Goal: Information Seeking & Learning: Learn about a topic

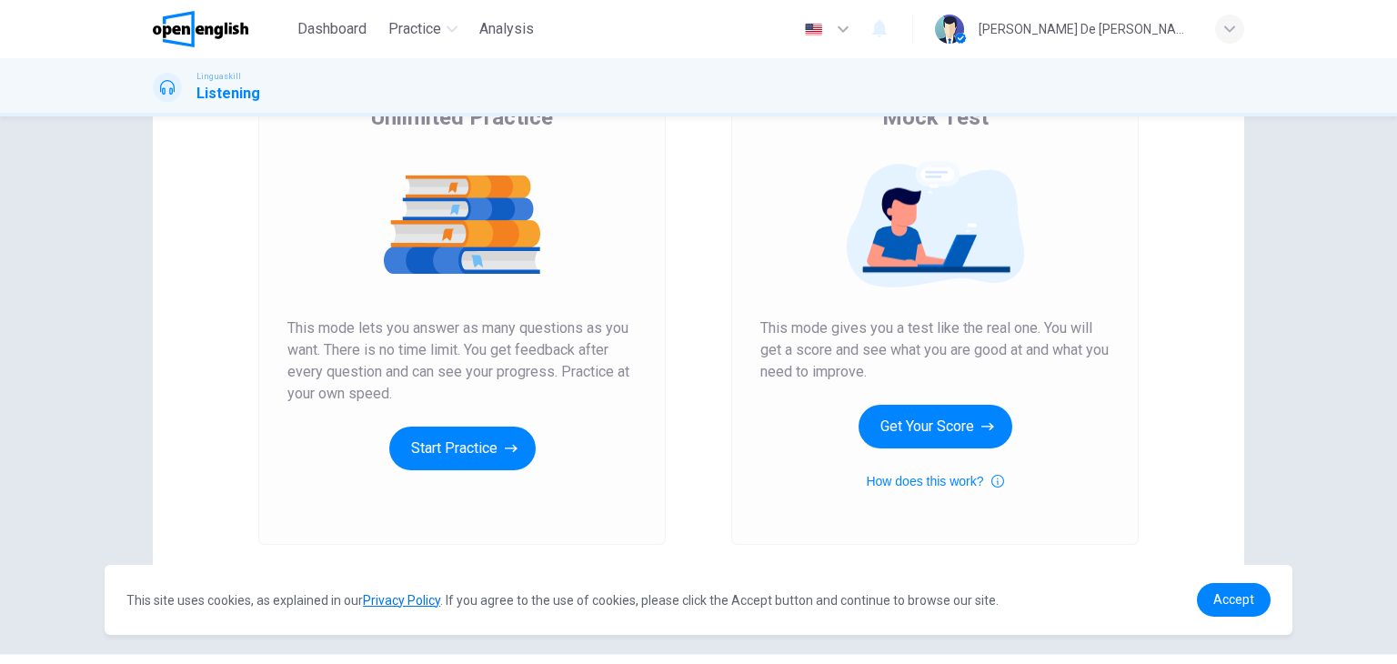
scroll to position [215, 0]
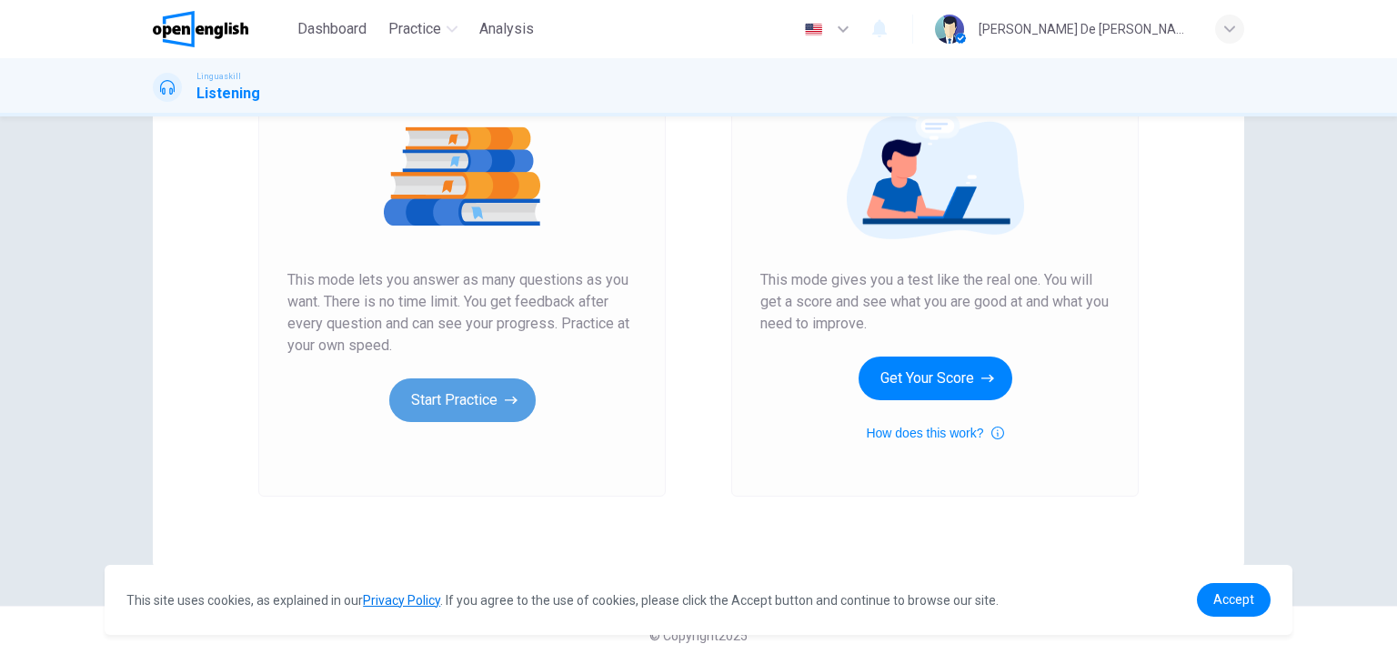
click at [498, 409] on button "Start Practice" at bounding box center [462, 400] width 146 height 44
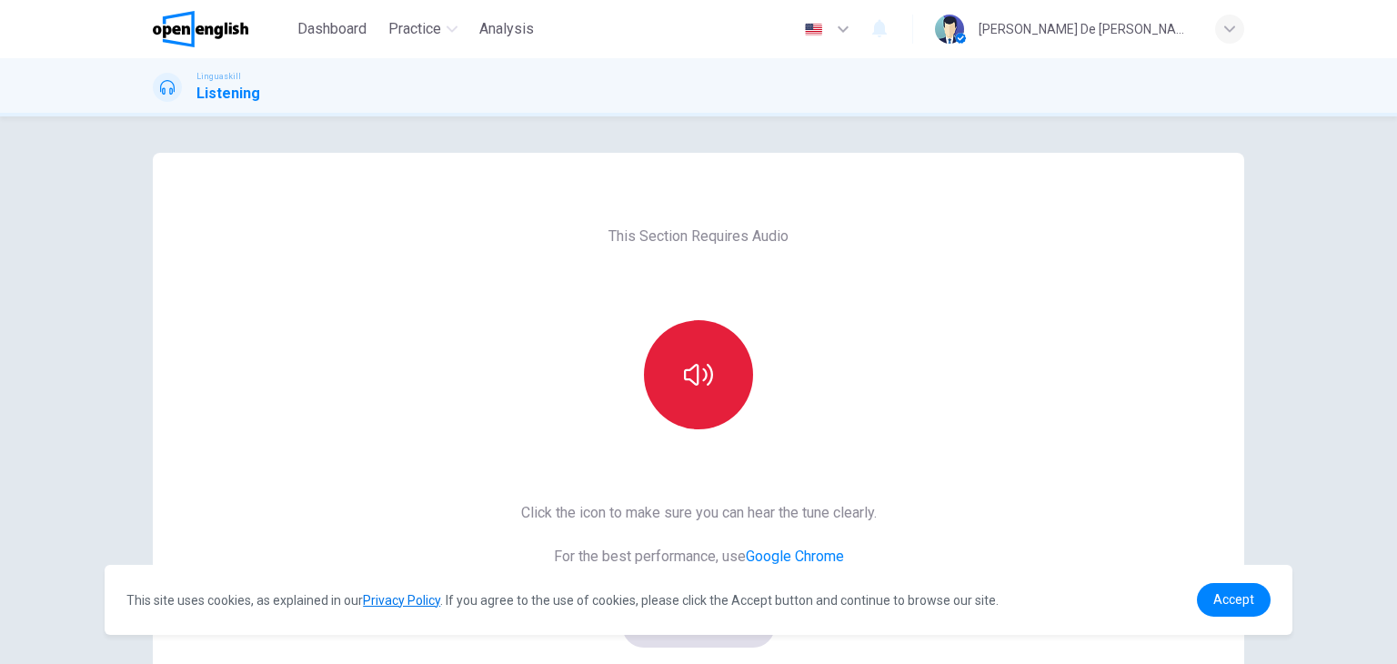
click at [707, 370] on icon "button" at bounding box center [698, 374] width 29 height 29
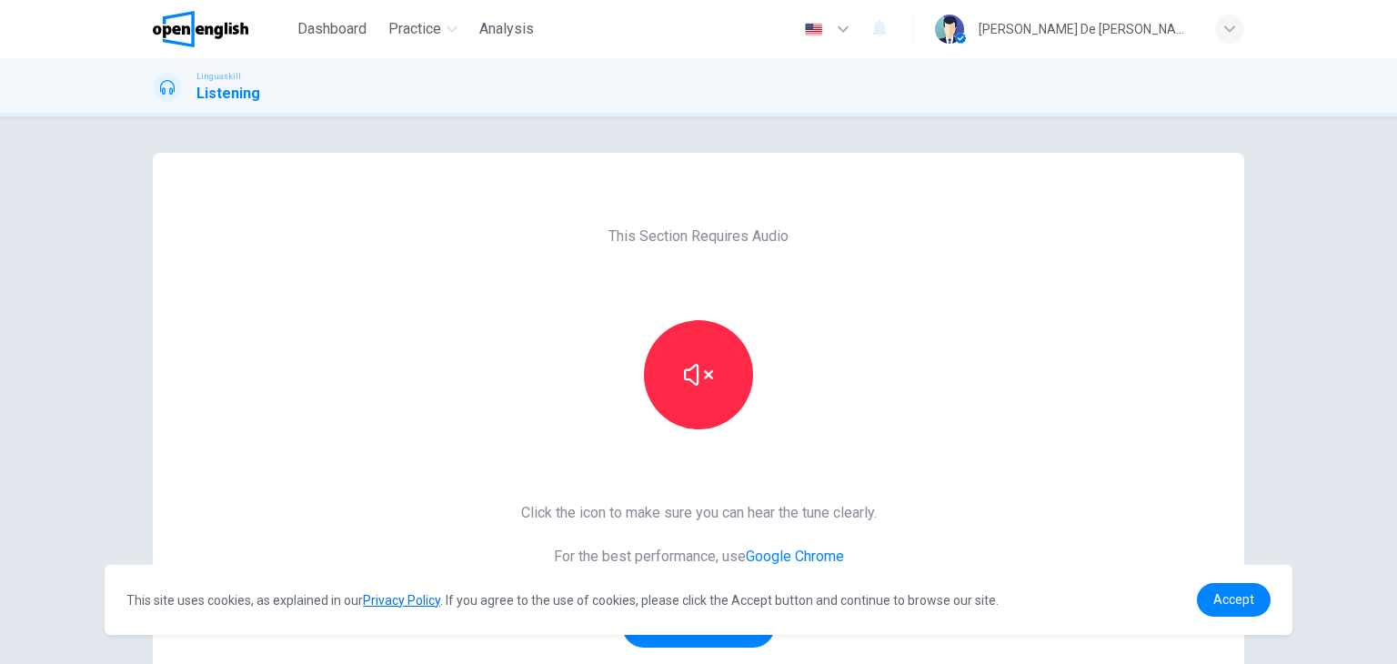
scroll to position [91, 0]
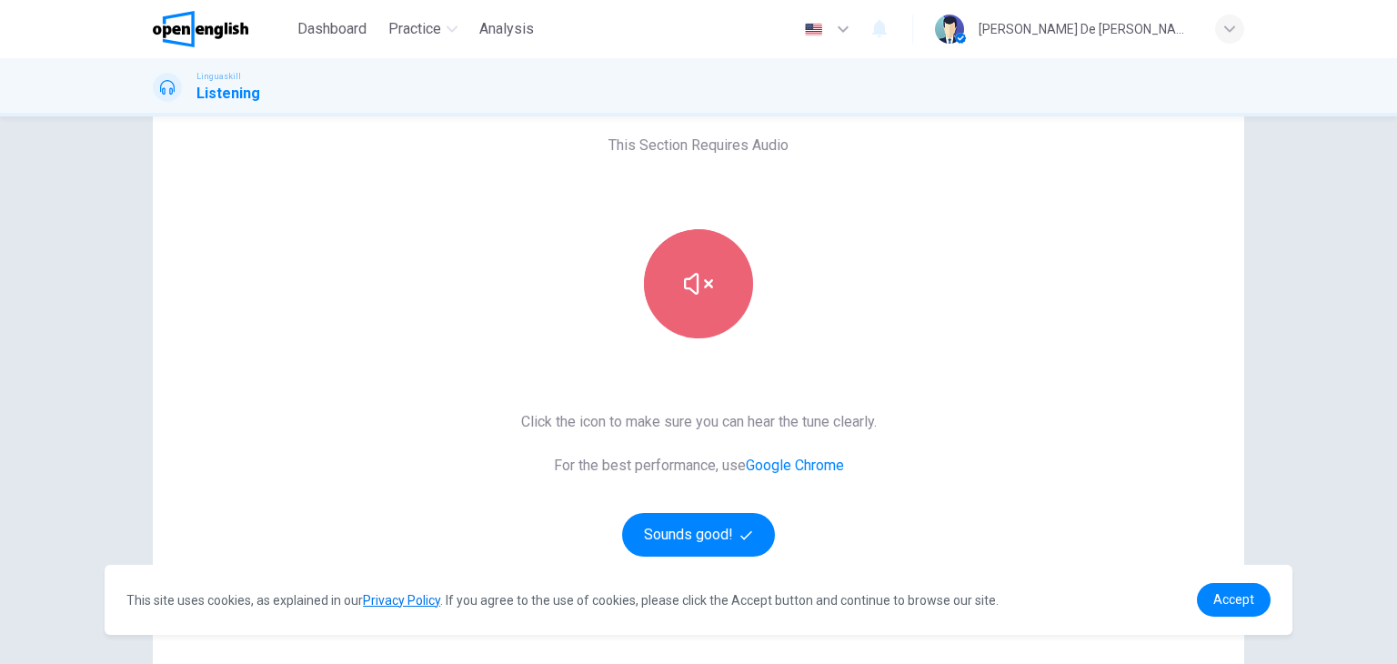
click at [699, 285] on icon "button" at bounding box center [698, 284] width 29 height 22
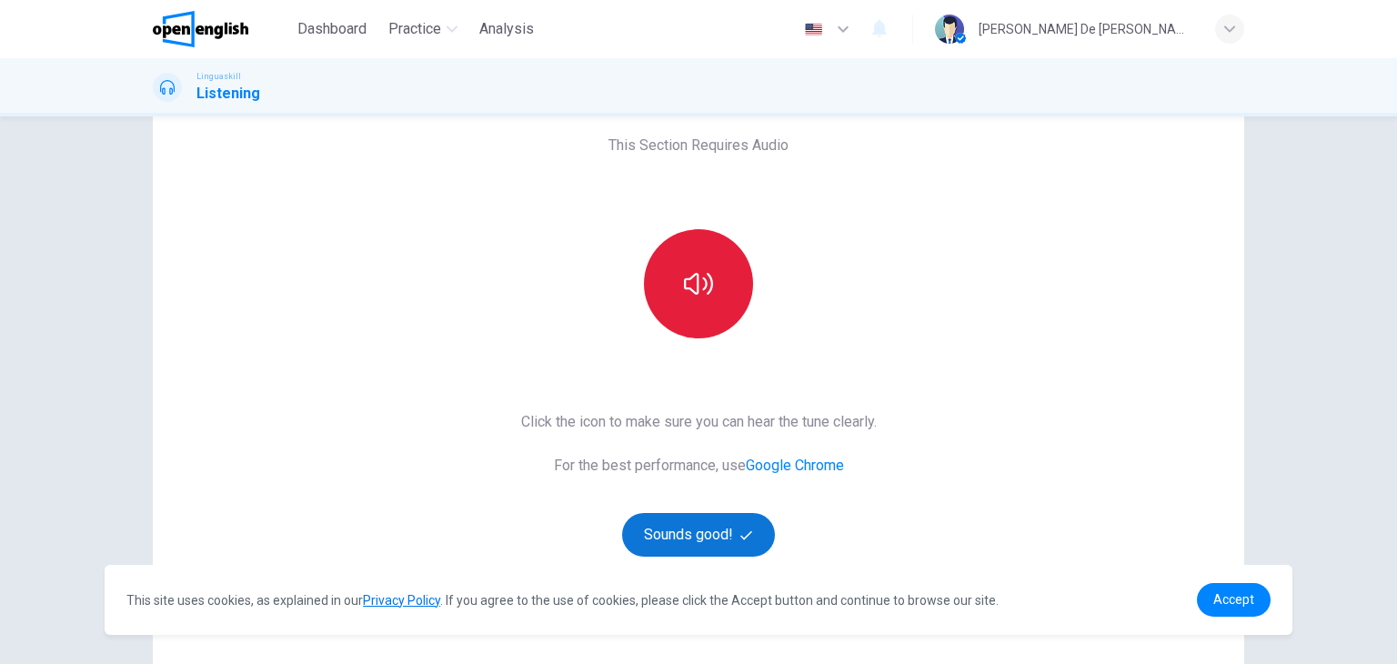
click at [709, 534] on button "Sounds good!" at bounding box center [698, 535] width 153 height 44
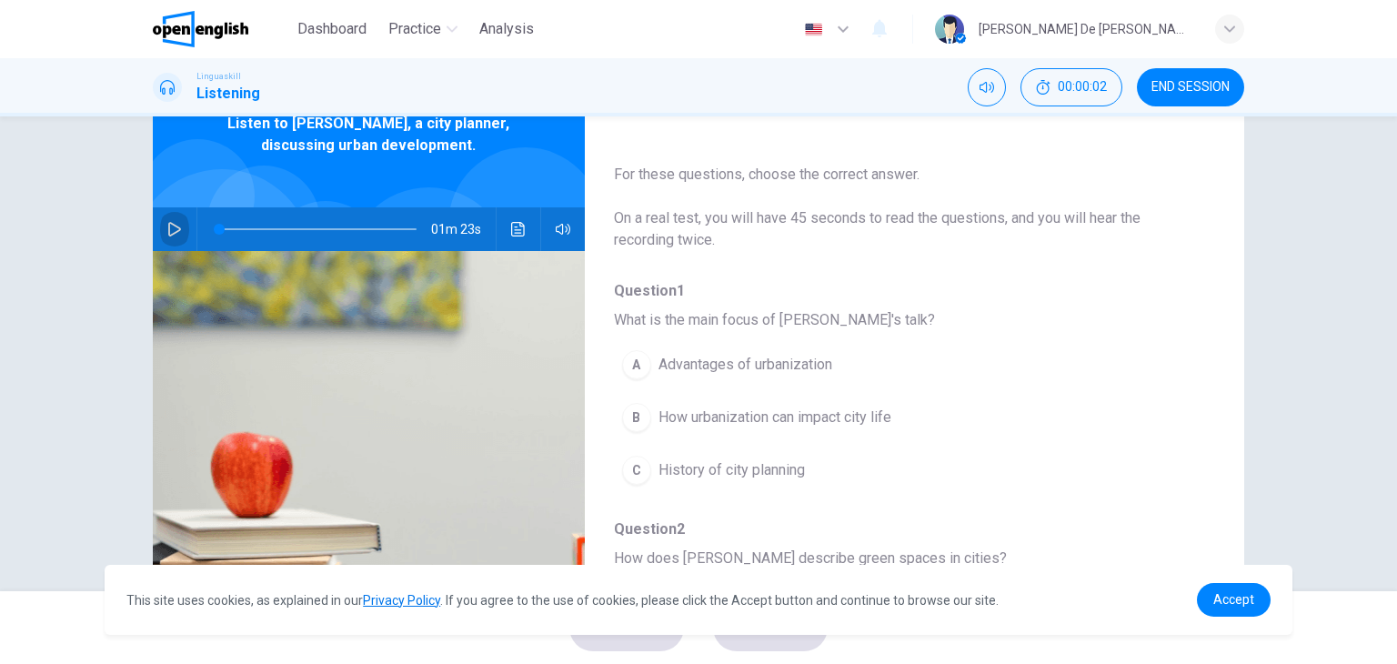
click at [175, 226] on icon "button" at bounding box center [174, 229] width 15 height 15
type input "*"
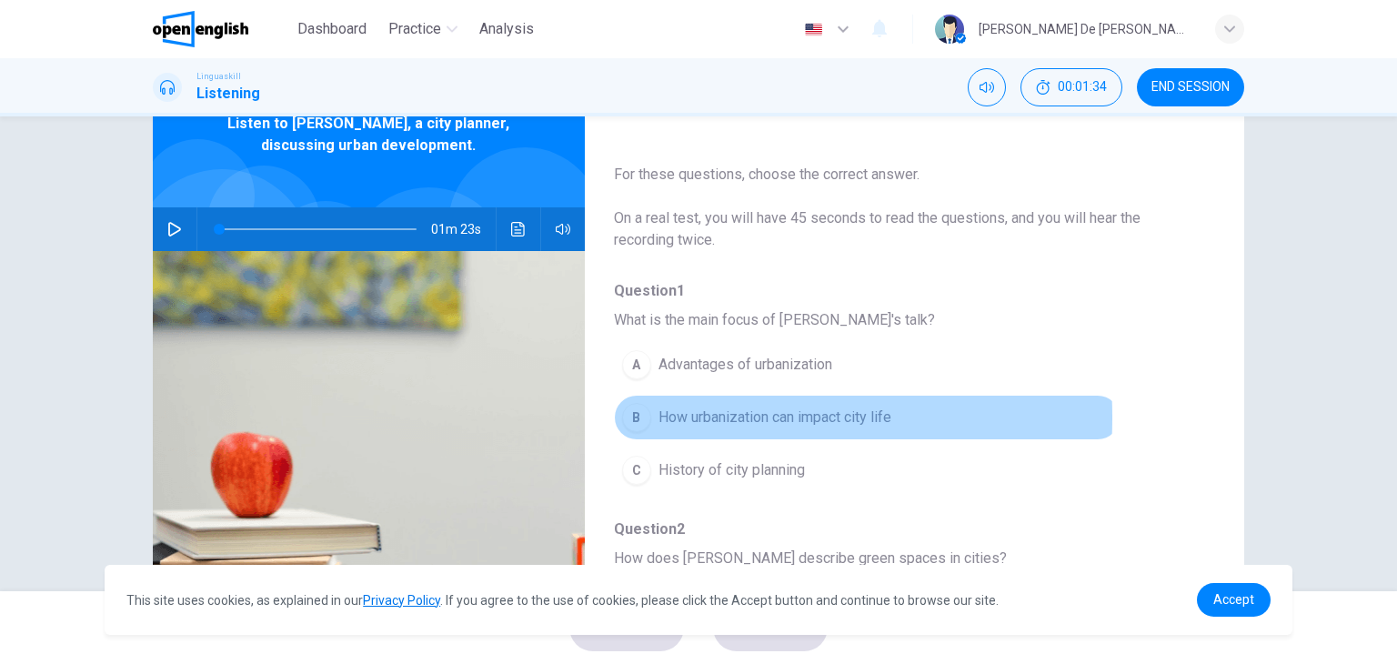
click at [636, 416] on div "B" at bounding box center [636, 417] width 29 height 29
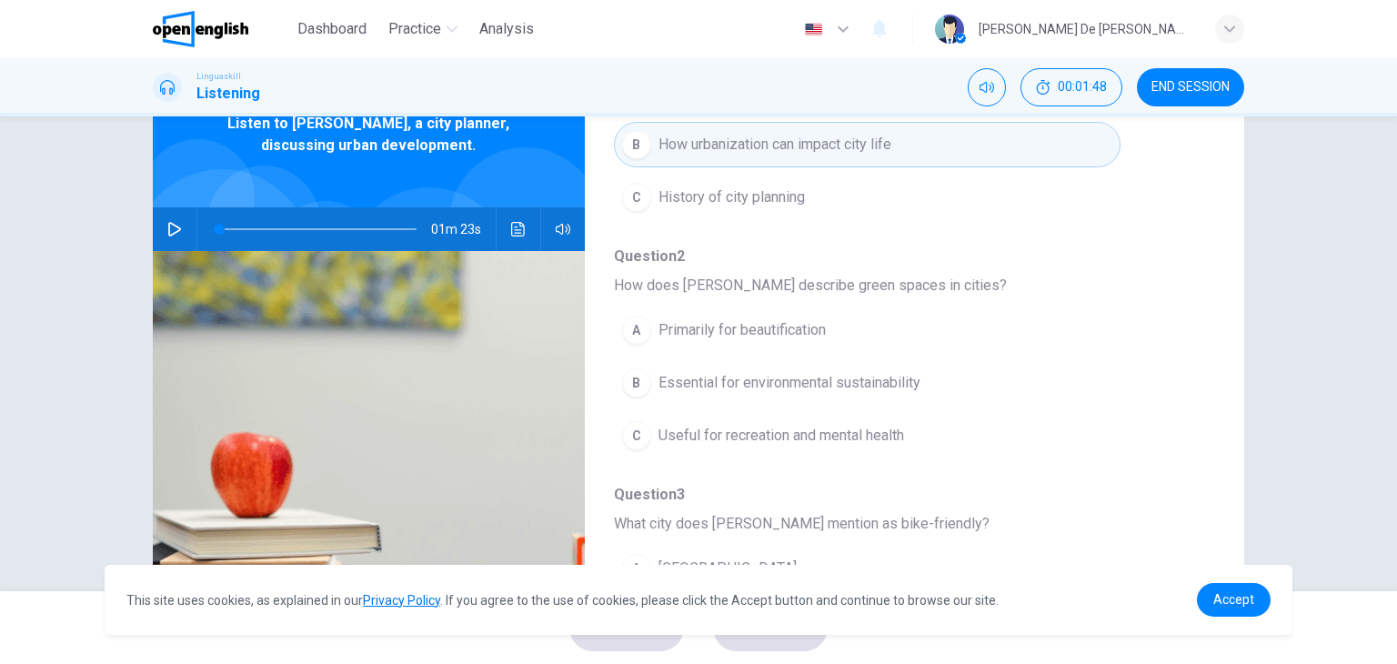
scroll to position [364, 0]
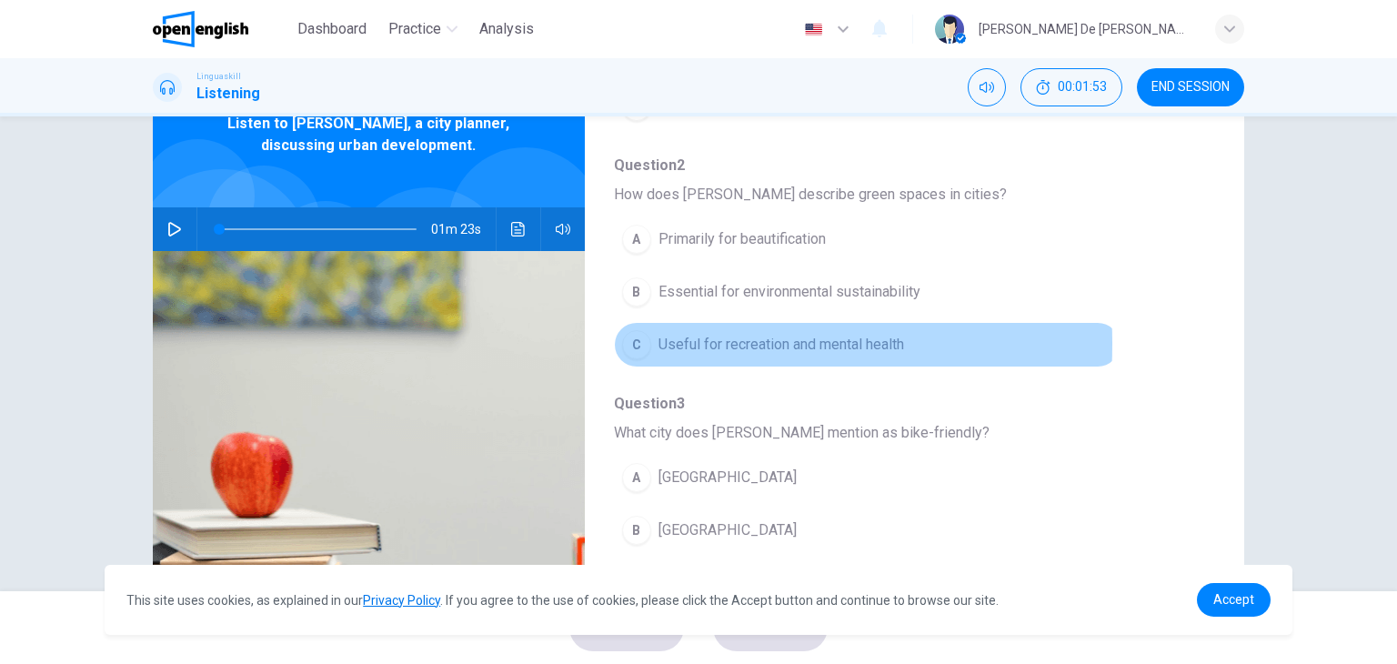
click at [644, 342] on div "C" at bounding box center [636, 344] width 29 height 29
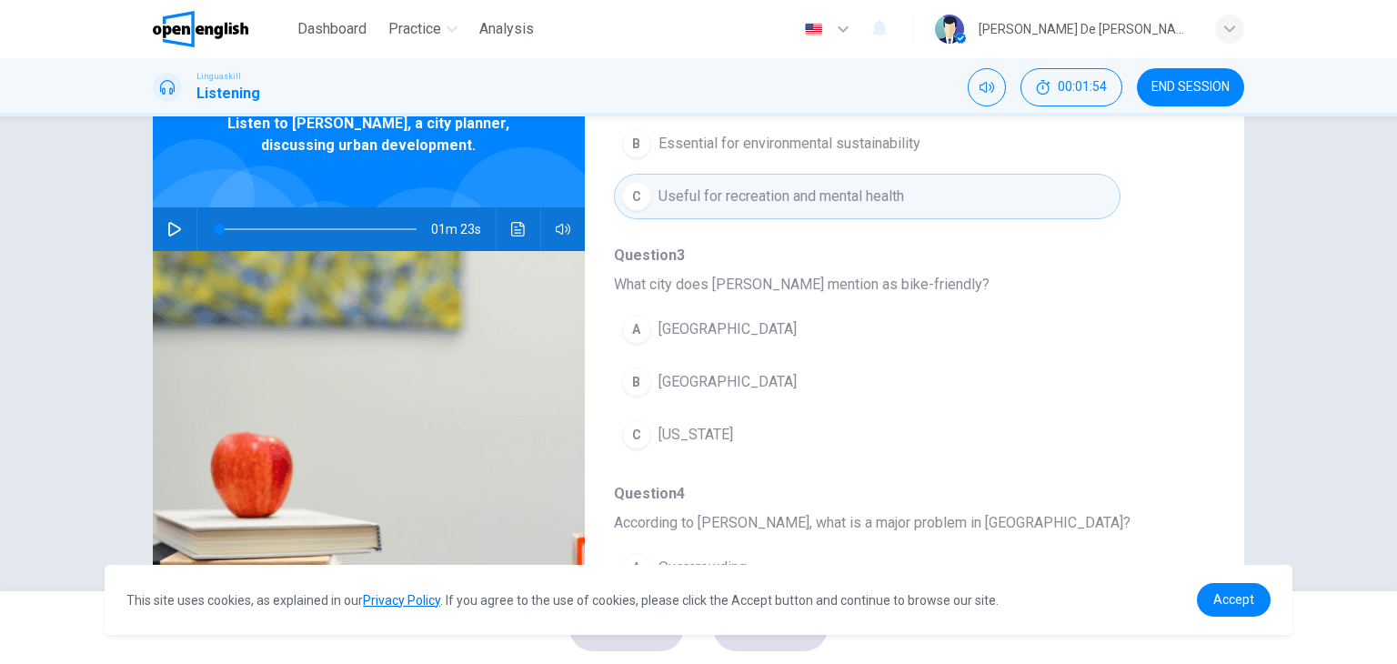
scroll to position [546, 0]
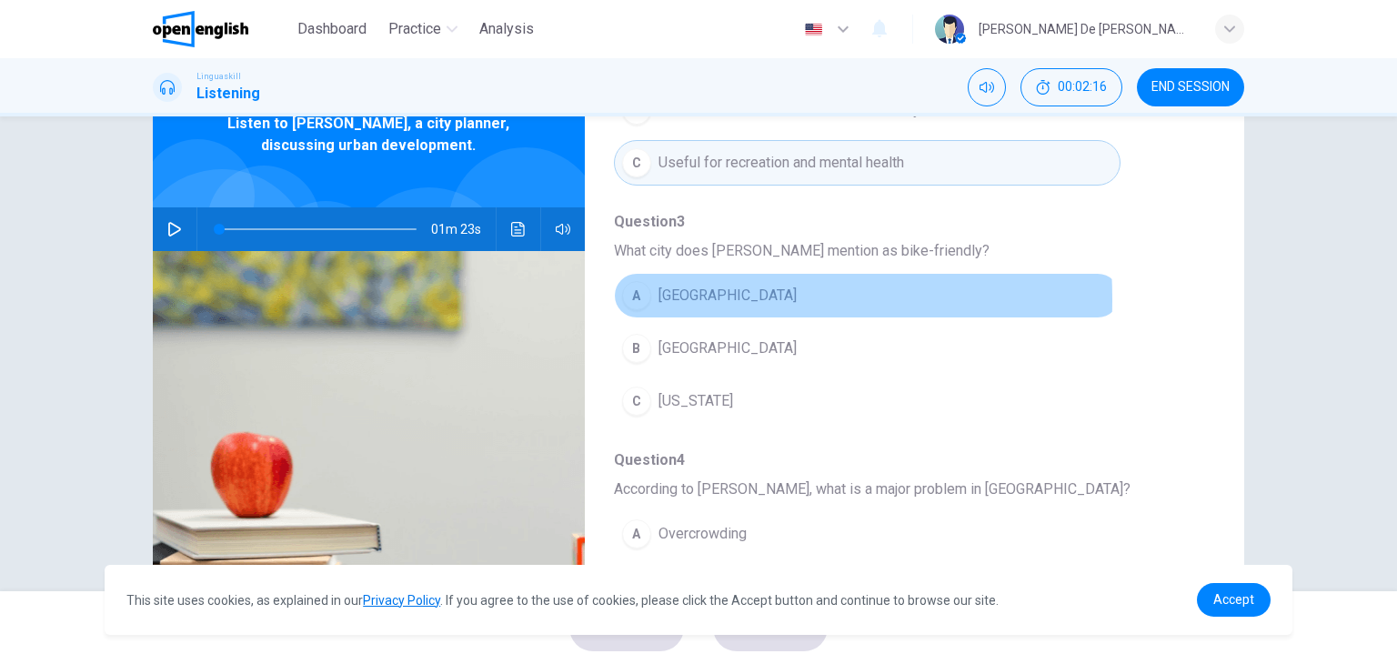
click at [633, 296] on div "A" at bounding box center [636, 295] width 29 height 29
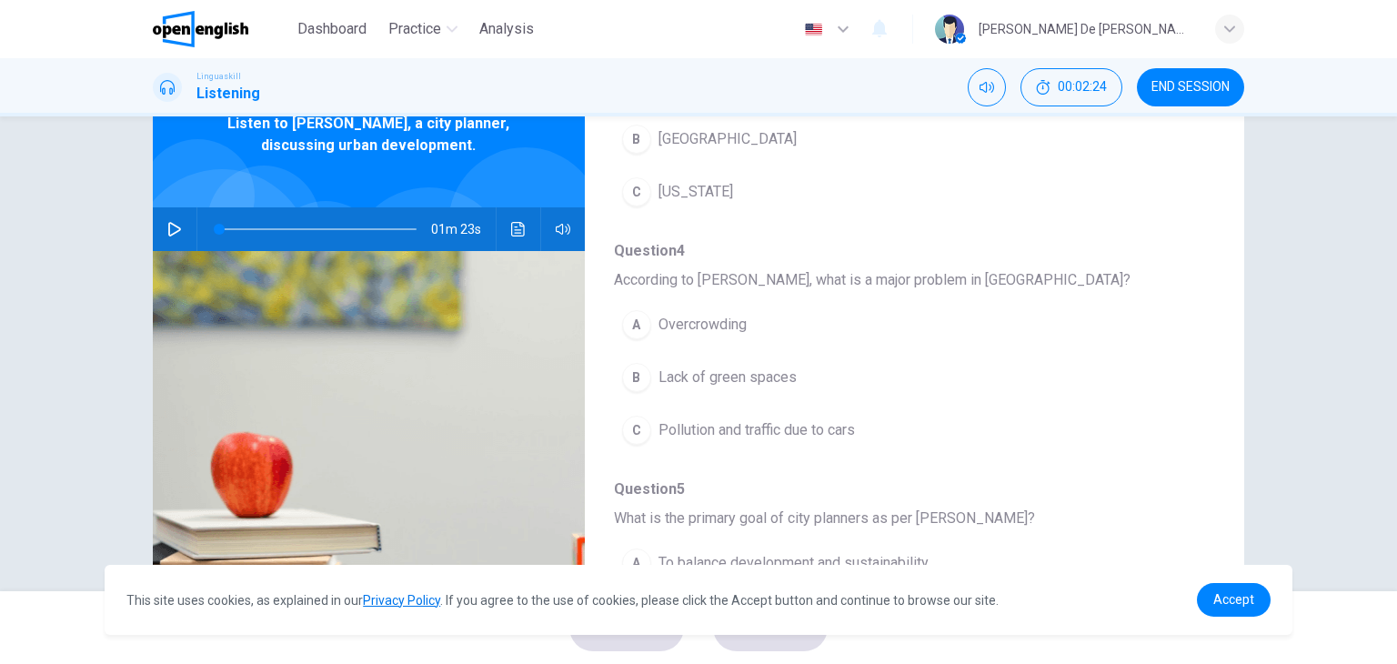
scroll to position [778, 0]
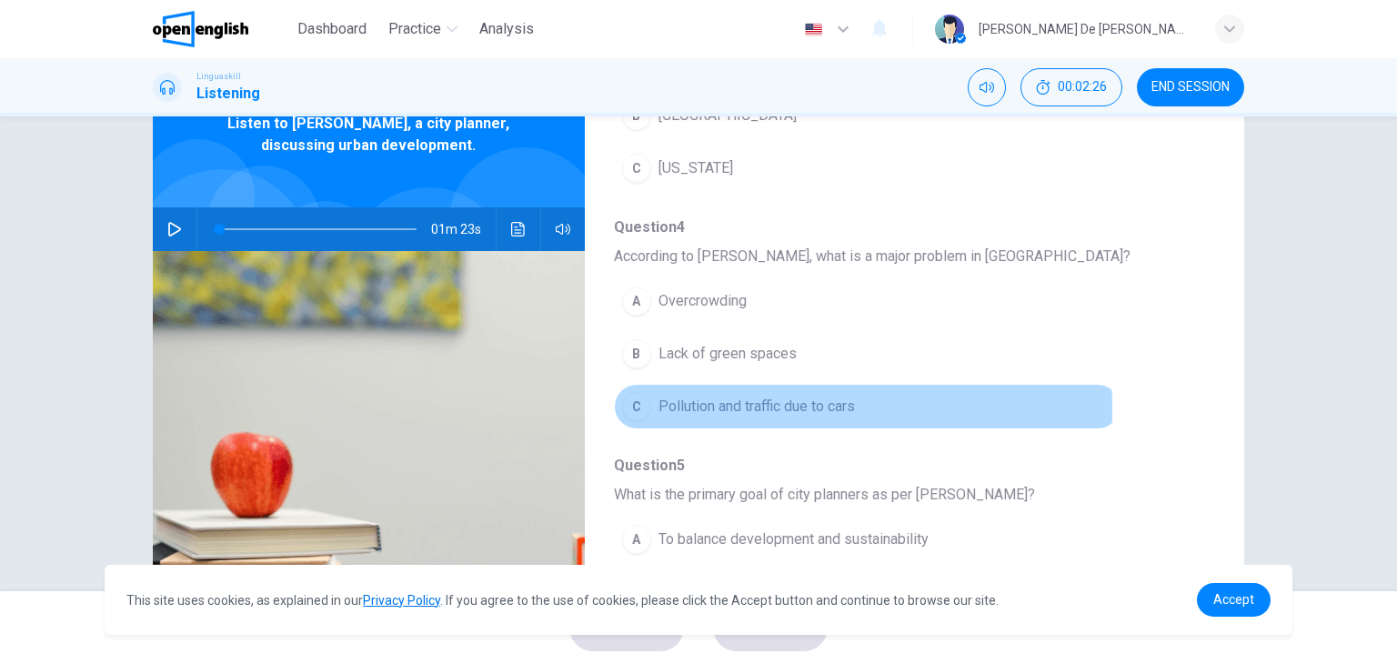
click at [636, 404] on div "C" at bounding box center [636, 406] width 29 height 29
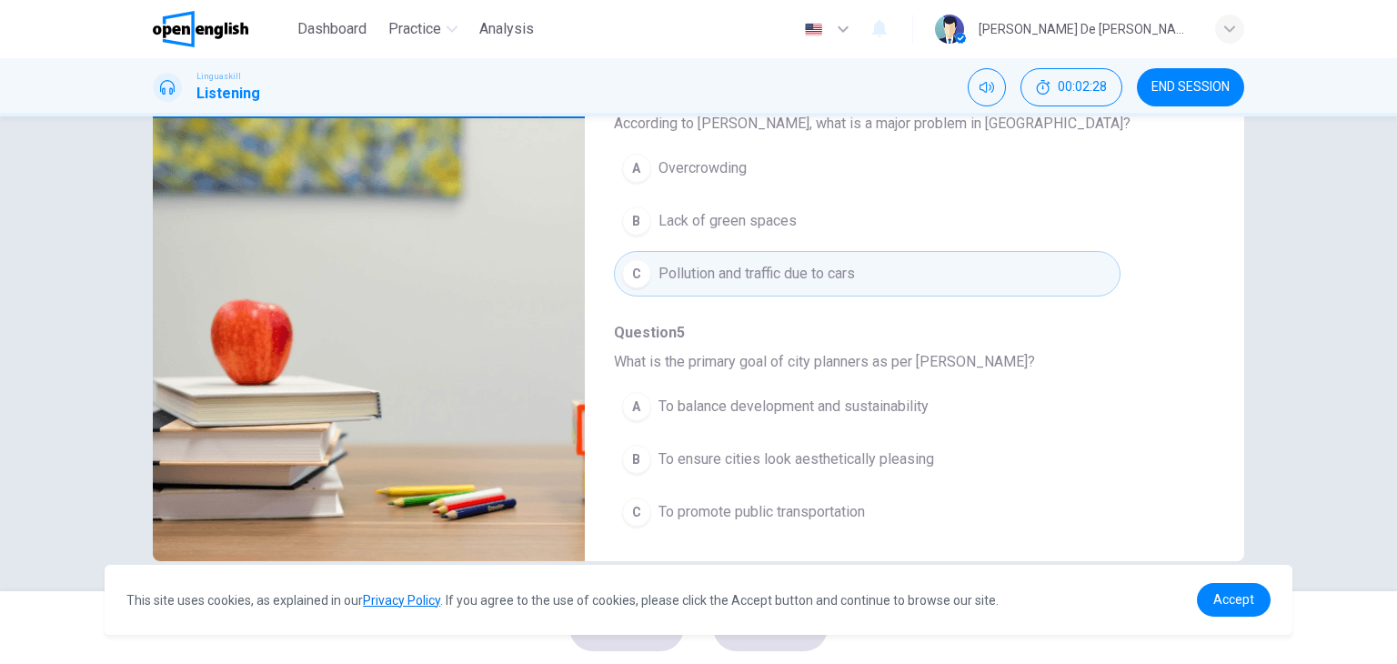
scroll to position [230, 0]
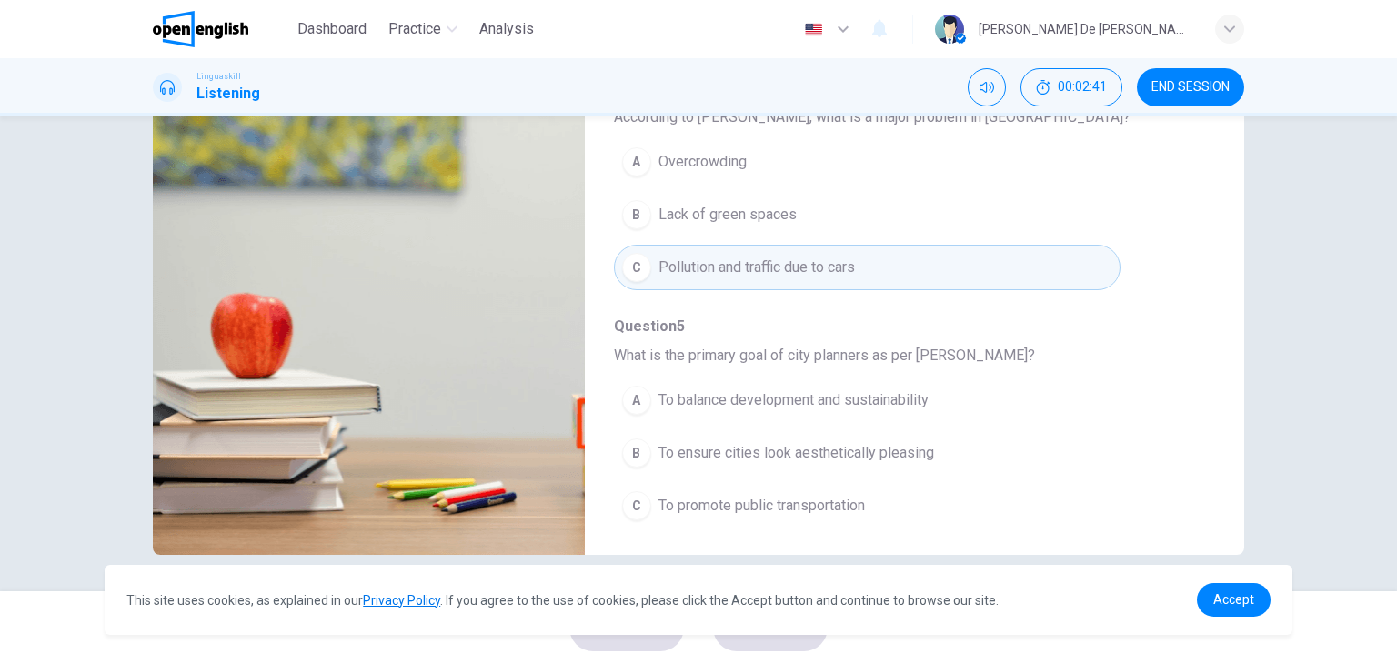
click at [638, 499] on div "C" at bounding box center [636, 505] width 29 height 29
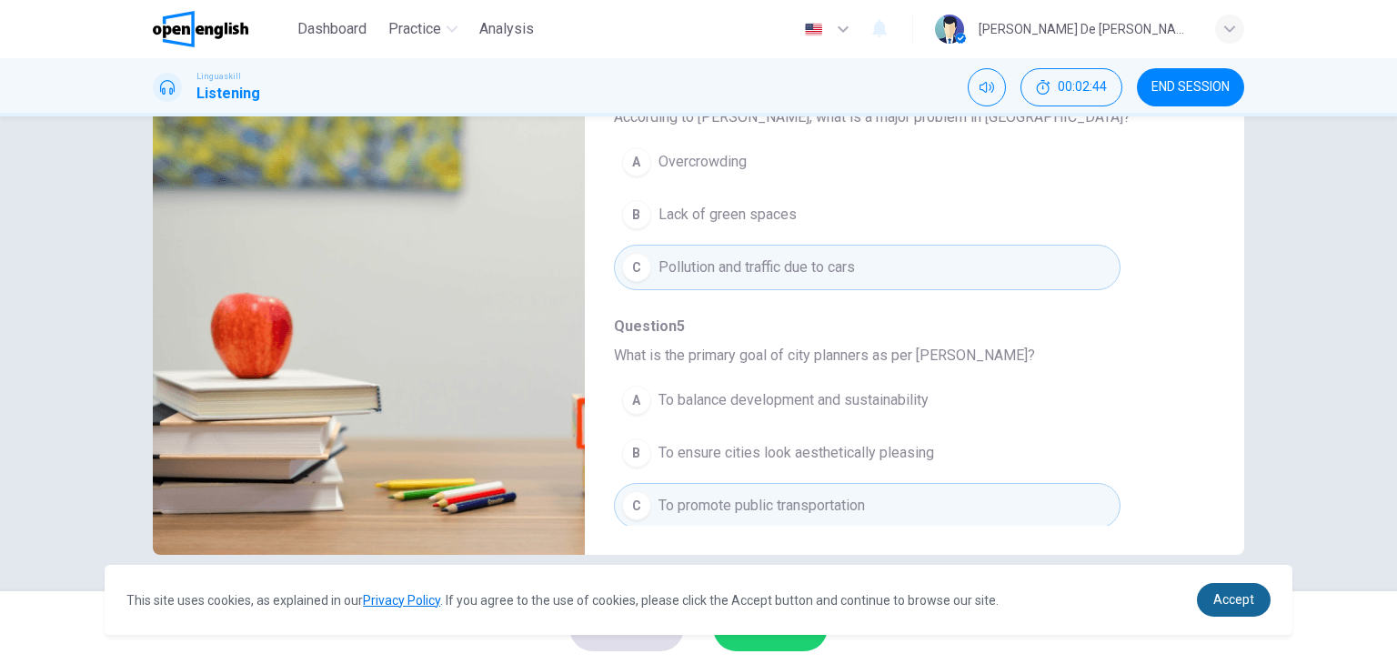
click at [1238, 590] on link "Accept" at bounding box center [1234, 600] width 74 height 34
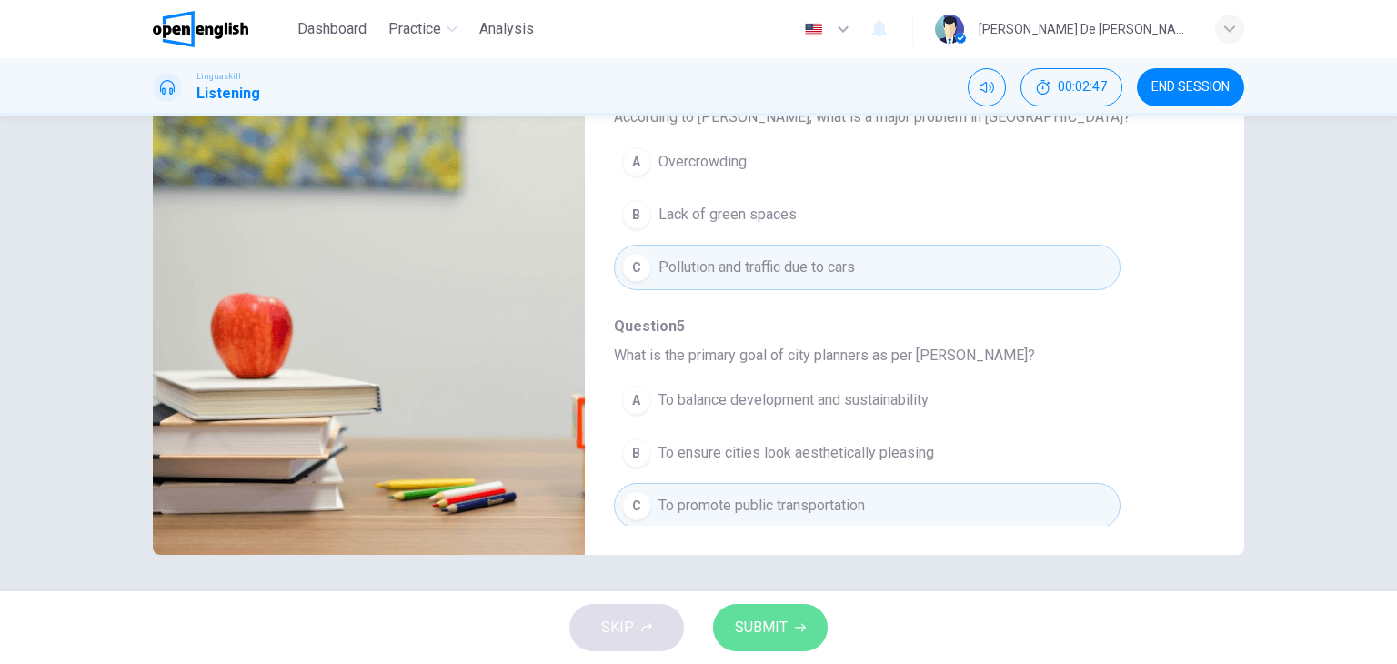
click at [777, 628] on span "SUBMIT" at bounding box center [761, 627] width 53 height 25
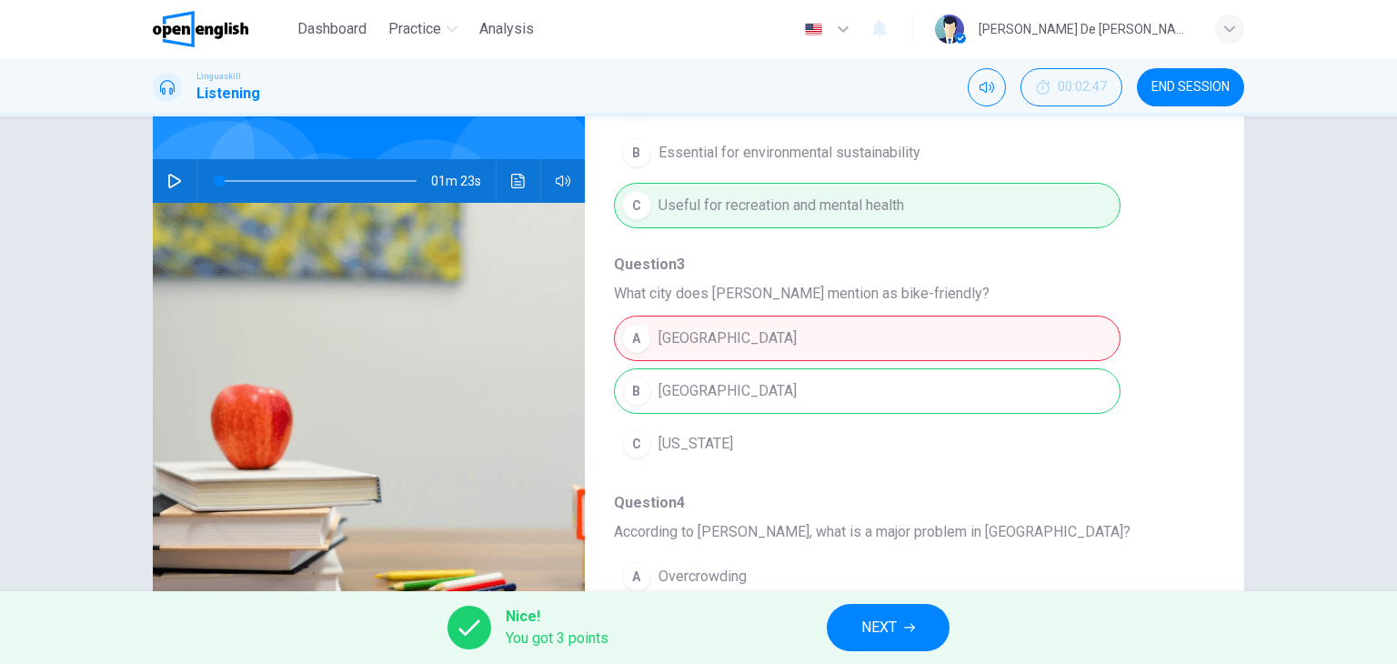
scroll to position [636, 0]
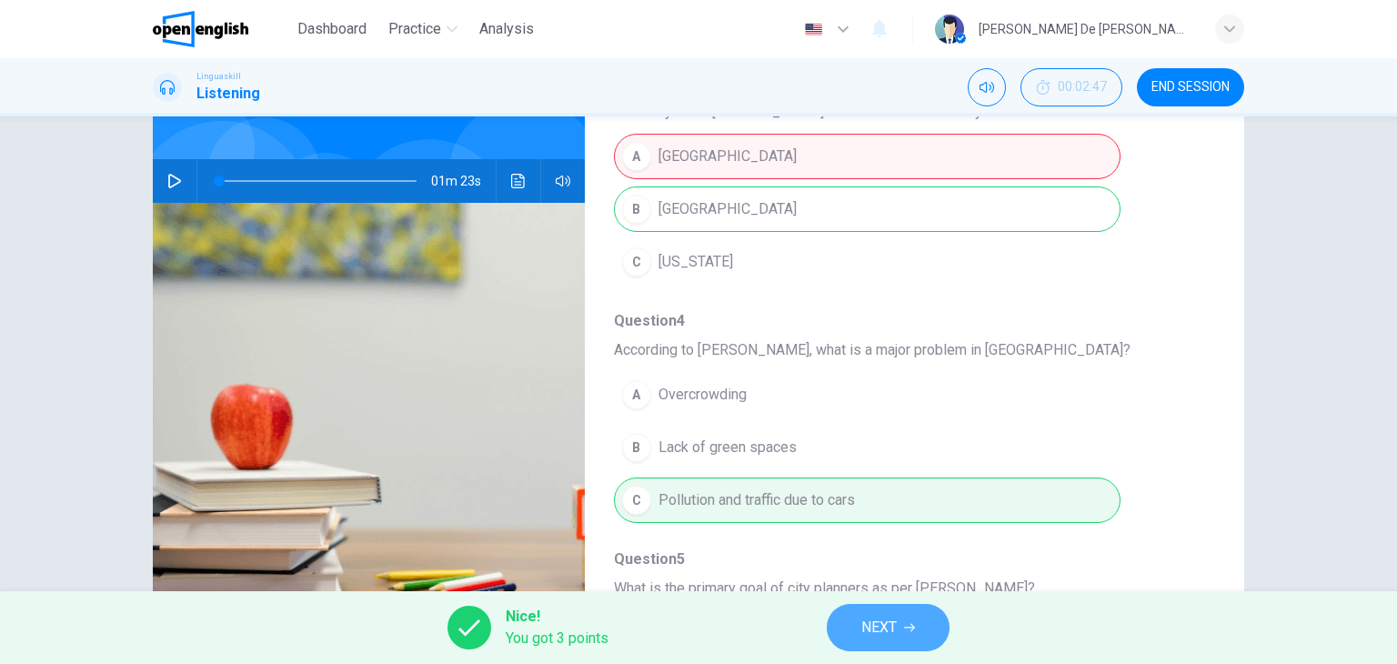
click at [891, 634] on span "NEXT" at bounding box center [878, 627] width 35 height 25
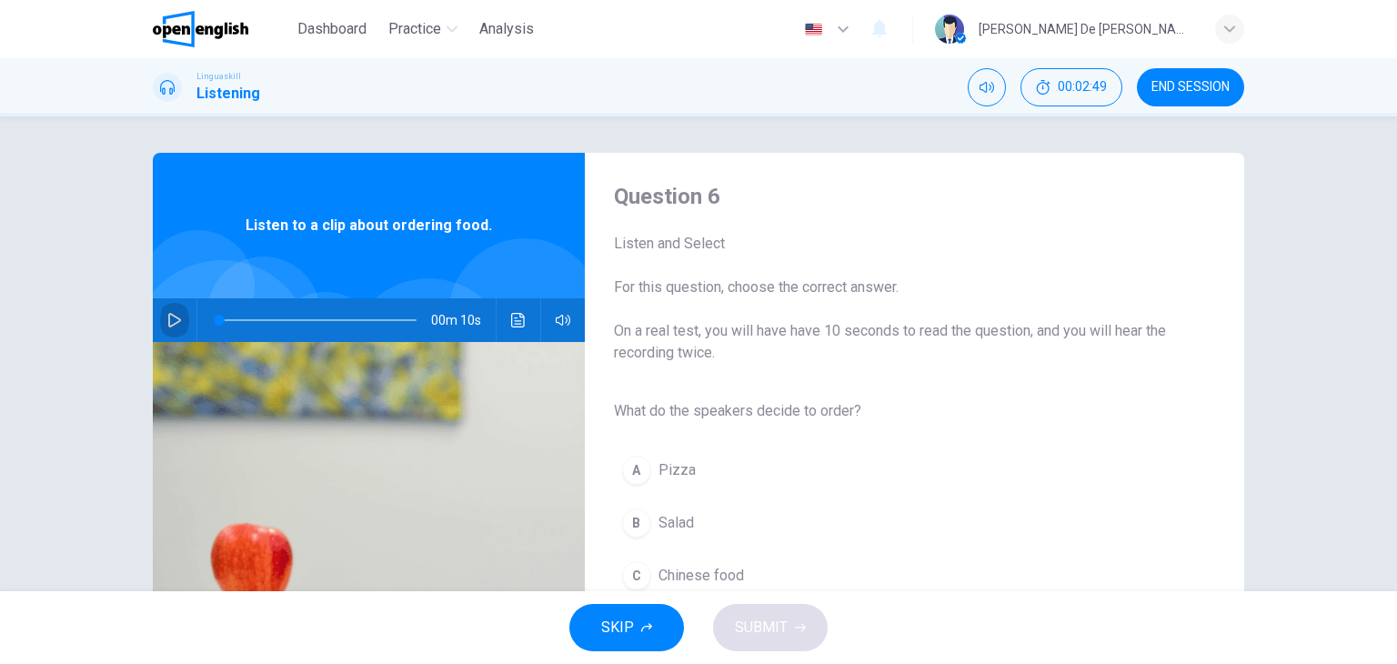
click at [160, 322] on button "button" at bounding box center [174, 320] width 29 height 44
type input "*"
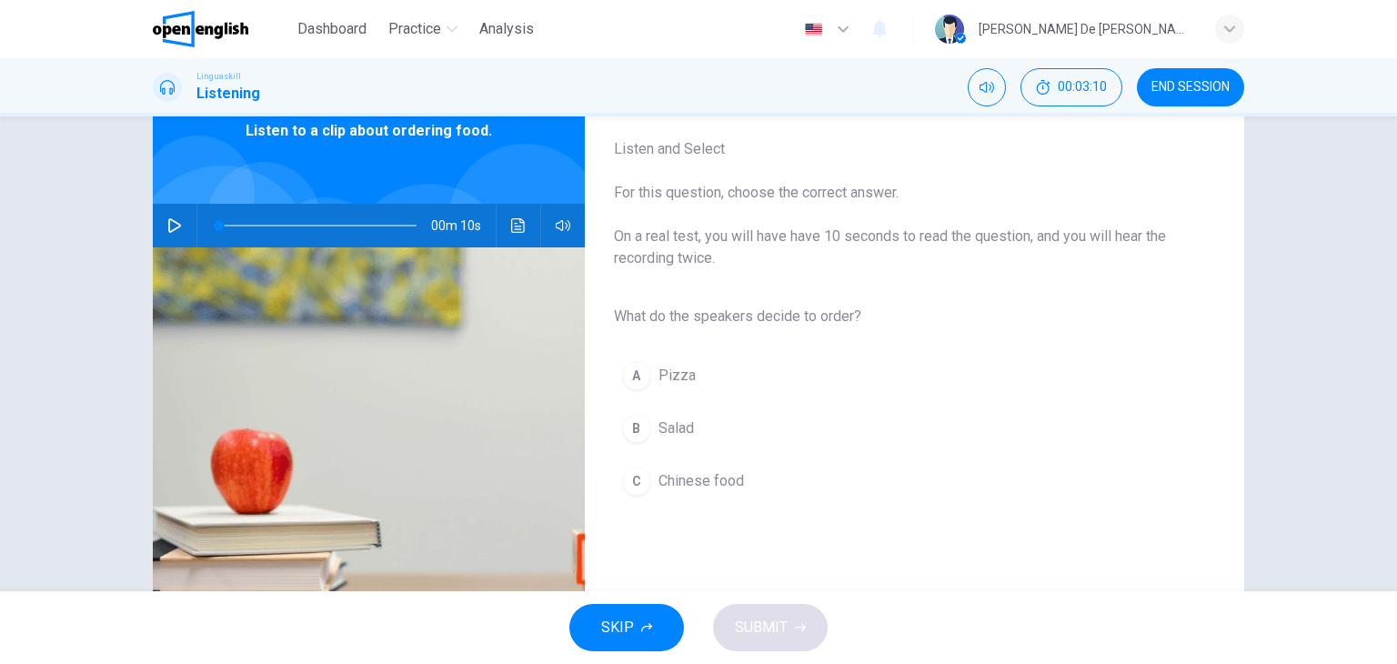
scroll to position [182, 0]
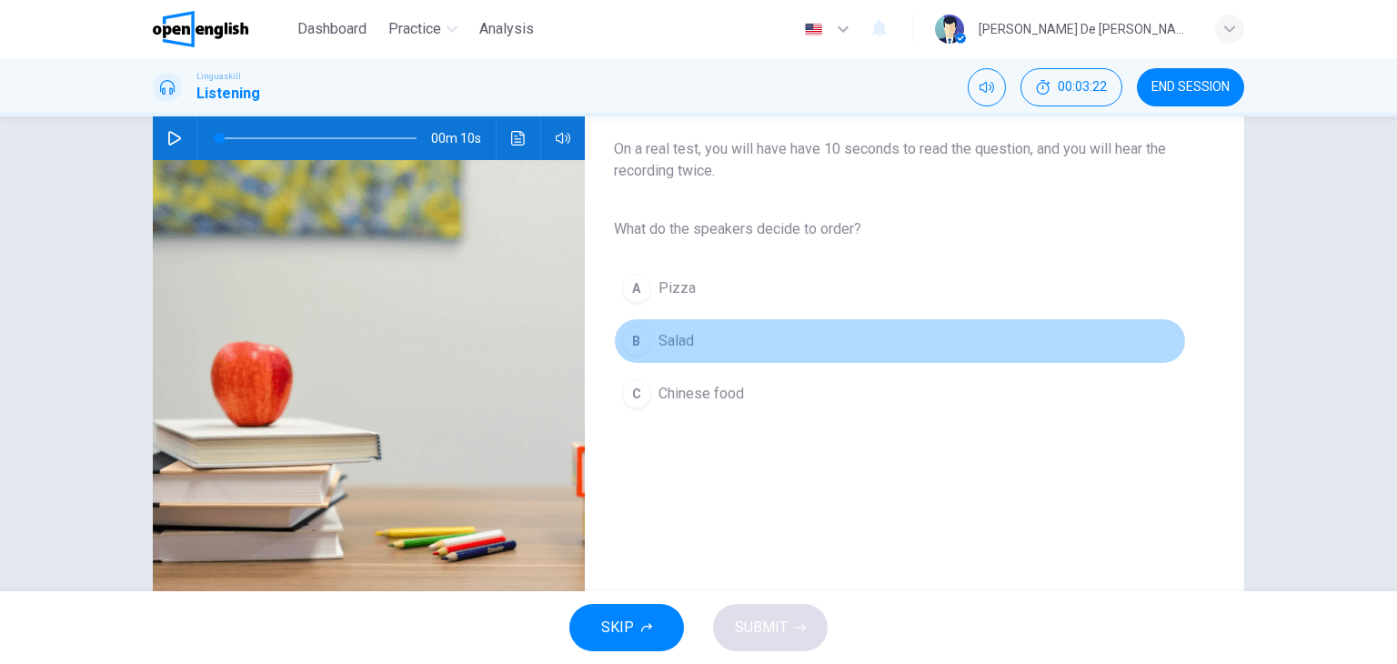
click at [640, 339] on div "B" at bounding box center [636, 340] width 29 height 29
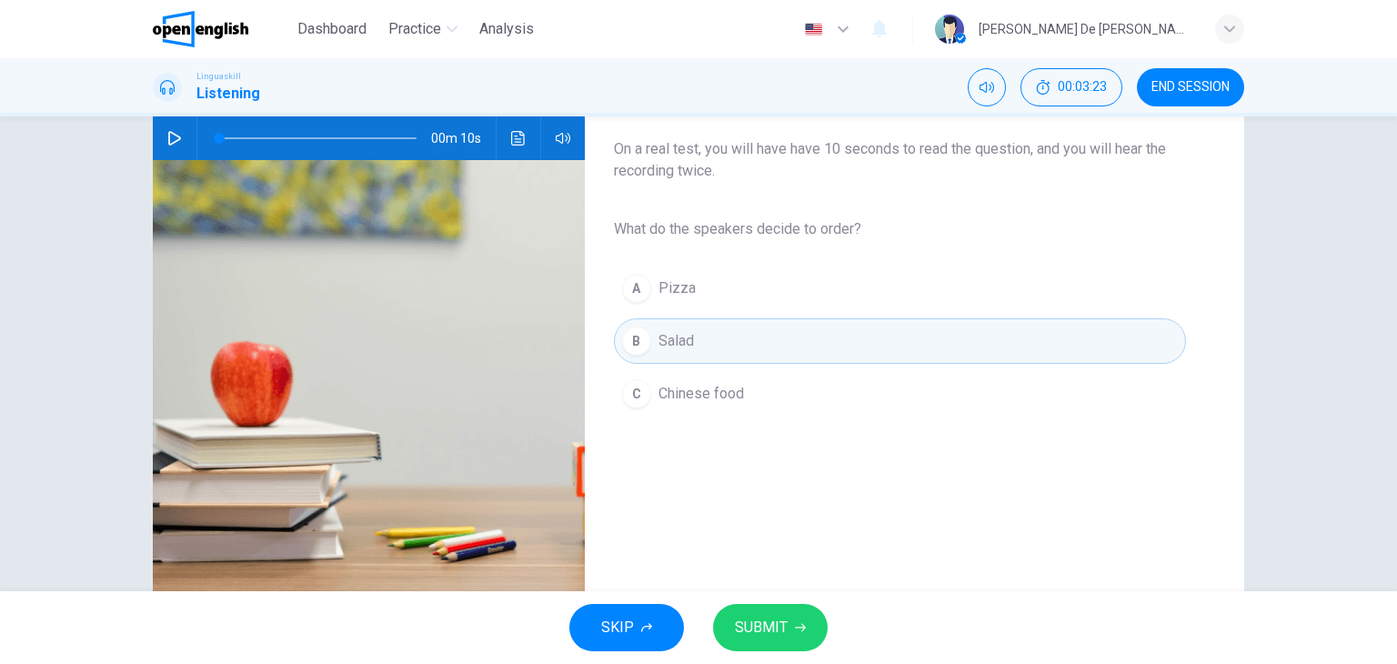
scroll to position [230, 0]
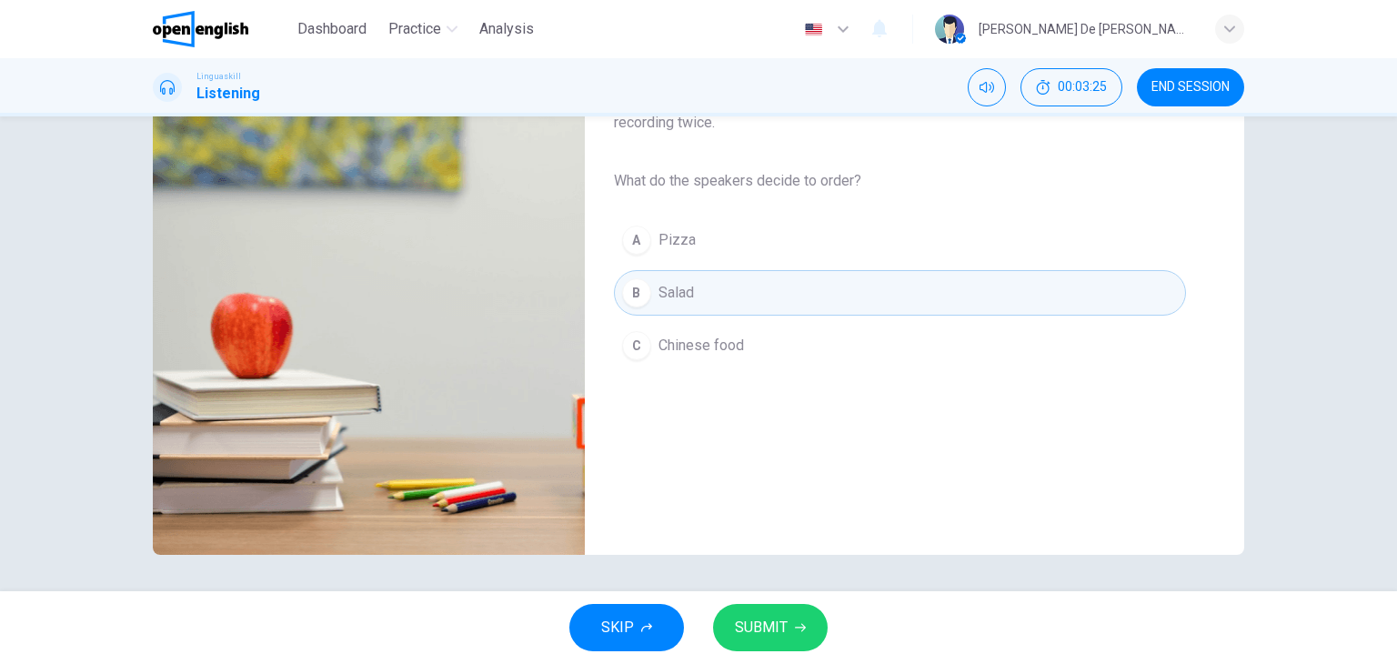
click at [789, 618] on button "SUBMIT" at bounding box center [770, 627] width 115 height 47
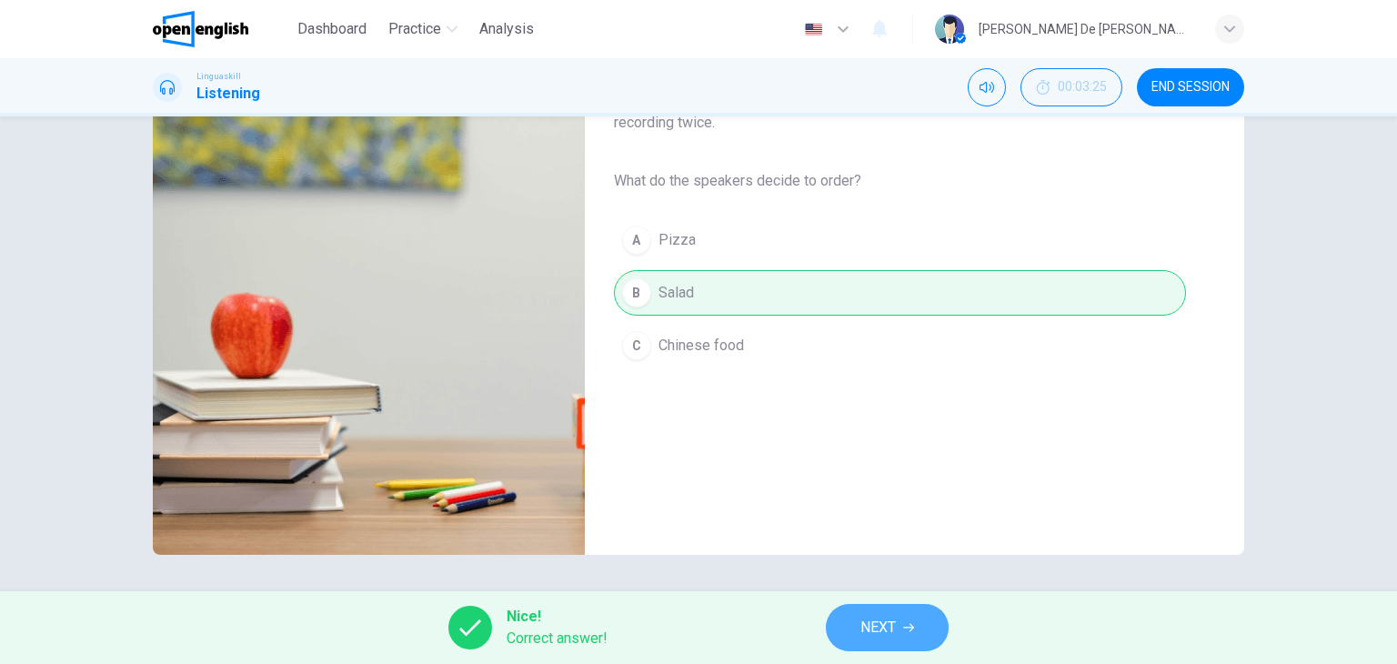
click at [905, 626] on icon "button" at bounding box center [908, 627] width 11 height 11
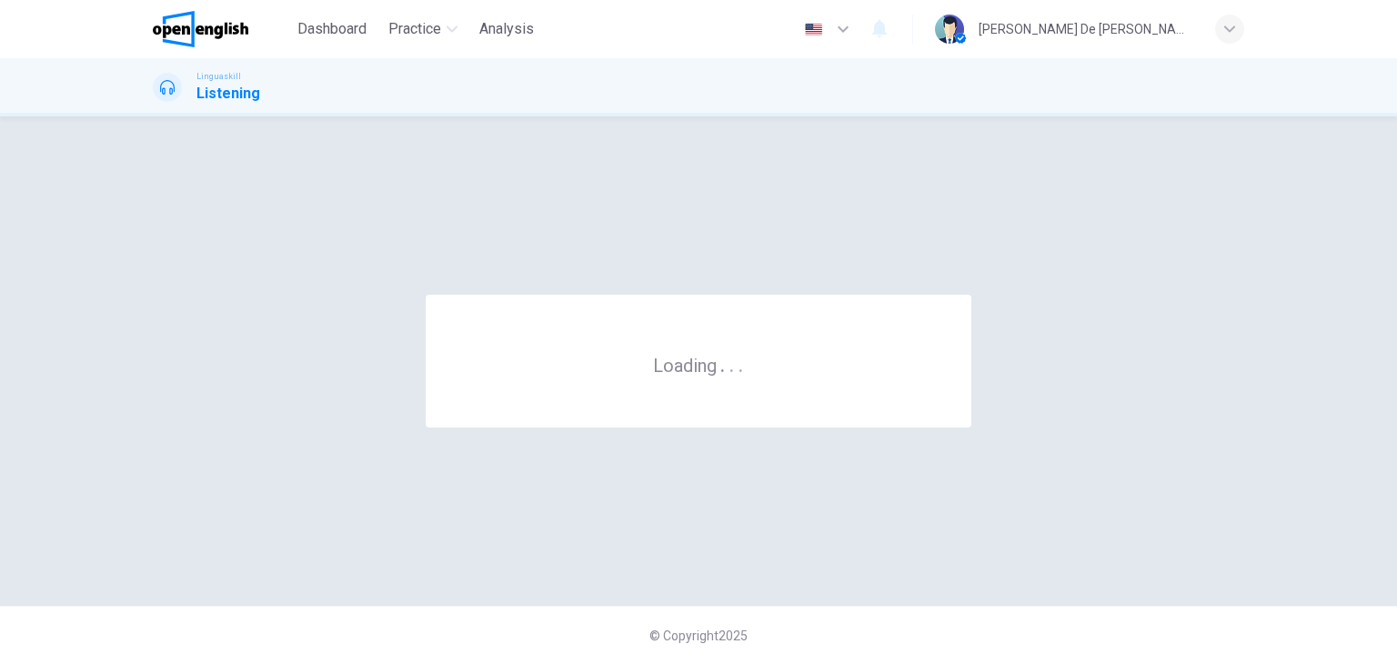
scroll to position [0, 0]
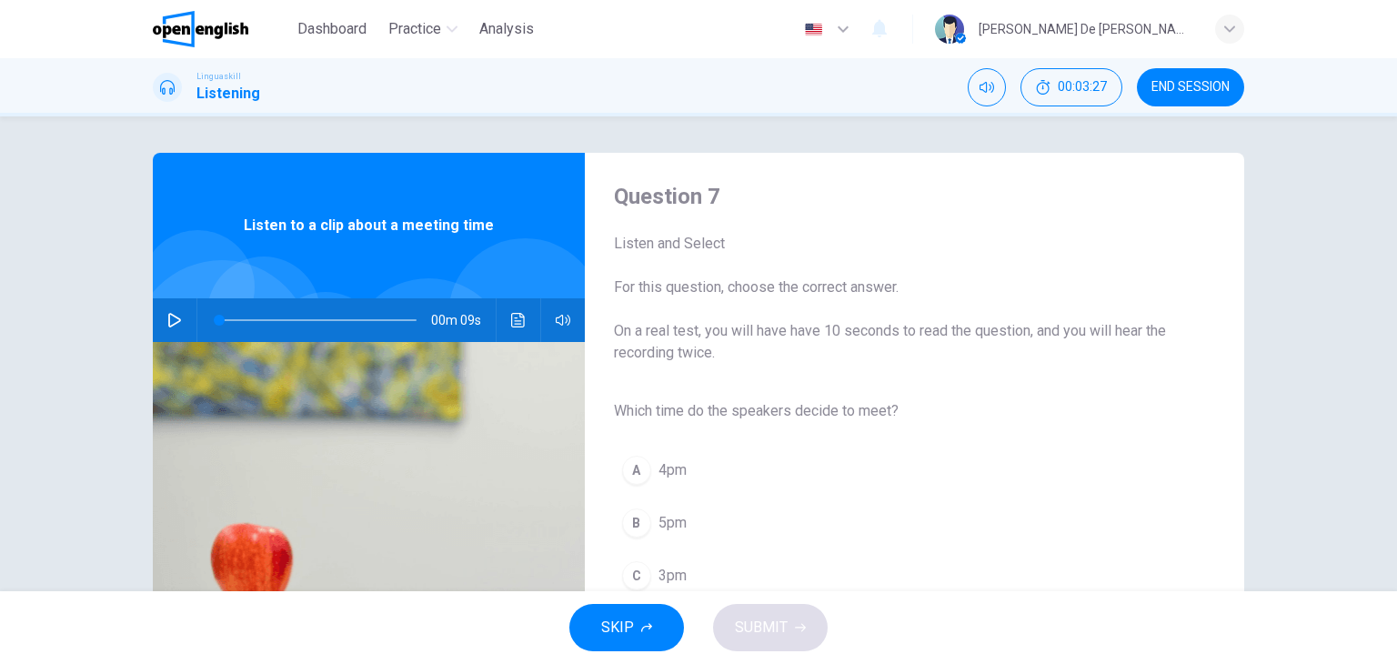
click at [160, 321] on button "button" at bounding box center [174, 320] width 29 height 44
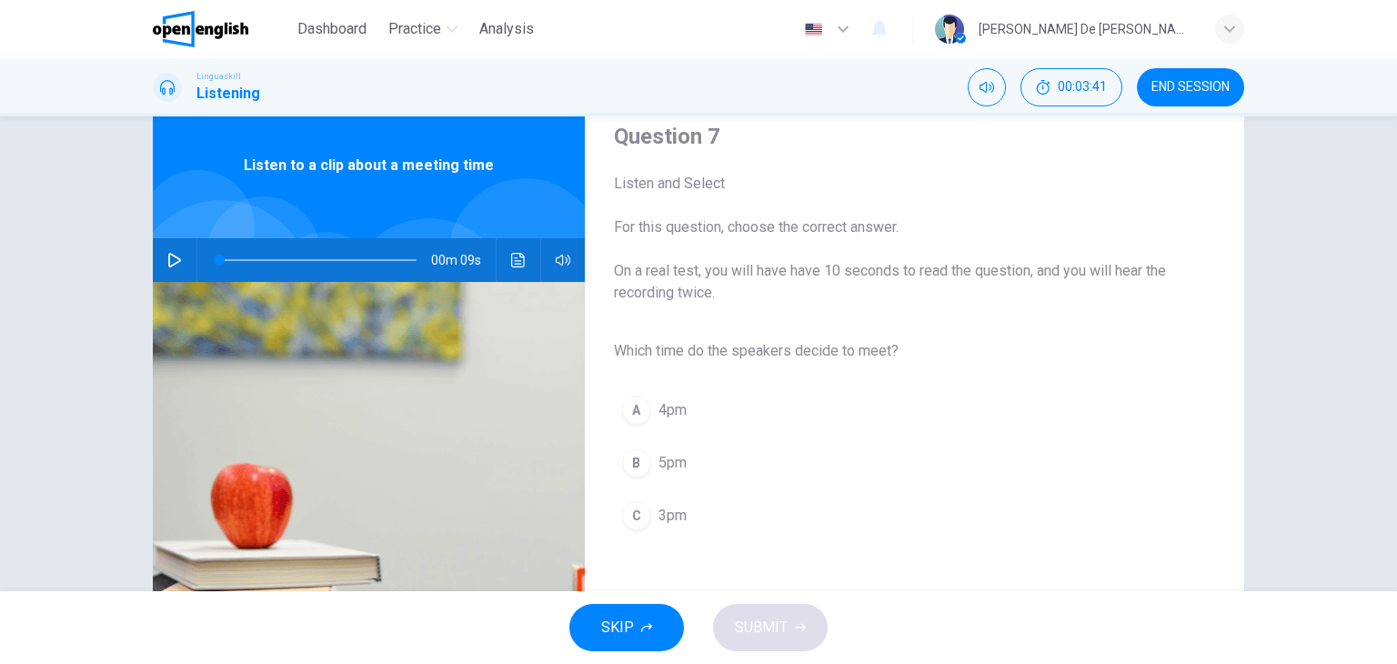
scroll to position [91, 0]
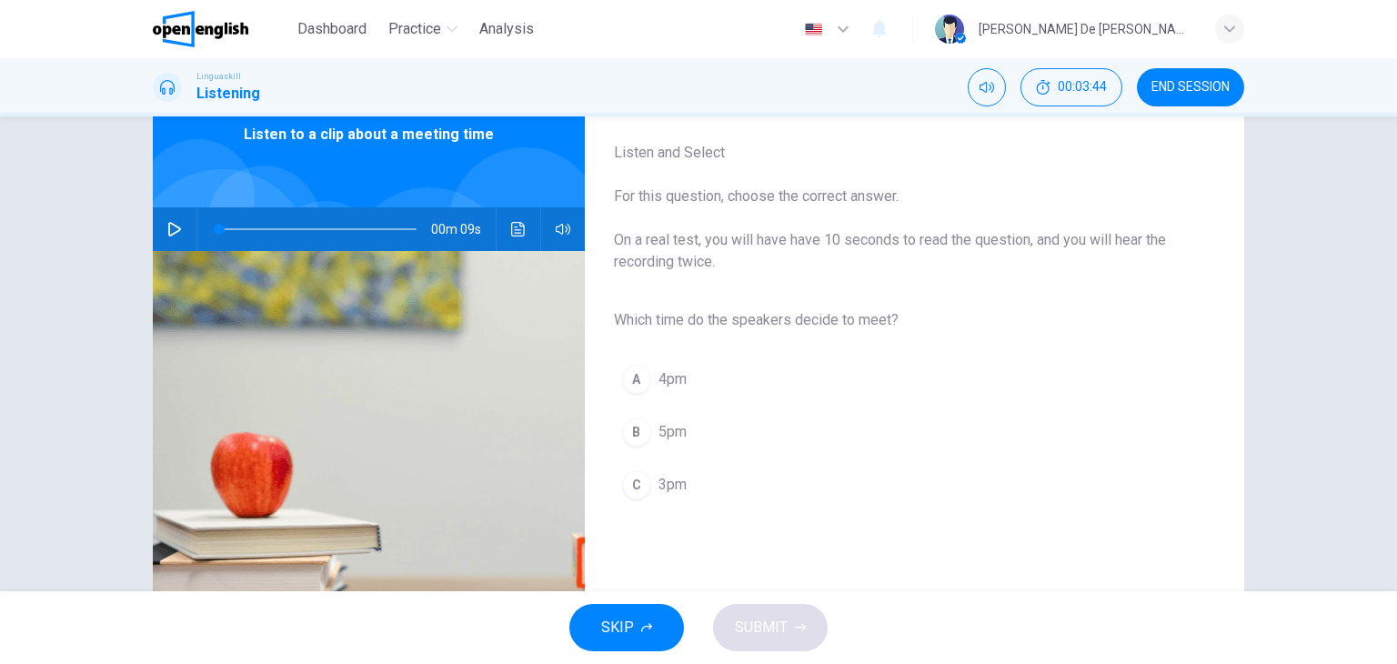
click at [636, 482] on div "C" at bounding box center [636, 484] width 29 height 29
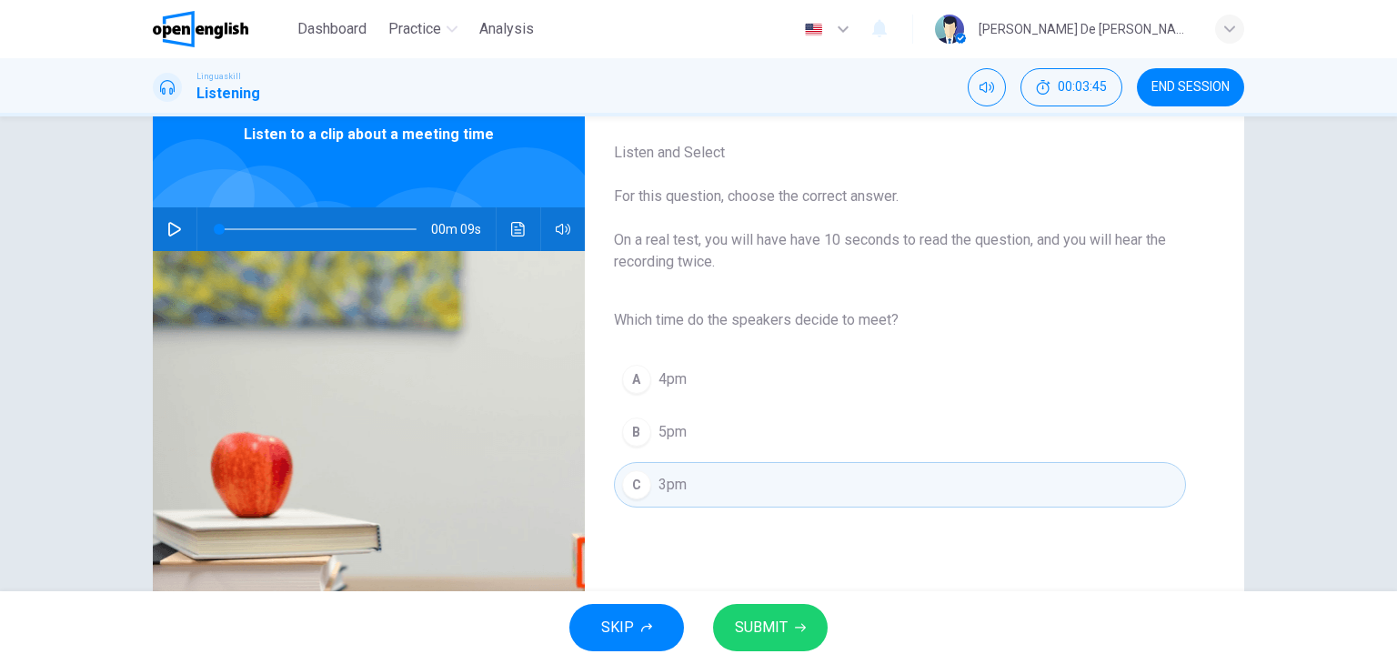
scroll to position [182, 0]
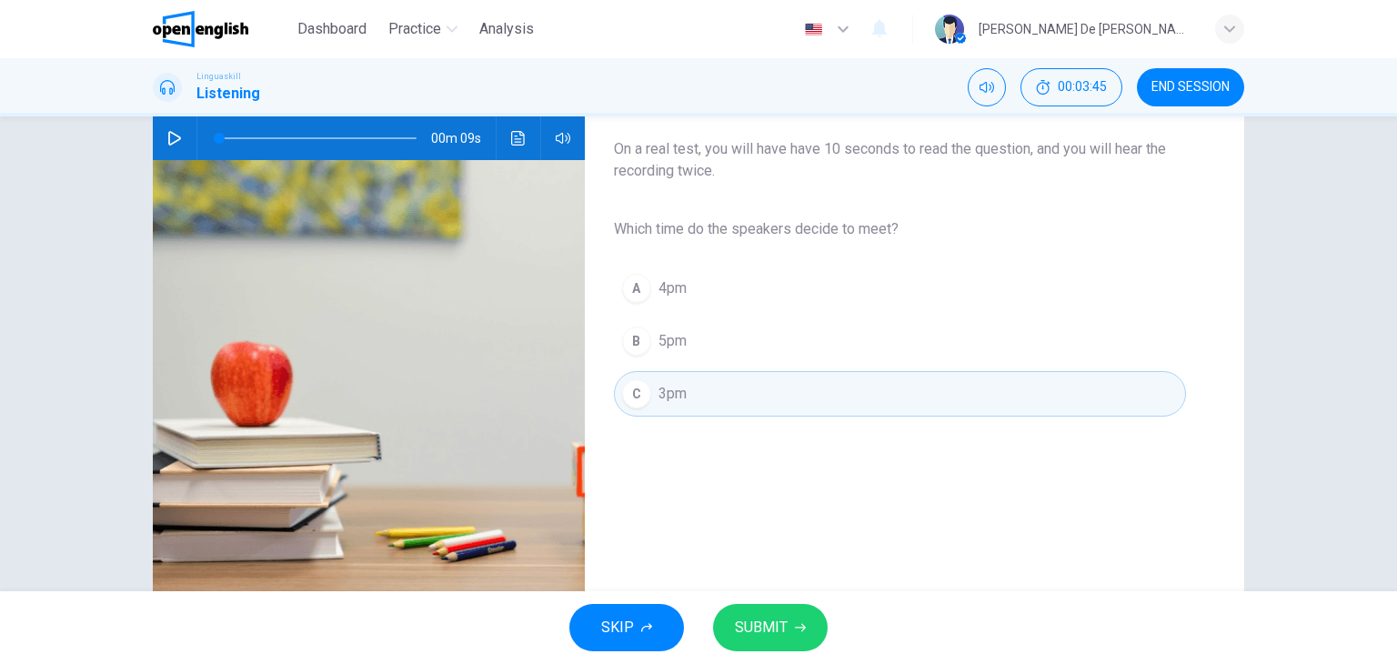
click at [767, 626] on span "SUBMIT" at bounding box center [761, 627] width 53 height 25
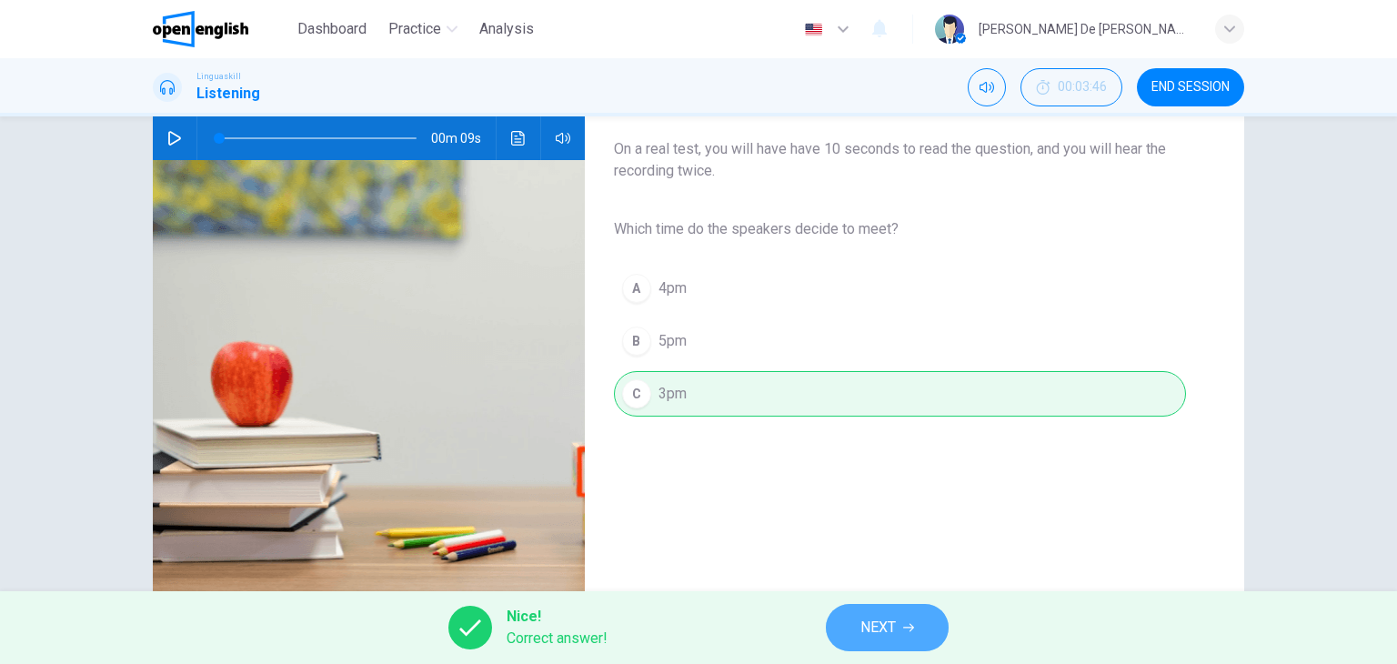
click at [887, 621] on span "NEXT" at bounding box center [877, 627] width 35 height 25
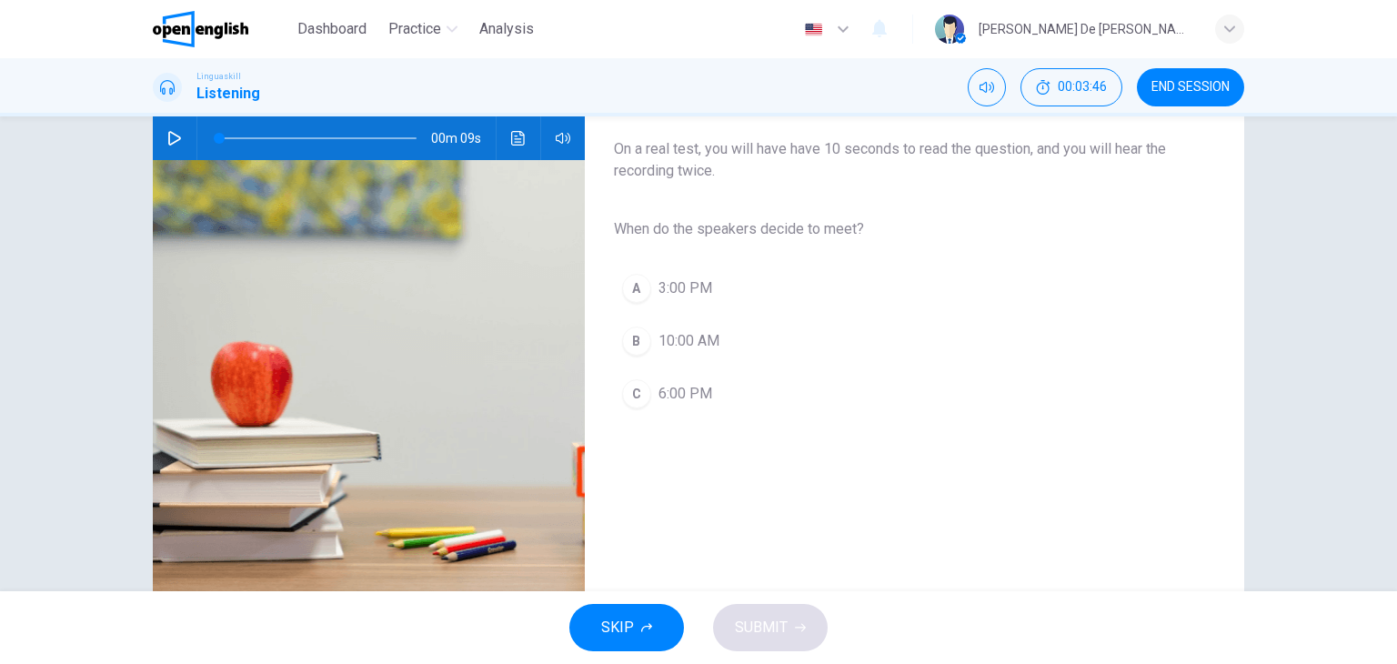
scroll to position [0, 0]
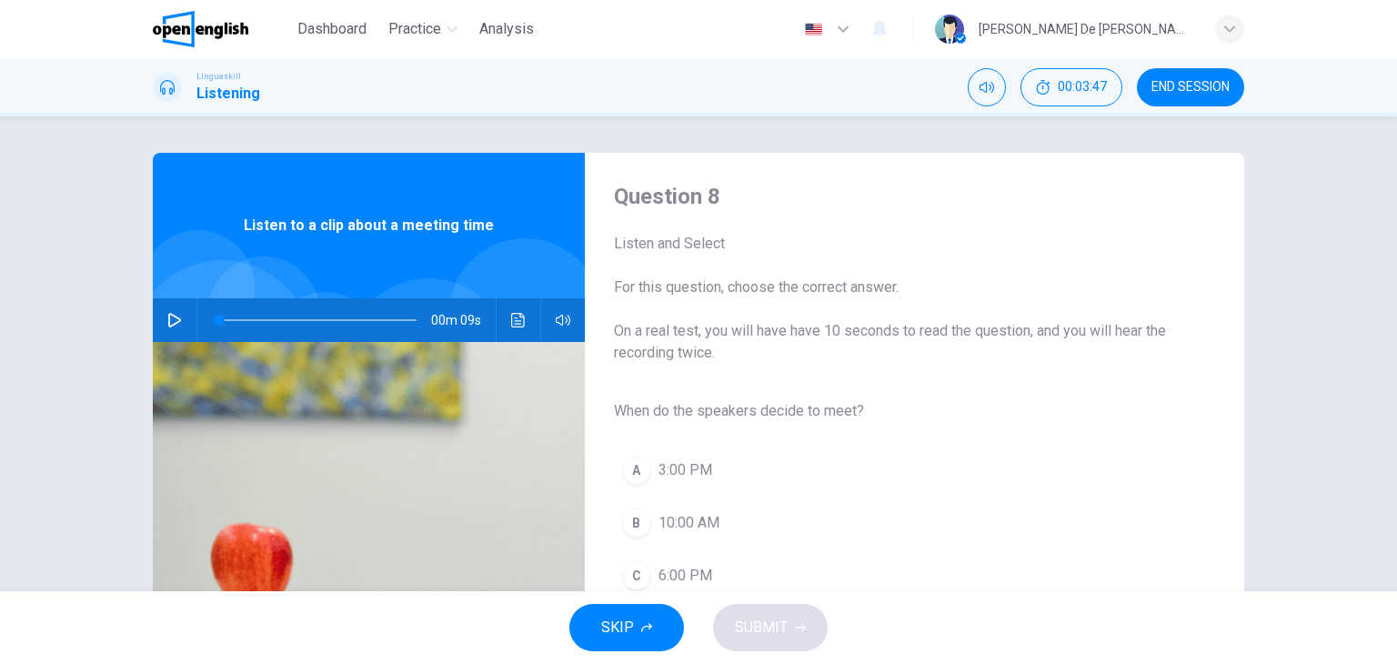
click at [172, 315] on icon "button" at bounding box center [174, 320] width 15 height 15
type input "*"
click at [626, 468] on div "A" at bounding box center [636, 470] width 29 height 29
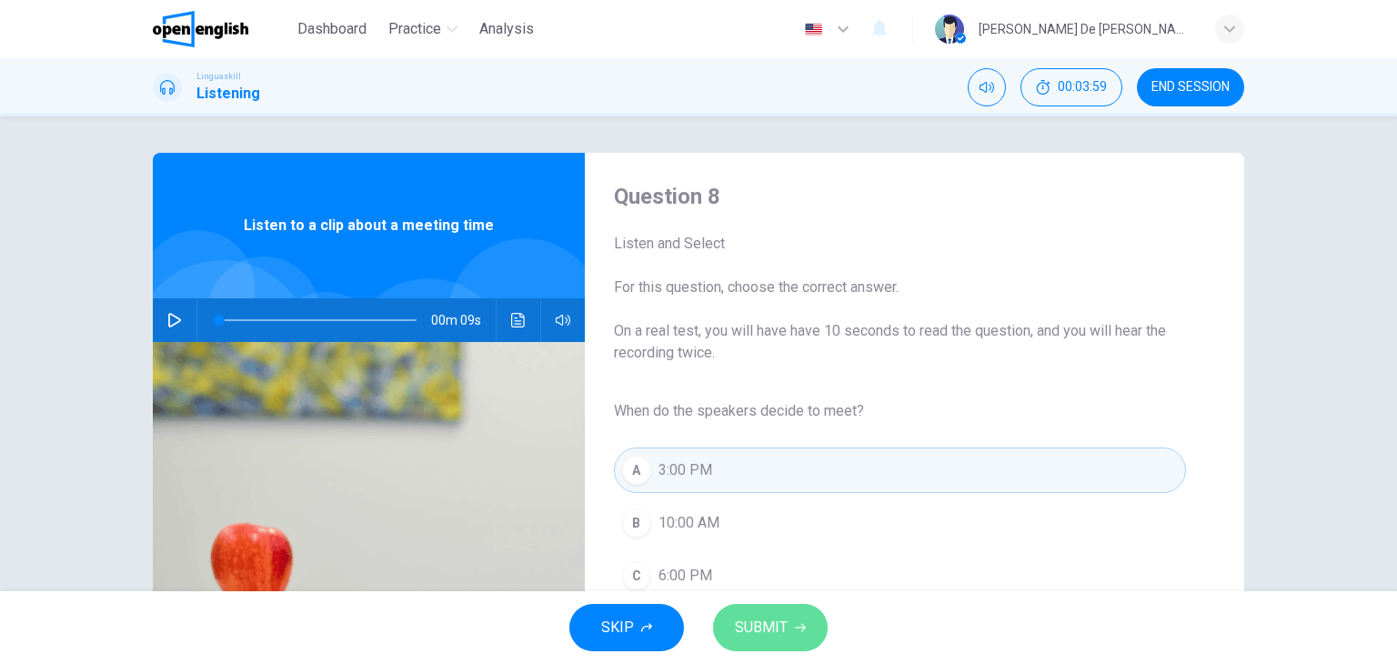
click at [796, 634] on button "SUBMIT" at bounding box center [770, 627] width 115 height 47
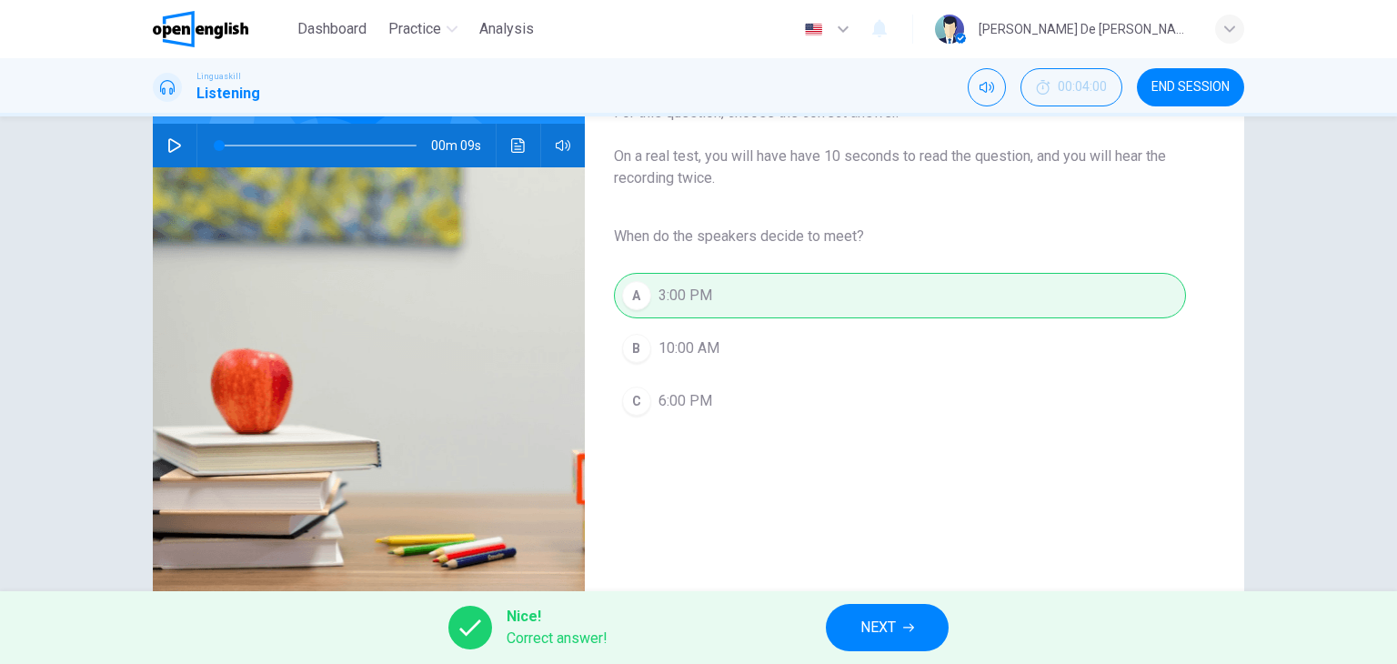
scroll to position [182, 0]
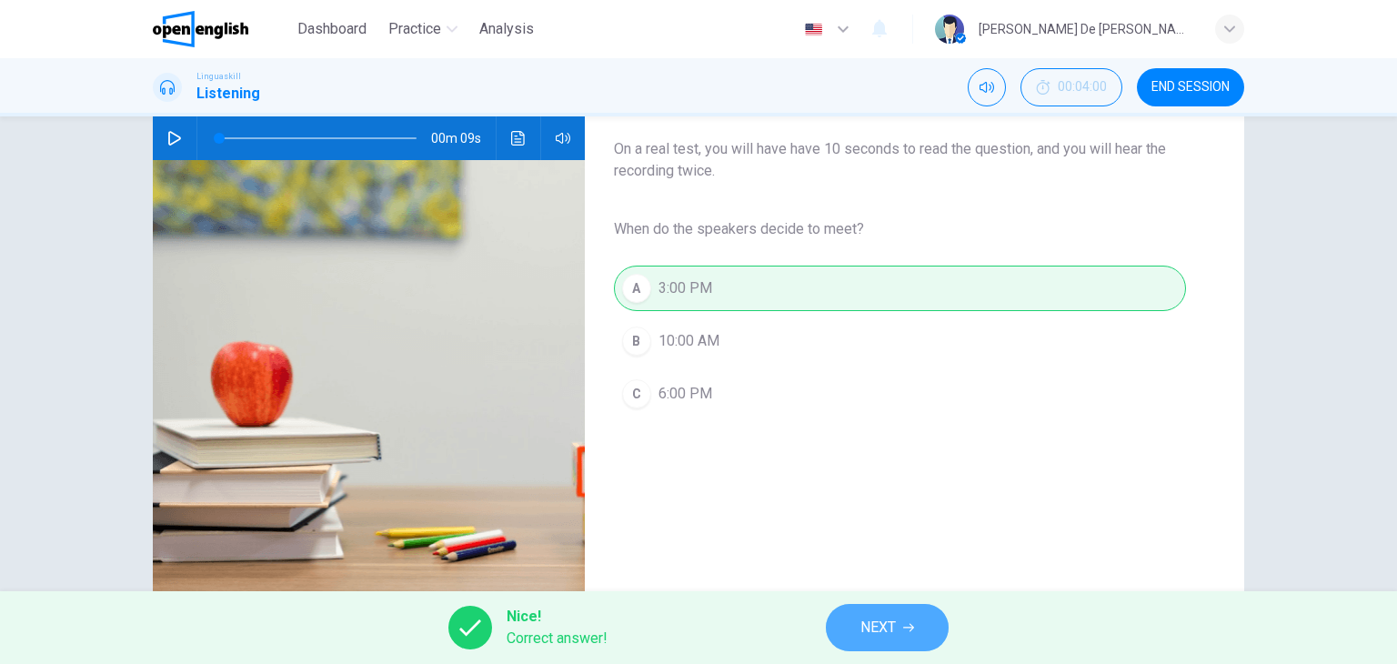
click at [895, 625] on span "NEXT" at bounding box center [877, 627] width 35 height 25
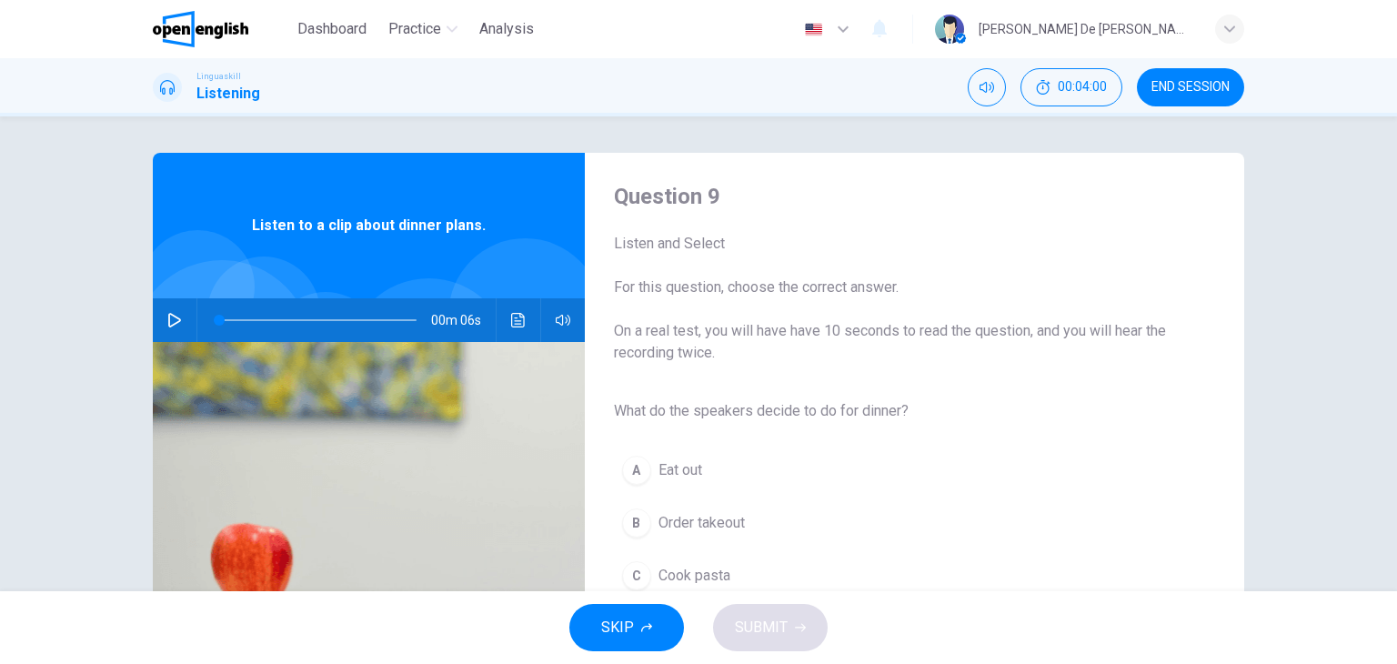
click at [167, 316] on icon "button" at bounding box center [174, 320] width 15 height 15
type input "*"
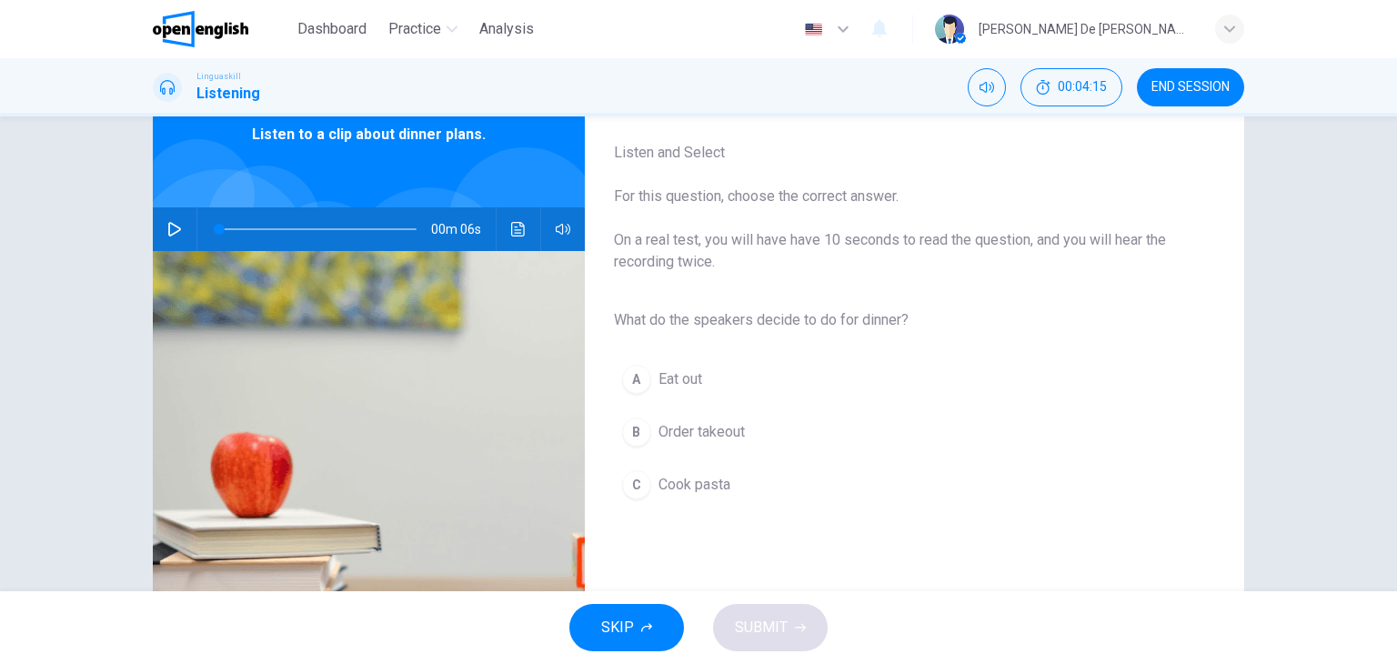
click at [630, 482] on div "C" at bounding box center [636, 484] width 29 height 29
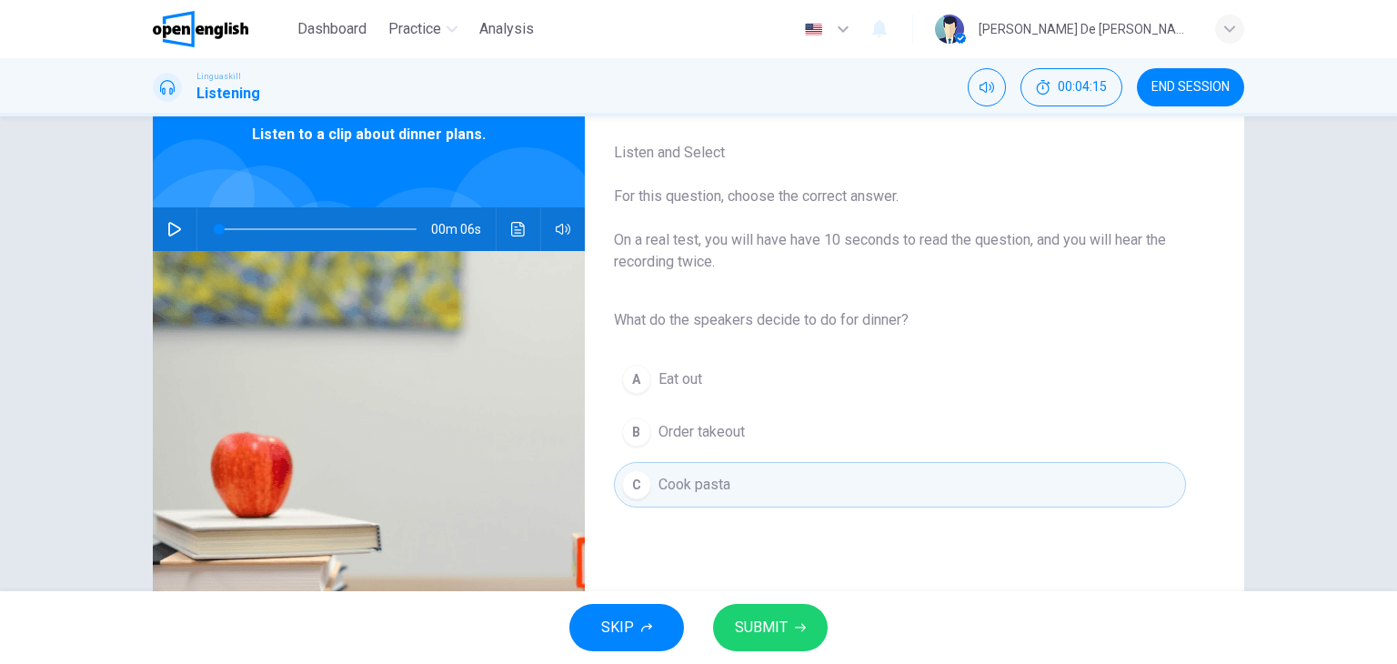
click at [786, 615] on button "SUBMIT" at bounding box center [770, 627] width 115 height 47
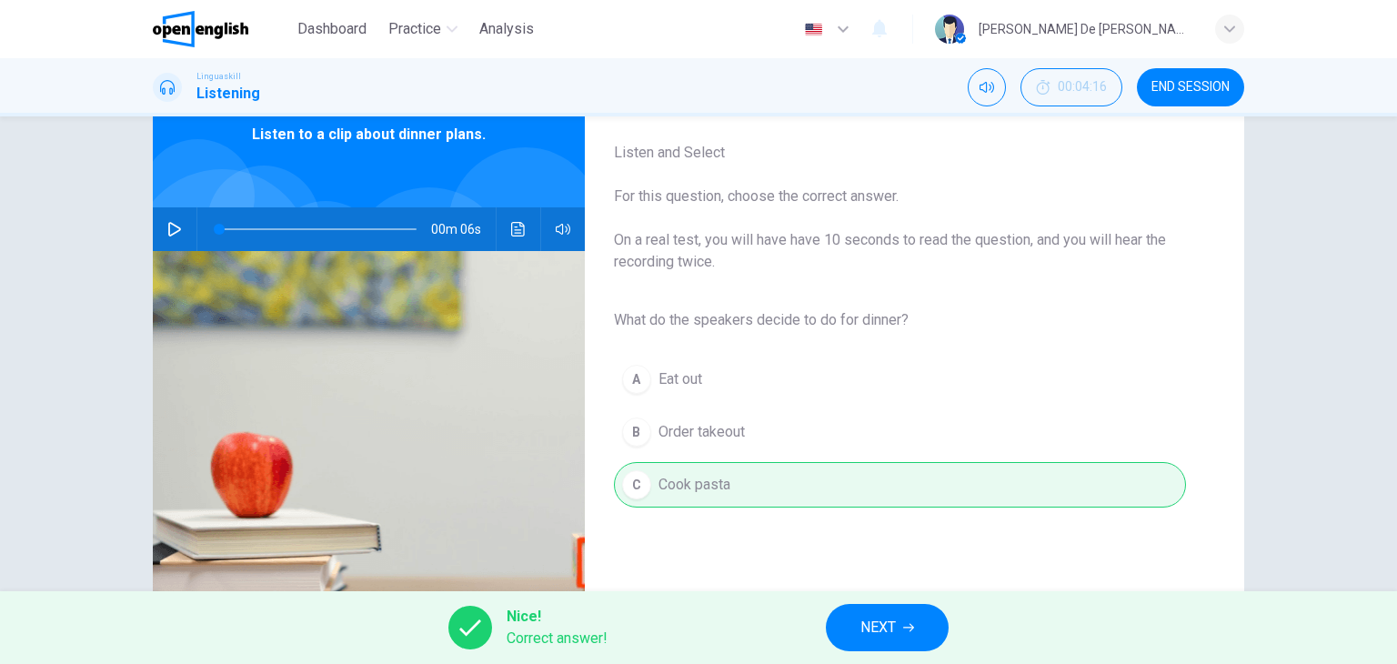
click at [882, 628] on span "NEXT" at bounding box center [877, 627] width 35 height 25
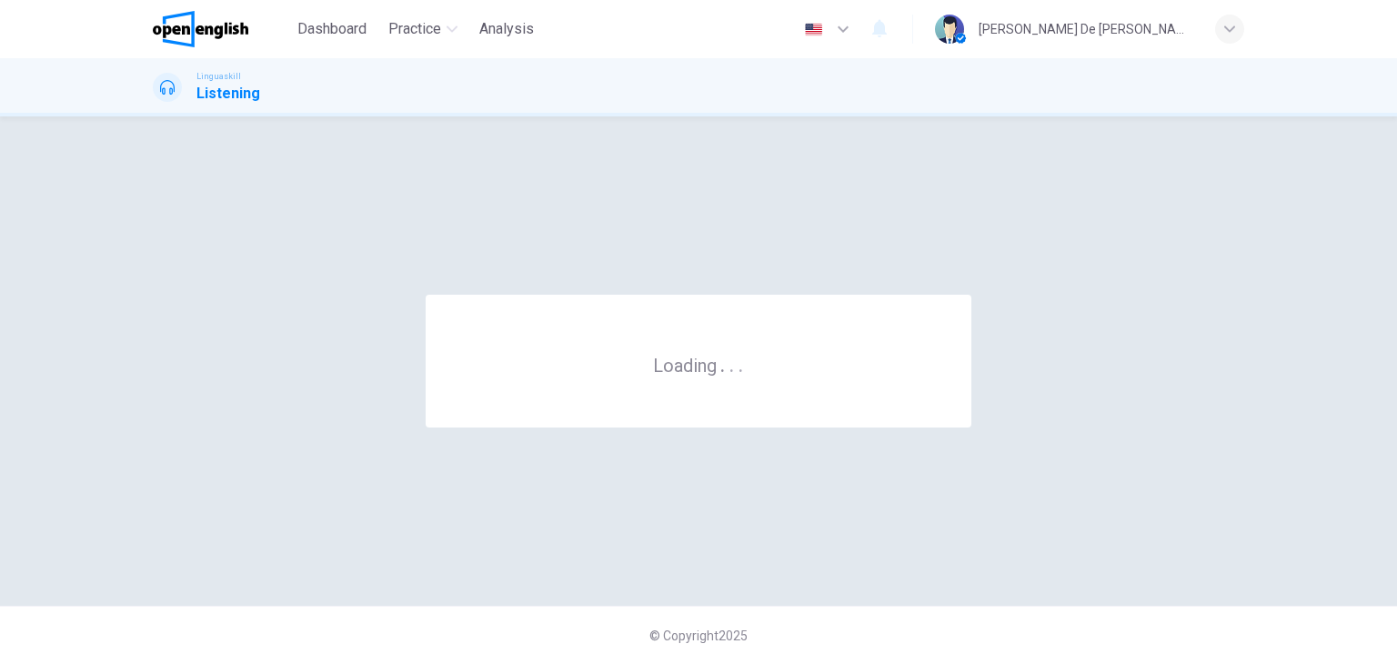
scroll to position [0, 0]
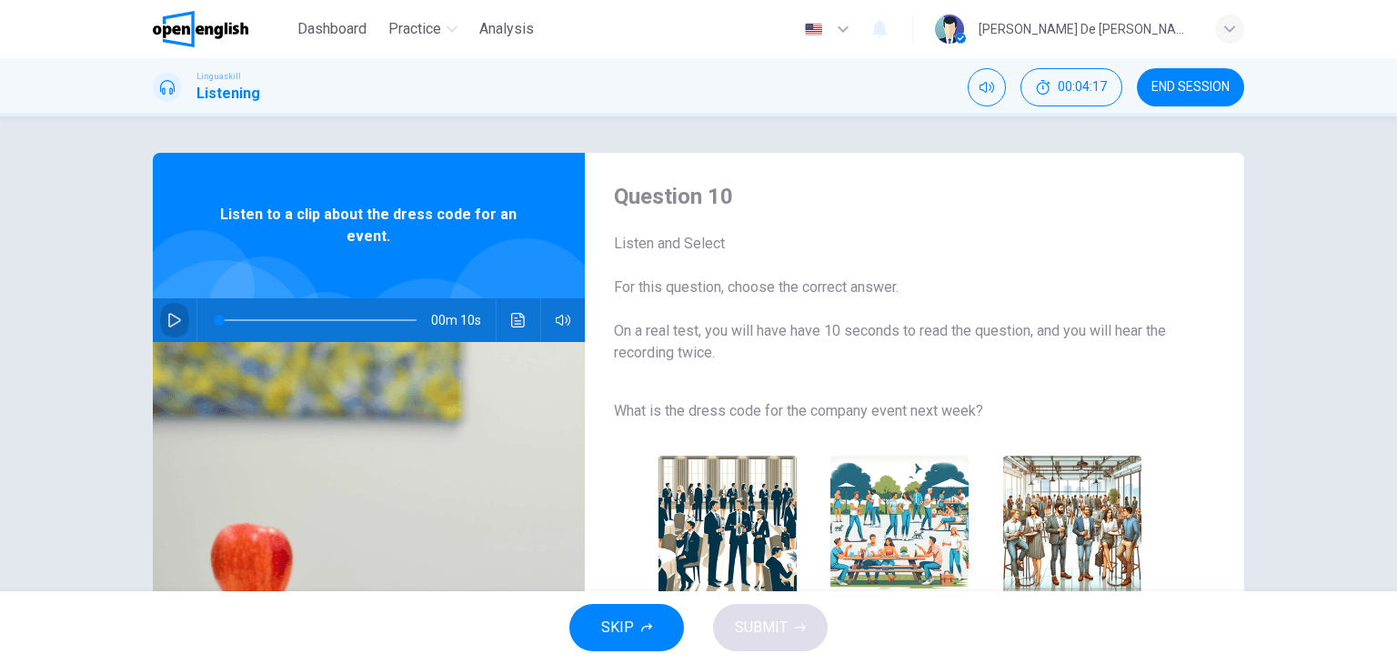
click at [172, 324] on icon "button" at bounding box center [174, 320] width 15 height 15
type input "*"
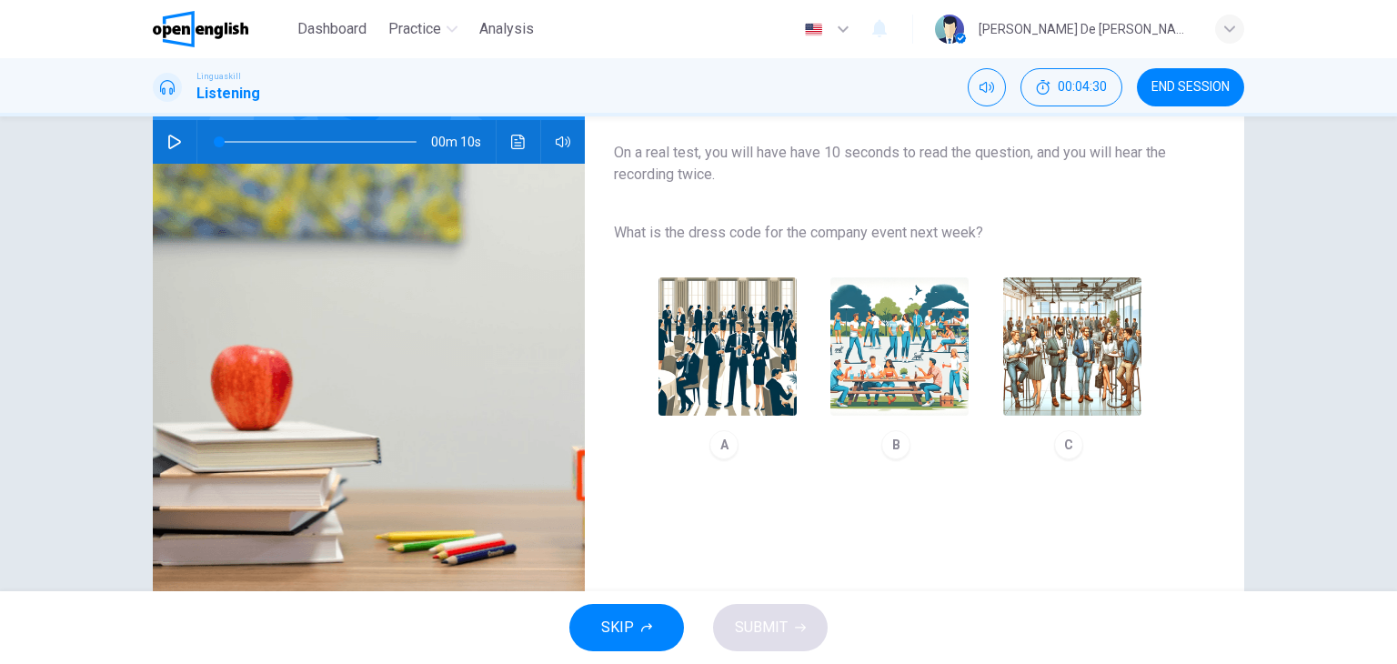
scroll to position [182, 0]
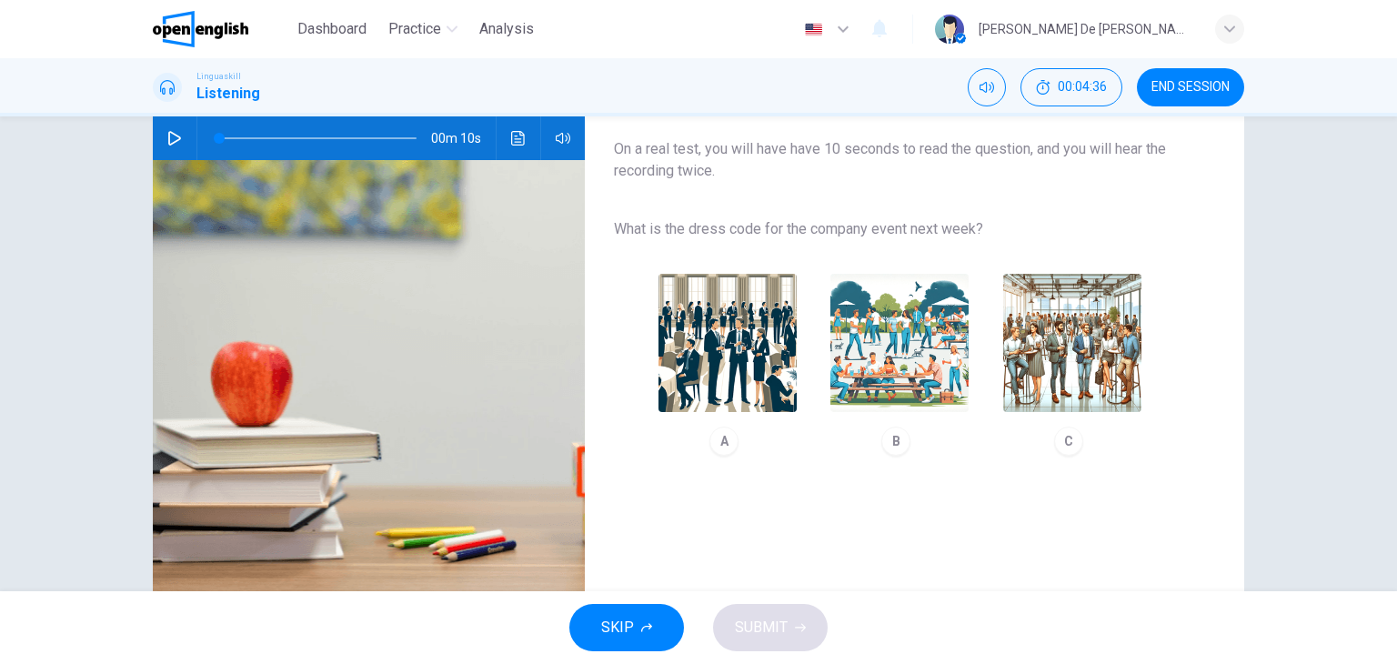
click at [912, 325] on img "button" at bounding box center [899, 343] width 138 height 138
click at [796, 628] on icon "button" at bounding box center [800, 627] width 11 height 11
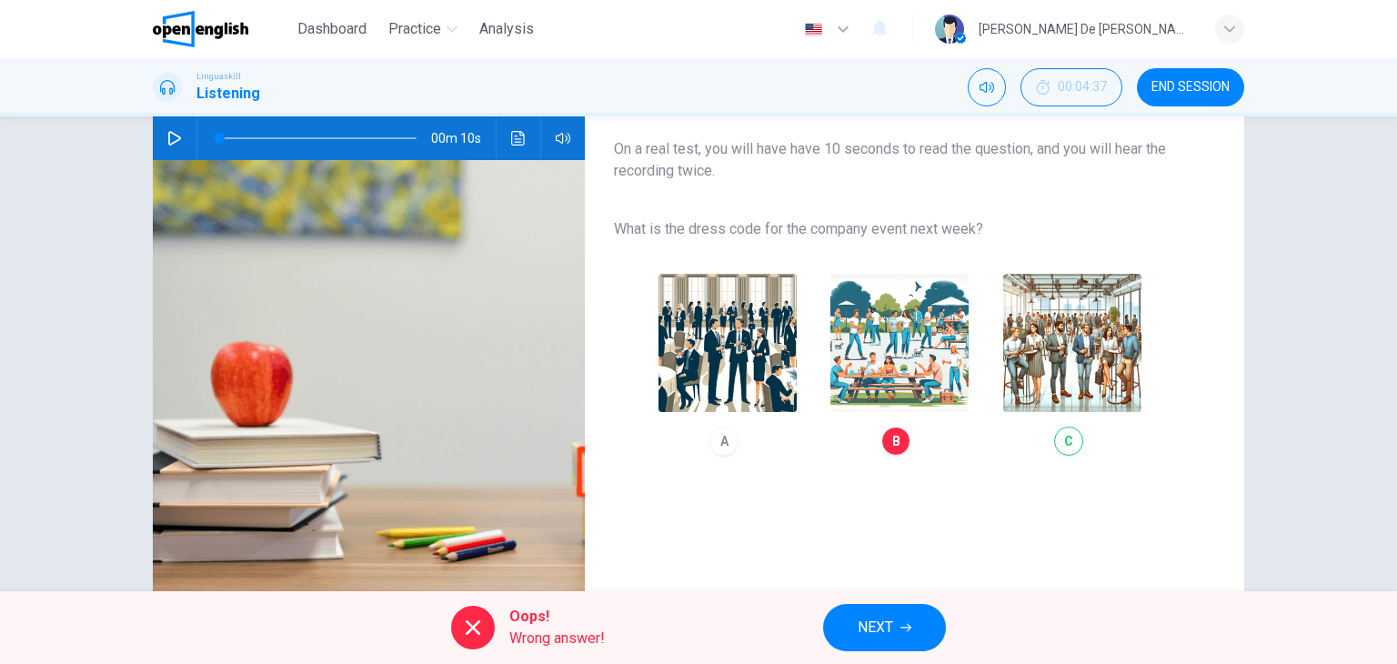
click at [858, 625] on span "NEXT" at bounding box center [874, 627] width 35 height 25
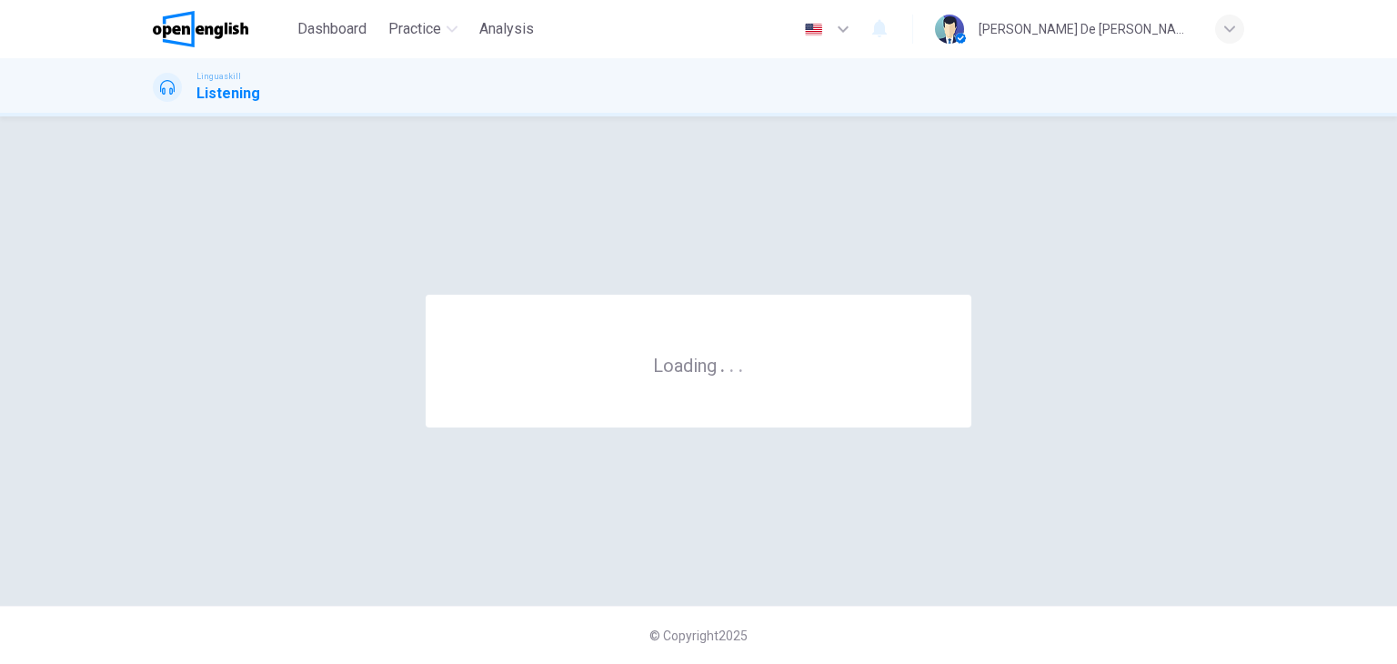
scroll to position [0, 0]
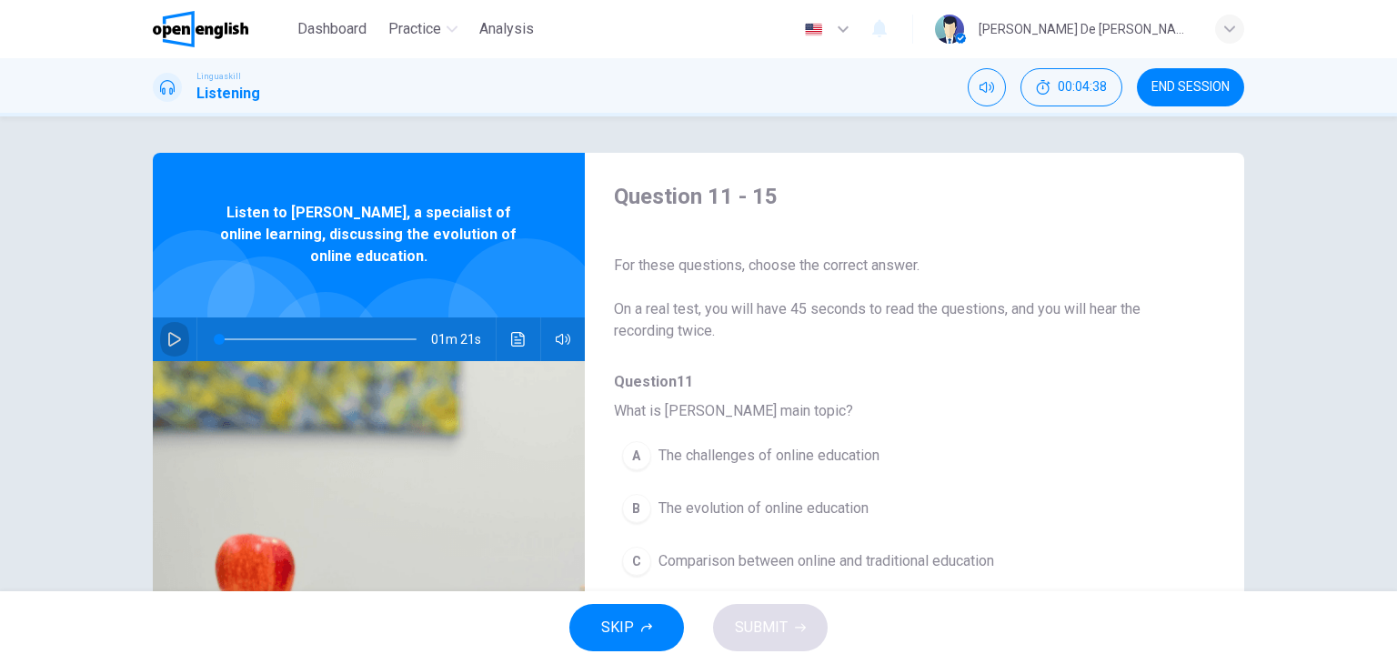
click at [168, 343] on icon "button" at bounding box center [174, 339] width 13 height 15
type input "*"
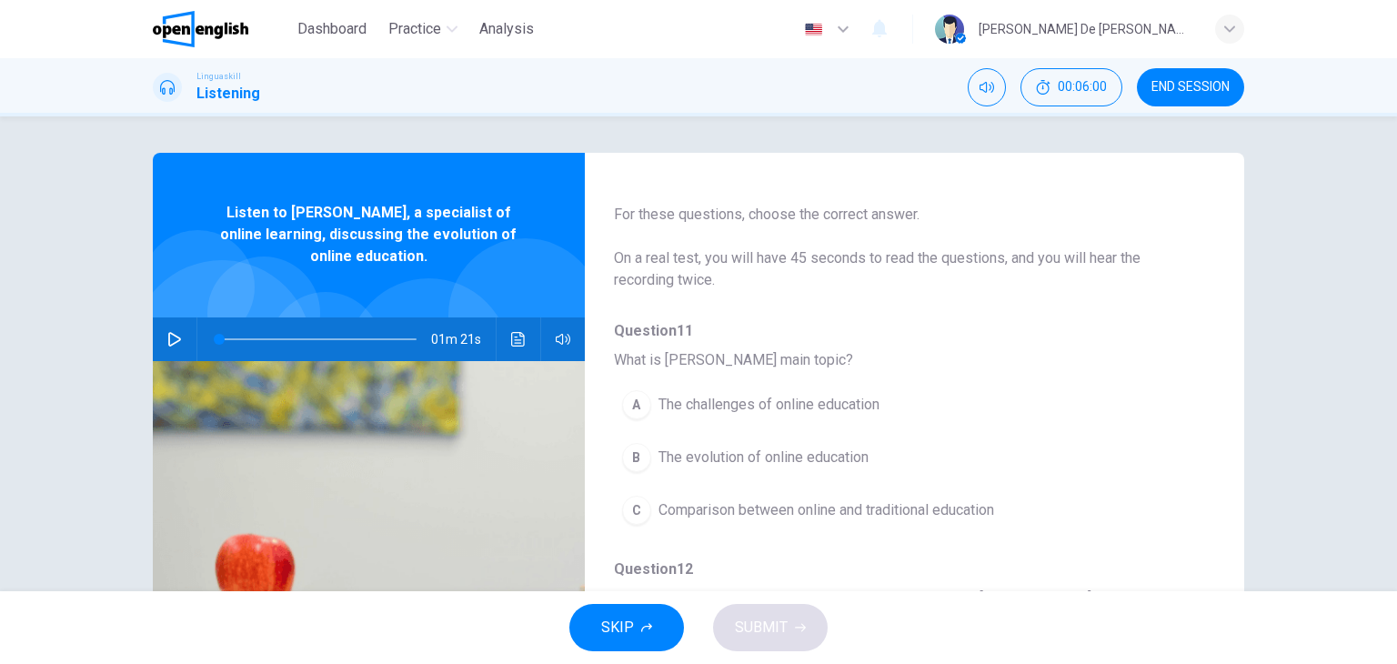
scroll to position [182, 0]
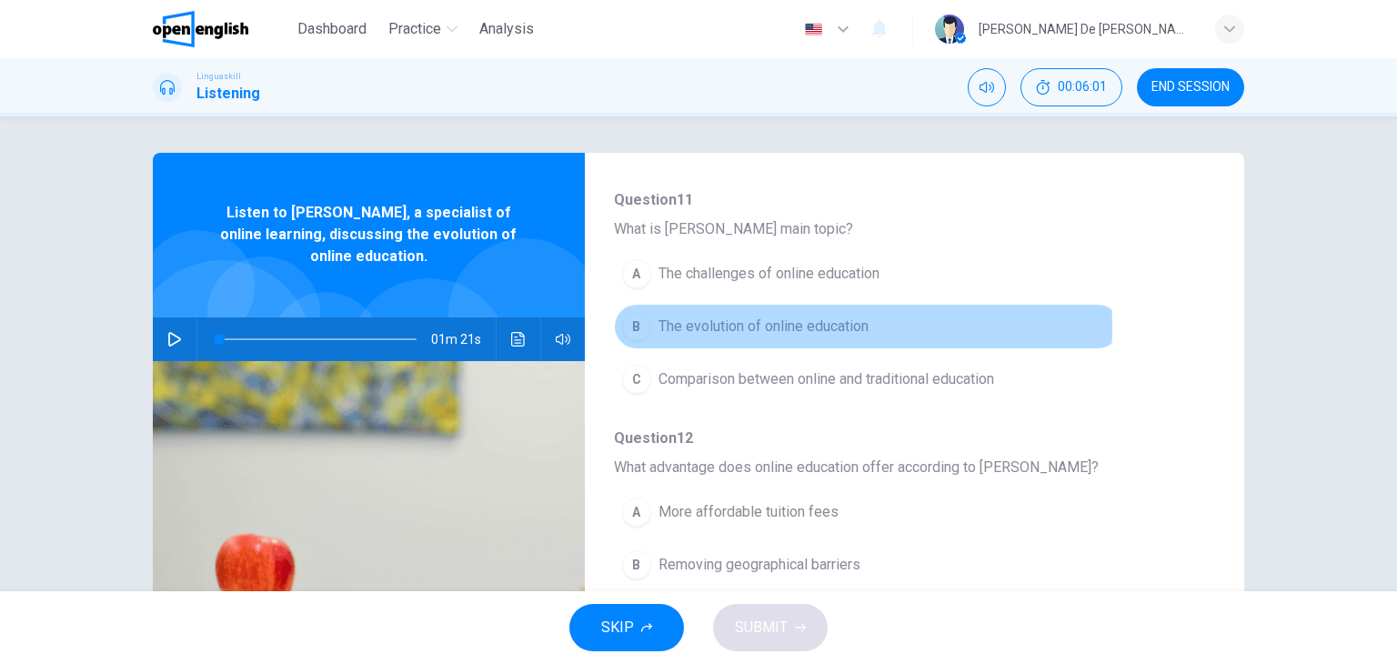
click at [763, 326] on span "The evolution of online education" at bounding box center [763, 326] width 210 height 22
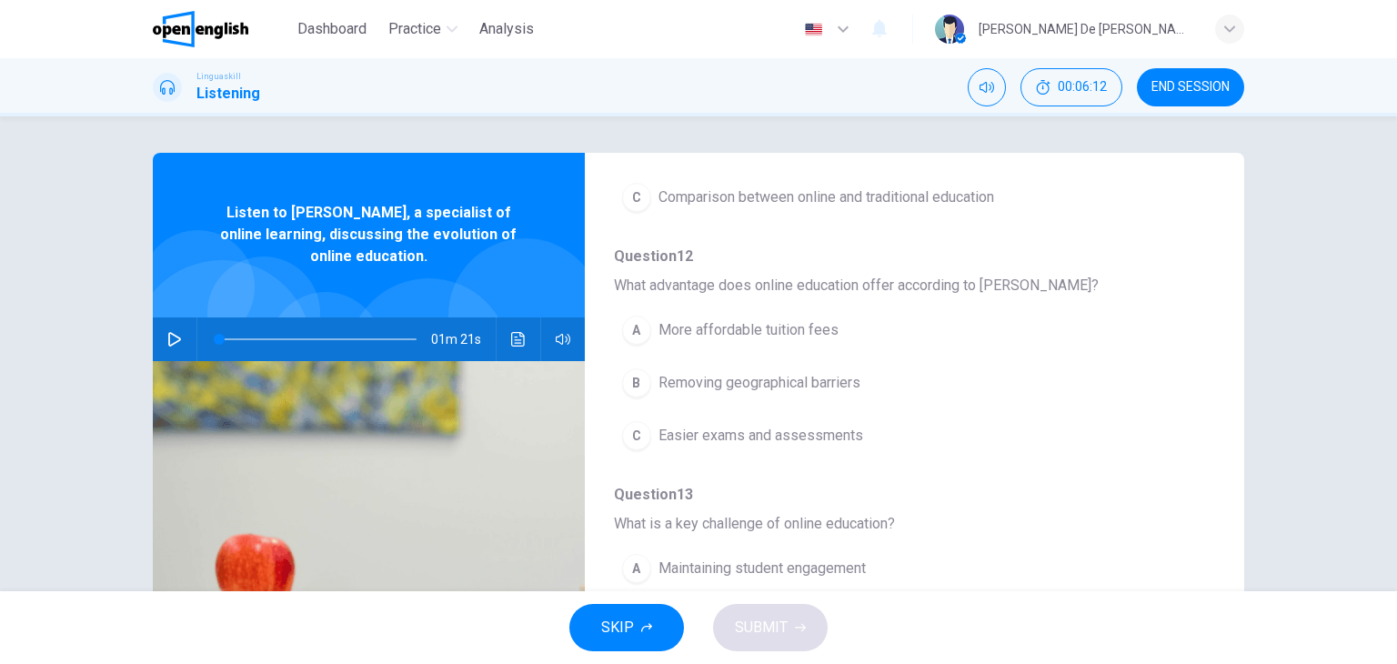
scroll to position [273, 0]
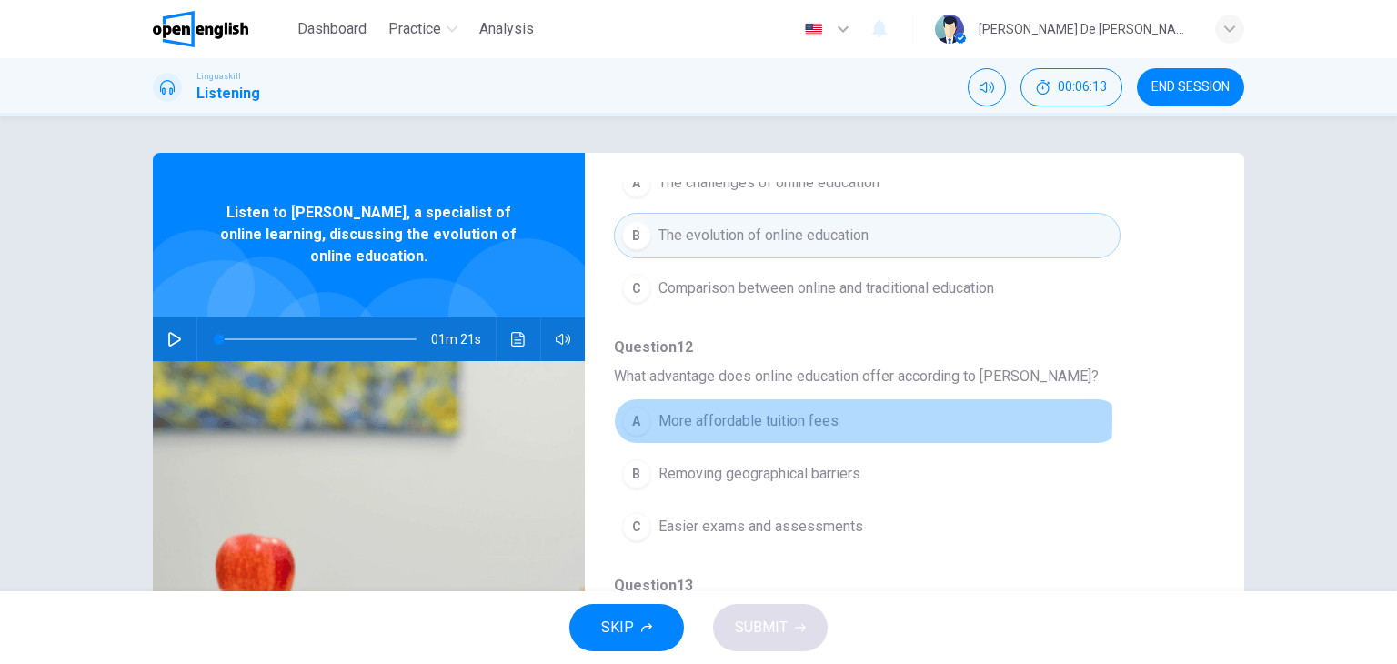
click at [750, 417] on span "More affordable tuition fees" at bounding box center [748, 421] width 180 height 22
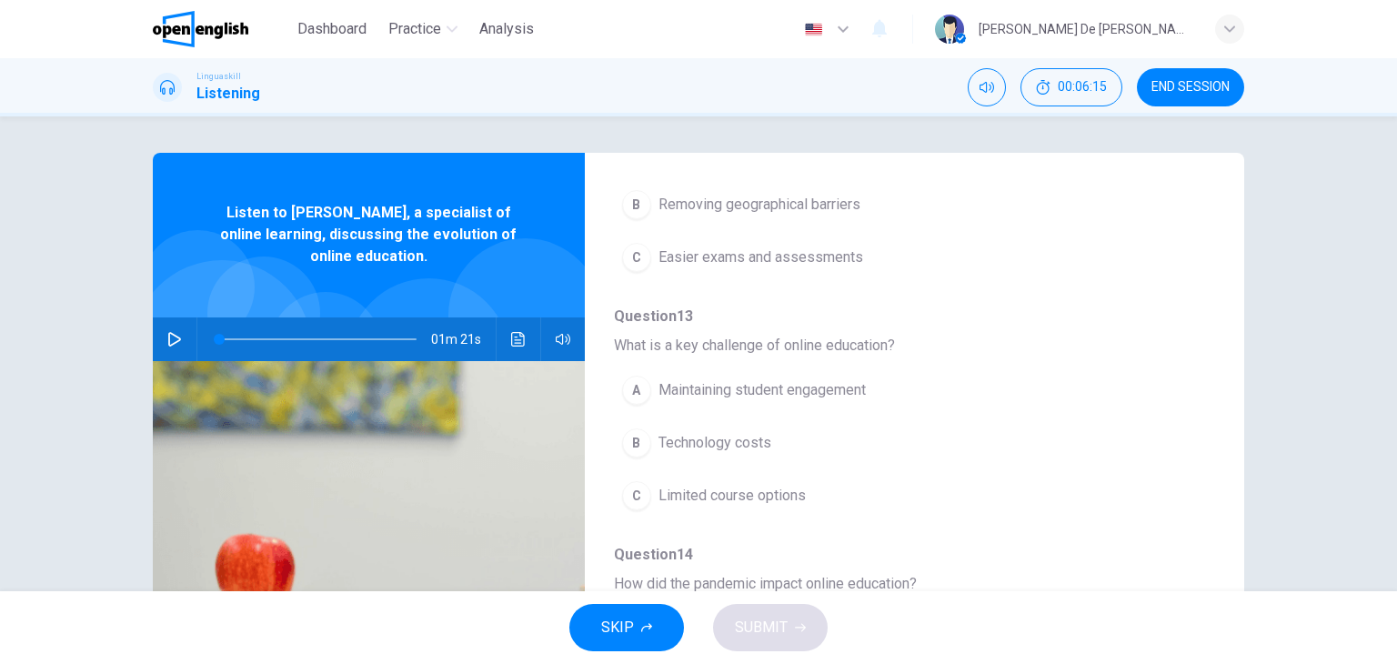
scroll to position [546, 0]
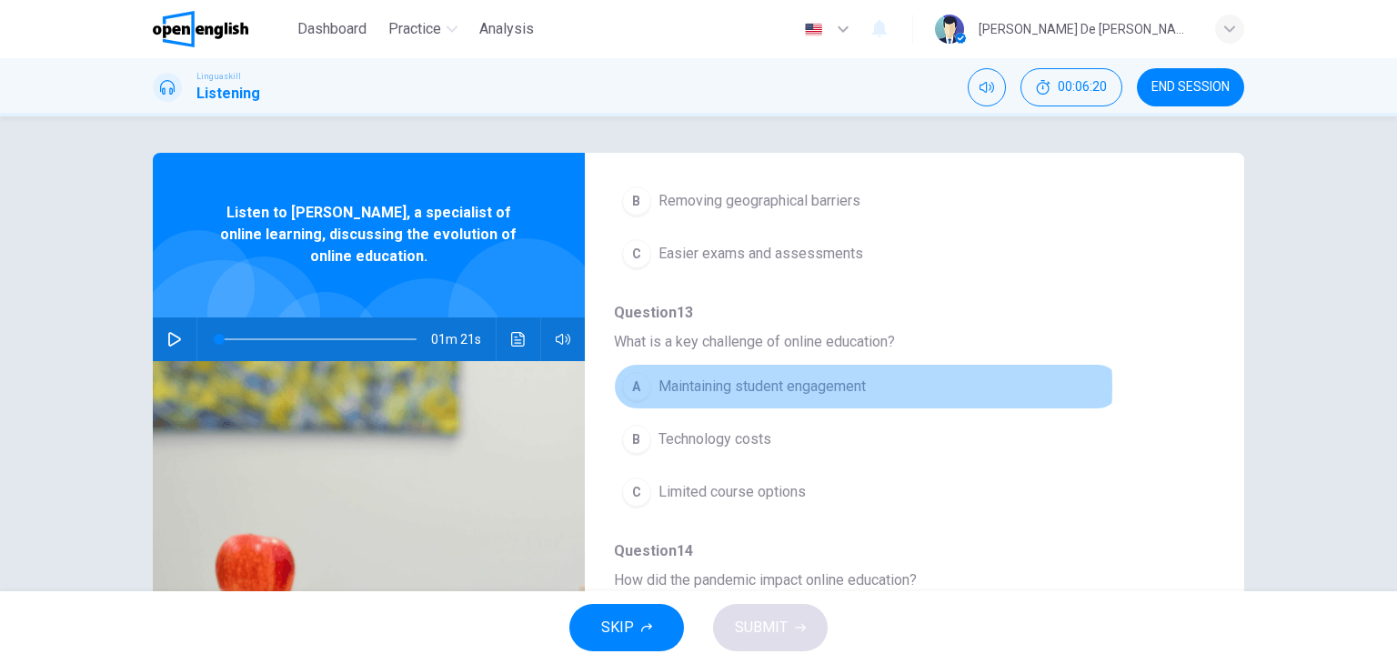
click at [750, 384] on span "Maintaining student engagement" at bounding box center [761, 386] width 207 height 22
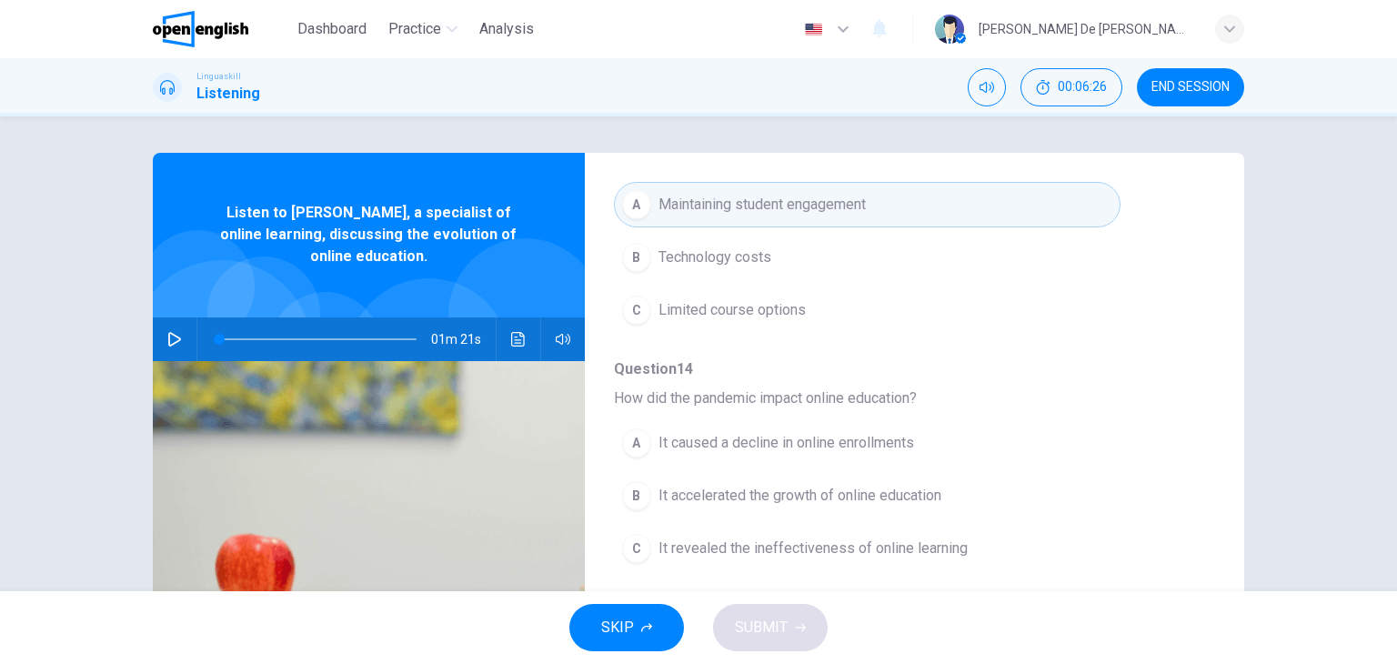
scroll to position [778, 0]
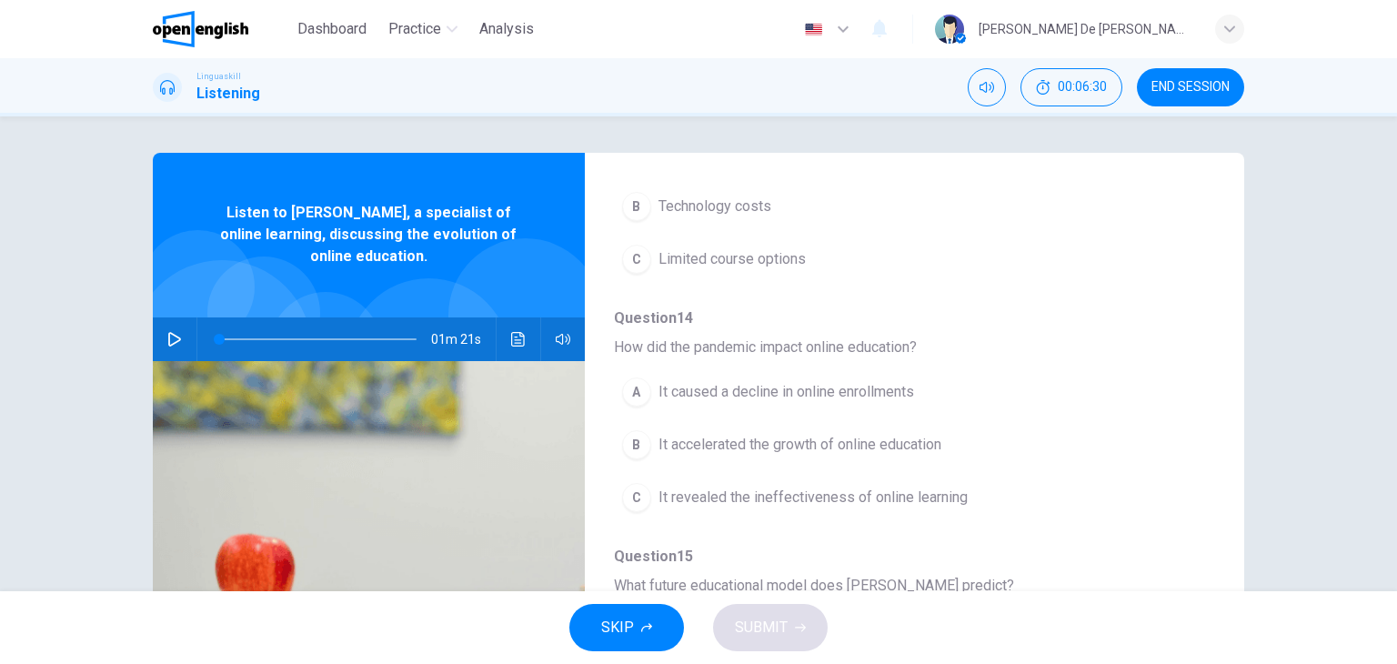
click at [793, 439] on span "It accelerated the growth of online education" at bounding box center [799, 445] width 283 height 22
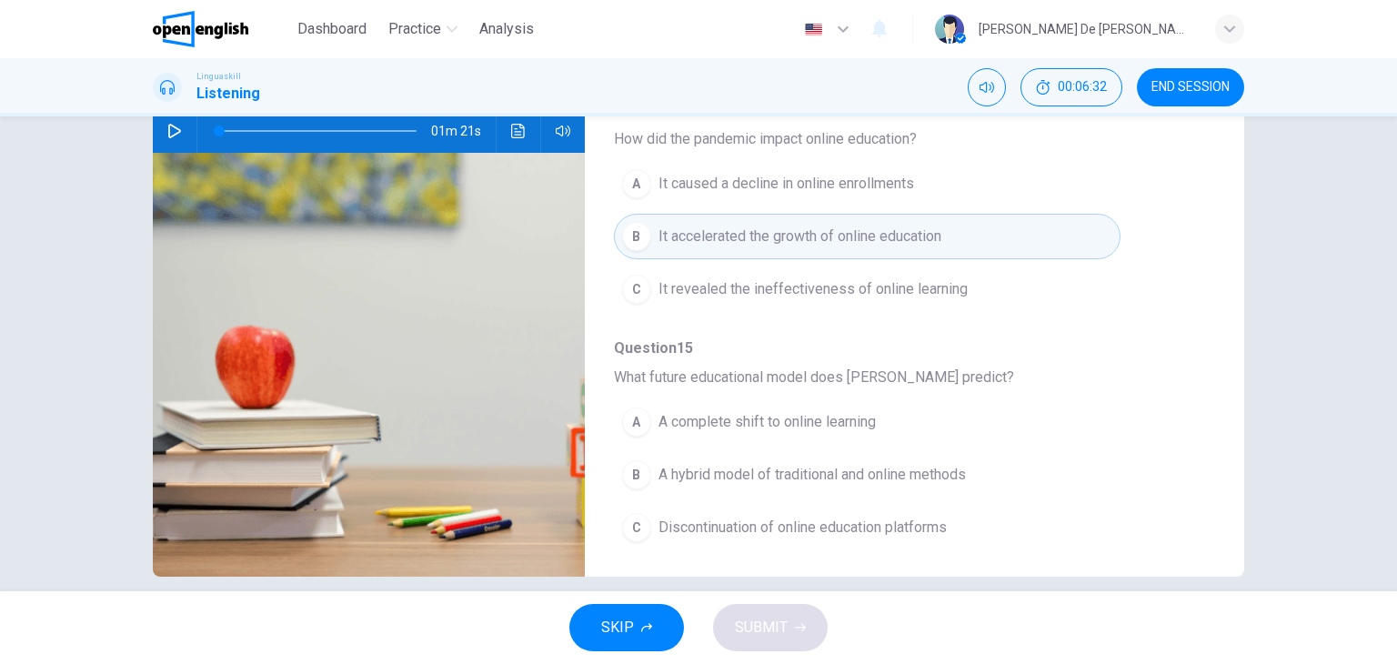
scroll to position [230, 0]
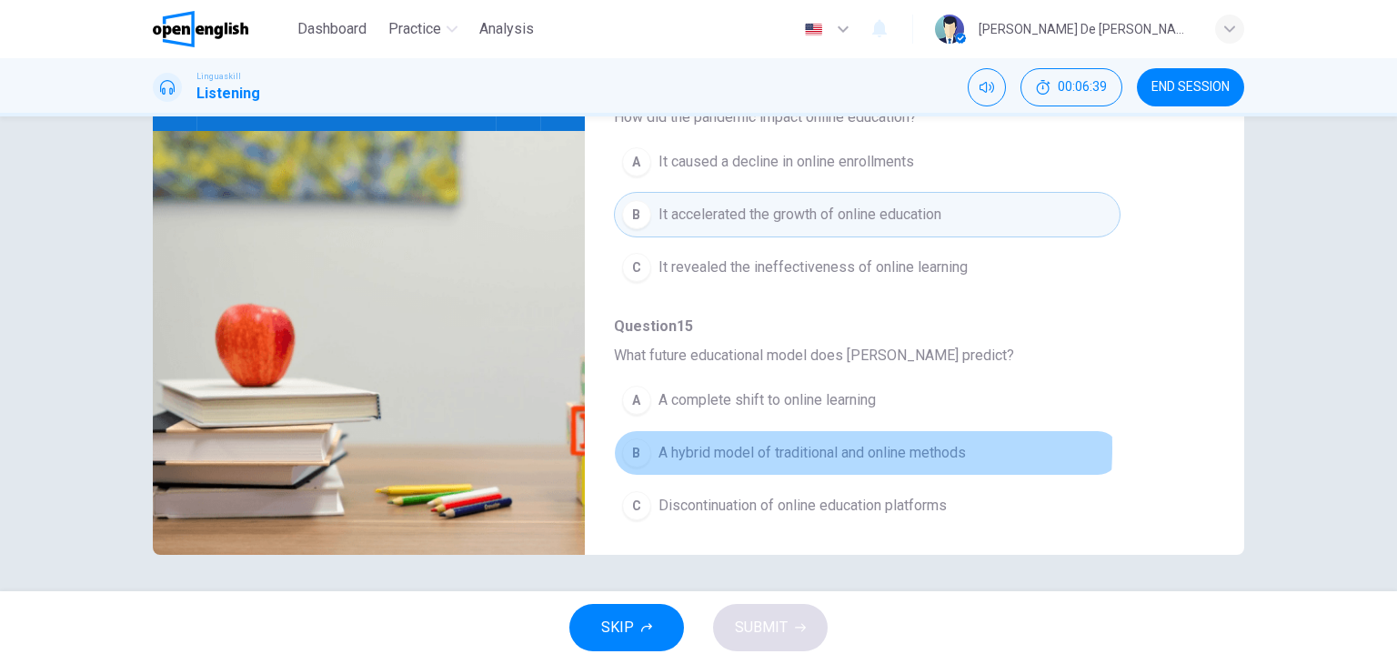
click at [758, 442] on span "A hybrid model of traditional and online methods" at bounding box center [811, 453] width 307 height 22
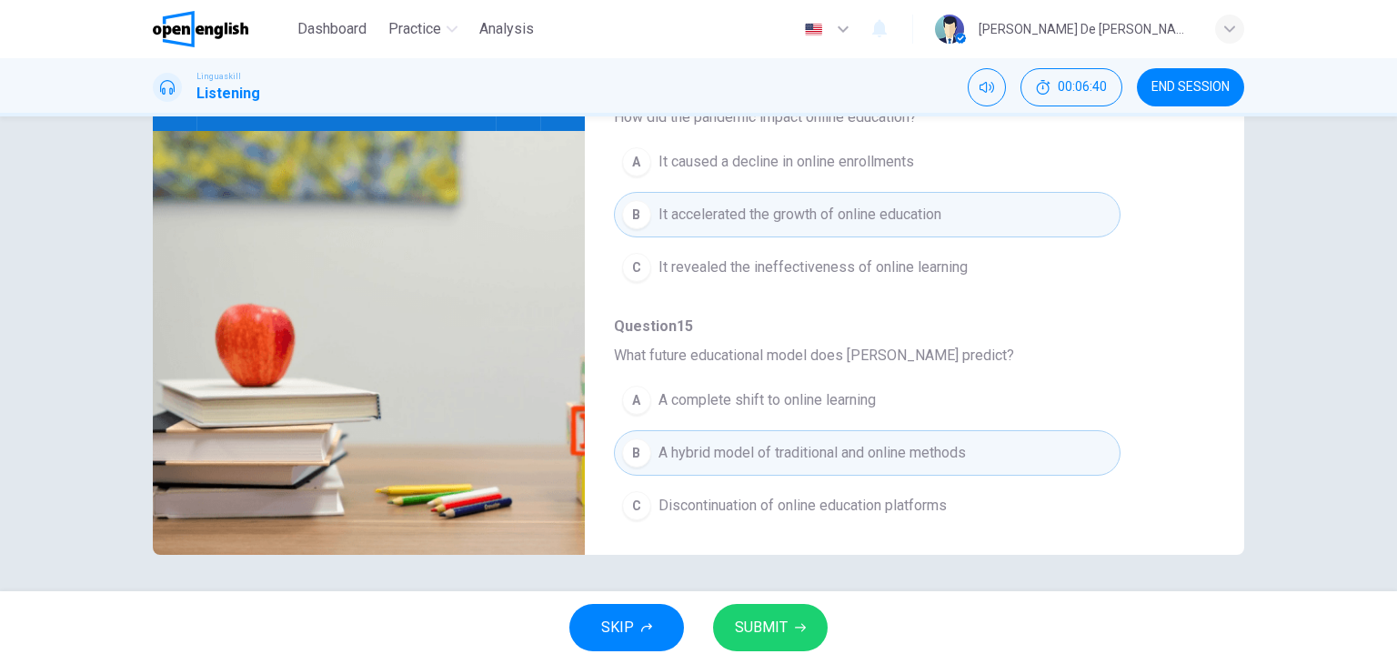
click at [768, 618] on span "SUBMIT" at bounding box center [761, 627] width 53 height 25
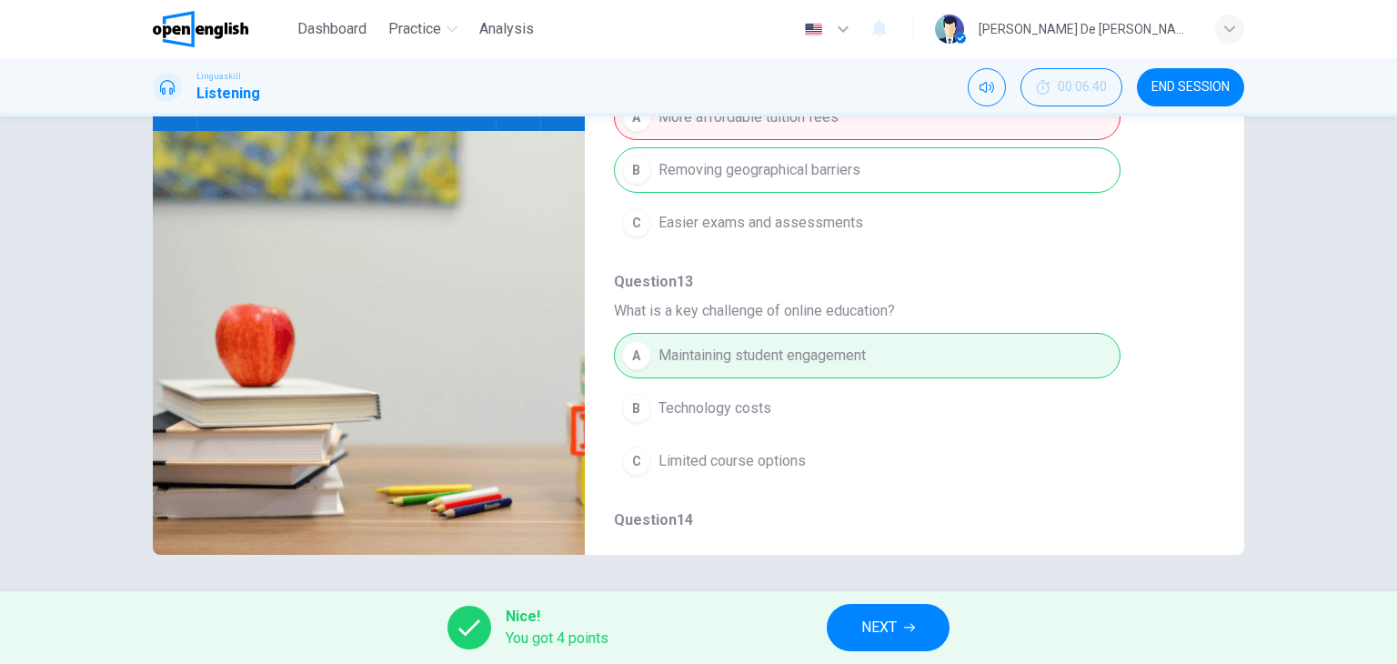
scroll to position [455, 0]
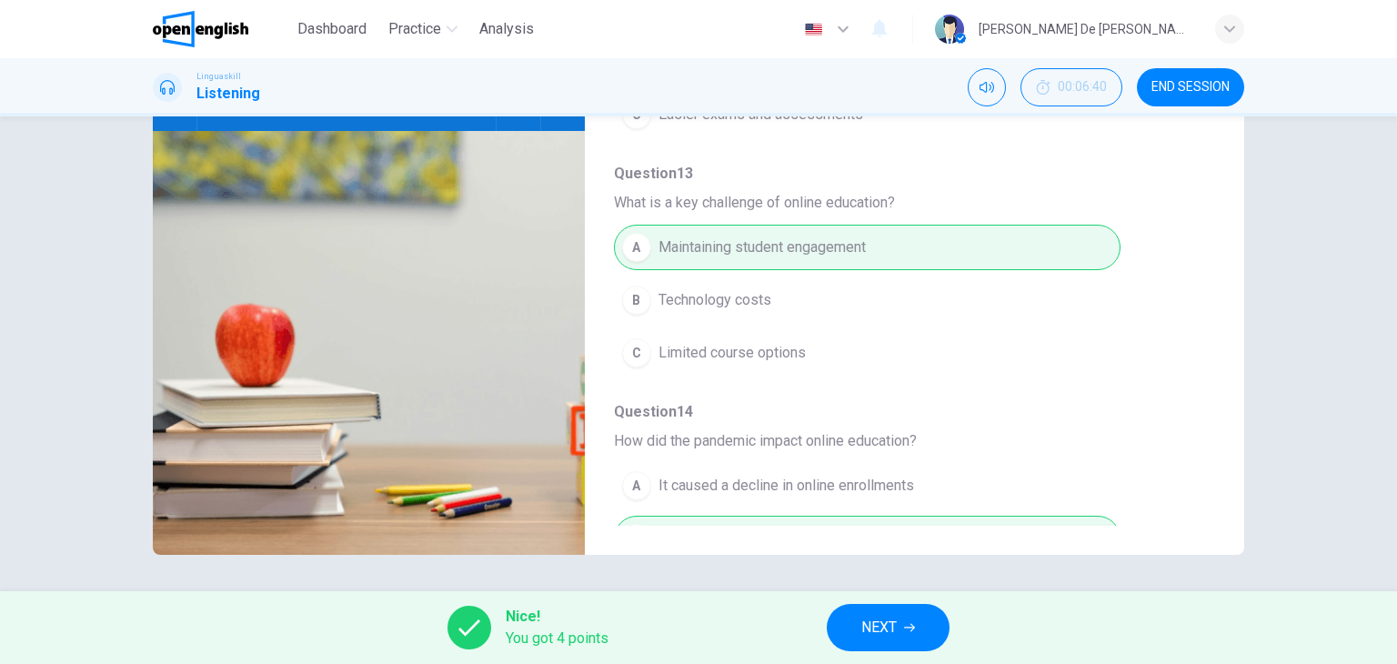
click at [892, 623] on span "NEXT" at bounding box center [878, 627] width 35 height 25
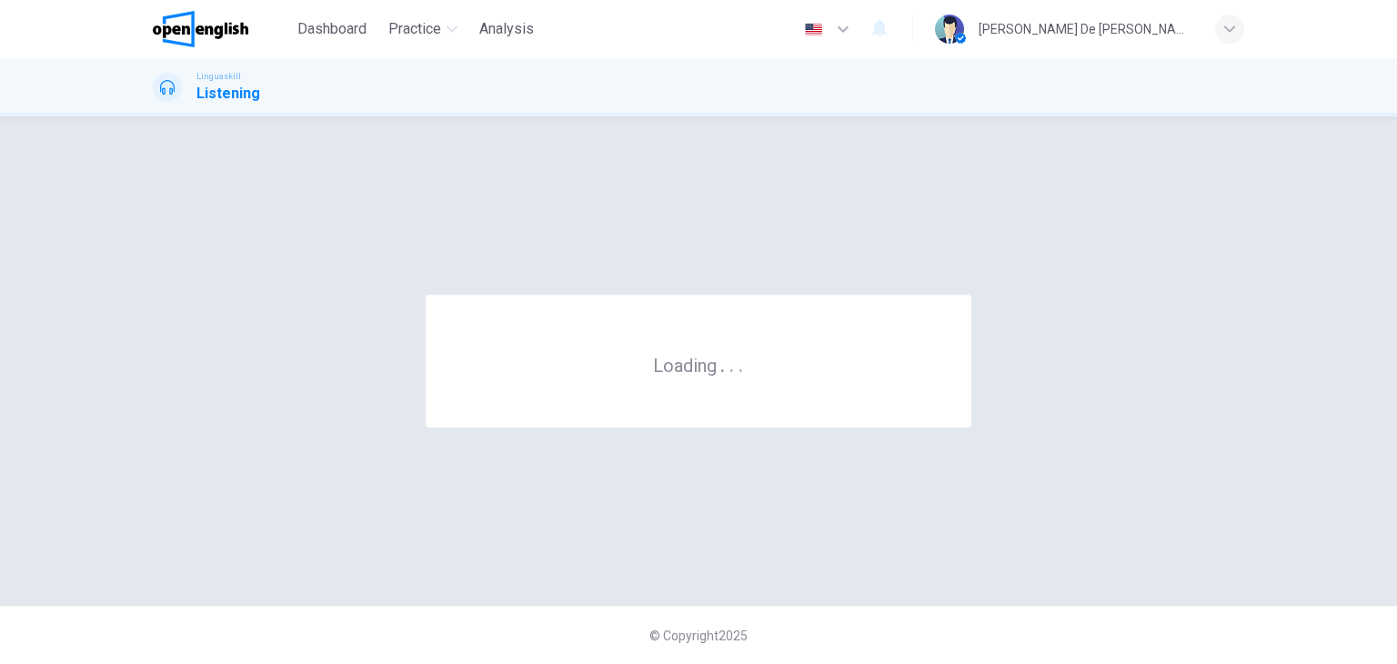
scroll to position [0, 0]
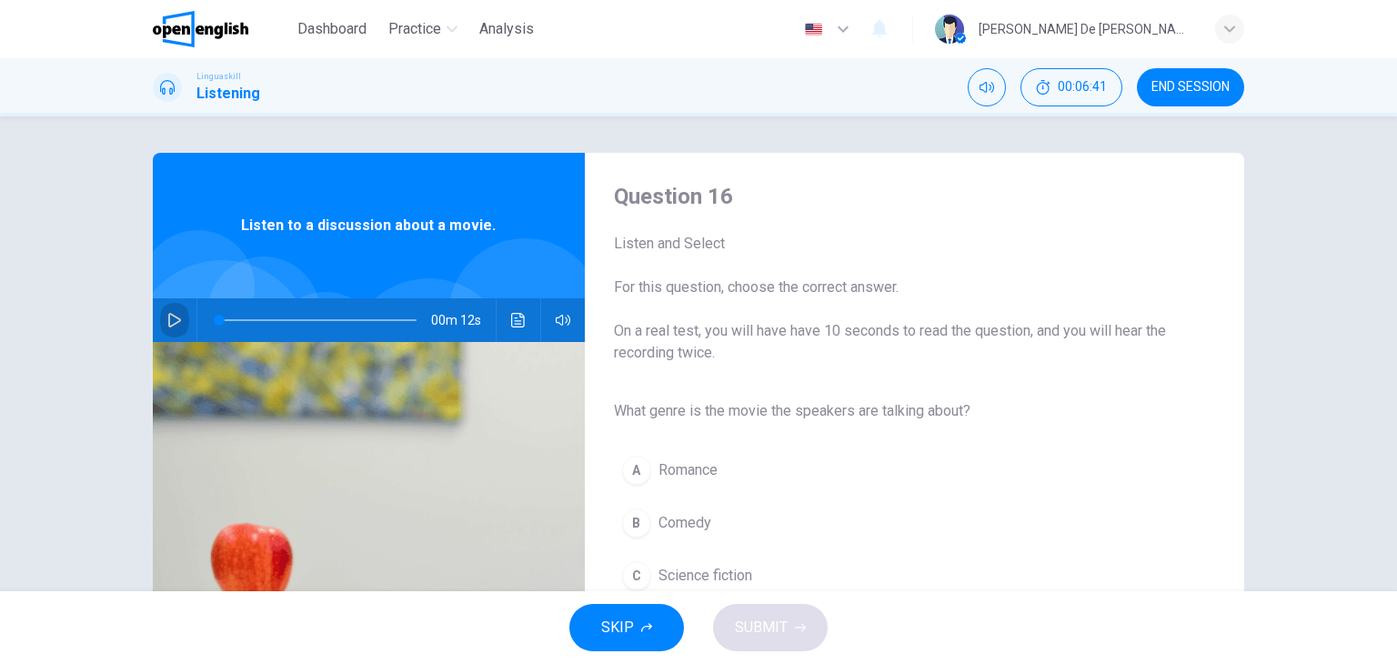
click at [168, 322] on icon "button" at bounding box center [174, 320] width 13 height 15
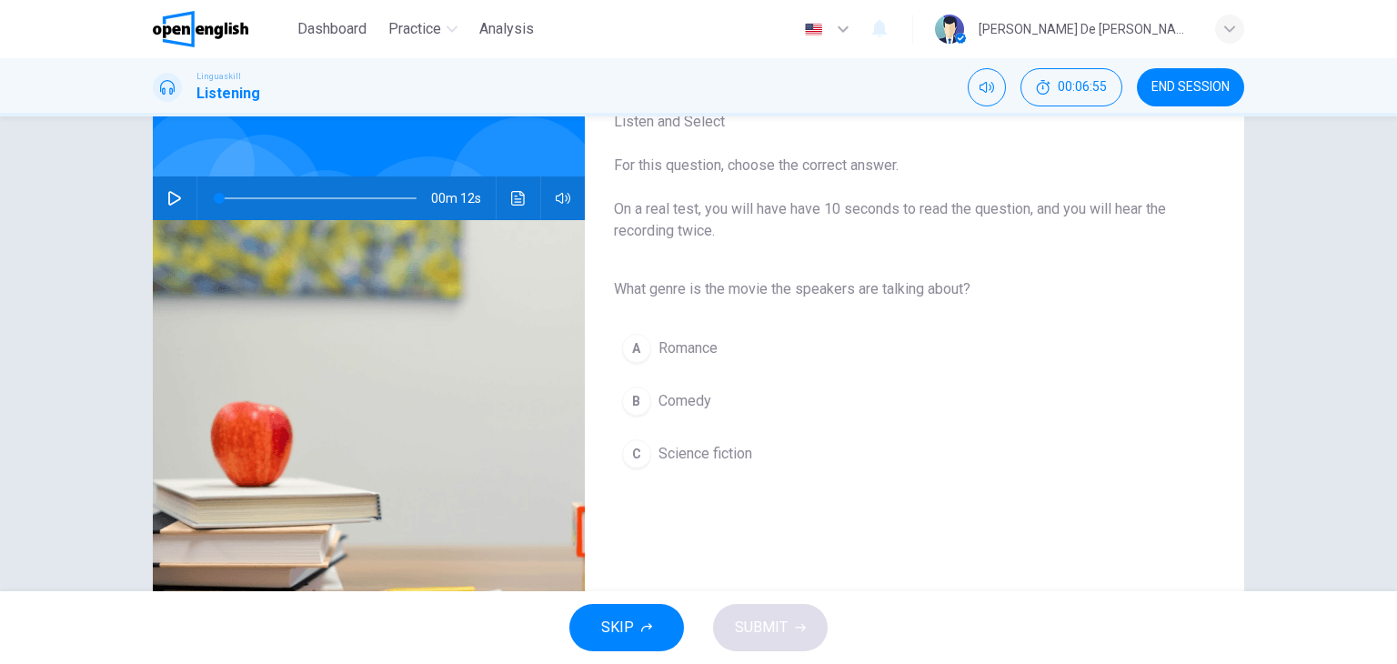
scroll to position [182, 0]
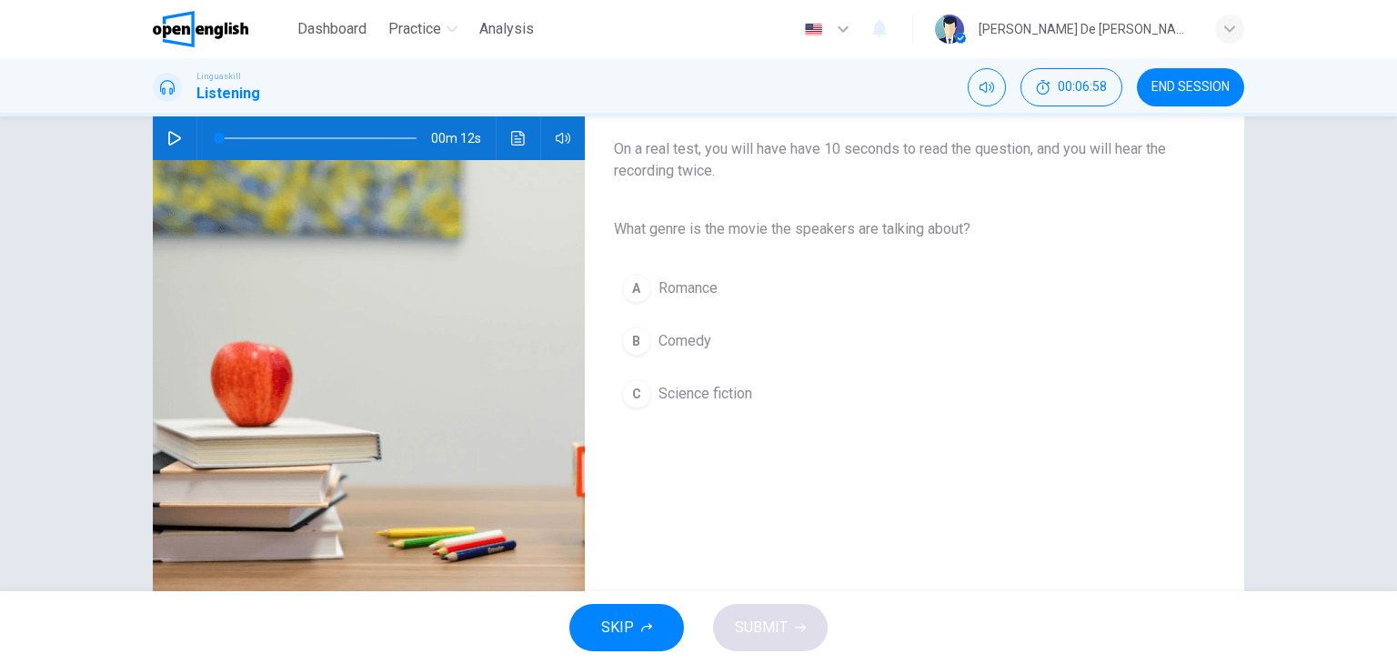
click at [167, 135] on icon "button" at bounding box center [174, 138] width 15 height 15
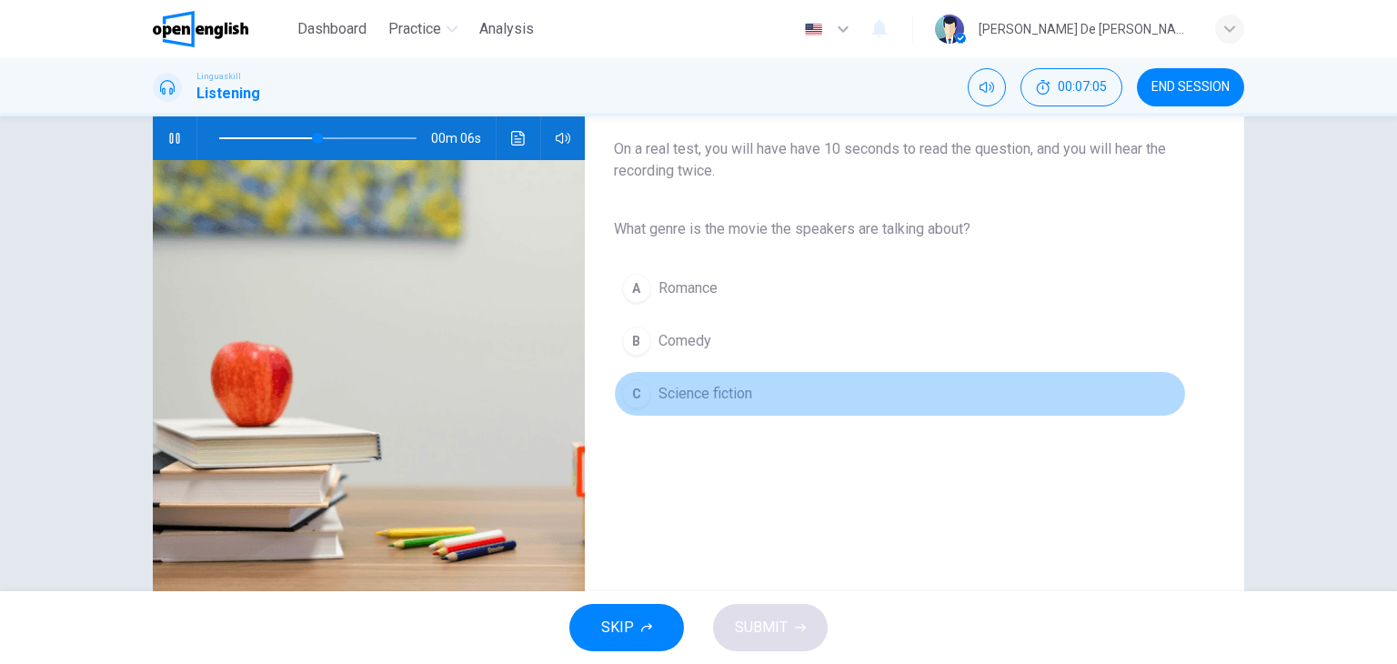
click at [713, 395] on span "Science fiction" at bounding box center [705, 394] width 94 height 22
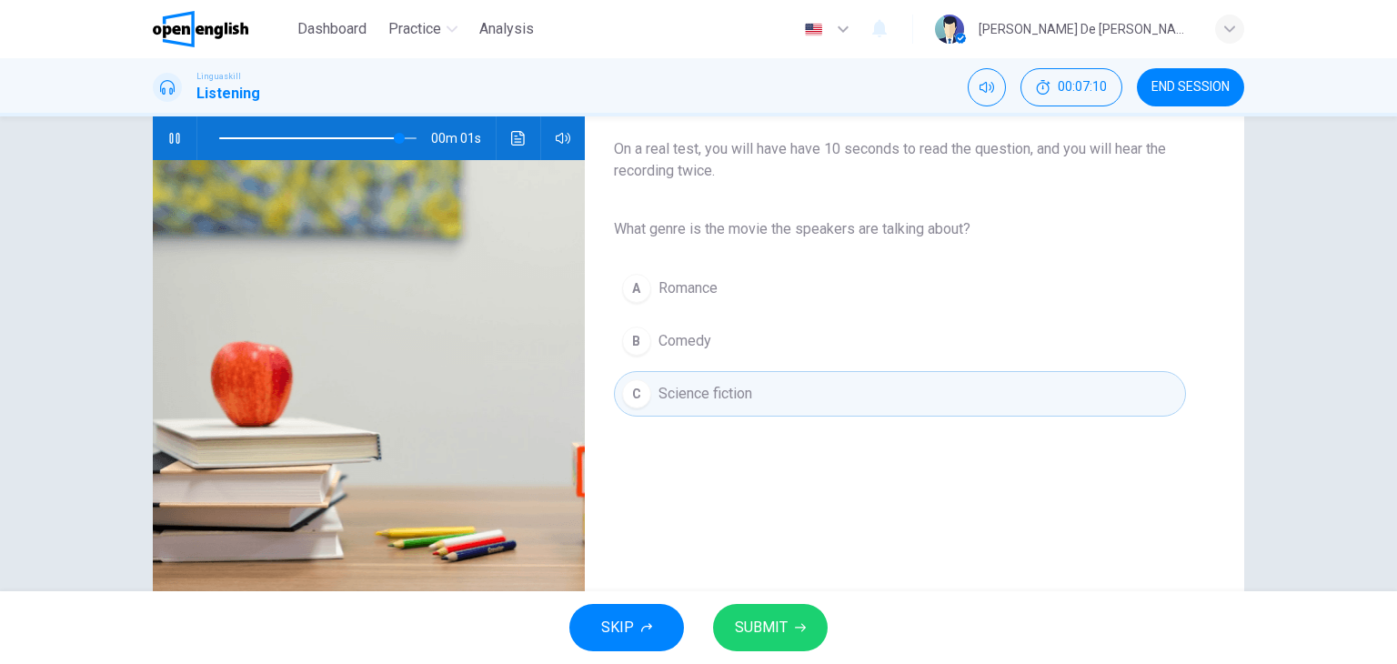
type input "*"
click at [781, 630] on span "SUBMIT" at bounding box center [761, 627] width 53 height 25
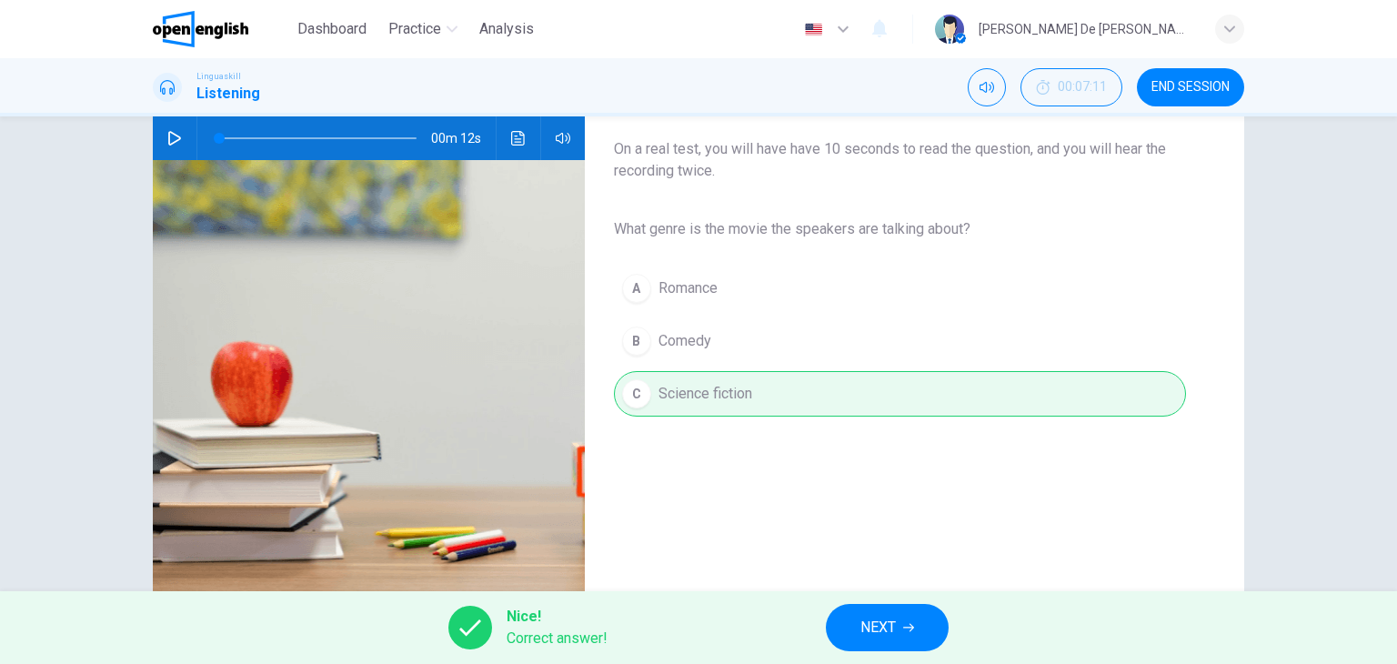
click at [876, 621] on span "NEXT" at bounding box center [877, 627] width 35 height 25
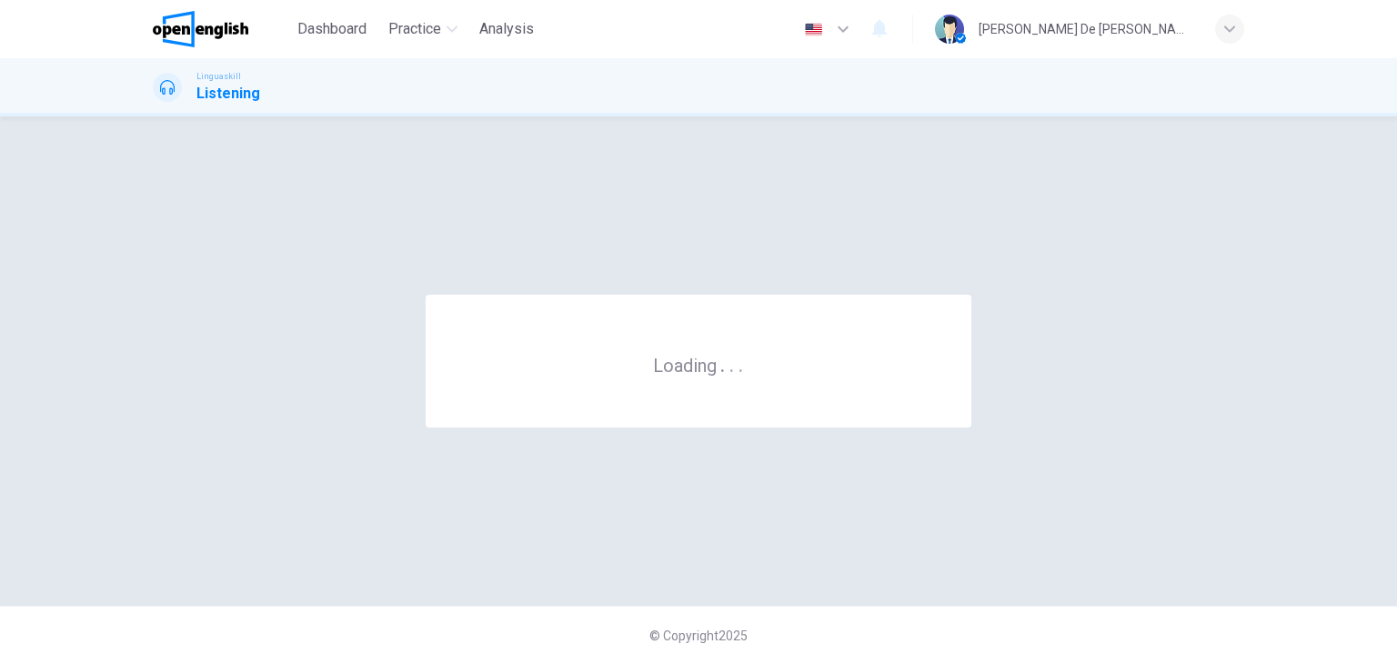
scroll to position [0, 0]
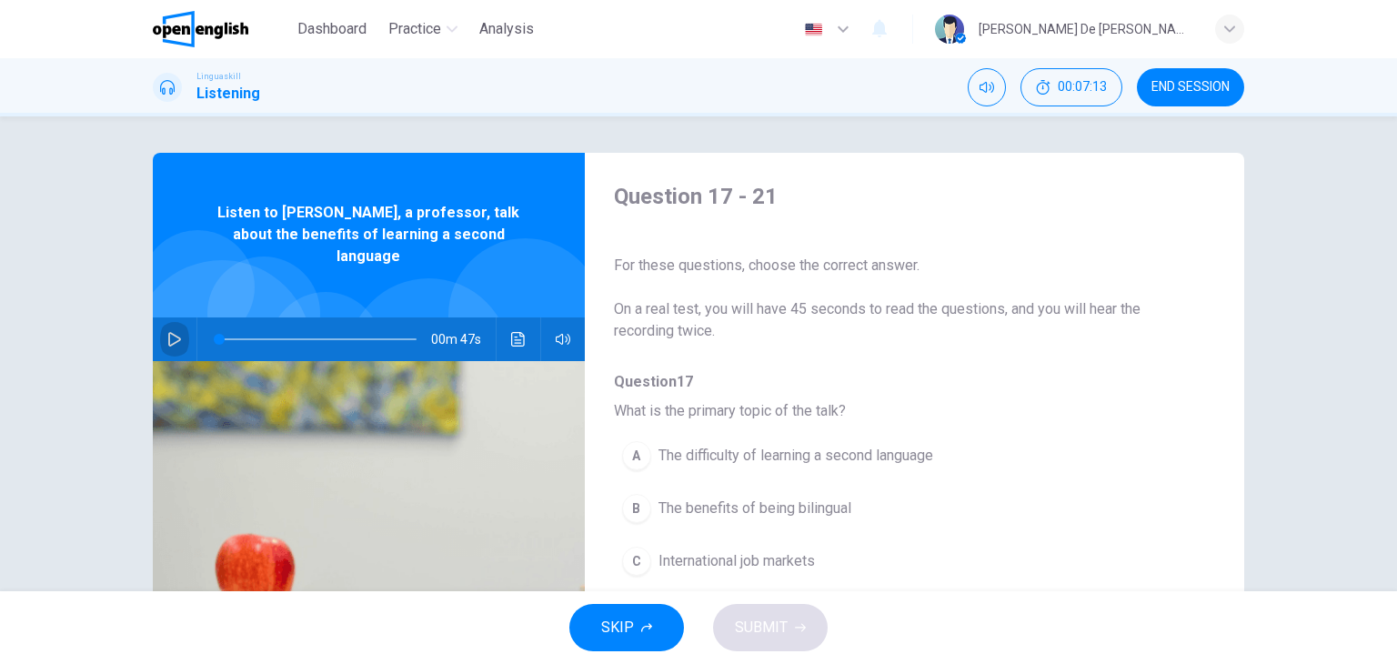
click at [172, 332] on icon "button" at bounding box center [174, 339] width 13 height 15
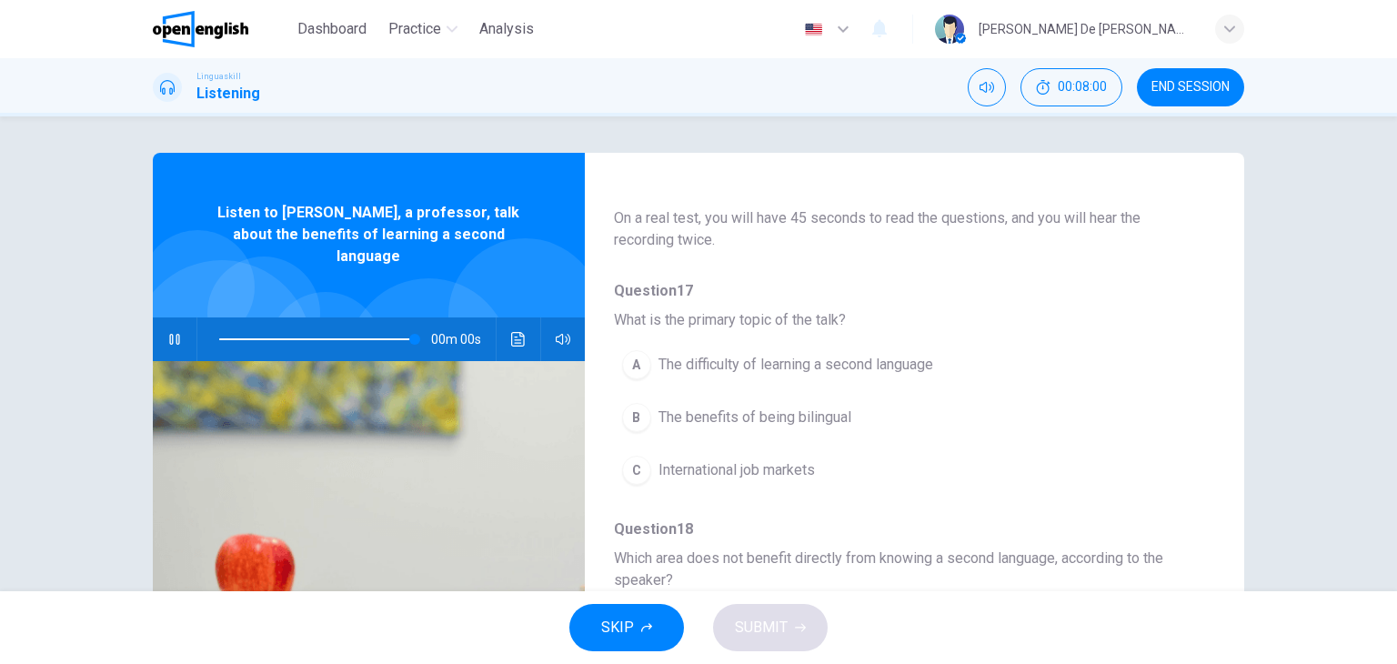
type input "*"
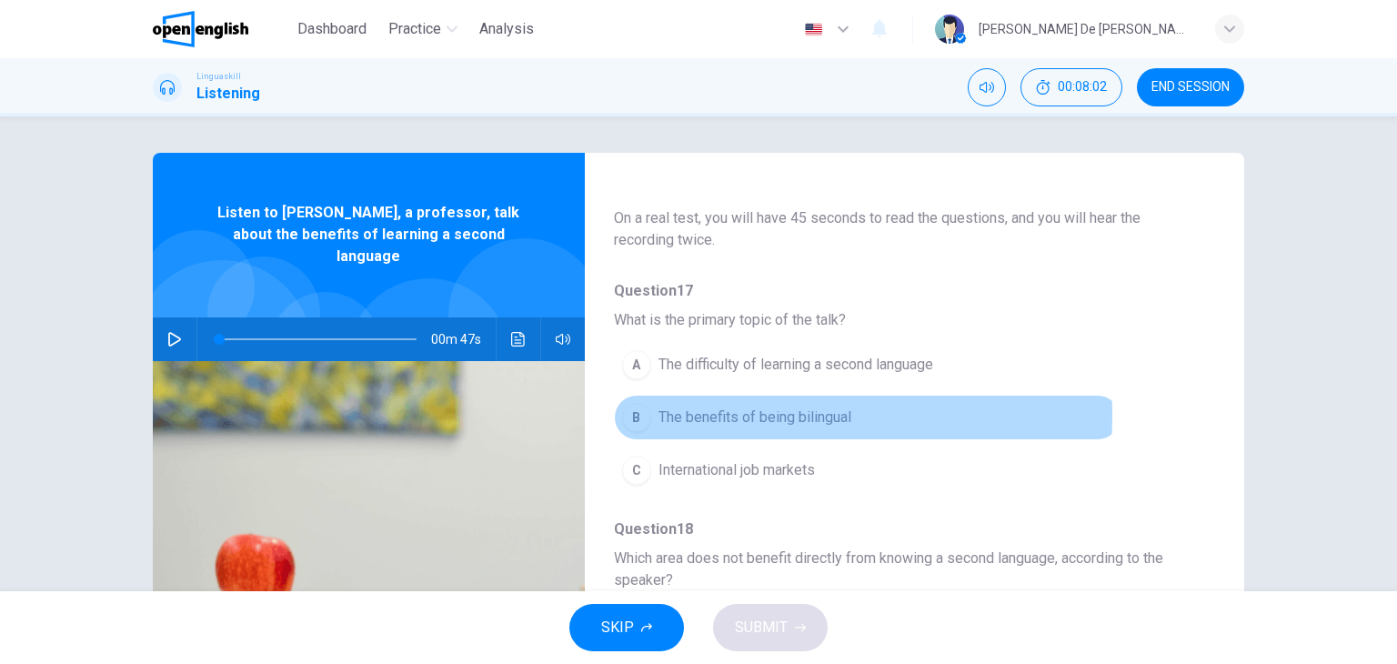
click at [664, 415] on span "The benefits of being bilingual" at bounding box center [754, 417] width 193 height 22
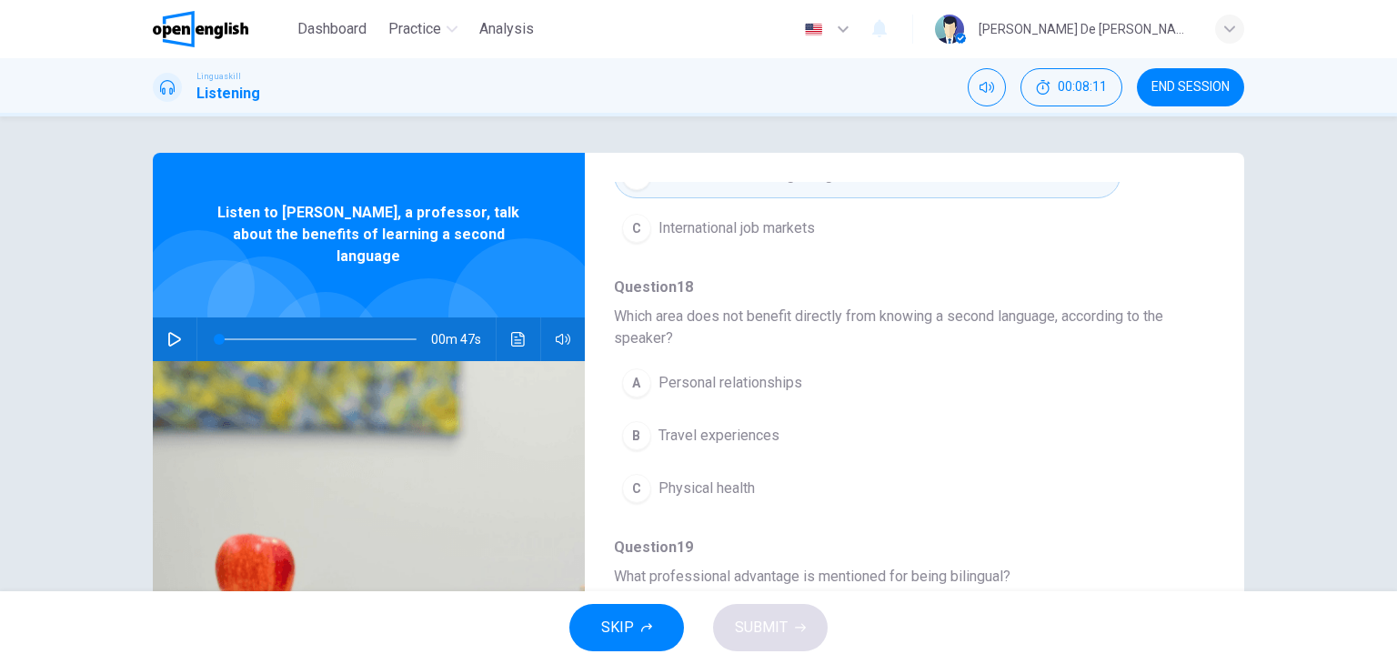
scroll to position [364, 0]
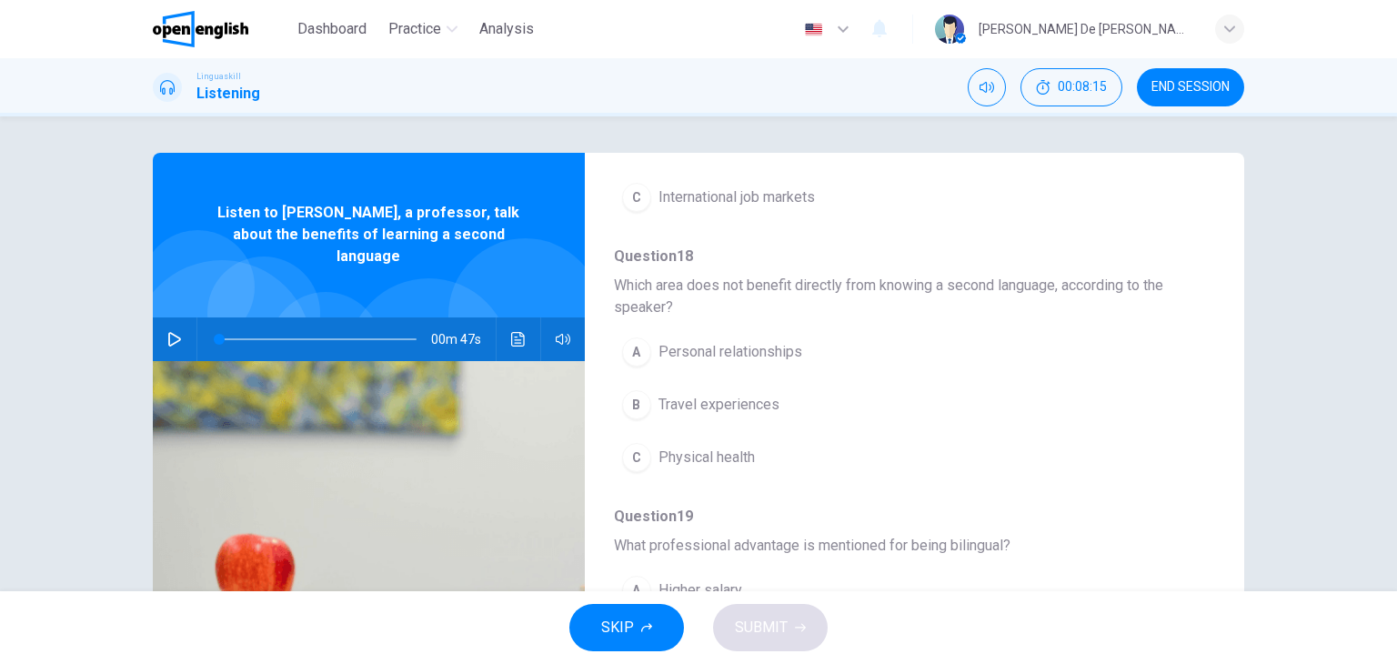
click at [689, 353] on span "Personal relationships" at bounding box center [730, 352] width 144 height 22
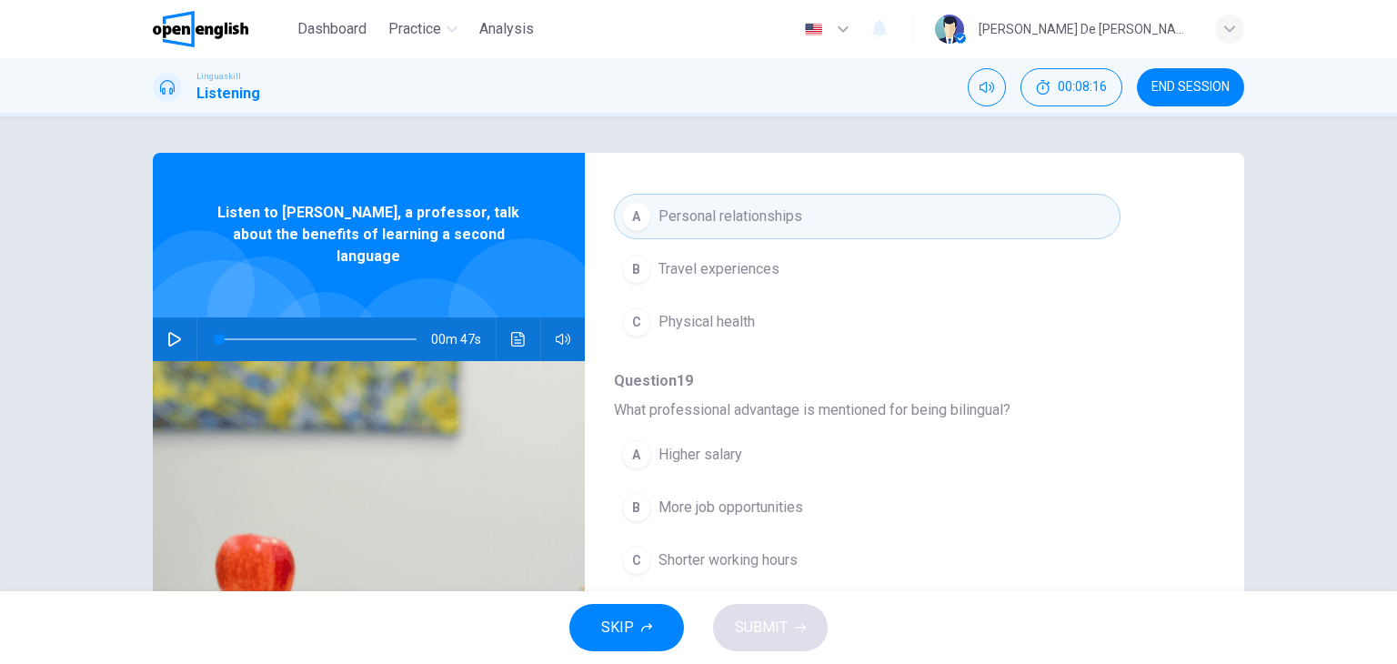
scroll to position [546, 0]
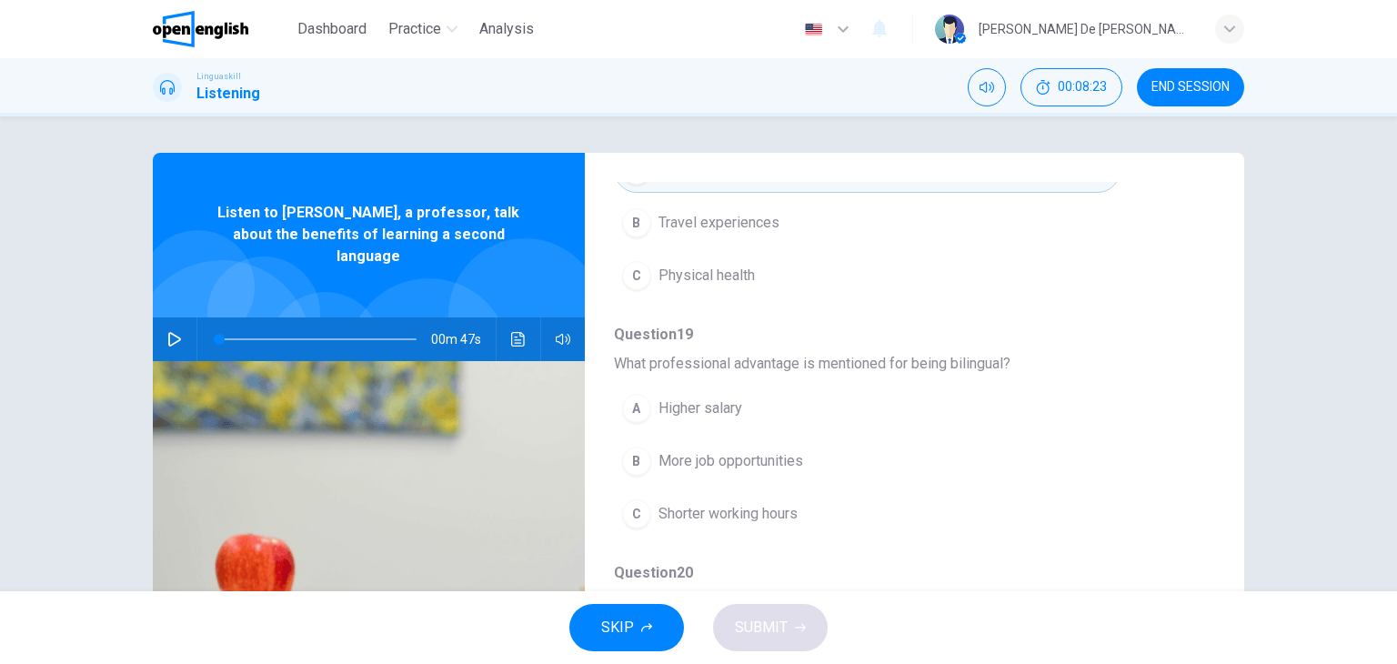
click at [739, 452] on span "More job opportunities" at bounding box center [730, 461] width 145 height 22
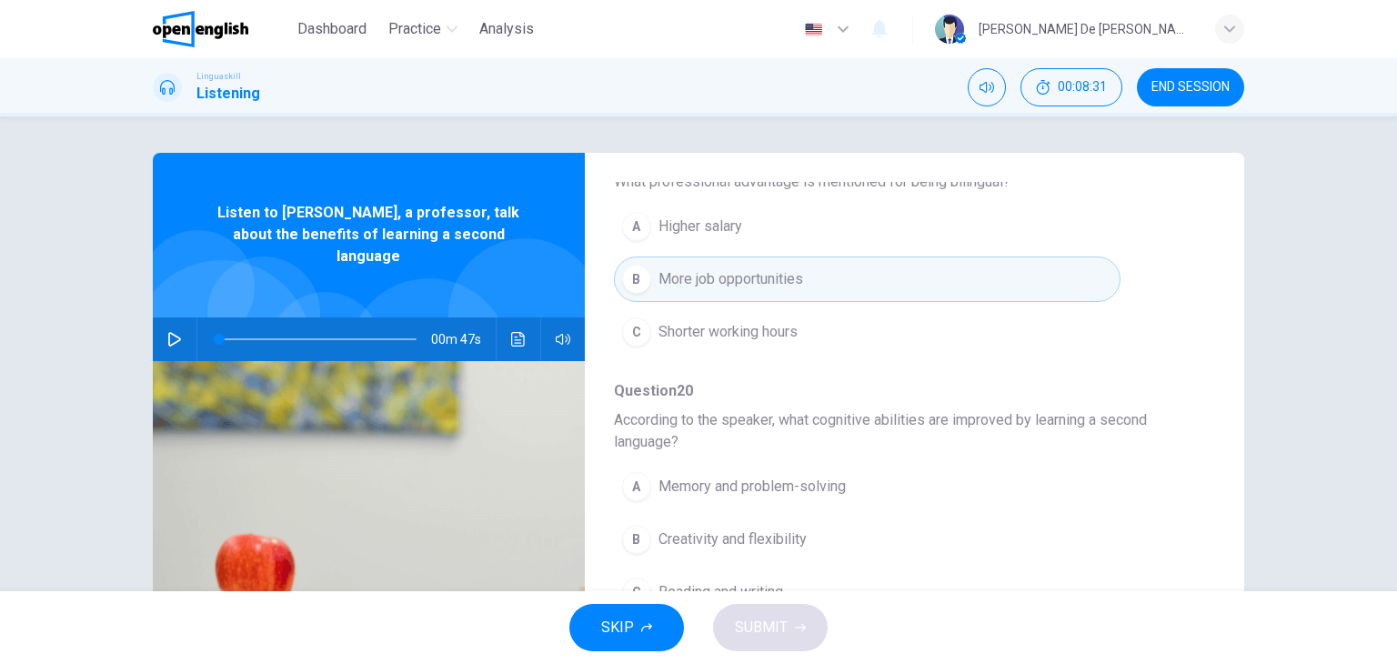
scroll to position [818, 0]
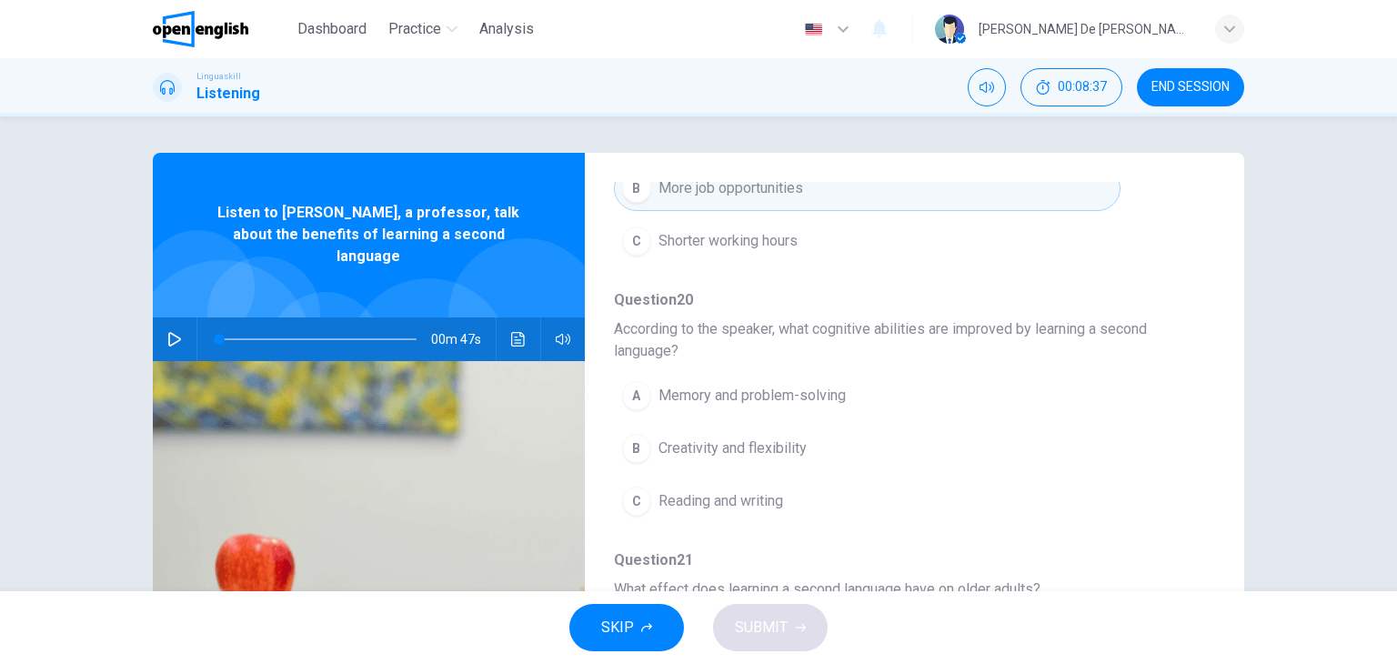
click at [761, 396] on span "Memory and problem-solving" at bounding box center [751, 396] width 187 height 22
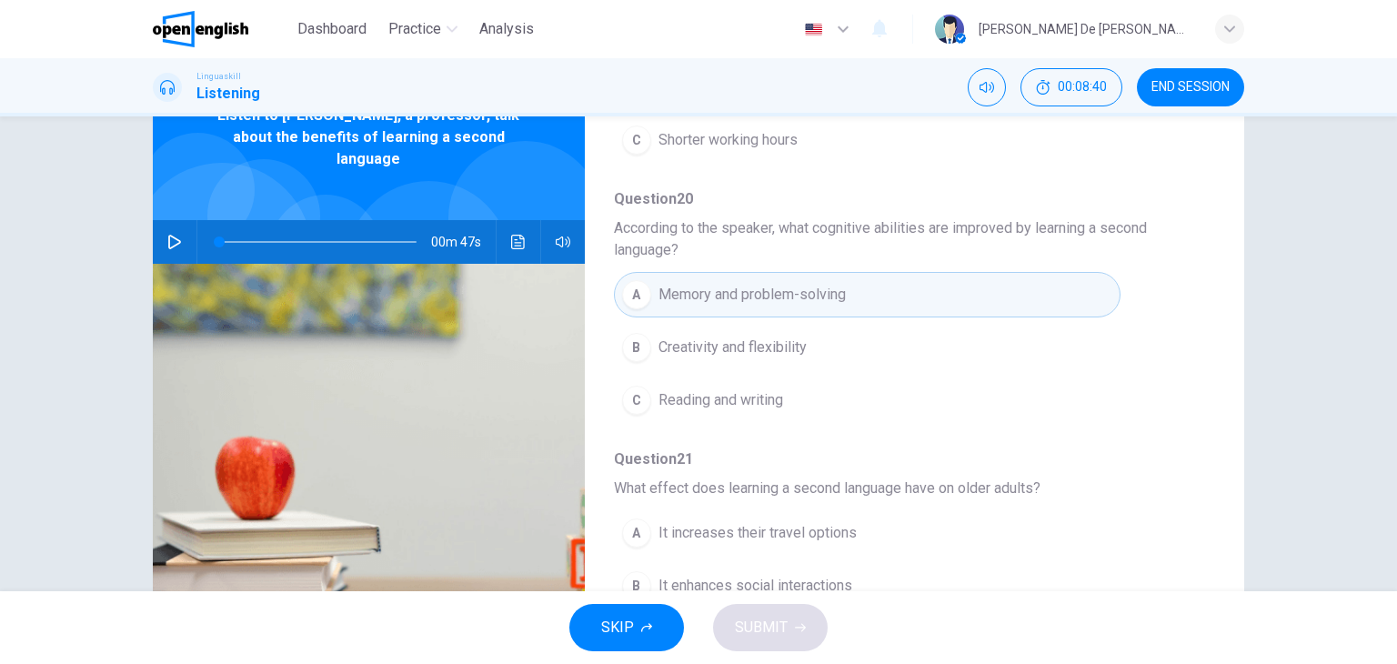
scroll to position [230, 0]
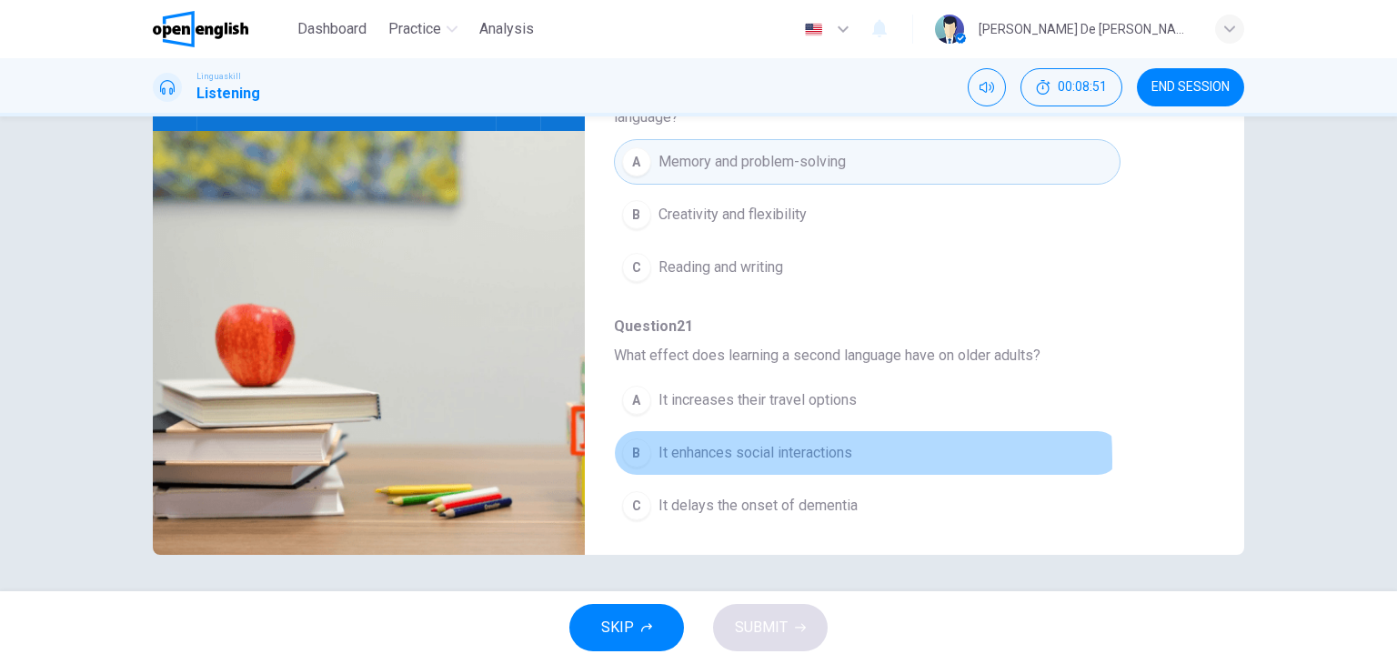
click at [729, 453] on span "It enhances social interactions" at bounding box center [755, 453] width 194 height 22
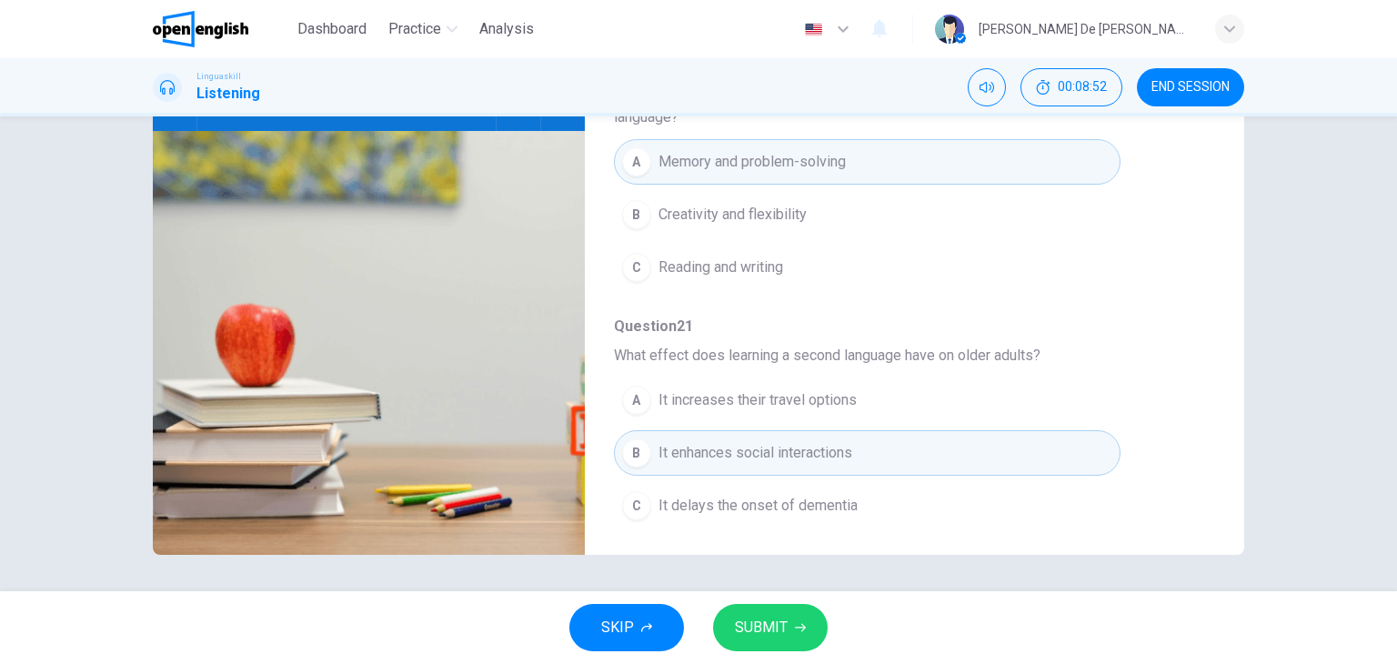
click at [776, 629] on span "SUBMIT" at bounding box center [761, 627] width 53 height 25
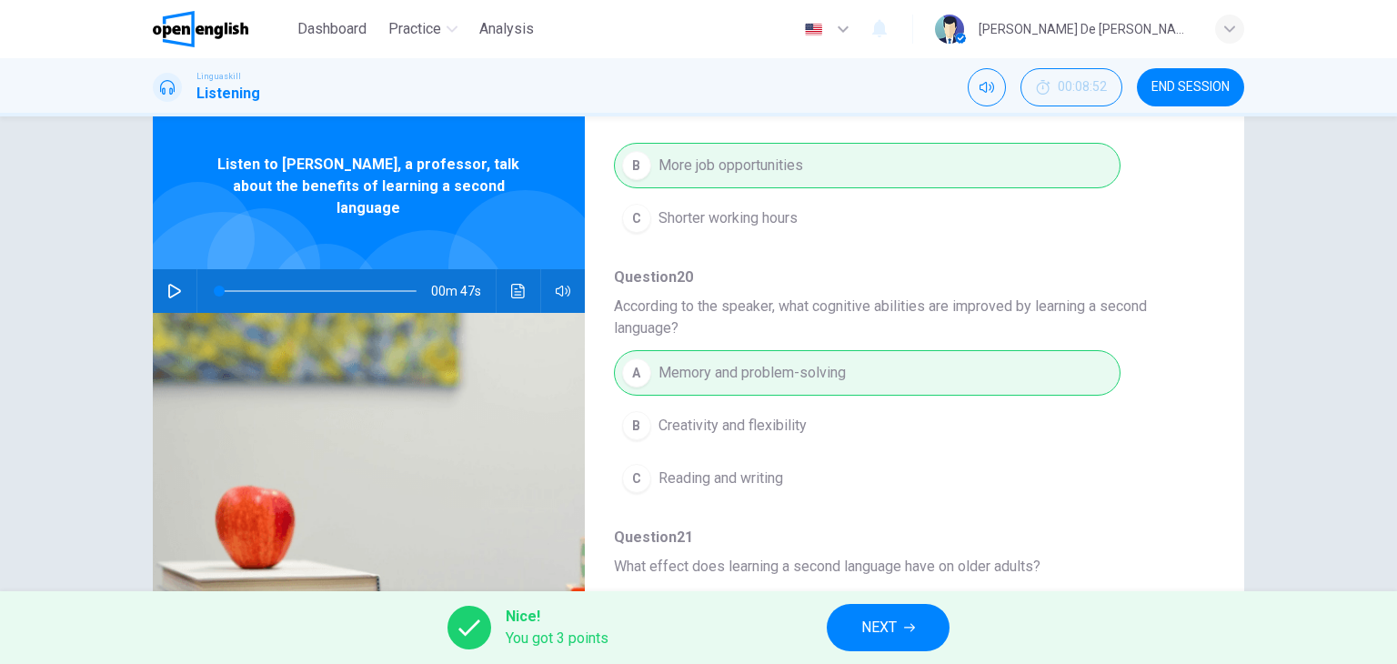
scroll to position [818, 0]
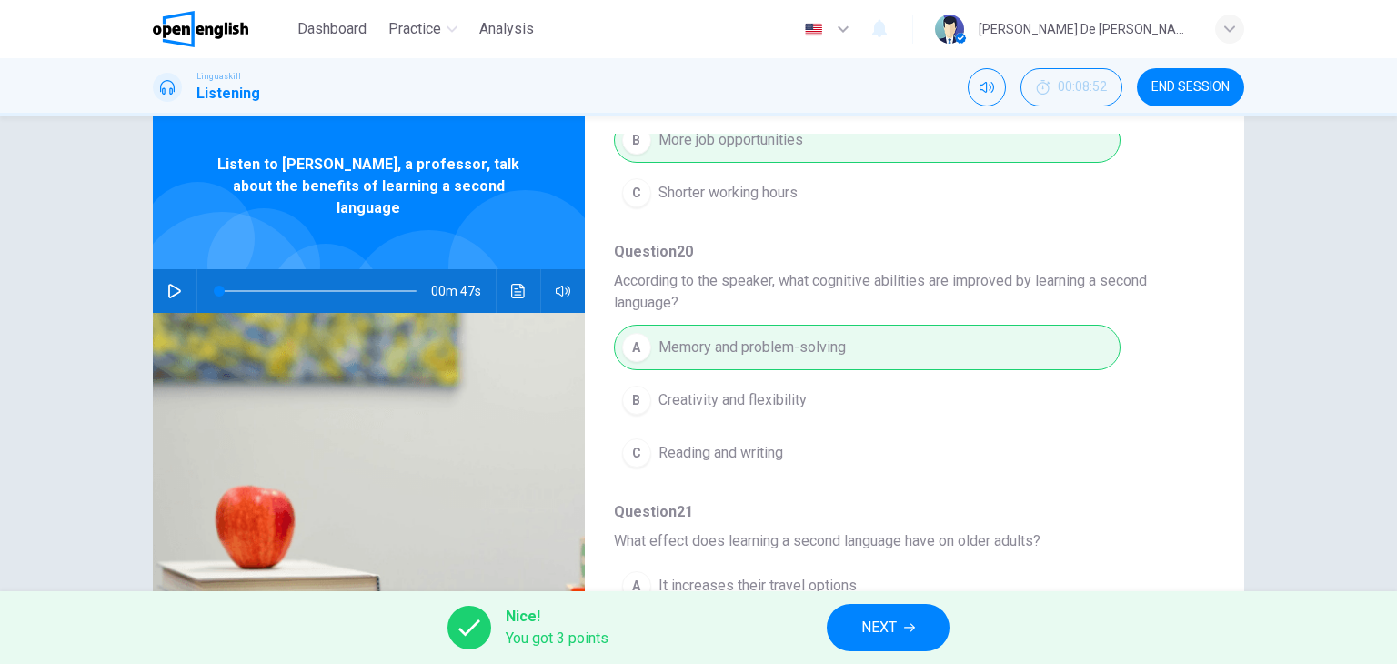
click at [886, 617] on span "NEXT" at bounding box center [878, 627] width 35 height 25
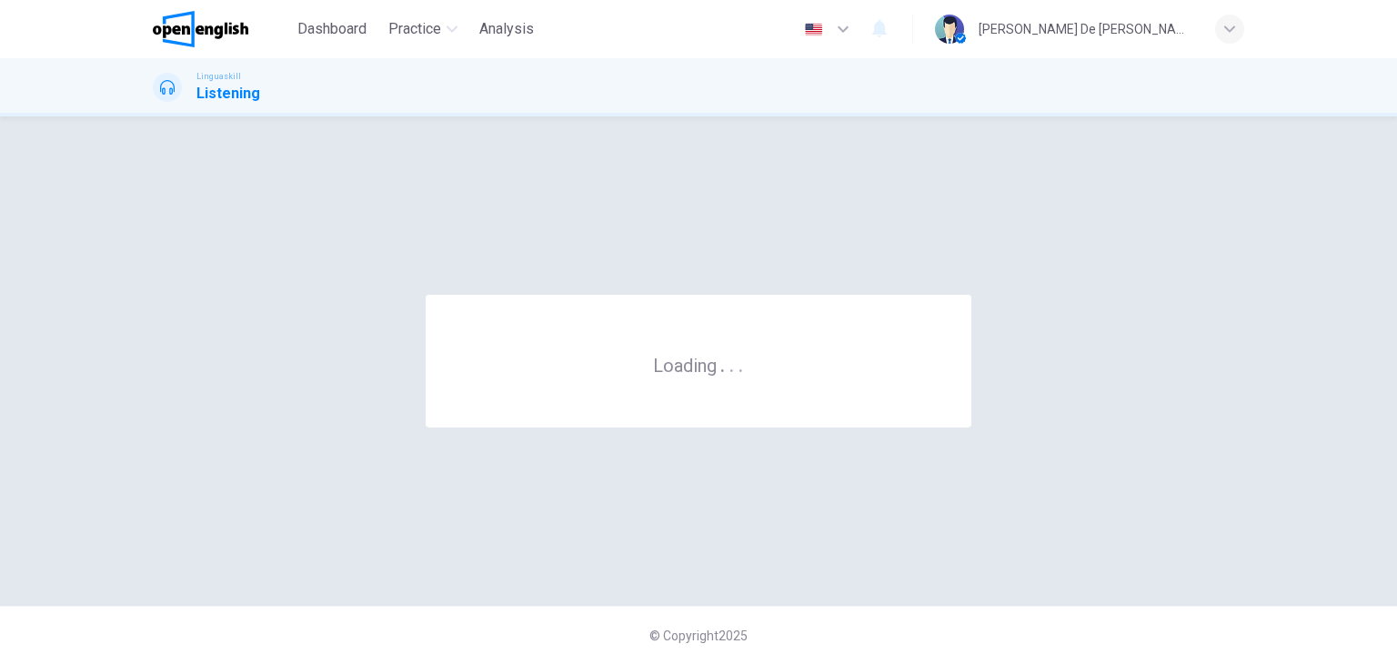
scroll to position [0, 0]
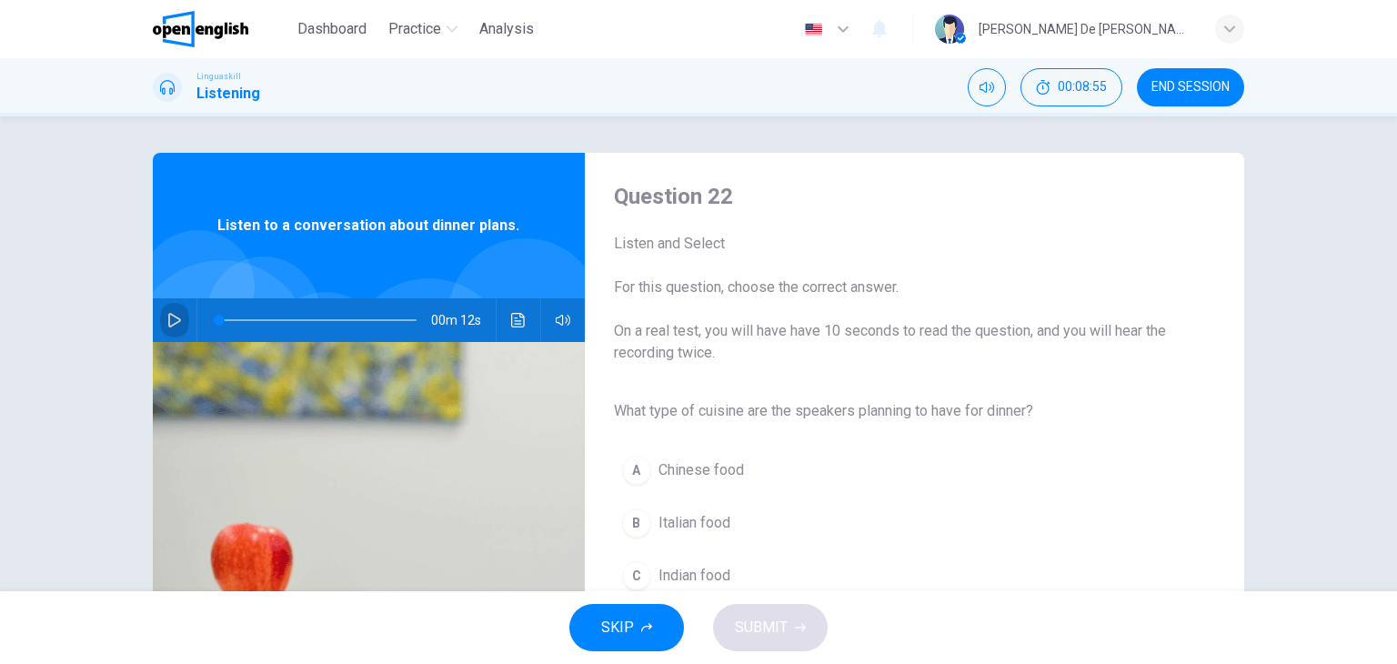
click at [168, 315] on icon "button" at bounding box center [174, 320] width 13 height 15
type input "*"
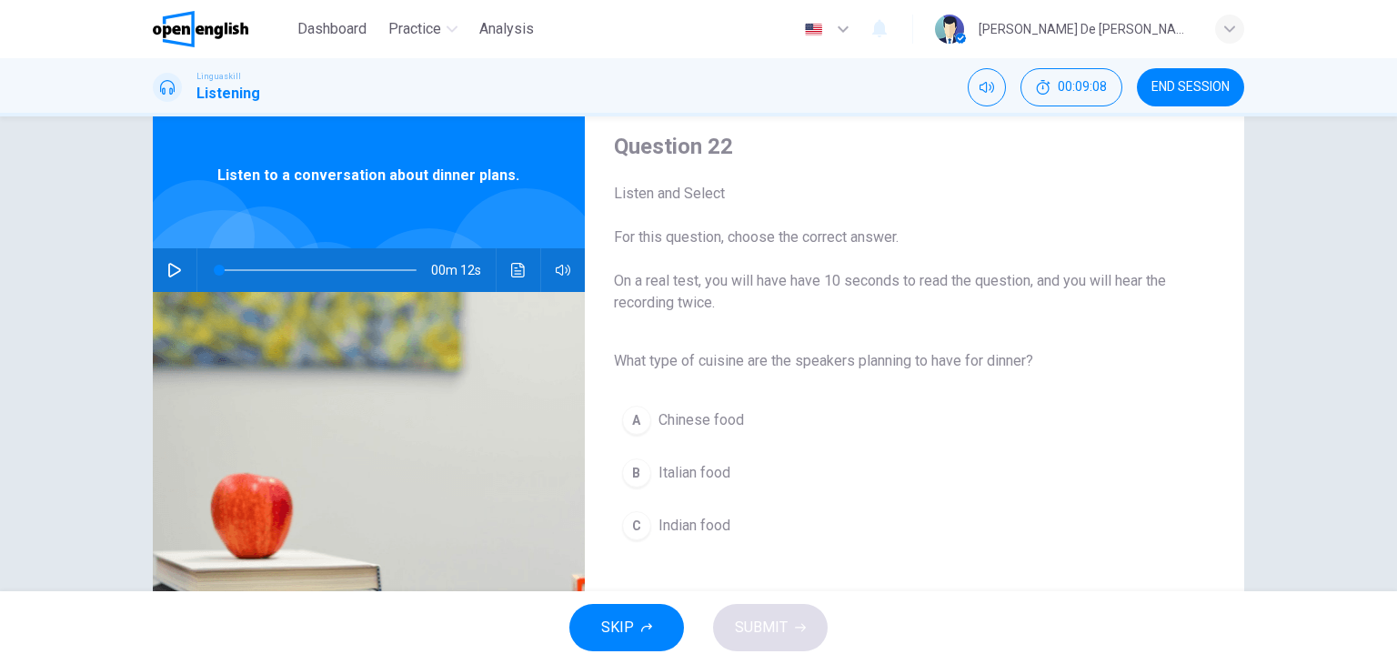
scroll to position [91, 0]
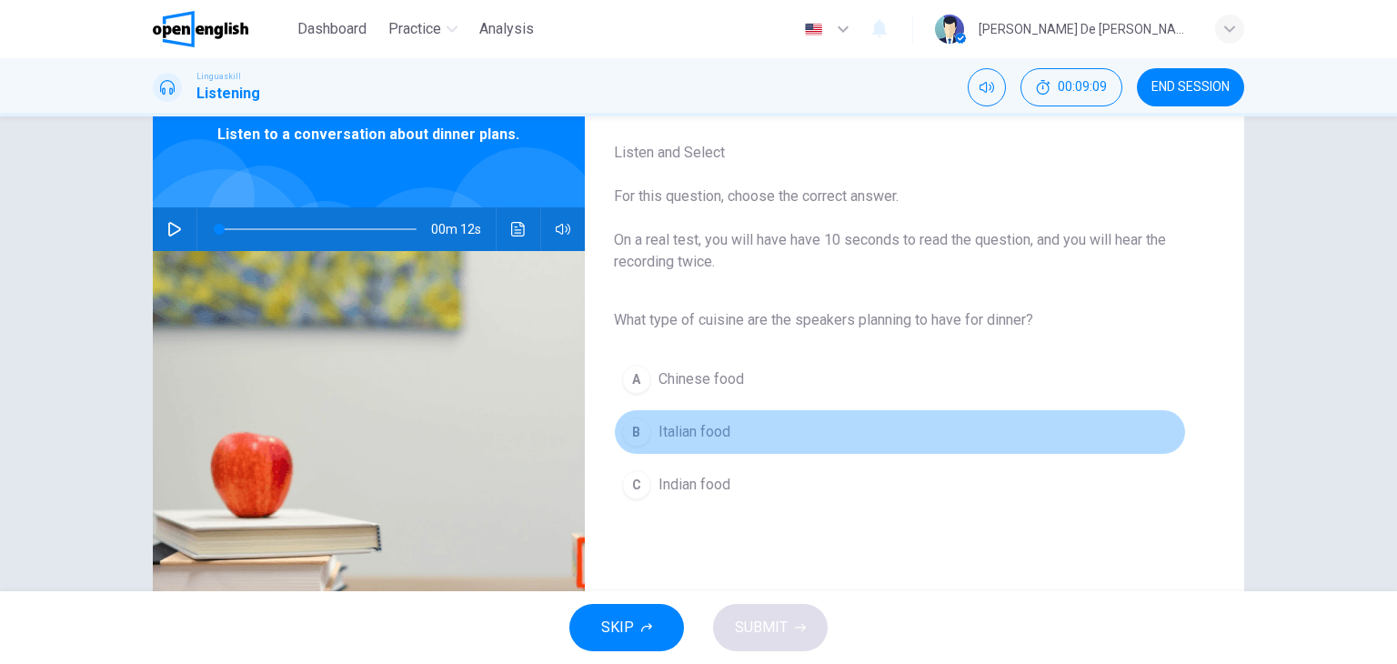
click at [706, 437] on span "Italian food" at bounding box center [694, 432] width 72 height 22
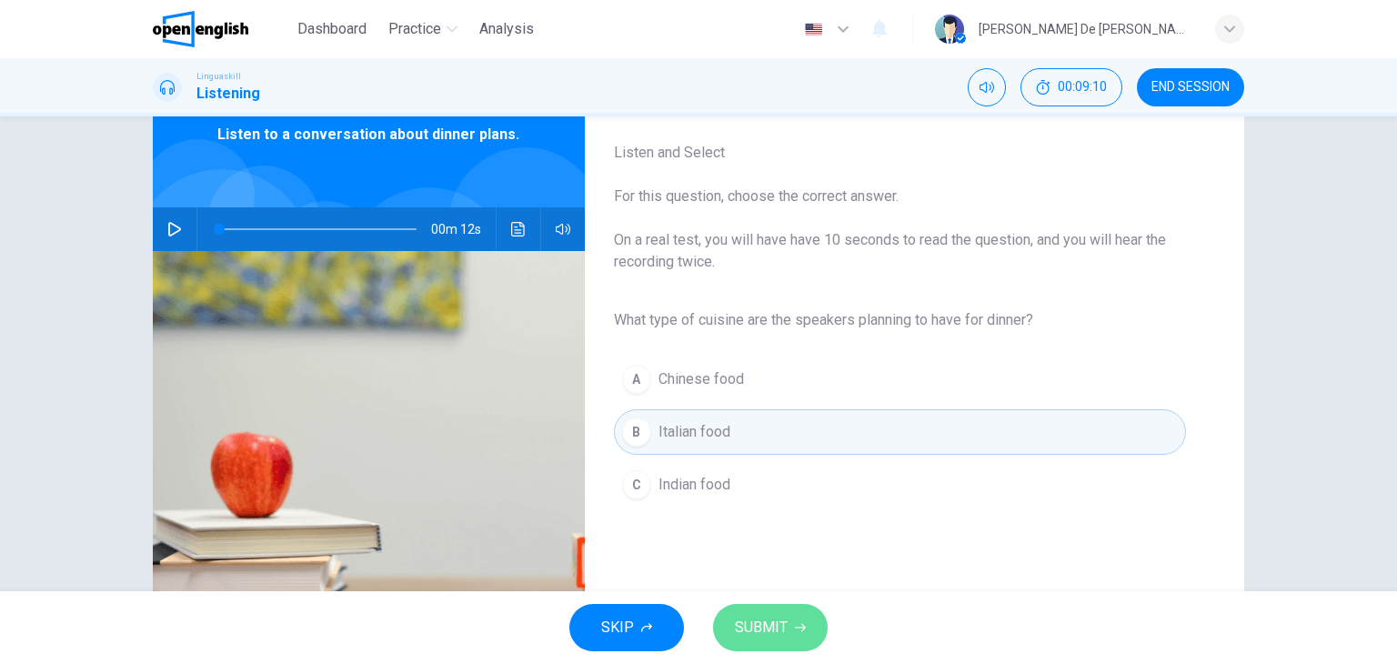
click at [774, 619] on span "SUBMIT" at bounding box center [761, 627] width 53 height 25
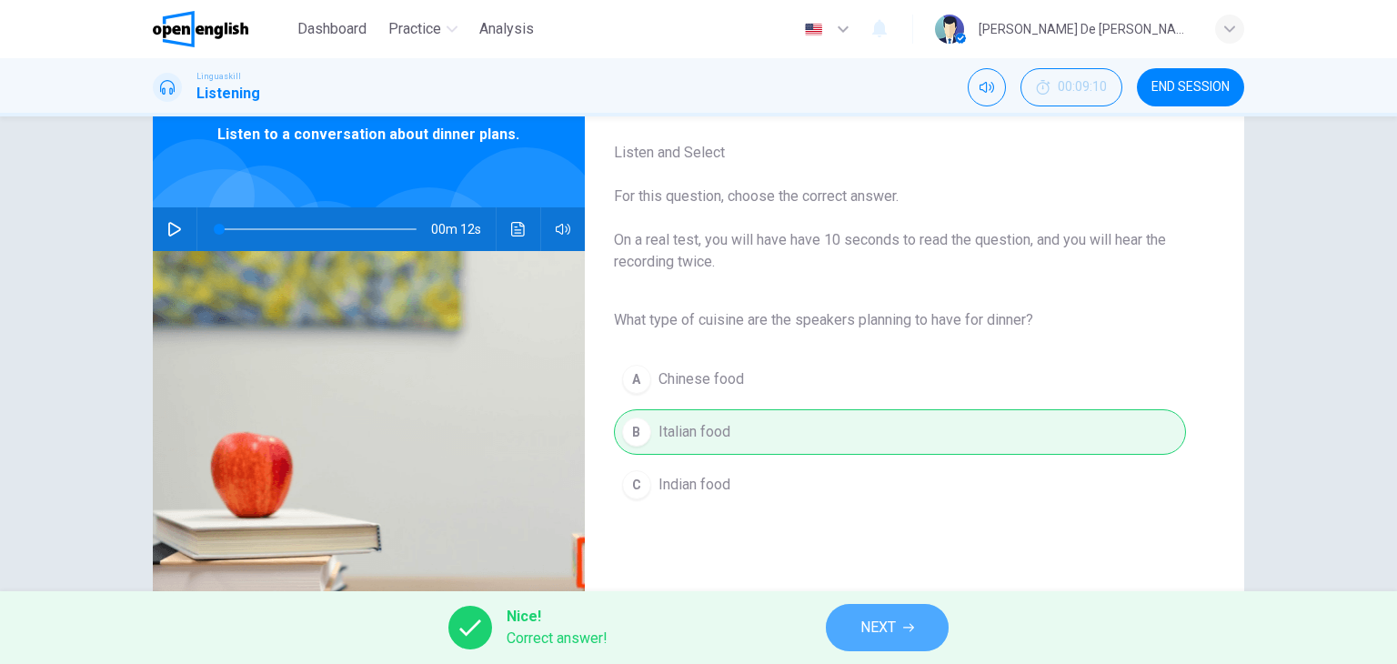
click at [887, 626] on span "NEXT" at bounding box center [877, 627] width 35 height 25
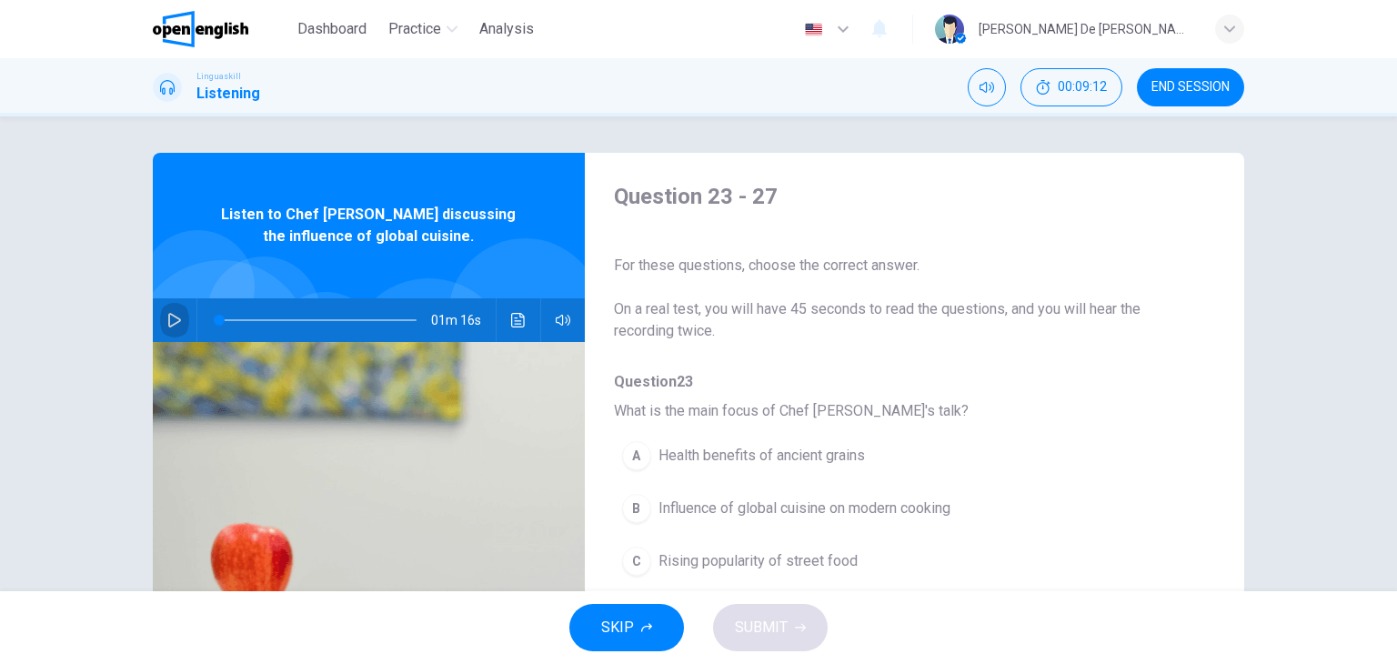
click at [170, 316] on icon "button" at bounding box center [174, 320] width 13 height 15
type input "*"
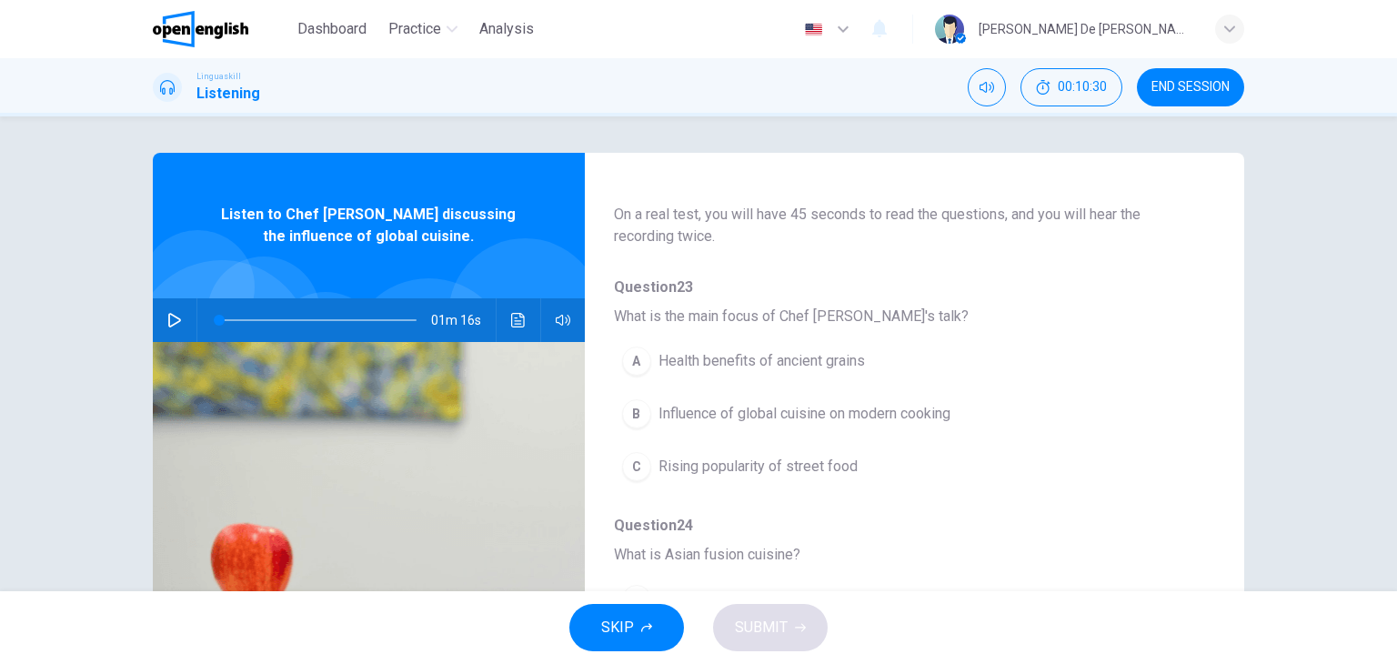
scroll to position [182, 0]
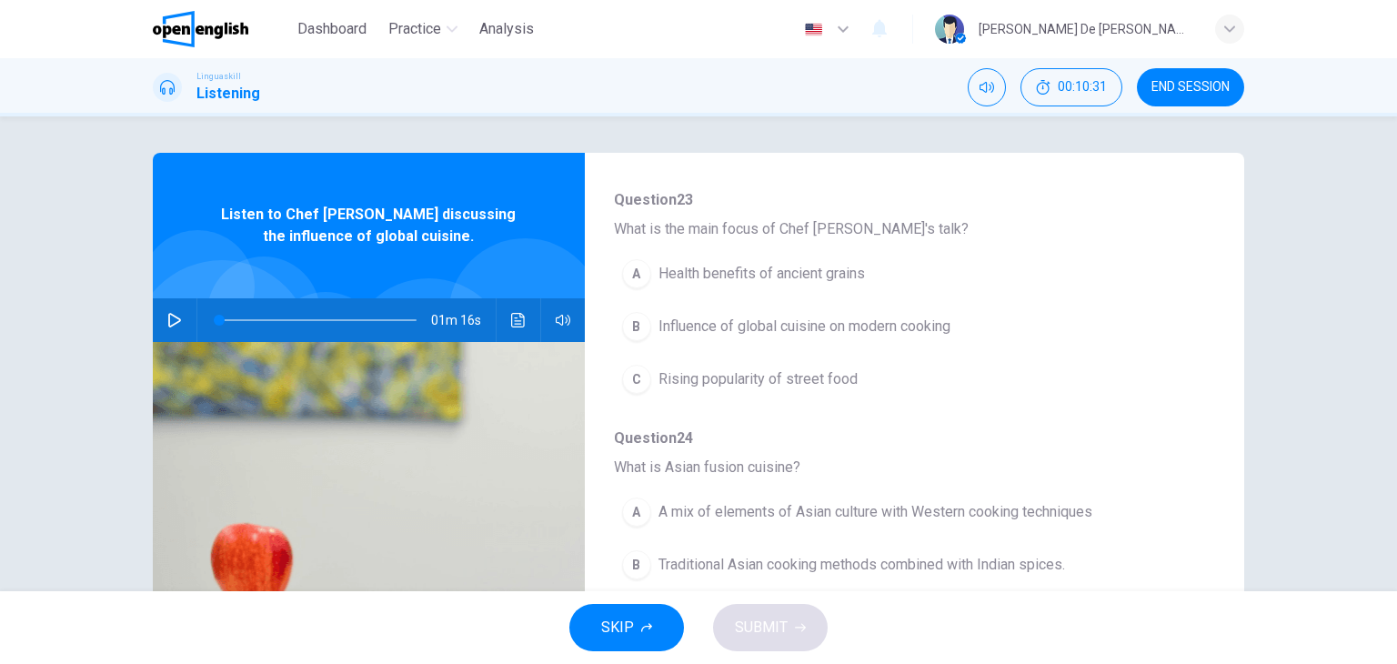
click at [760, 321] on span "Influence of global cuisine on modern cooking" at bounding box center [804, 326] width 292 height 22
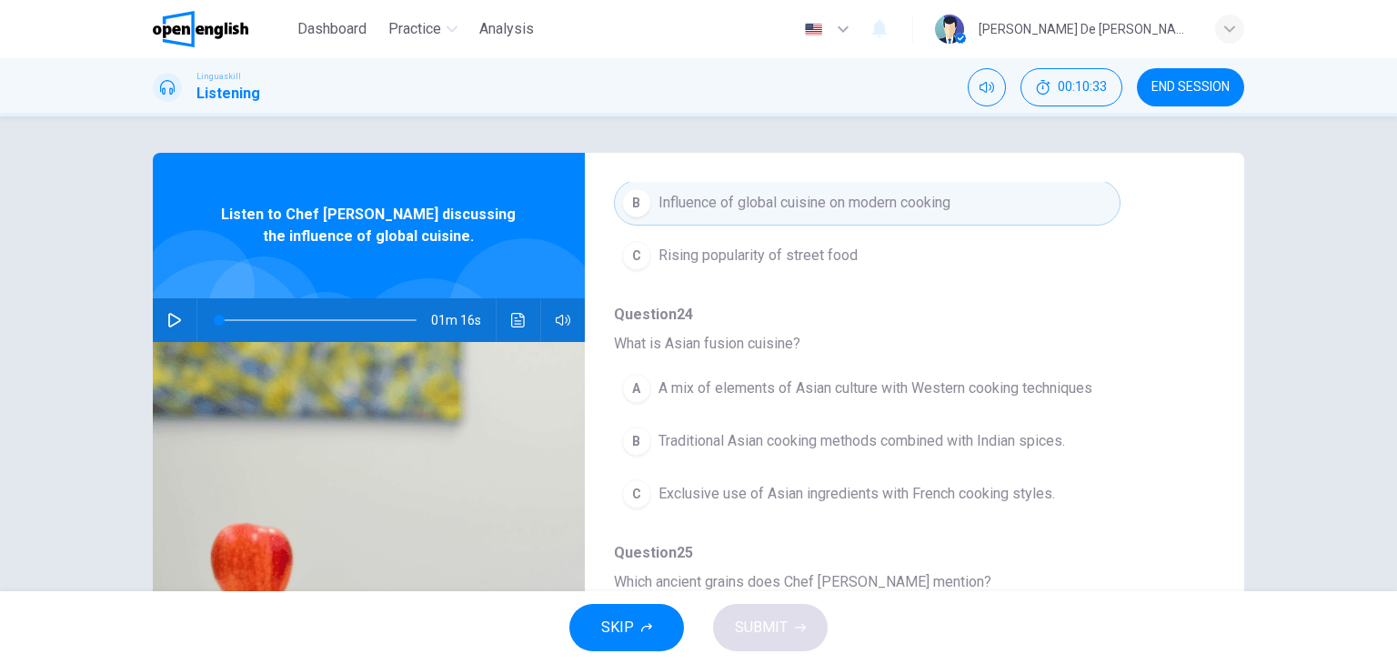
scroll to position [364, 0]
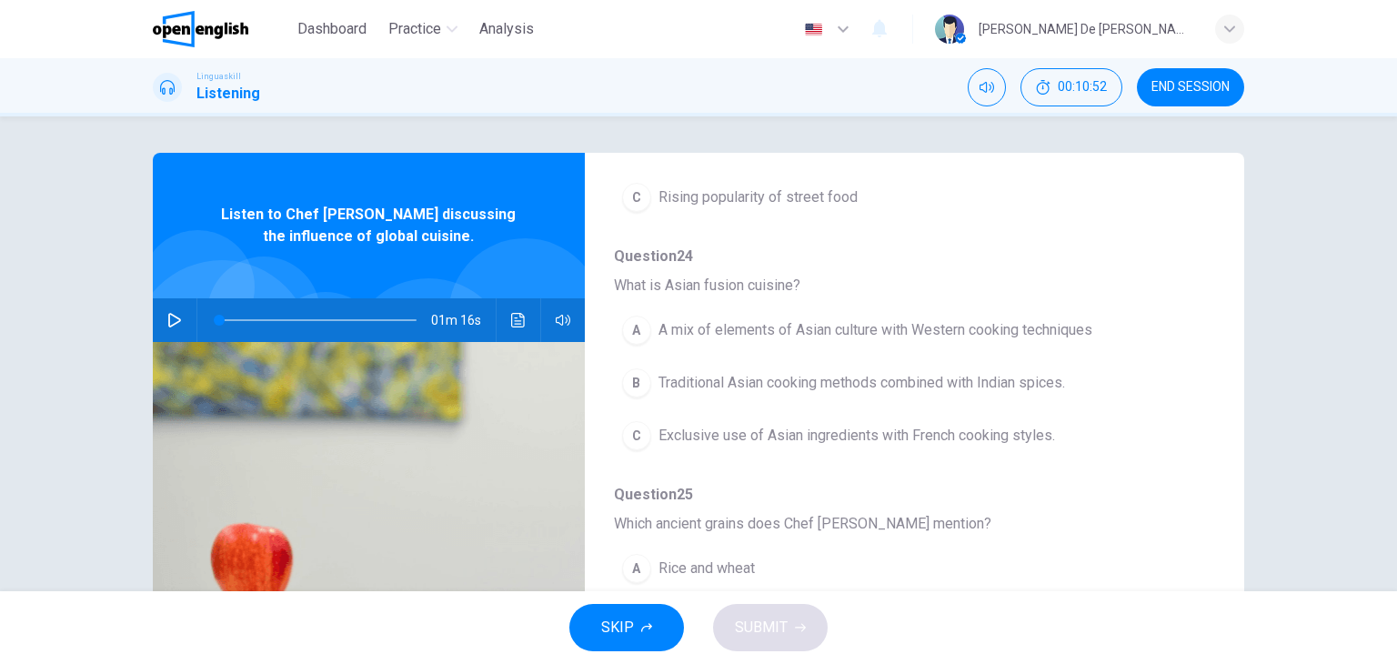
click at [895, 385] on span "Traditional Asian cooking methods combined with Indian spices." at bounding box center [861, 383] width 406 height 22
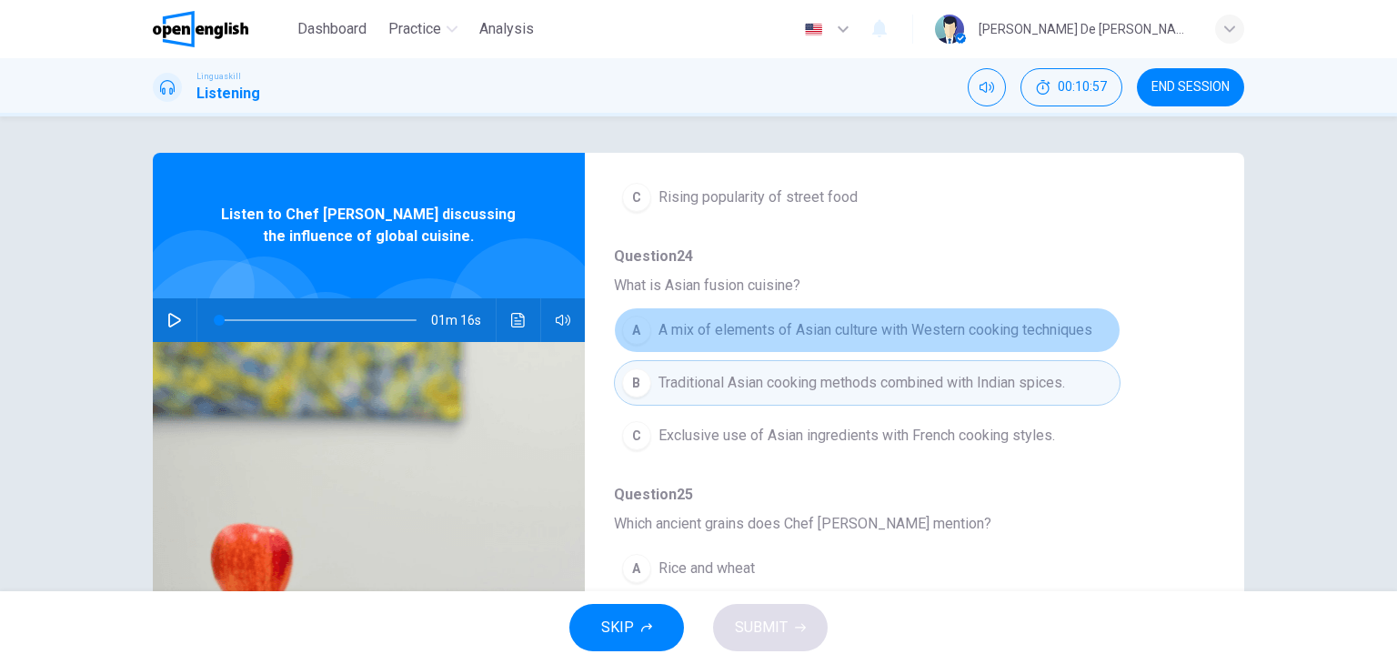
click at [880, 332] on span "A mix of elements of Asian culture with Western cooking techniques" at bounding box center [875, 330] width 434 height 22
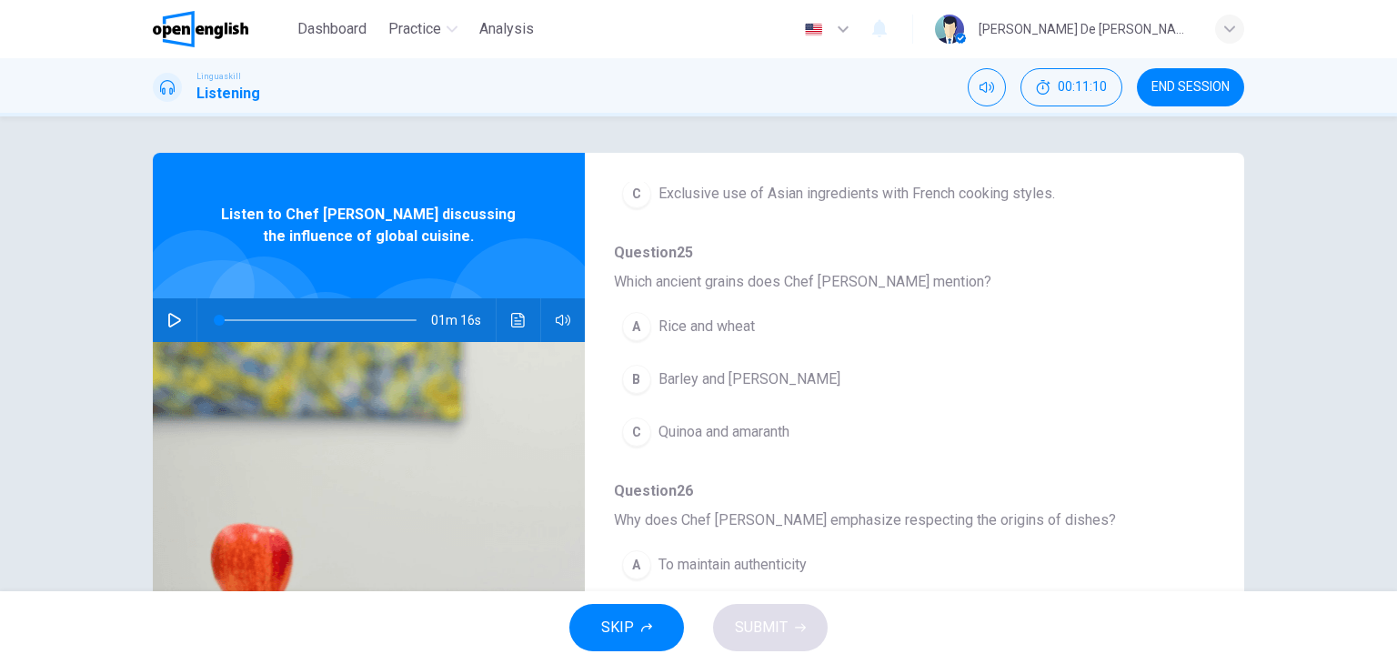
scroll to position [636, 0]
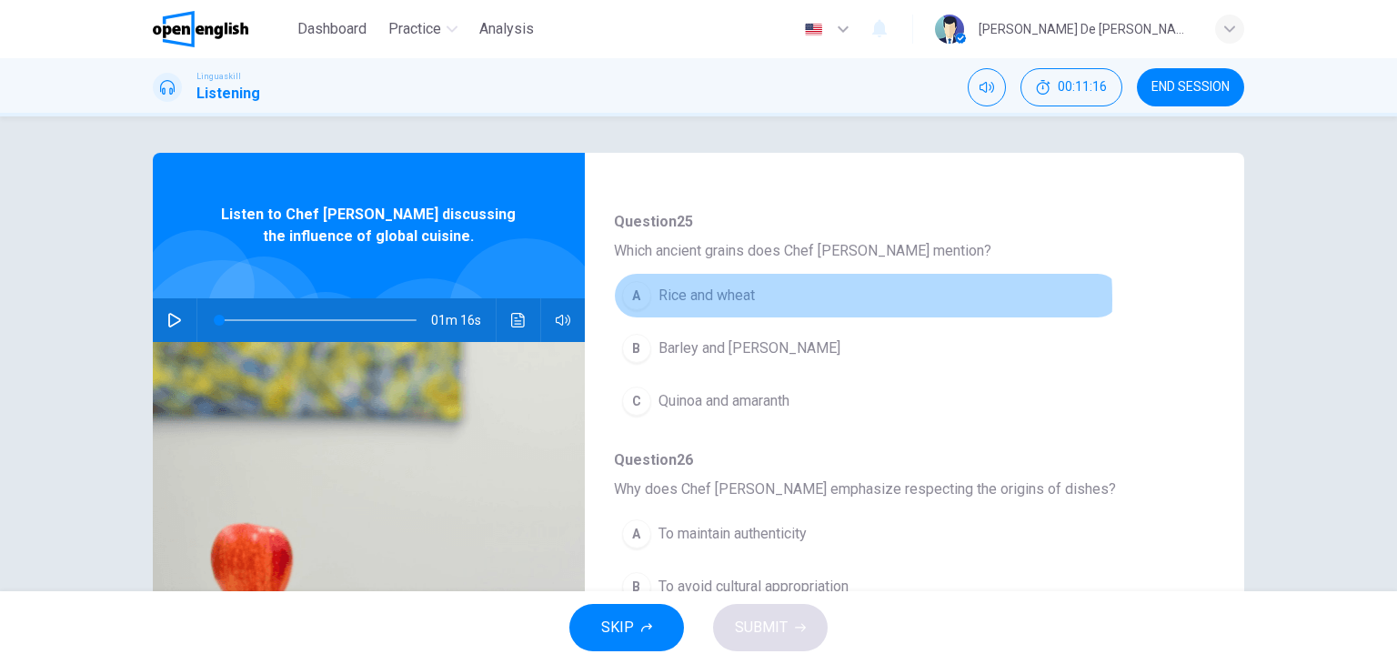
click at [727, 296] on span "Rice and wheat" at bounding box center [706, 296] width 96 height 22
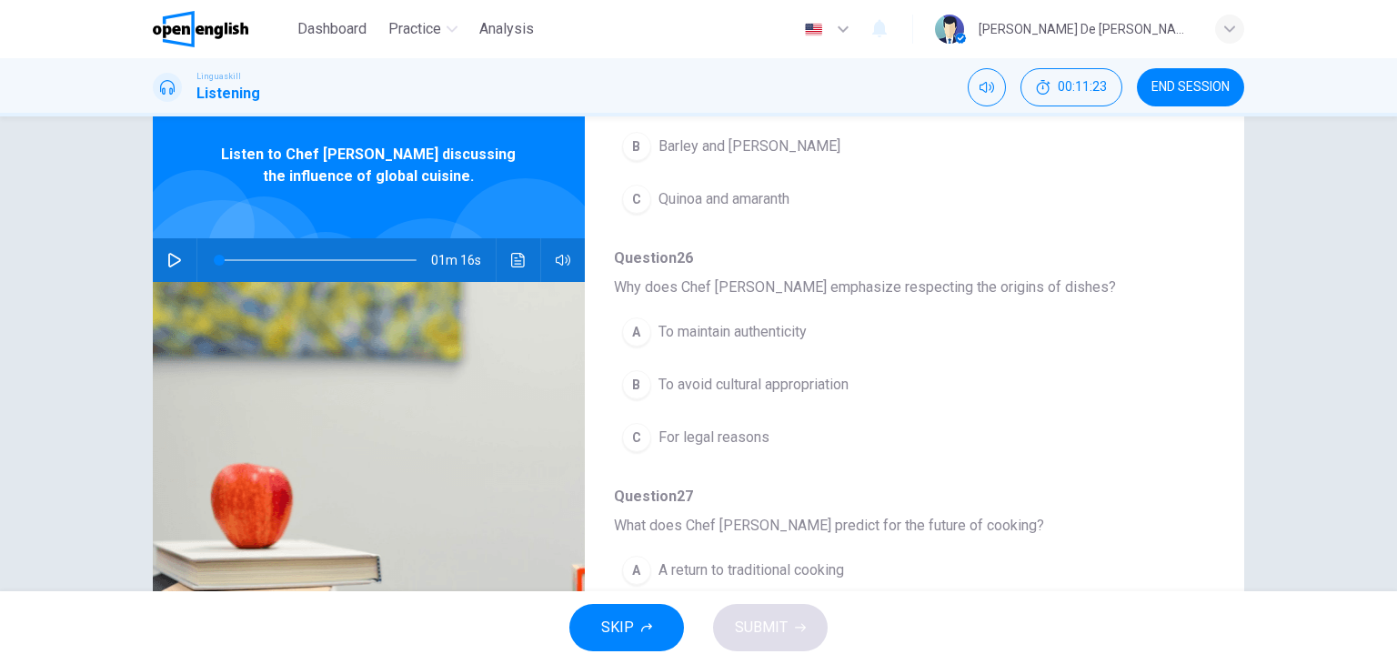
scroll to position [91, 0]
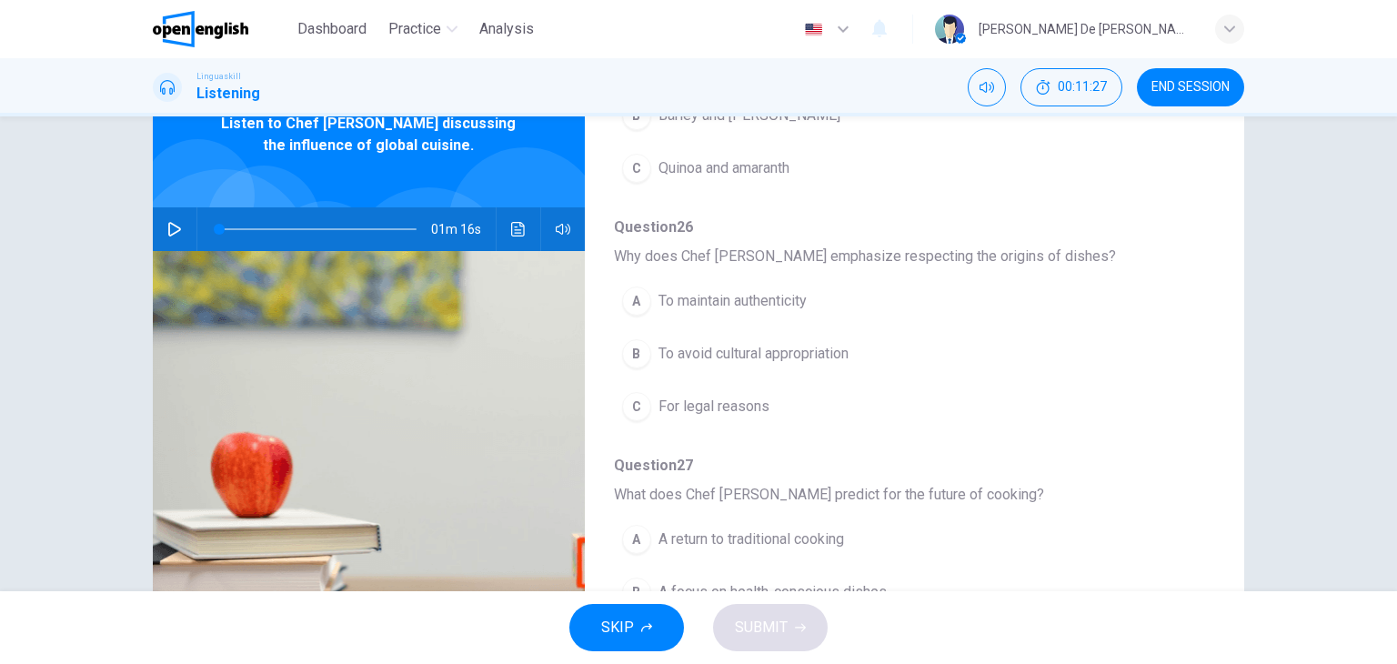
click at [764, 296] on span "To maintain authenticity" at bounding box center [732, 301] width 148 height 22
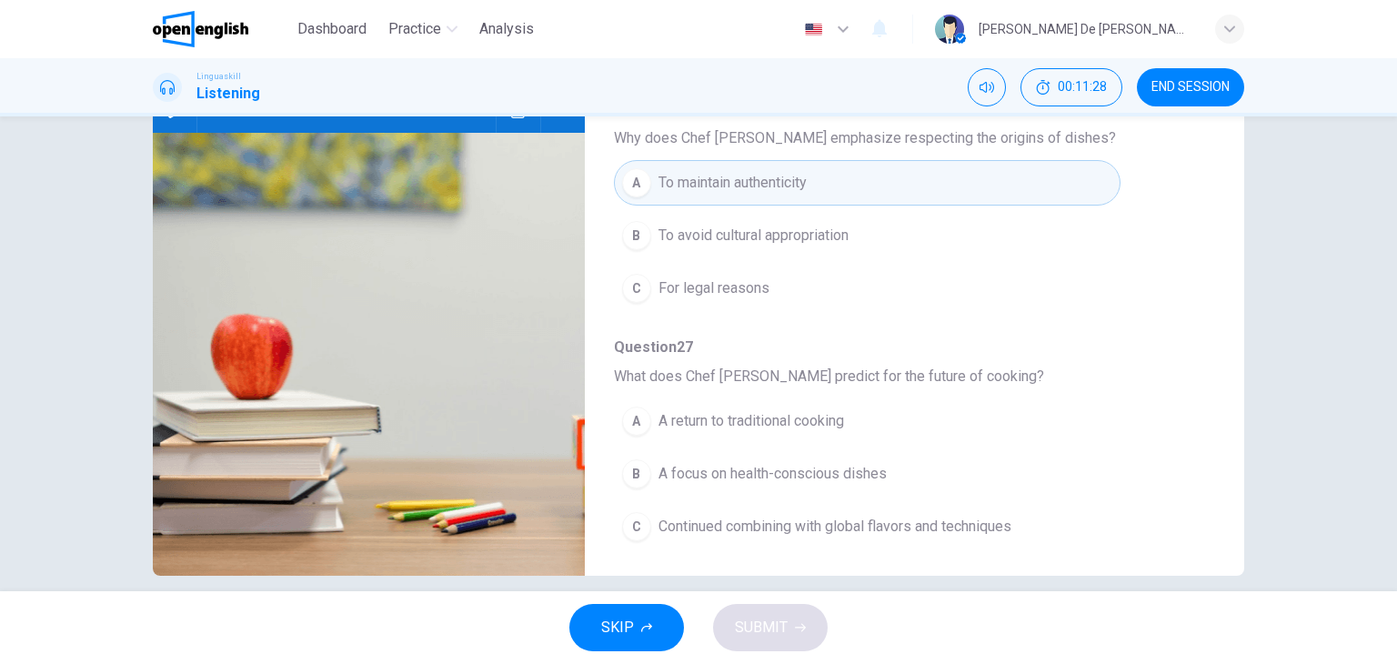
scroll to position [230, 0]
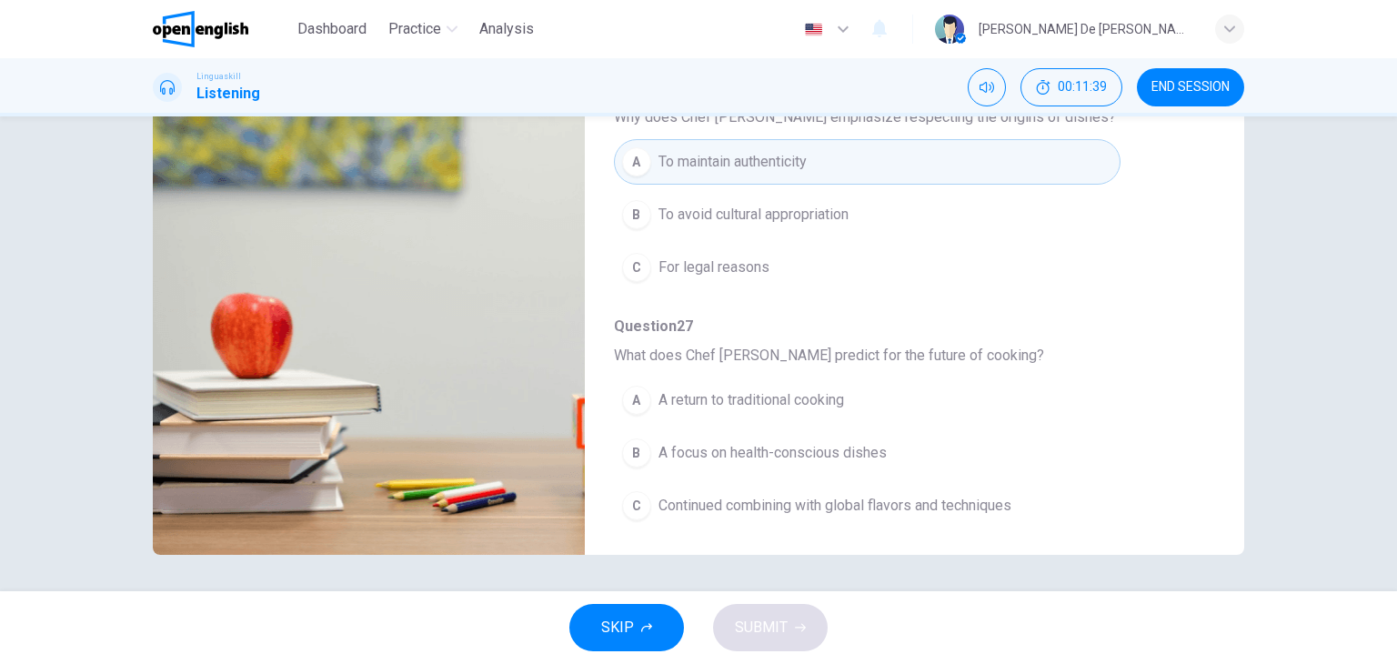
click at [802, 499] on span "Continued combining with global flavors and techniques" at bounding box center [834, 506] width 353 height 22
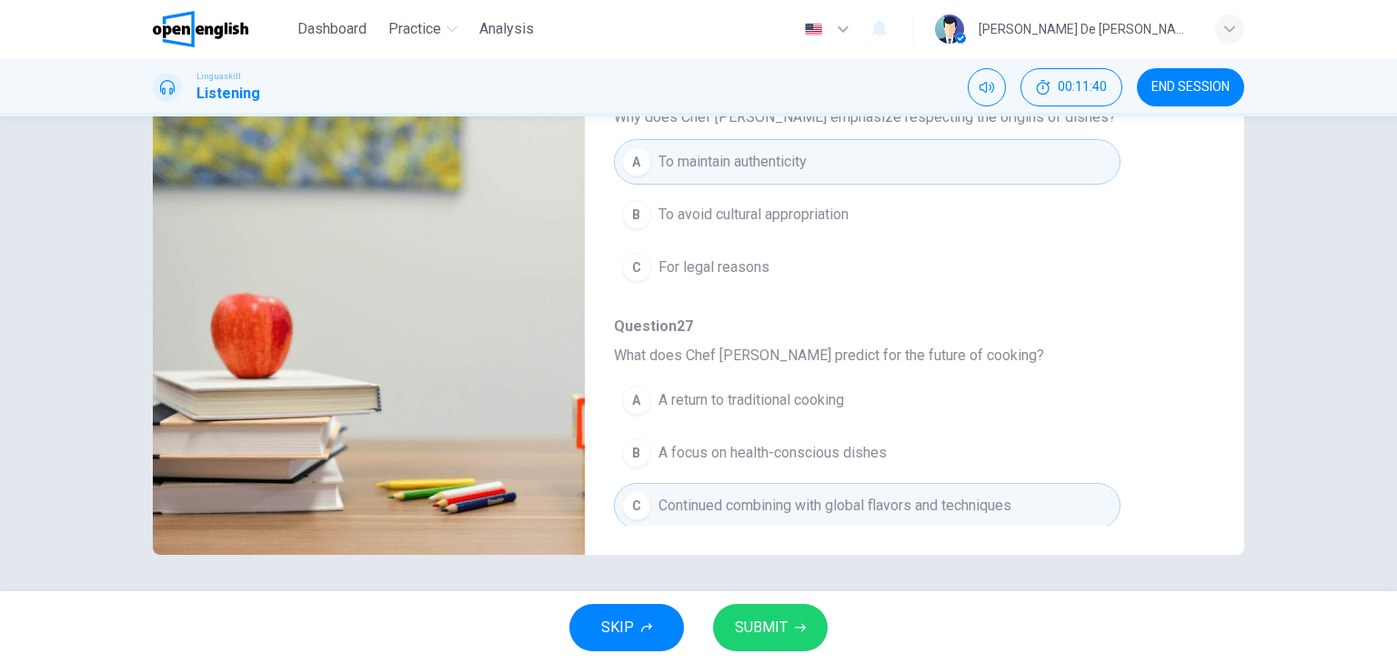
click at [770, 652] on div "SKIP SUBMIT" at bounding box center [698, 627] width 1397 height 73
click at [770, 632] on span "SUBMIT" at bounding box center [761, 627] width 53 height 25
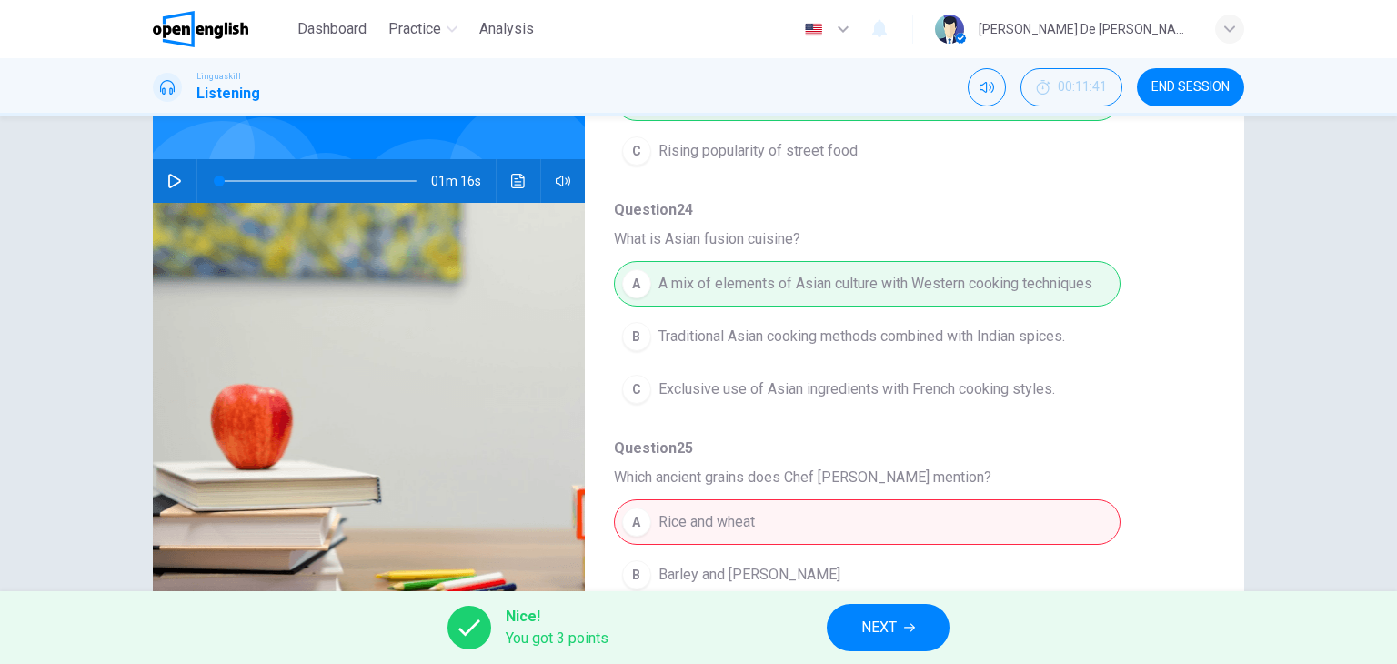
scroll to position [273, 0]
click at [894, 627] on span "NEXT" at bounding box center [878, 627] width 35 height 25
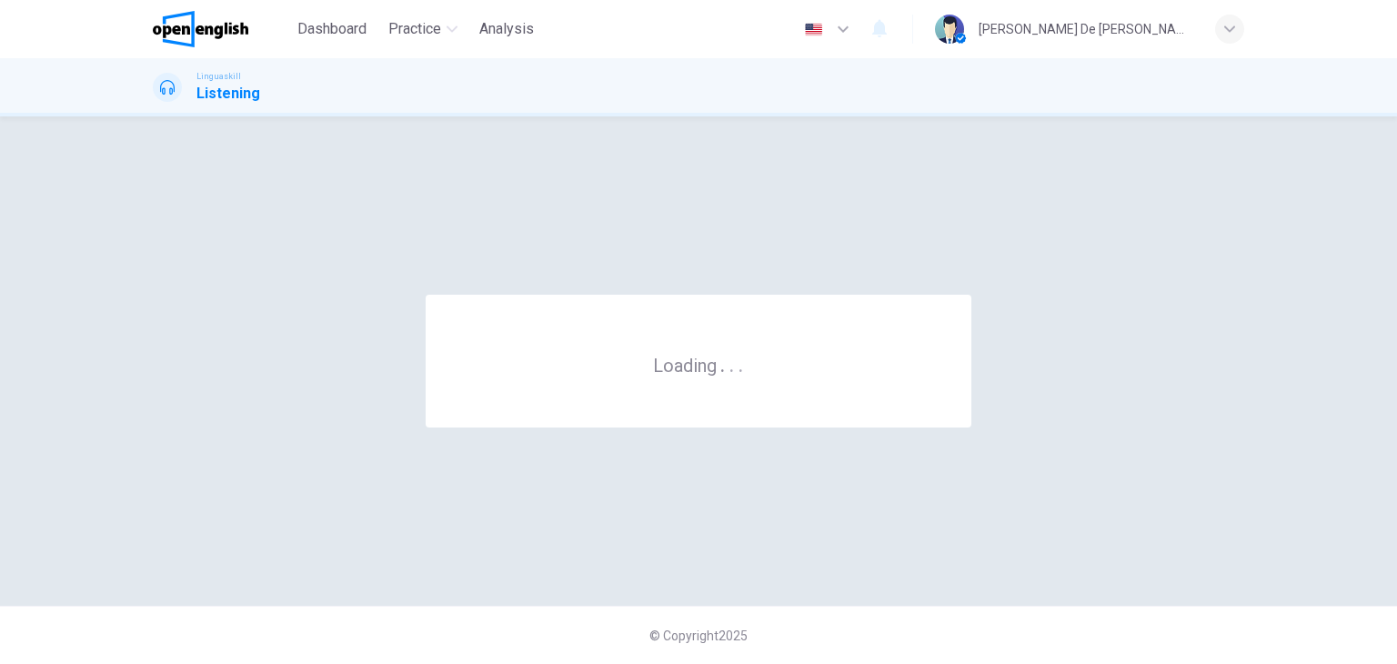
scroll to position [0, 0]
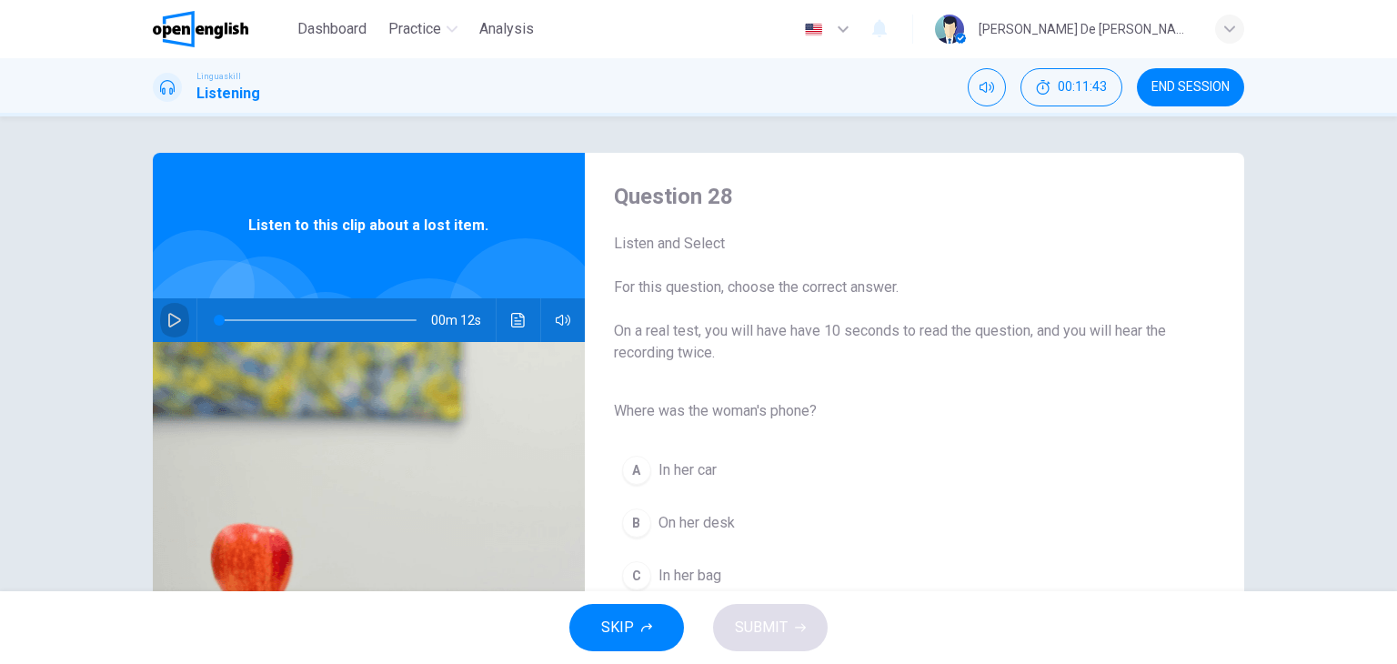
click at [171, 315] on icon "button" at bounding box center [174, 320] width 15 height 15
type input "*"
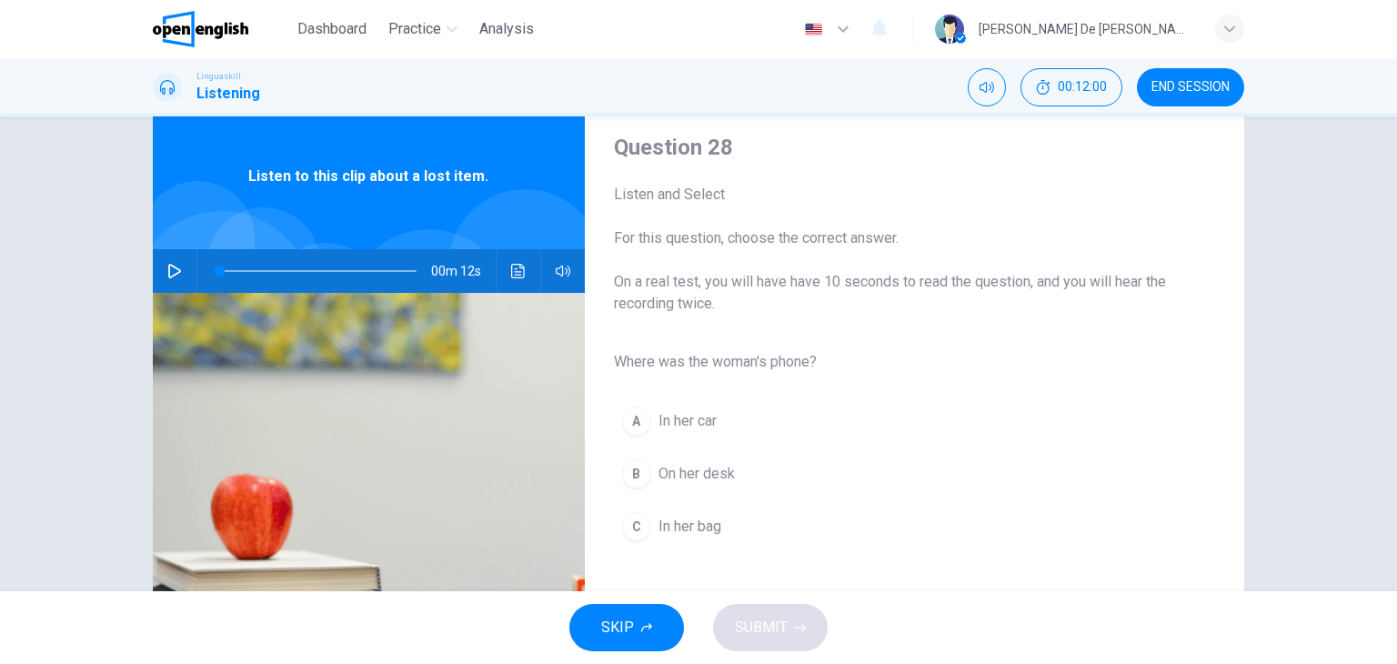
scroll to position [91, 0]
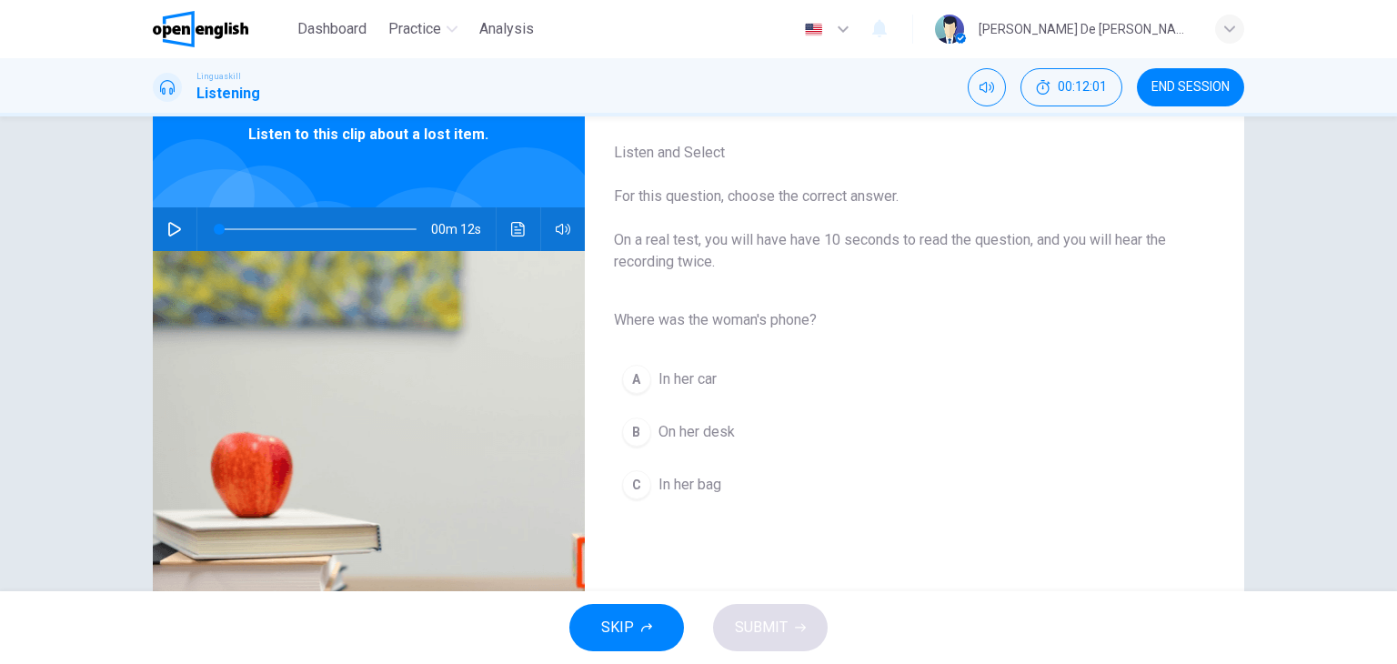
click at [673, 482] on span "In her bag" at bounding box center [689, 485] width 63 height 22
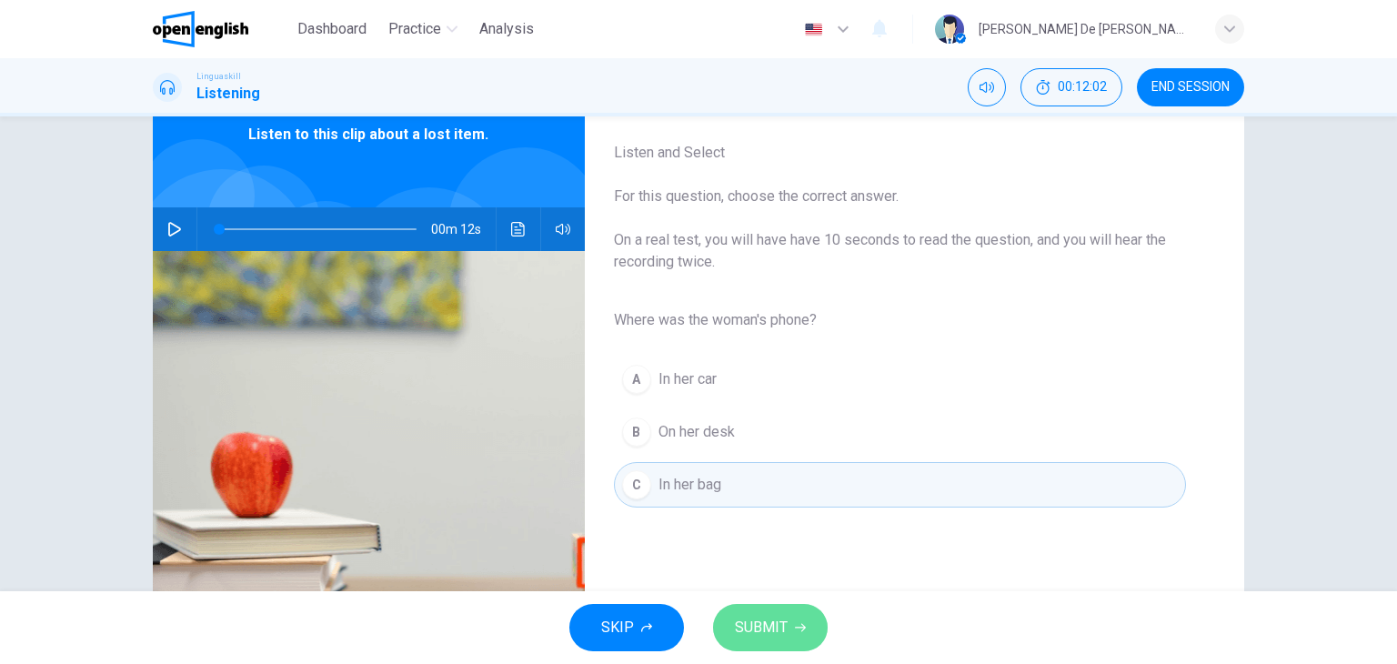
click at [783, 626] on span "SUBMIT" at bounding box center [761, 627] width 53 height 25
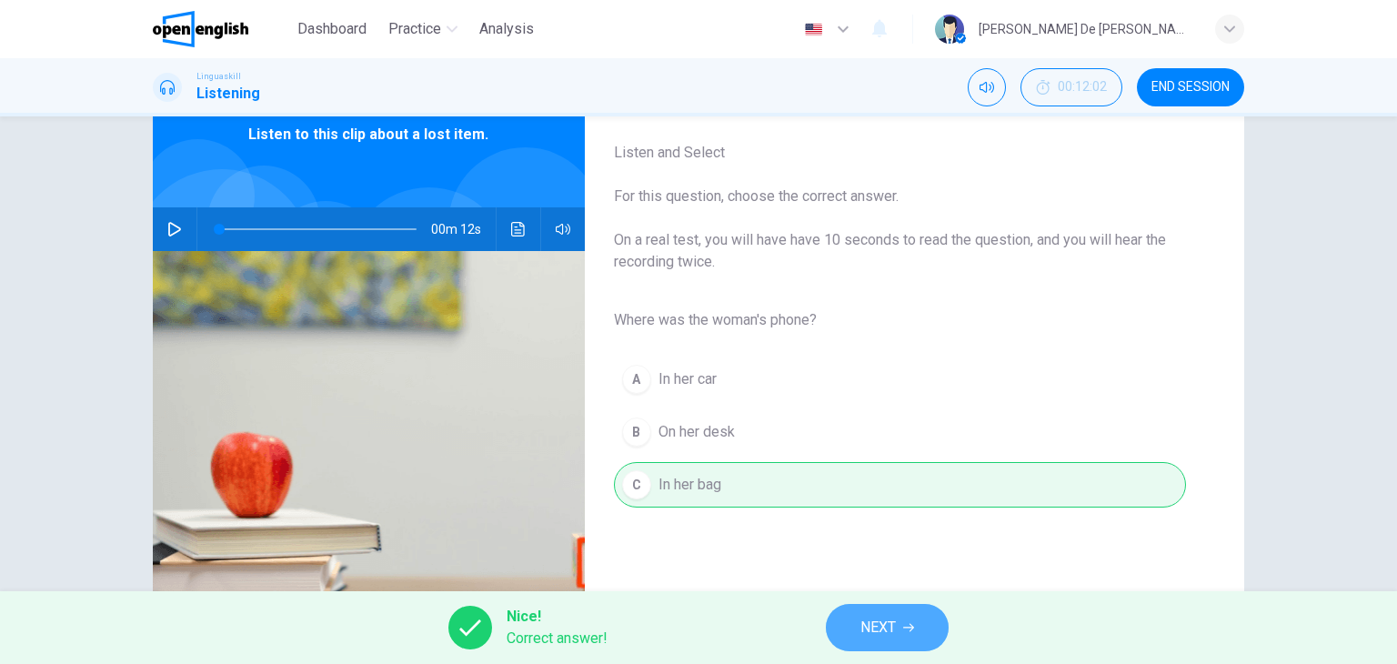
click at [892, 626] on span "NEXT" at bounding box center [877, 627] width 35 height 25
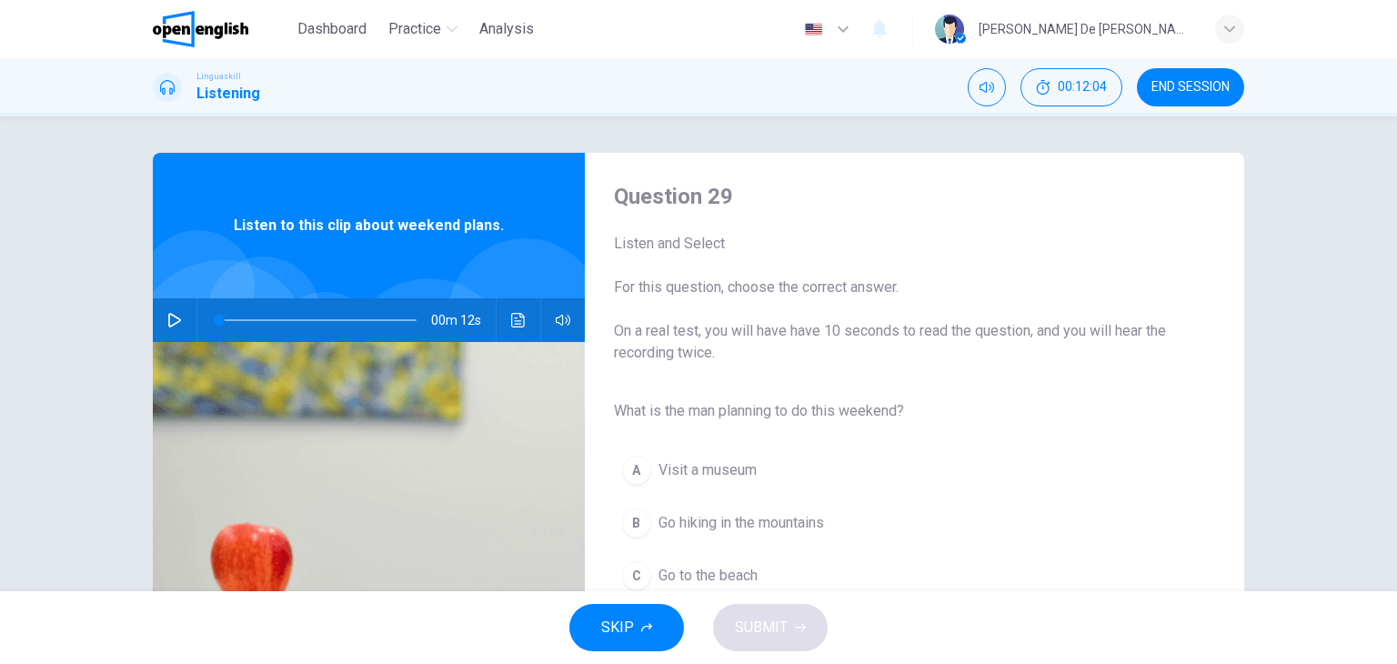
click at [168, 315] on icon "button" at bounding box center [174, 320] width 13 height 15
type input "*"
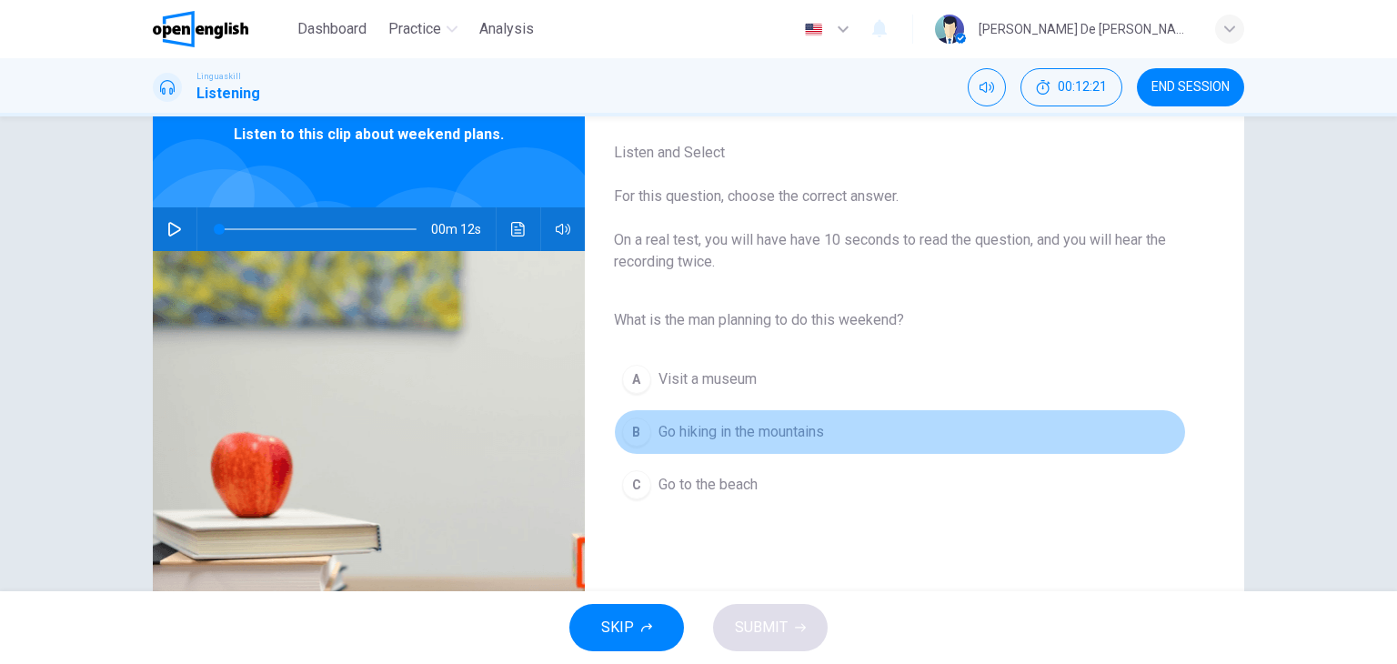
click at [770, 431] on span "Go hiking in the mountains" at bounding box center [740, 432] width 165 height 22
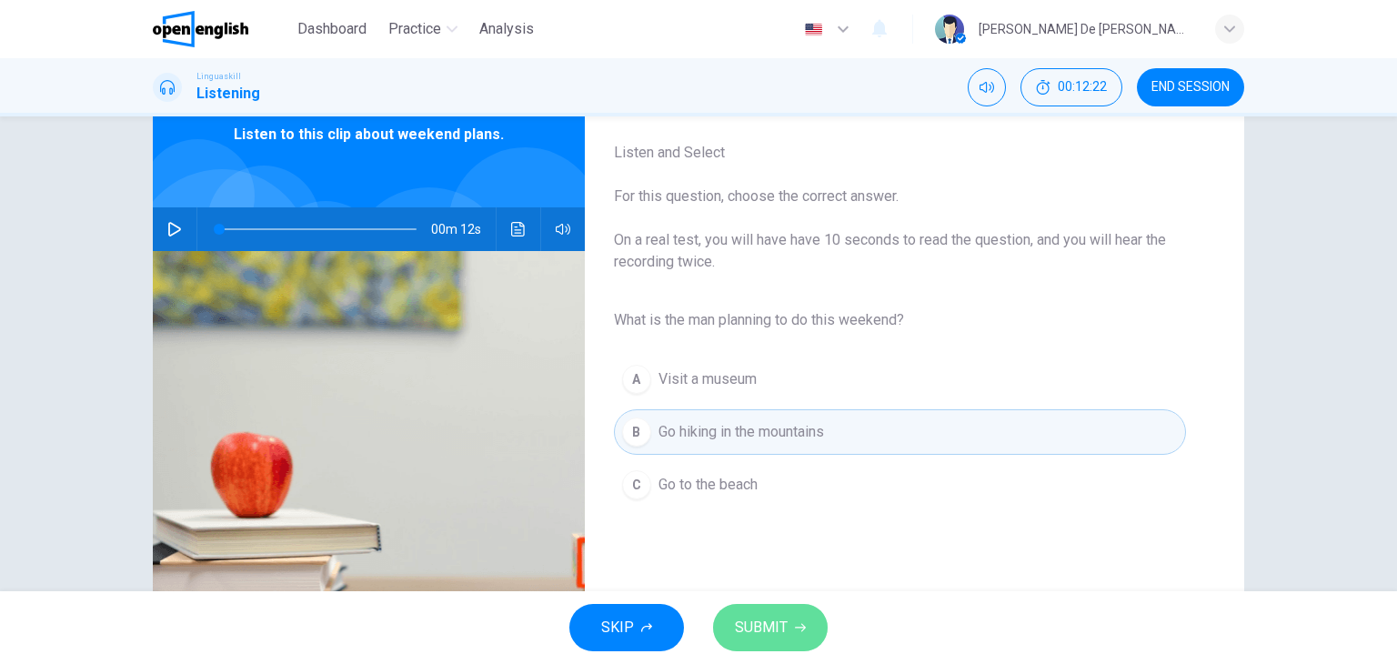
click at [776, 627] on span "SUBMIT" at bounding box center [761, 627] width 53 height 25
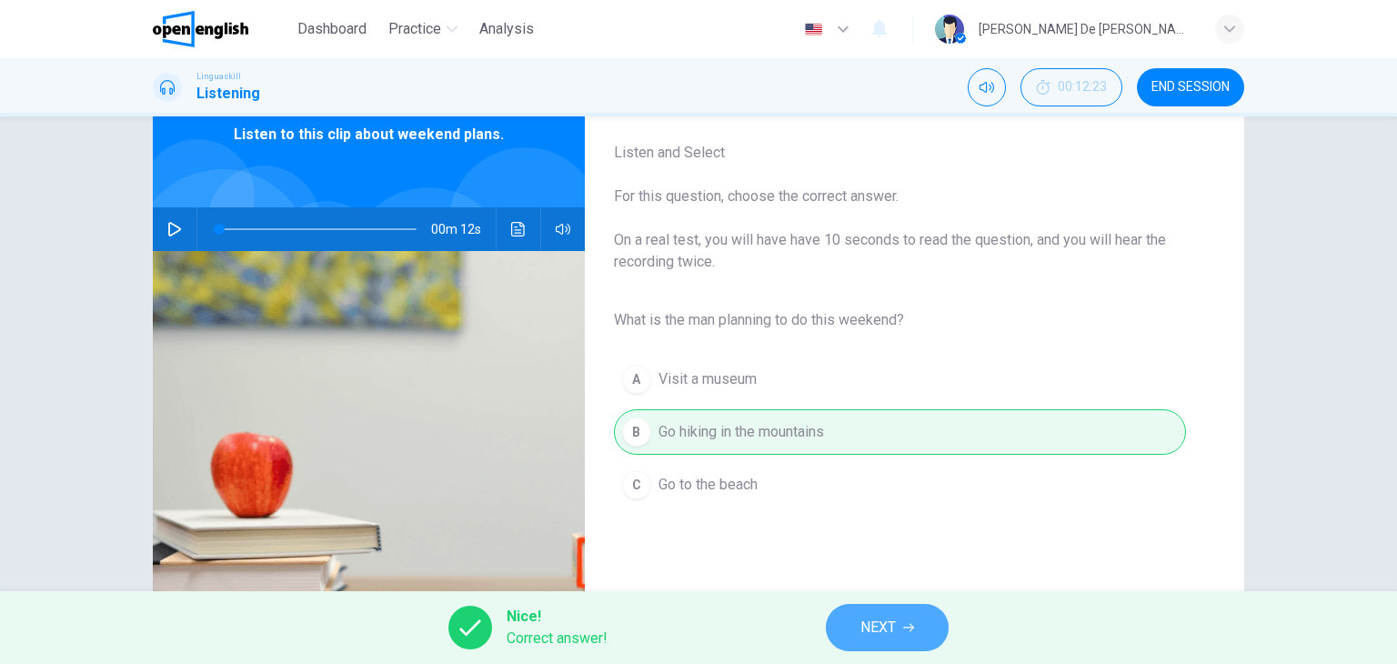
click at [856, 622] on button "NEXT" at bounding box center [887, 627] width 123 height 47
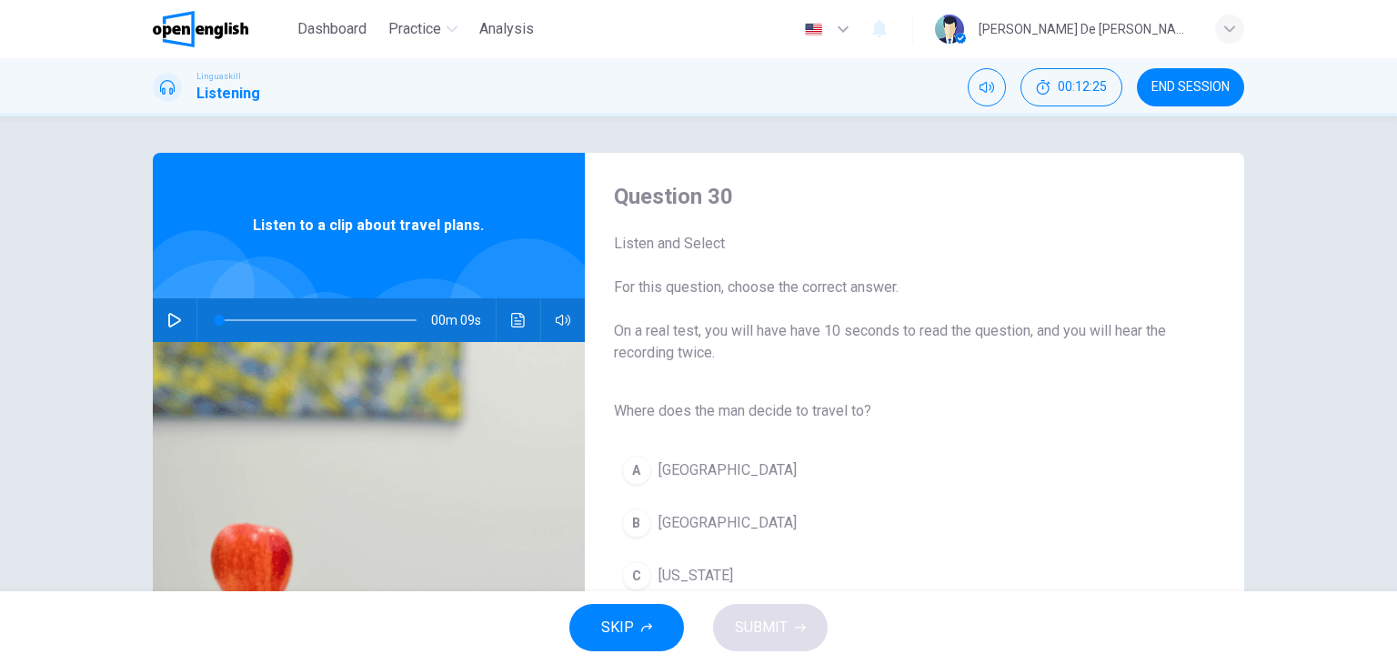
click at [168, 320] on icon "button" at bounding box center [174, 320] width 13 height 15
type input "*"
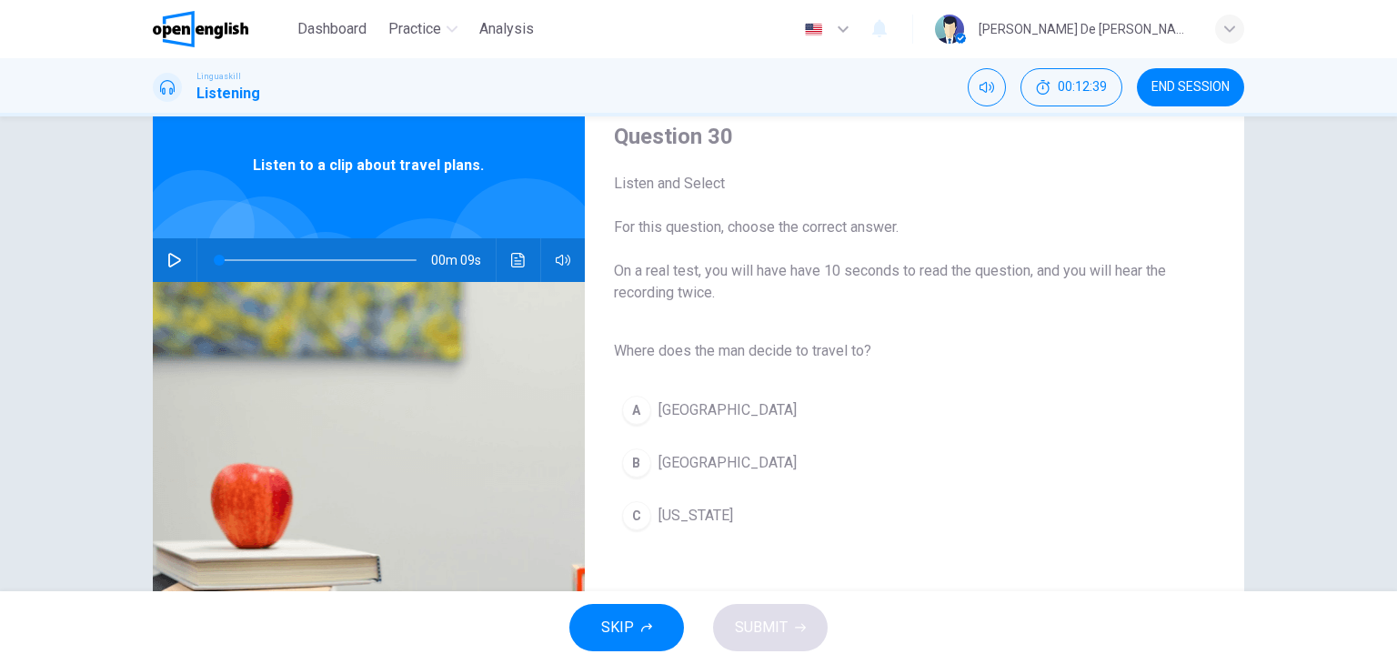
scroll to position [91, 0]
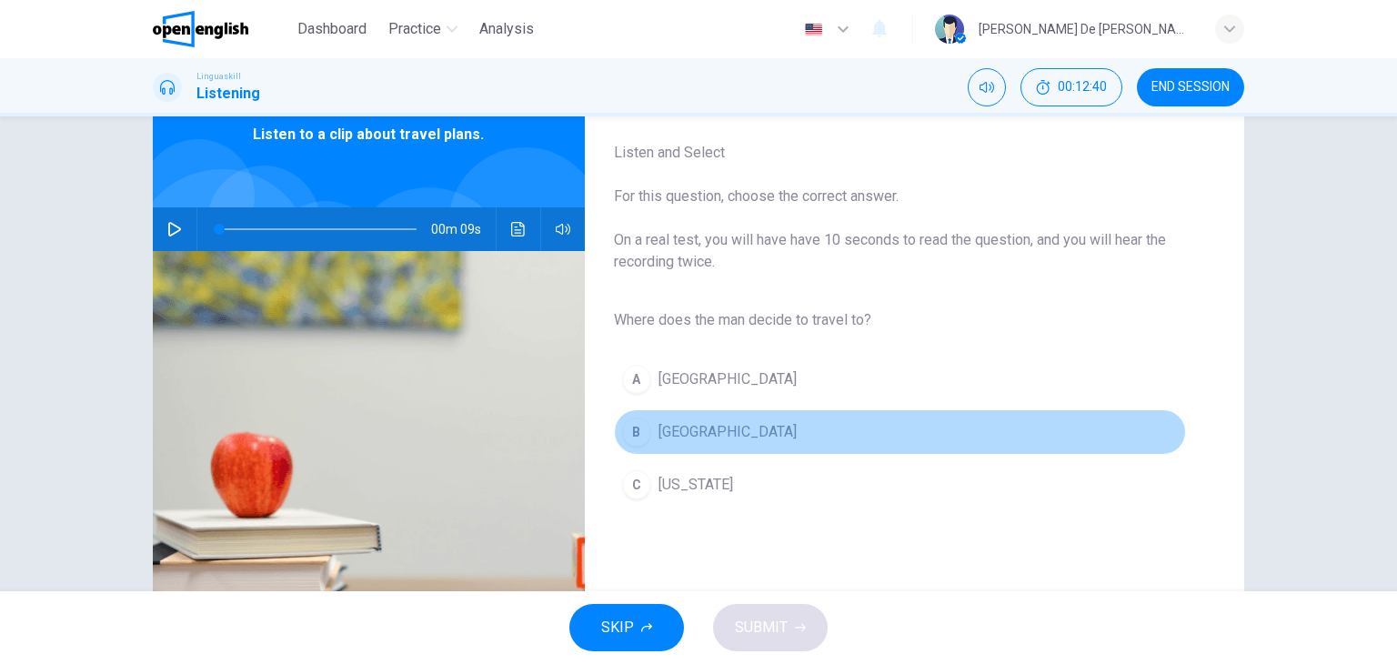
click at [673, 437] on span "[GEOGRAPHIC_DATA]" at bounding box center [727, 432] width 138 height 22
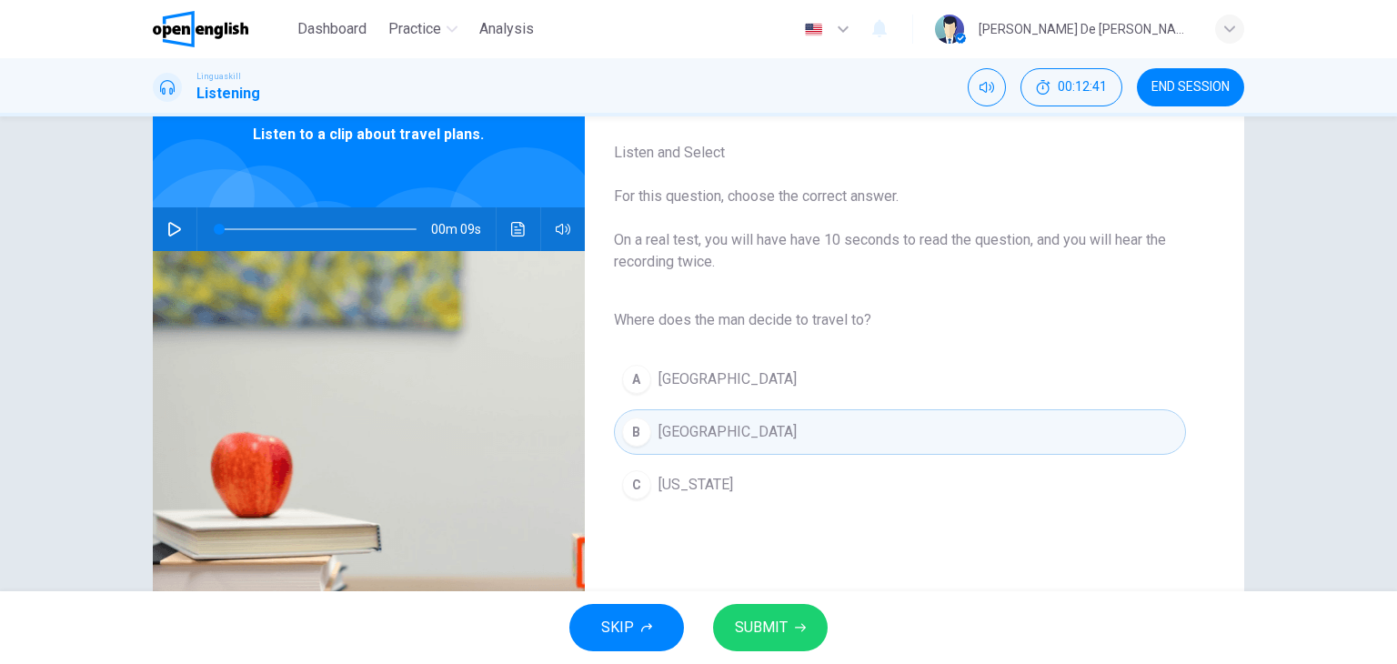
click at [771, 618] on span "SUBMIT" at bounding box center [761, 627] width 53 height 25
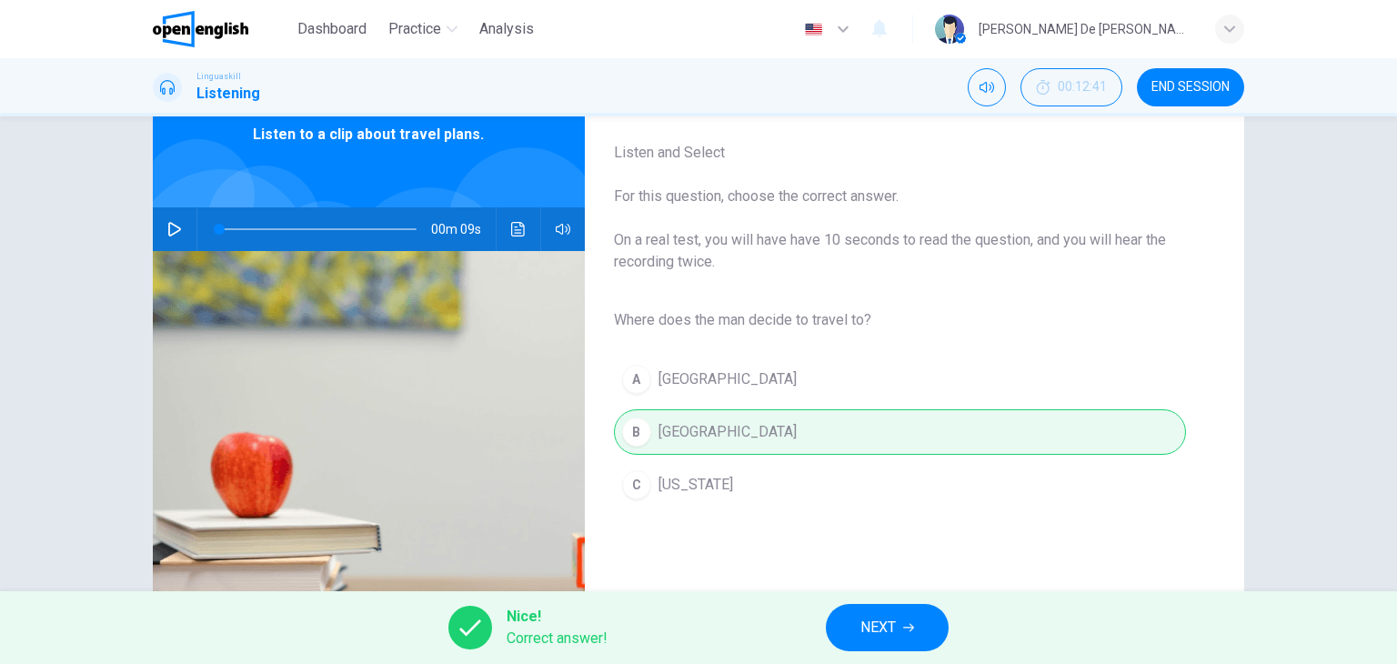
click at [903, 620] on button "NEXT" at bounding box center [887, 627] width 123 height 47
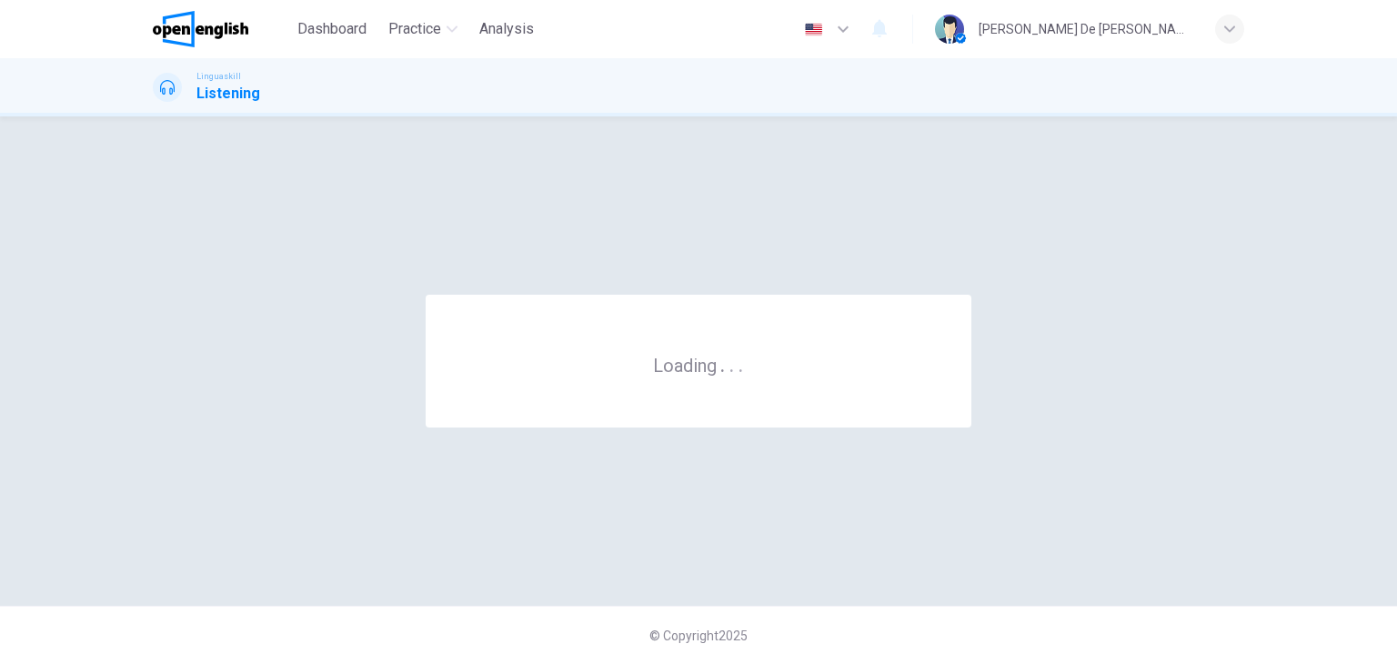
scroll to position [0, 0]
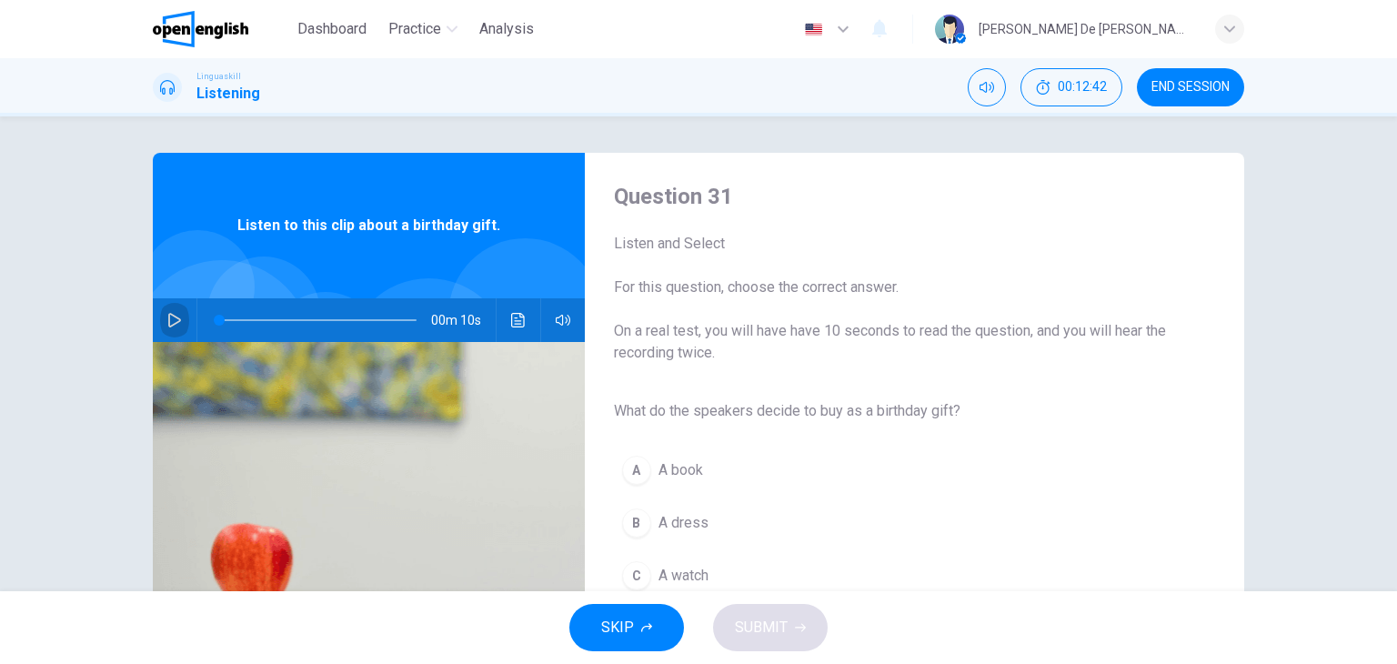
click at [161, 317] on button "button" at bounding box center [174, 320] width 29 height 44
type input "*"
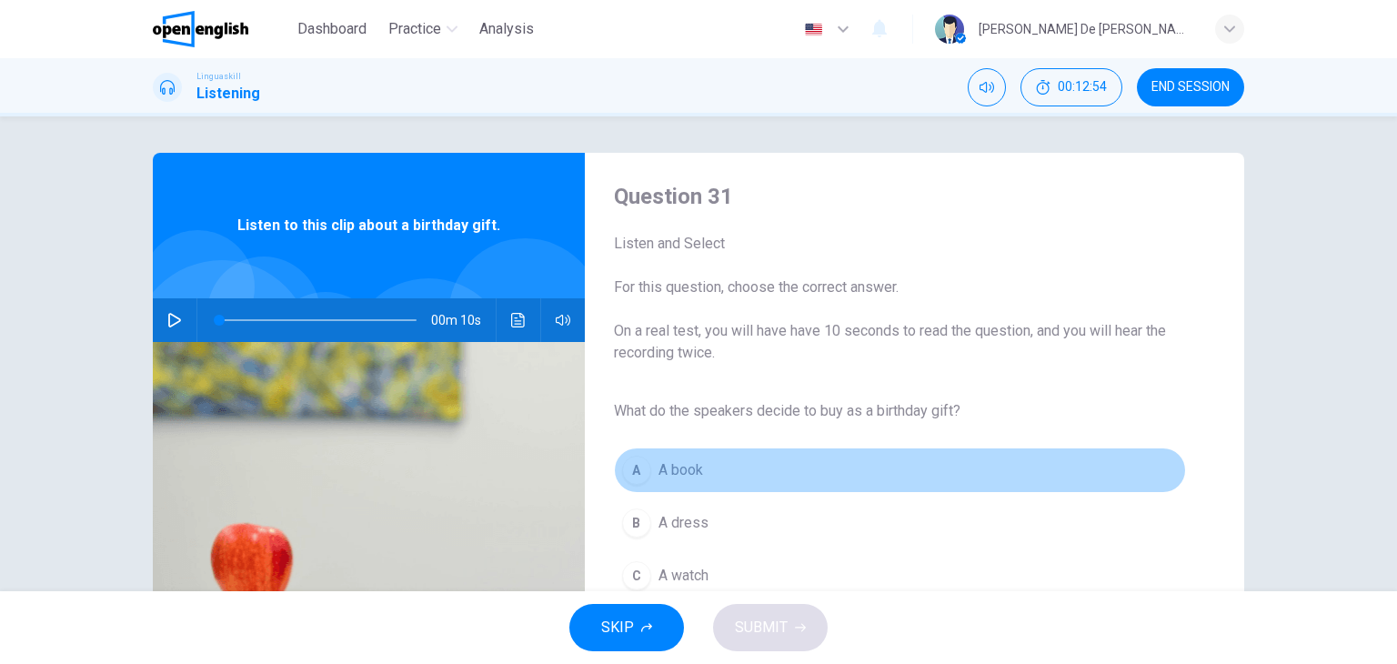
click at [688, 471] on span "A book" at bounding box center [680, 470] width 45 height 22
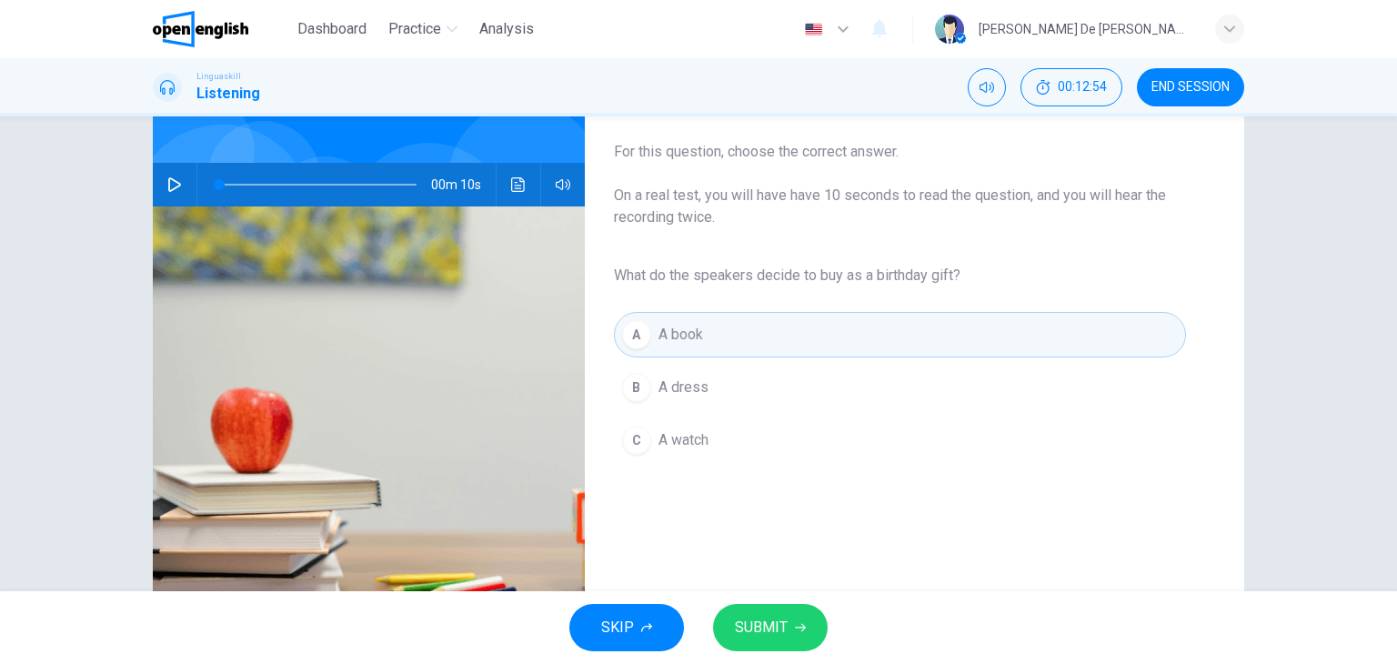
scroll to position [182, 0]
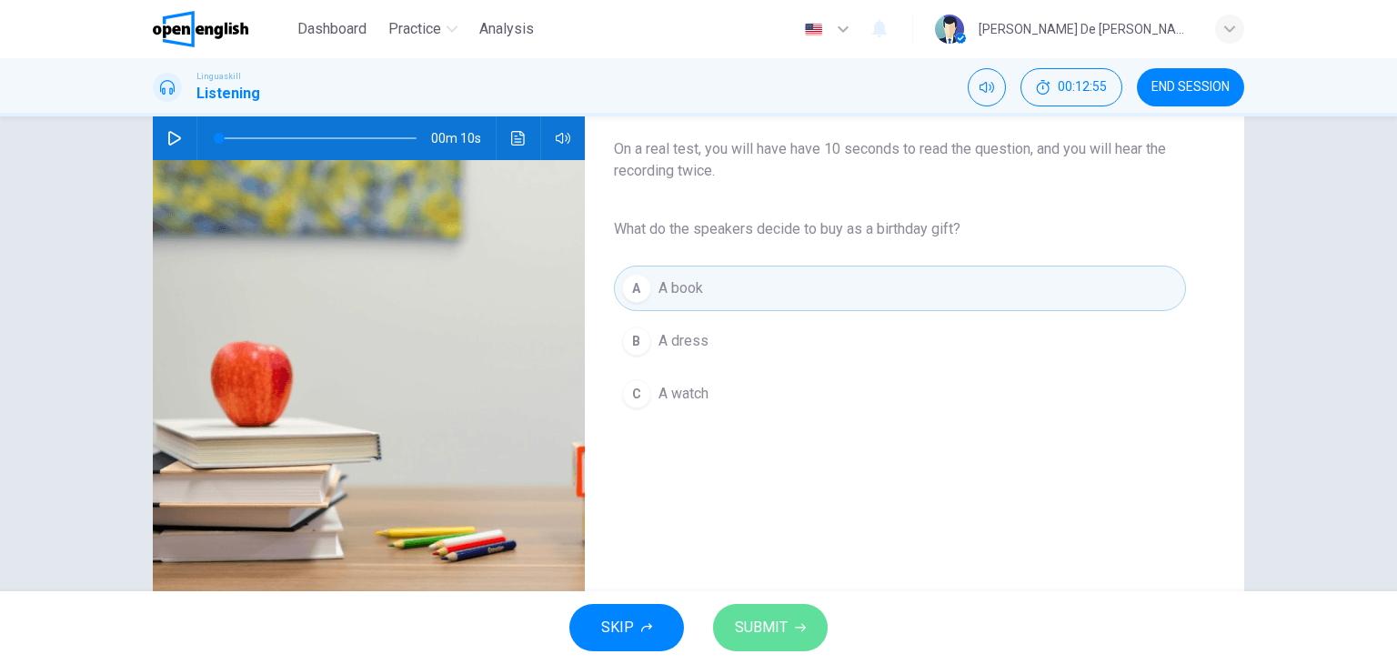
click at [785, 619] on span "SUBMIT" at bounding box center [761, 627] width 53 height 25
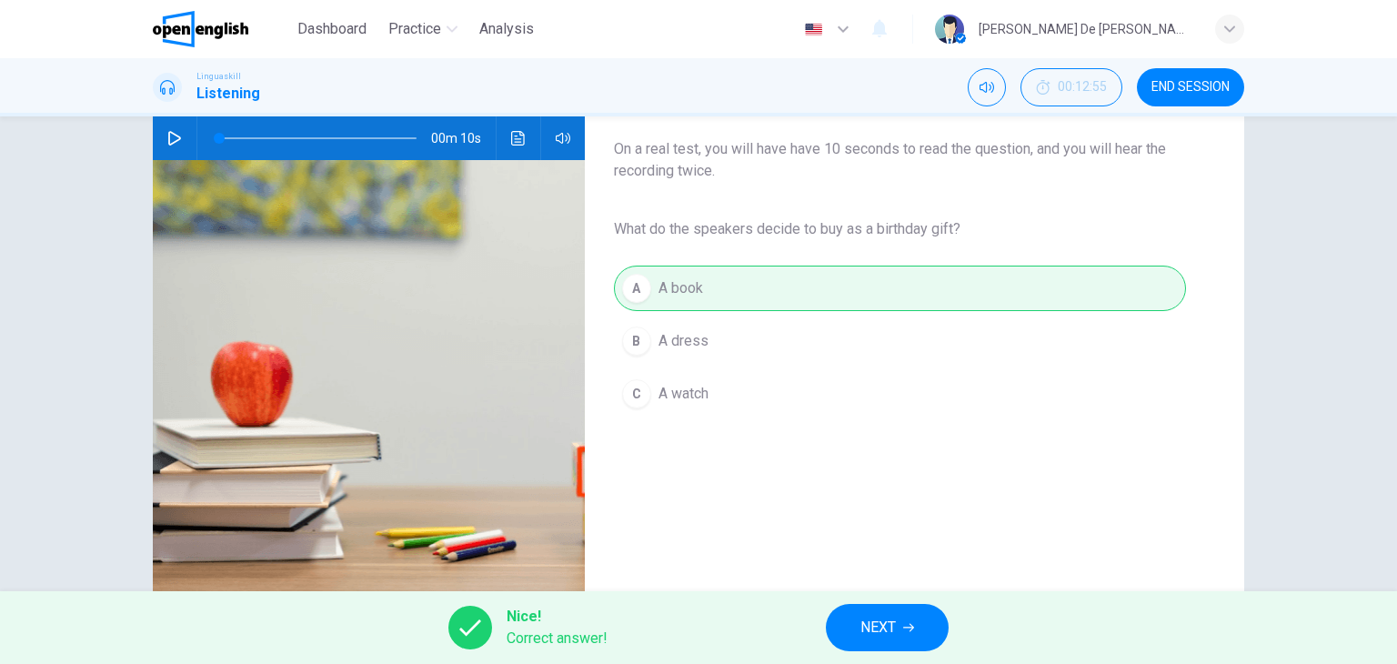
click at [912, 620] on button "NEXT" at bounding box center [887, 627] width 123 height 47
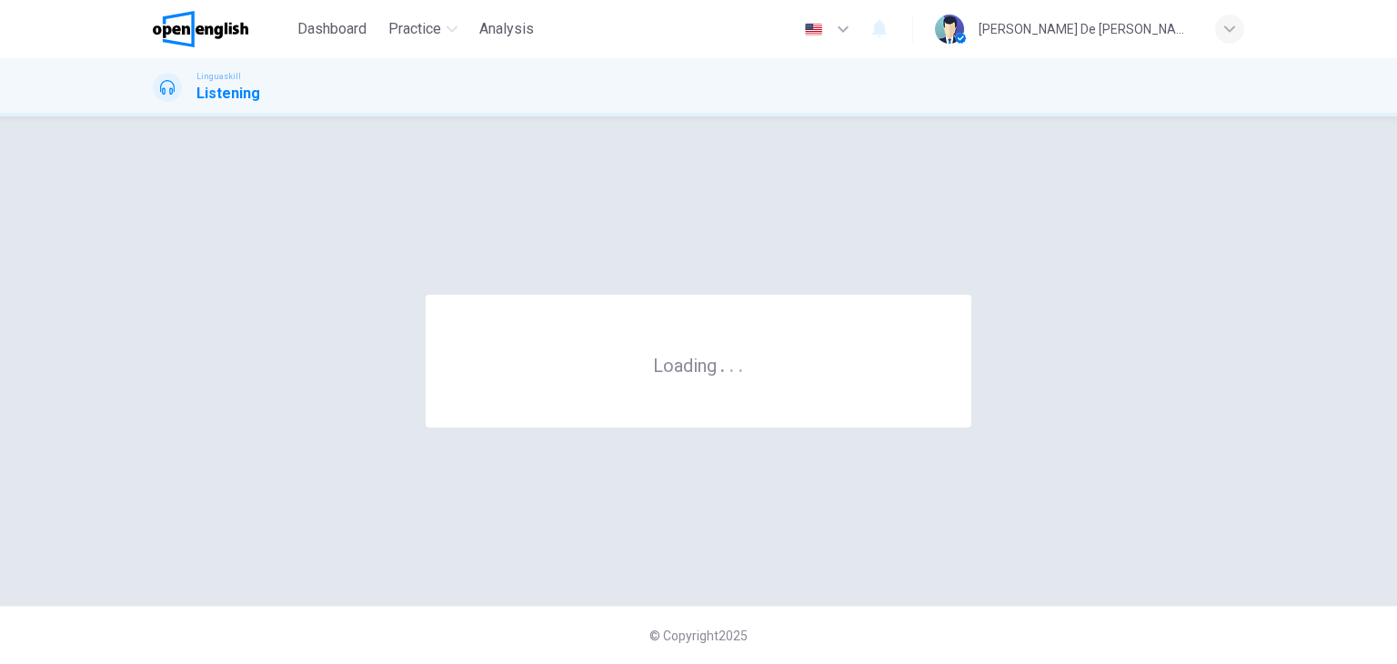
scroll to position [0, 0]
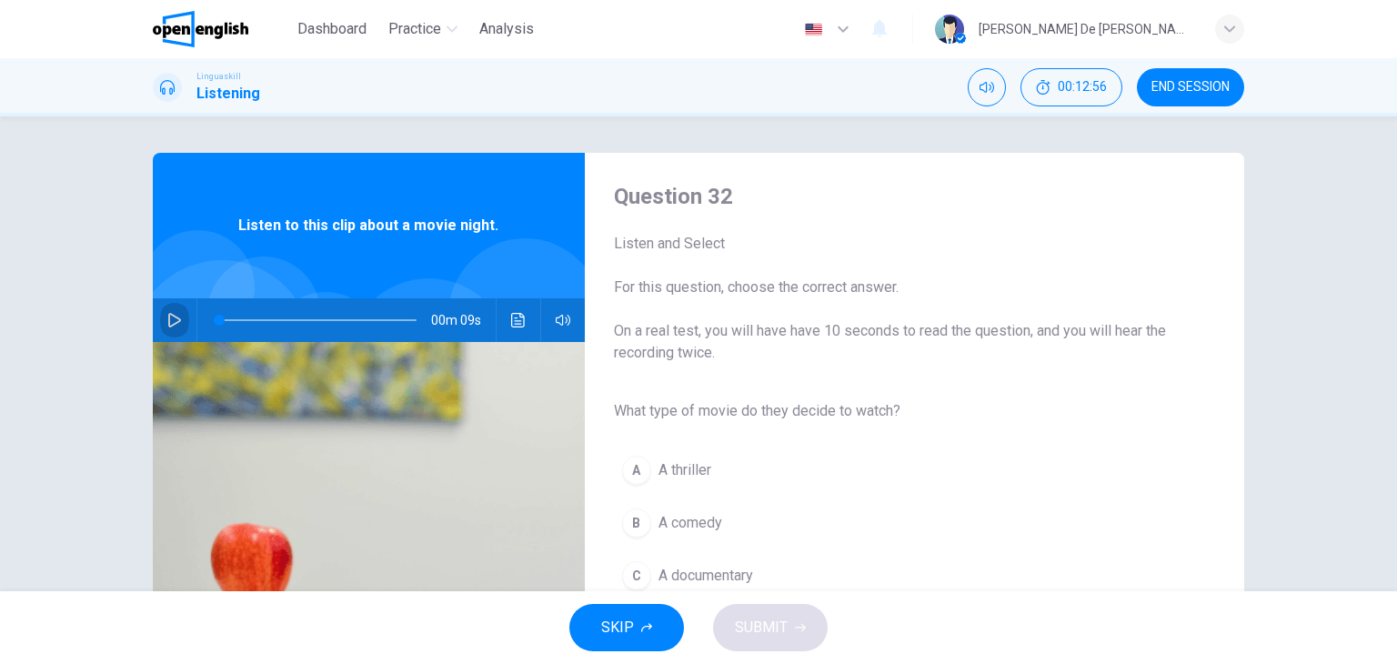
click at [171, 315] on icon "button" at bounding box center [174, 320] width 15 height 15
type input "*"
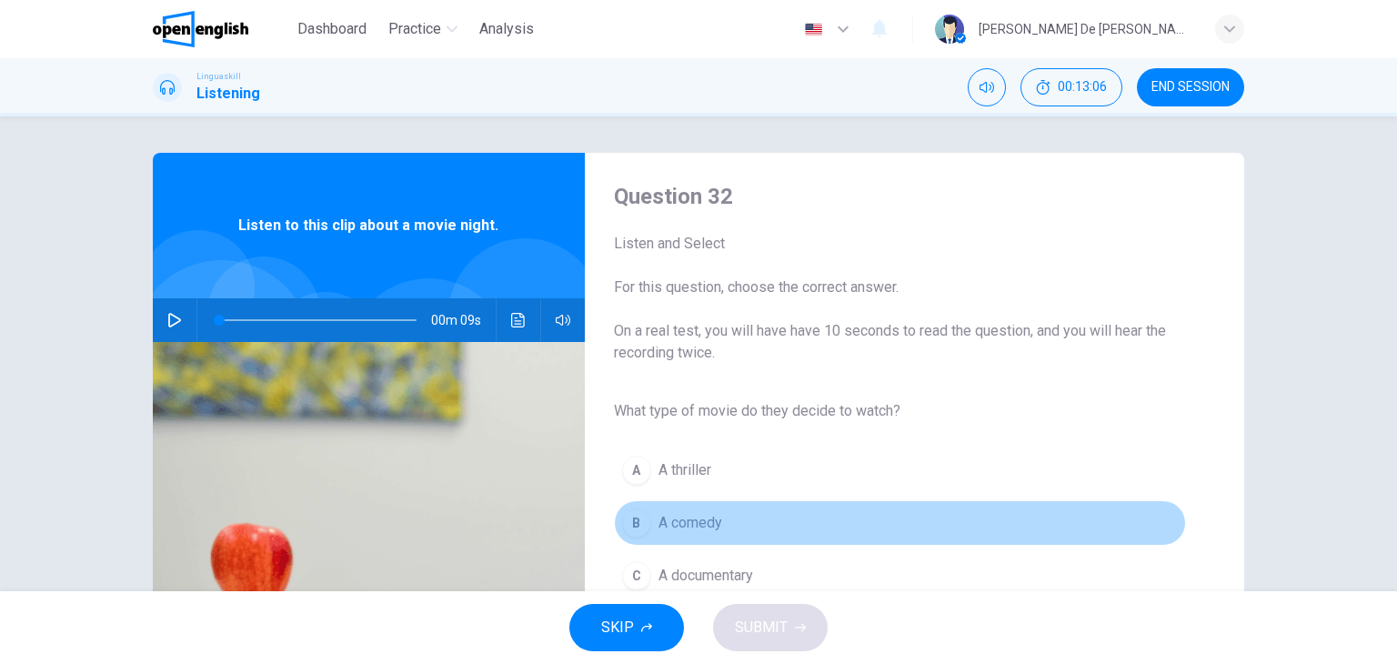
click at [706, 525] on span "A comedy" at bounding box center [690, 523] width 64 height 22
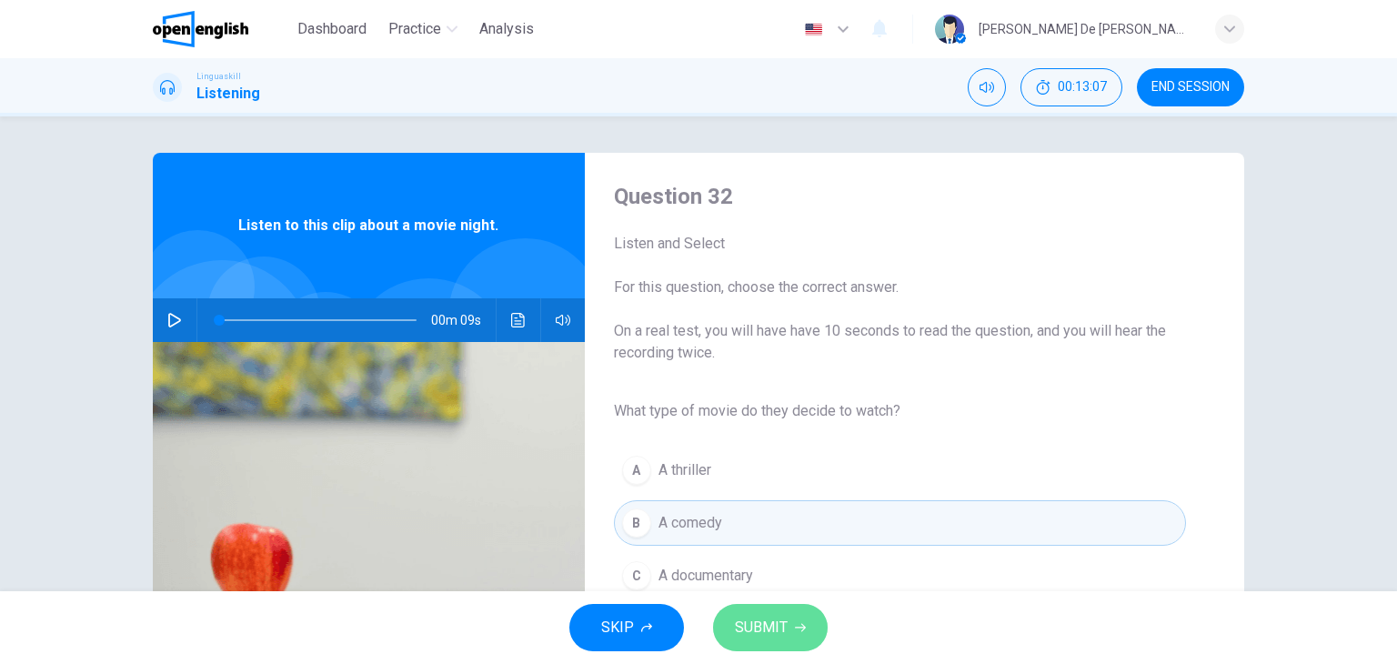
click at [789, 626] on button "SUBMIT" at bounding box center [770, 627] width 115 height 47
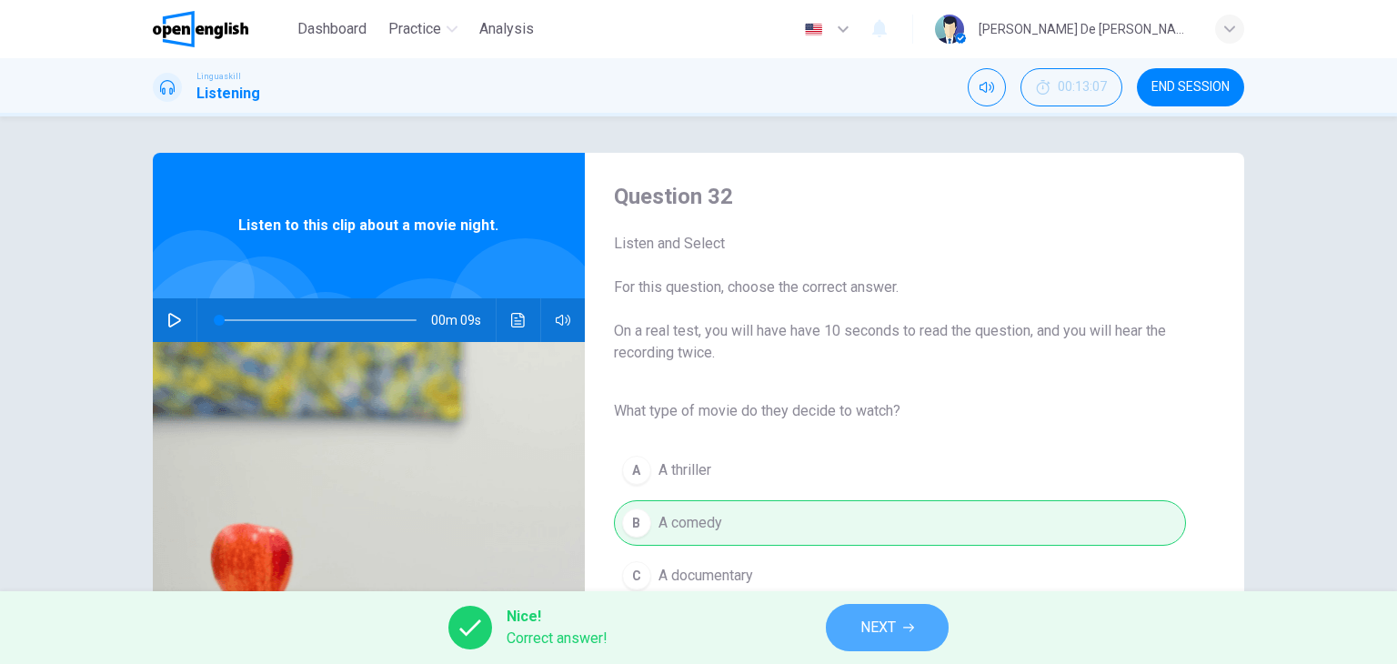
click at [906, 620] on button "NEXT" at bounding box center [887, 627] width 123 height 47
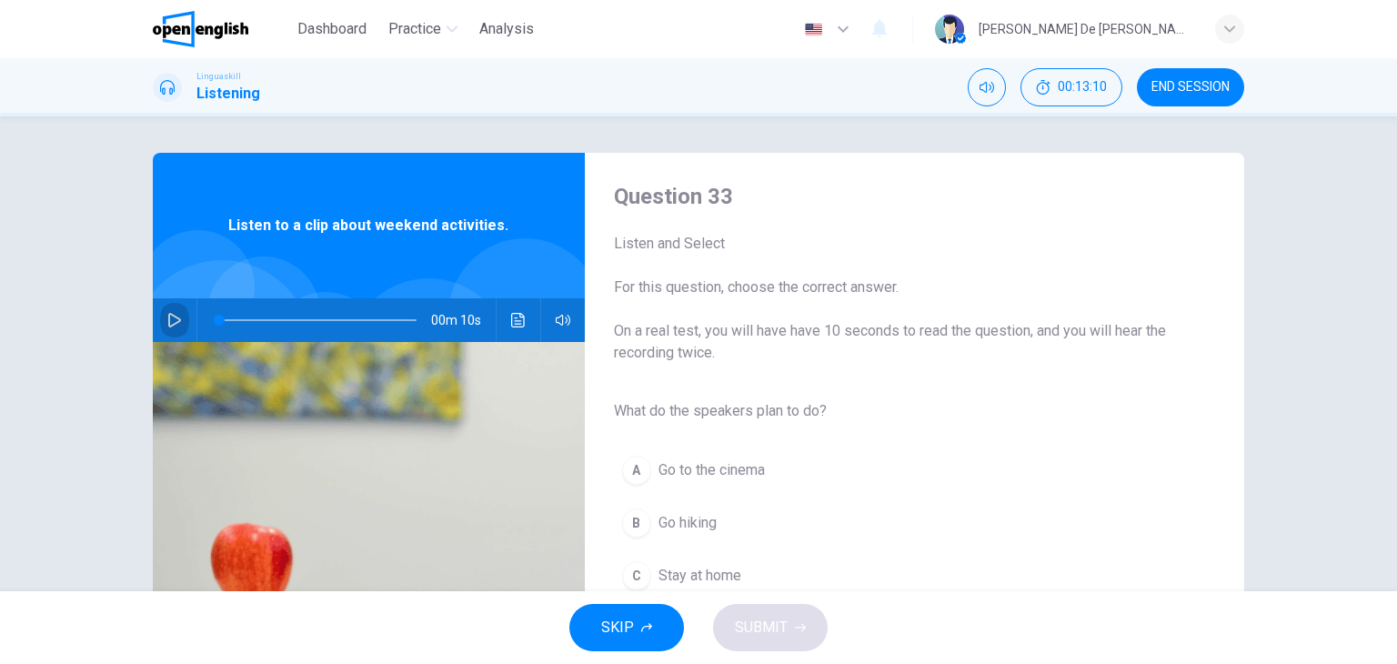
click at [168, 325] on icon "button" at bounding box center [174, 320] width 13 height 15
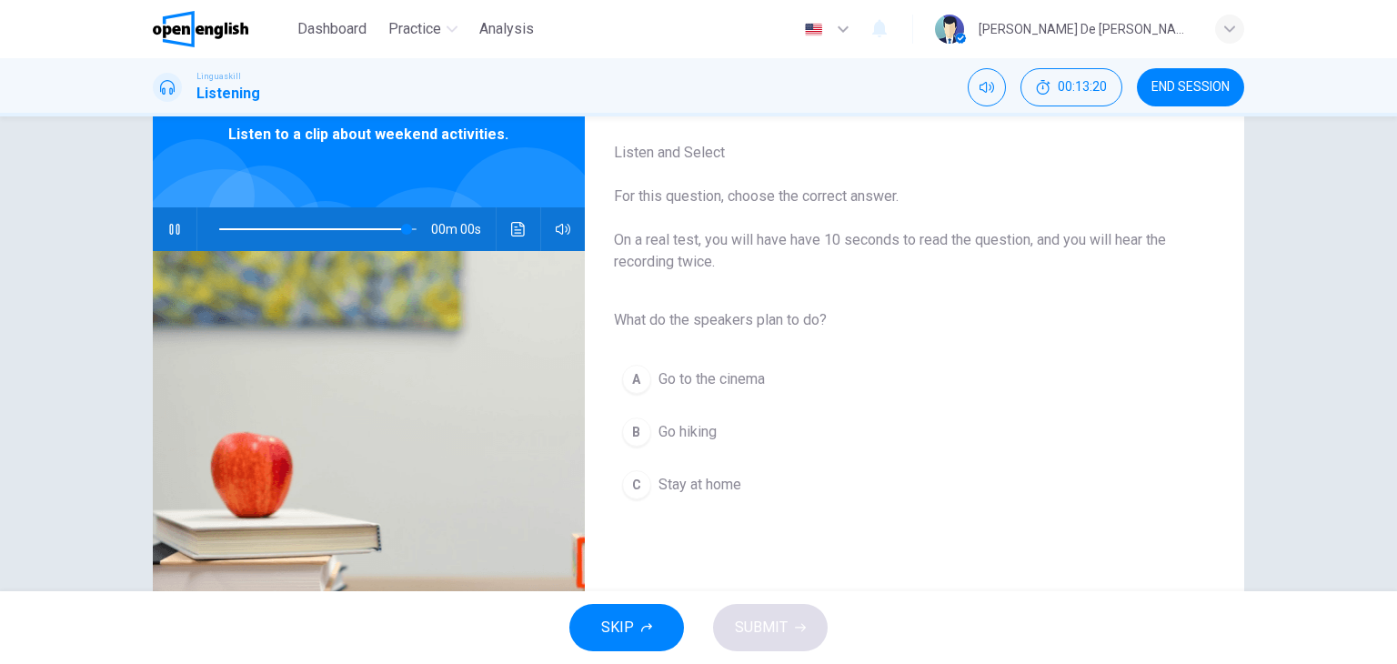
type input "*"
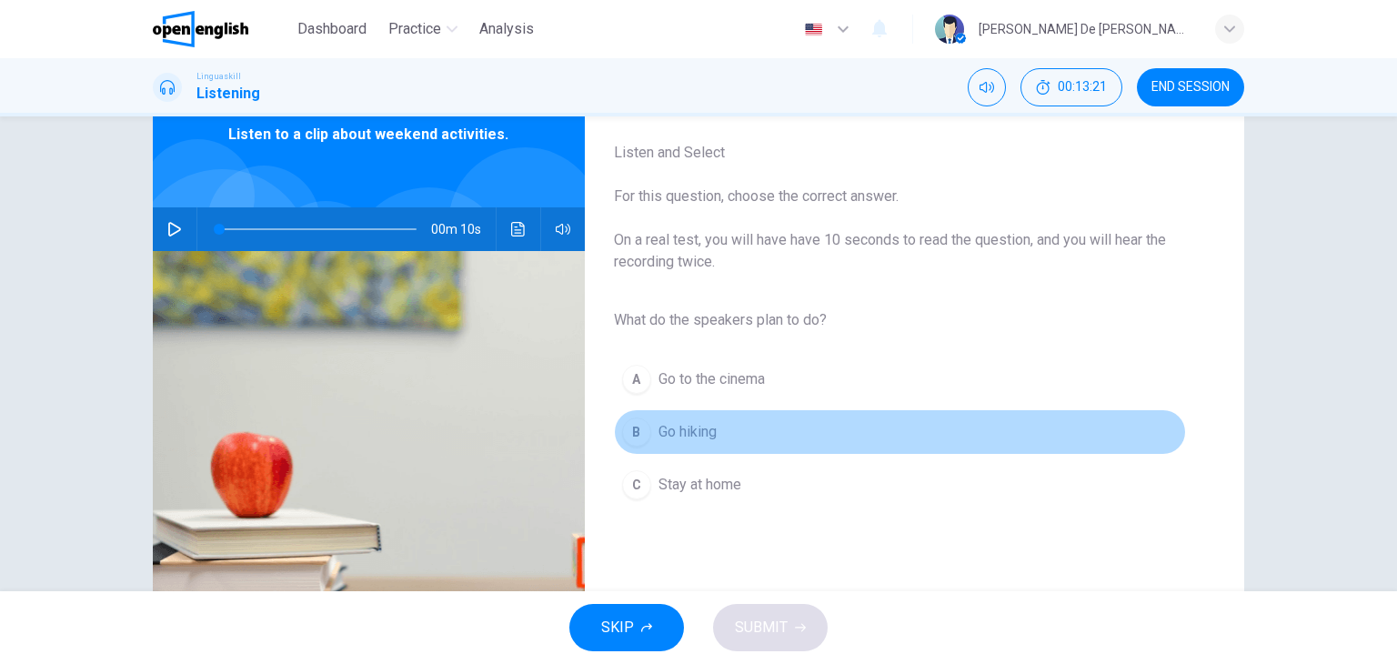
click at [662, 429] on span "Go hiking" at bounding box center [687, 432] width 58 height 22
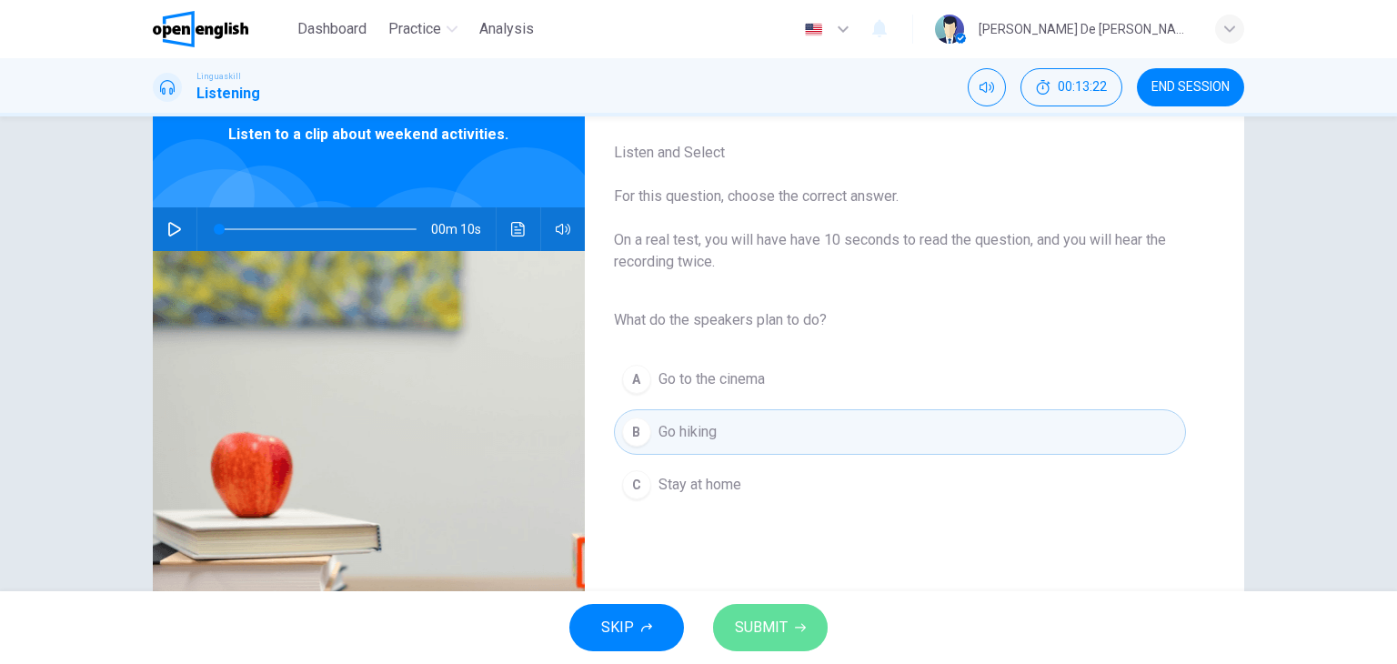
click at [784, 618] on span "SUBMIT" at bounding box center [761, 627] width 53 height 25
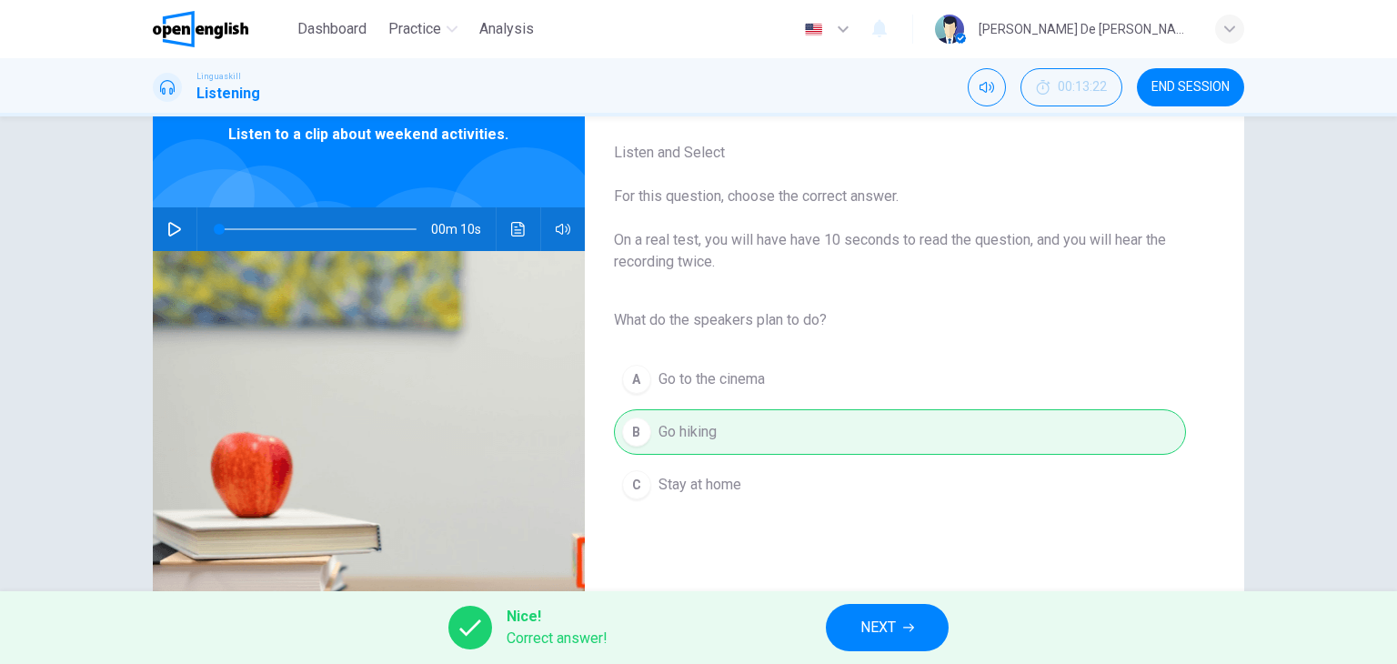
click at [905, 616] on button "NEXT" at bounding box center [887, 627] width 123 height 47
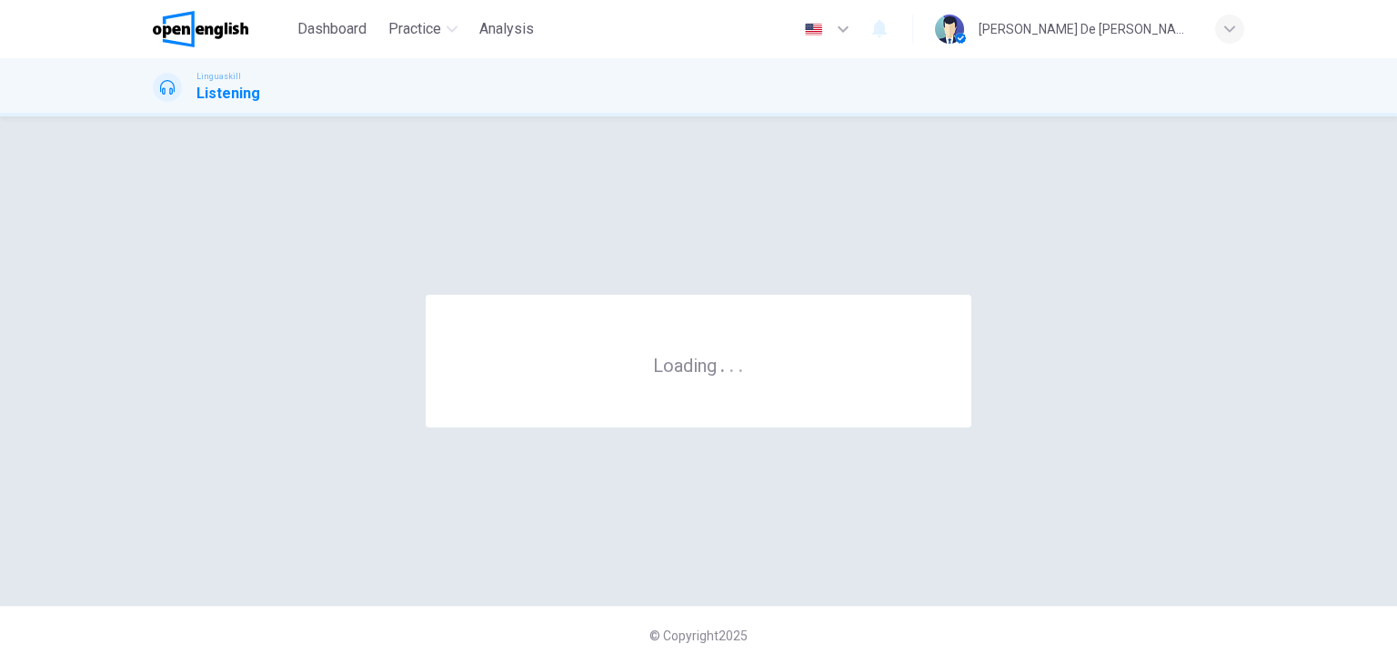
scroll to position [0, 0]
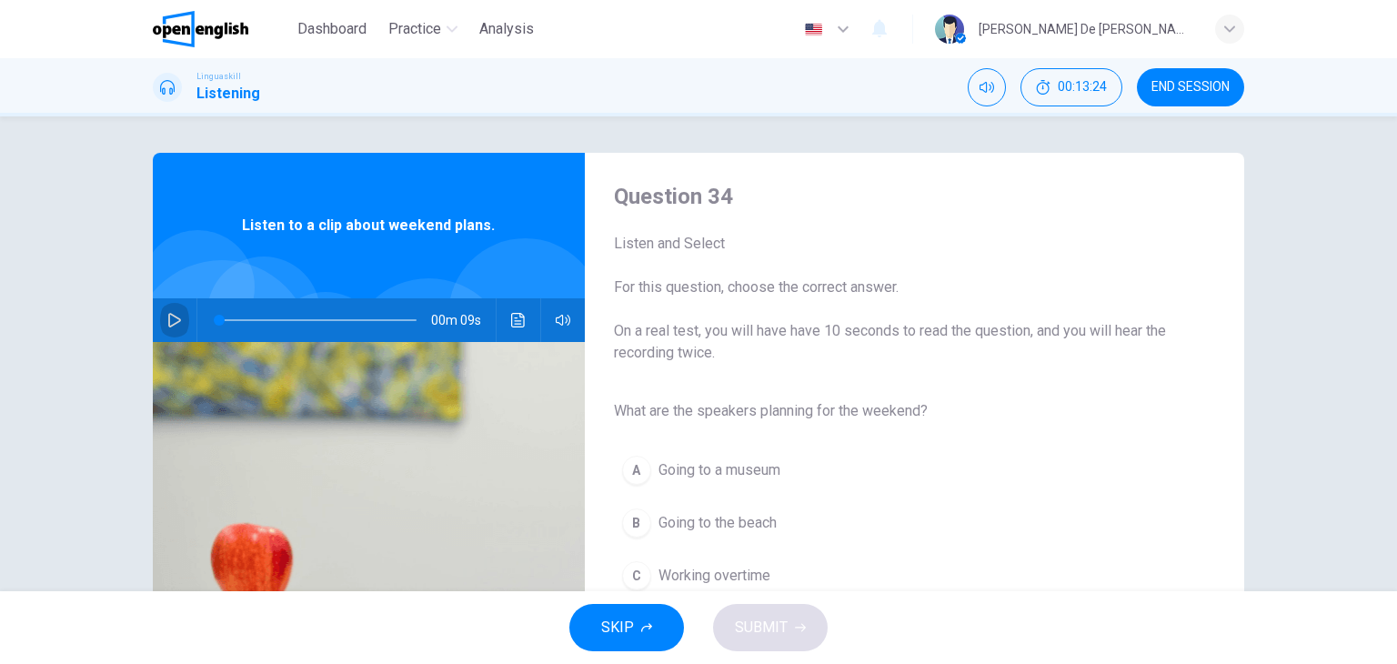
click at [168, 315] on icon "button" at bounding box center [174, 320] width 13 height 15
type input "*"
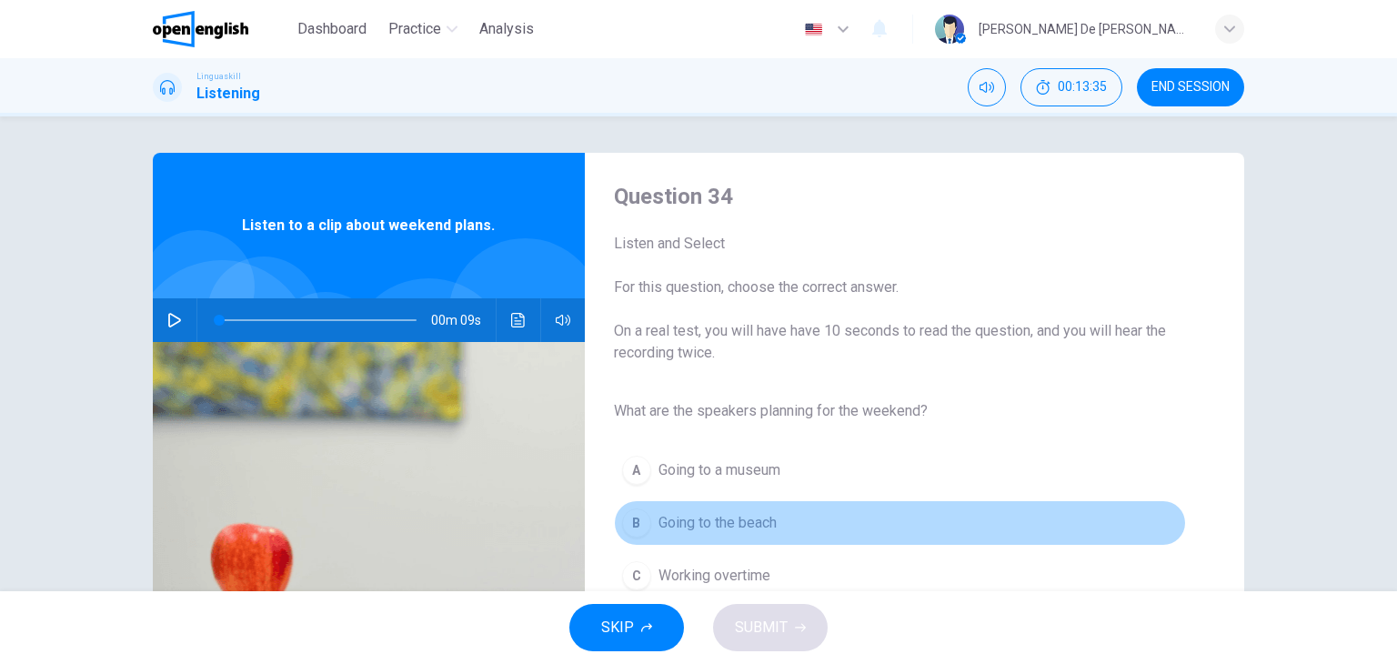
click at [726, 520] on span "Going to the beach" at bounding box center [717, 523] width 118 height 22
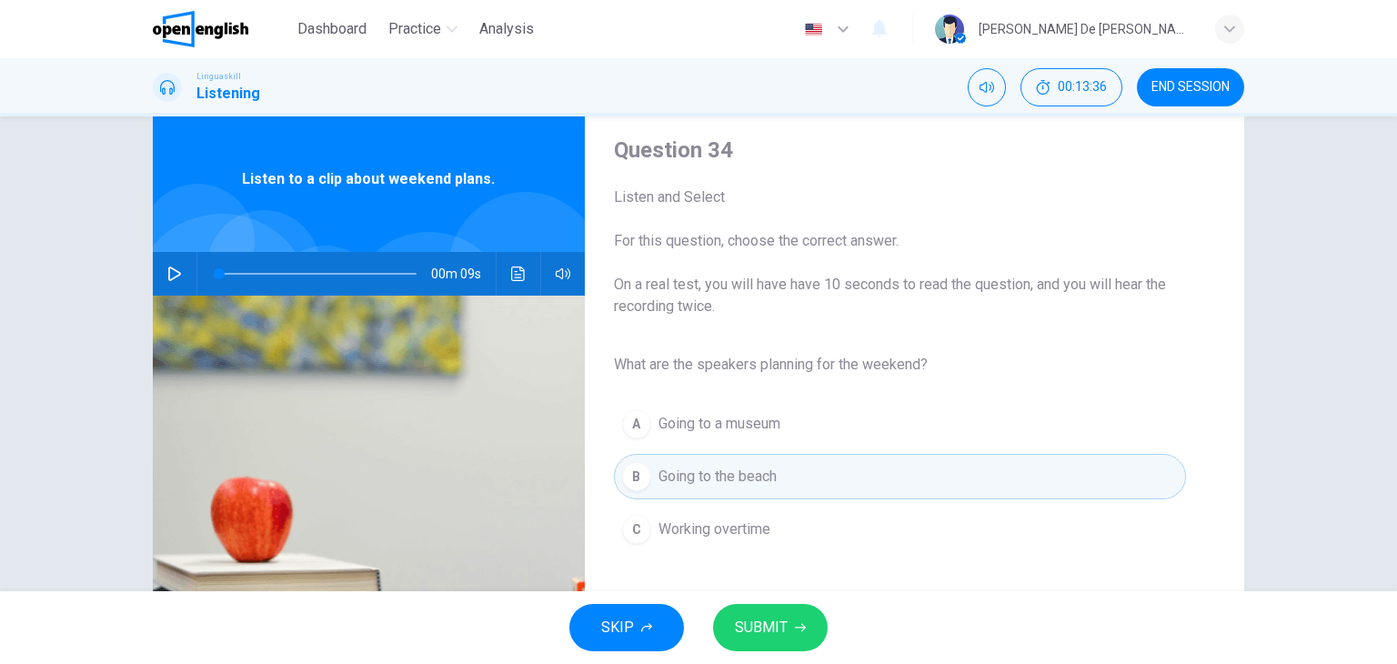
scroll to position [91, 0]
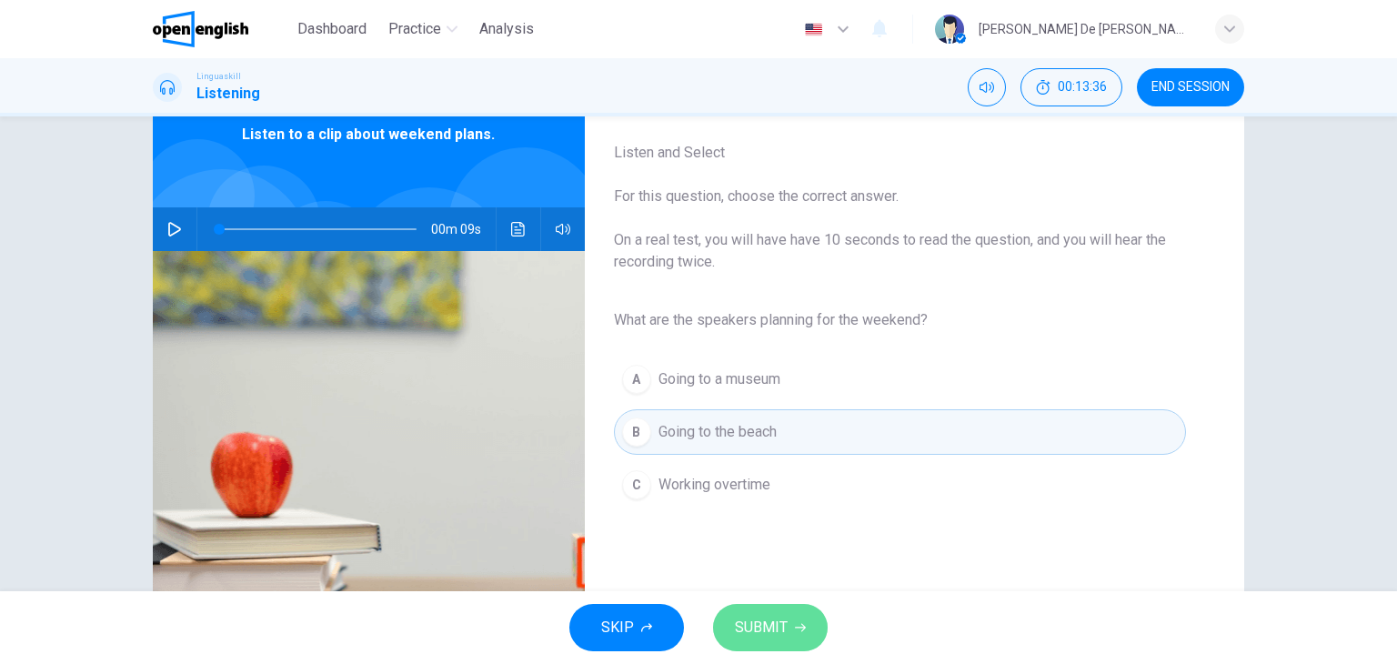
click at [767, 613] on button "SUBMIT" at bounding box center [770, 627] width 115 height 47
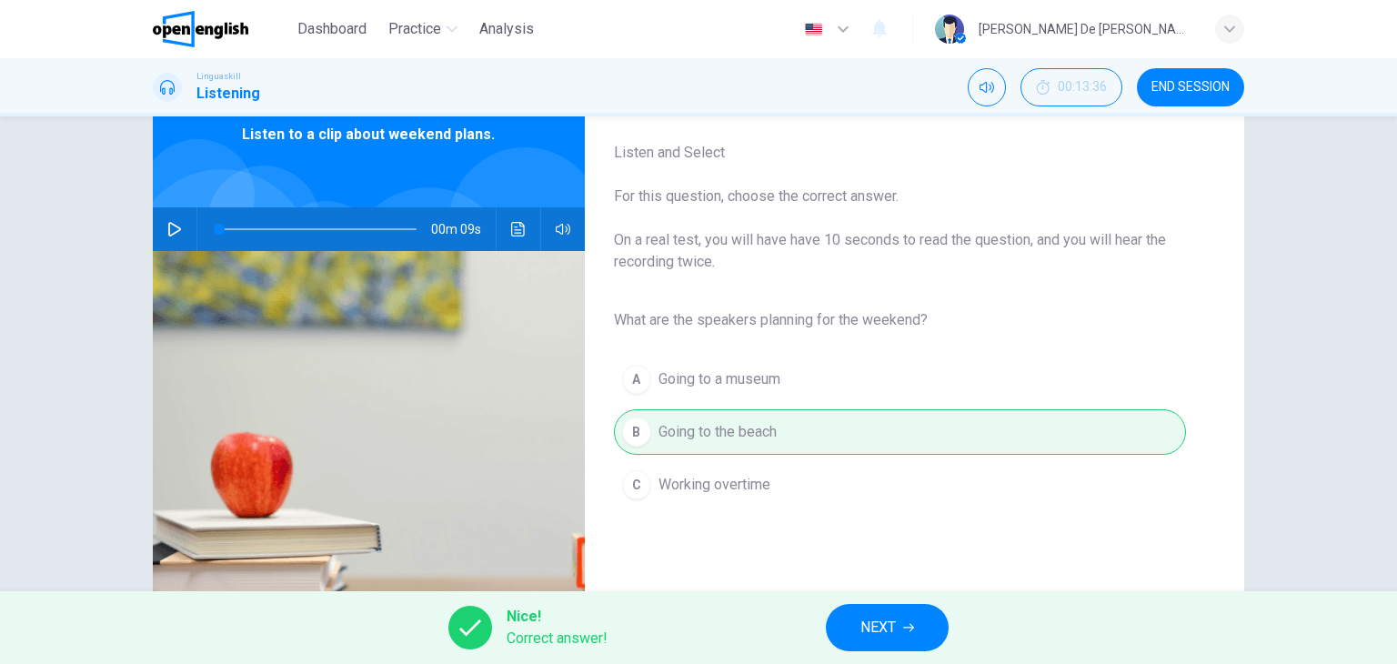
click at [892, 626] on span "NEXT" at bounding box center [877, 627] width 35 height 25
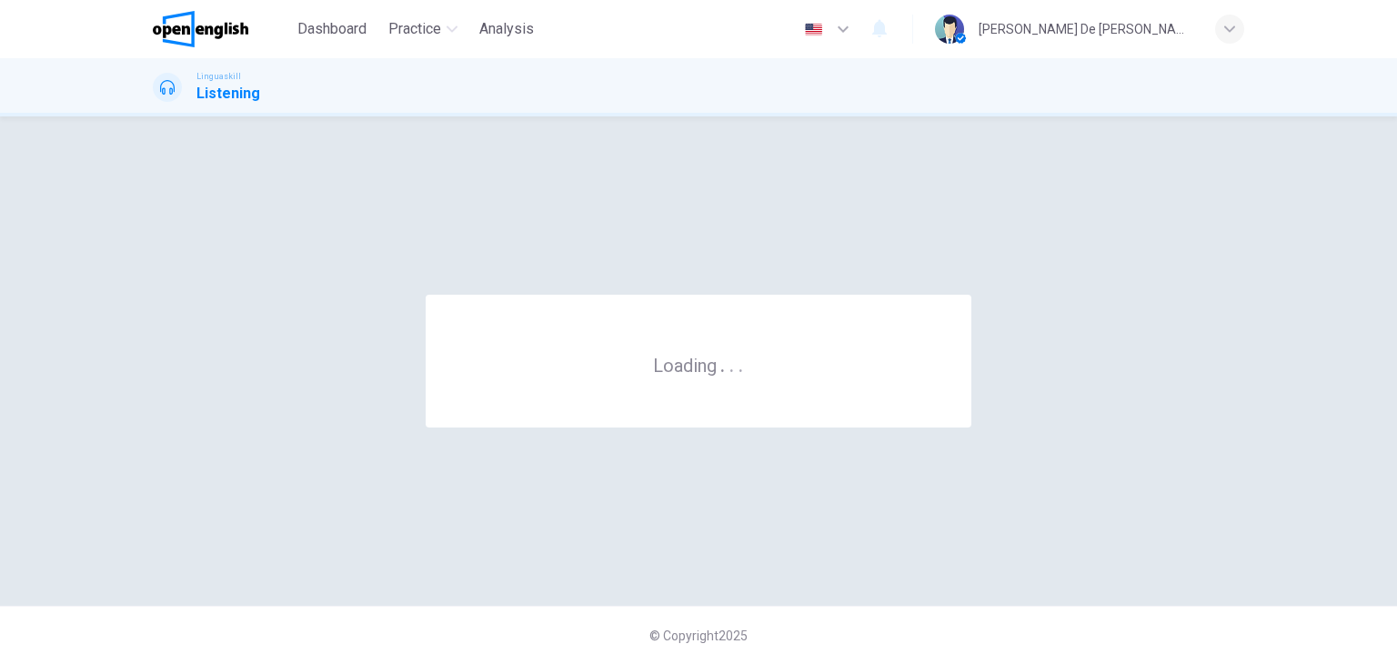
scroll to position [0, 0]
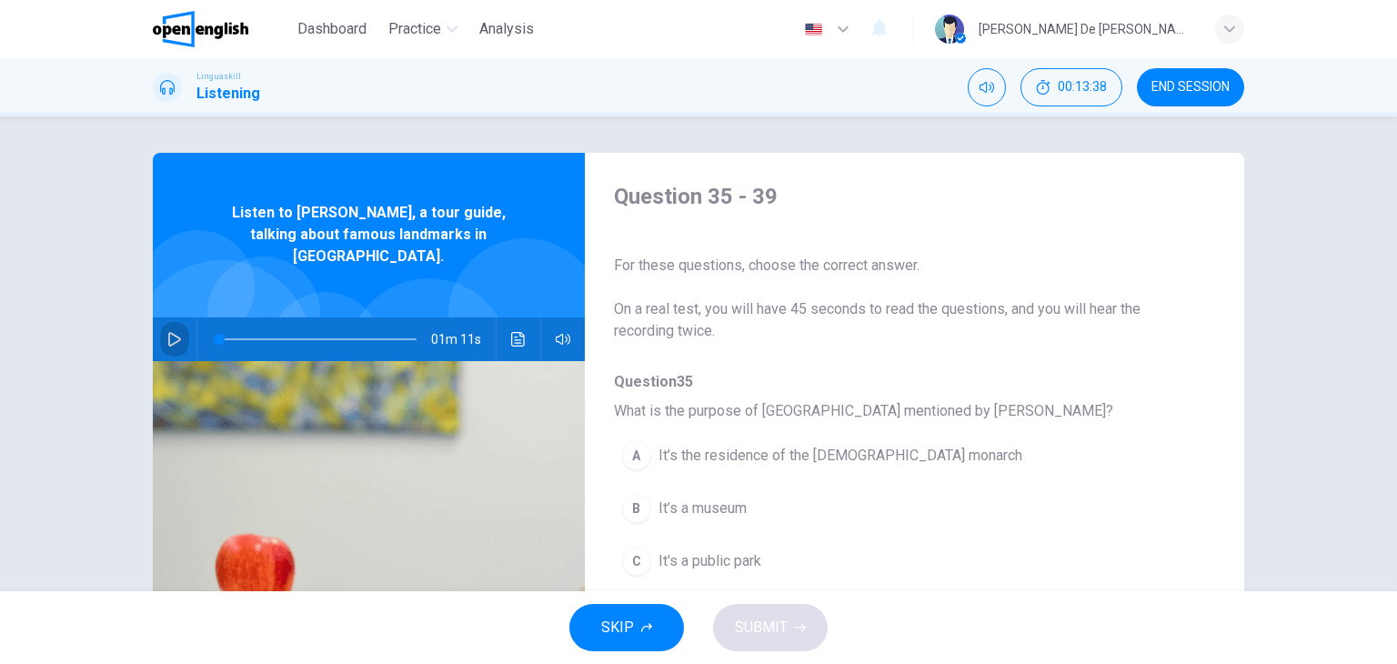
click at [168, 332] on icon "button" at bounding box center [174, 339] width 13 height 15
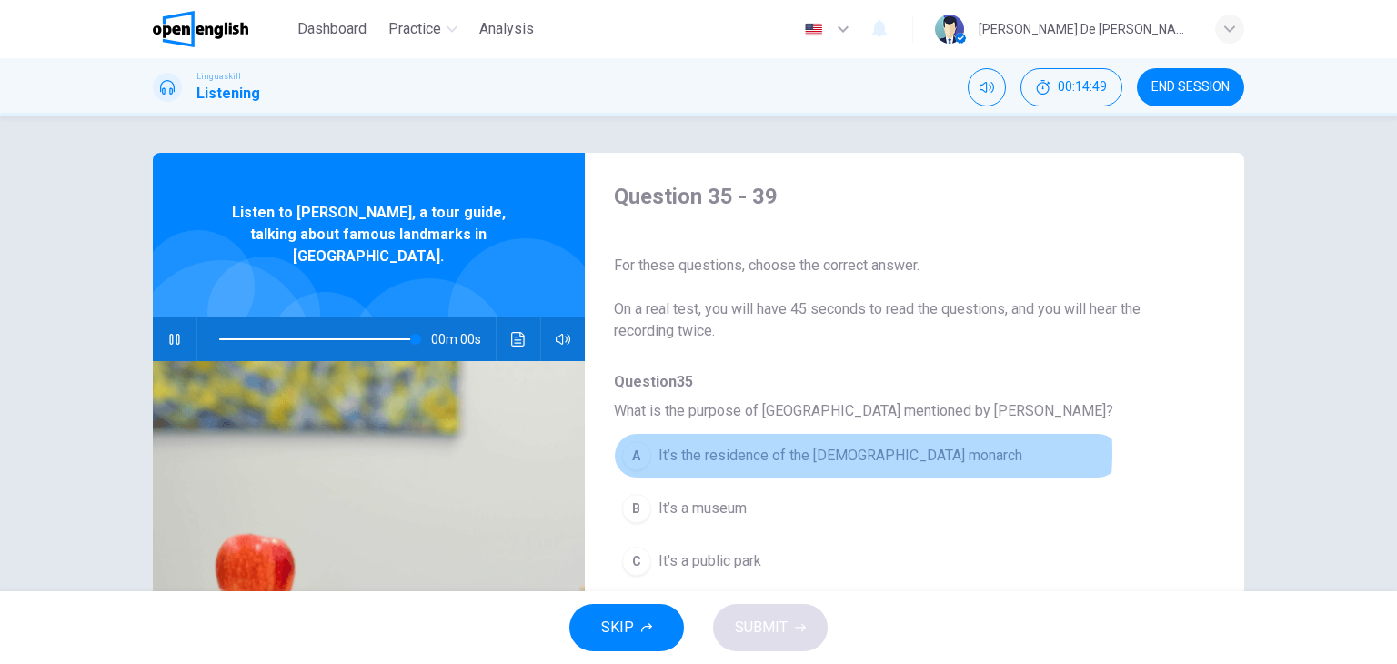
click at [816, 452] on span "It’s the residence of the [DEMOGRAPHIC_DATA] monarch" at bounding box center [840, 456] width 364 height 22
type input "*"
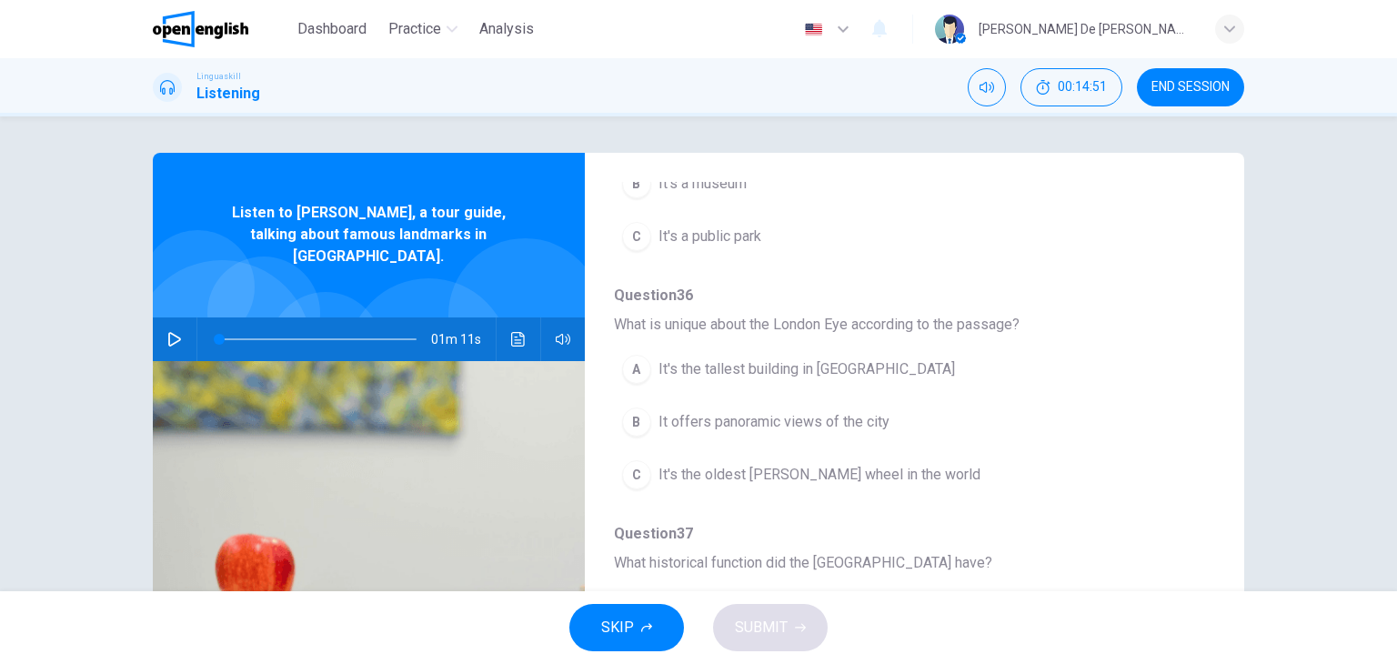
scroll to position [364, 0]
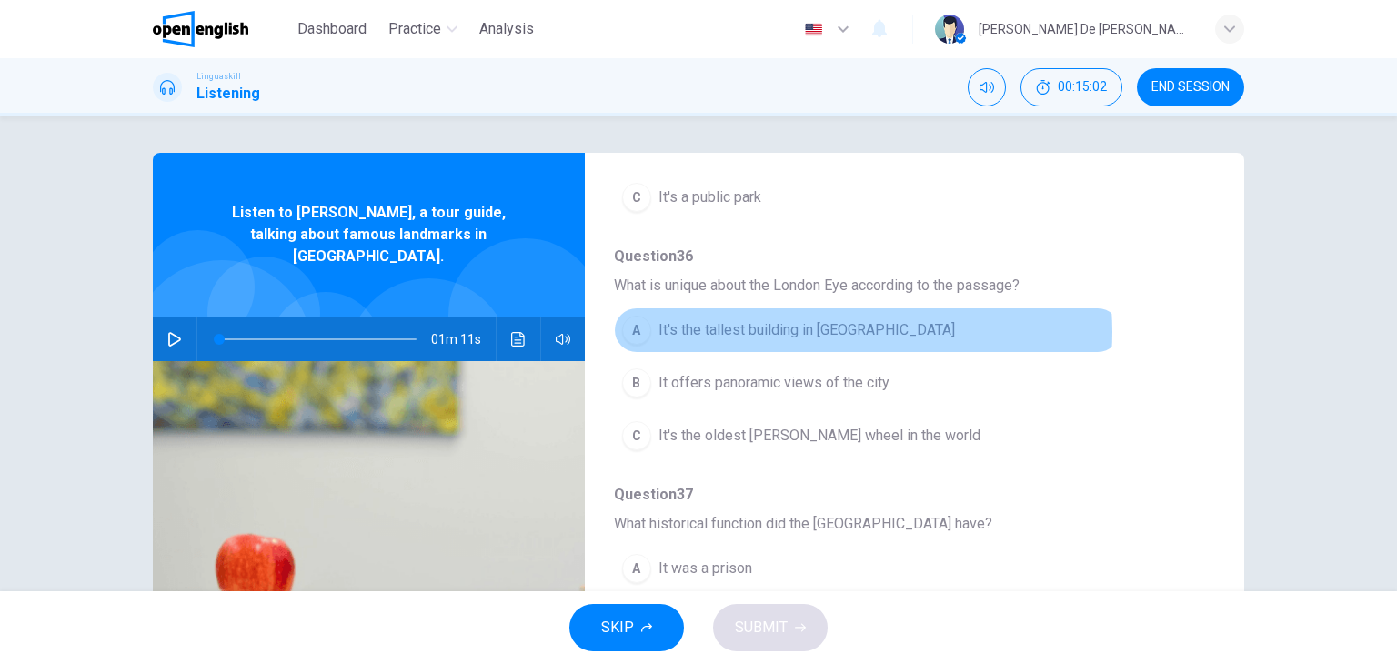
click at [823, 331] on span "It's the tallest building in [GEOGRAPHIC_DATA]" at bounding box center [806, 330] width 296 height 22
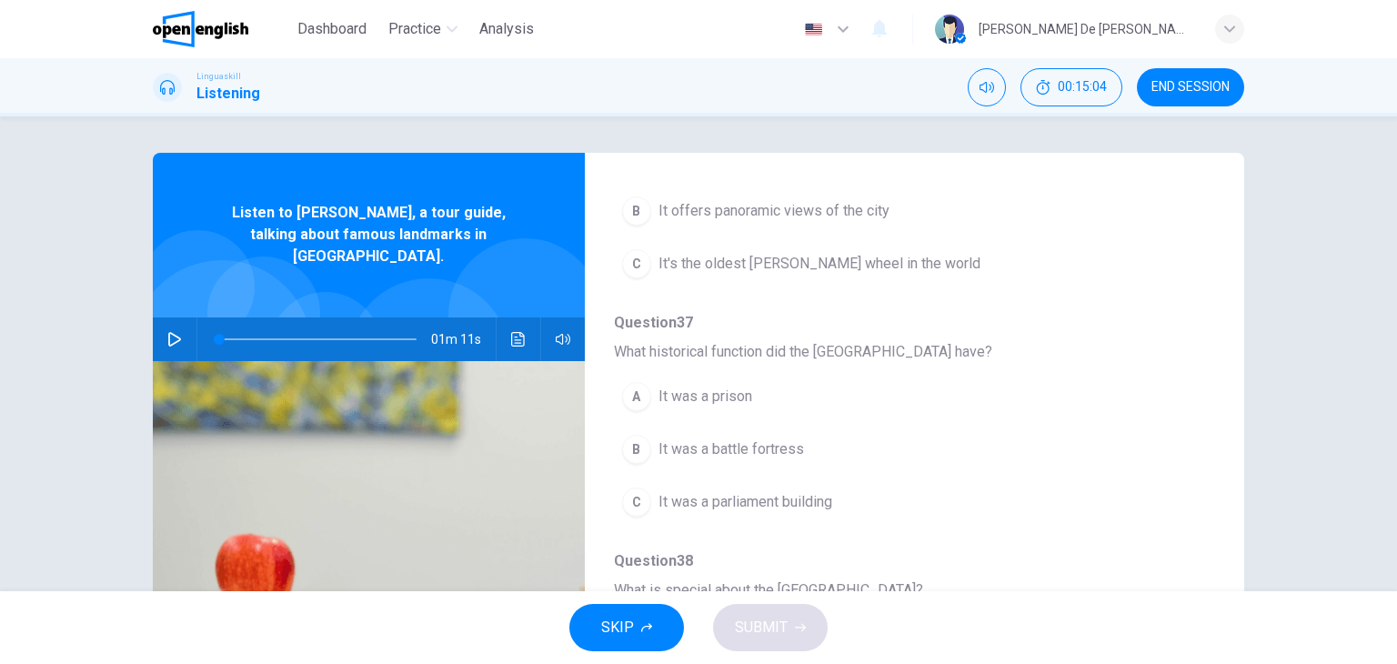
scroll to position [546, 0]
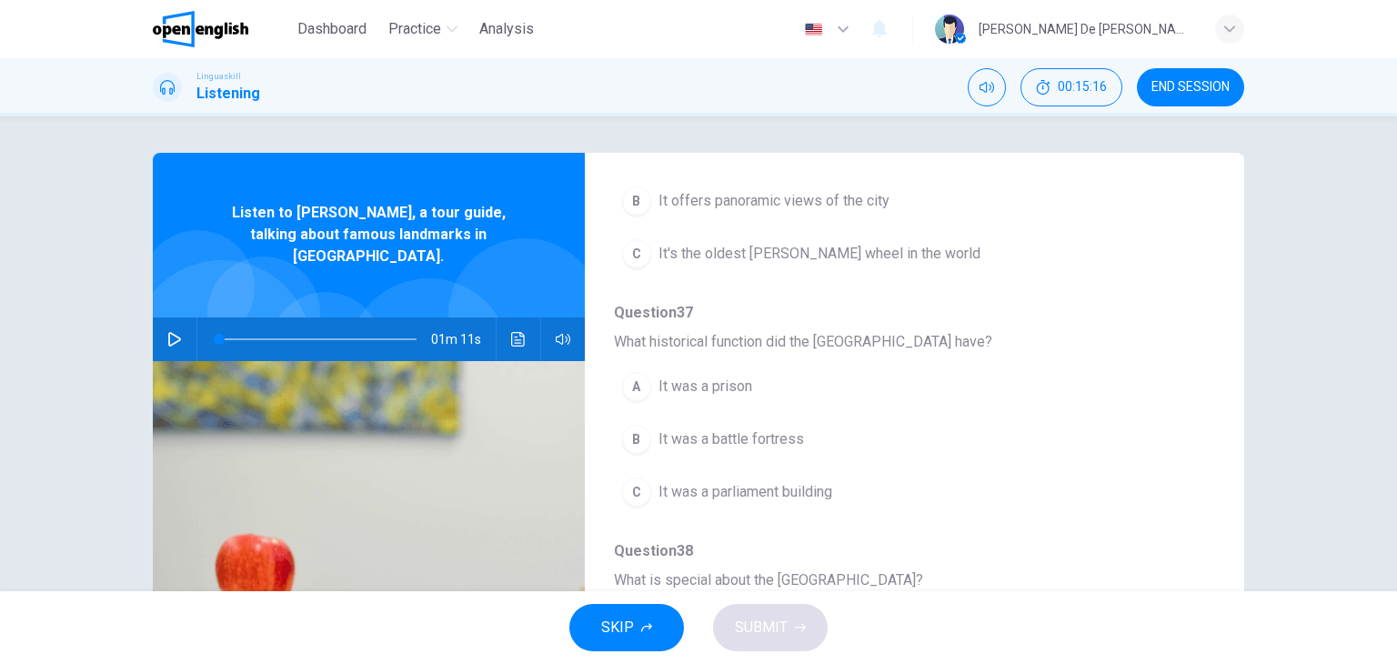
click at [714, 386] on span "It was a prison" at bounding box center [705, 386] width 94 height 22
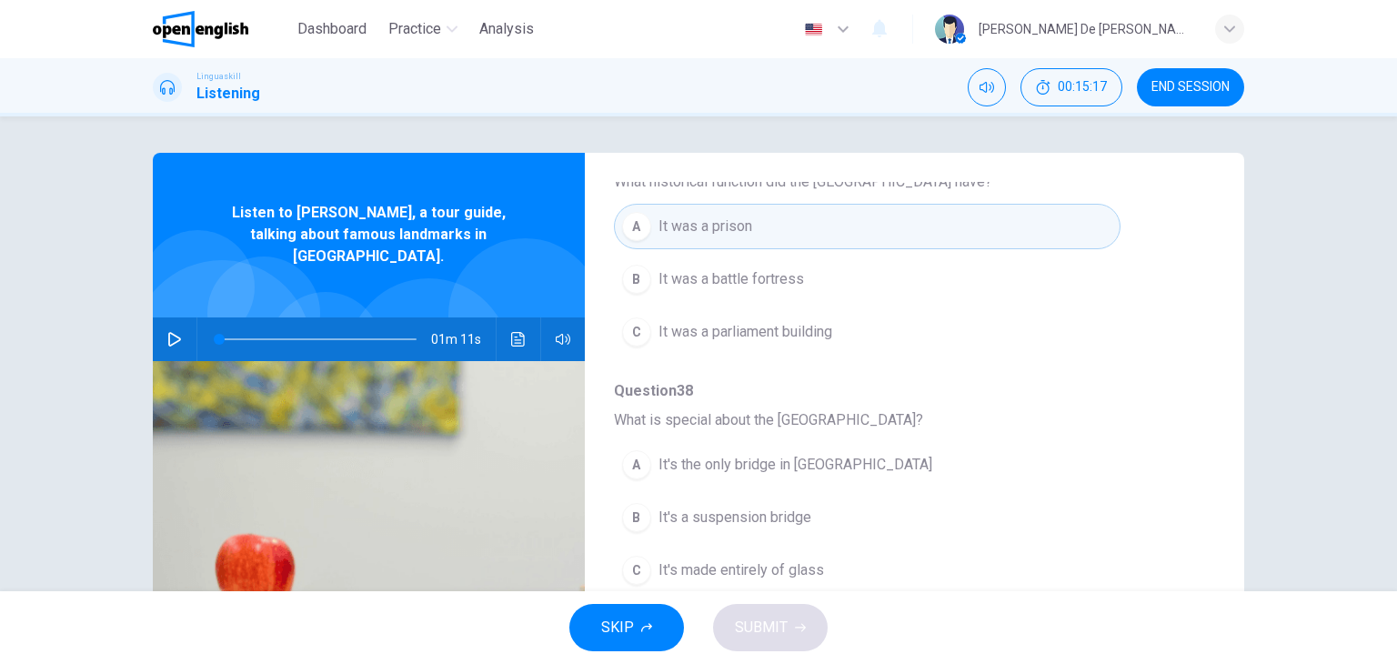
scroll to position [727, 0]
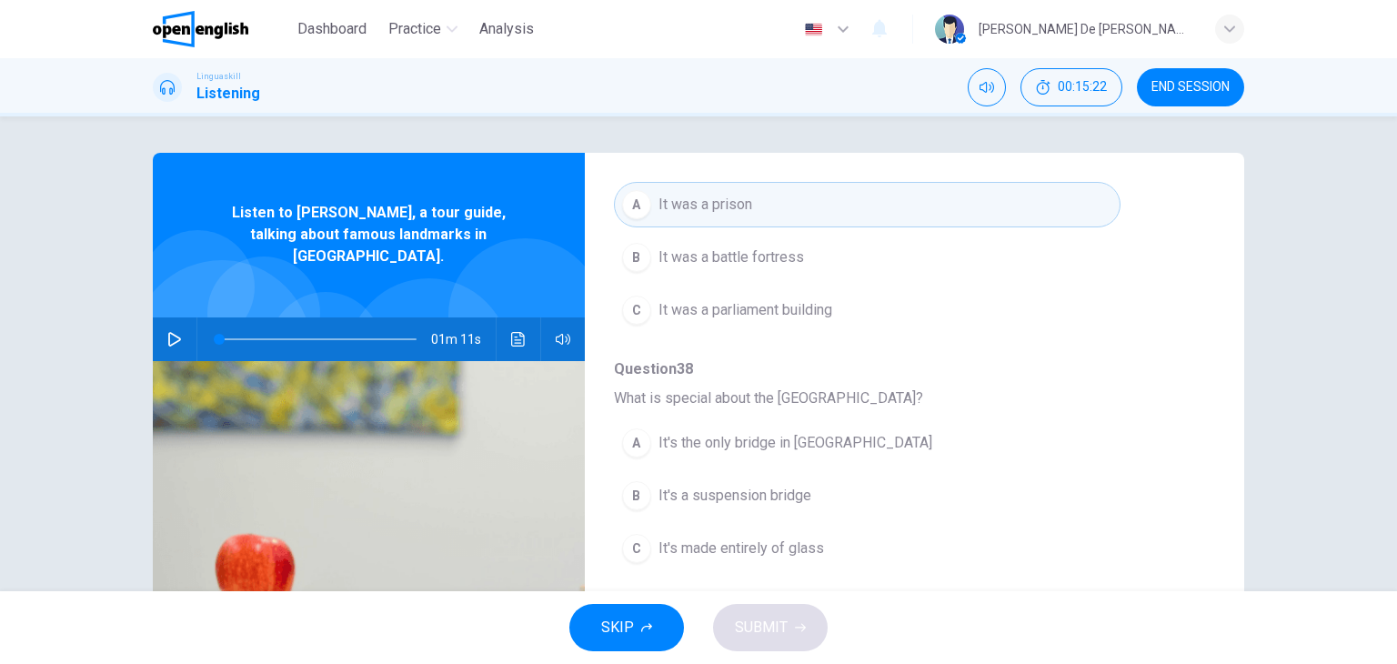
click at [777, 432] on span "It's the only bridge in [GEOGRAPHIC_DATA]" at bounding box center [795, 443] width 274 height 22
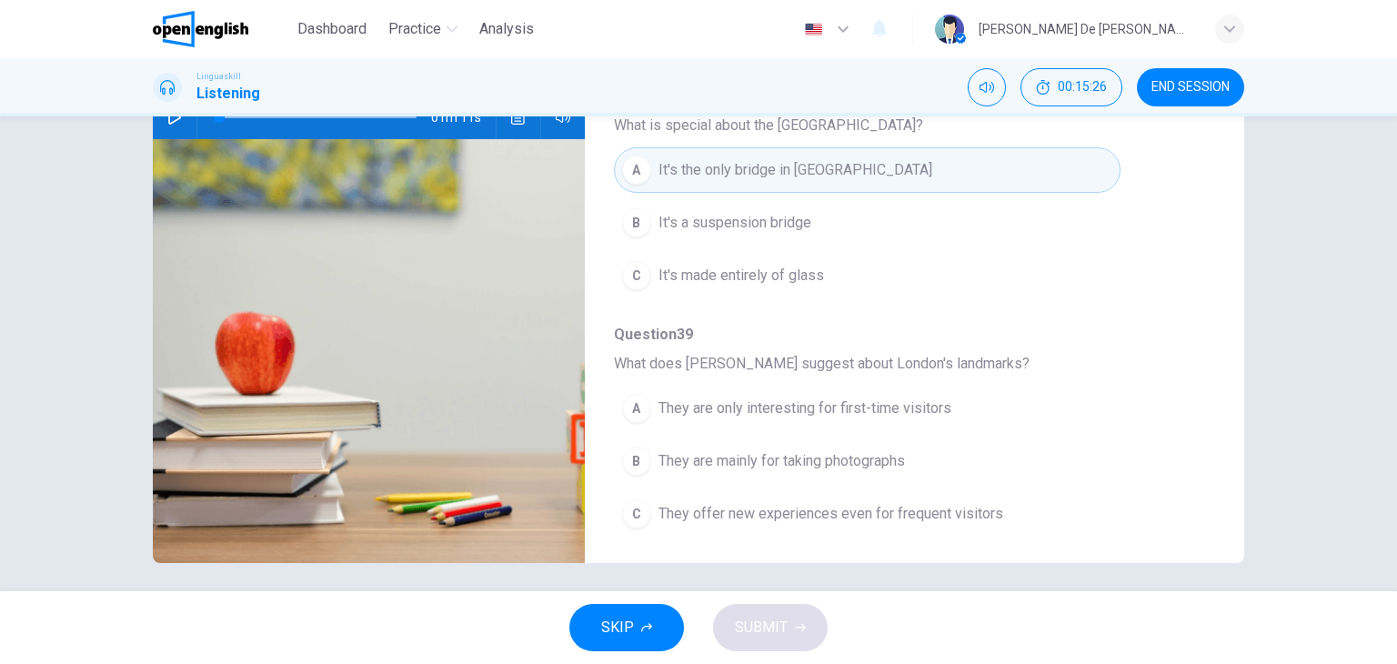
scroll to position [230, 0]
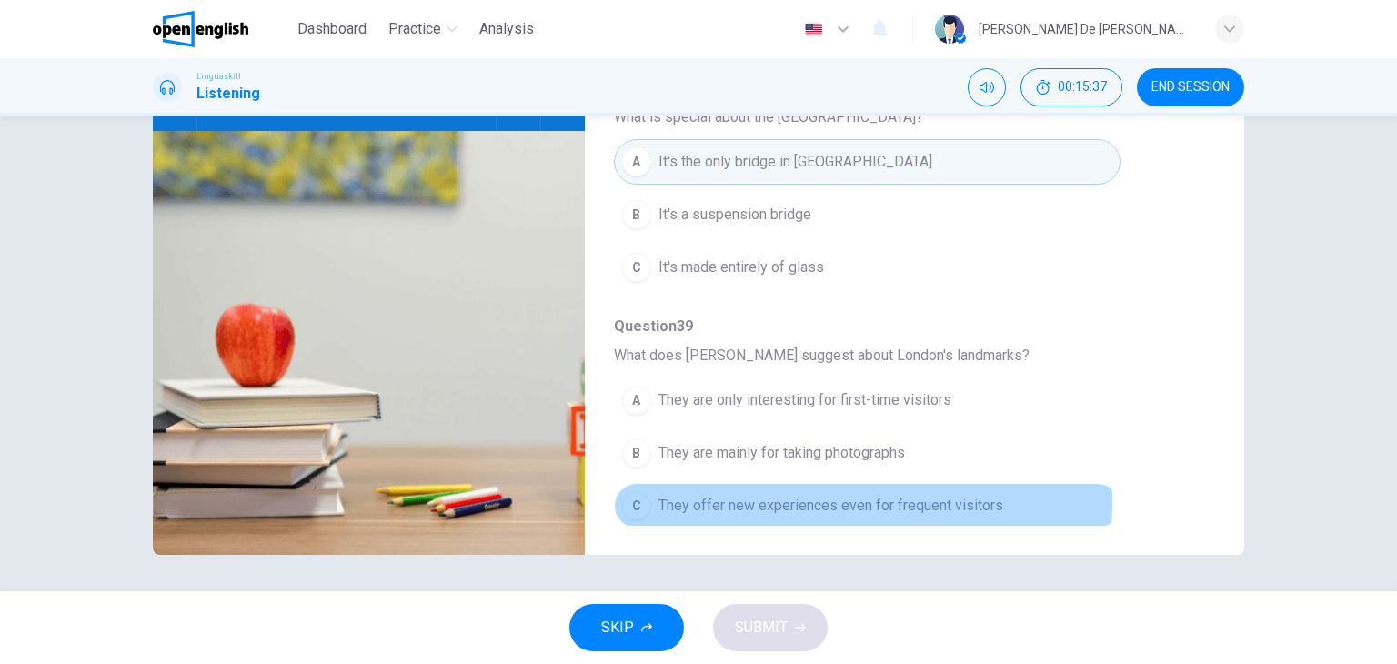
click at [826, 496] on span "They offer new experiences even for frequent visitors" at bounding box center [830, 506] width 345 height 22
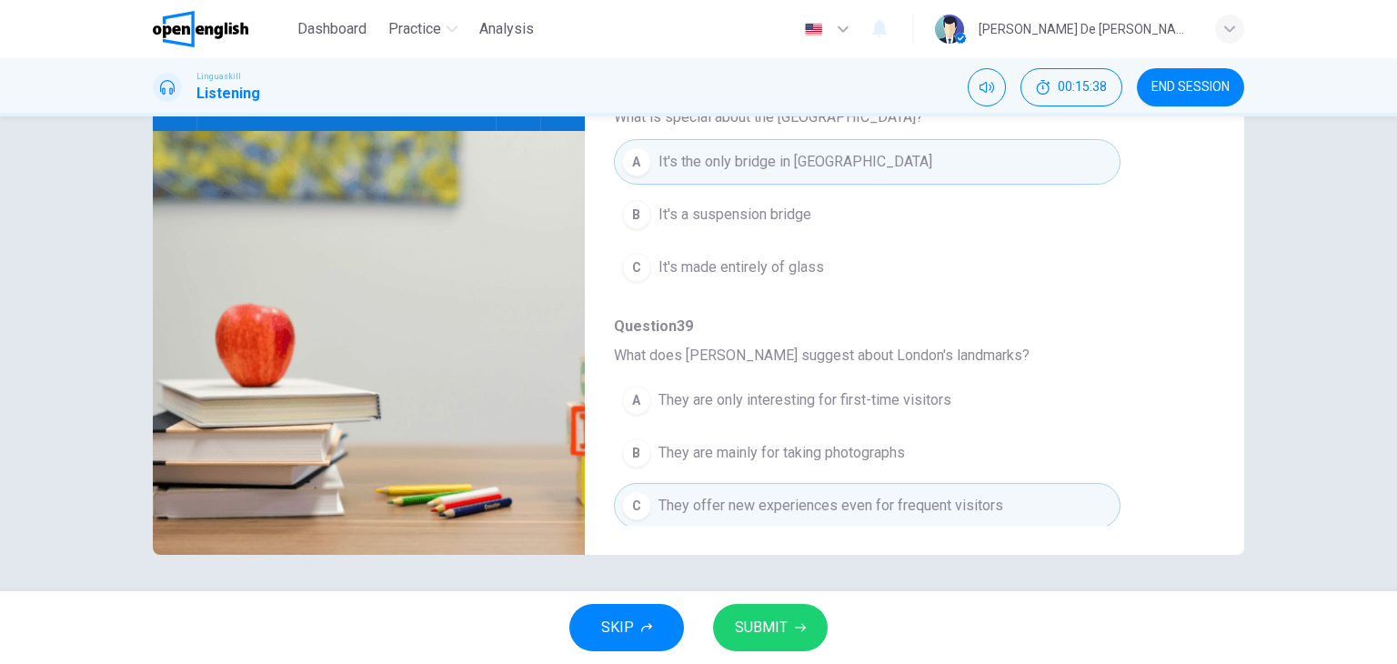
click at [778, 628] on span "SUBMIT" at bounding box center [761, 627] width 53 height 25
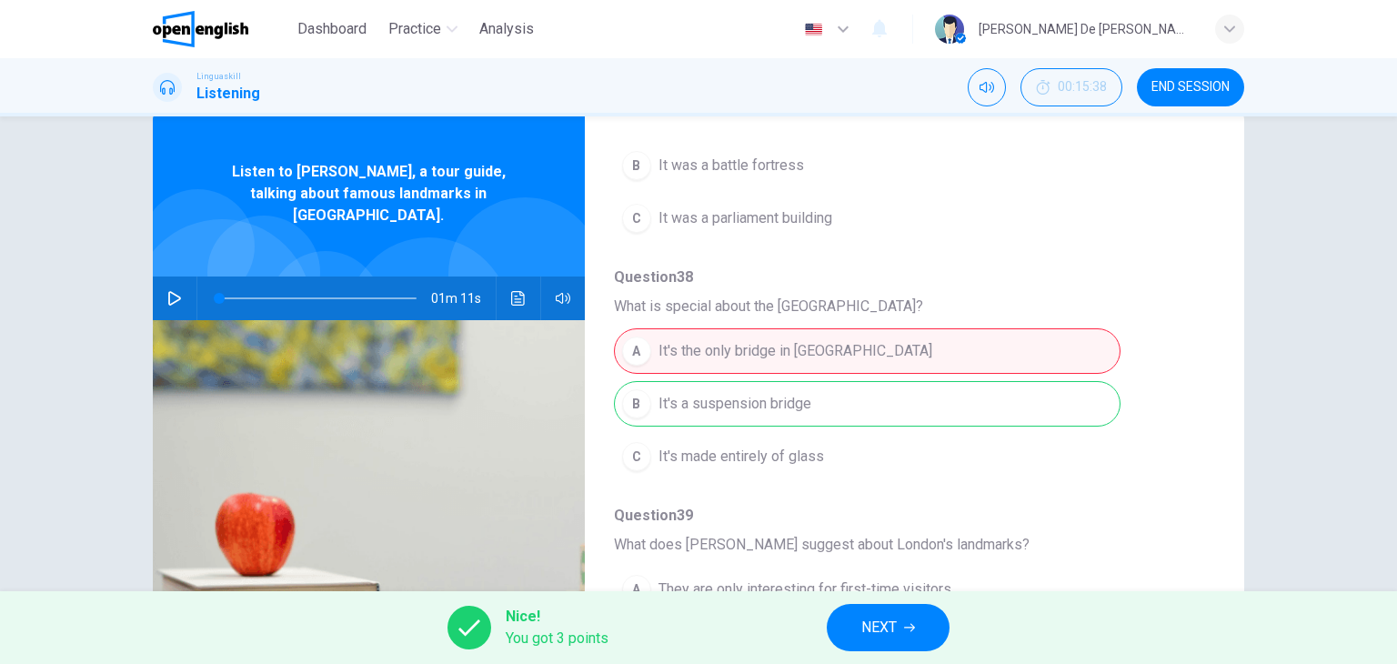
scroll to position [182, 0]
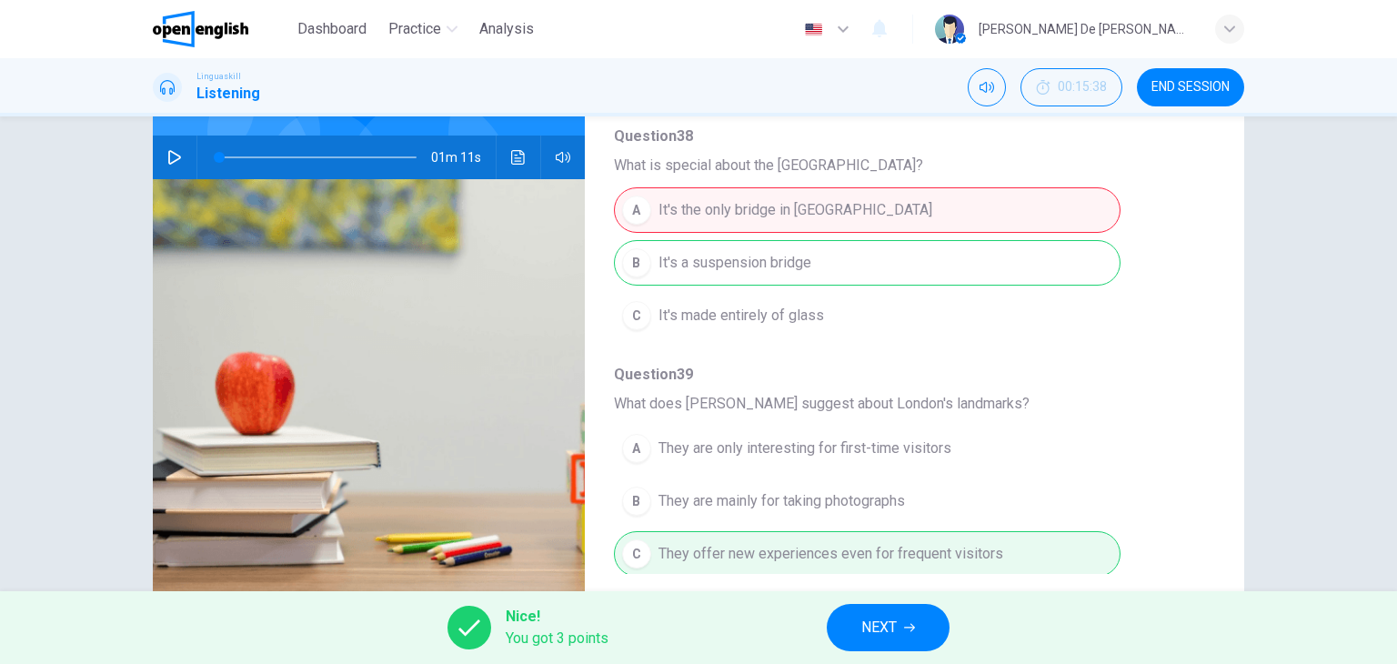
click at [906, 622] on icon "button" at bounding box center [909, 627] width 11 height 11
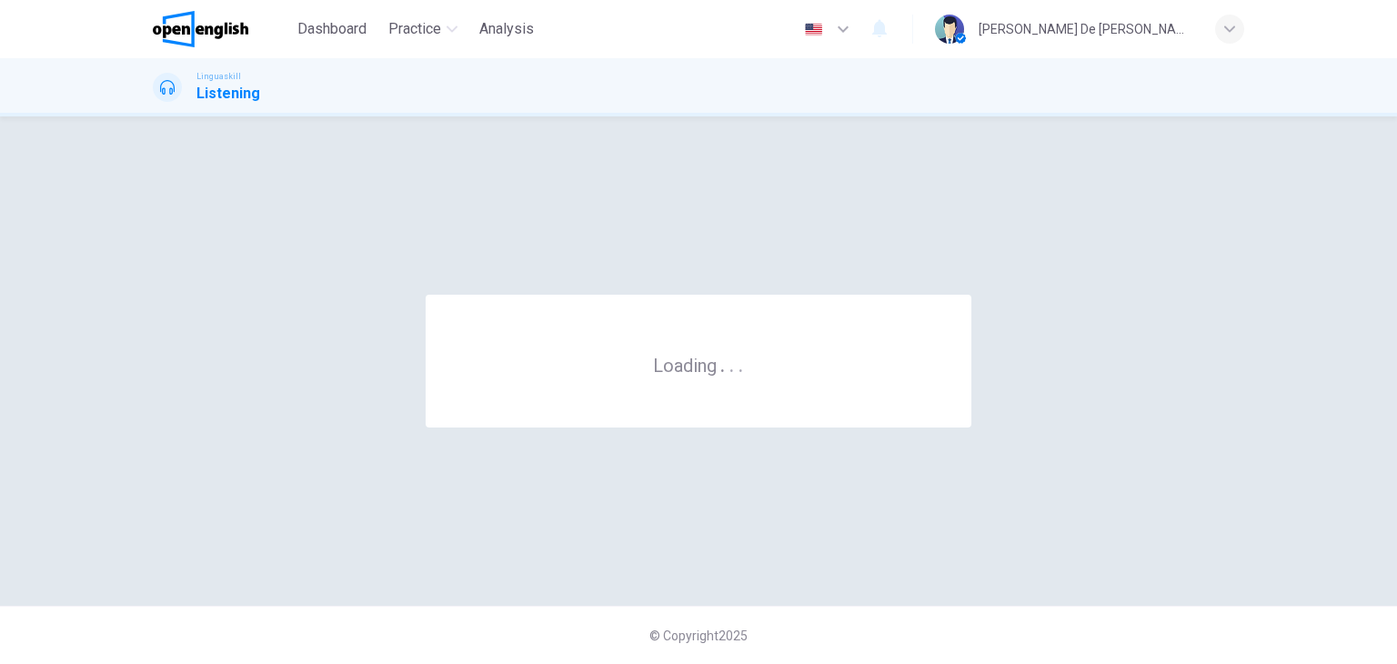
scroll to position [0, 0]
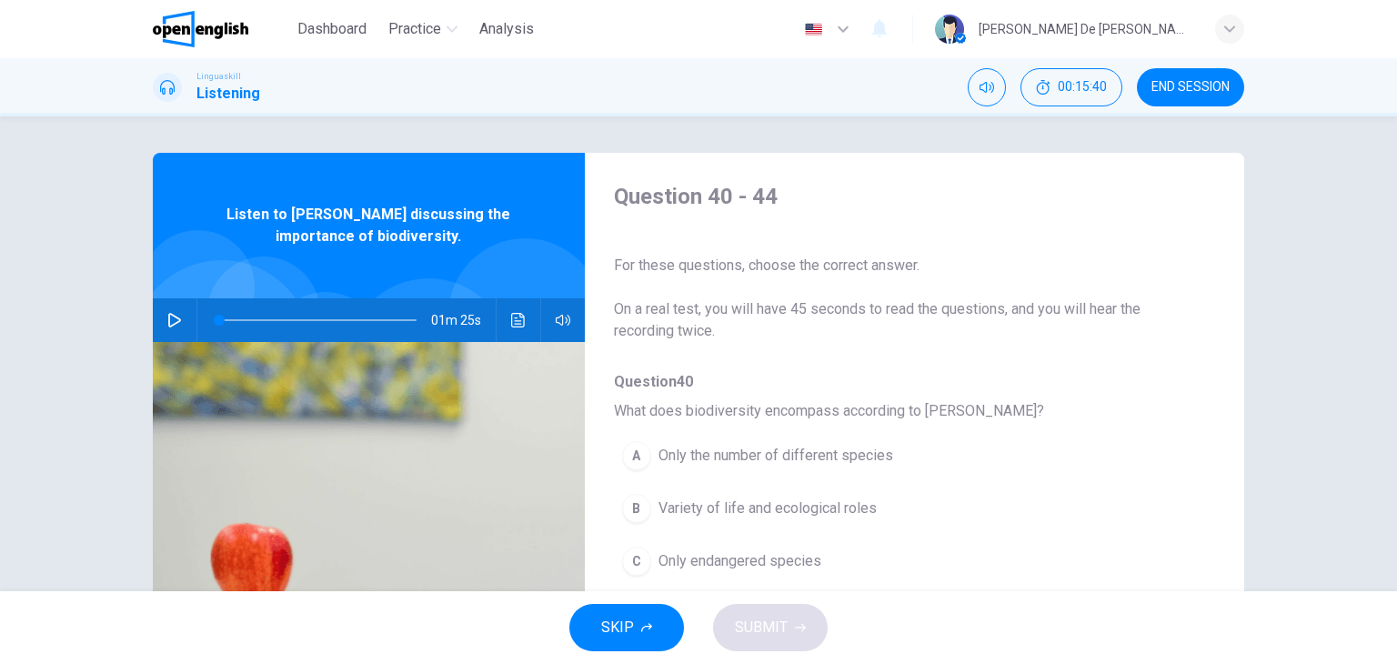
click at [1164, 91] on span "END SESSION" at bounding box center [1190, 87] width 78 height 15
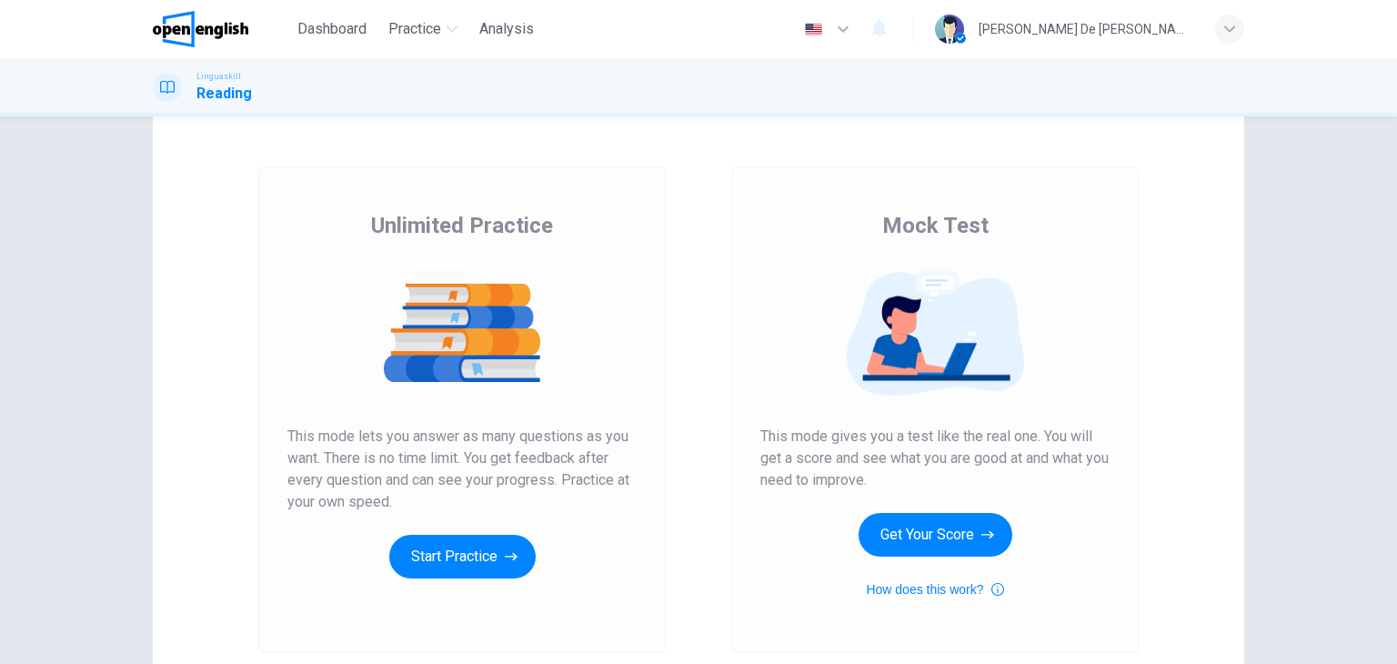
scroll to position [91, 0]
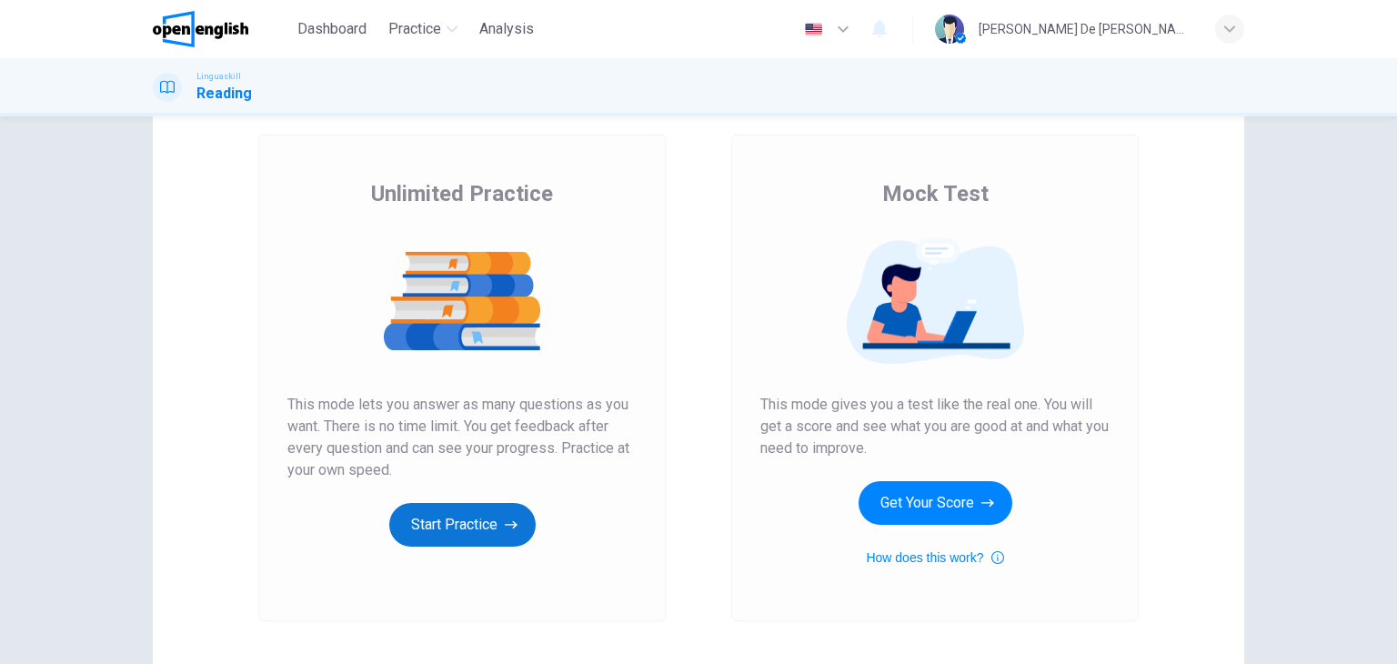
click at [481, 528] on button "Start Practice" at bounding box center [462, 525] width 146 height 44
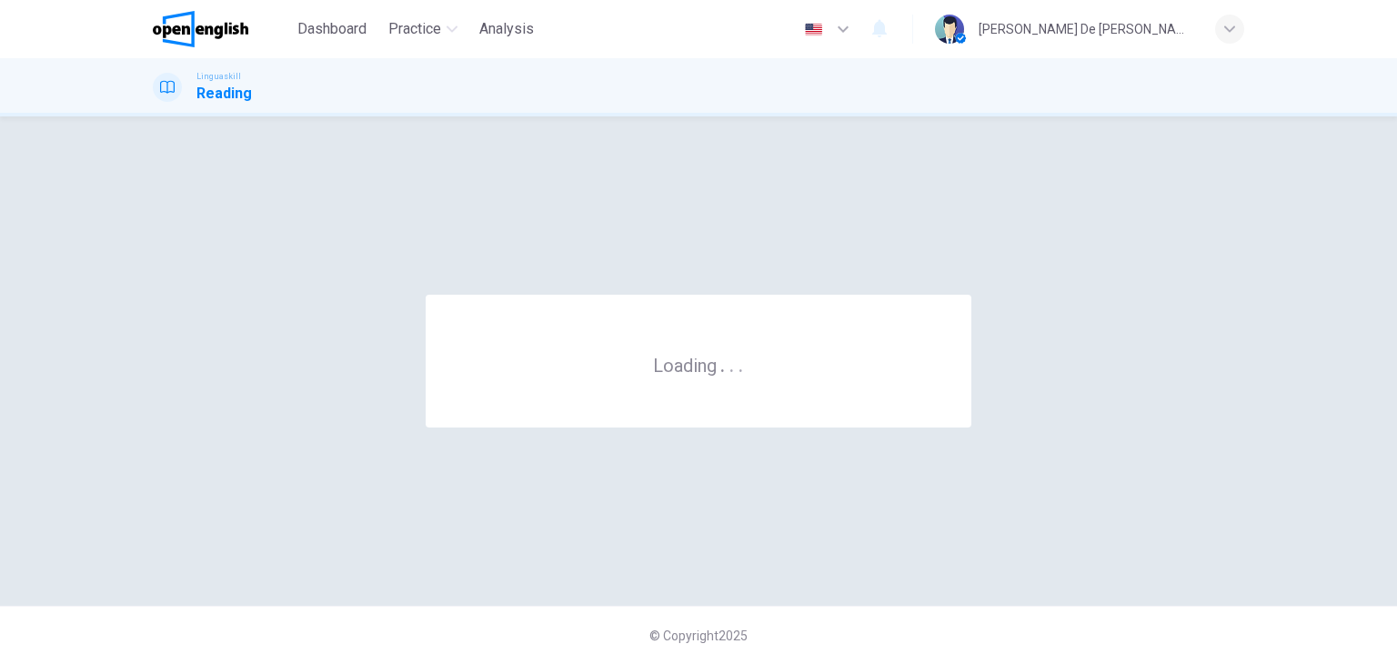
scroll to position [0, 0]
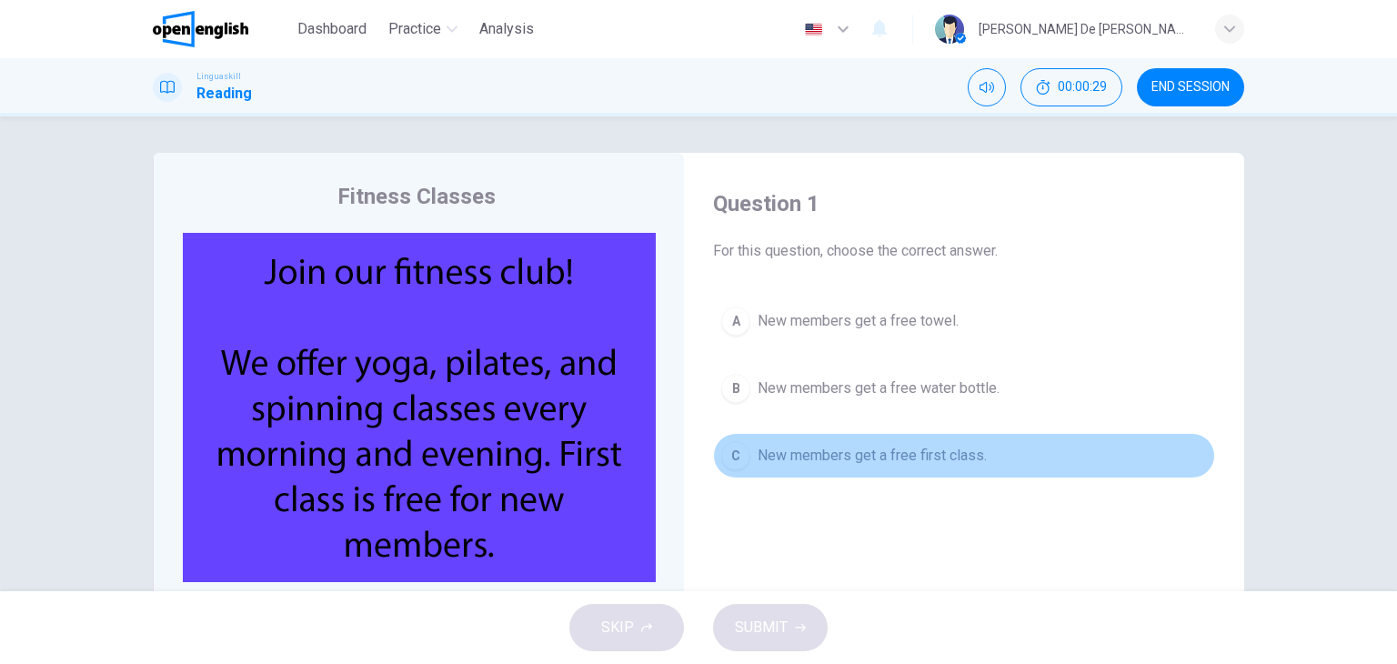
click at [885, 458] on span "New members get a free first class." at bounding box center [871, 456] width 229 height 22
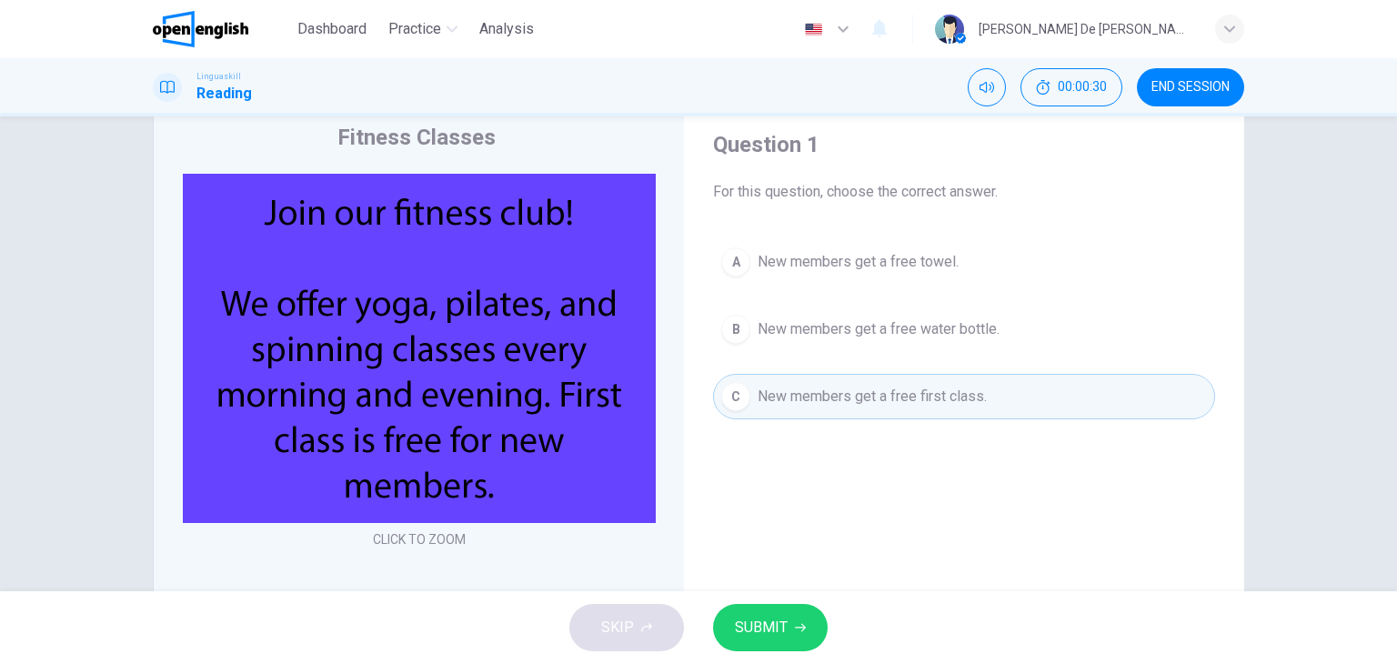
scroll to position [91, 0]
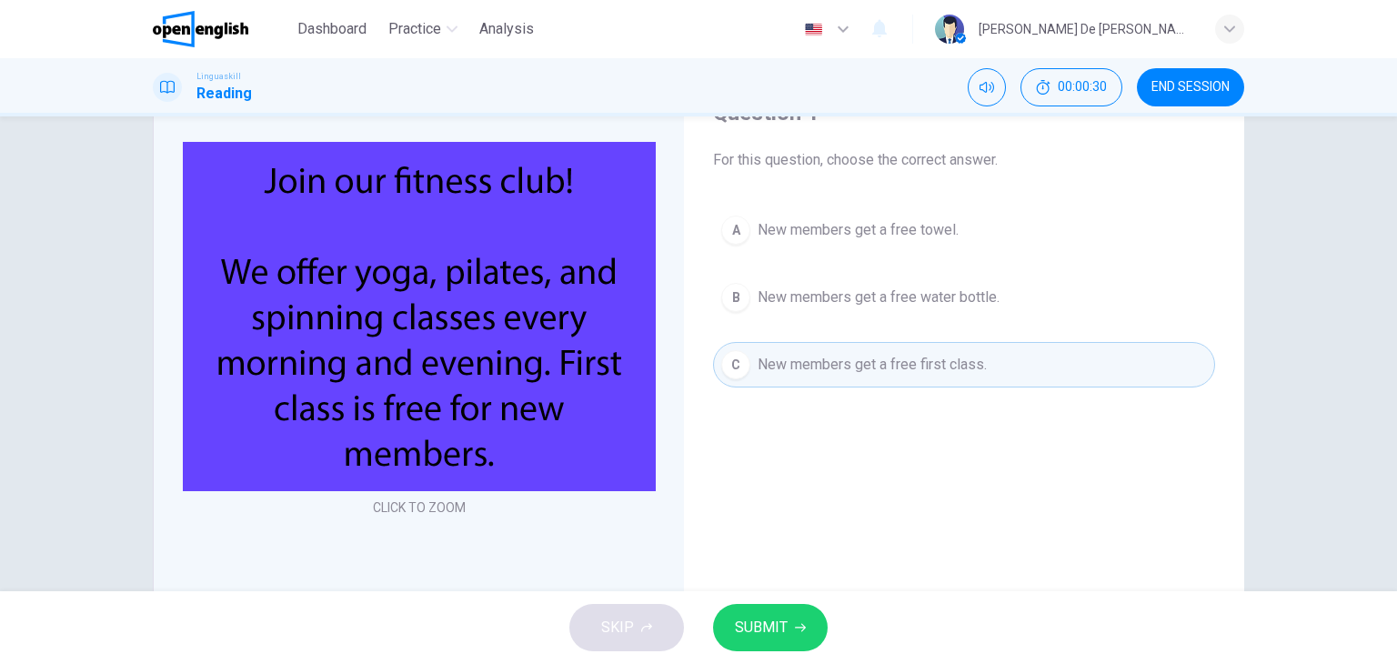
click at [756, 627] on span "SUBMIT" at bounding box center [761, 627] width 53 height 25
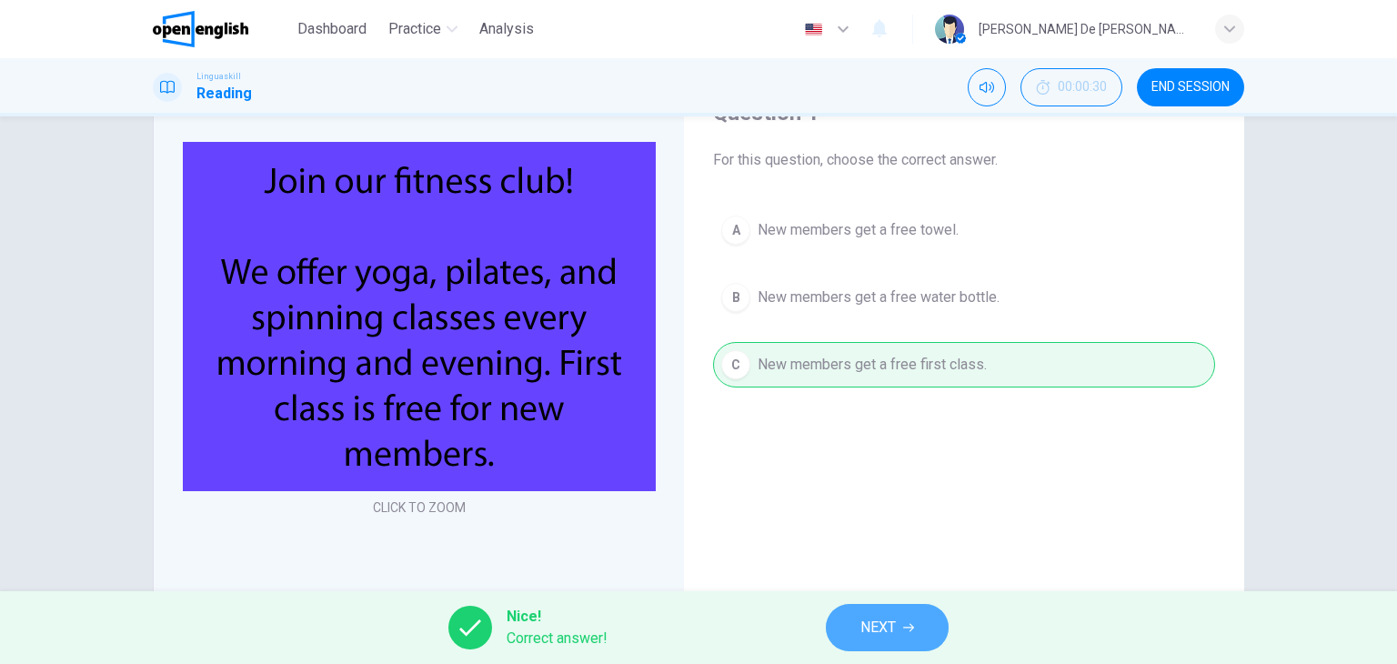
click at [877, 623] on span "NEXT" at bounding box center [877, 627] width 35 height 25
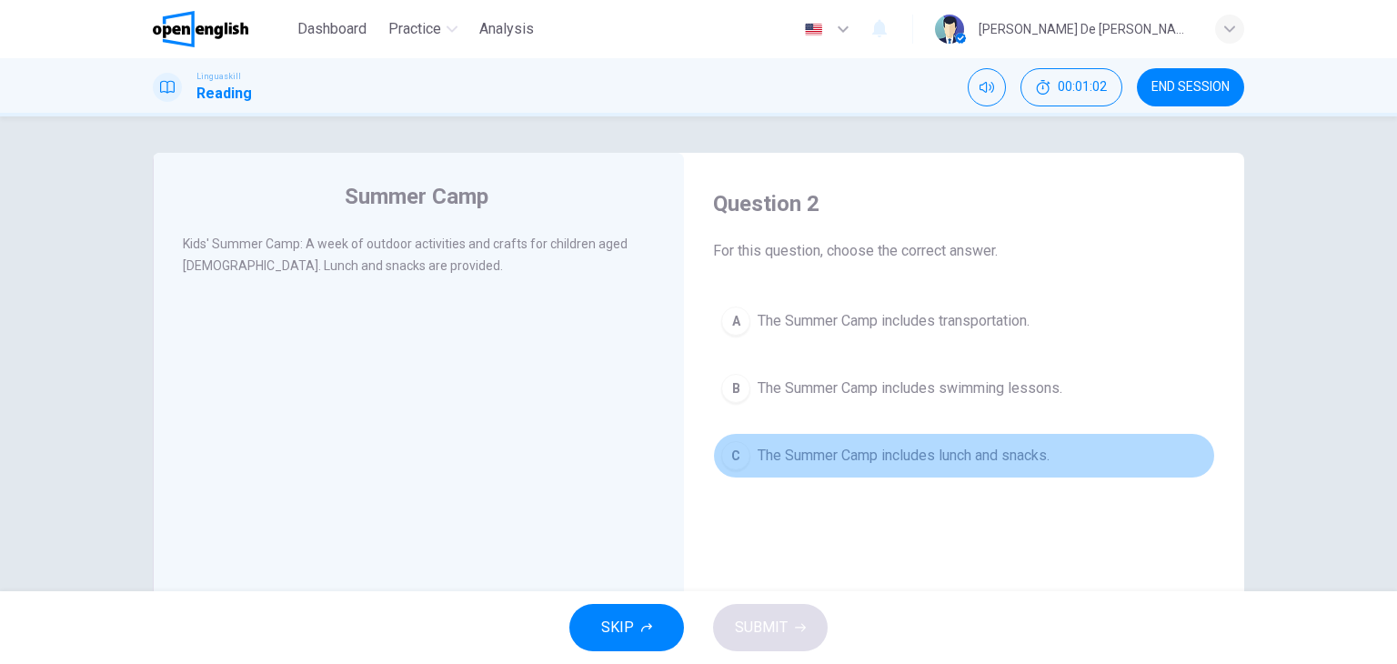
click at [866, 456] on span "The Summer Camp includes lunch and snacks." at bounding box center [903, 456] width 292 height 22
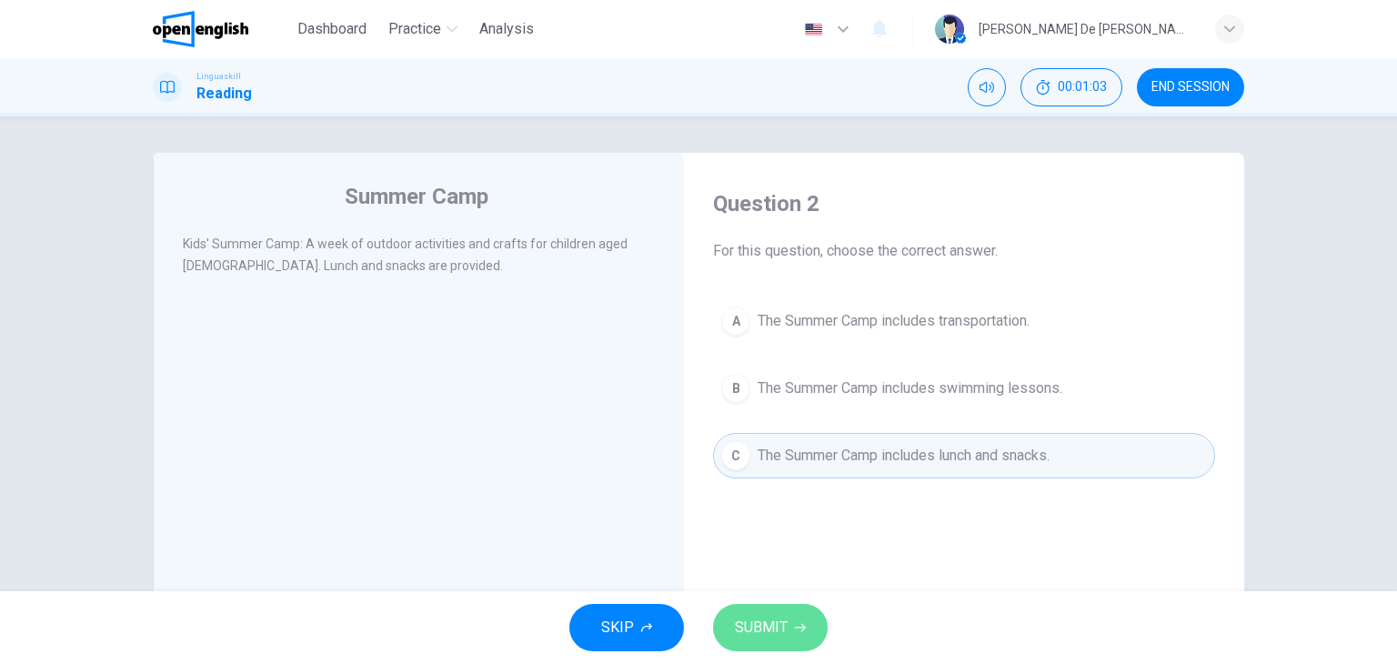
click at [778, 627] on span "SUBMIT" at bounding box center [761, 627] width 53 height 25
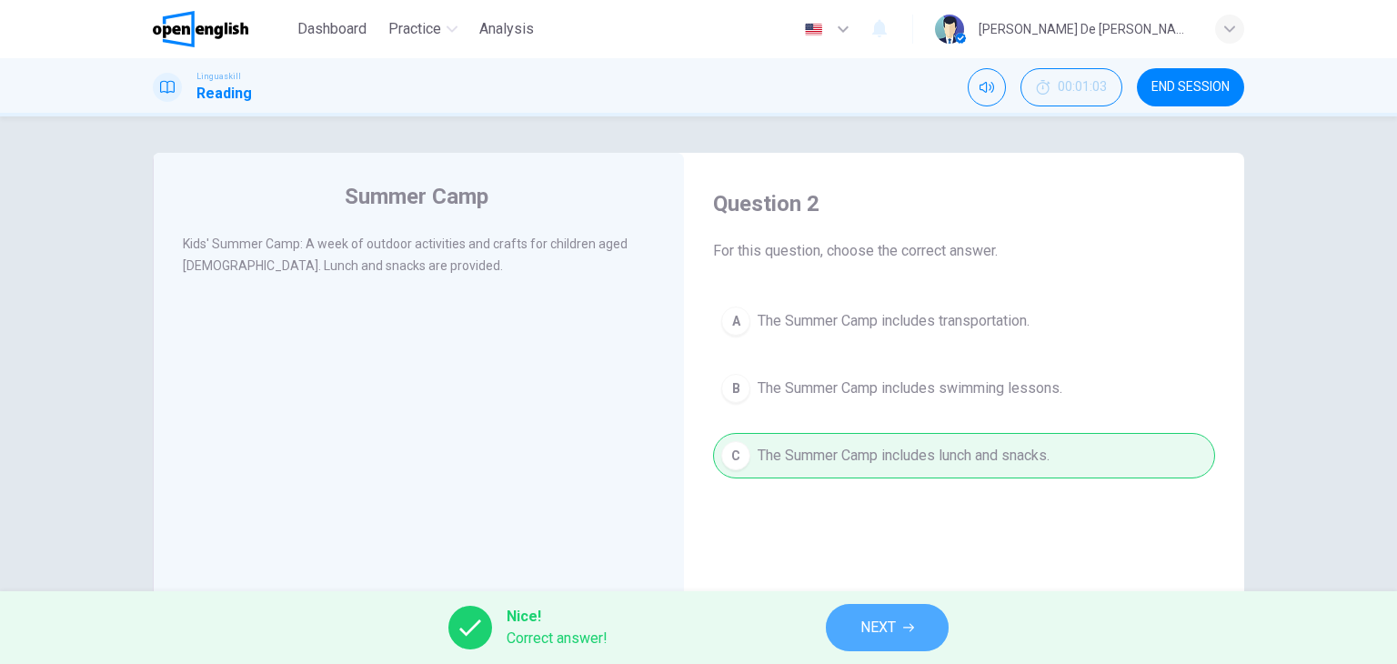
click at [886, 628] on span "NEXT" at bounding box center [877, 627] width 35 height 25
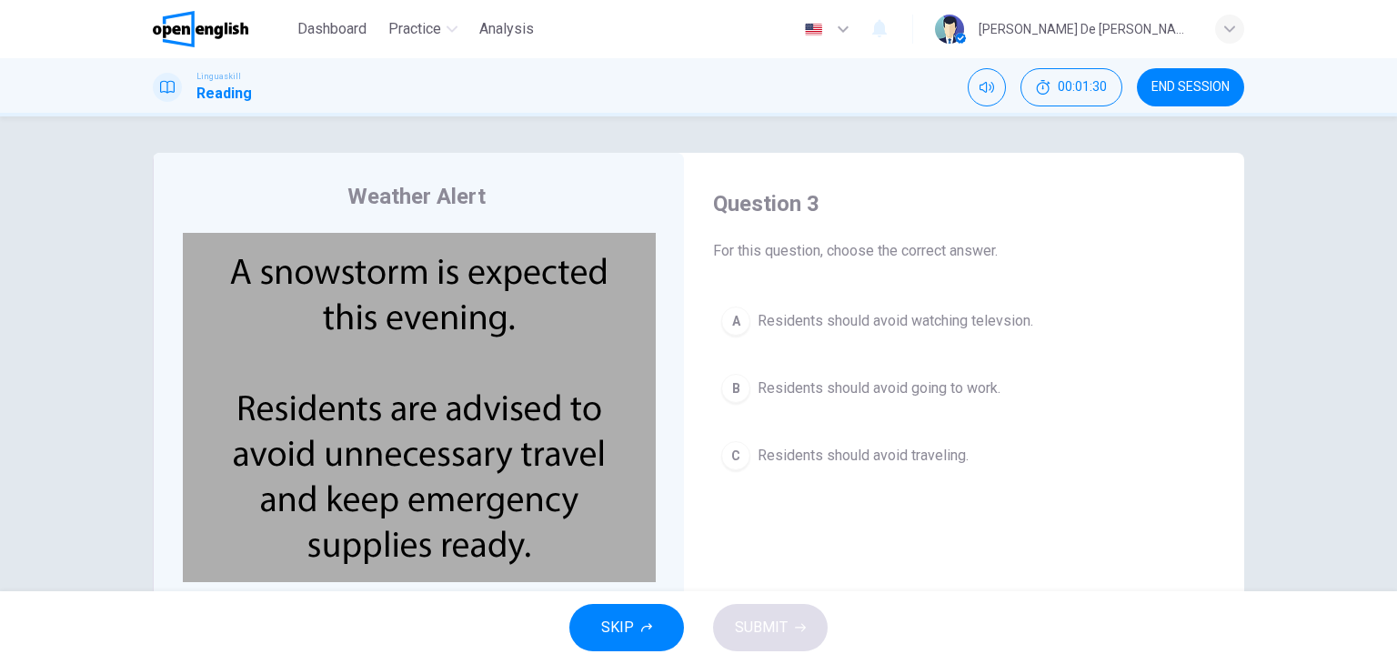
click at [825, 456] on span "Residents should avoid traveling." at bounding box center [862, 456] width 211 height 22
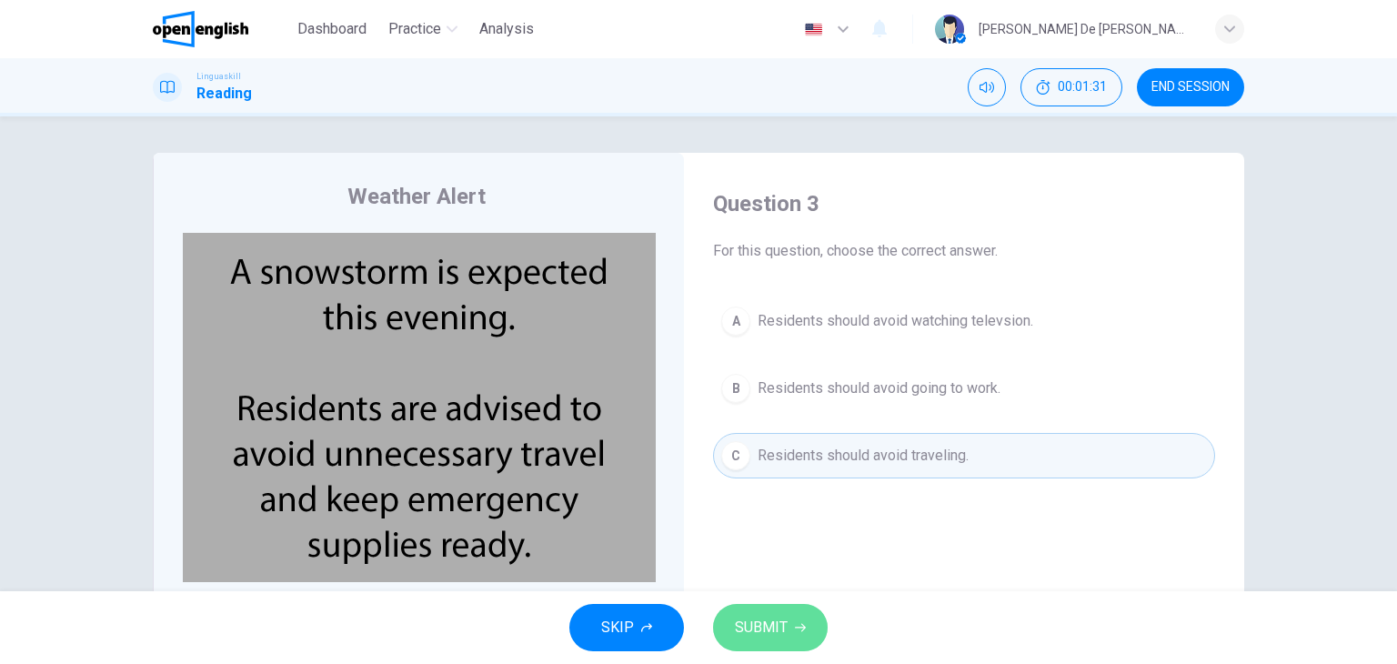
click at [782, 616] on span "SUBMIT" at bounding box center [761, 627] width 53 height 25
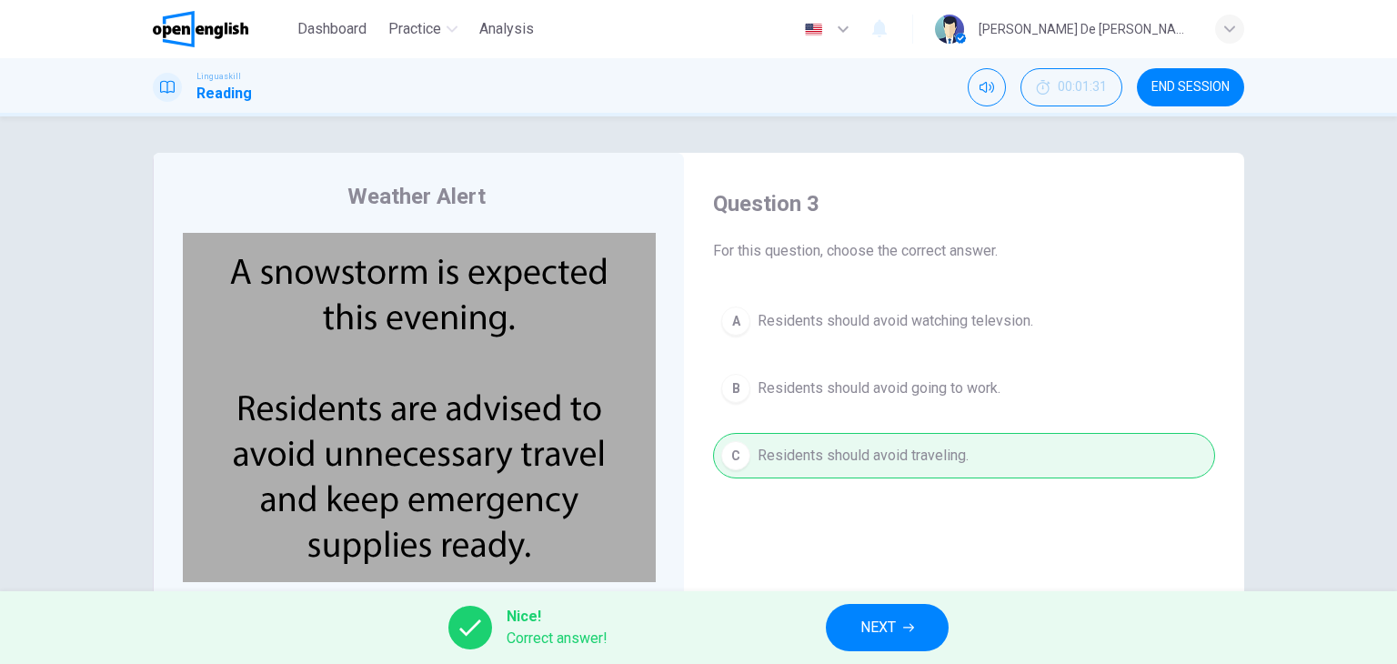
click at [905, 619] on button "NEXT" at bounding box center [887, 627] width 123 height 47
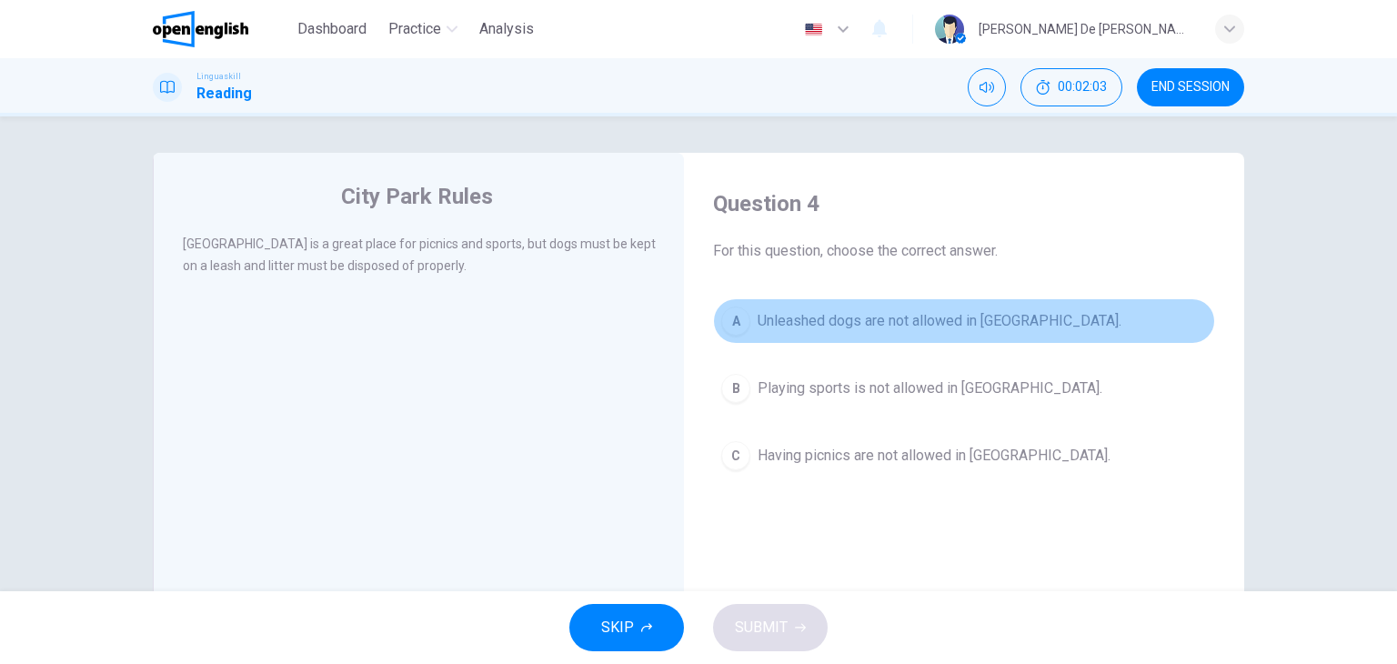
click at [731, 315] on div "A" at bounding box center [735, 320] width 29 height 29
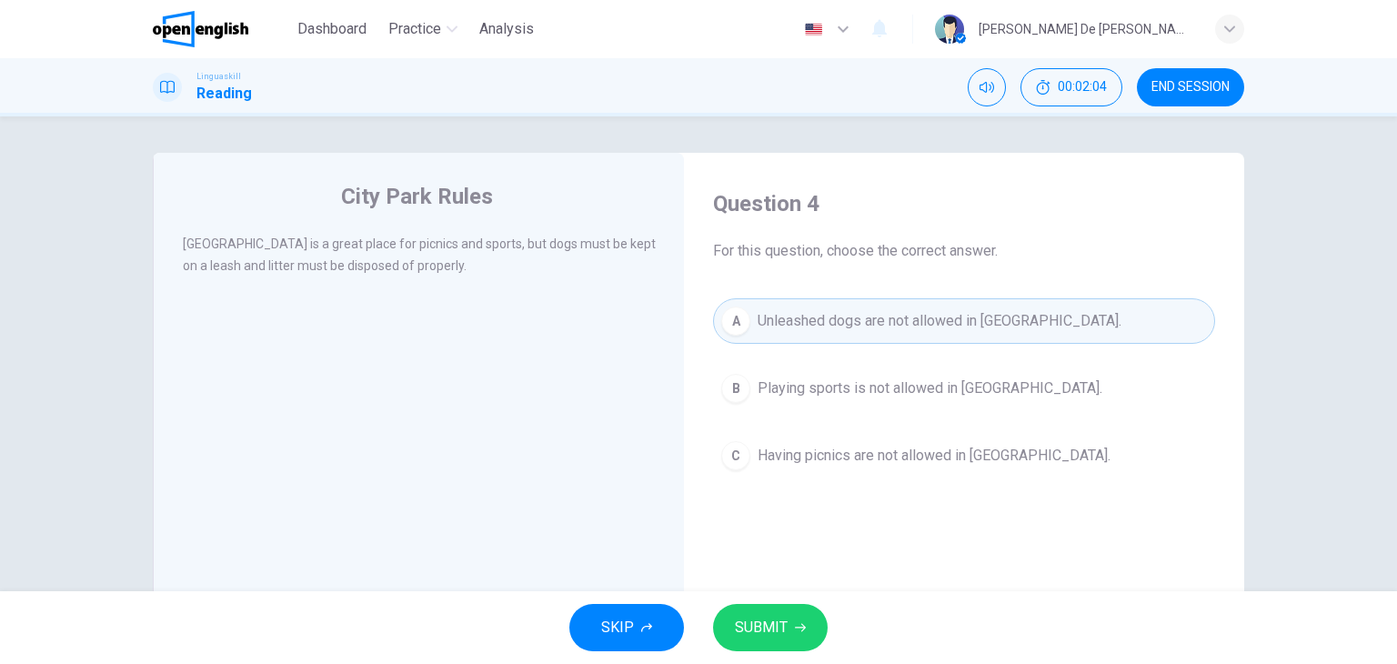
click at [786, 627] on span "SUBMIT" at bounding box center [761, 627] width 53 height 25
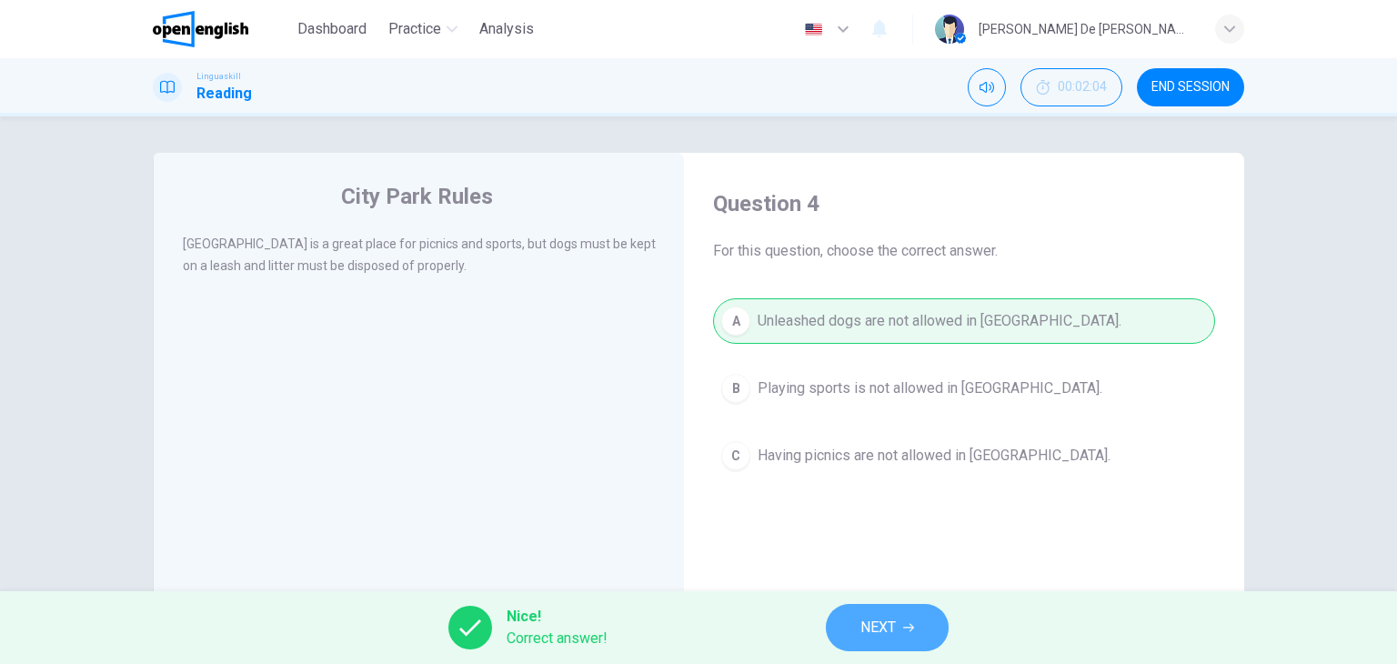
click at [903, 627] on icon "button" at bounding box center [908, 627] width 11 height 11
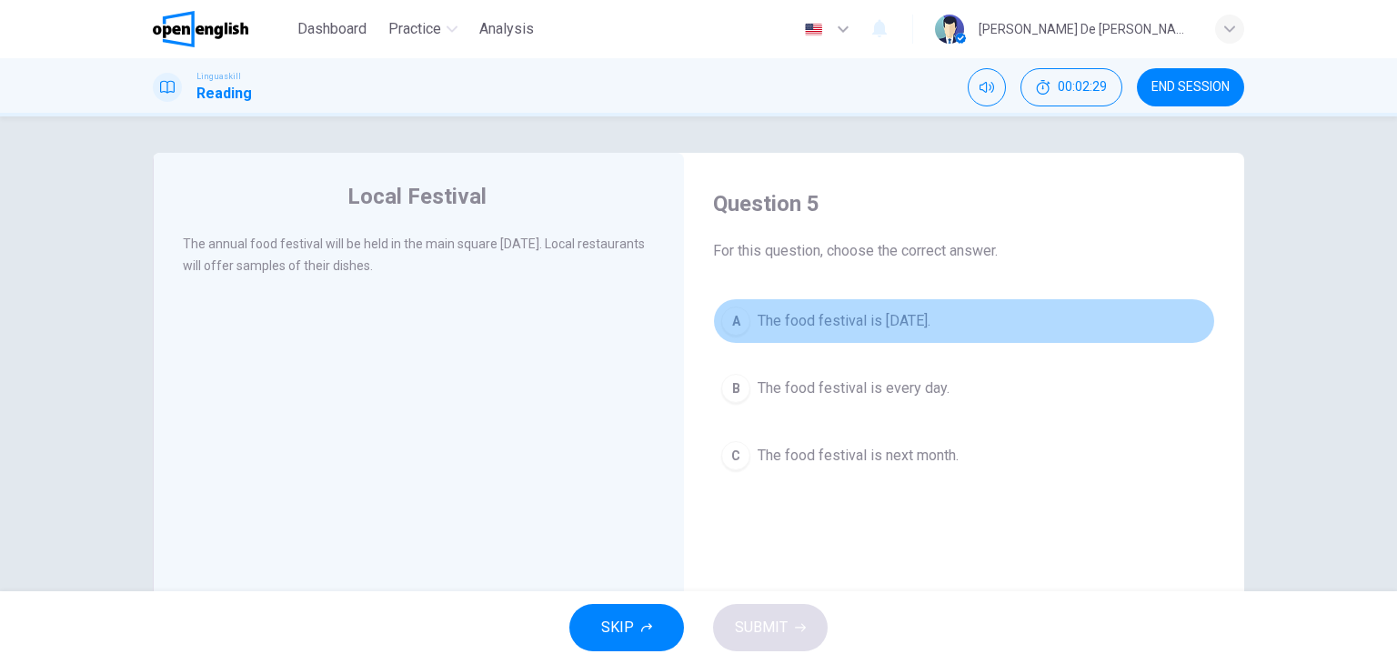
click at [792, 314] on span "The food festival is next Saturday." at bounding box center [843, 321] width 173 height 22
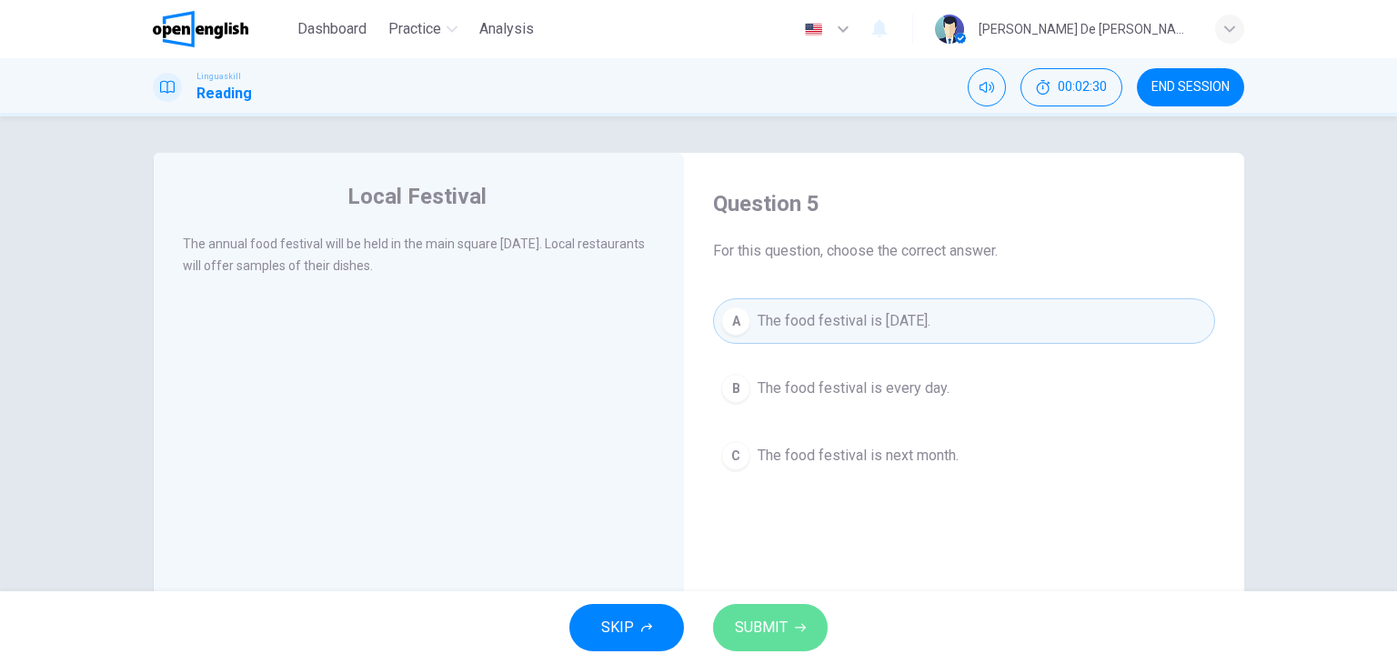
click at [789, 625] on button "SUBMIT" at bounding box center [770, 627] width 115 height 47
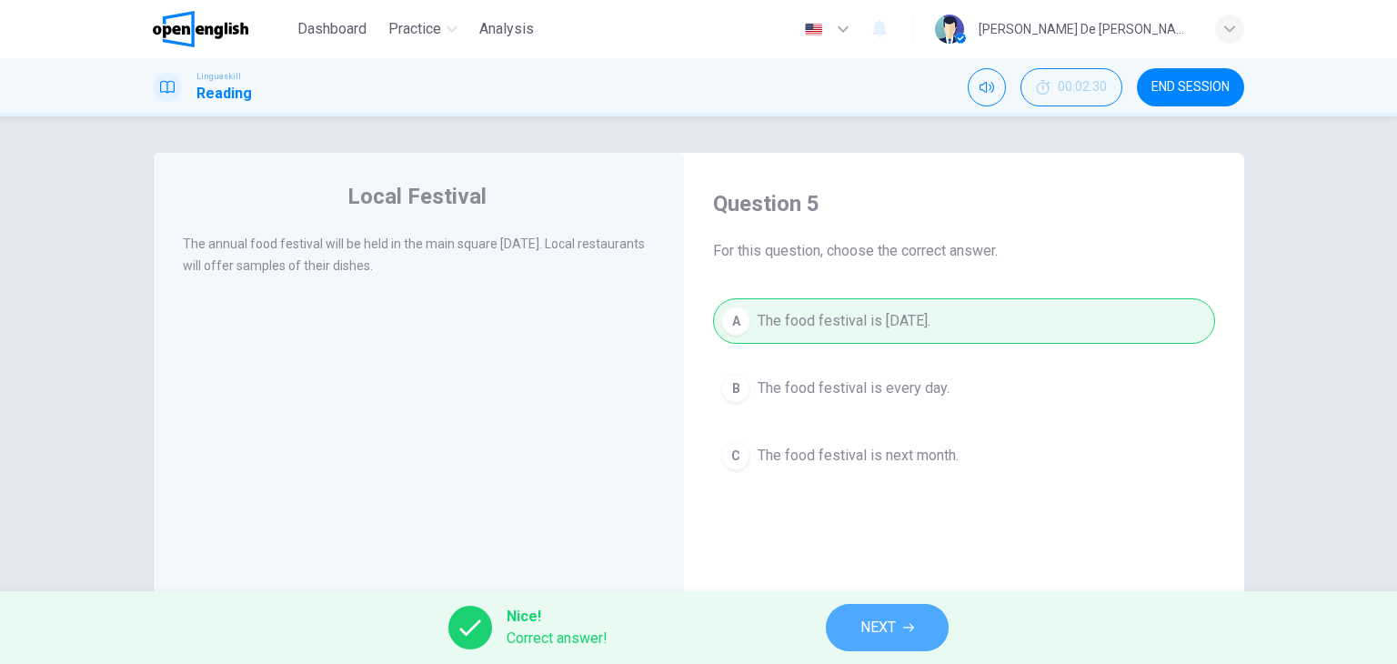
click at [861, 624] on span "NEXT" at bounding box center [877, 627] width 35 height 25
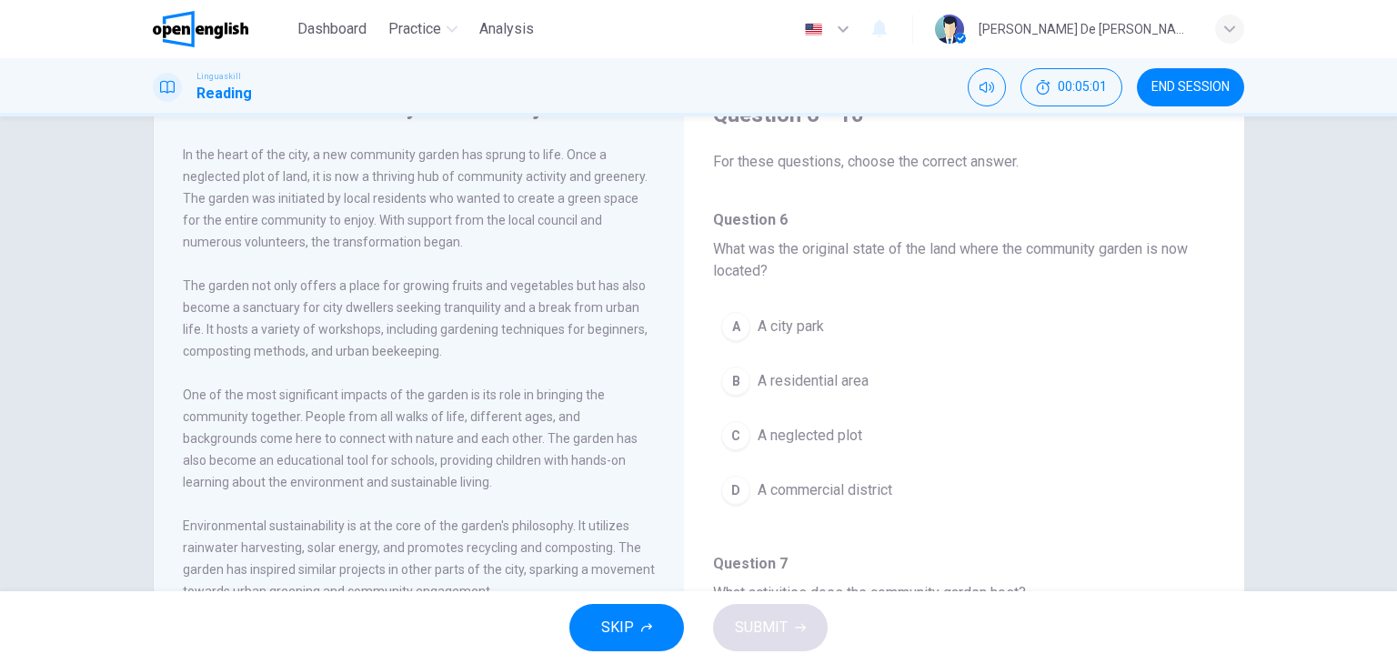
scroll to position [48, 0]
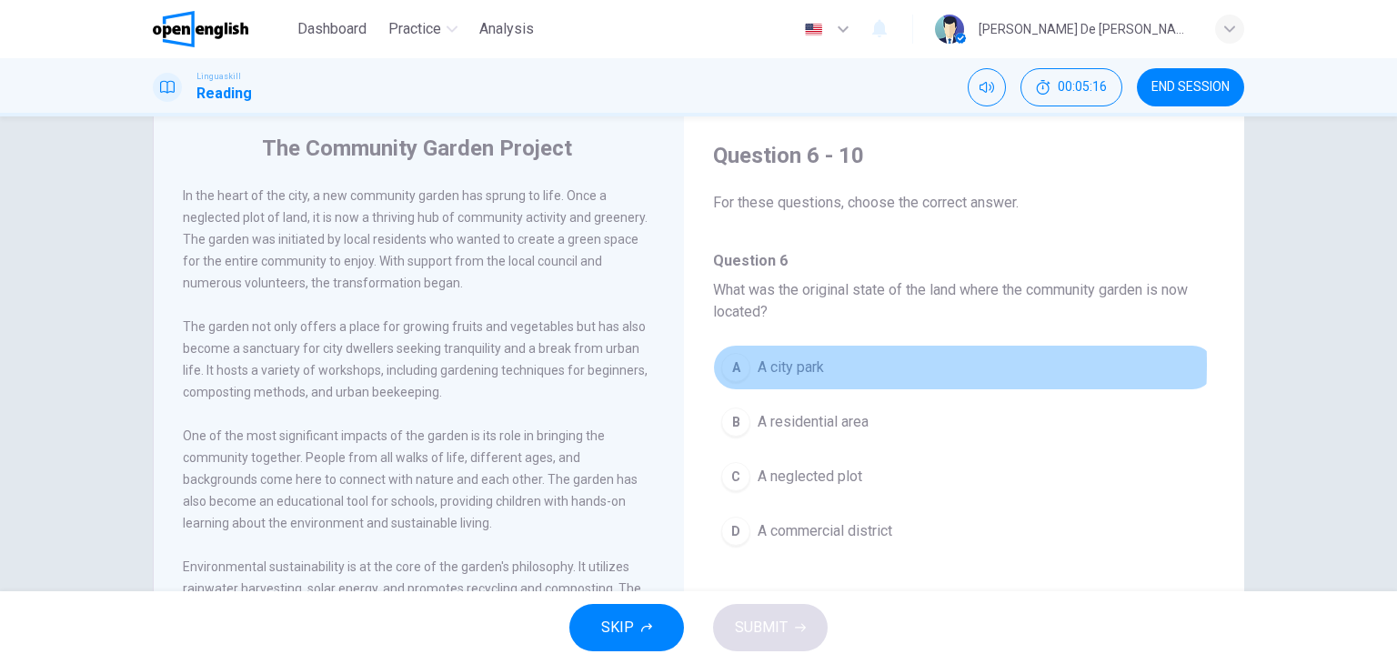
click at [733, 364] on div "A" at bounding box center [735, 367] width 29 height 29
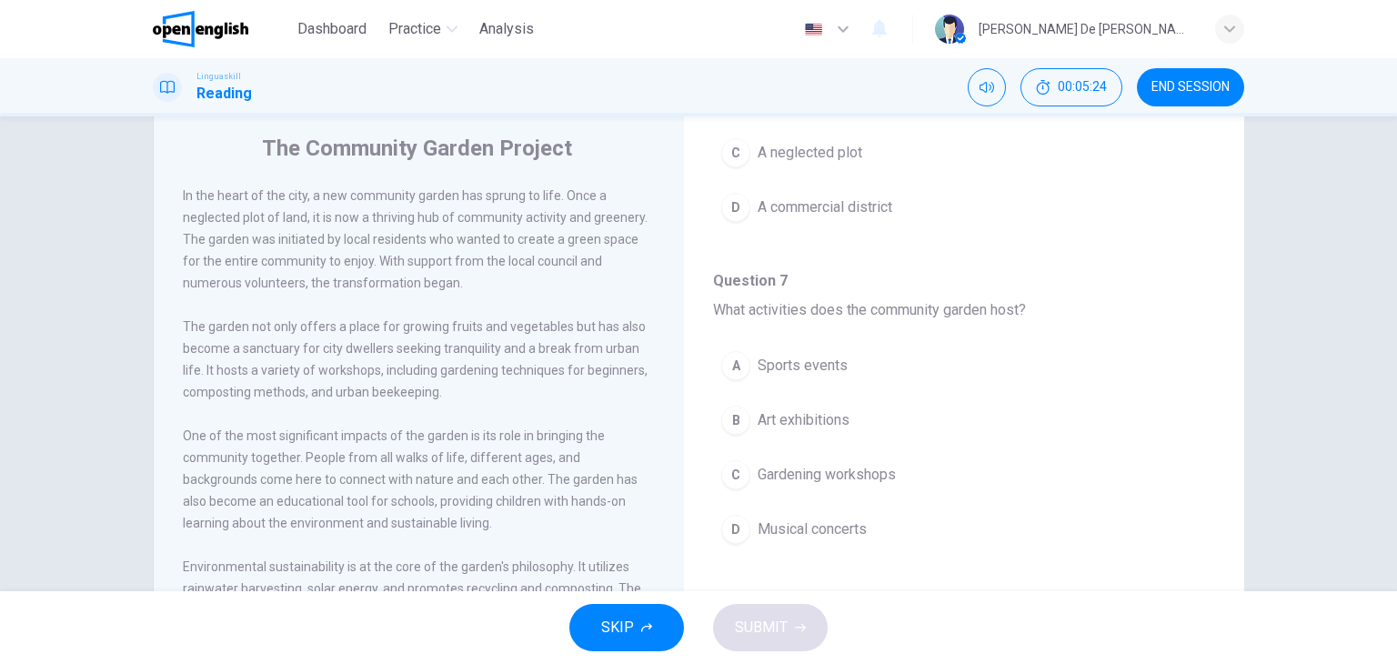
scroll to position [364, 0]
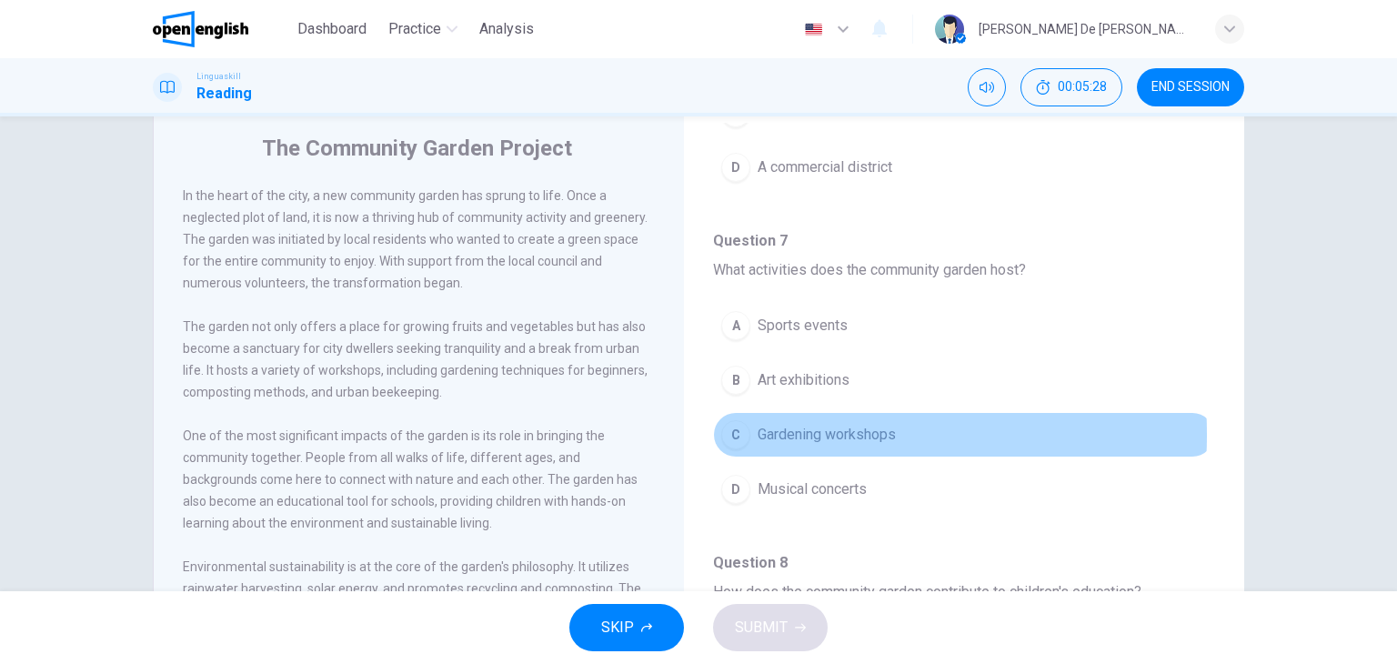
click at [749, 432] on button "C Gardening workshops" at bounding box center [964, 434] width 502 height 45
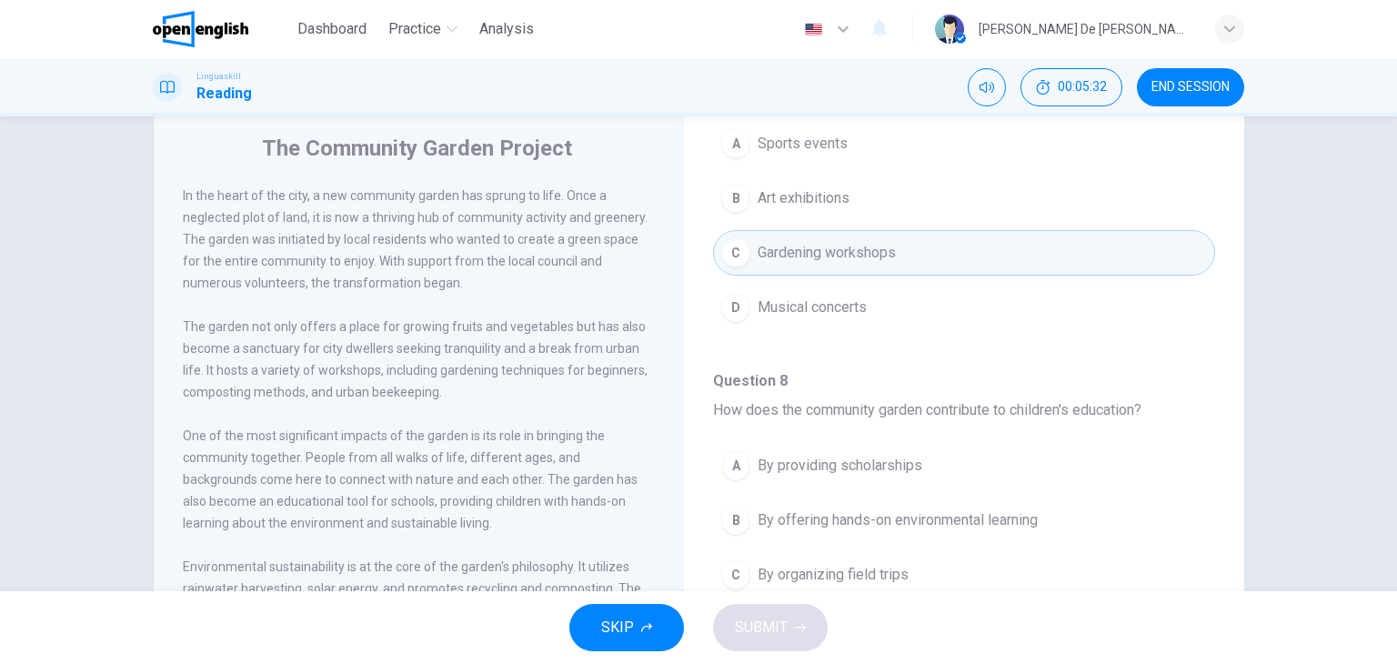
scroll to position [636, 0]
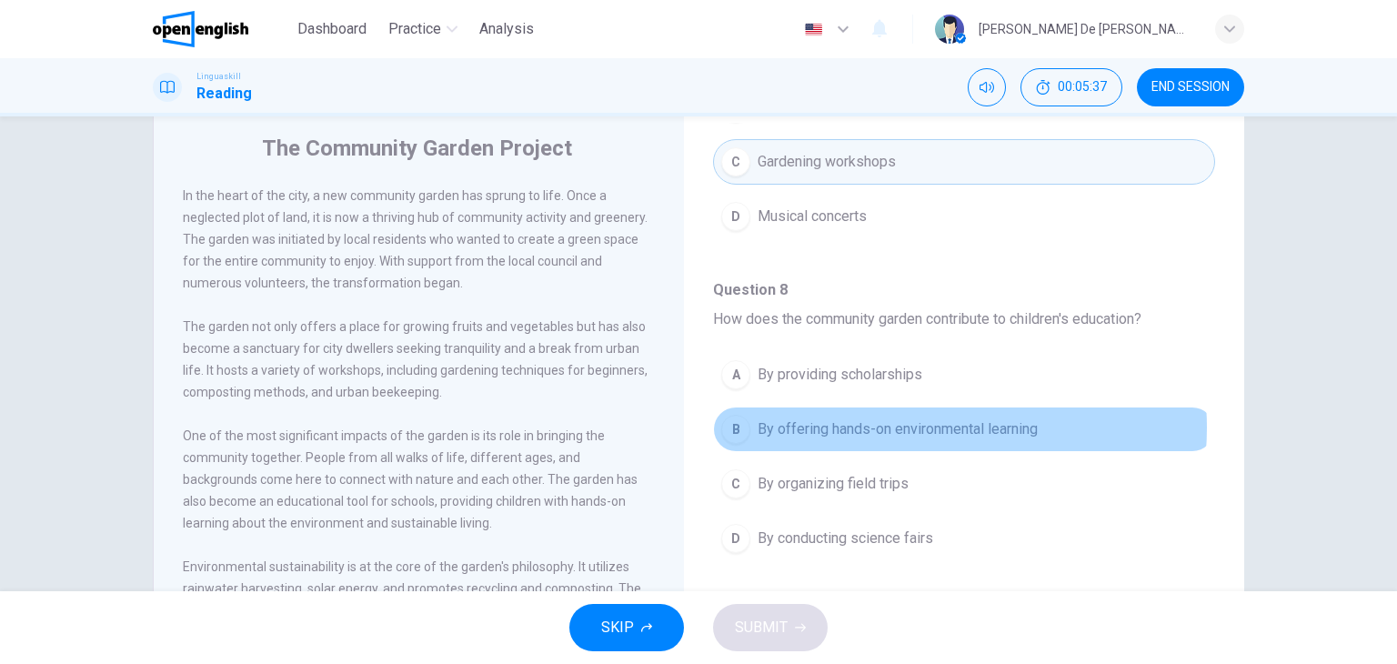
click at [906, 424] on span "By offering hands-on environmental learning" at bounding box center [897, 429] width 280 height 22
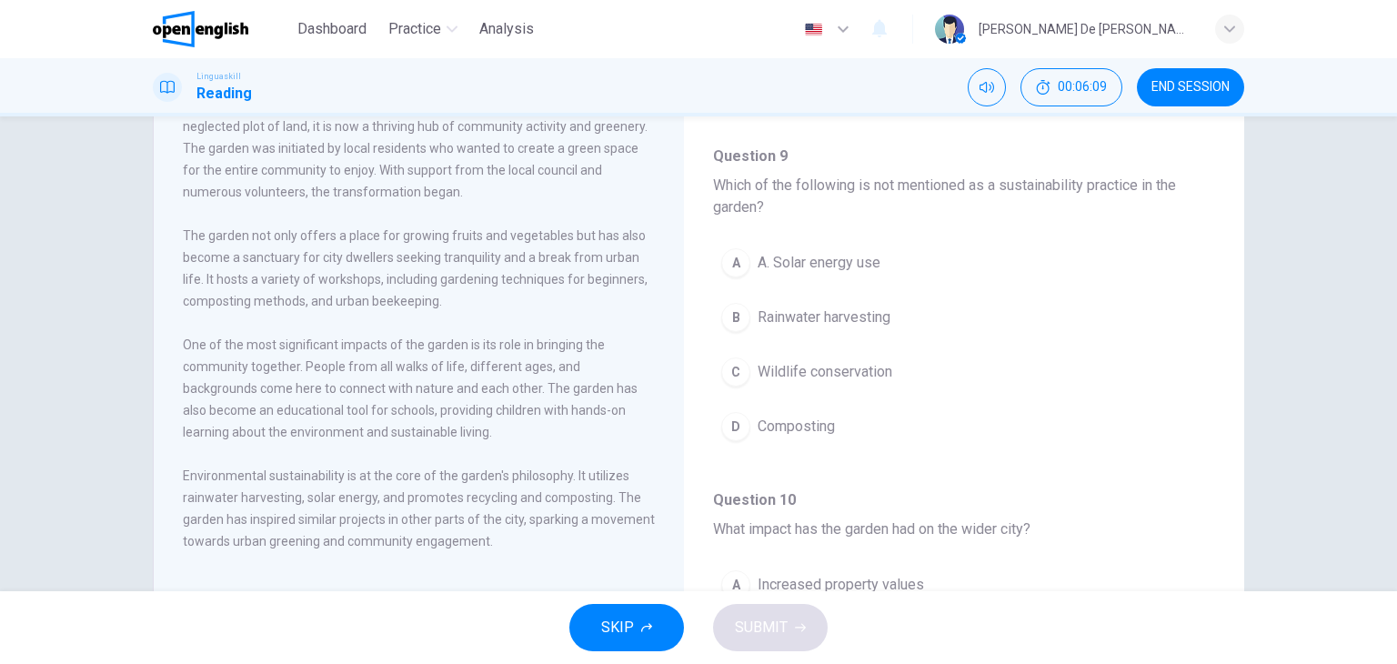
scroll to position [992, 0]
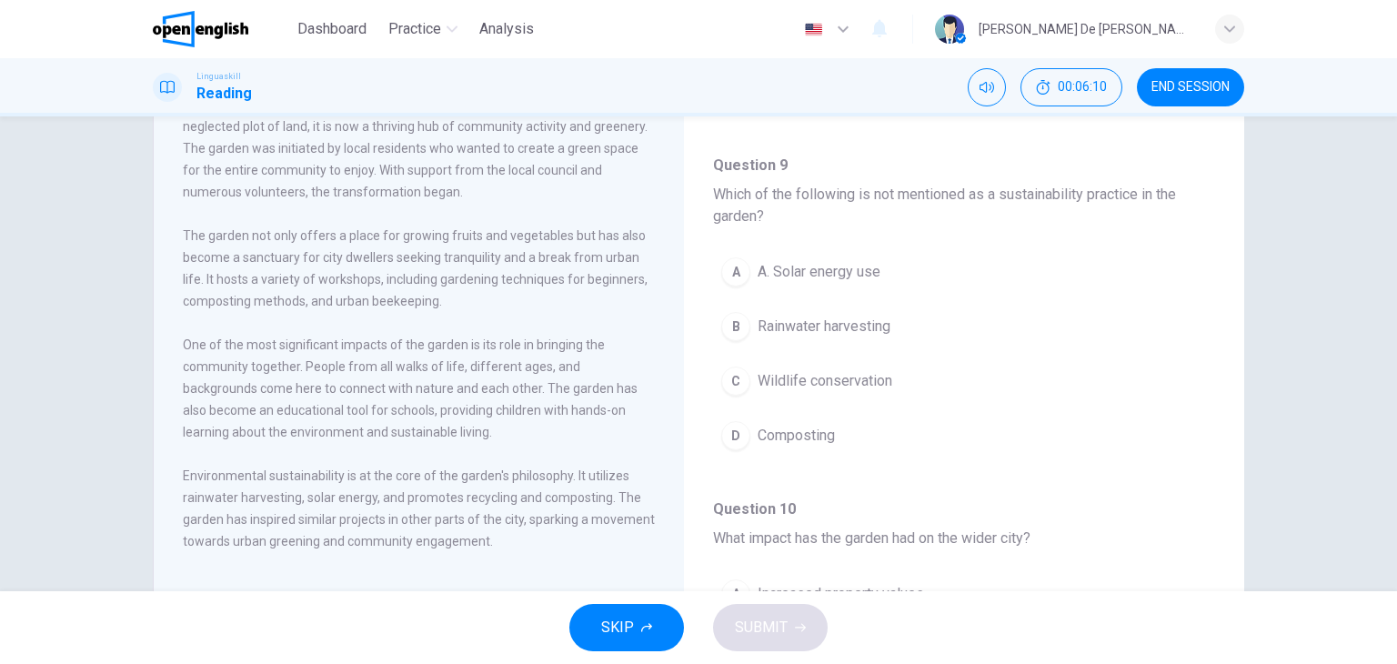
click at [728, 373] on div "C" at bounding box center [735, 380] width 29 height 29
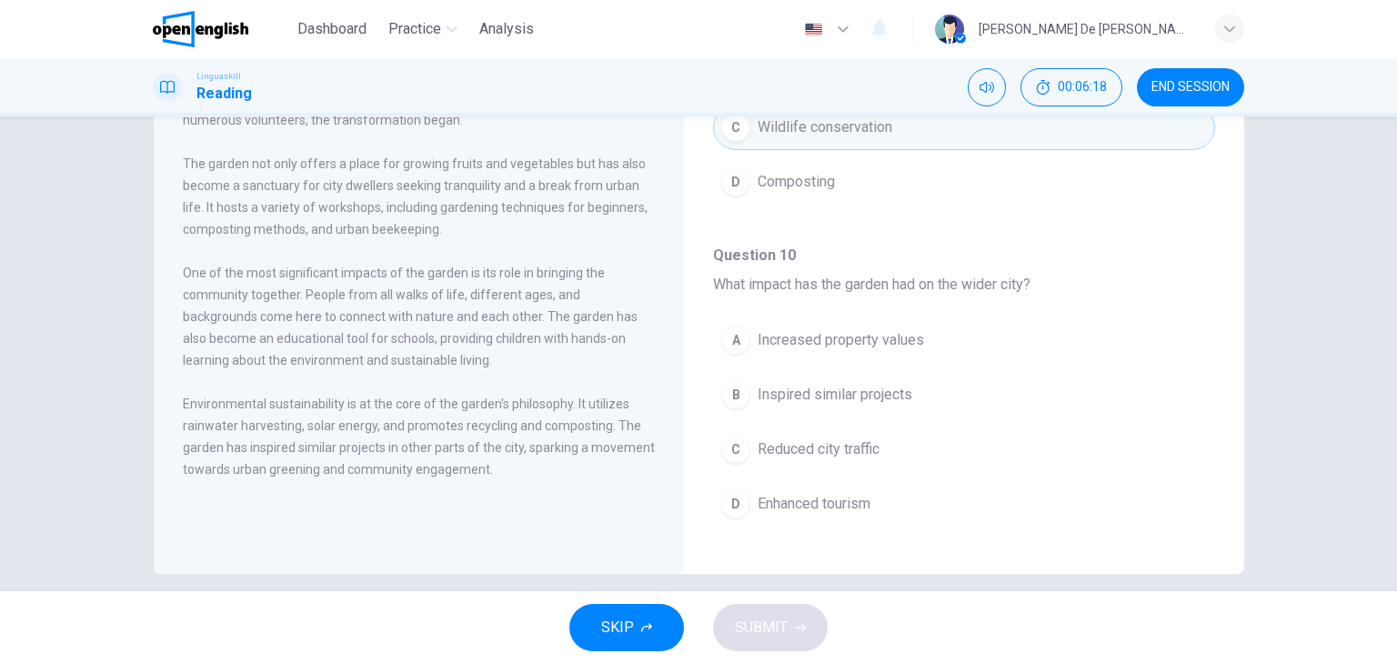
scroll to position [230, 0]
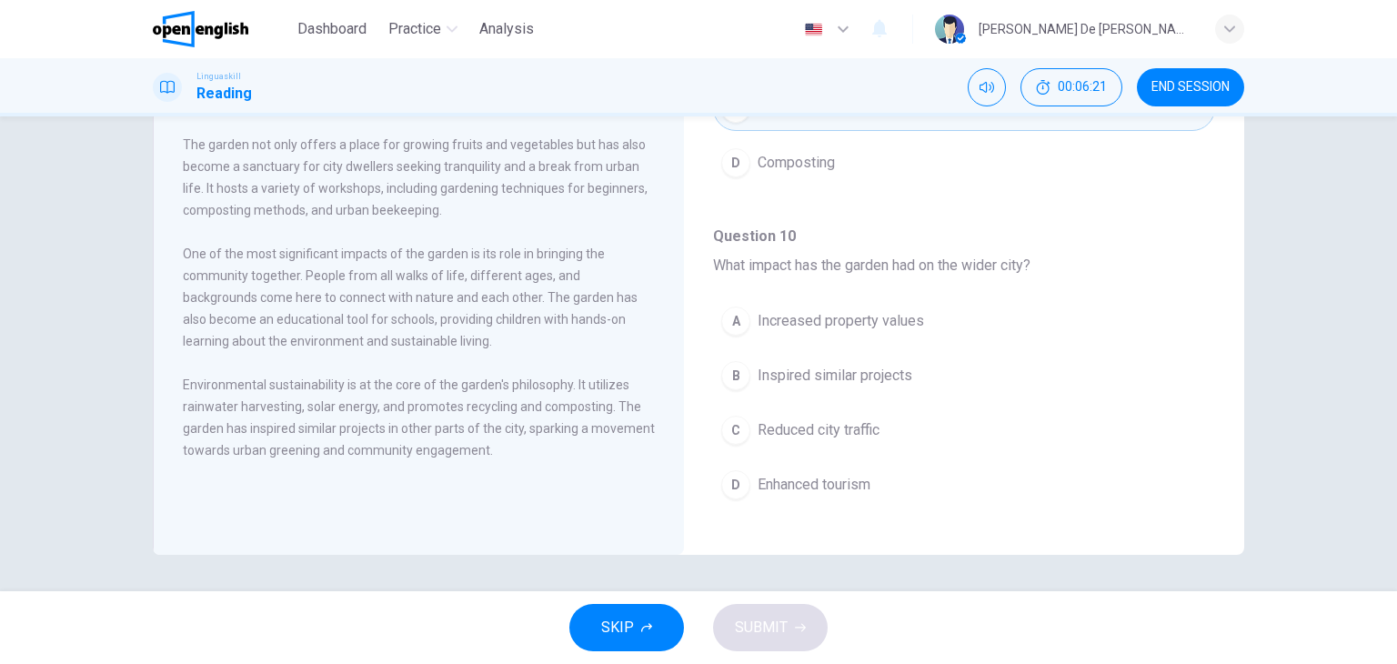
click at [864, 368] on span "Inspired similar projects" at bounding box center [834, 376] width 155 height 22
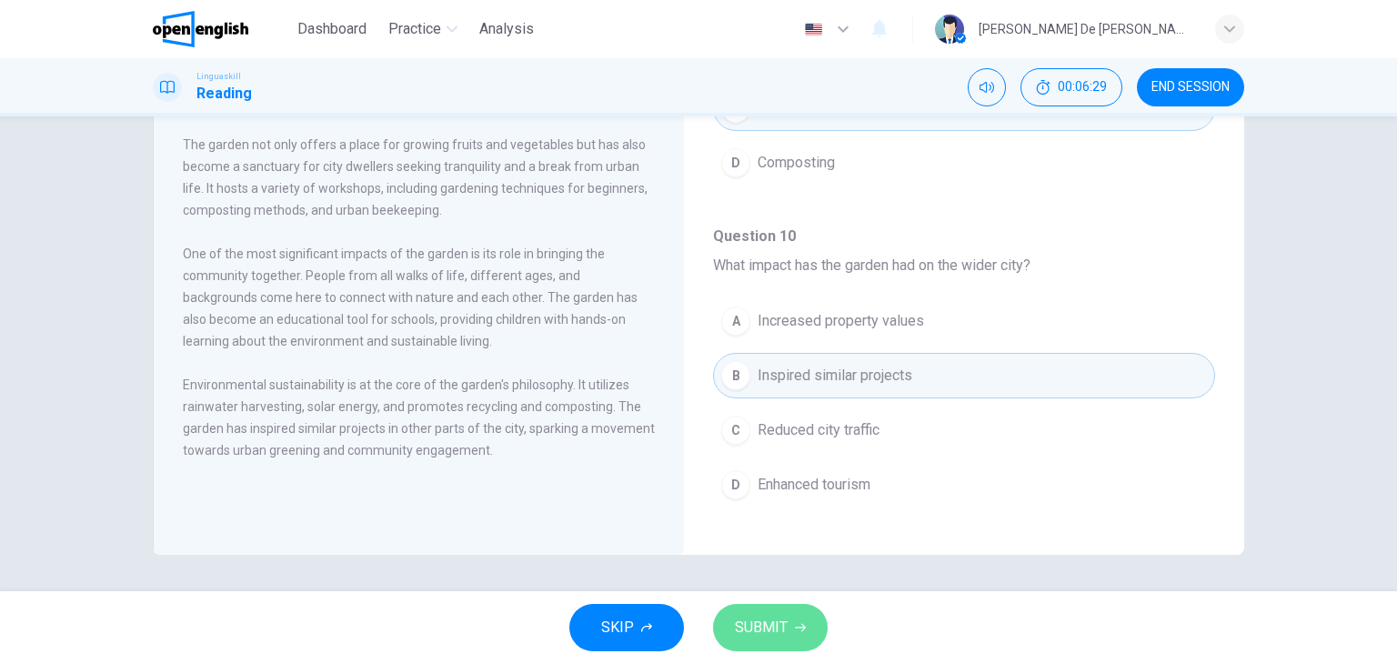
click at [774, 626] on span "SUBMIT" at bounding box center [761, 627] width 53 height 25
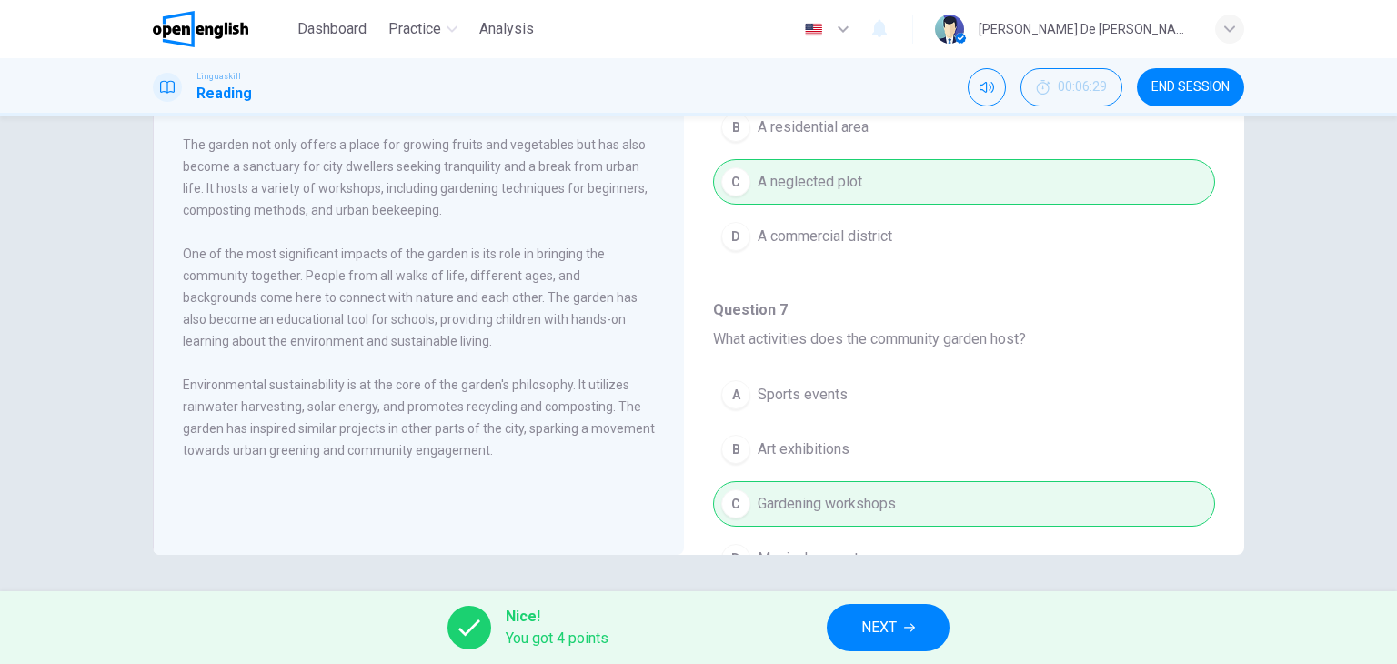
scroll to position [0, 0]
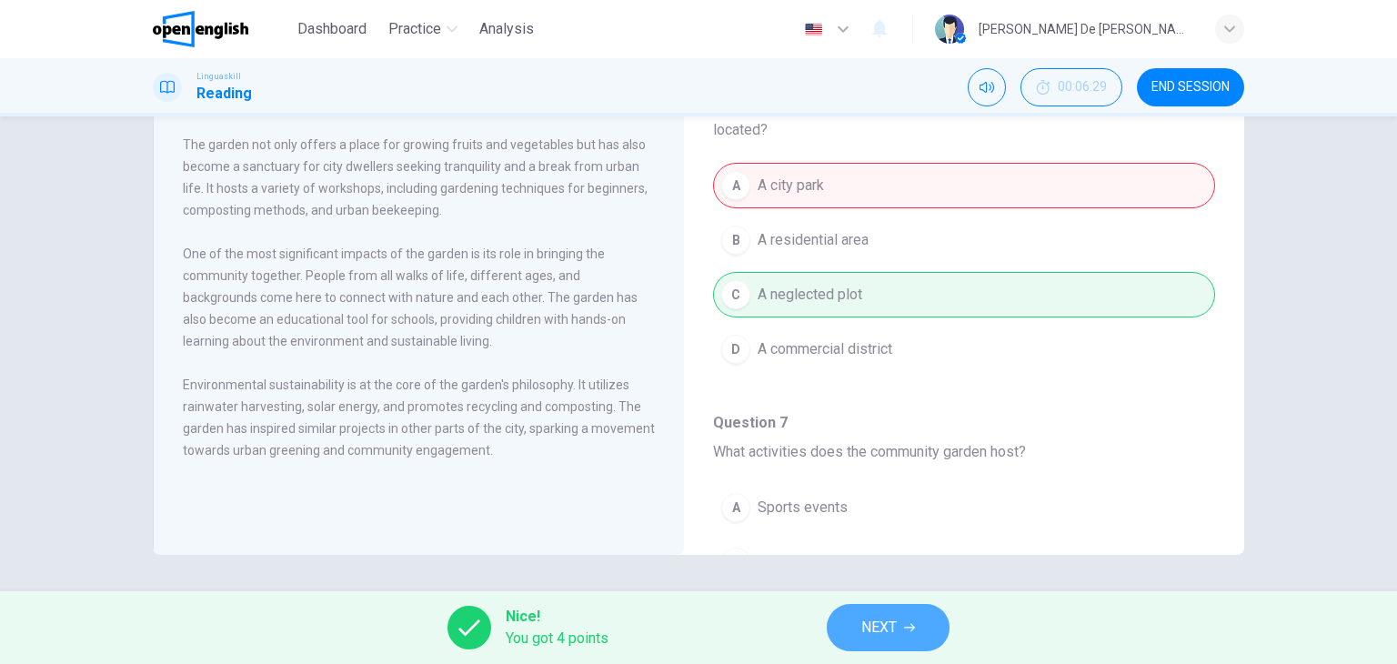
click at [900, 619] on button "NEXT" at bounding box center [887, 627] width 123 height 47
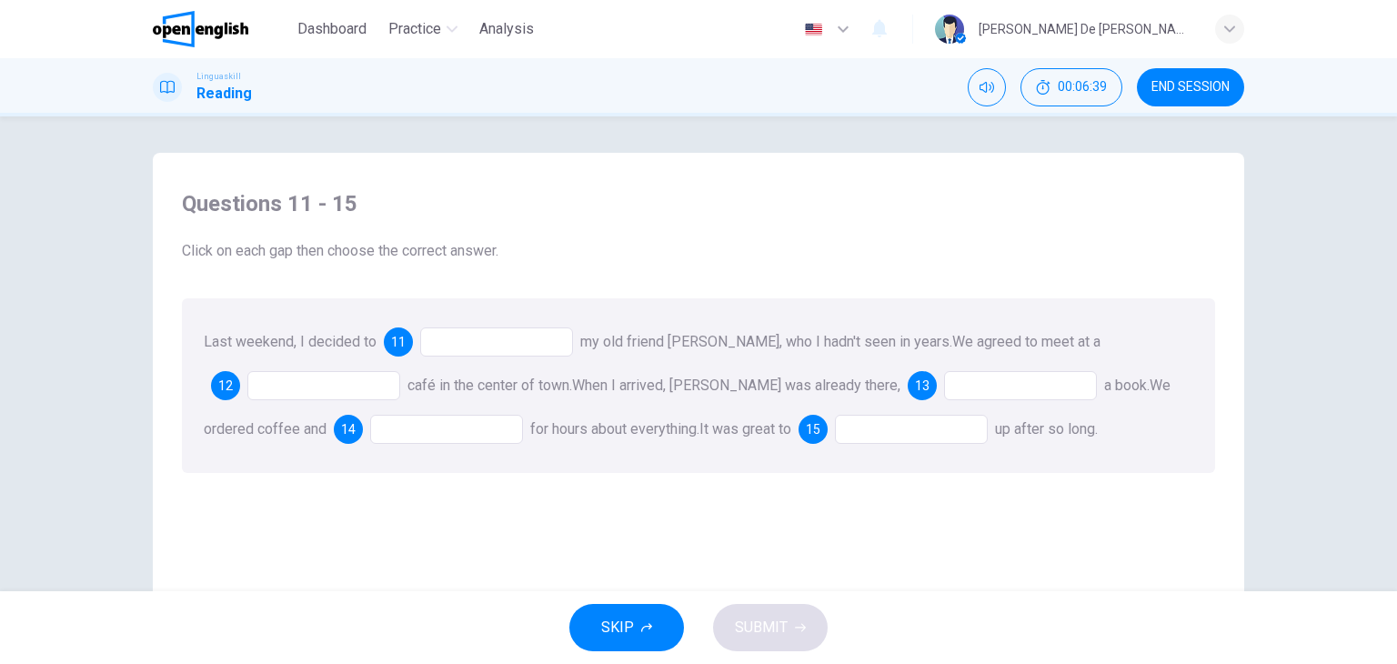
click at [391, 347] on span "11" at bounding box center [398, 341] width 15 height 13
click at [437, 341] on div at bounding box center [496, 341] width 153 height 29
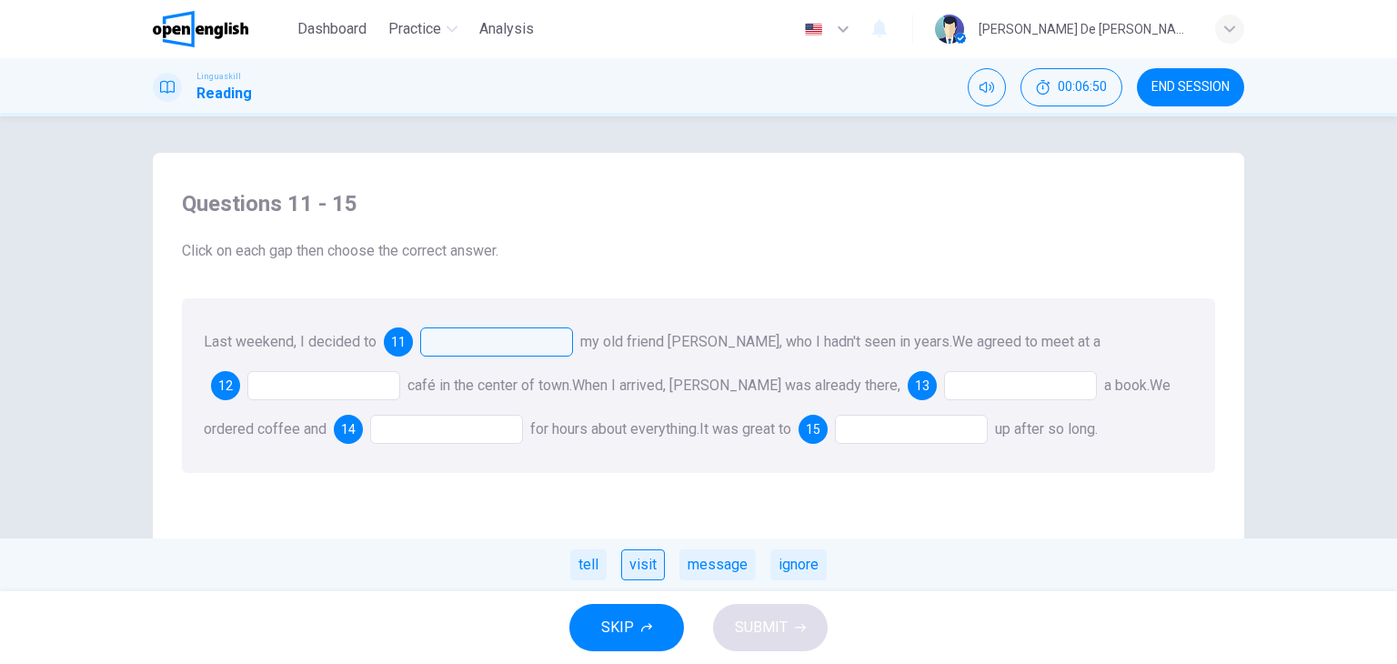
click at [641, 562] on div "visit" at bounding box center [643, 564] width 44 height 31
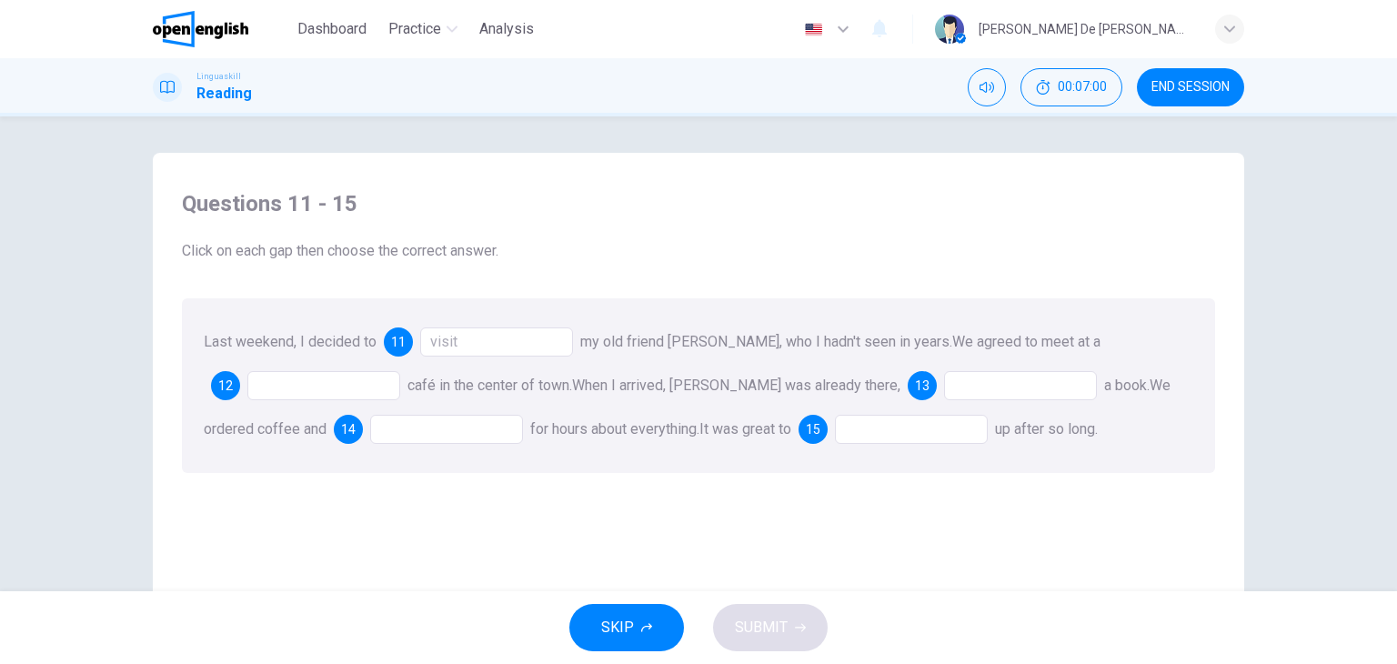
click at [222, 376] on div "12" at bounding box center [225, 385] width 29 height 29
click at [280, 390] on div at bounding box center [323, 385] width 153 height 29
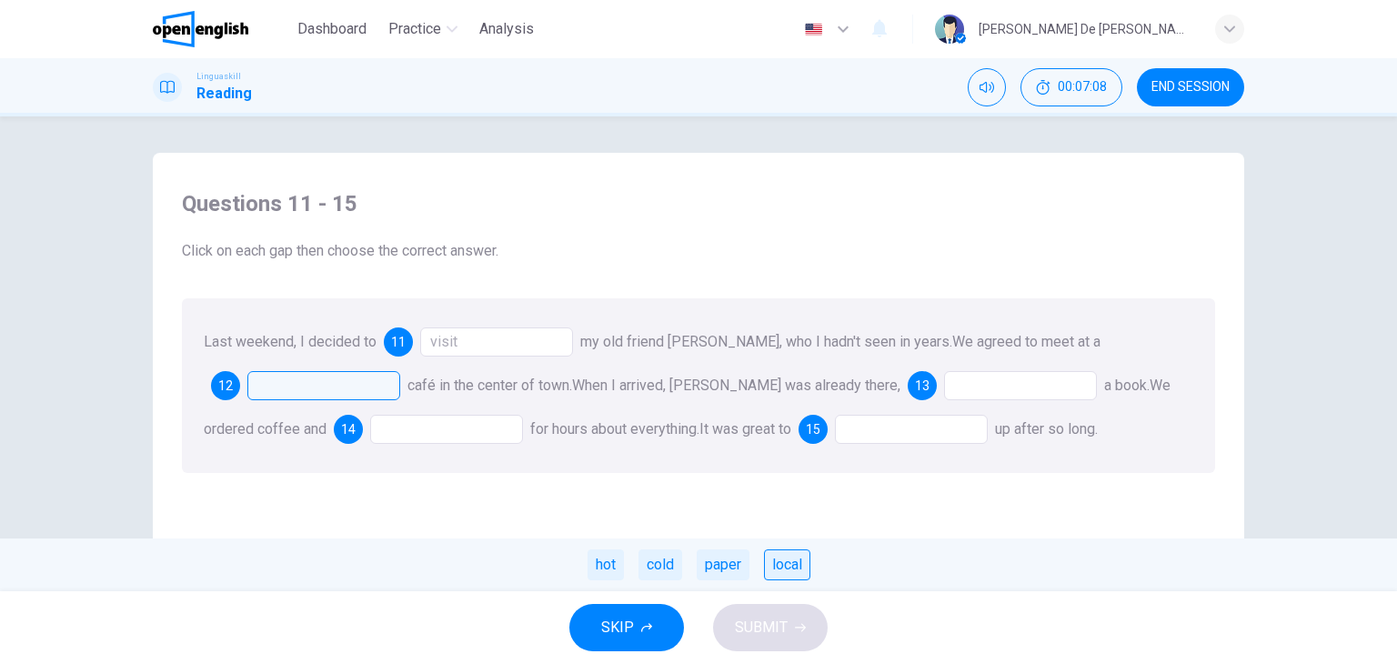
click at [771, 571] on div "local" at bounding box center [787, 564] width 46 height 31
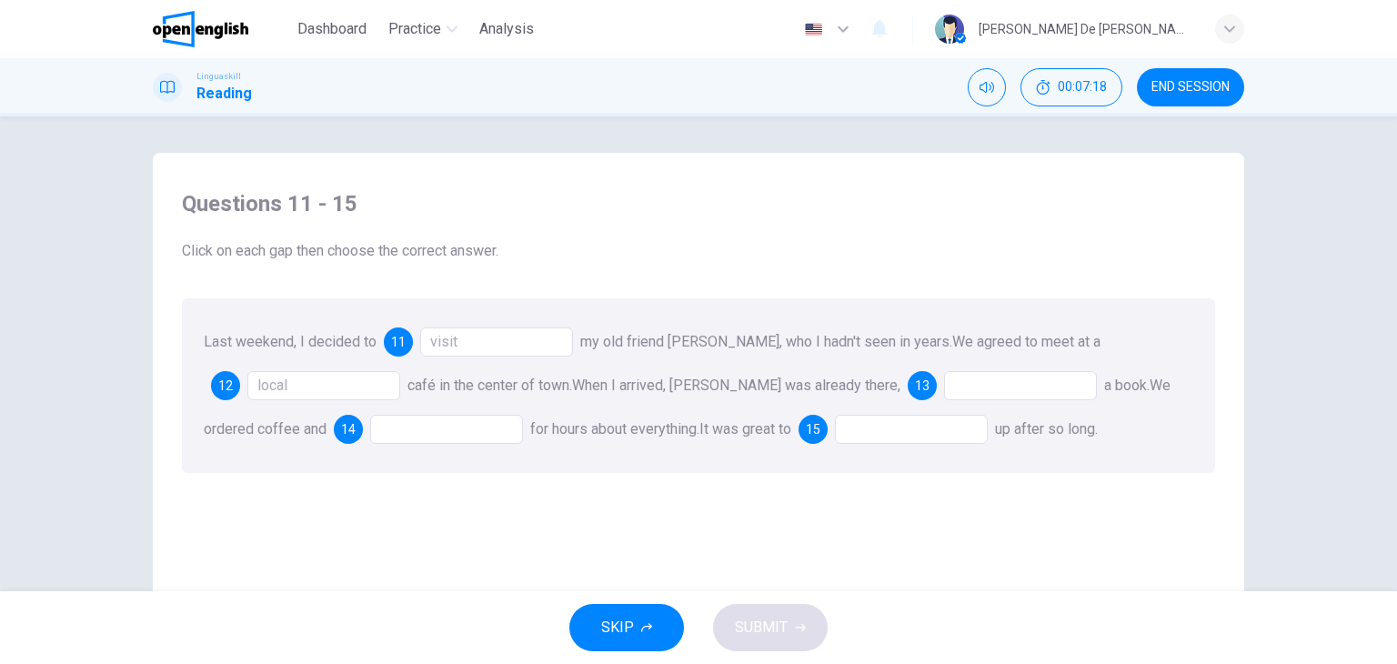
click at [915, 379] on span "13" at bounding box center [922, 385] width 15 height 13
click at [944, 385] on div at bounding box center [1020, 385] width 153 height 29
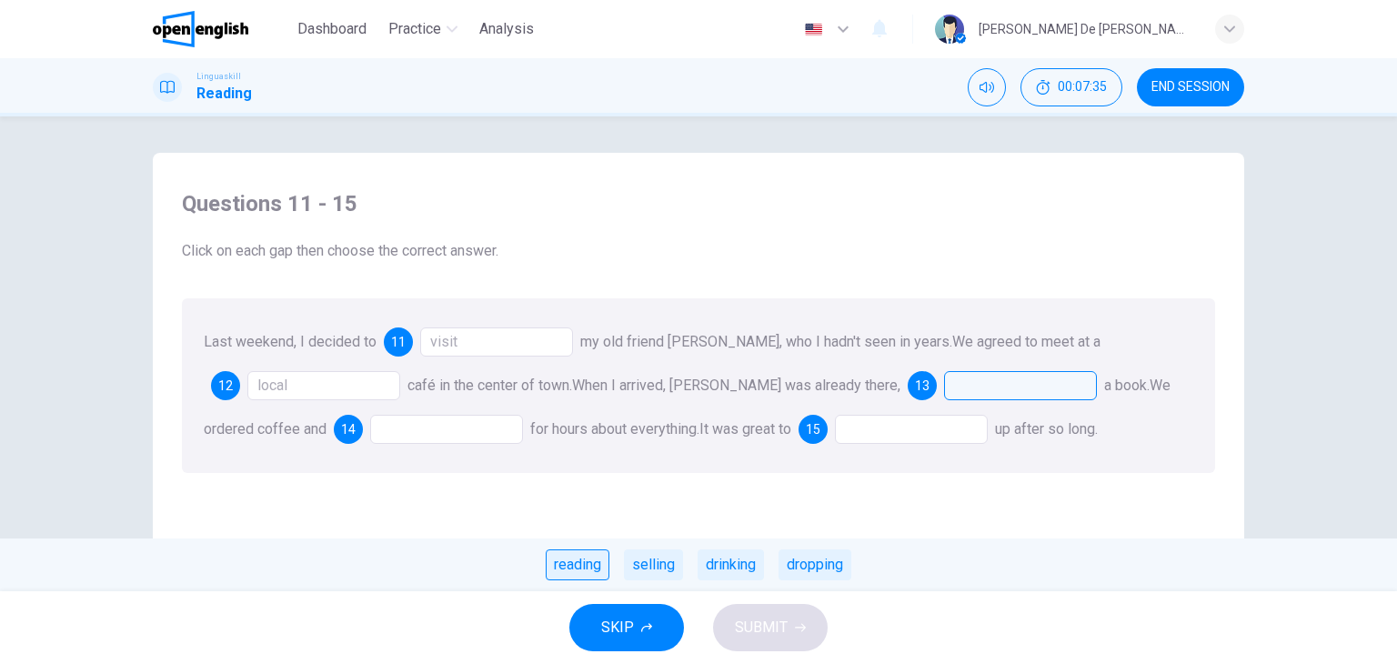
click at [560, 560] on div "reading" at bounding box center [578, 564] width 64 height 31
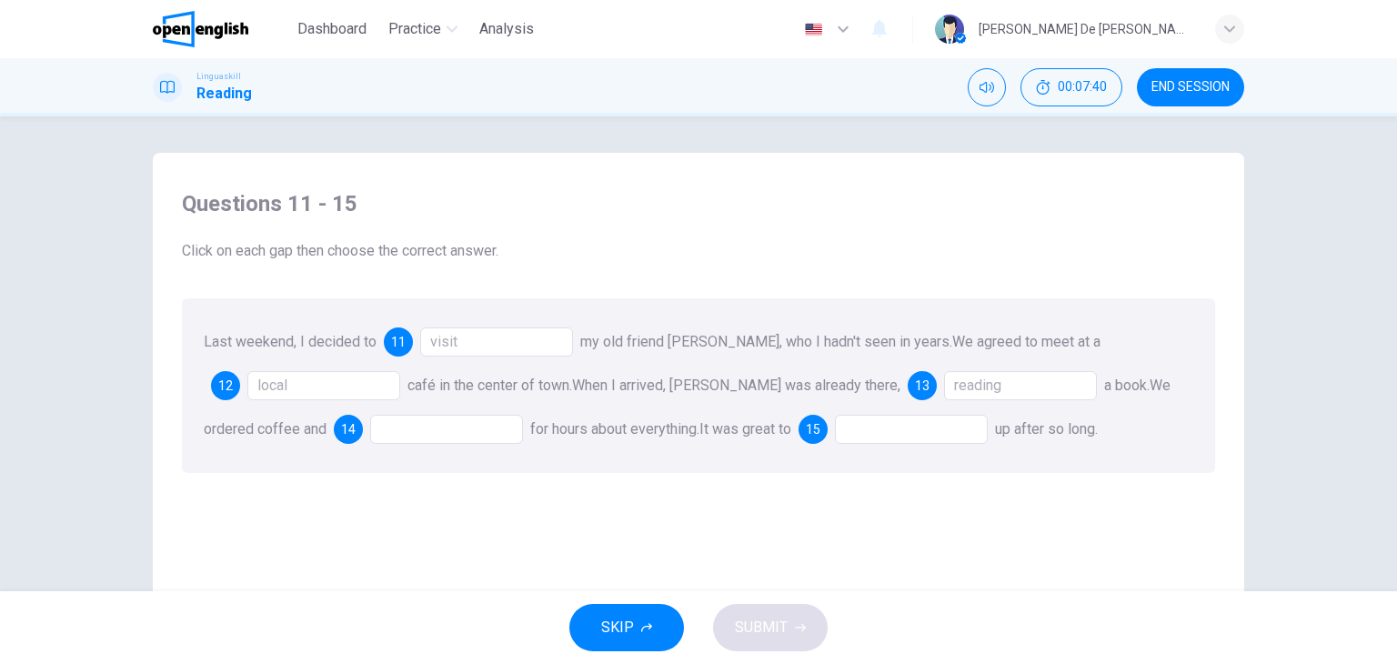
click at [341, 430] on span "14" at bounding box center [348, 429] width 15 height 13
click at [370, 426] on div at bounding box center [446, 429] width 153 height 29
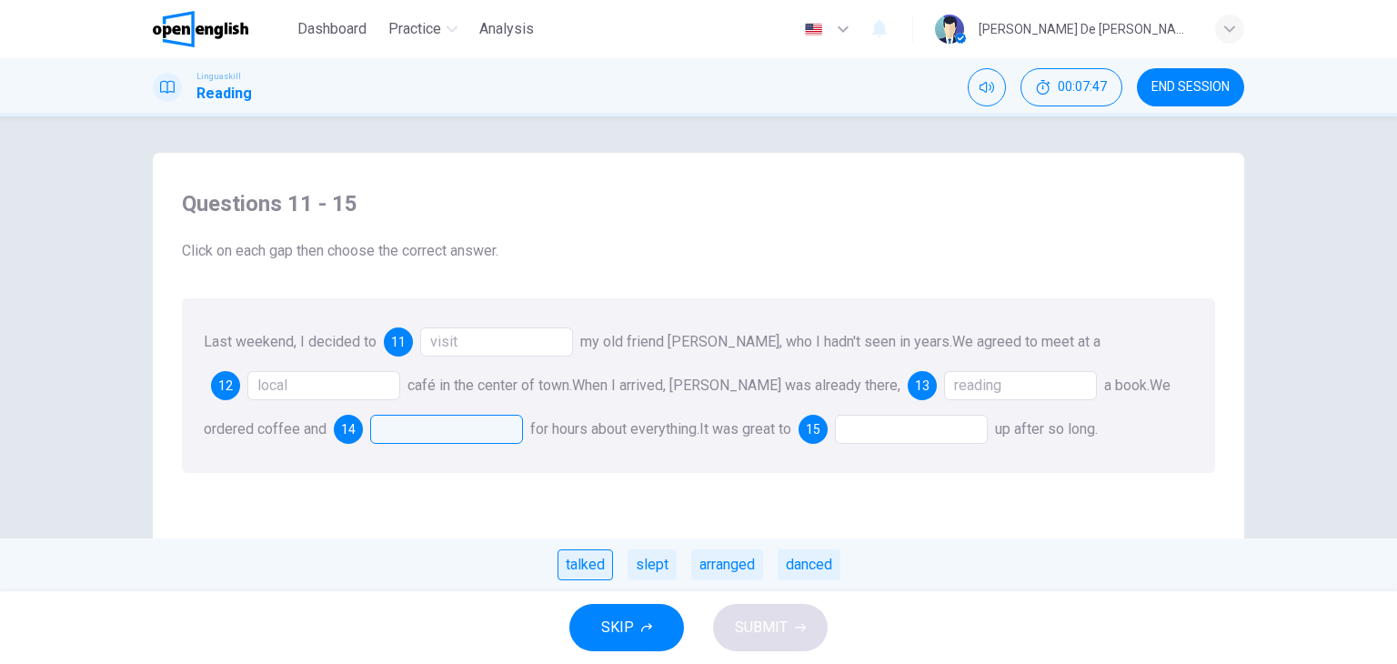
click at [598, 566] on div "talked" at bounding box center [584, 564] width 55 height 31
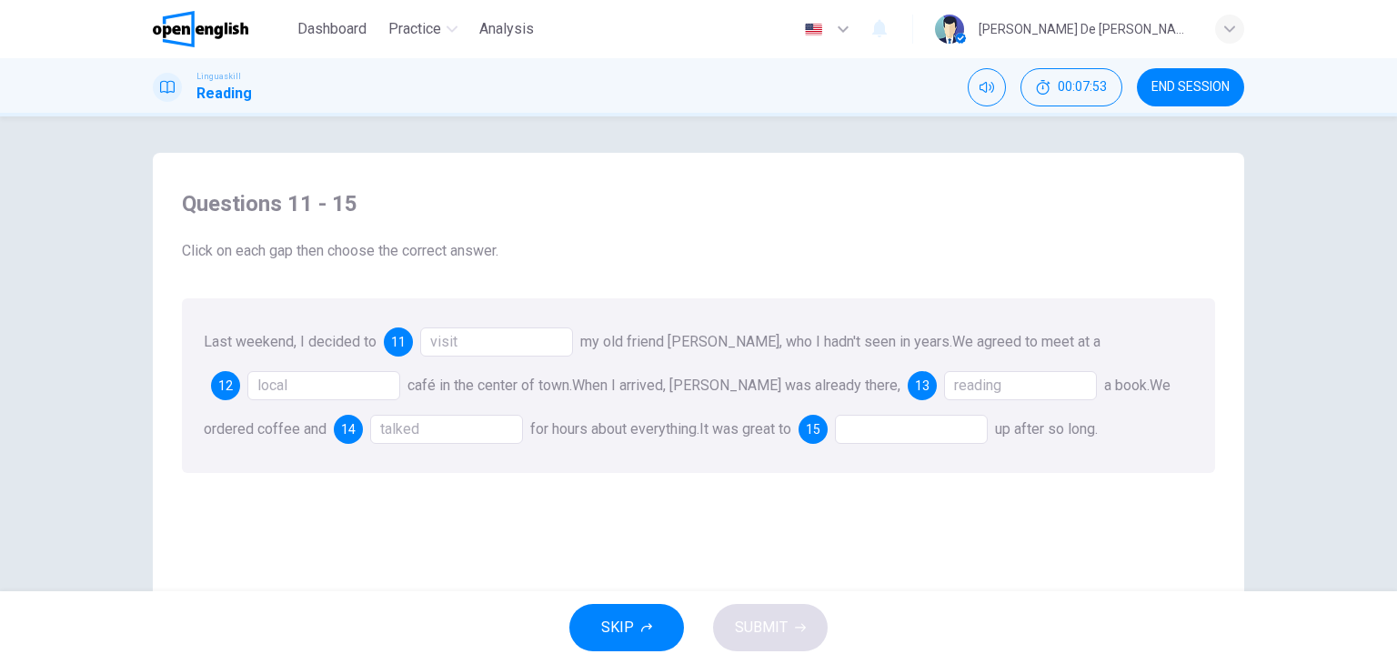
click at [864, 426] on div at bounding box center [911, 429] width 153 height 29
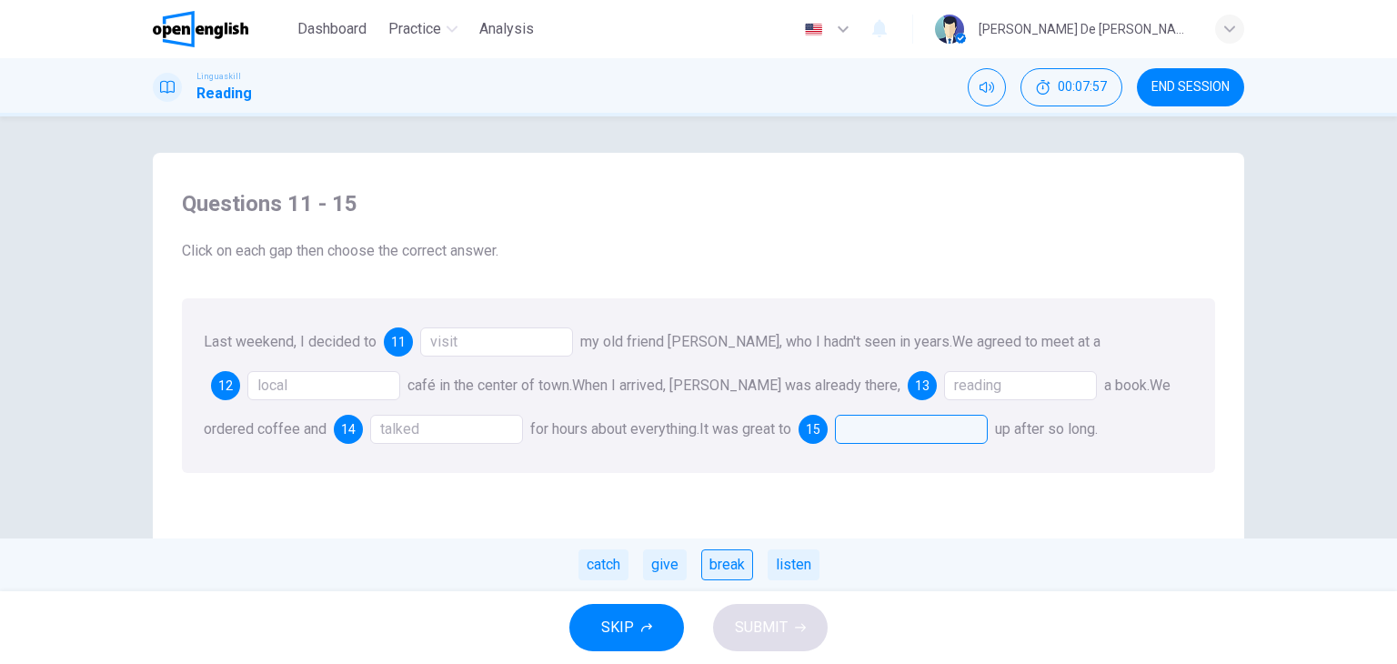
click at [731, 570] on div "break" at bounding box center [727, 564] width 52 height 31
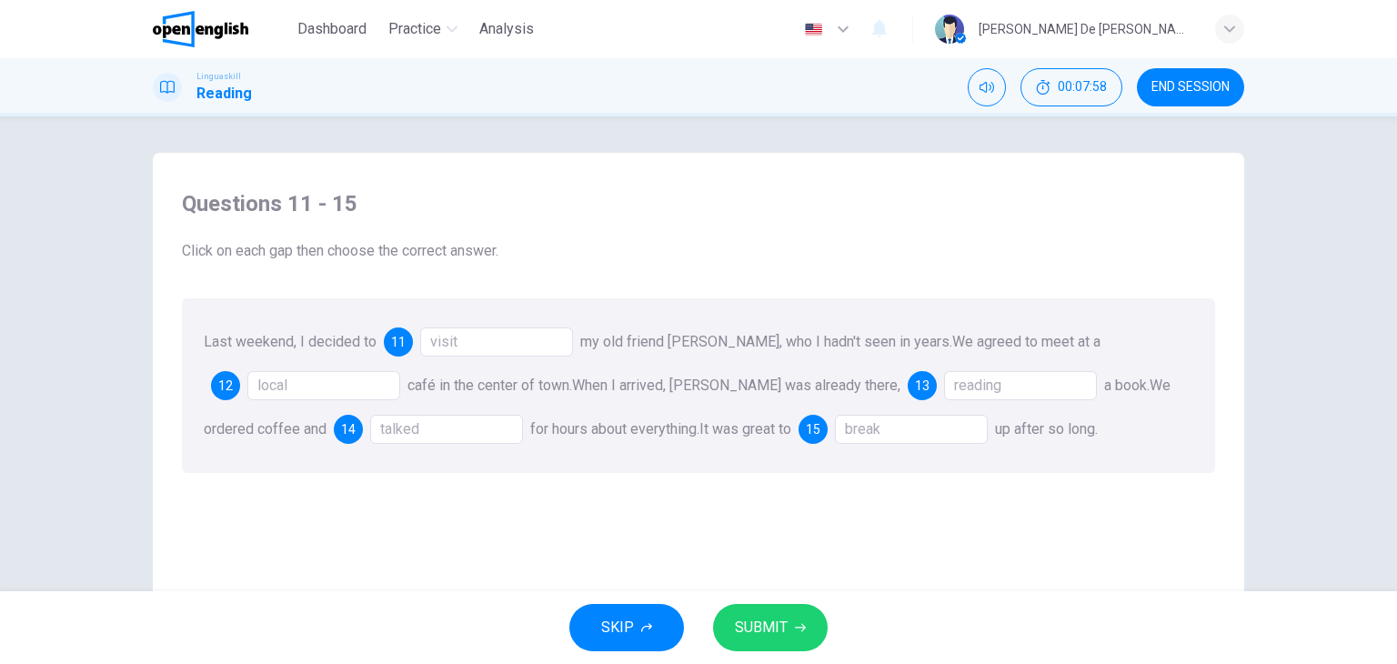
click at [772, 630] on span "SUBMIT" at bounding box center [761, 627] width 53 height 25
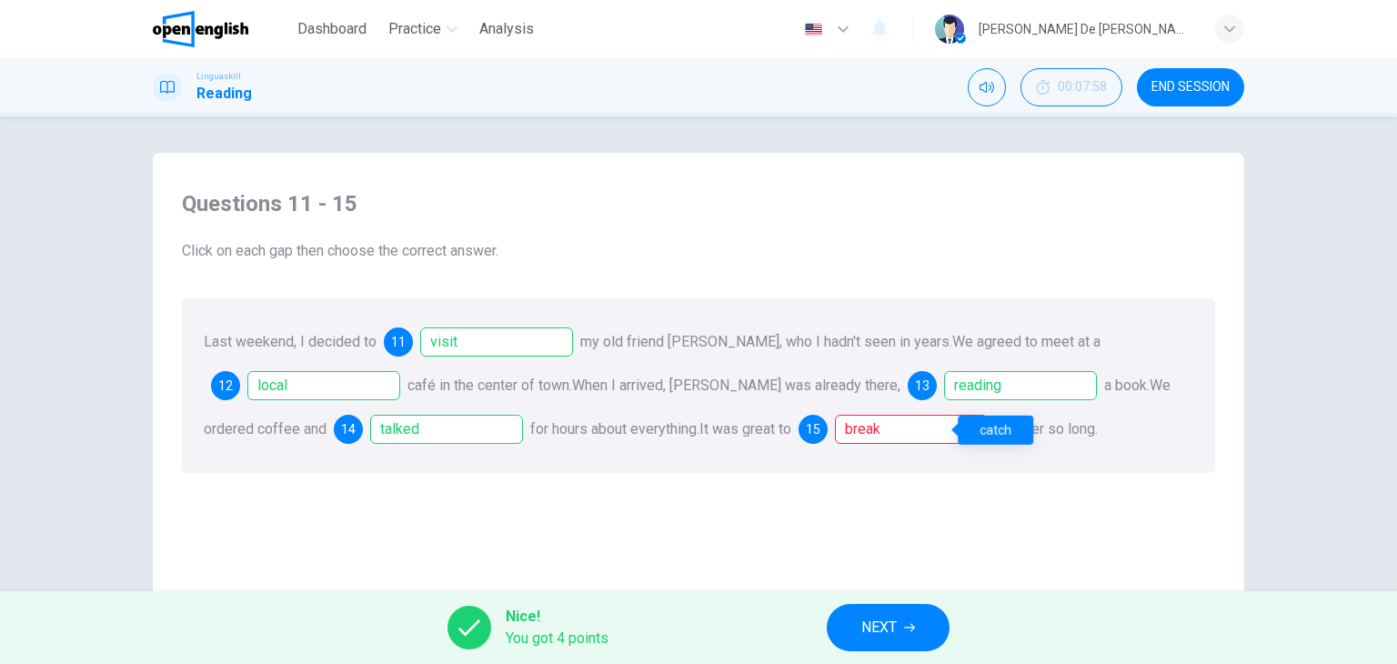
click at [929, 421] on div "break" at bounding box center [911, 429] width 153 height 29
click at [896, 636] on span "NEXT" at bounding box center [878, 627] width 35 height 25
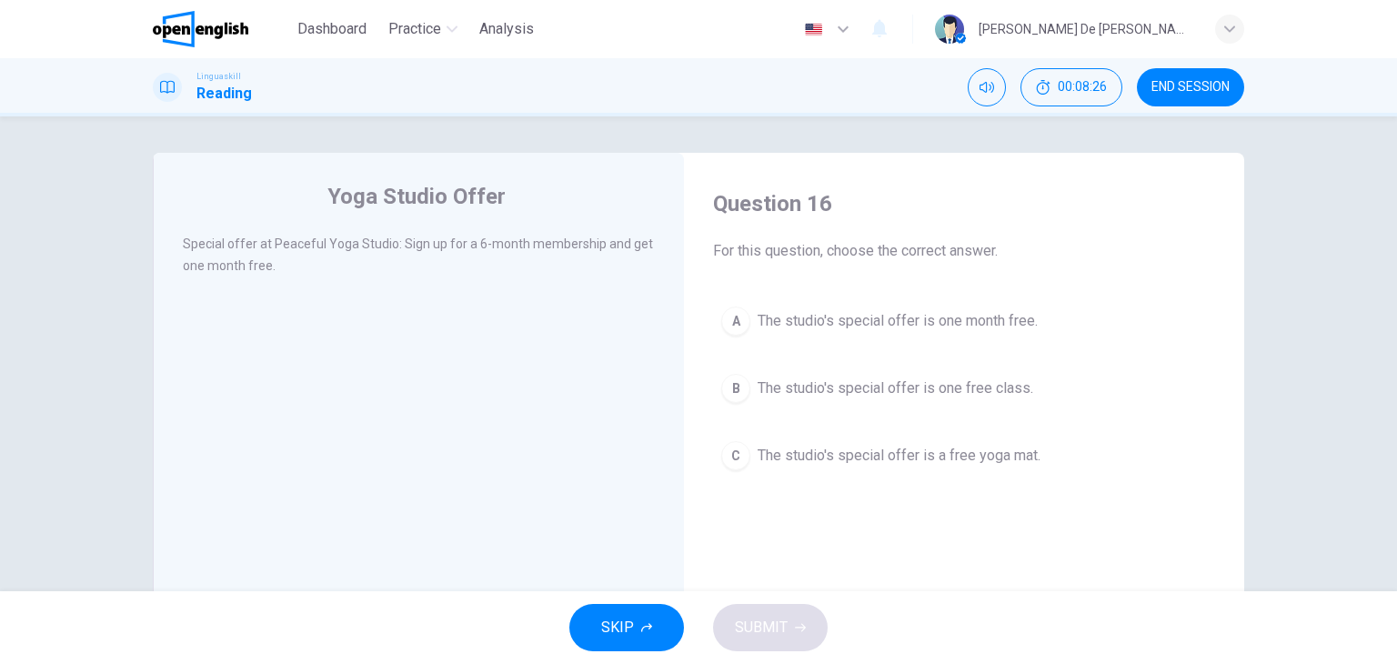
click at [744, 317] on div "A" at bounding box center [735, 320] width 29 height 29
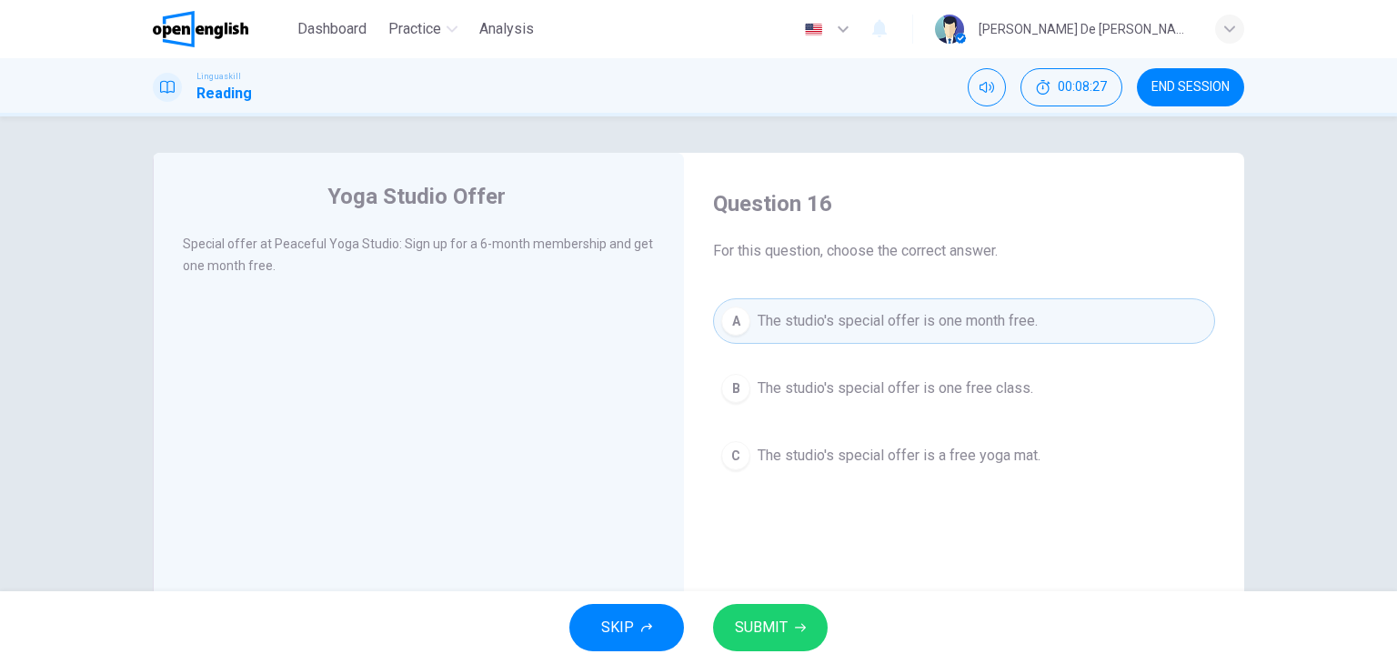
click at [767, 624] on span "SUBMIT" at bounding box center [761, 627] width 53 height 25
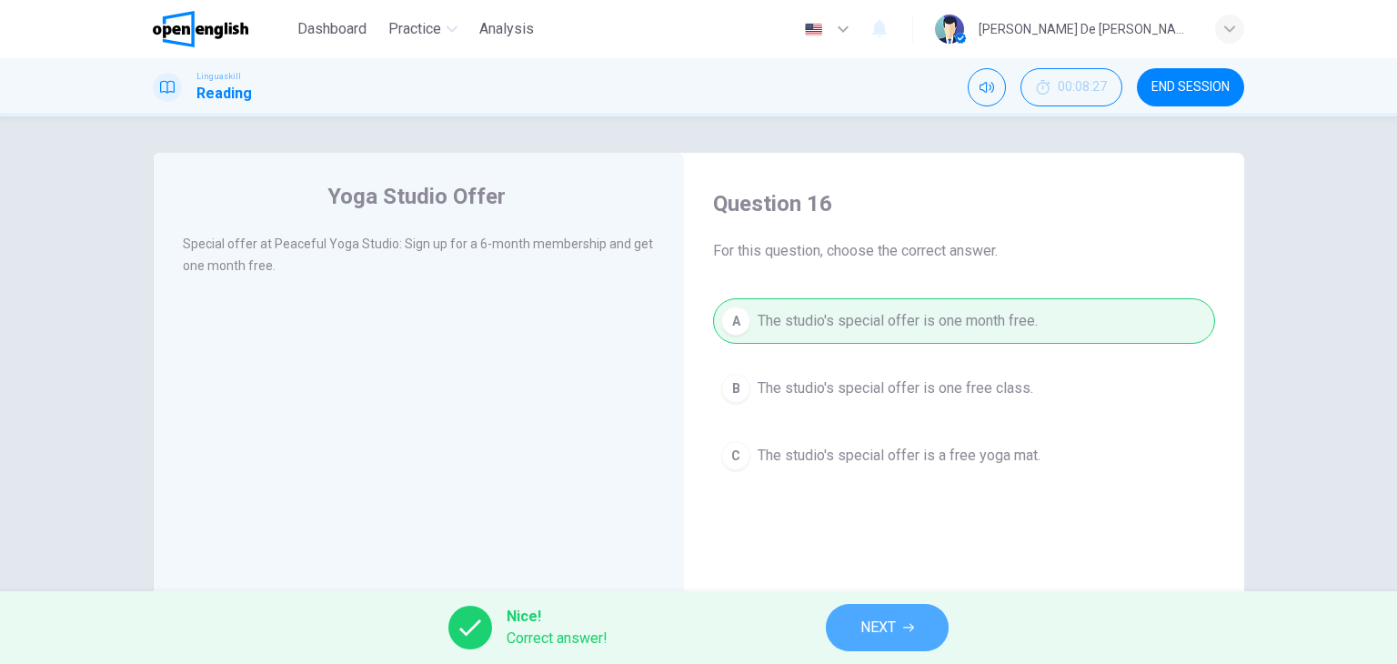
click at [916, 623] on button "NEXT" at bounding box center [887, 627] width 123 height 47
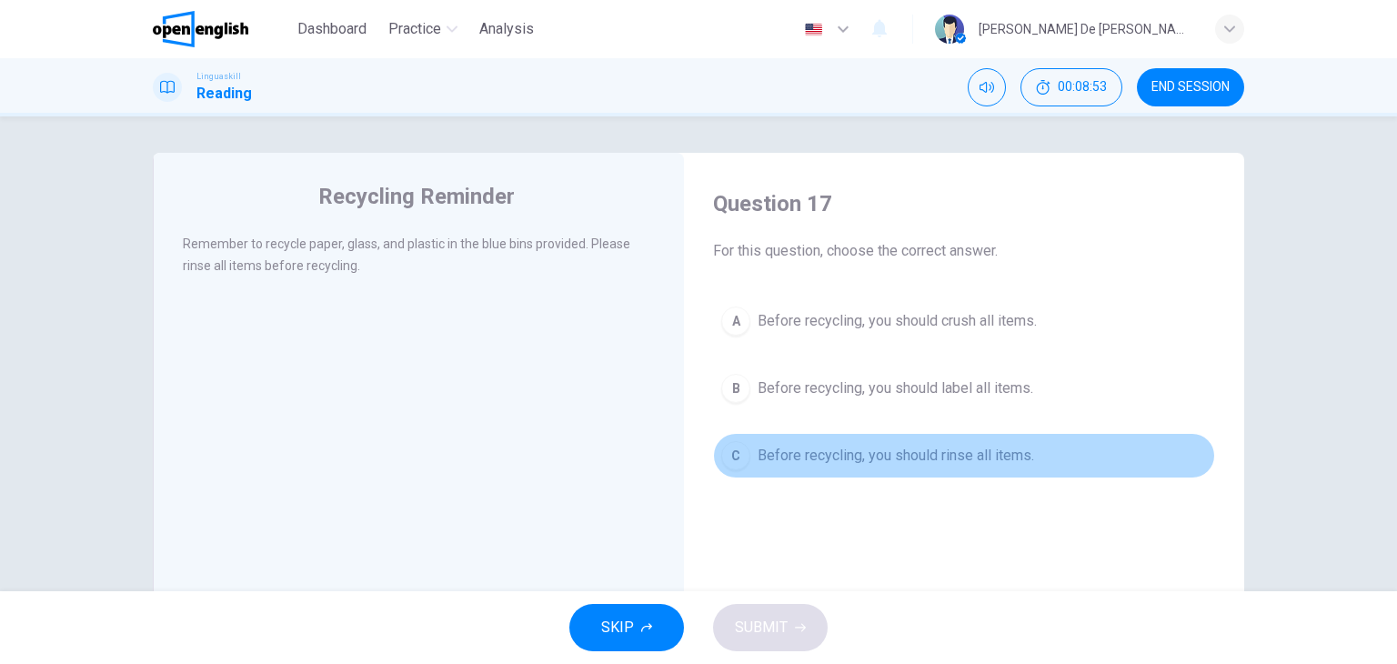
click at [865, 449] on span "Before recycling, you should rinse all items." at bounding box center [895, 456] width 276 height 22
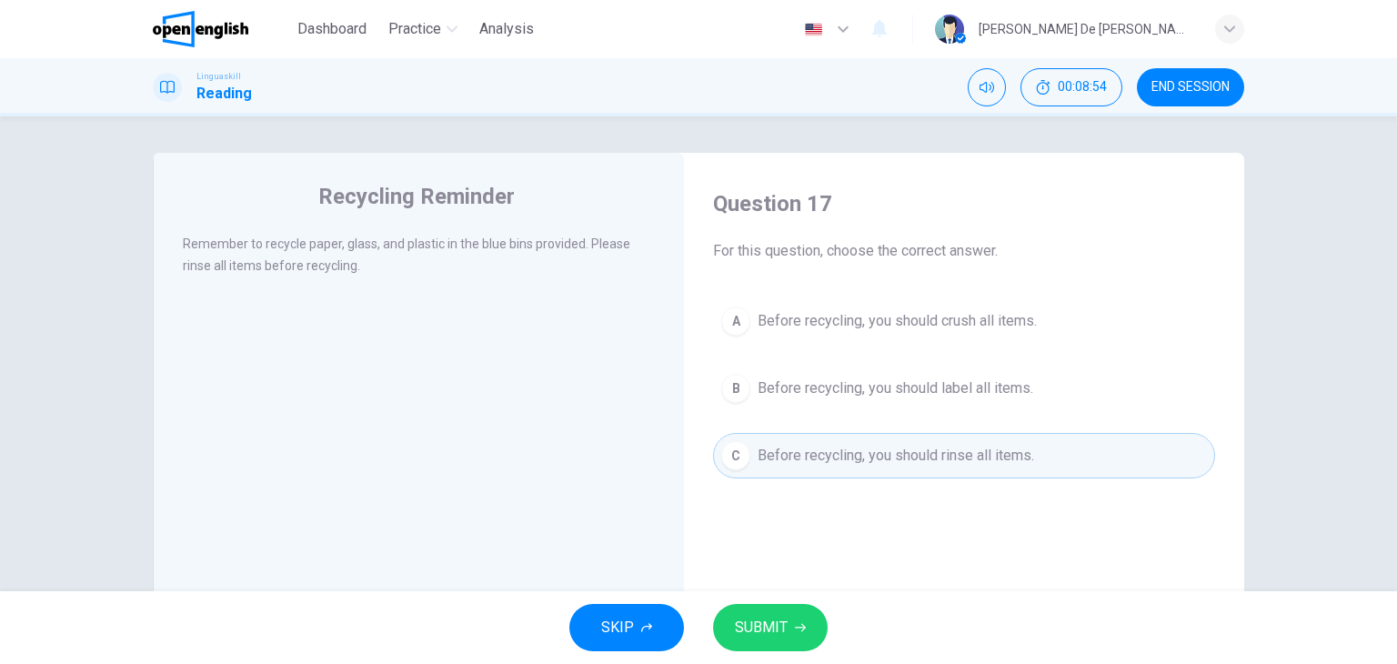
click at [772, 630] on span "SUBMIT" at bounding box center [761, 627] width 53 height 25
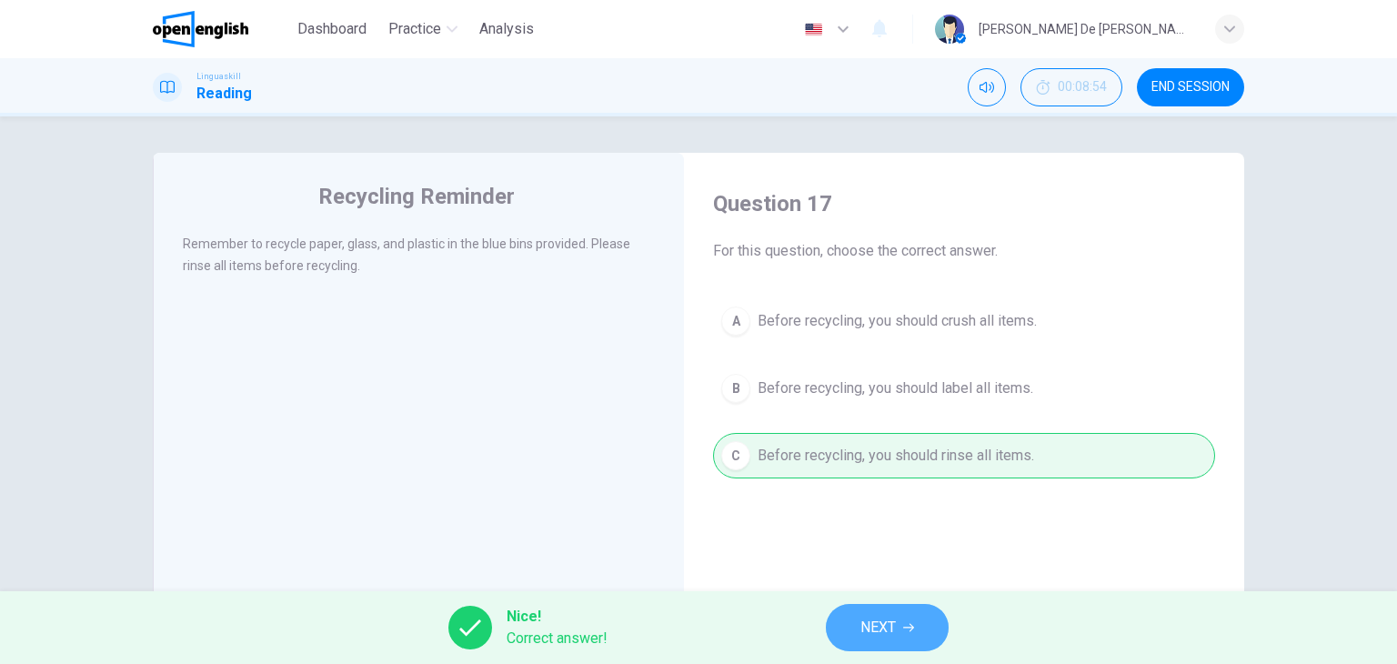
click at [866, 620] on span "NEXT" at bounding box center [877, 627] width 35 height 25
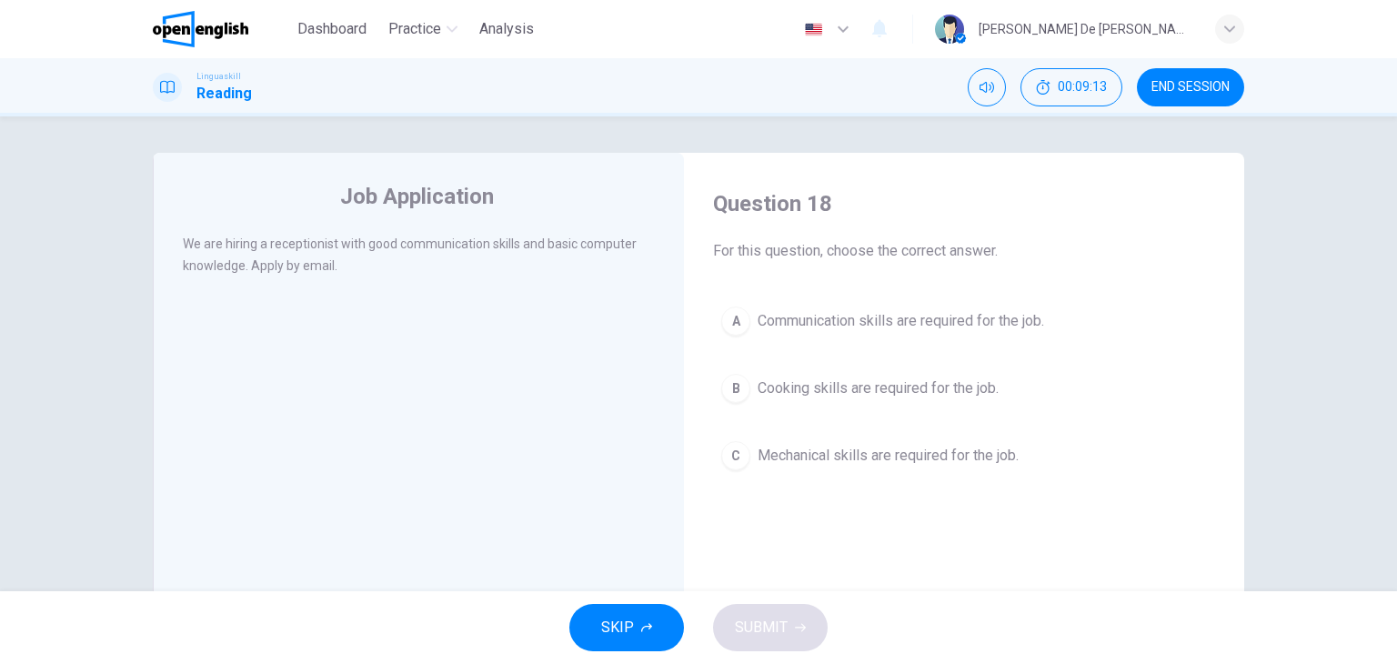
click at [885, 332] on button "A Communication skills are required for the job." at bounding box center [964, 320] width 502 height 45
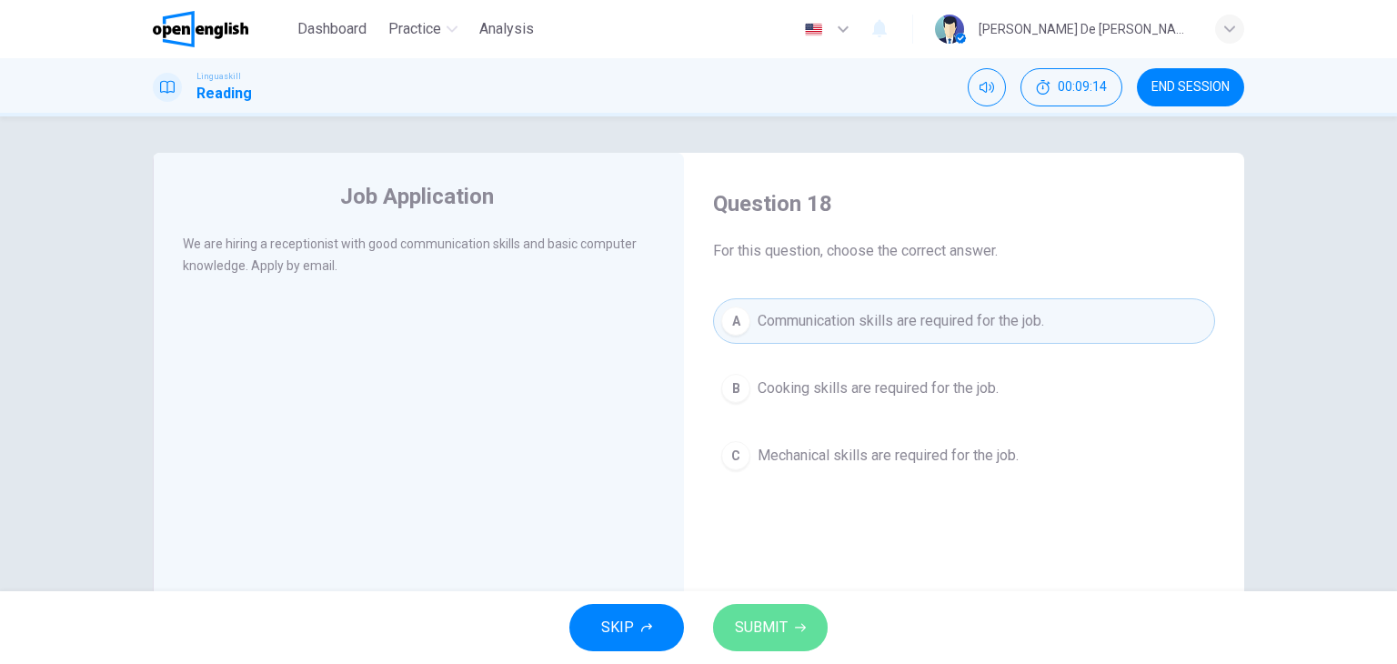
click at [785, 625] on span "SUBMIT" at bounding box center [761, 627] width 53 height 25
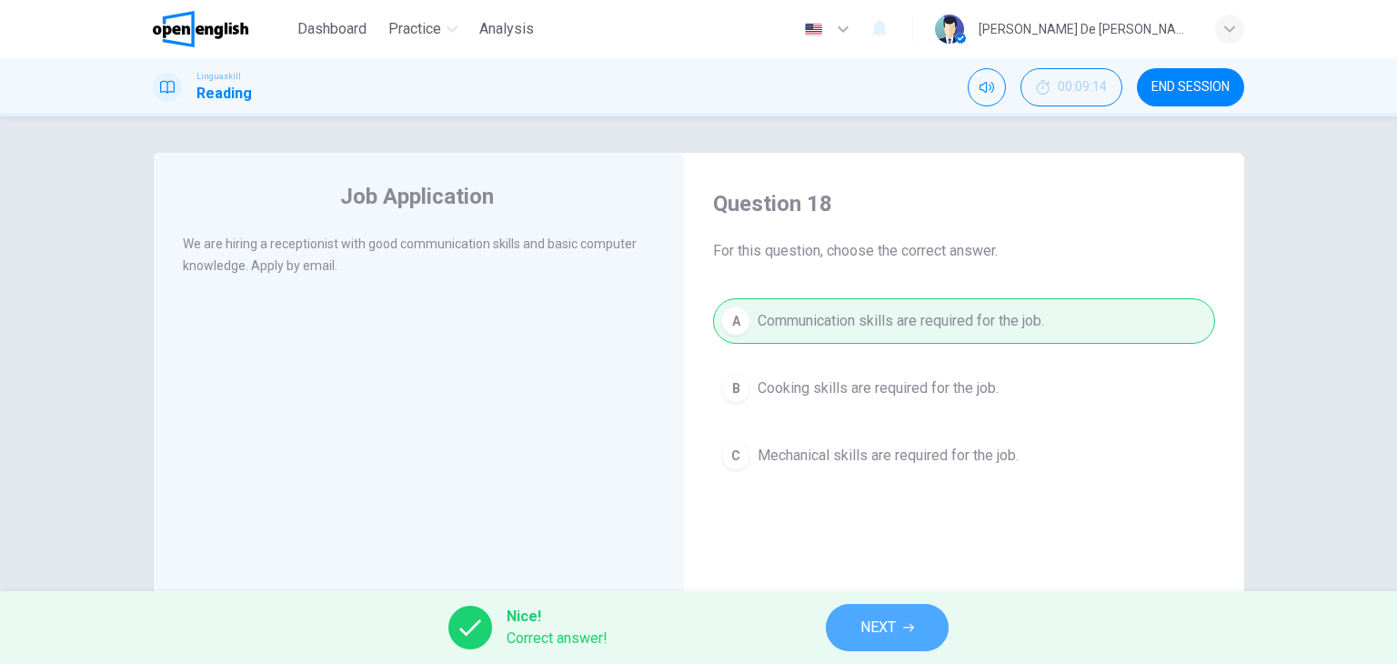
click at [876, 620] on span "NEXT" at bounding box center [877, 627] width 35 height 25
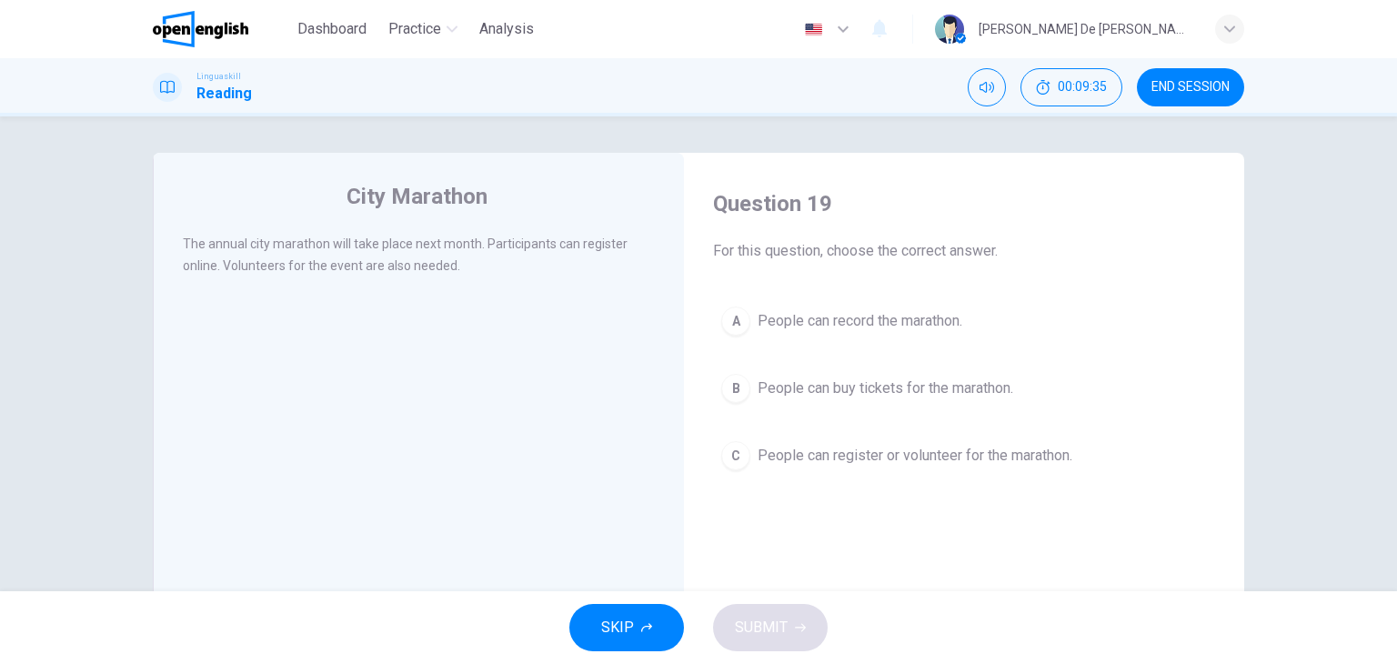
click at [739, 453] on div "C" at bounding box center [735, 455] width 29 height 29
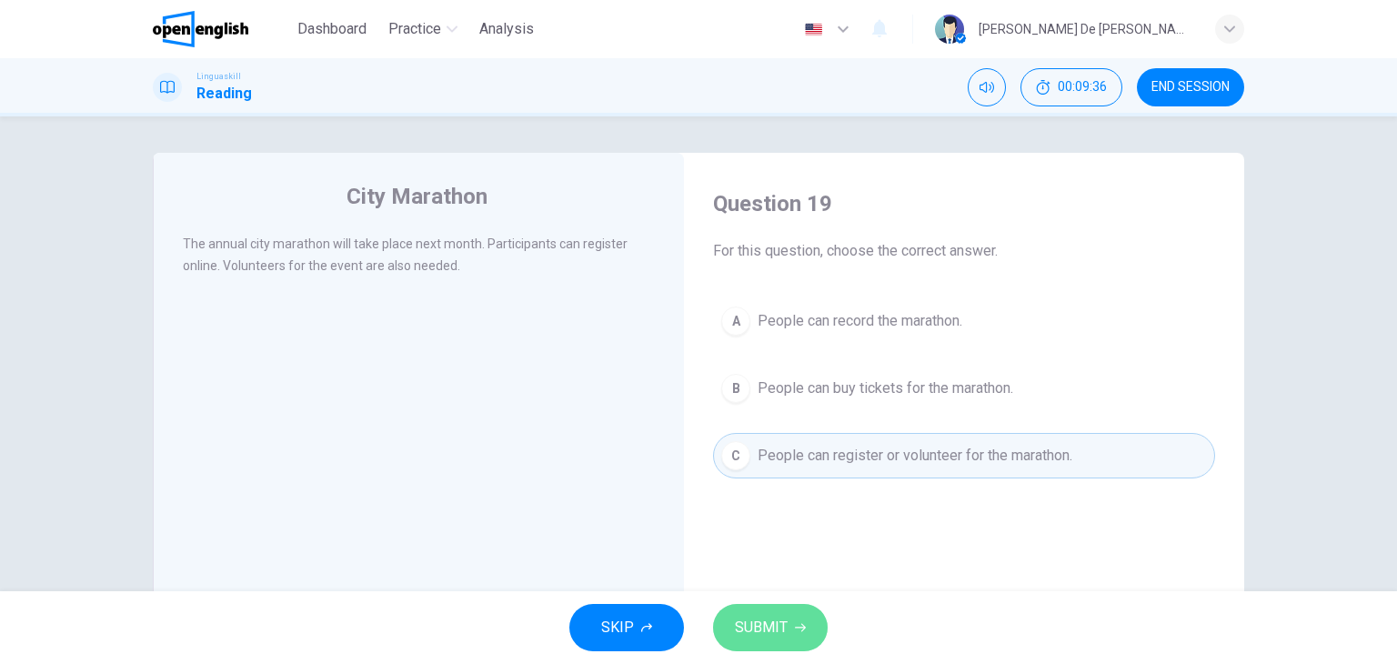
click at [808, 622] on button "SUBMIT" at bounding box center [770, 627] width 115 height 47
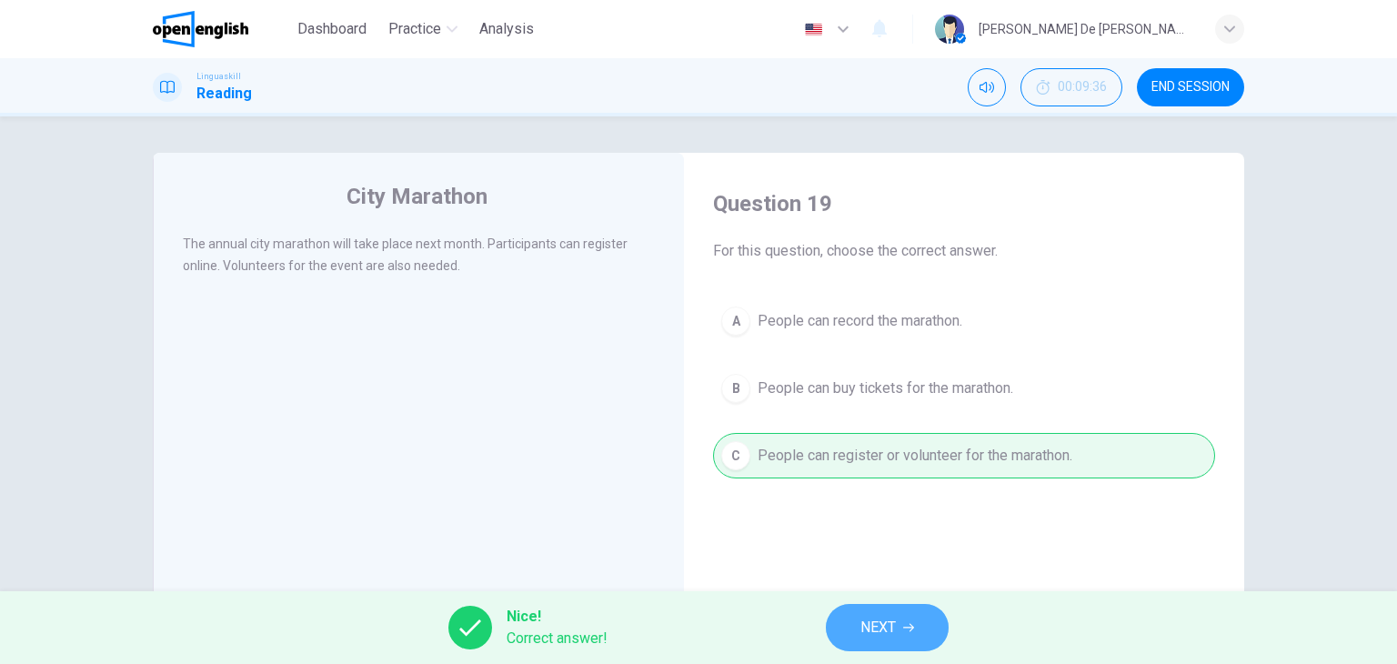
click at [858, 623] on button "NEXT" at bounding box center [887, 627] width 123 height 47
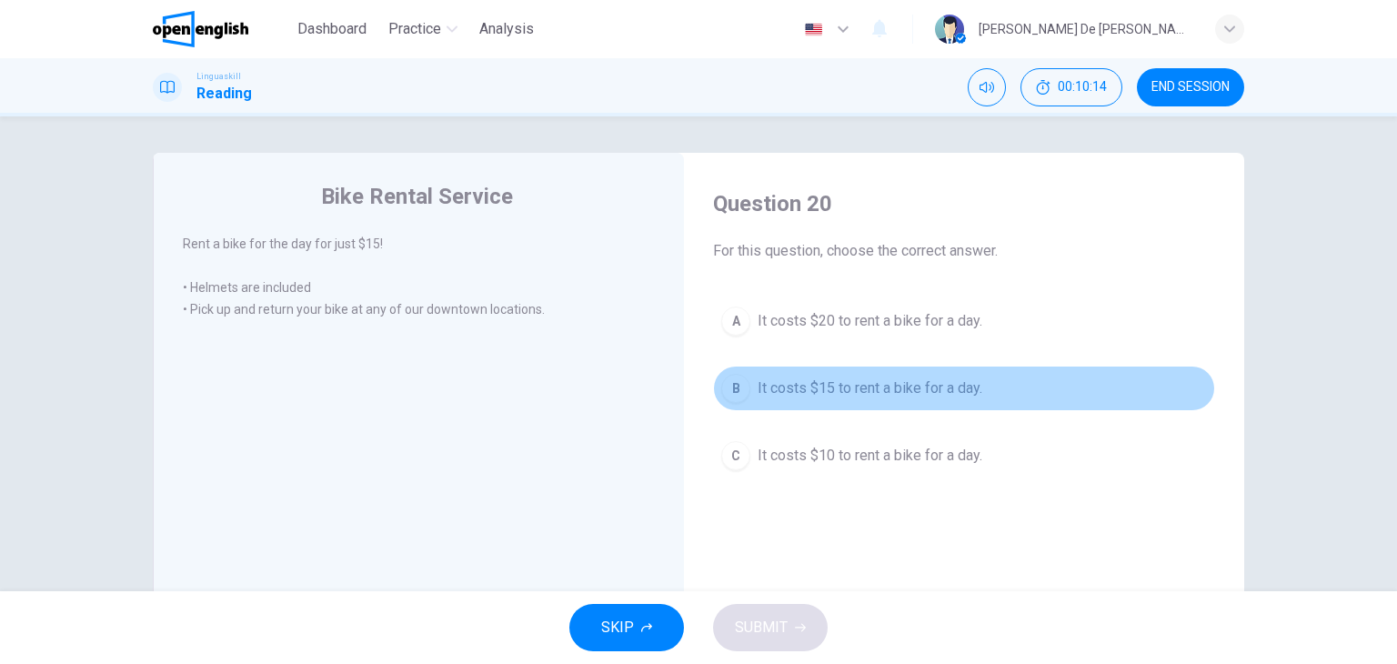
click at [795, 387] on span "It costs $15 to rent a bike for a day." at bounding box center [869, 388] width 225 height 22
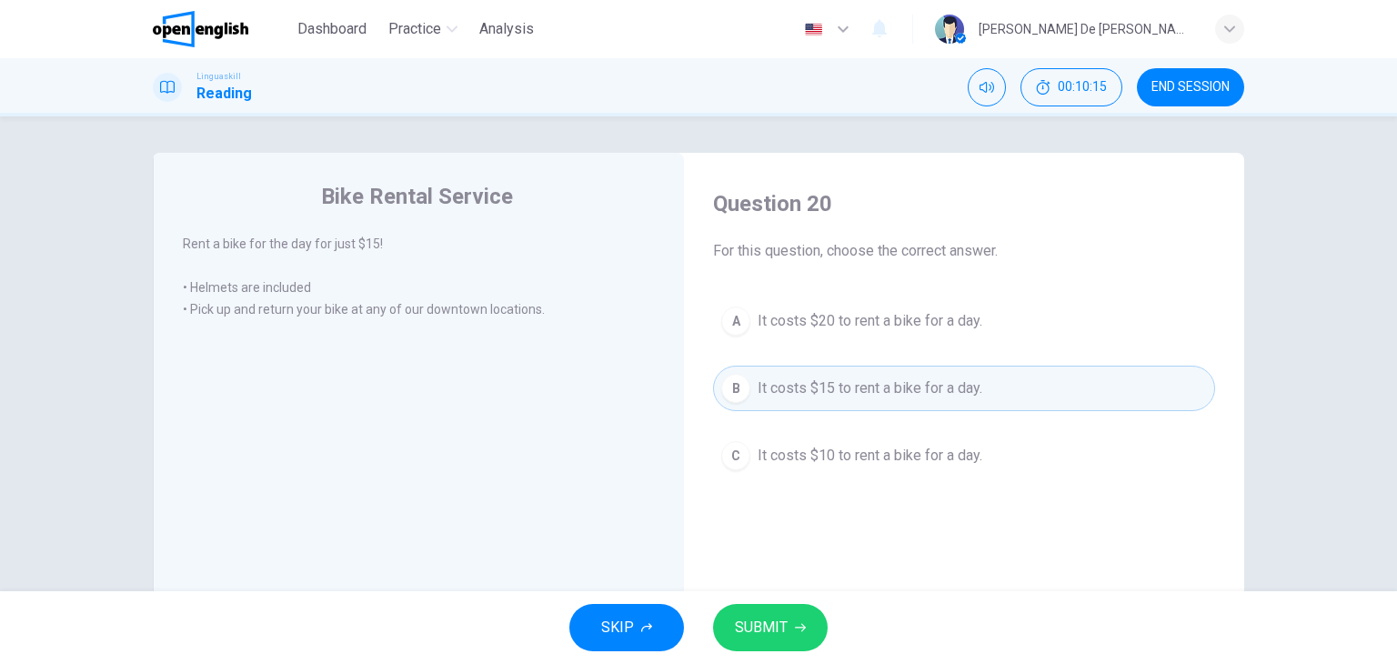
click at [796, 620] on button "SUBMIT" at bounding box center [770, 627] width 115 height 47
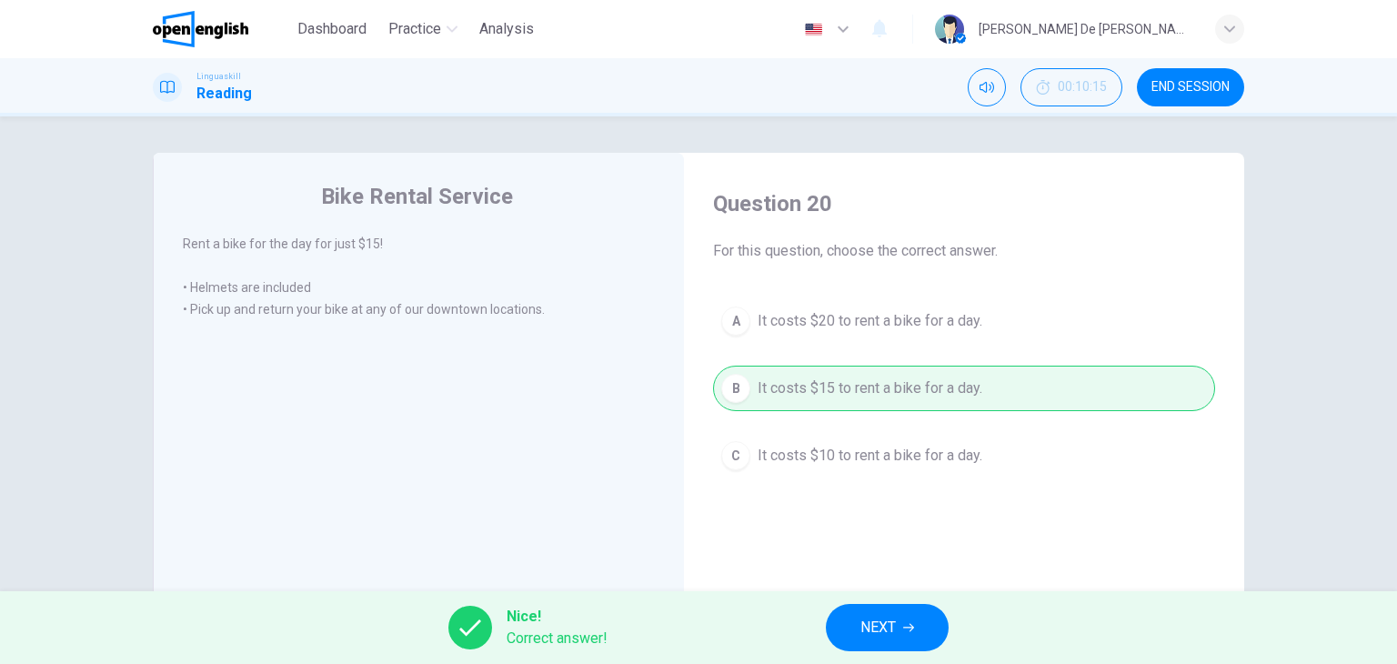
click at [916, 618] on button "NEXT" at bounding box center [887, 627] width 123 height 47
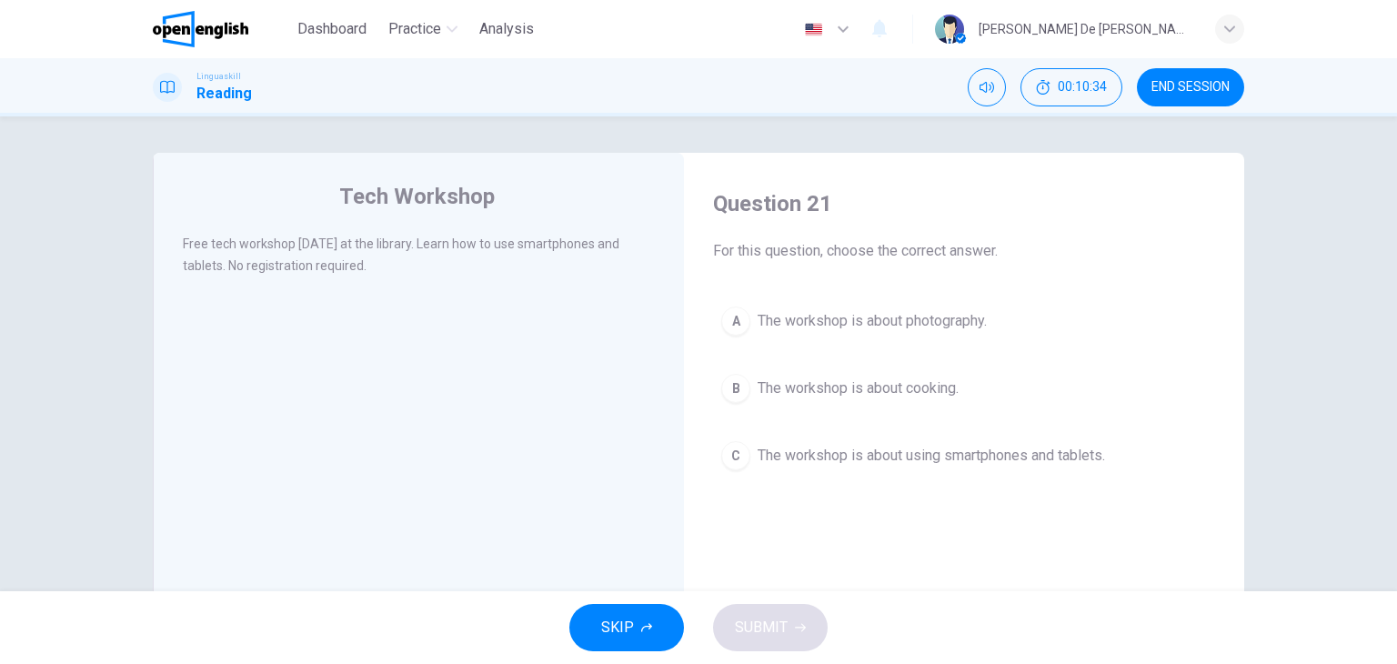
click at [855, 452] on span "The workshop is about using smartphones and tablets." at bounding box center [930, 456] width 347 height 22
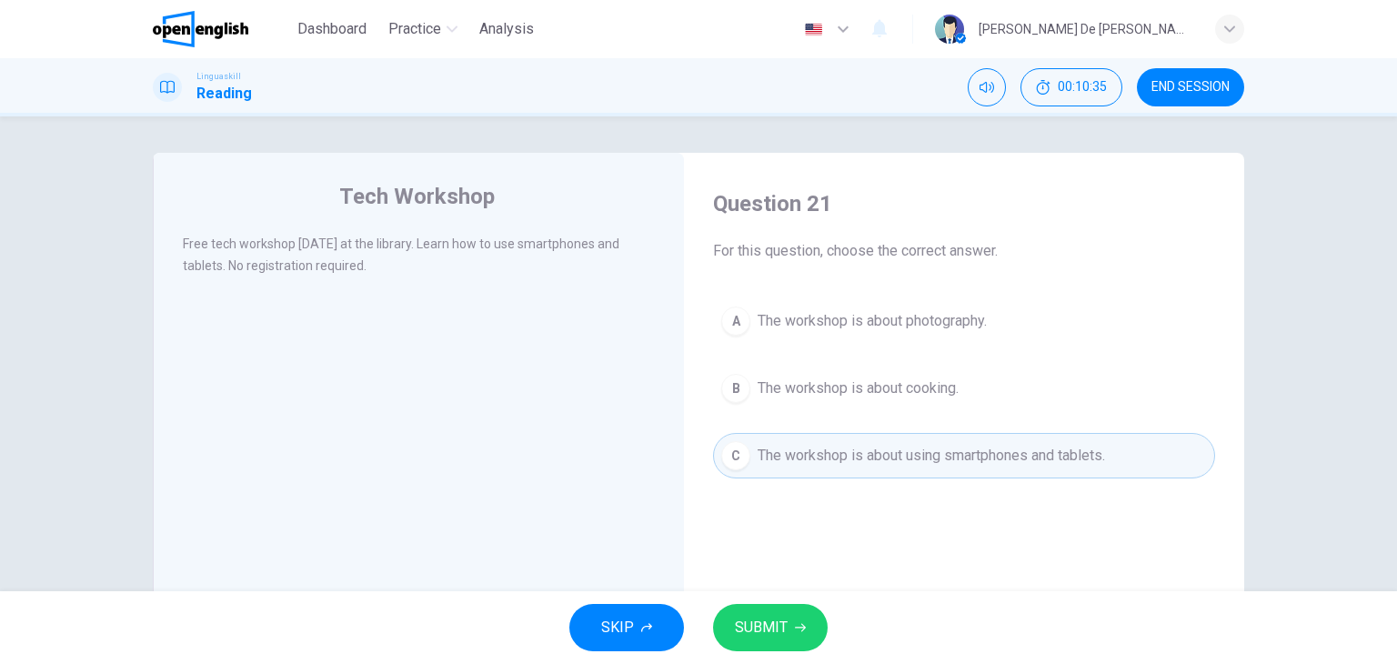
click at [793, 616] on button "SUBMIT" at bounding box center [770, 627] width 115 height 47
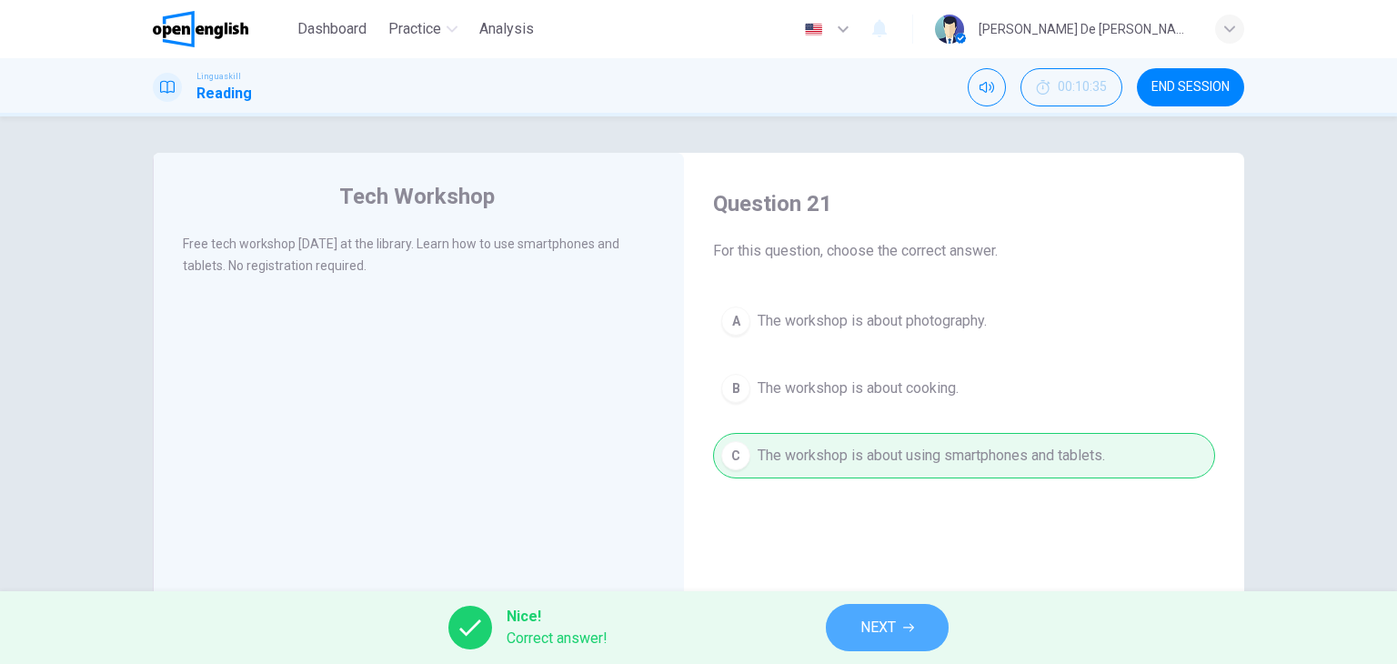
click at [866, 630] on span "NEXT" at bounding box center [877, 627] width 35 height 25
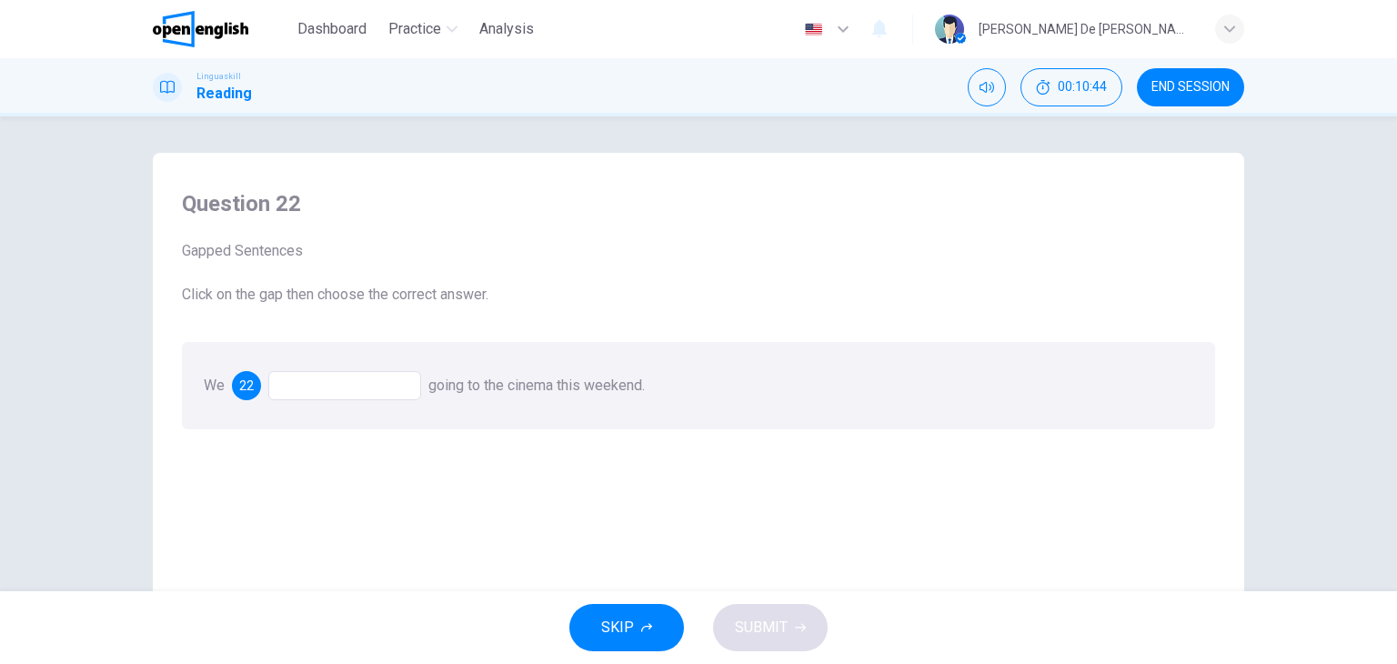
click at [357, 382] on div at bounding box center [344, 385] width 153 height 29
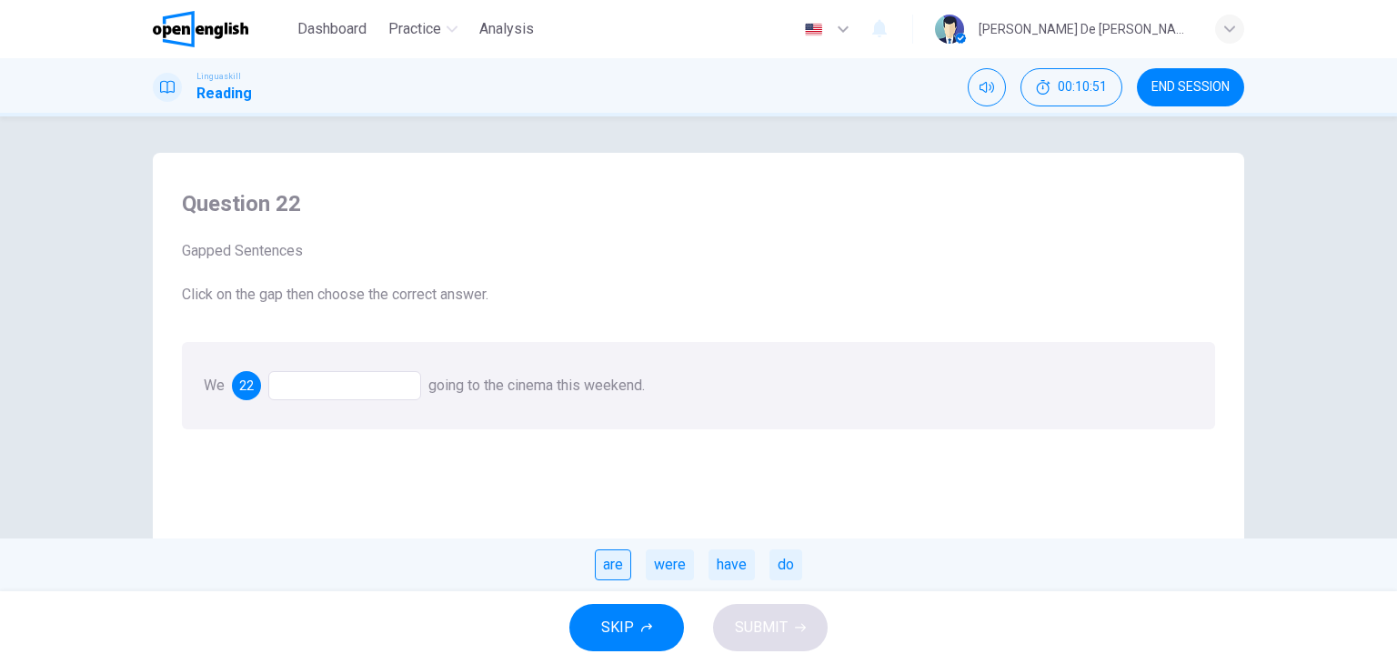
click at [619, 563] on div "are" at bounding box center [613, 564] width 36 height 31
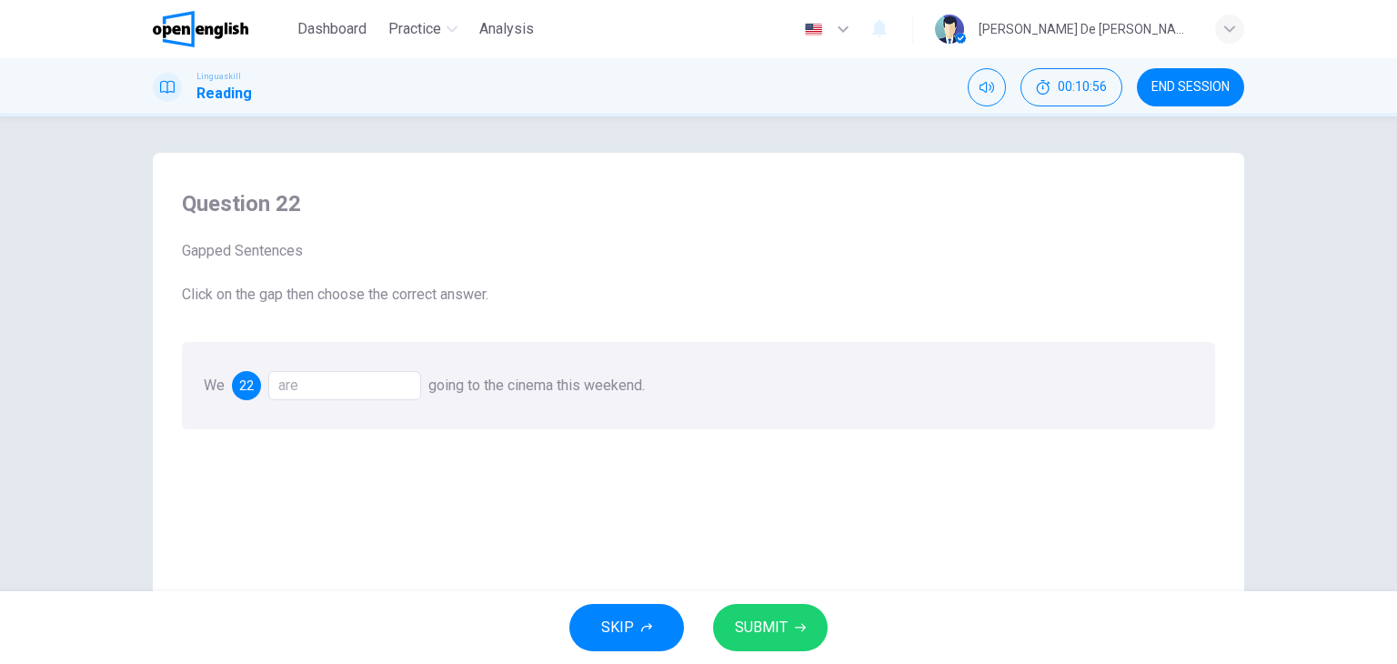
click at [776, 623] on span "SUBMIT" at bounding box center [761, 627] width 53 height 25
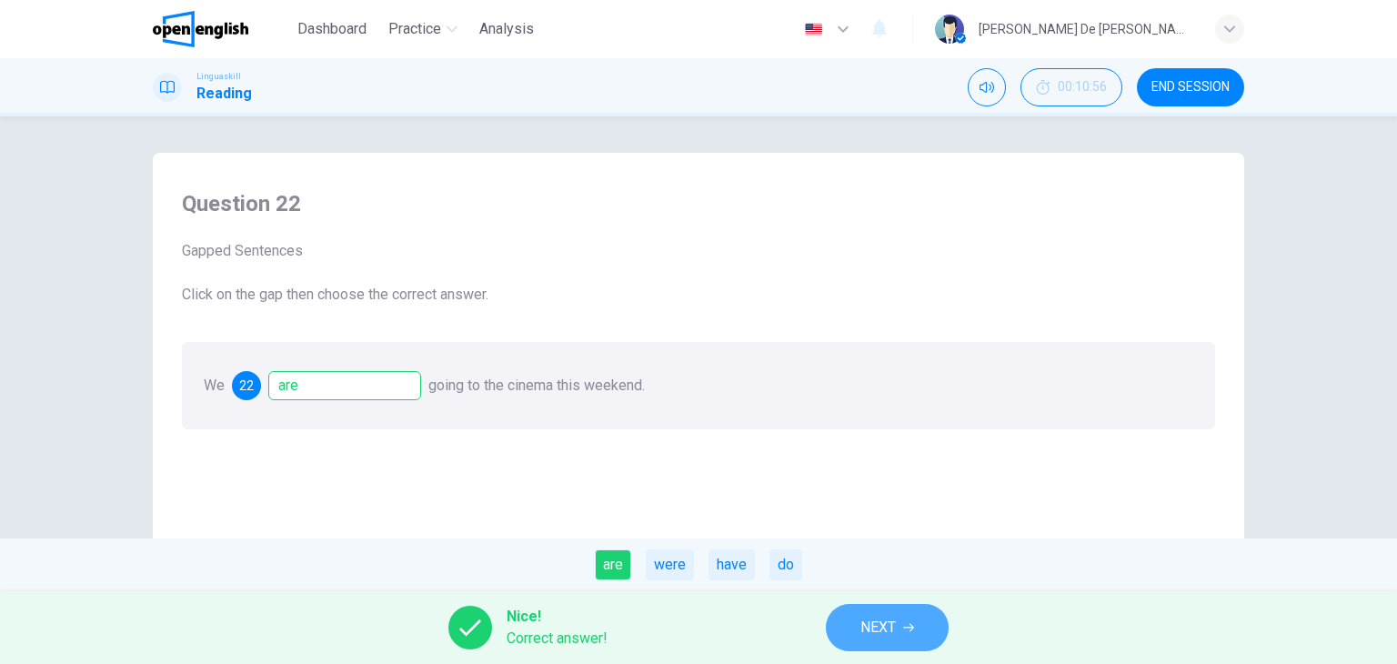
click at [873, 612] on button "NEXT" at bounding box center [887, 627] width 123 height 47
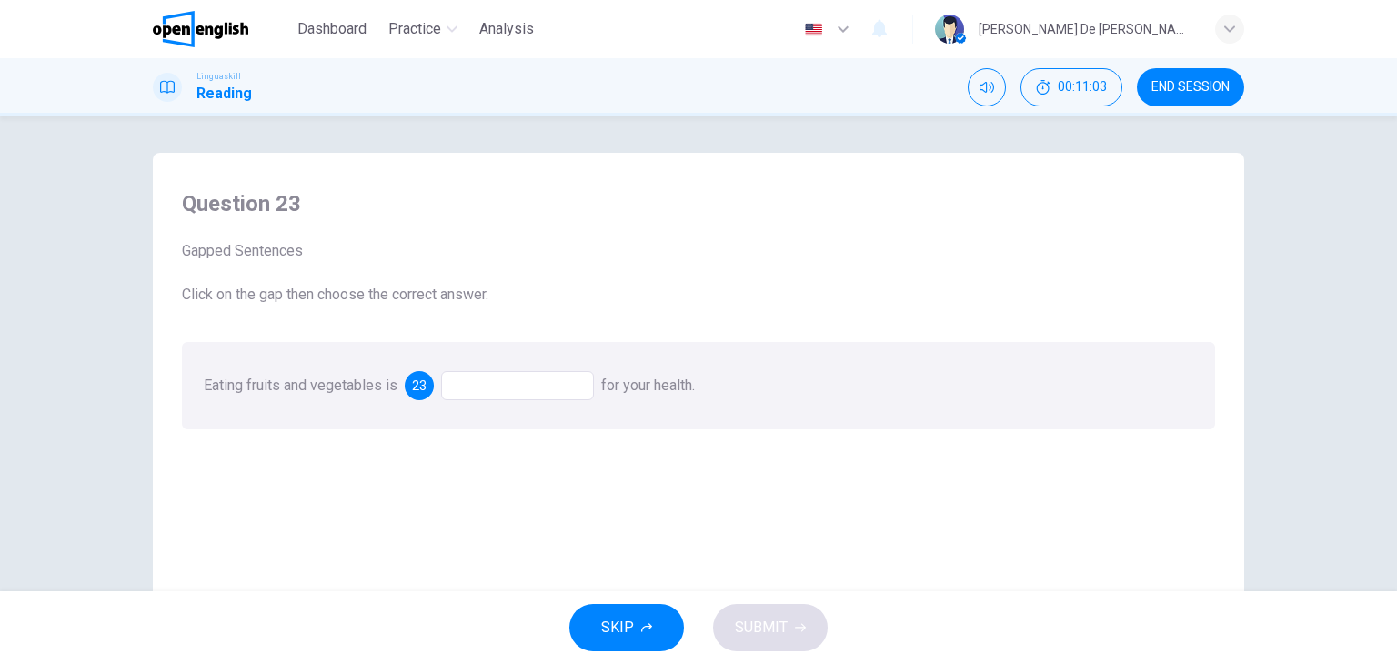
click at [486, 386] on div at bounding box center [517, 385] width 153 height 29
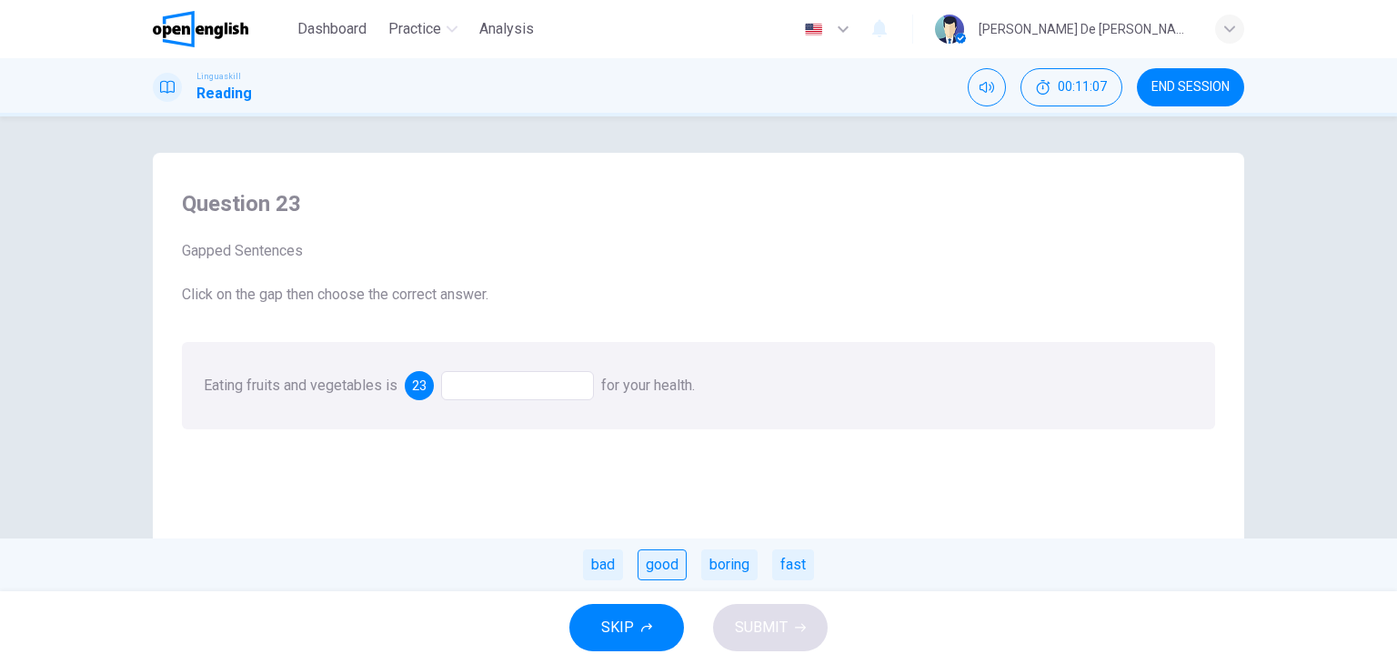
click at [669, 562] on div "good" at bounding box center [661, 564] width 49 height 31
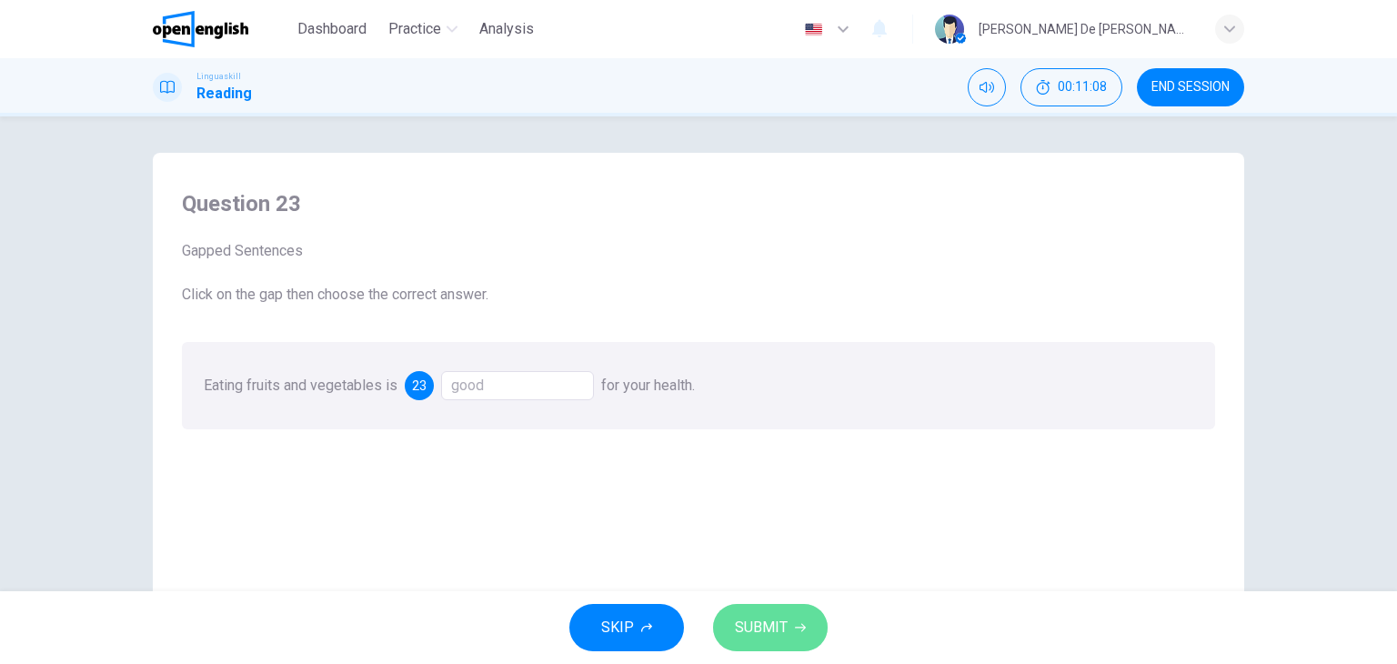
click at [766, 627] on span "SUBMIT" at bounding box center [761, 627] width 53 height 25
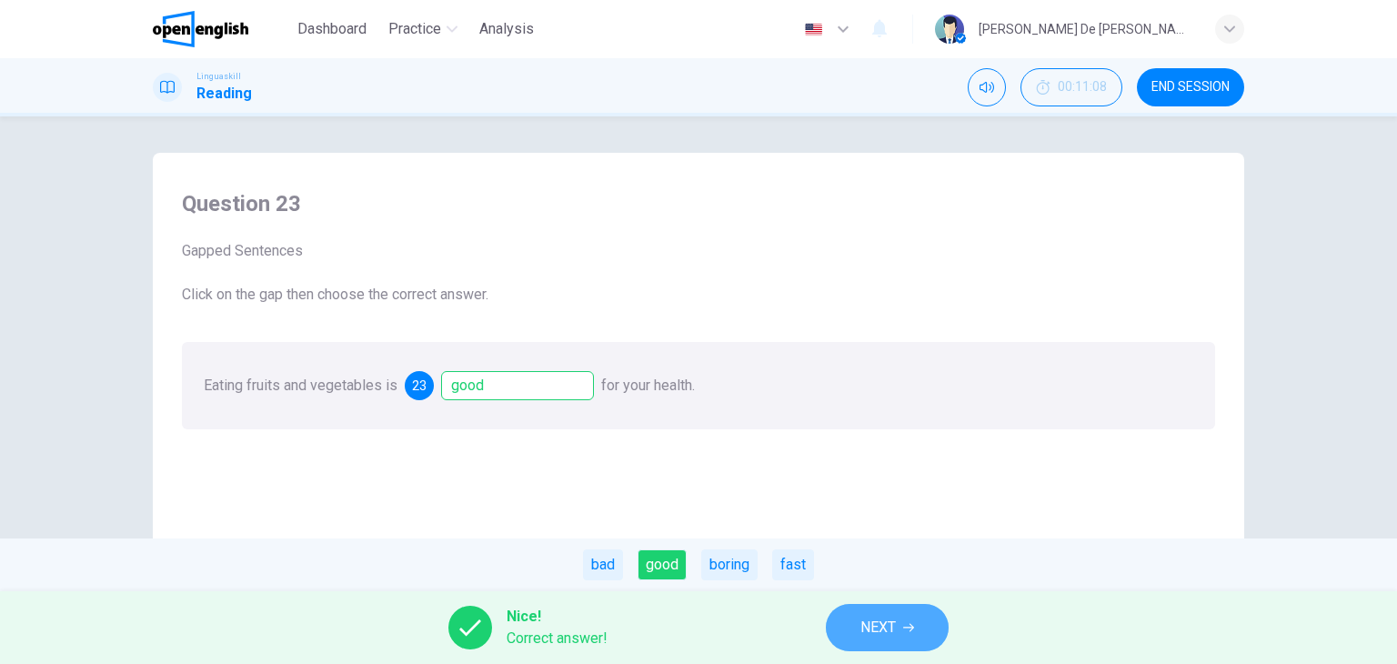
click at [898, 616] on button "NEXT" at bounding box center [887, 627] width 123 height 47
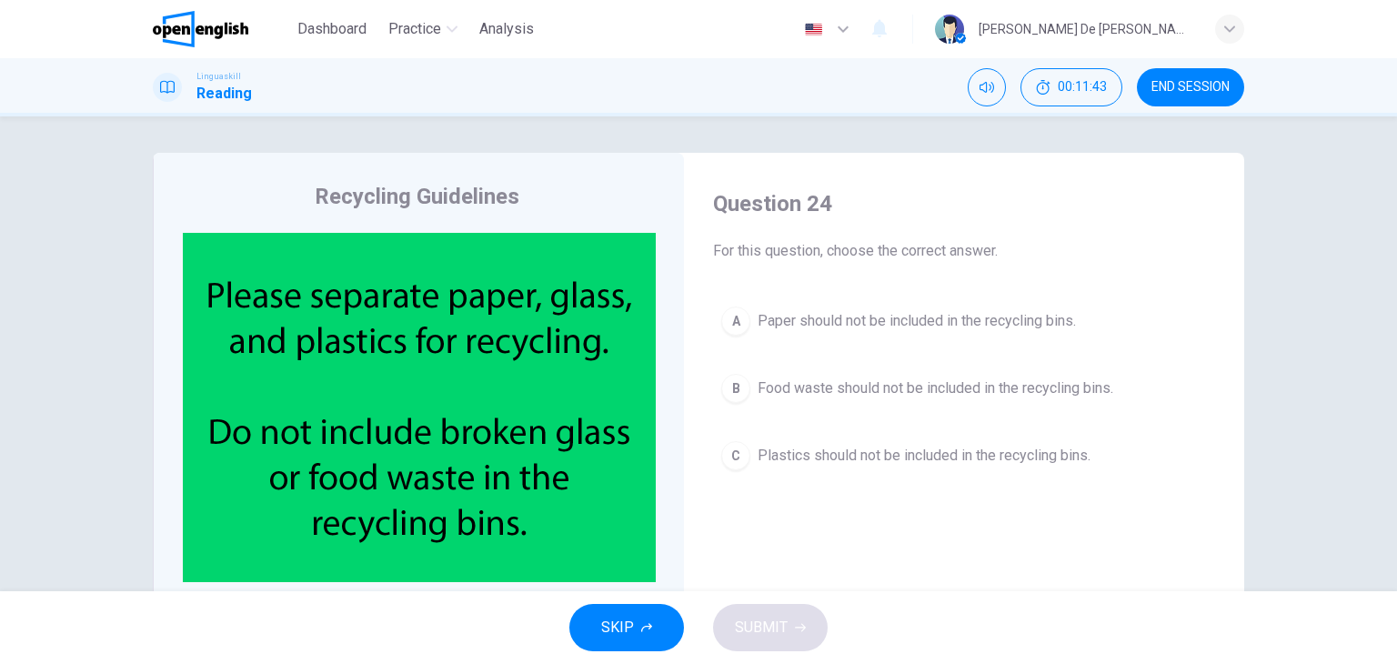
click at [757, 388] on span "Food waste should not be included in the recycling bins." at bounding box center [934, 388] width 355 height 22
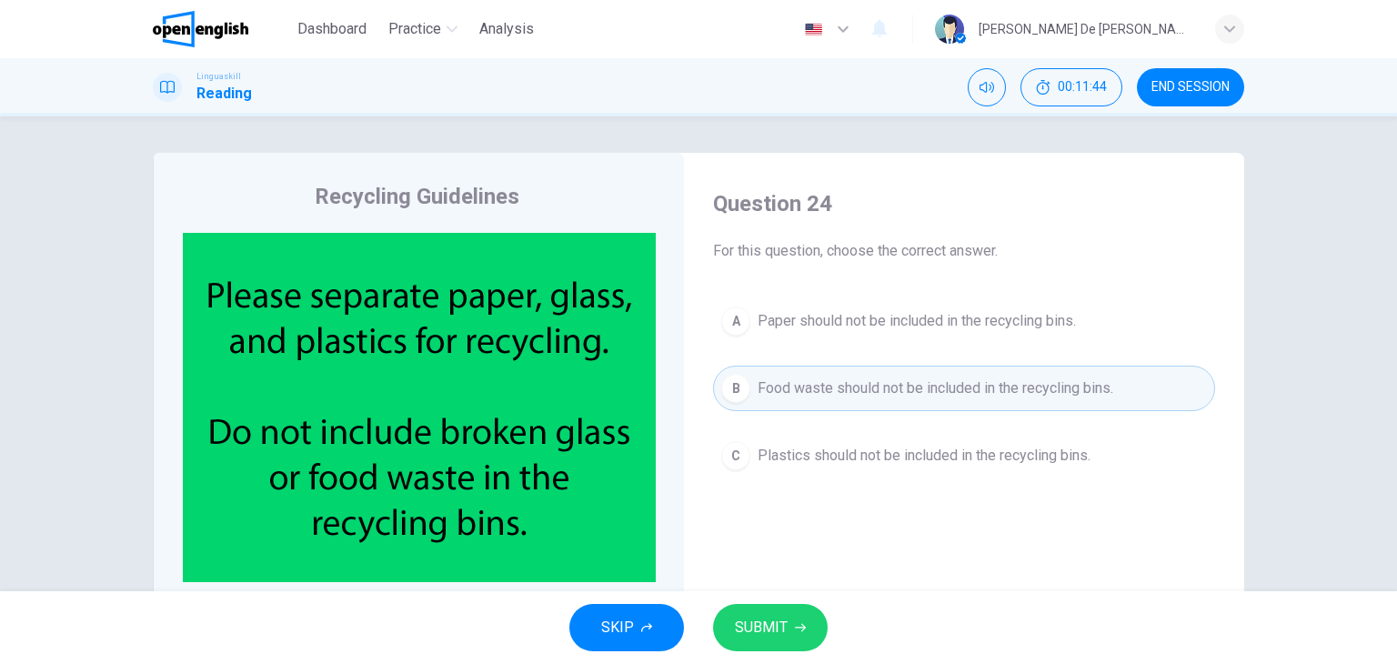
click at [791, 619] on button "SUBMIT" at bounding box center [770, 627] width 115 height 47
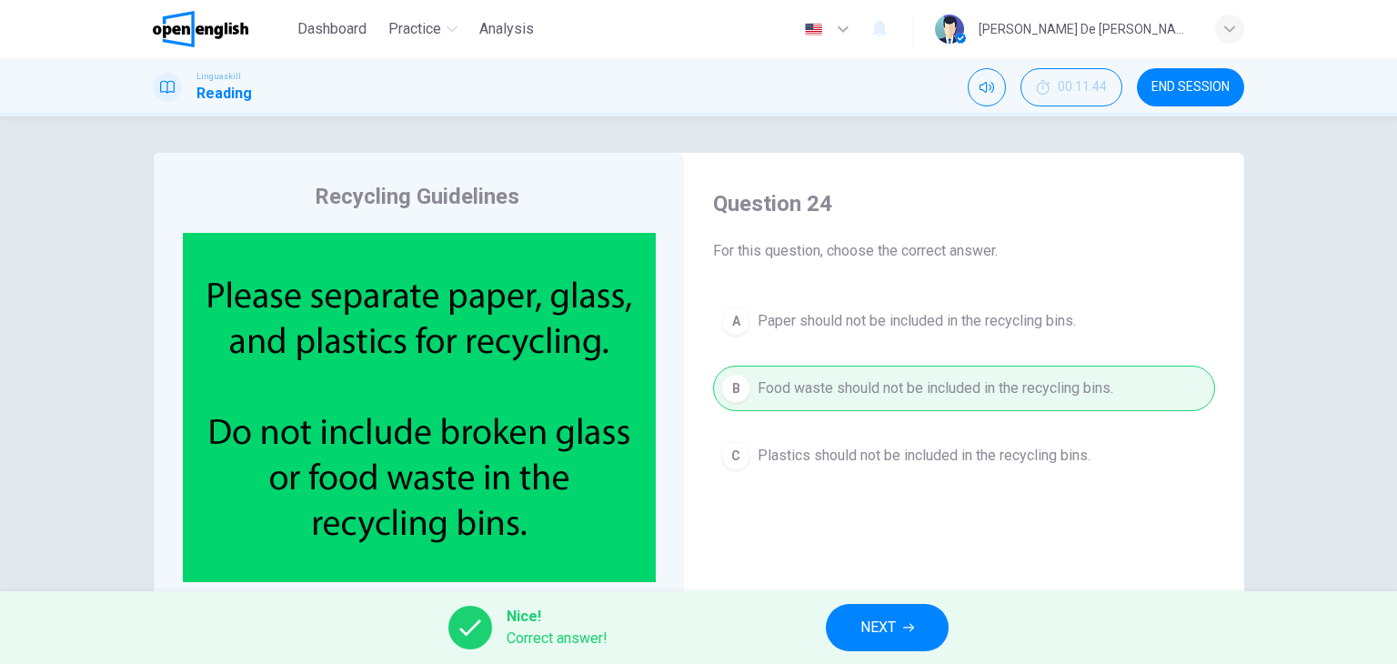
click at [866, 619] on span "NEXT" at bounding box center [877, 627] width 35 height 25
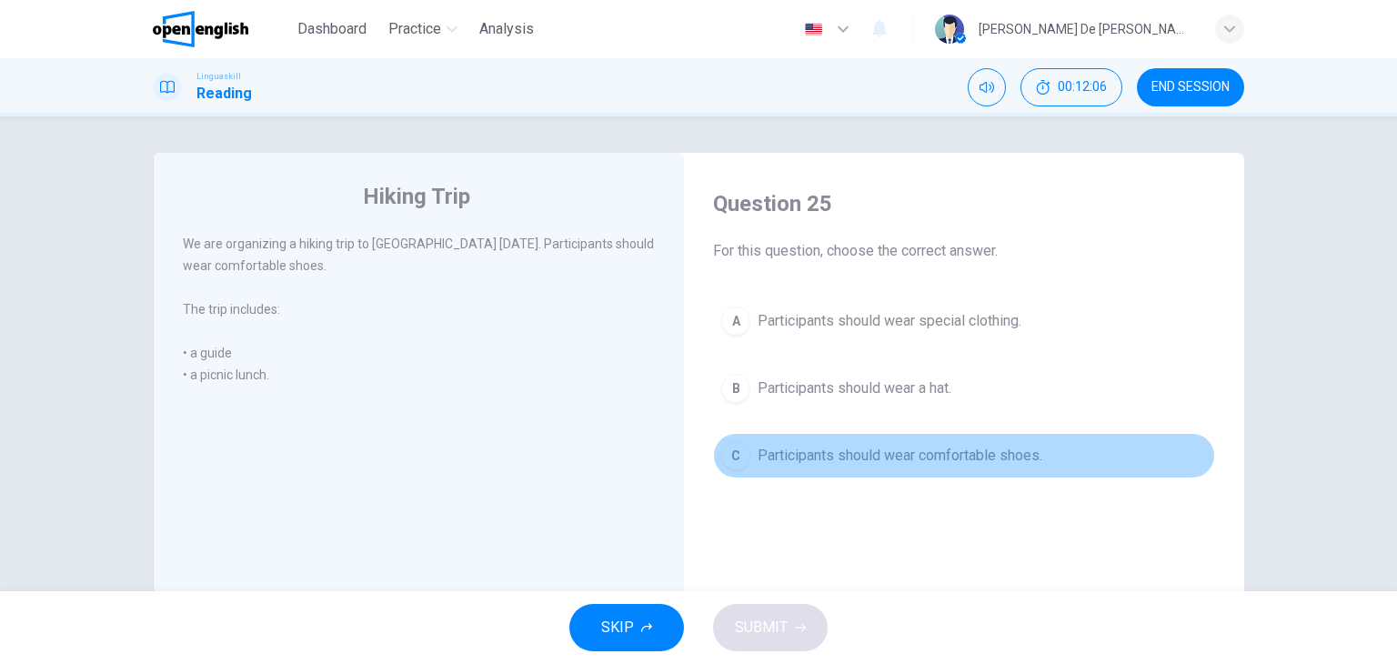
click at [746, 453] on button "C Participants should wear comfortable shoes." at bounding box center [964, 455] width 502 height 45
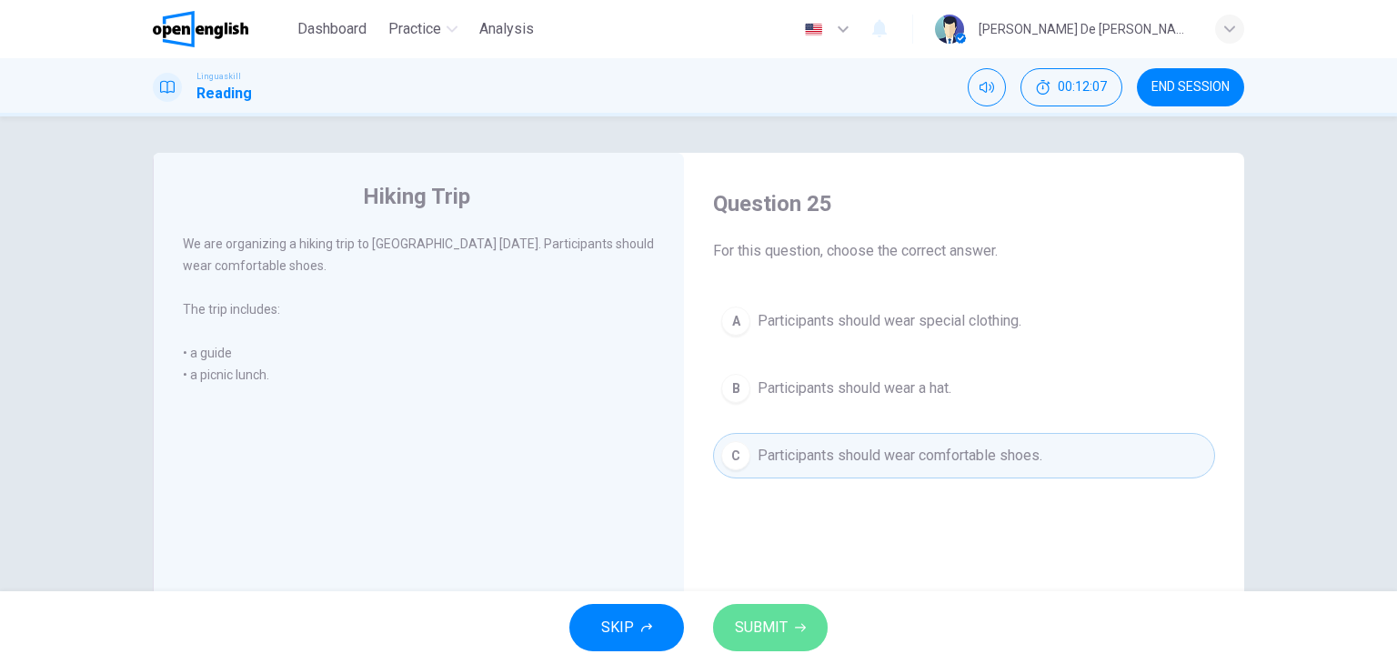
click at [773, 621] on span "SUBMIT" at bounding box center [761, 627] width 53 height 25
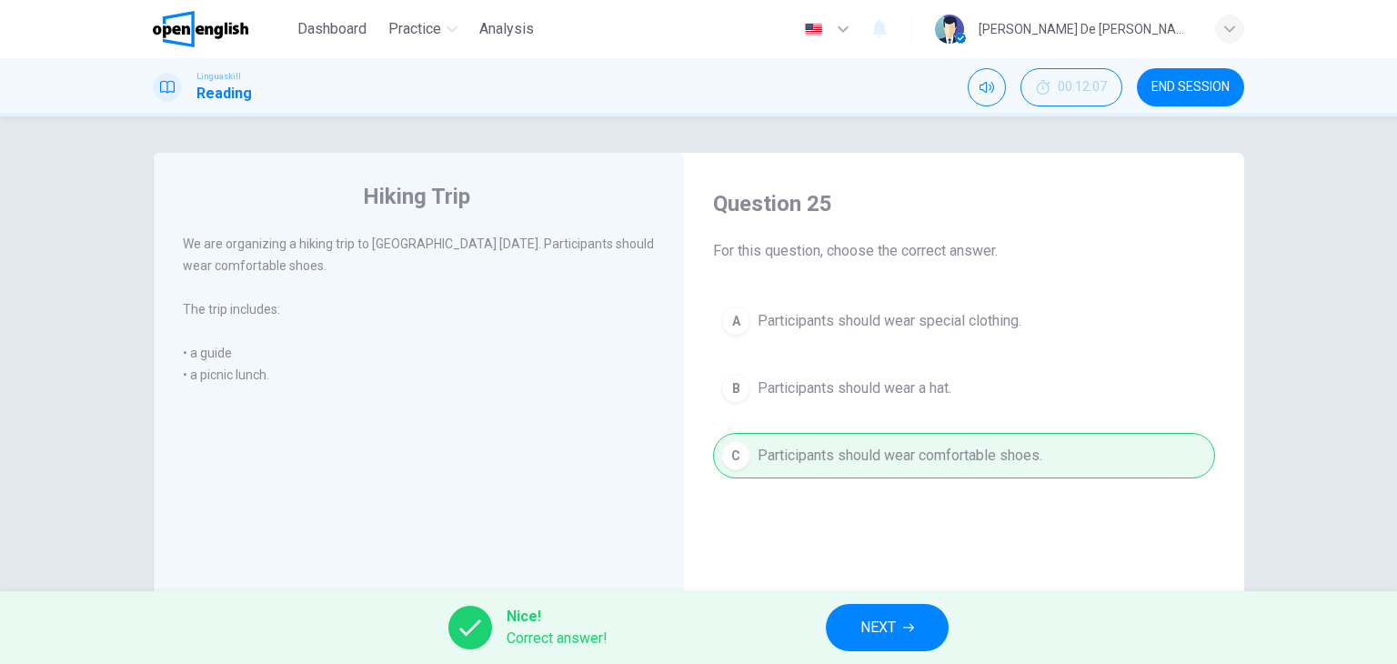
click at [886, 616] on span "NEXT" at bounding box center [877, 627] width 35 height 25
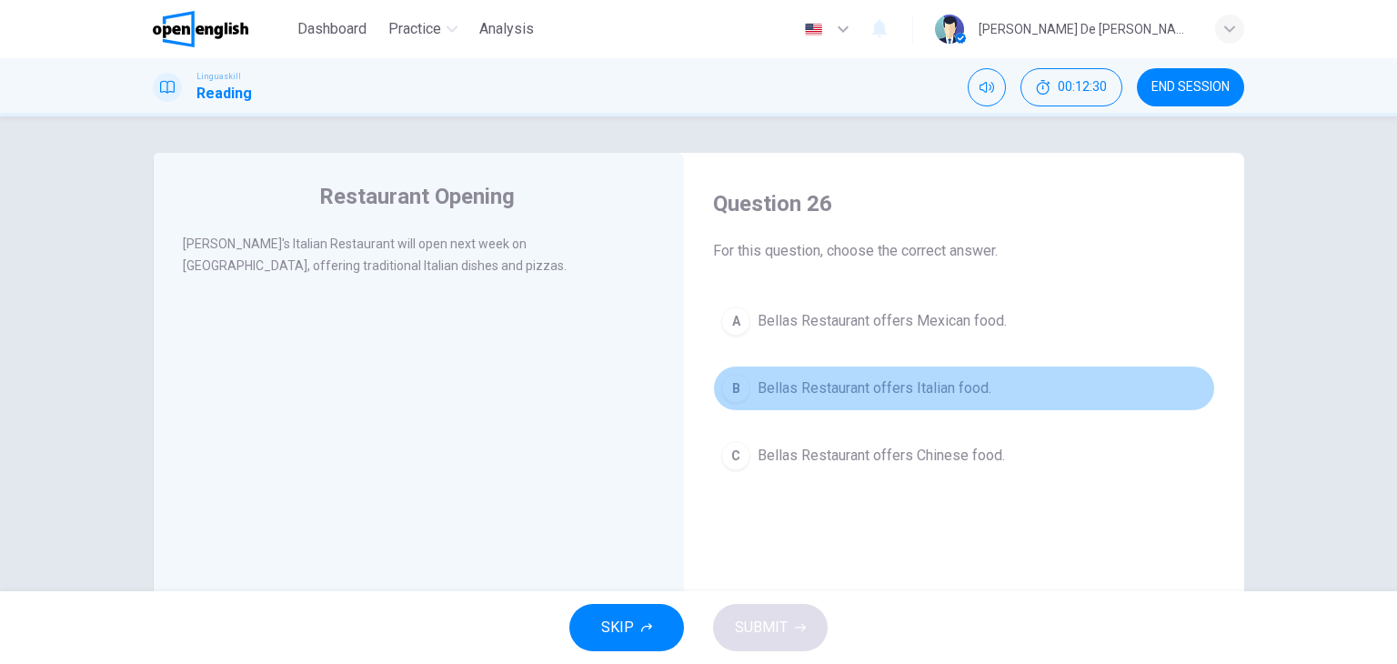
click at [855, 384] on span "Bellas Restaurant offers Italian food." at bounding box center [874, 388] width 234 height 22
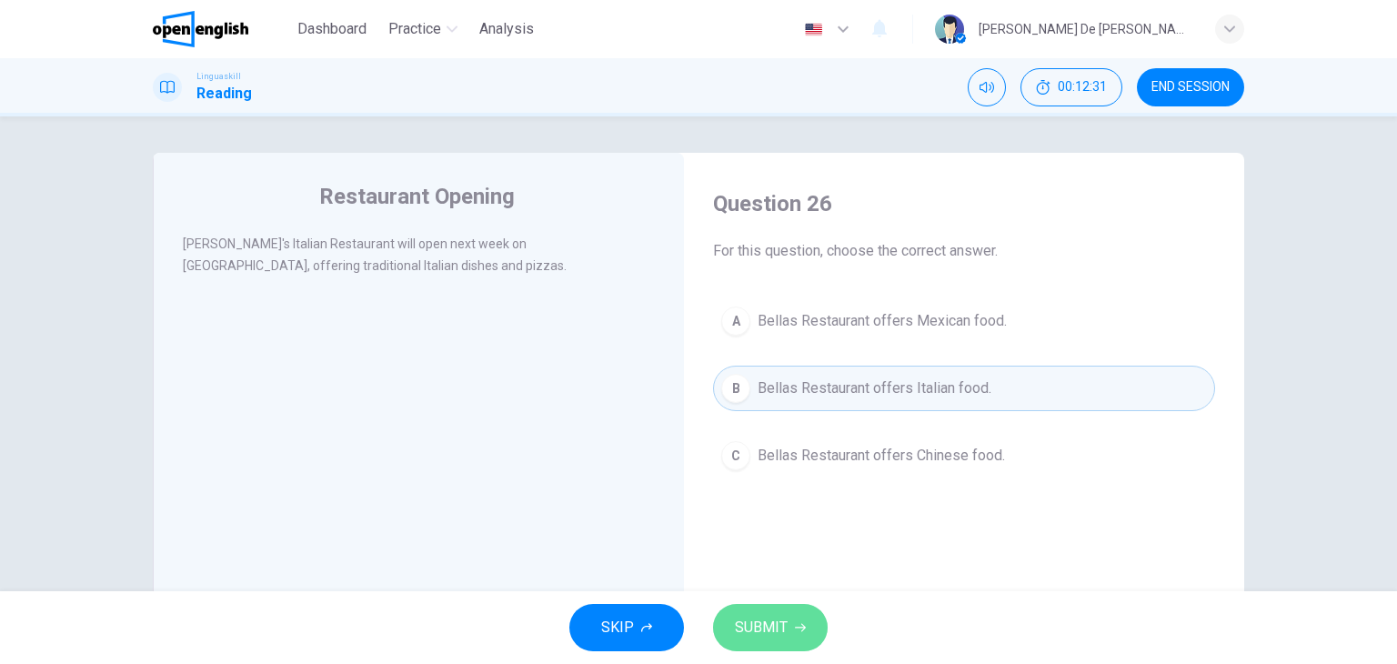
click at [786, 625] on span "SUBMIT" at bounding box center [761, 627] width 53 height 25
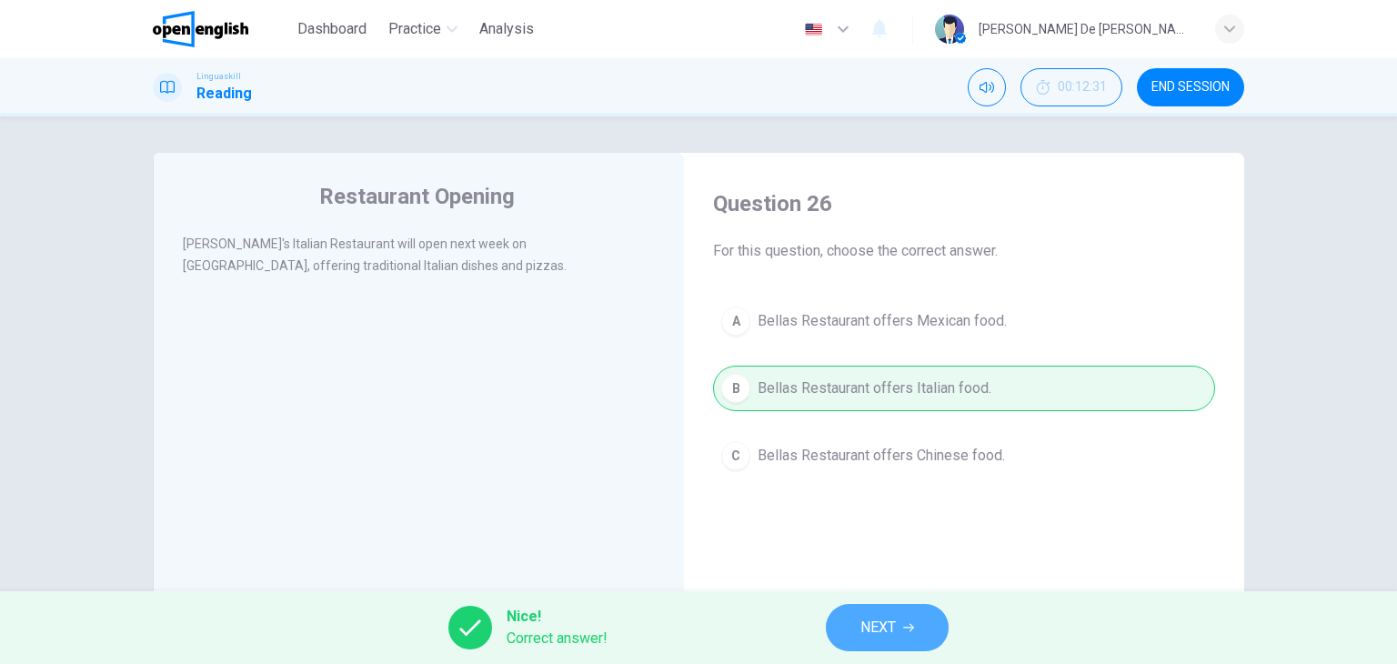
click at [864, 613] on button "NEXT" at bounding box center [887, 627] width 123 height 47
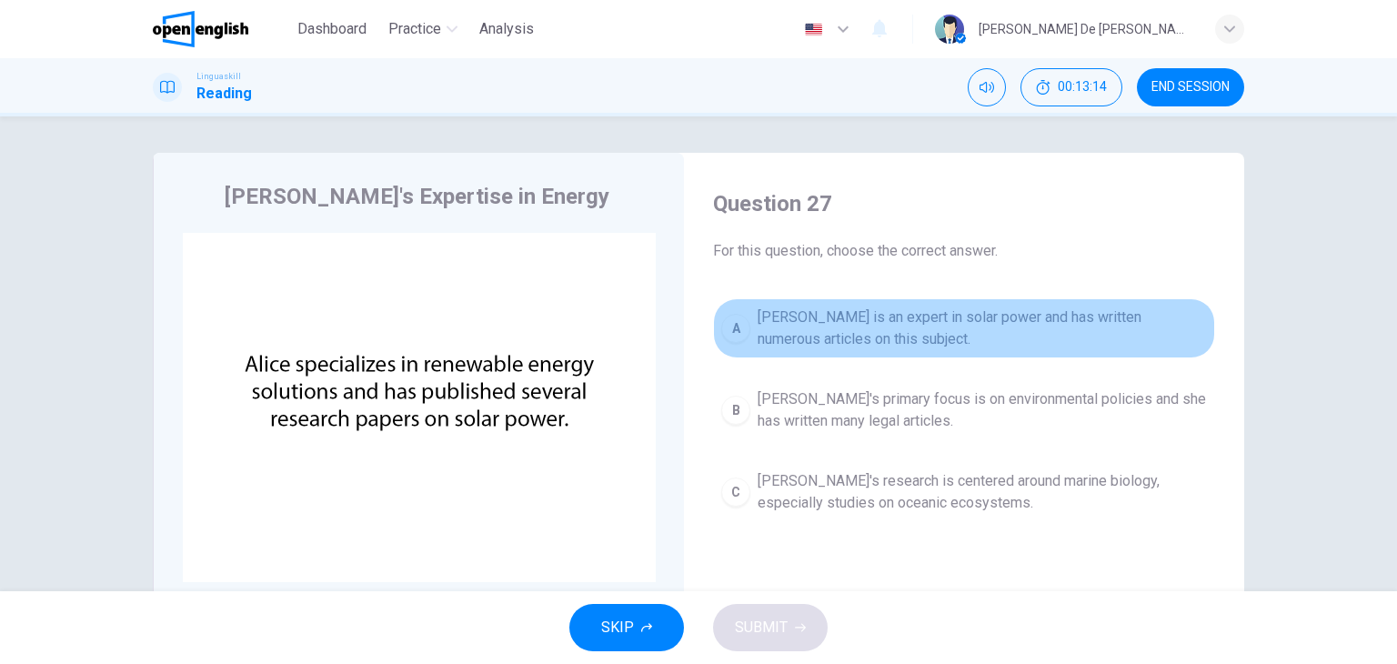
click at [826, 335] on span "Alice is an expert in solar power and has written numerous articles on this sub…" at bounding box center [981, 328] width 449 height 44
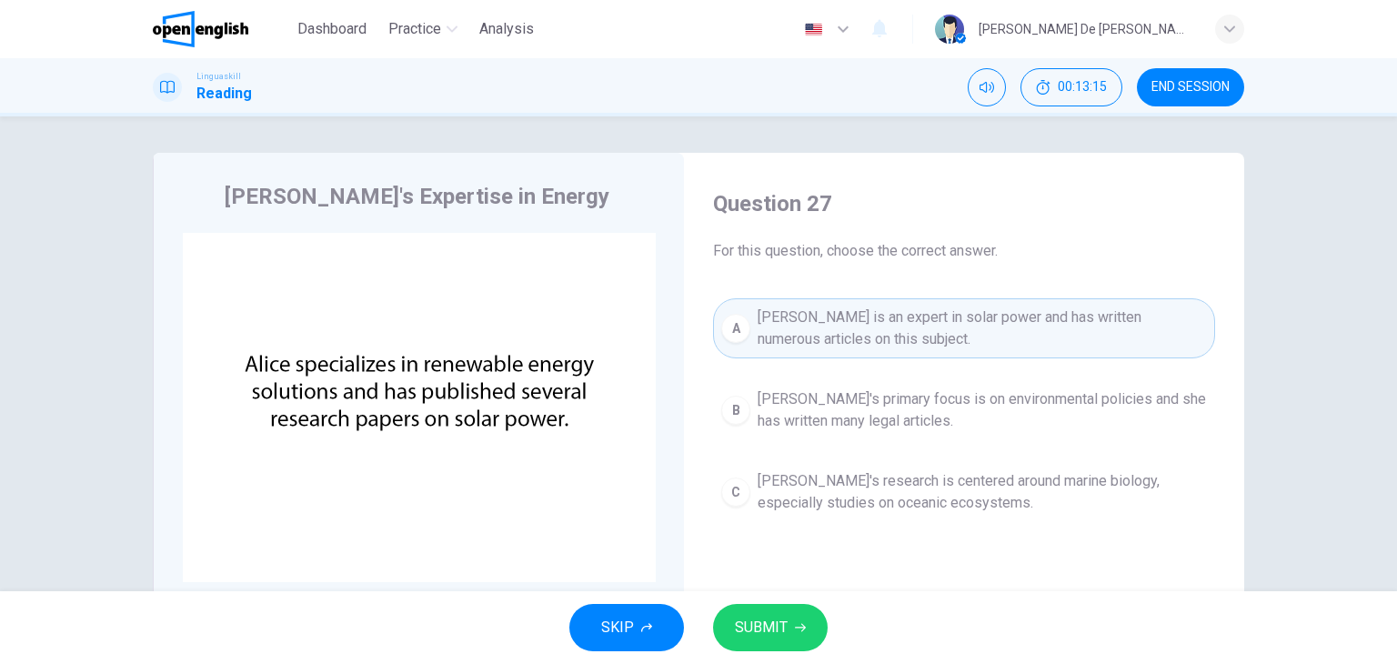
click at [796, 630] on icon "button" at bounding box center [800, 627] width 11 height 11
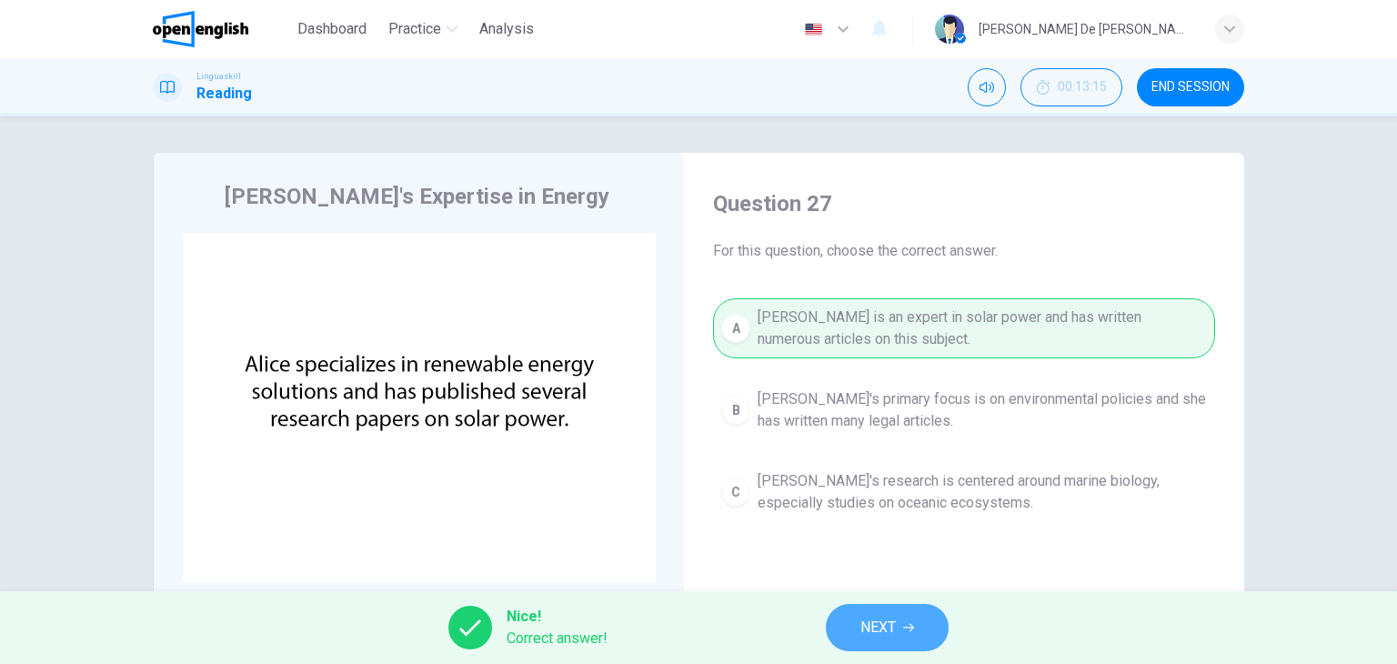
click at [857, 623] on button "NEXT" at bounding box center [887, 627] width 123 height 47
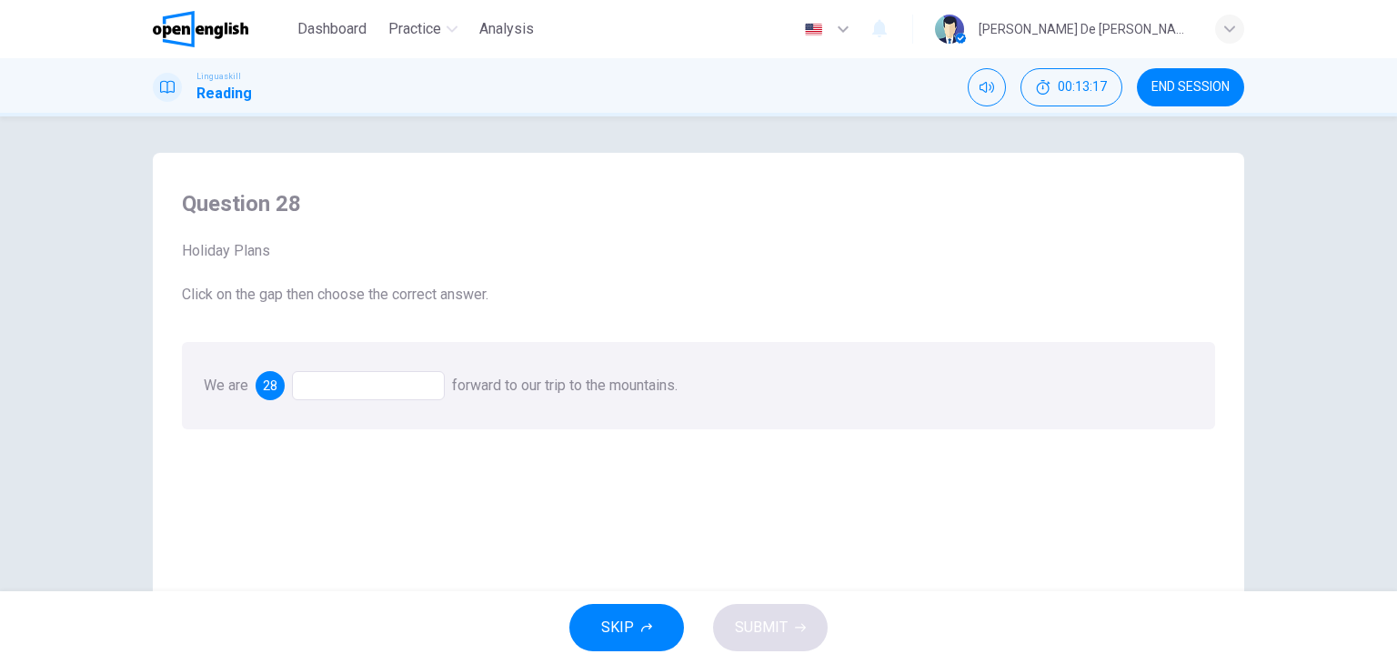
click at [405, 394] on div at bounding box center [368, 385] width 153 height 29
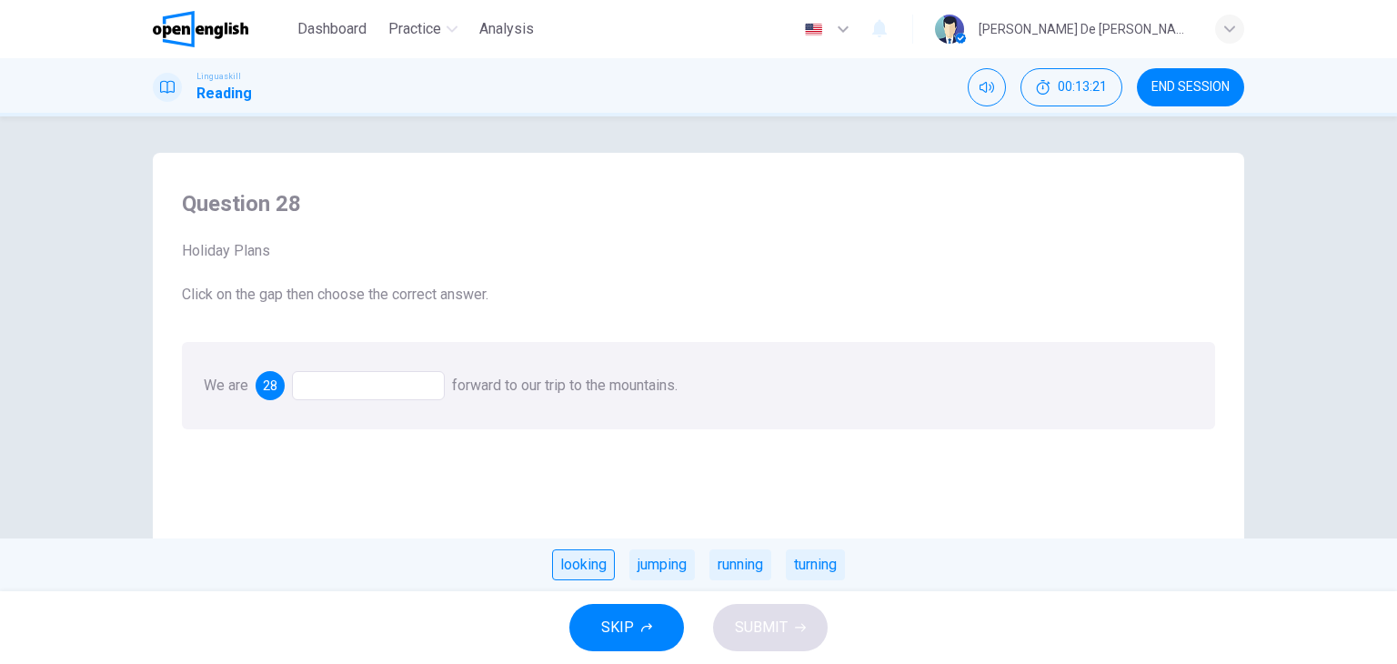
click at [591, 558] on div "looking" at bounding box center [583, 564] width 63 height 31
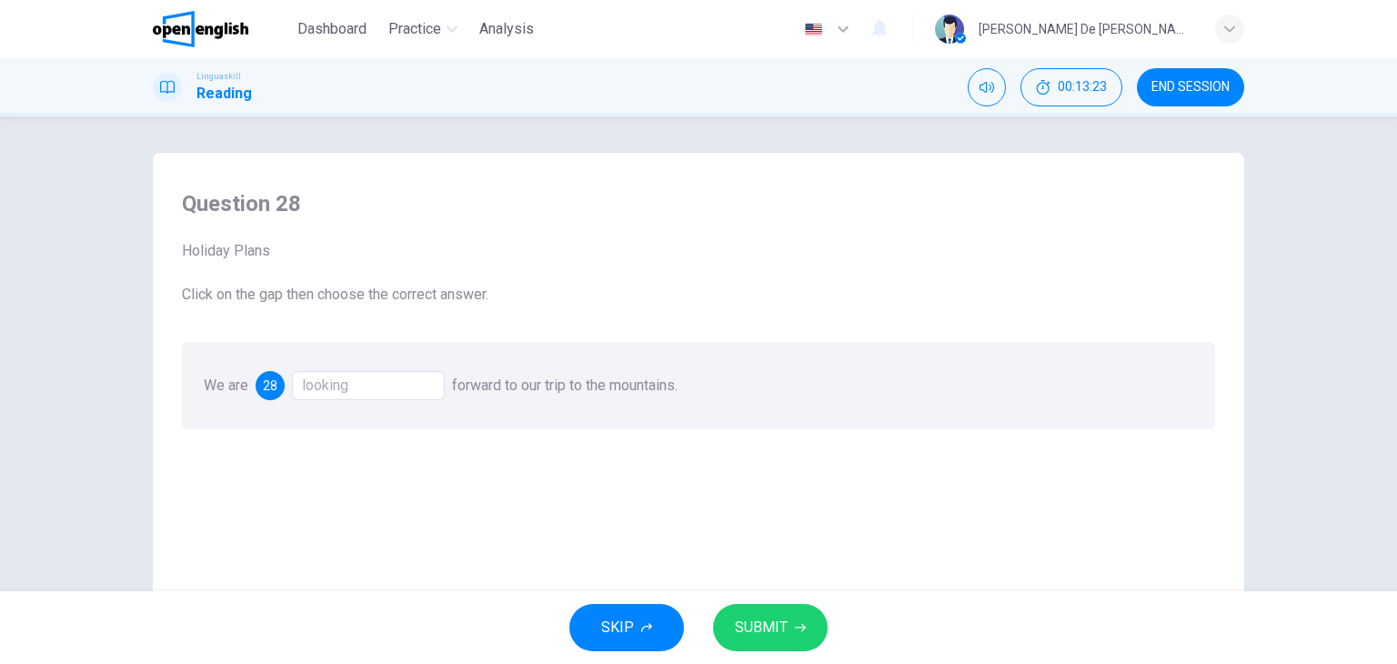
click at [786, 629] on button "SUBMIT" at bounding box center [770, 627] width 115 height 47
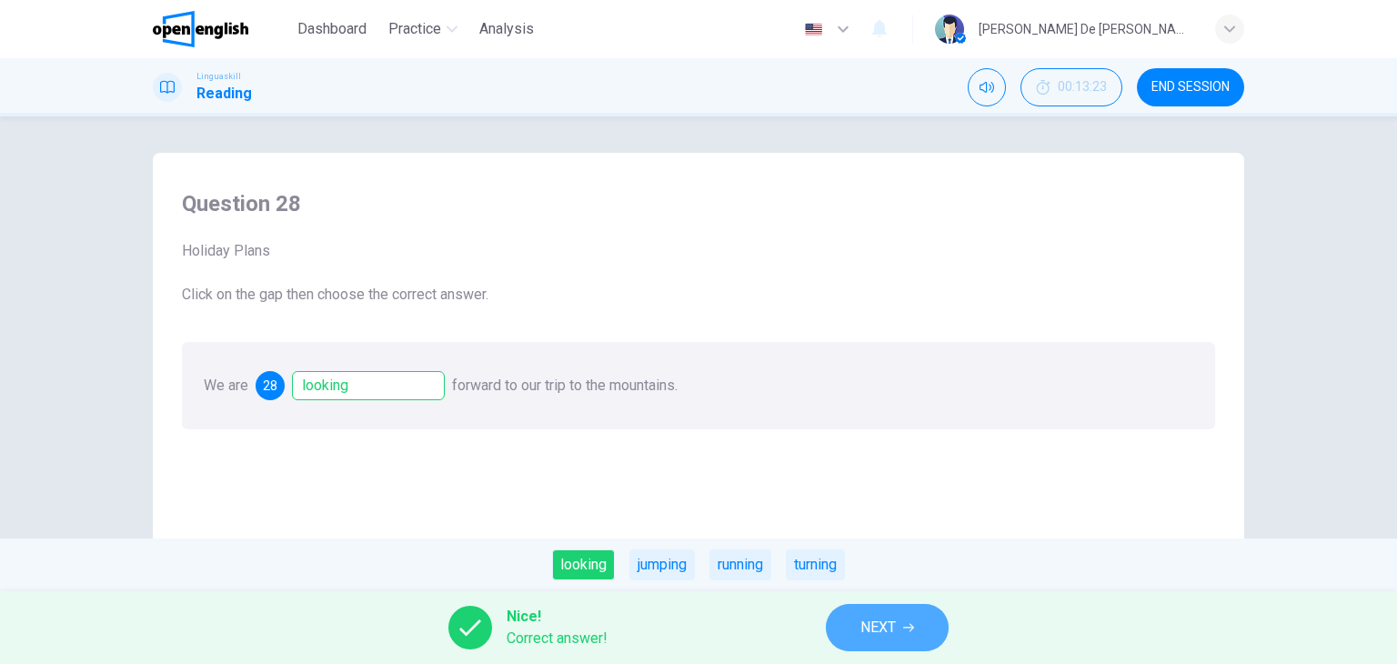
click at [880, 620] on span "NEXT" at bounding box center [877, 627] width 35 height 25
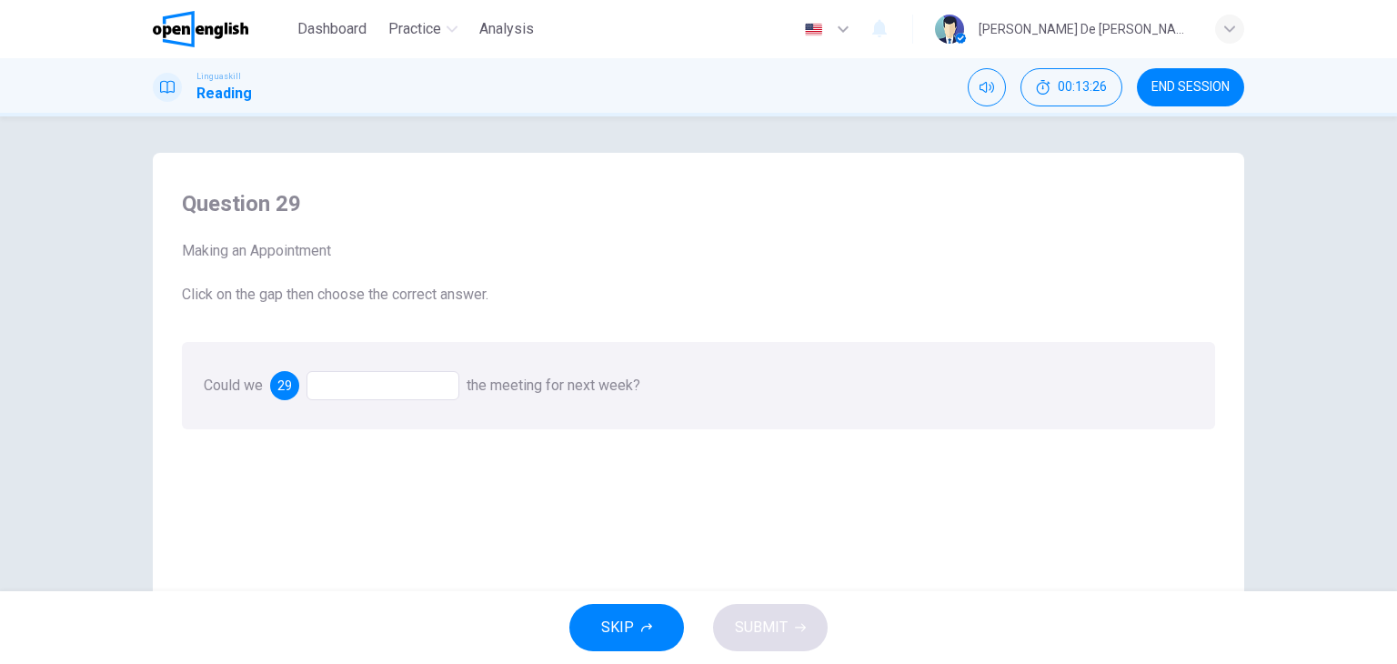
click at [375, 386] on div at bounding box center [382, 385] width 153 height 29
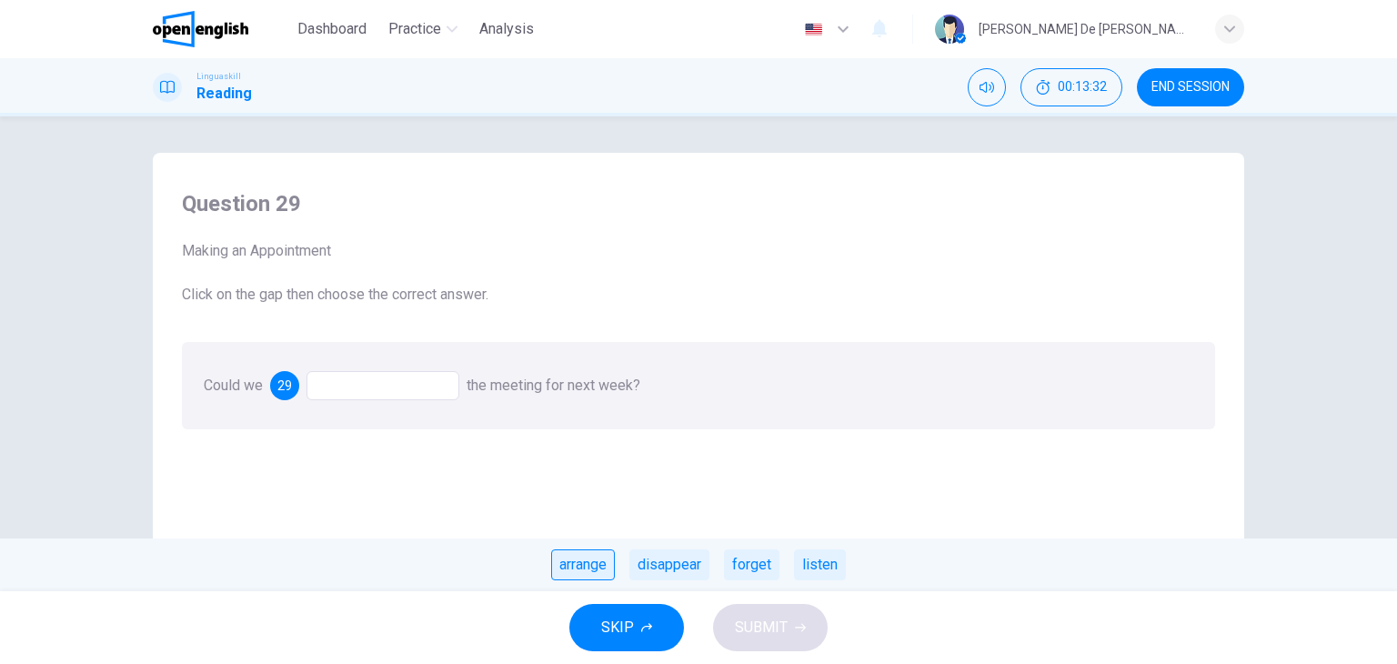
click at [575, 559] on div "arrange" at bounding box center [583, 564] width 64 height 31
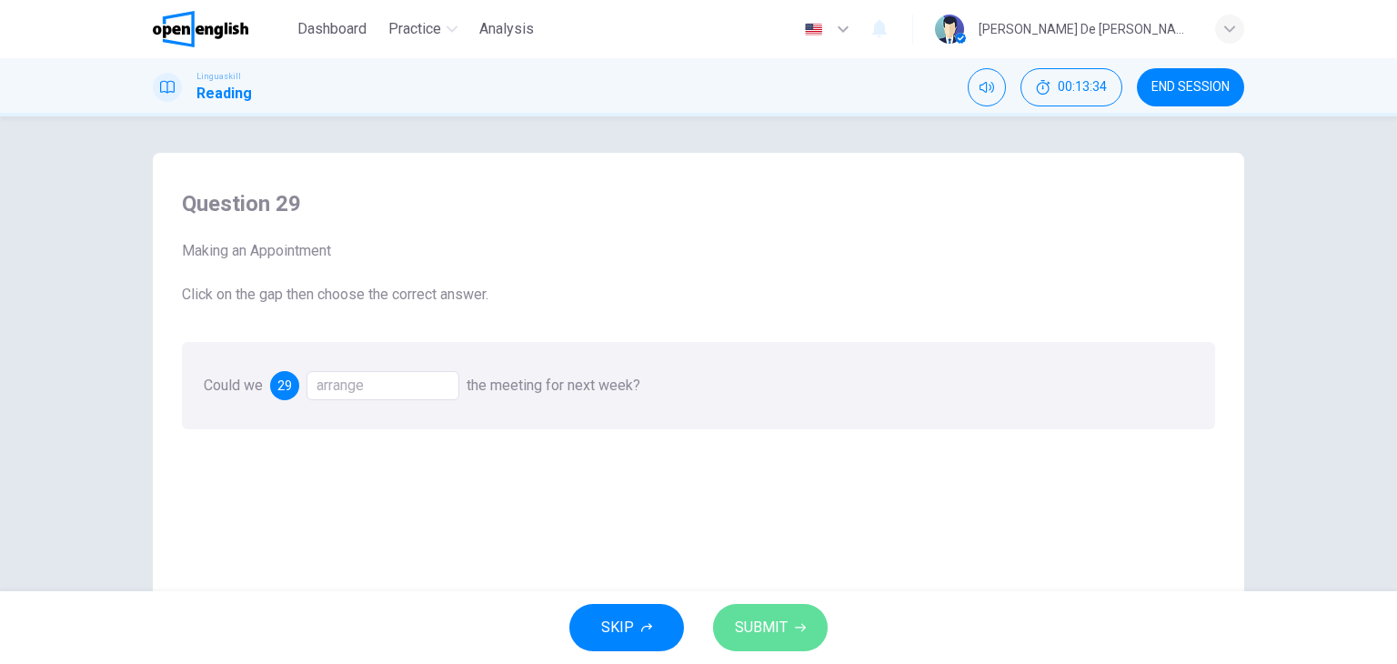
click at [779, 631] on span "SUBMIT" at bounding box center [761, 627] width 53 height 25
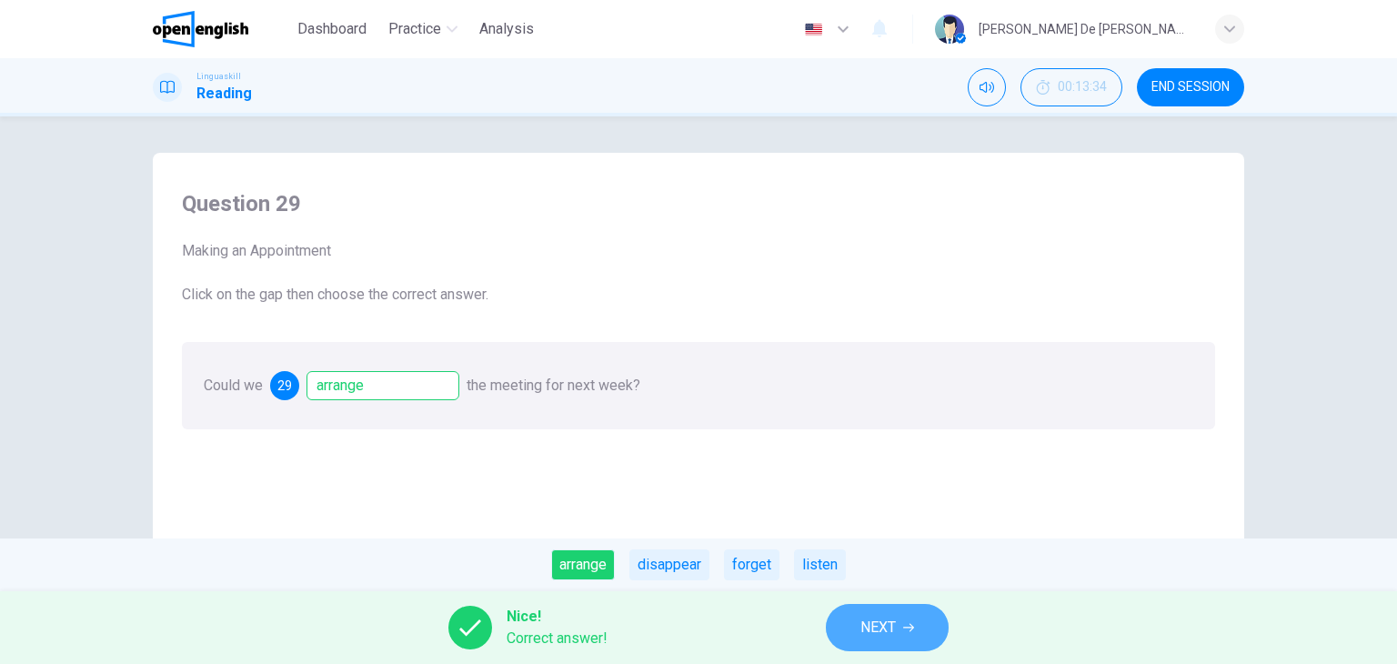
click at [884, 627] on span "NEXT" at bounding box center [877, 627] width 35 height 25
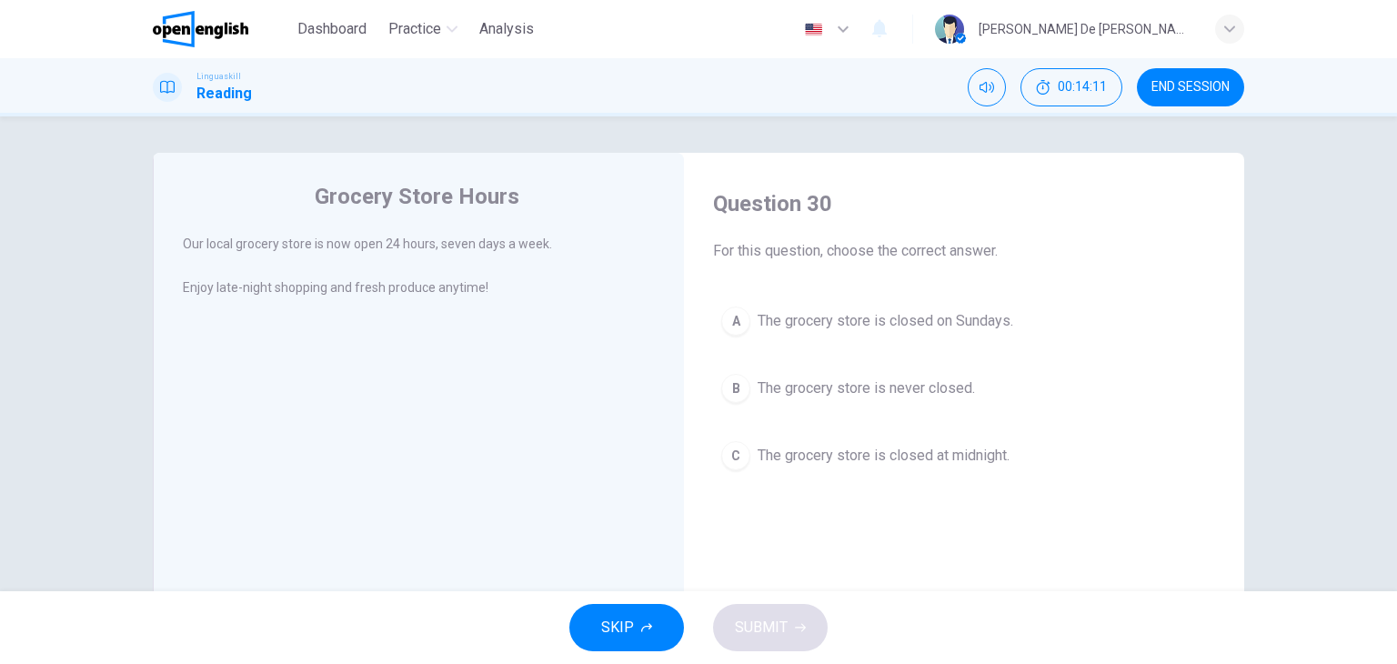
click at [837, 389] on span "The grocery store is never closed." at bounding box center [865, 388] width 217 height 22
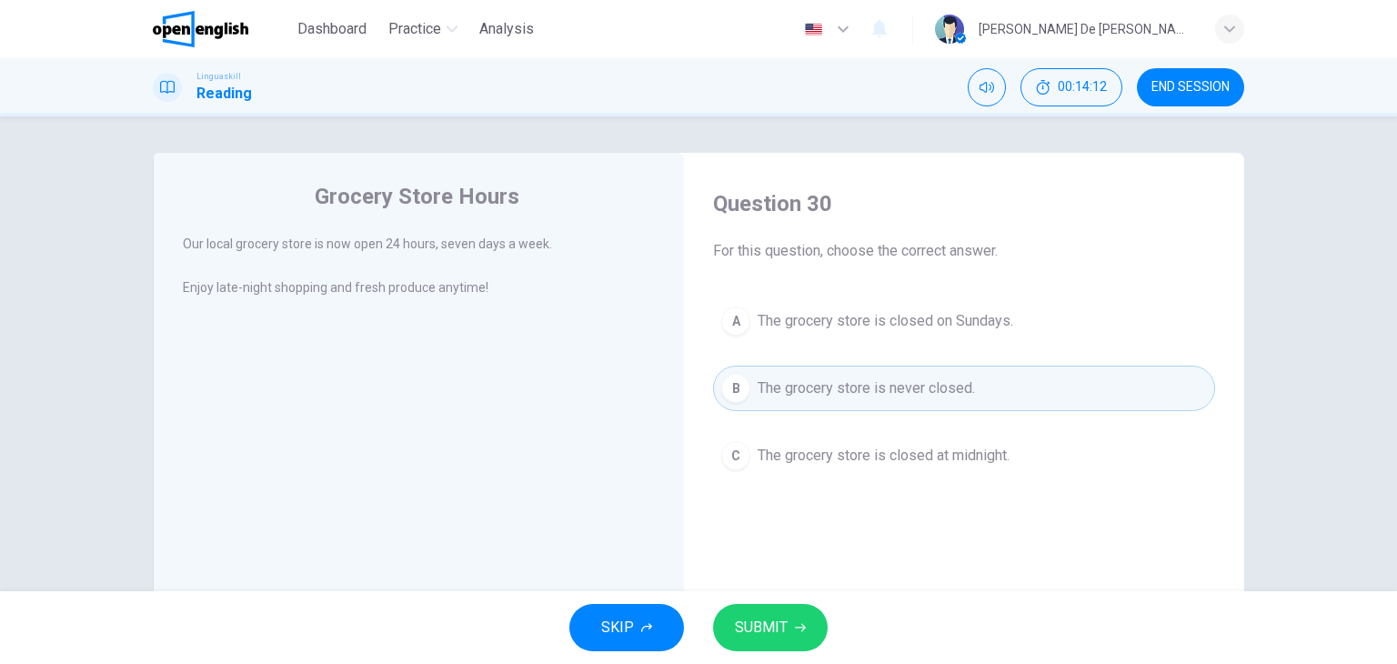
click at [786, 633] on span "SUBMIT" at bounding box center [761, 627] width 53 height 25
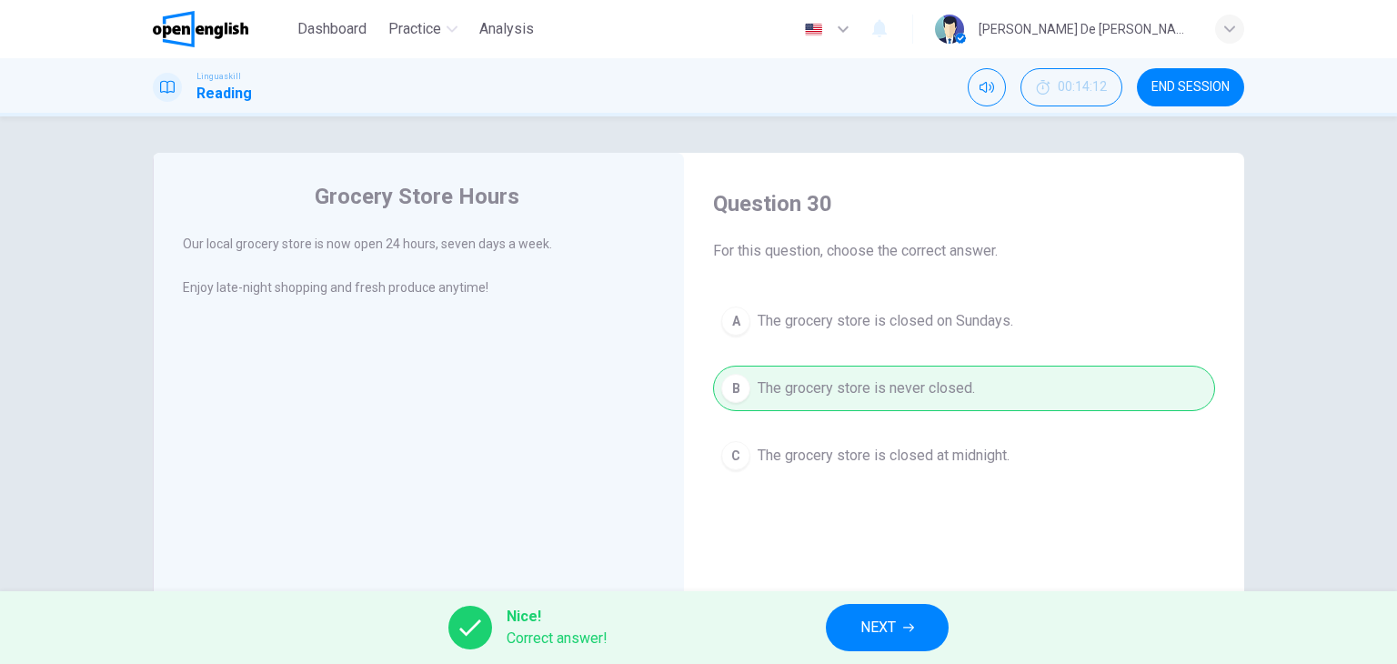
click at [876, 626] on span "NEXT" at bounding box center [877, 627] width 35 height 25
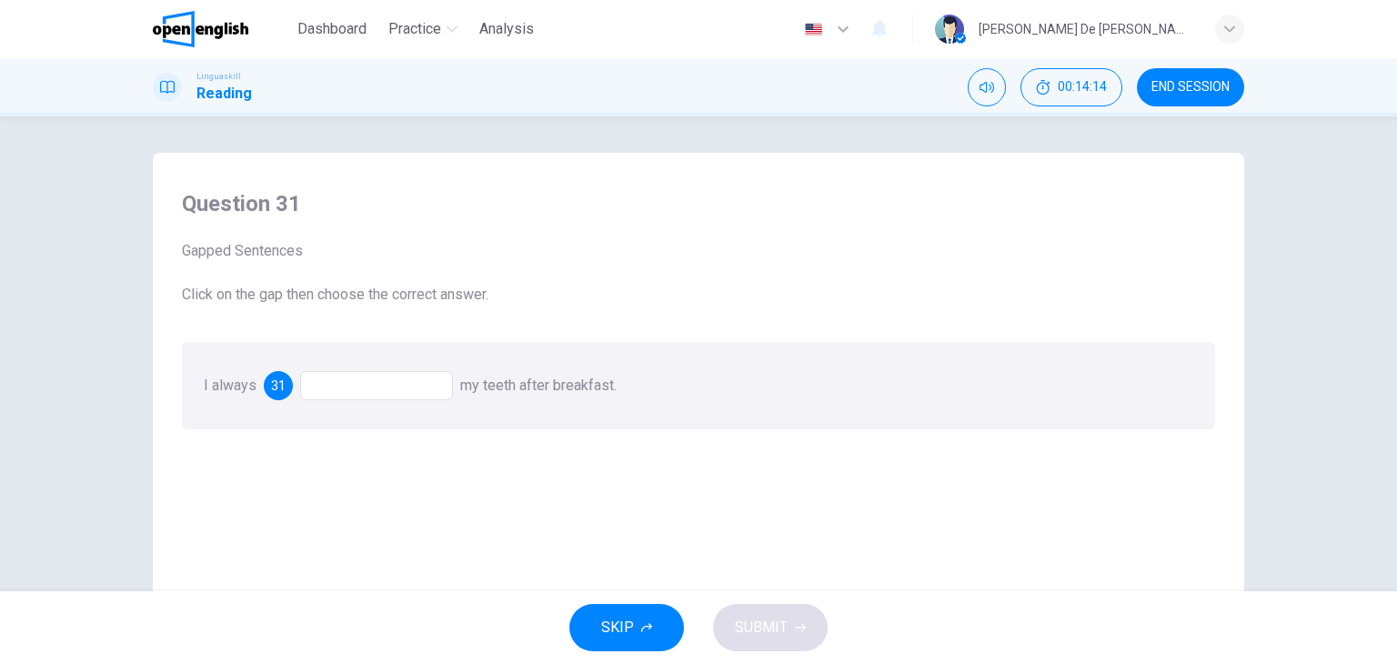
click at [375, 383] on div at bounding box center [376, 385] width 153 height 29
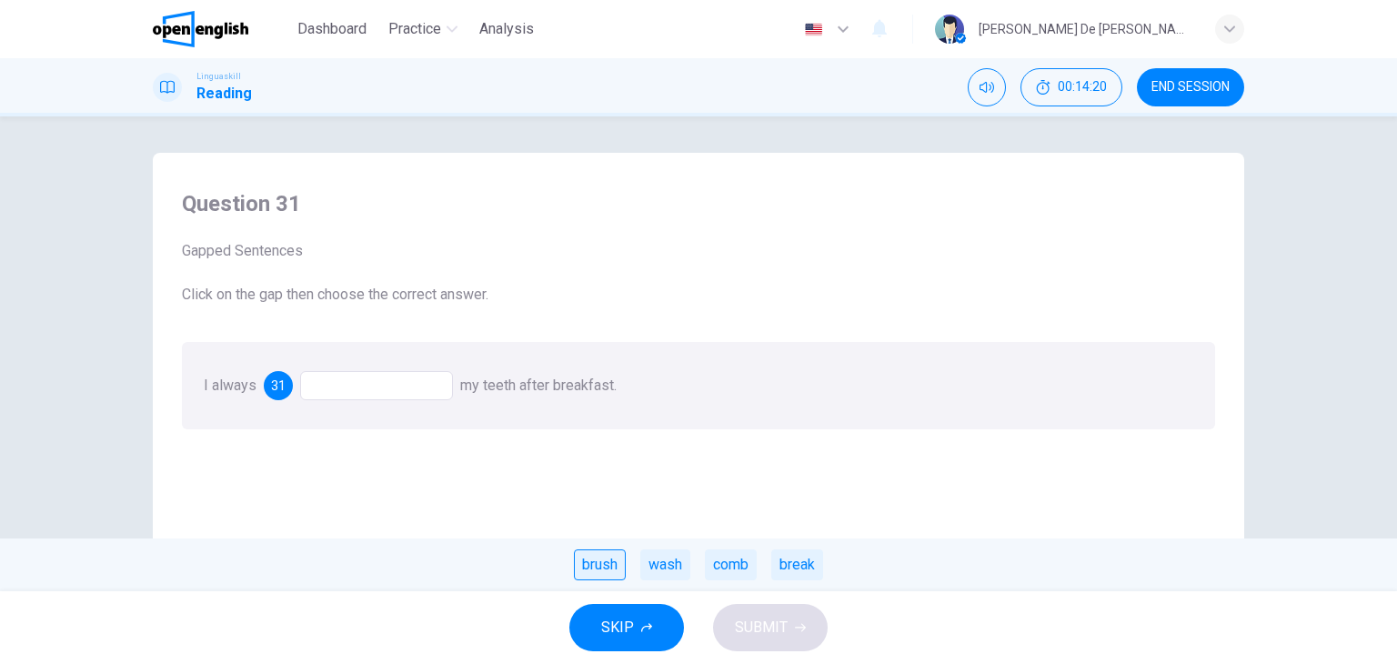
click at [601, 571] on div "brush" at bounding box center [600, 564] width 52 height 31
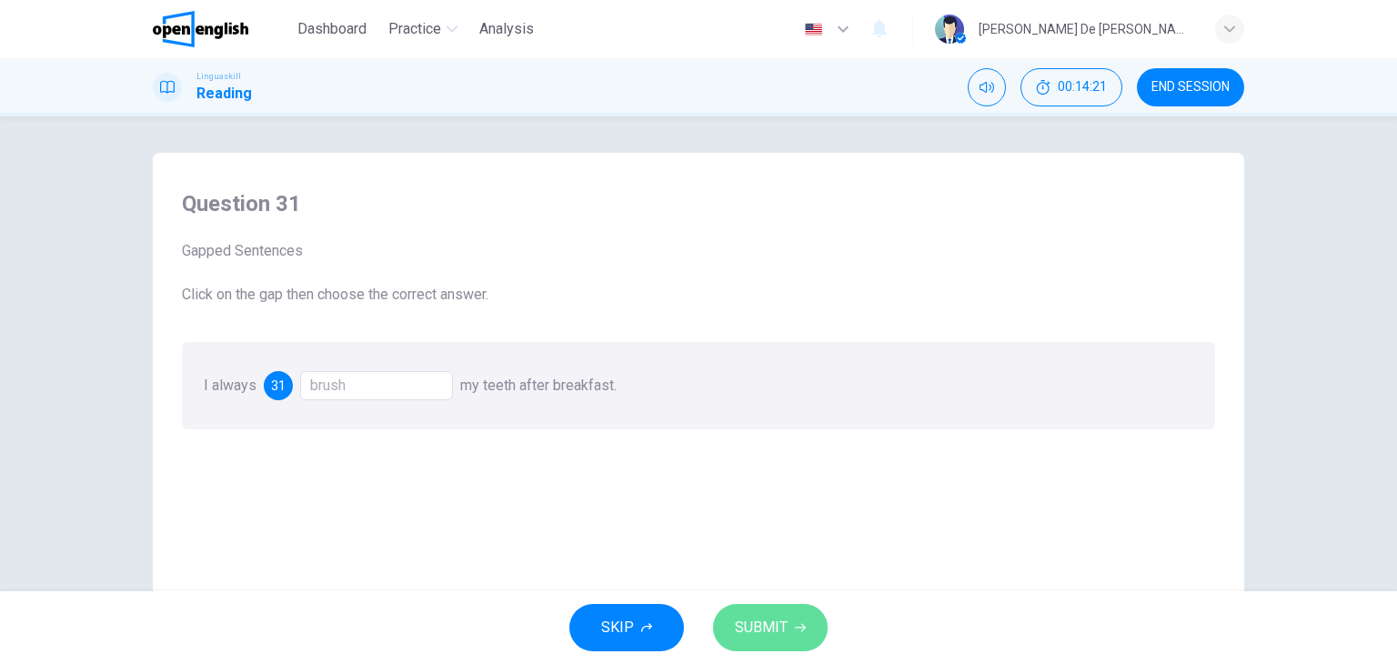
click at [780, 634] on span "SUBMIT" at bounding box center [761, 627] width 53 height 25
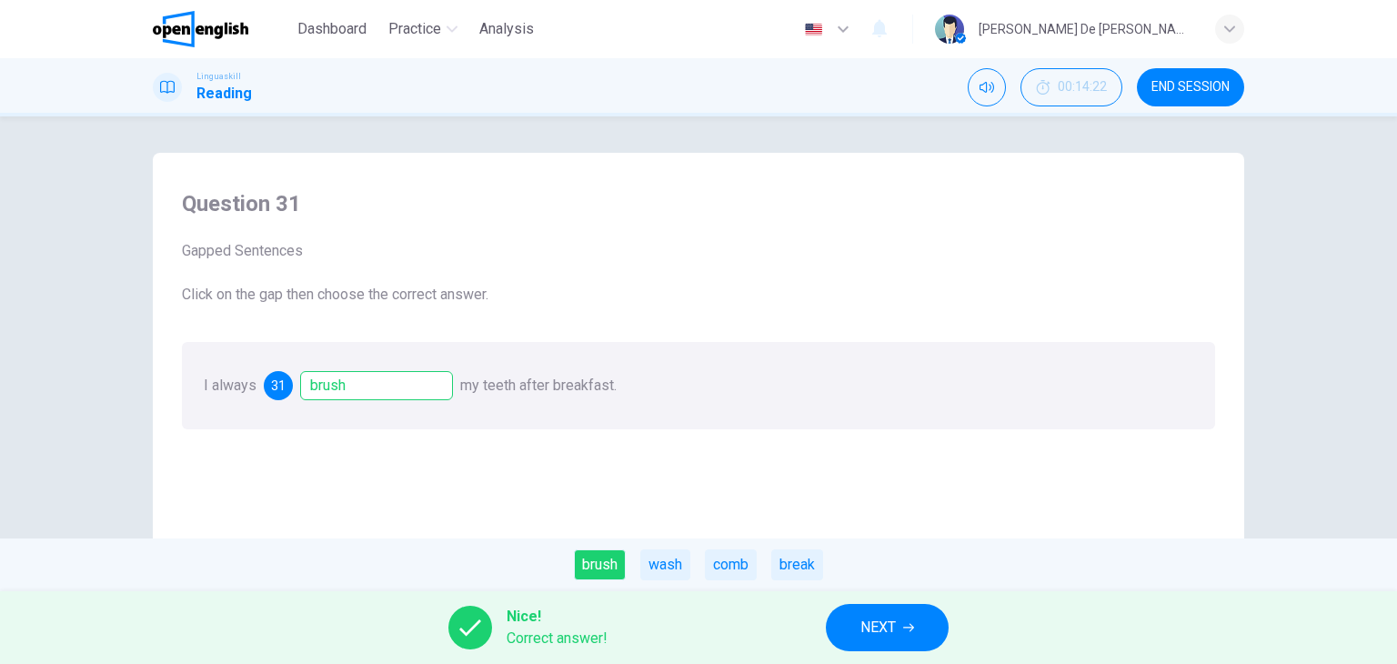
click at [884, 619] on span "NEXT" at bounding box center [877, 627] width 35 height 25
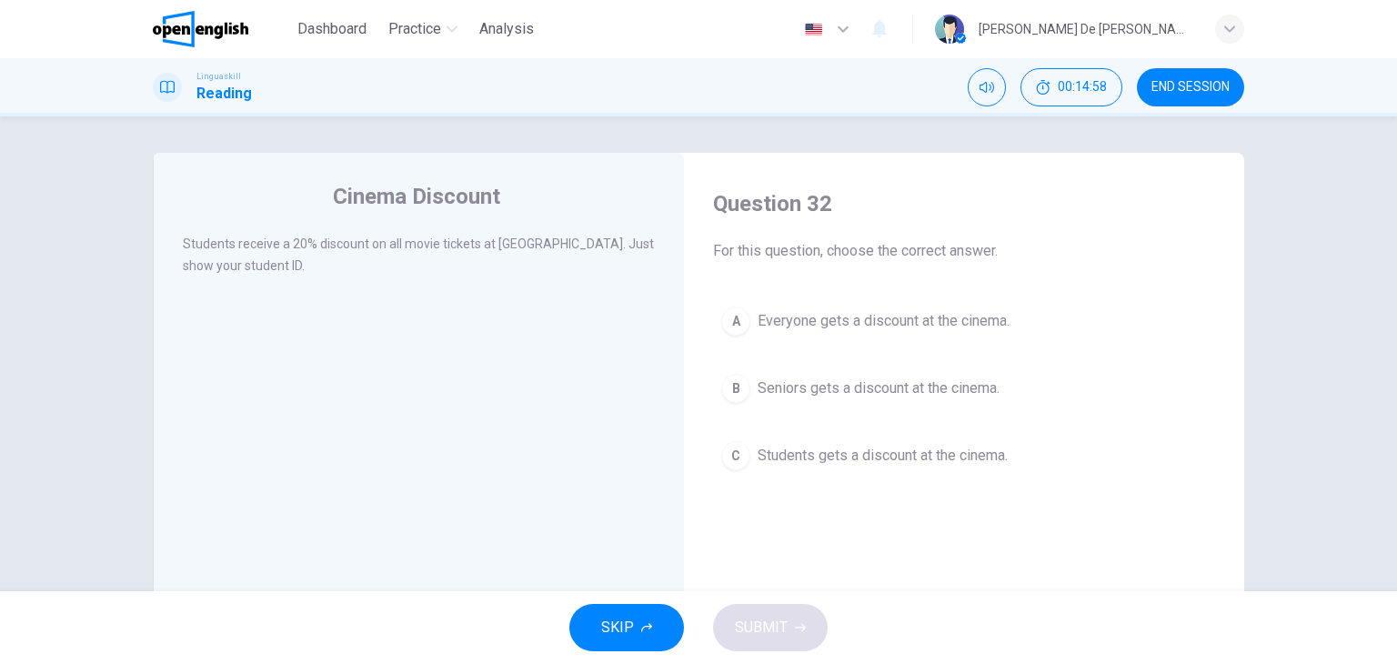
click at [855, 452] on span "Students gets a discount at the cinema." at bounding box center [882, 456] width 250 height 22
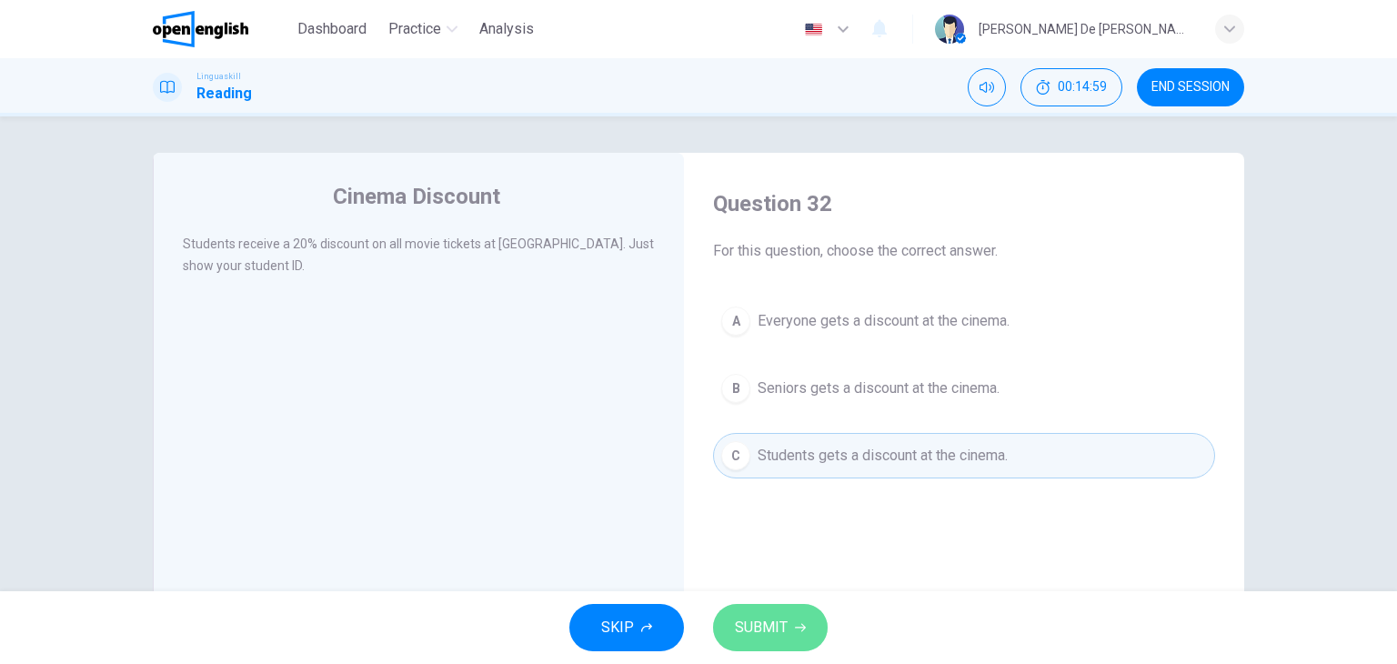
click at [776, 636] on span "SUBMIT" at bounding box center [761, 627] width 53 height 25
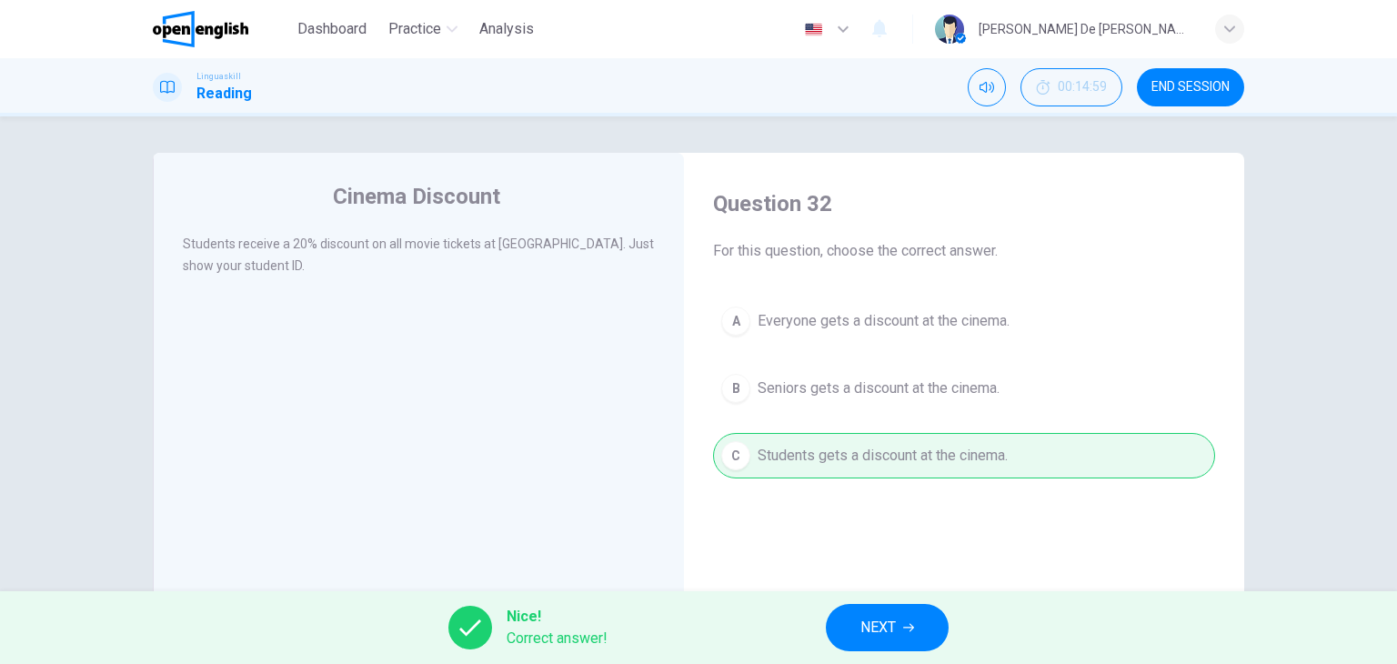
click at [898, 626] on button "NEXT" at bounding box center [887, 627] width 123 height 47
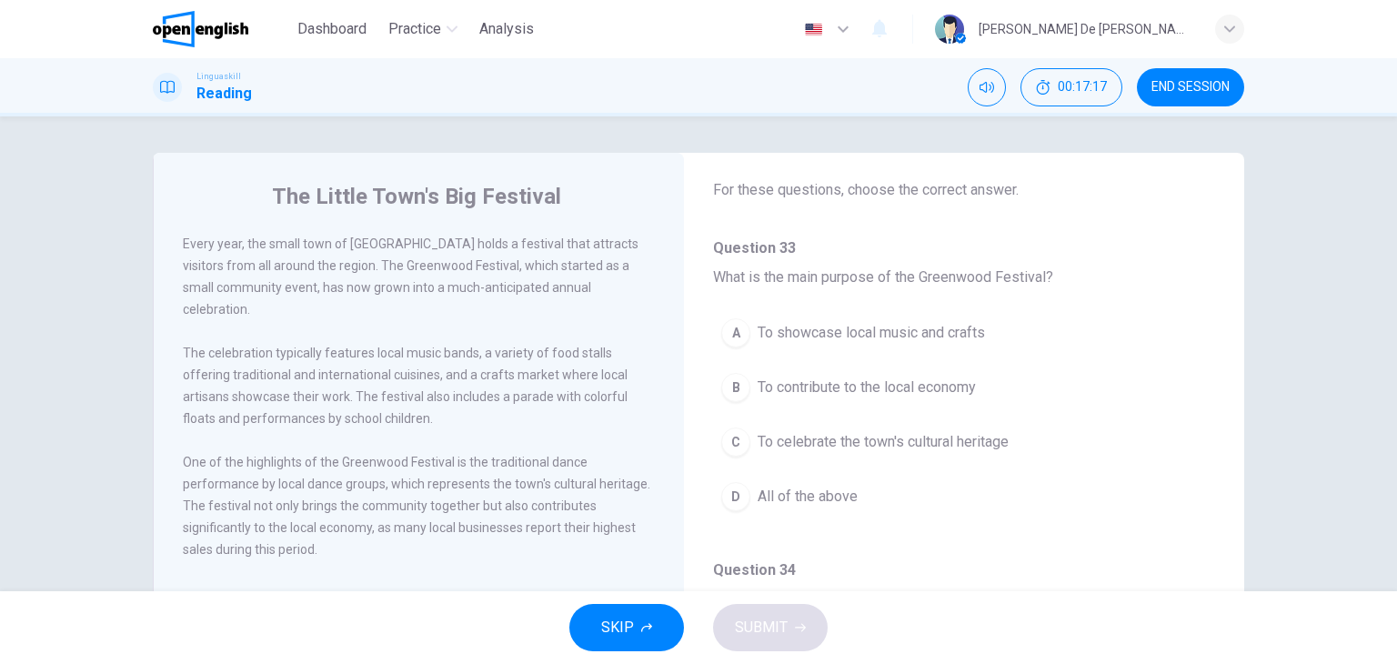
scroll to position [91, 0]
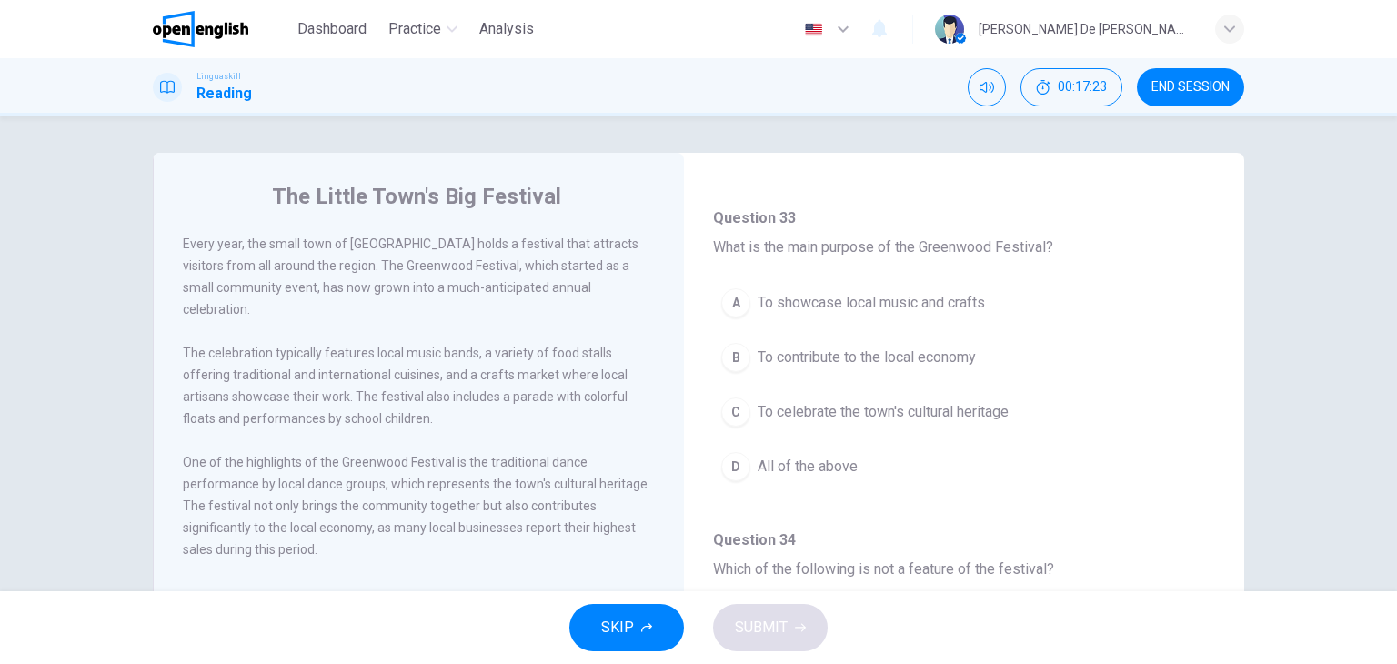
click at [732, 466] on div "D" at bounding box center [735, 466] width 29 height 29
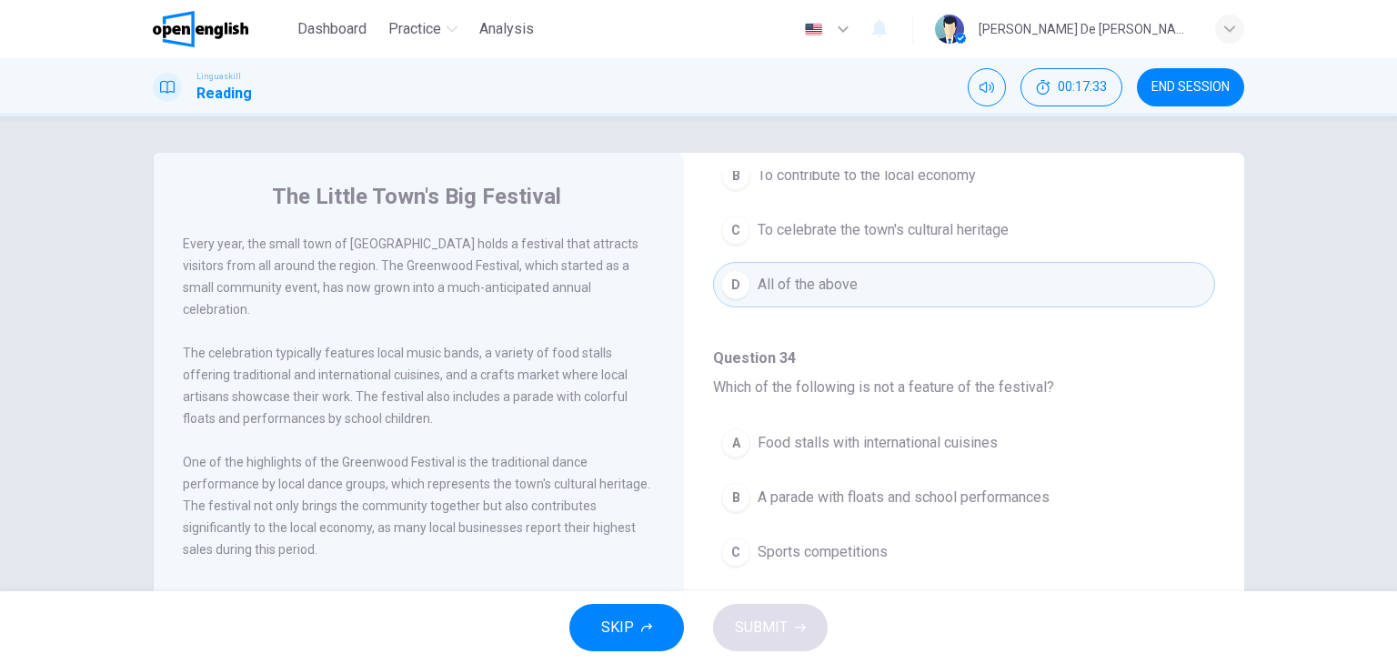
scroll to position [364, 0]
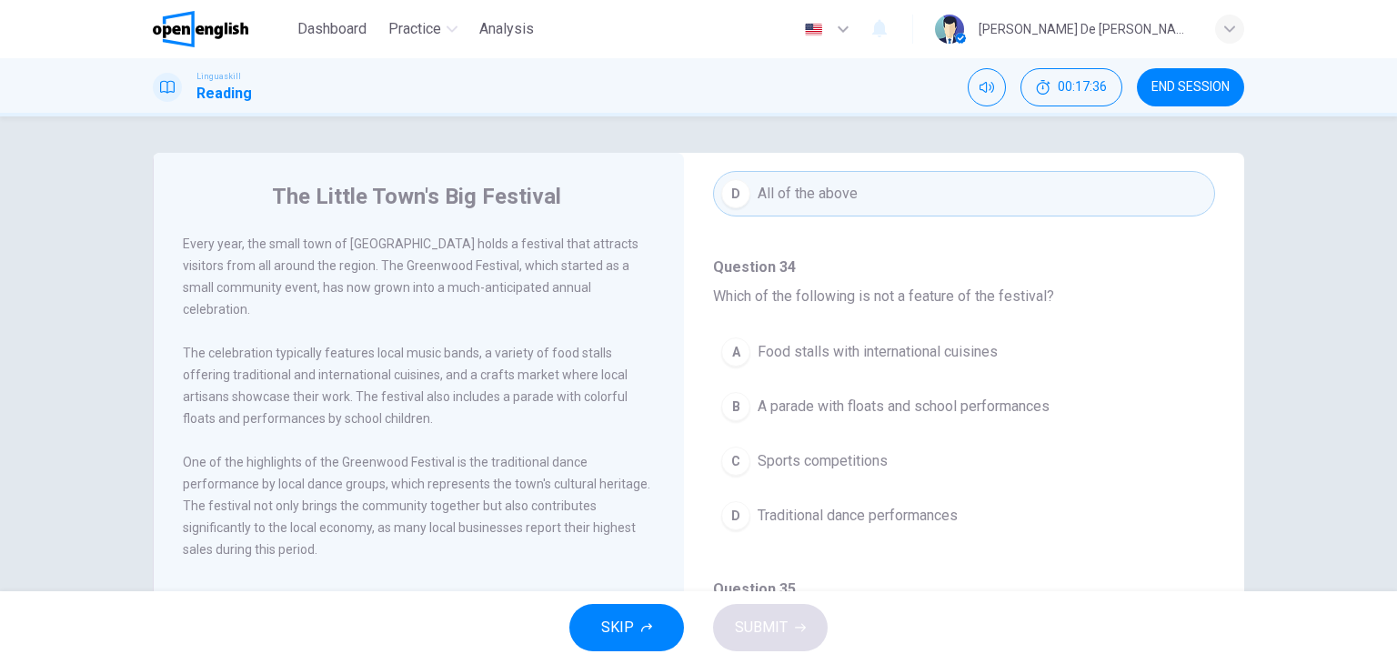
click at [835, 463] on span "Sports competitions" at bounding box center [822, 461] width 130 height 22
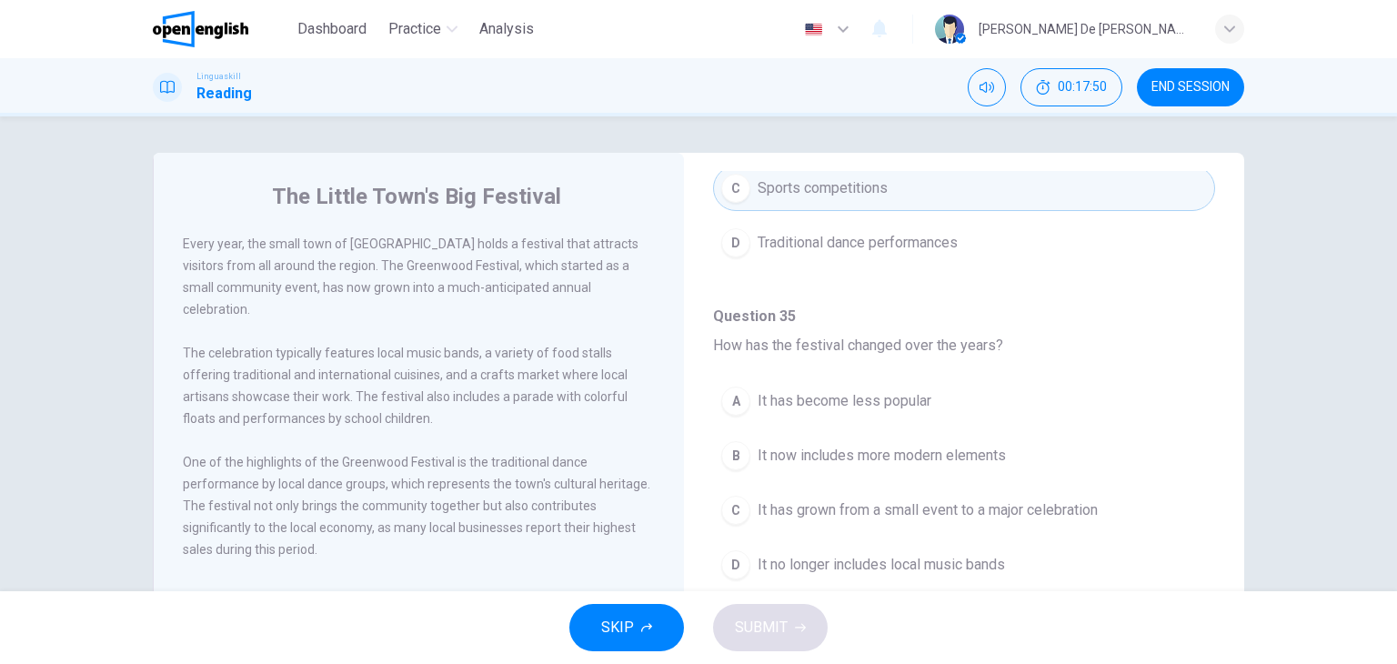
scroll to position [727, 0]
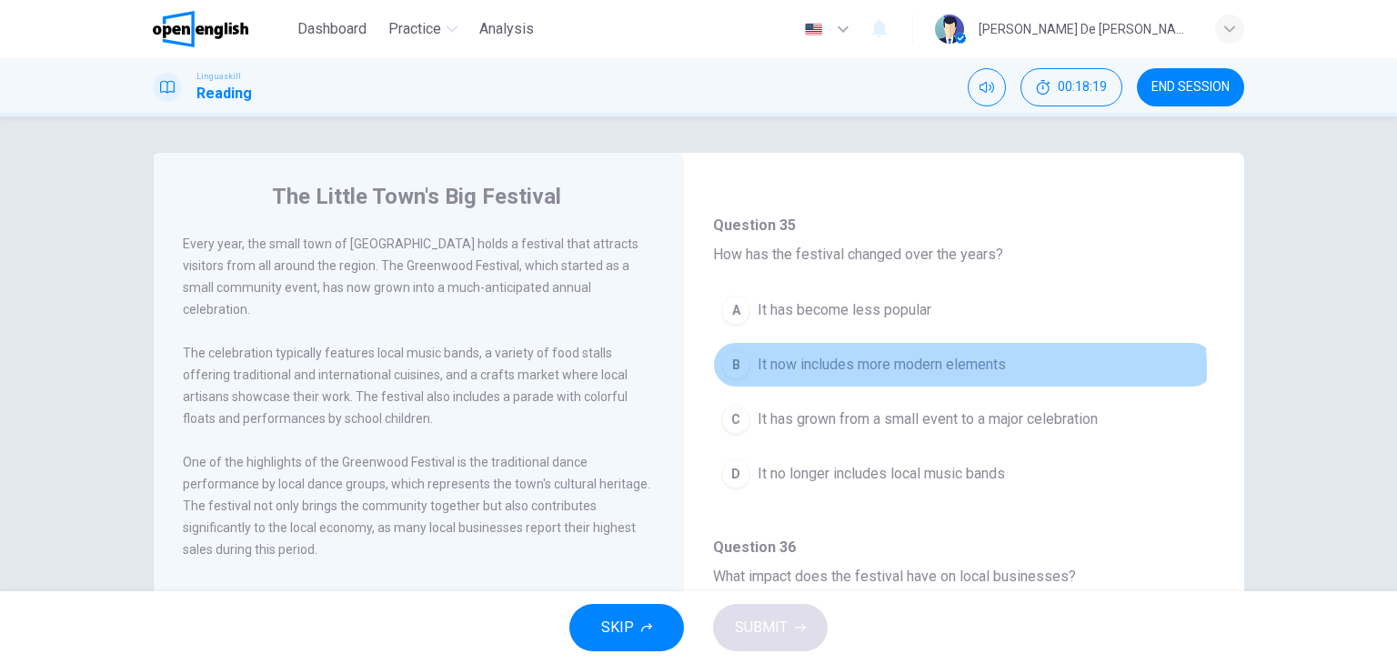
click at [880, 366] on span "It now includes more modern elements" at bounding box center [881, 365] width 248 height 22
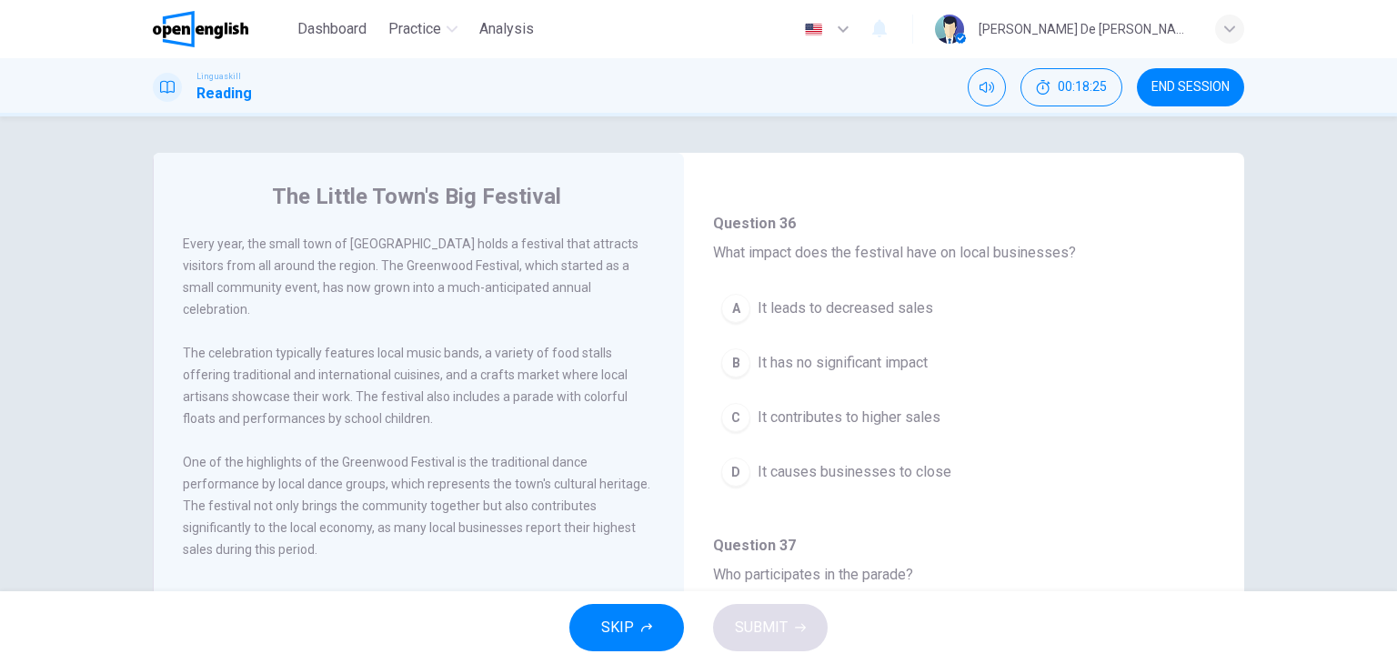
scroll to position [1091, 0]
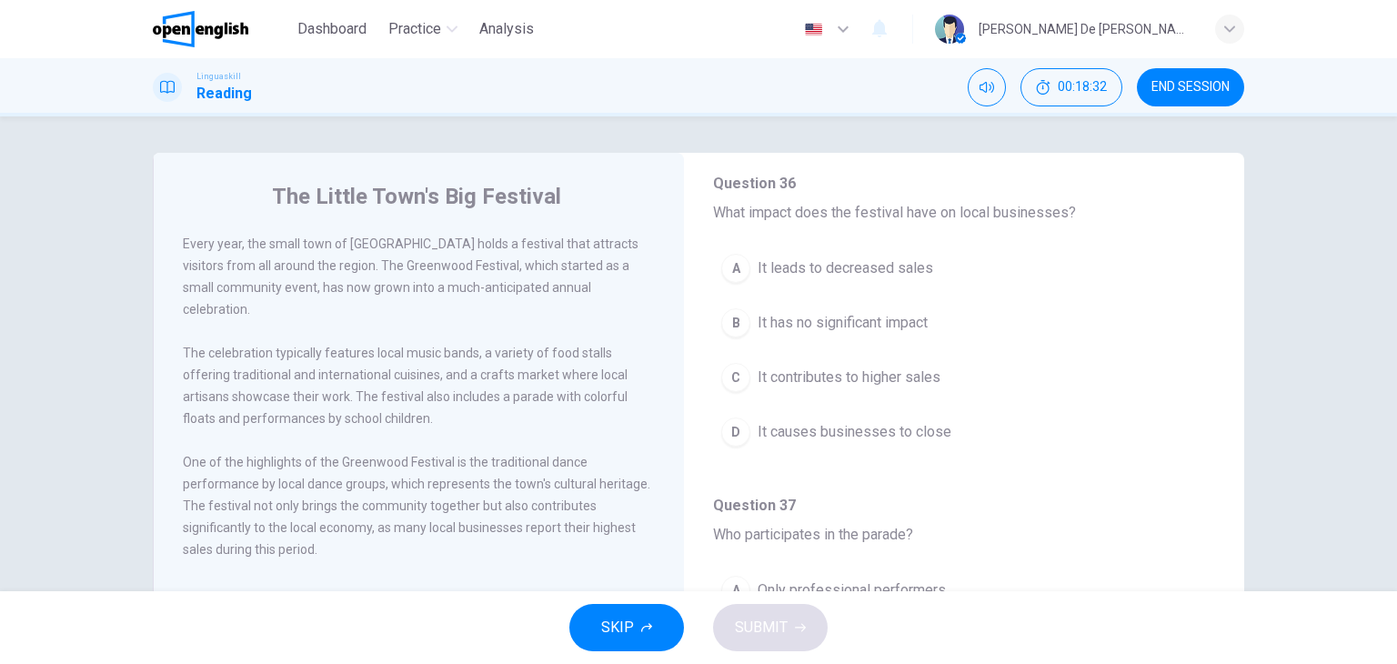
click at [741, 369] on div "C" at bounding box center [735, 377] width 29 height 29
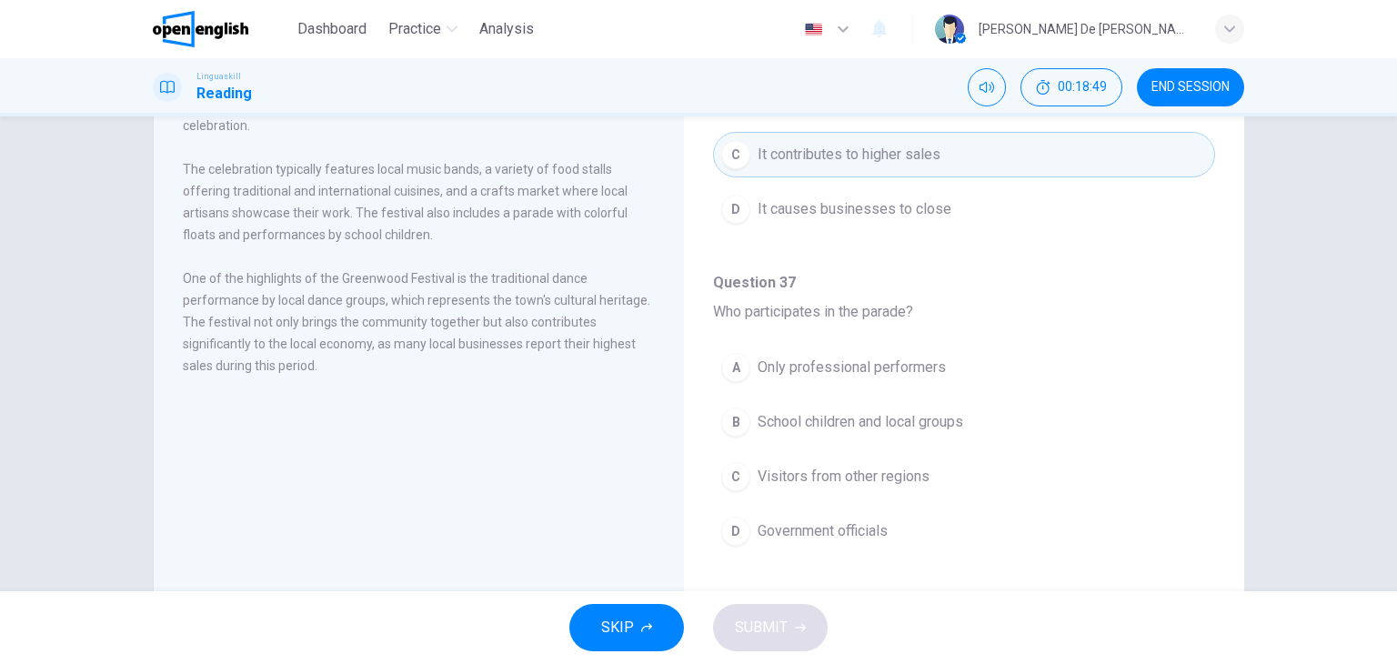
scroll to position [139, 0]
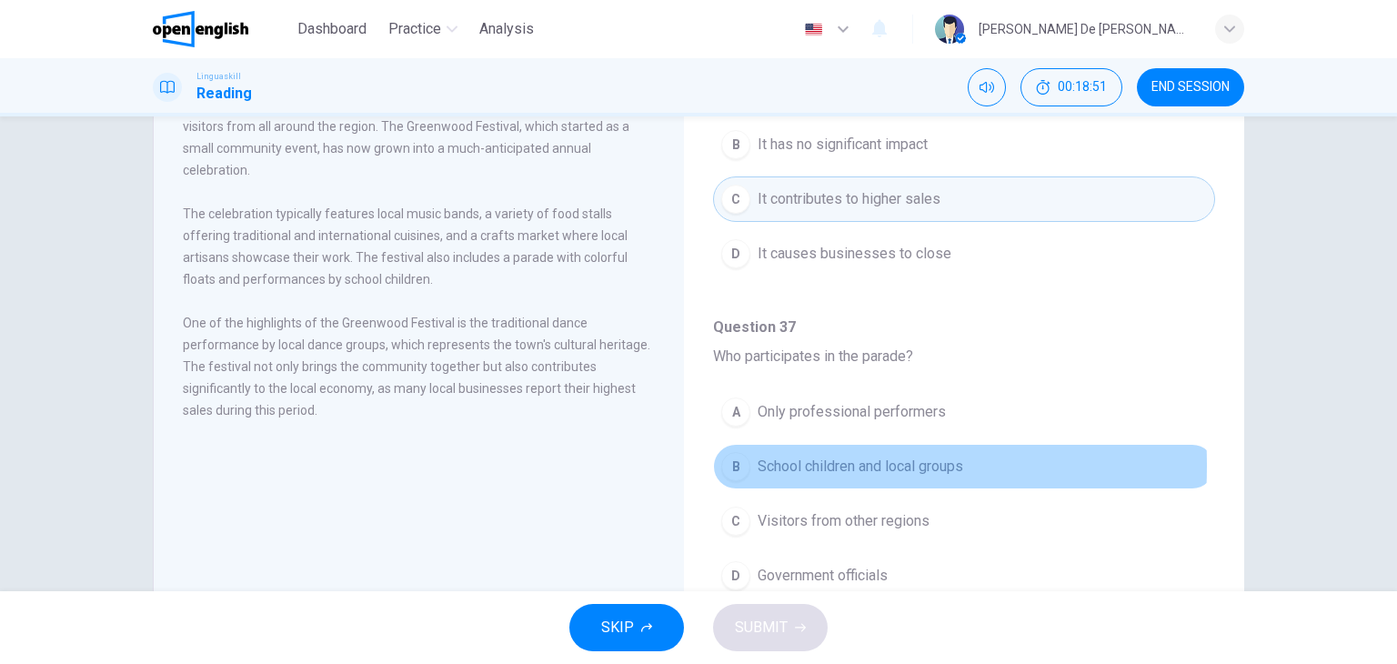
click at [736, 458] on div "B" at bounding box center [735, 466] width 29 height 29
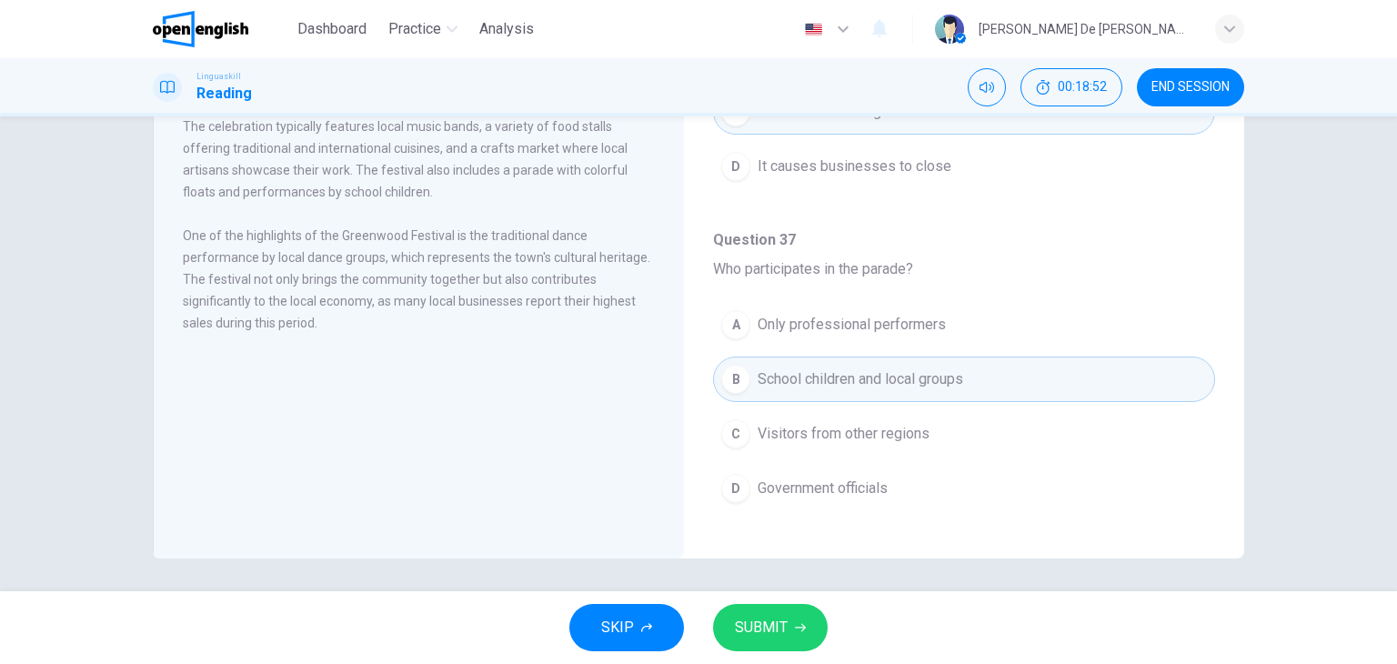
scroll to position [230, 0]
click at [775, 622] on span "SUBMIT" at bounding box center [761, 627] width 53 height 25
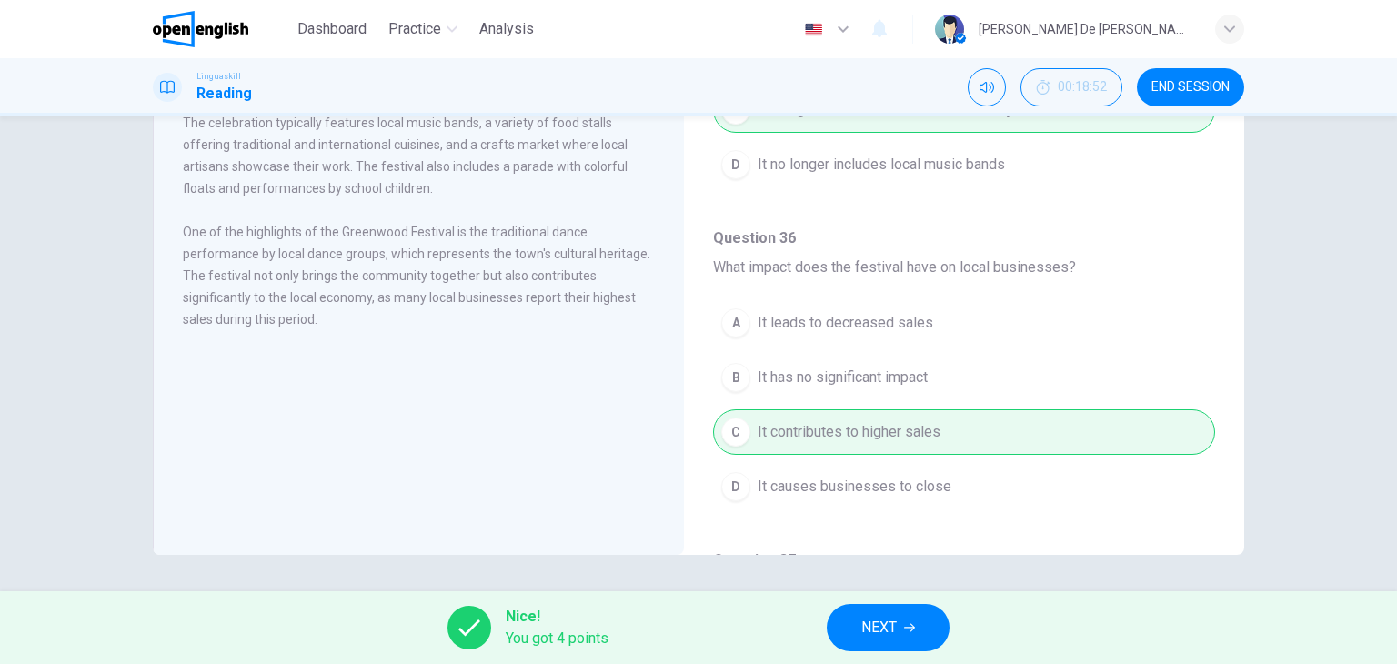
scroll to position [857, 0]
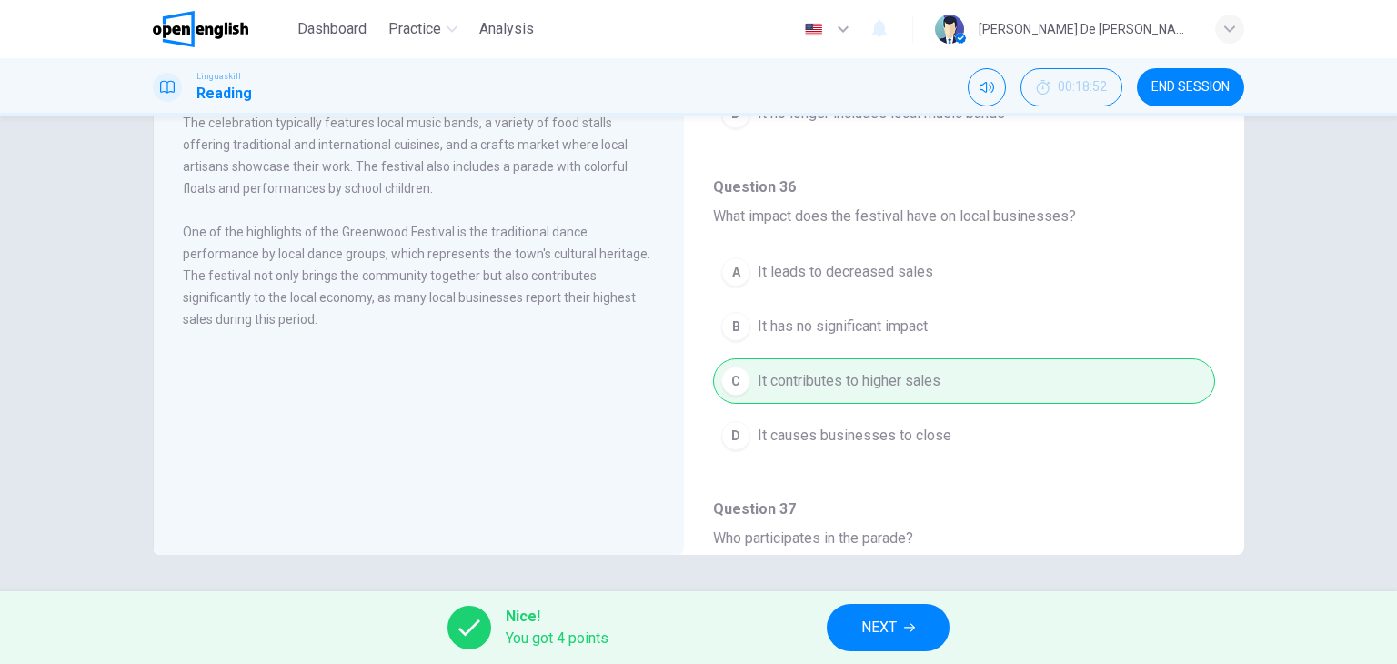
click at [891, 630] on span "NEXT" at bounding box center [878, 627] width 35 height 25
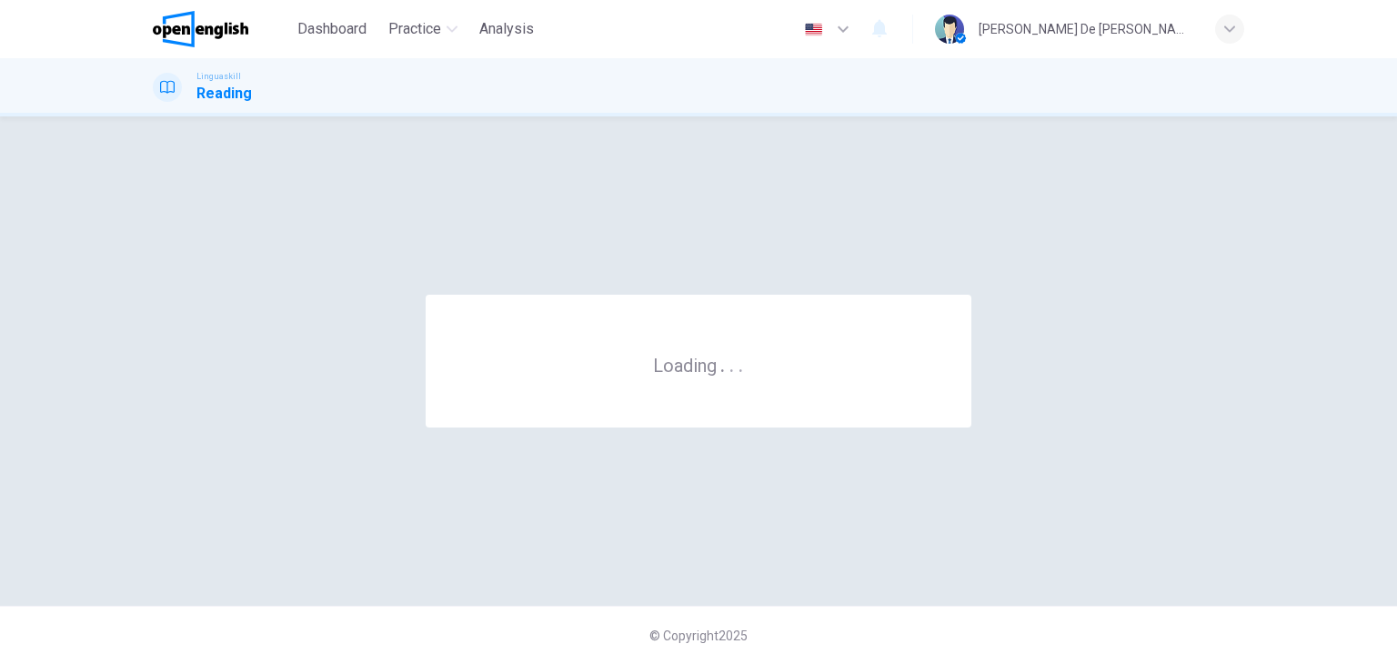
scroll to position [0, 0]
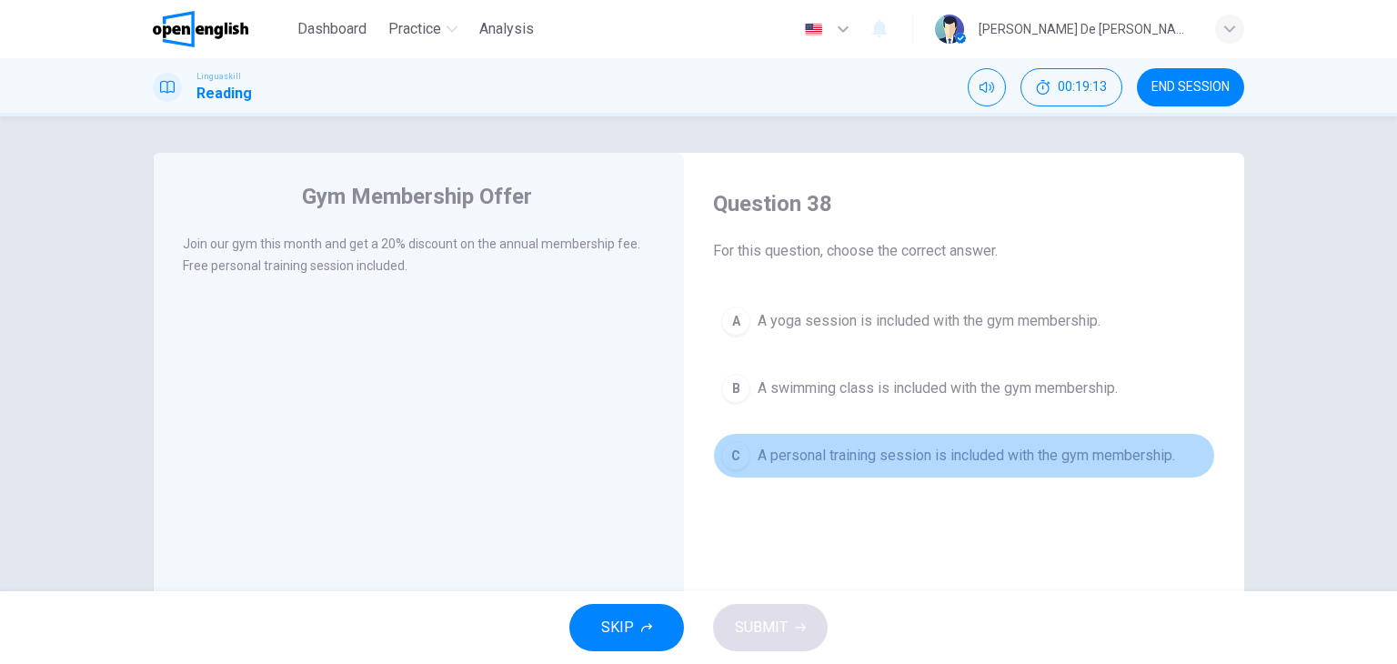
click at [817, 452] on span "A personal training session is included with the gym membership." at bounding box center [965, 456] width 417 height 22
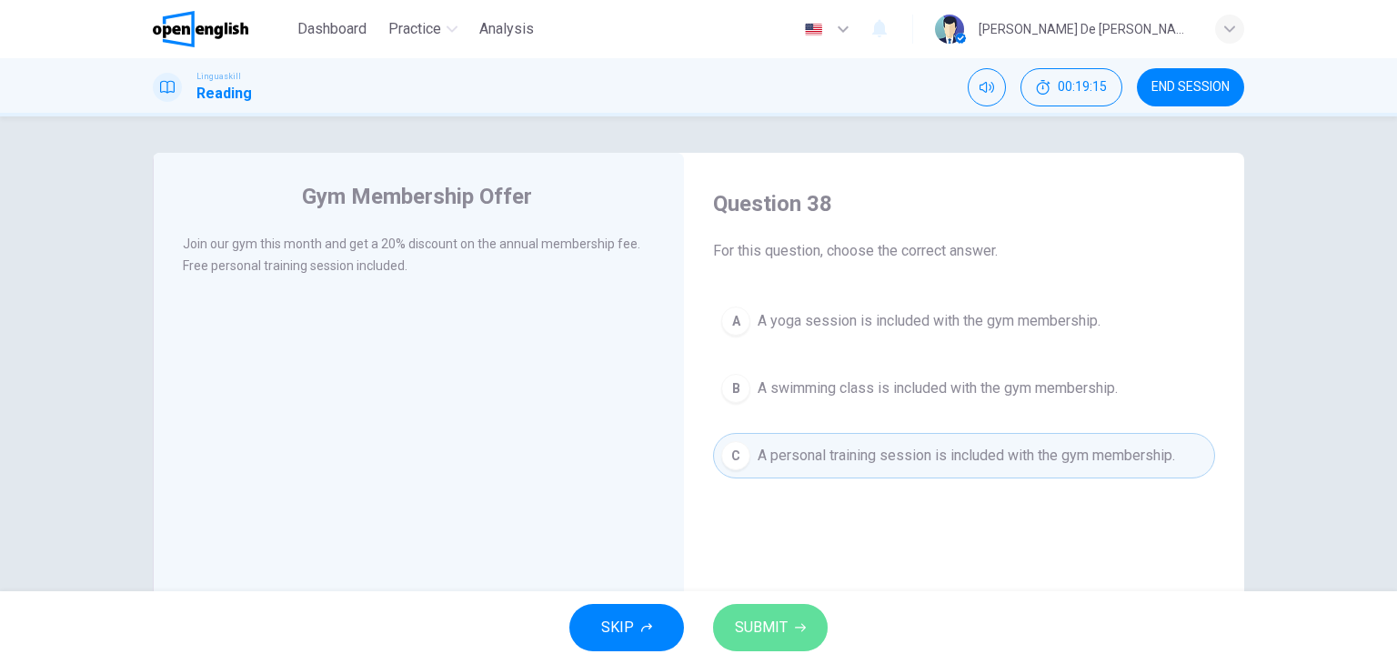
click at [812, 619] on button "SUBMIT" at bounding box center [770, 627] width 115 height 47
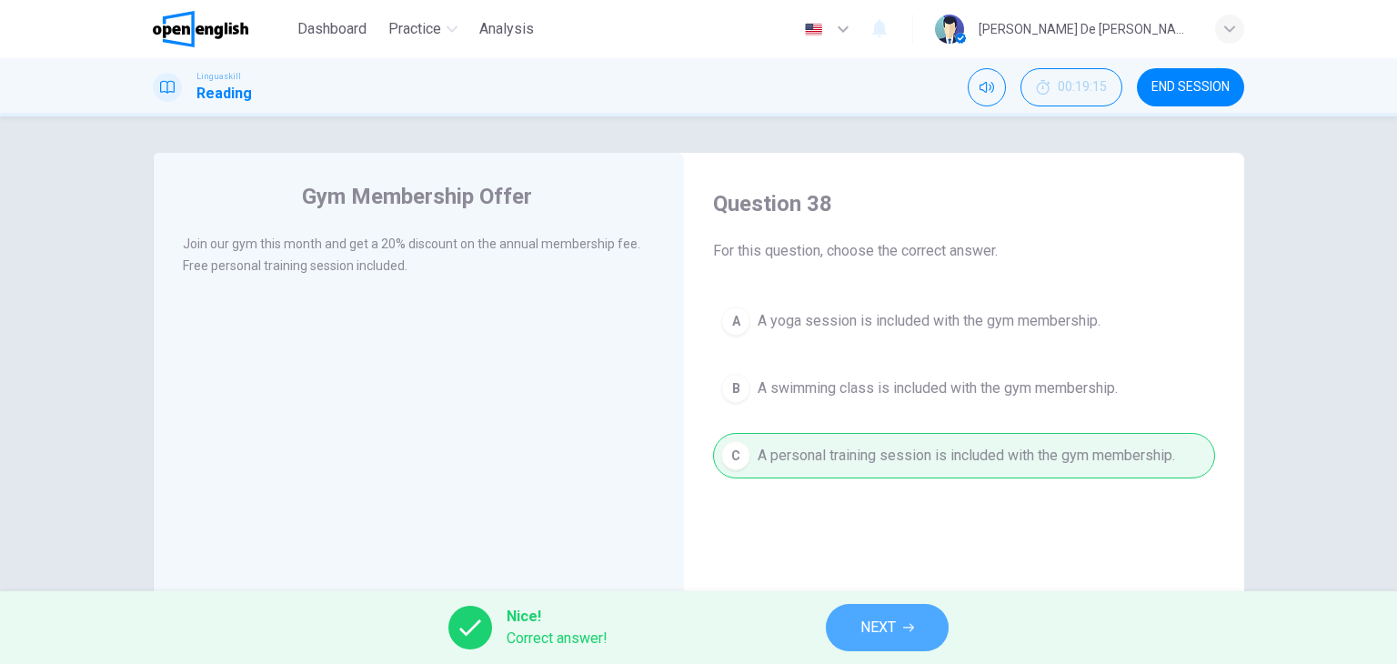
click at [880, 637] on span "NEXT" at bounding box center [877, 627] width 35 height 25
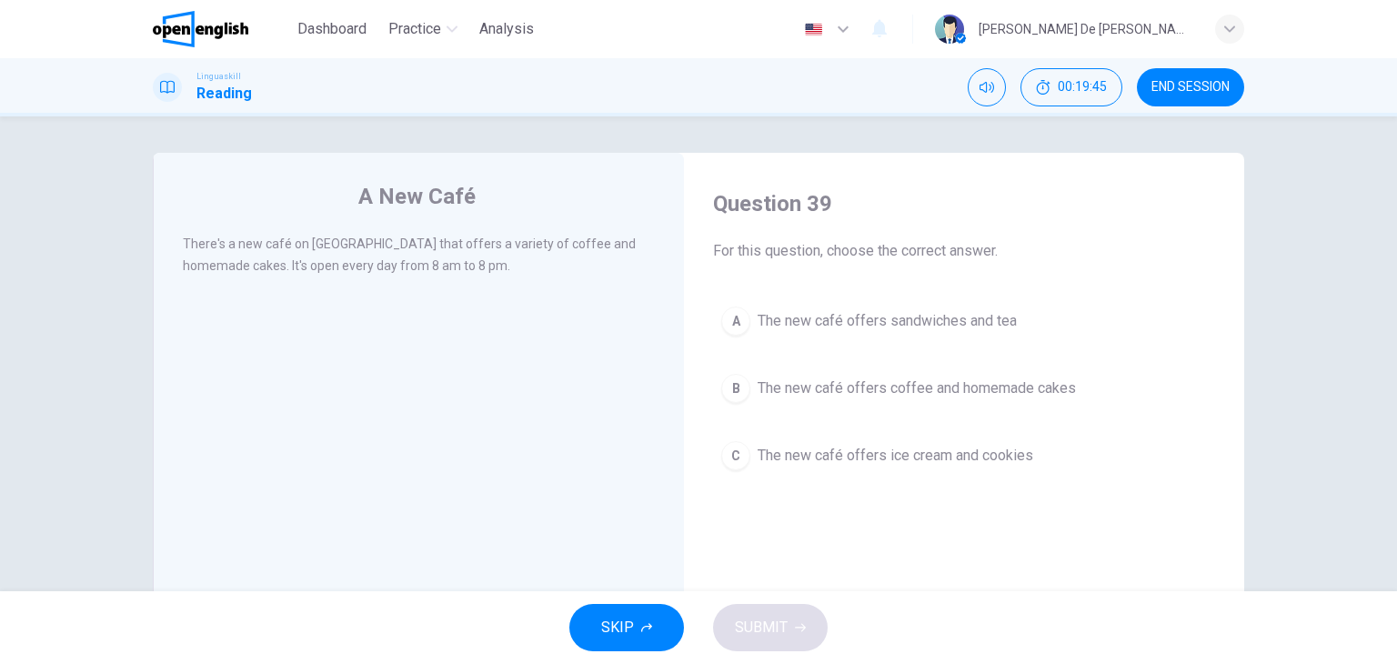
click at [757, 387] on span "The new café offers coffee and homemade cakes" at bounding box center [916, 388] width 318 height 22
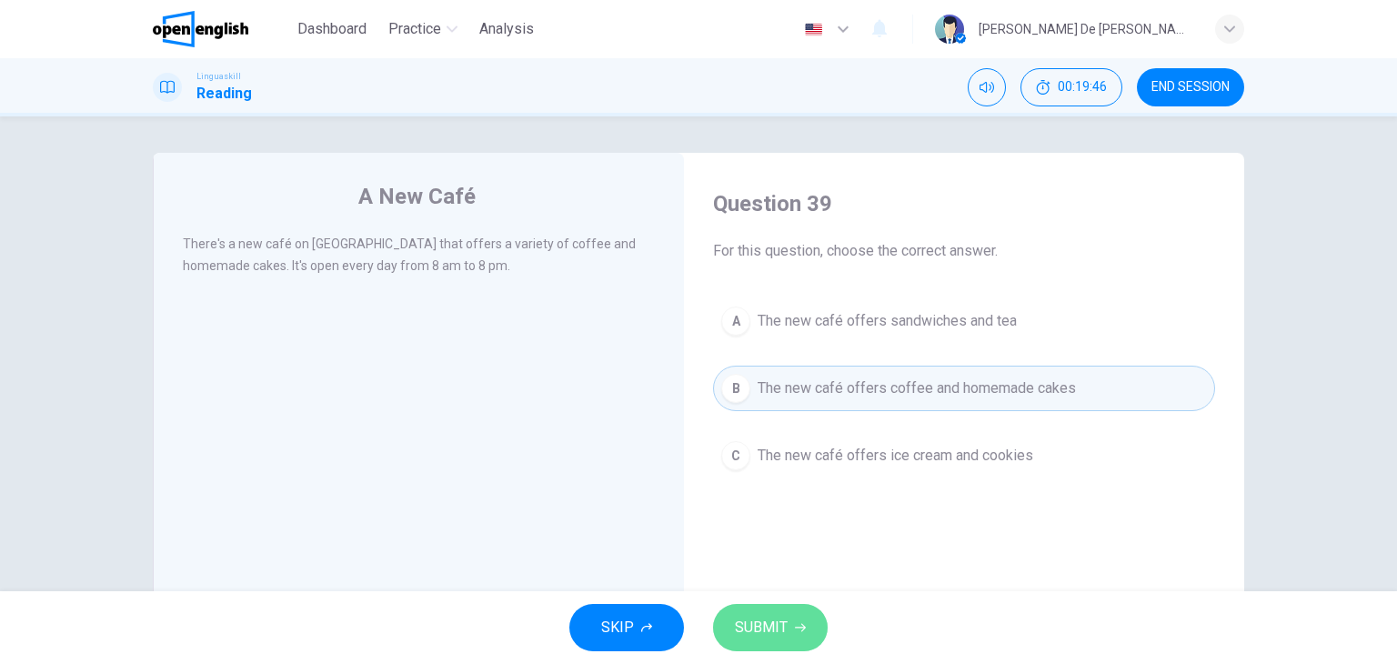
click at [806, 618] on button "SUBMIT" at bounding box center [770, 627] width 115 height 47
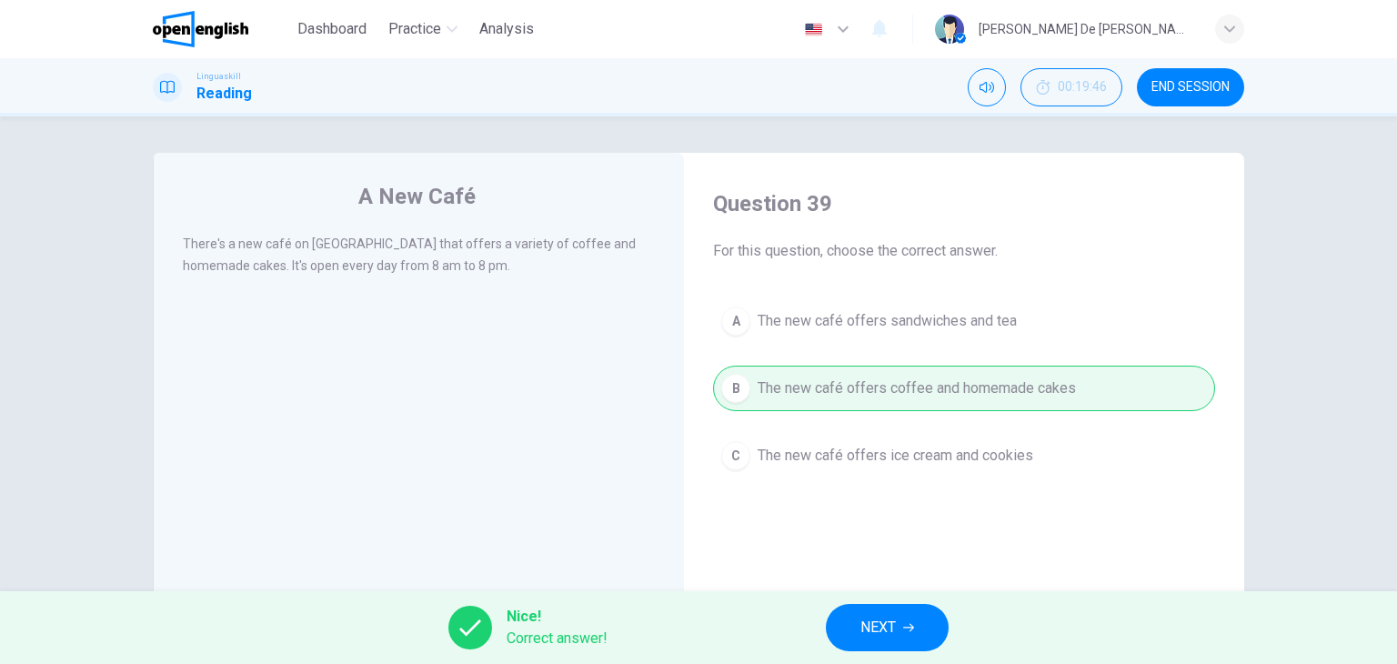
click at [886, 623] on span "NEXT" at bounding box center [877, 627] width 35 height 25
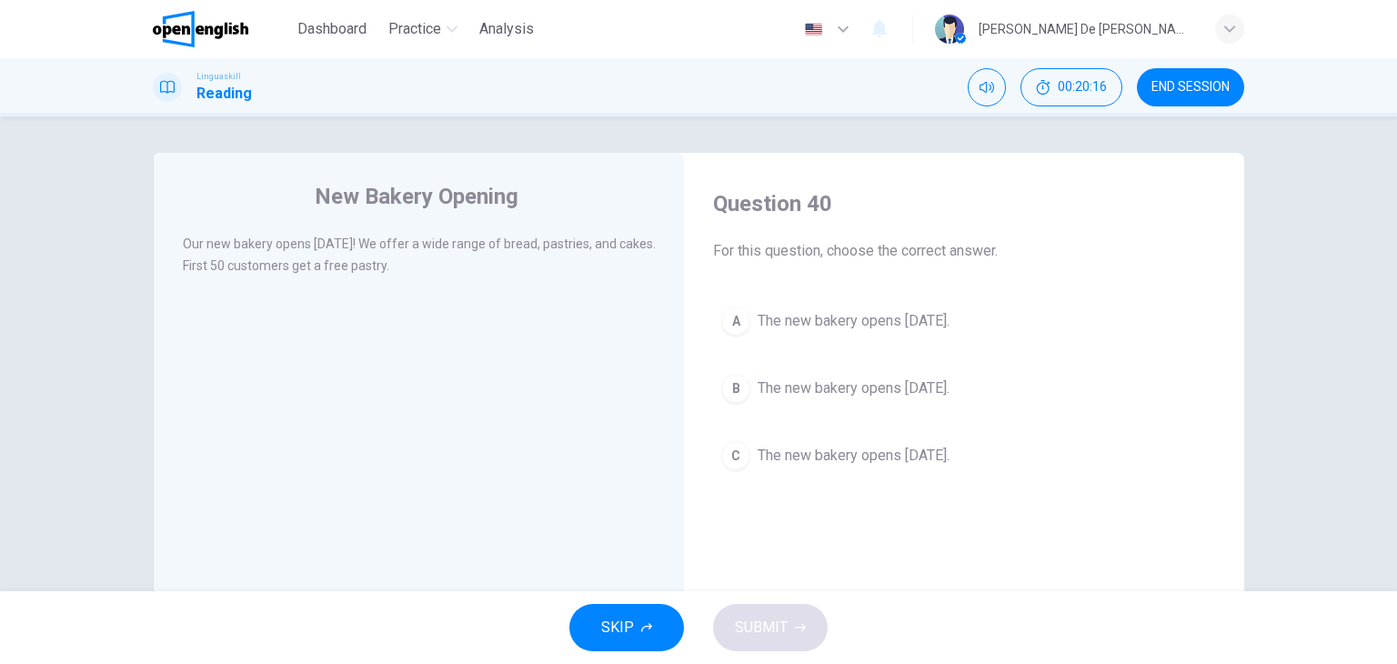
click at [789, 386] on span "The new bakery opens next Monday." at bounding box center [853, 388] width 192 height 22
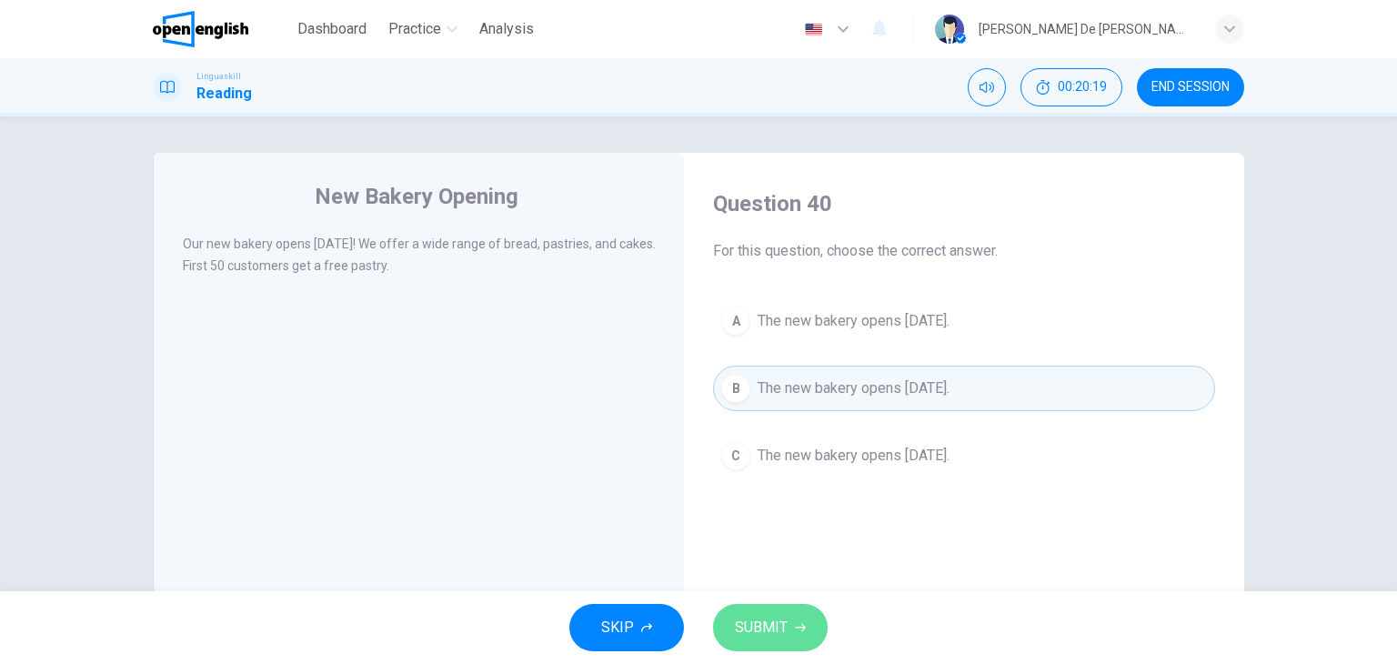
click at [809, 619] on button "SUBMIT" at bounding box center [770, 627] width 115 height 47
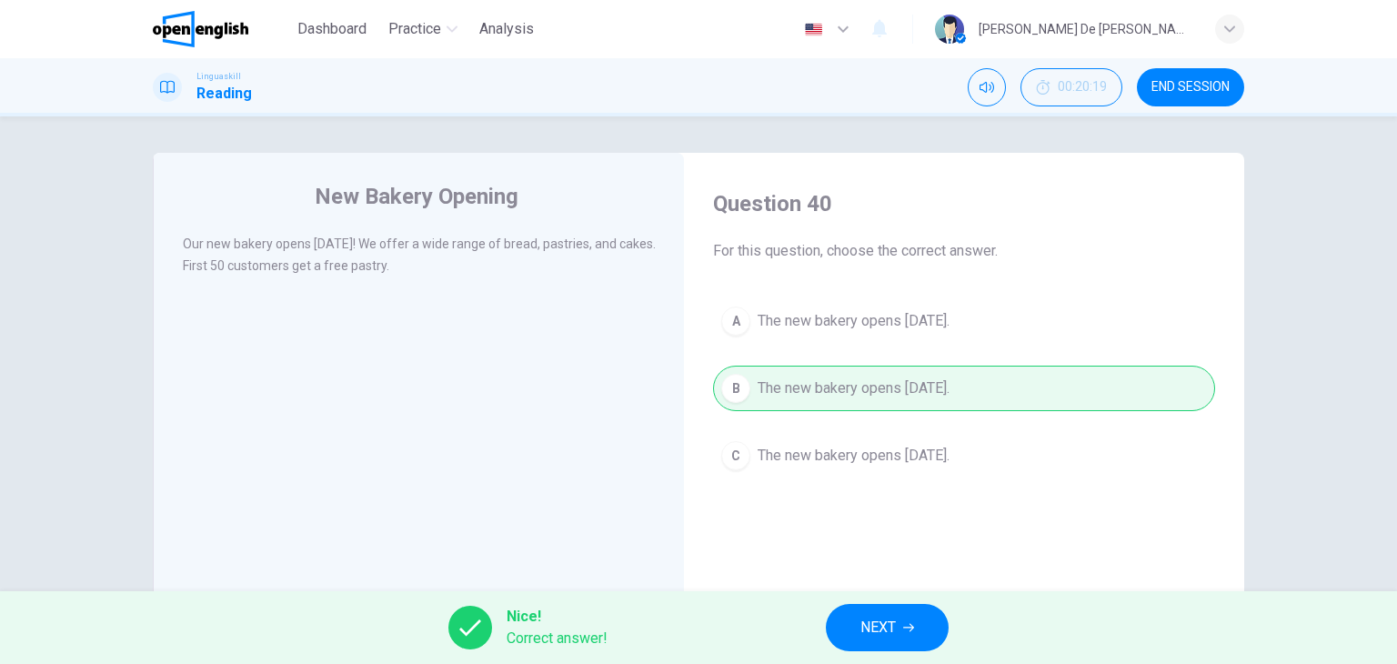
click at [898, 612] on button "NEXT" at bounding box center [887, 627] width 123 height 47
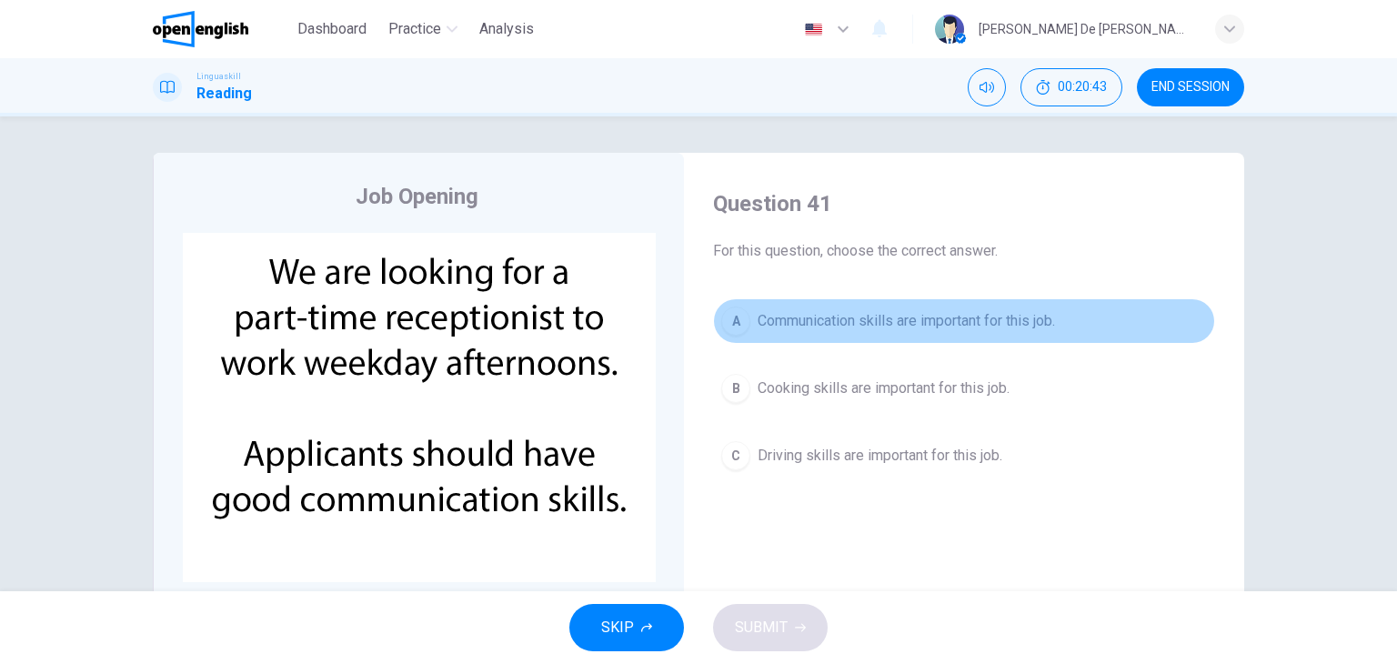
click at [738, 311] on div "A" at bounding box center [735, 320] width 29 height 29
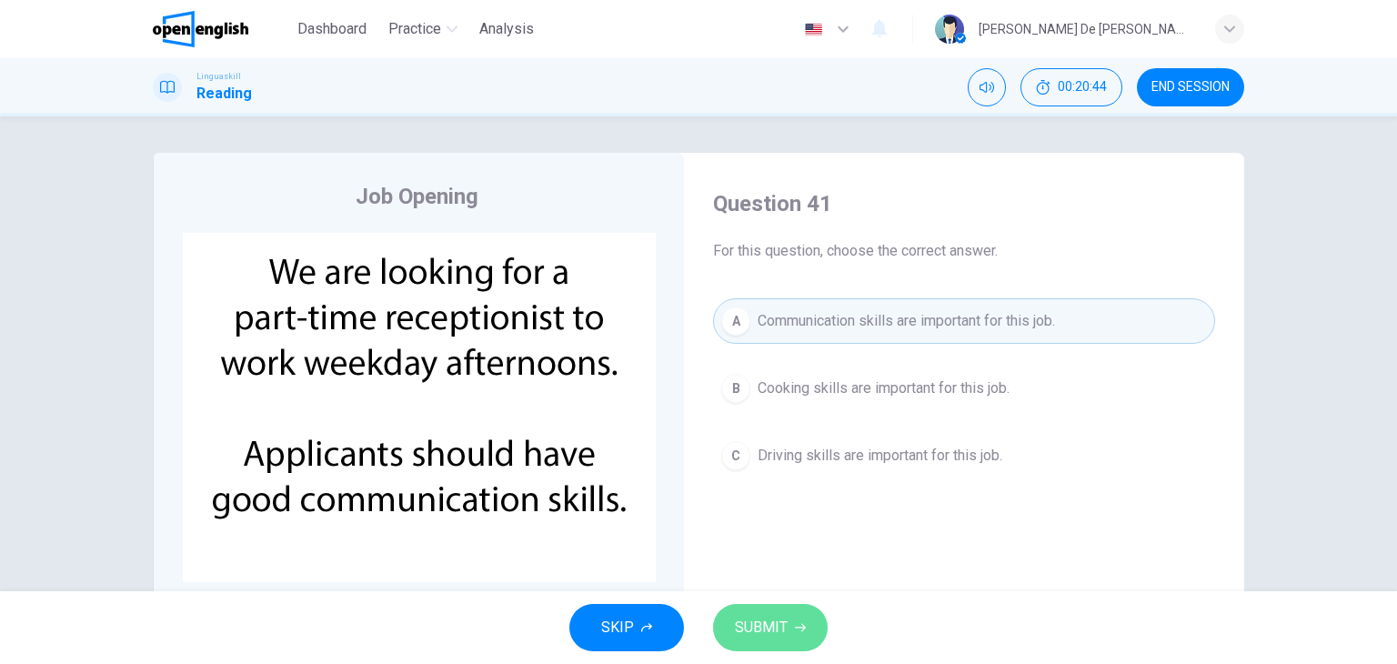
click at [746, 619] on span "SUBMIT" at bounding box center [761, 627] width 53 height 25
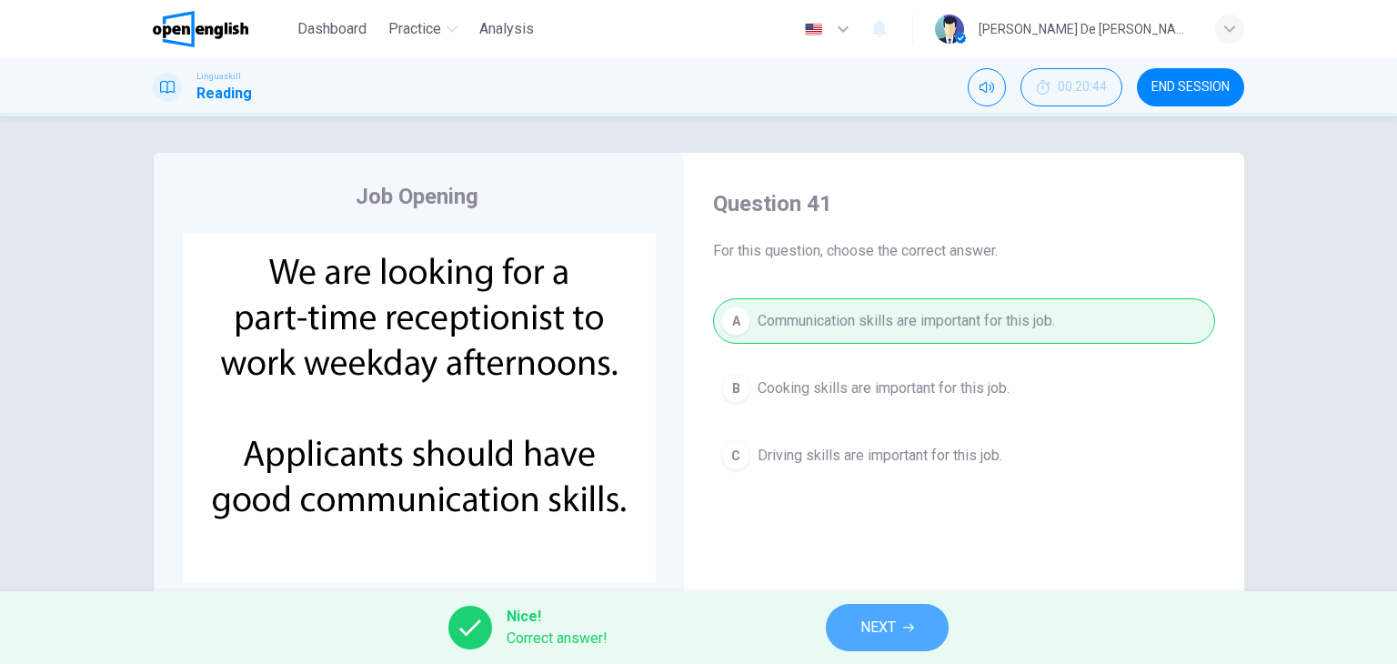
click at [863, 635] on span "NEXT" at bounding box center [877, 627] width 35 height 25
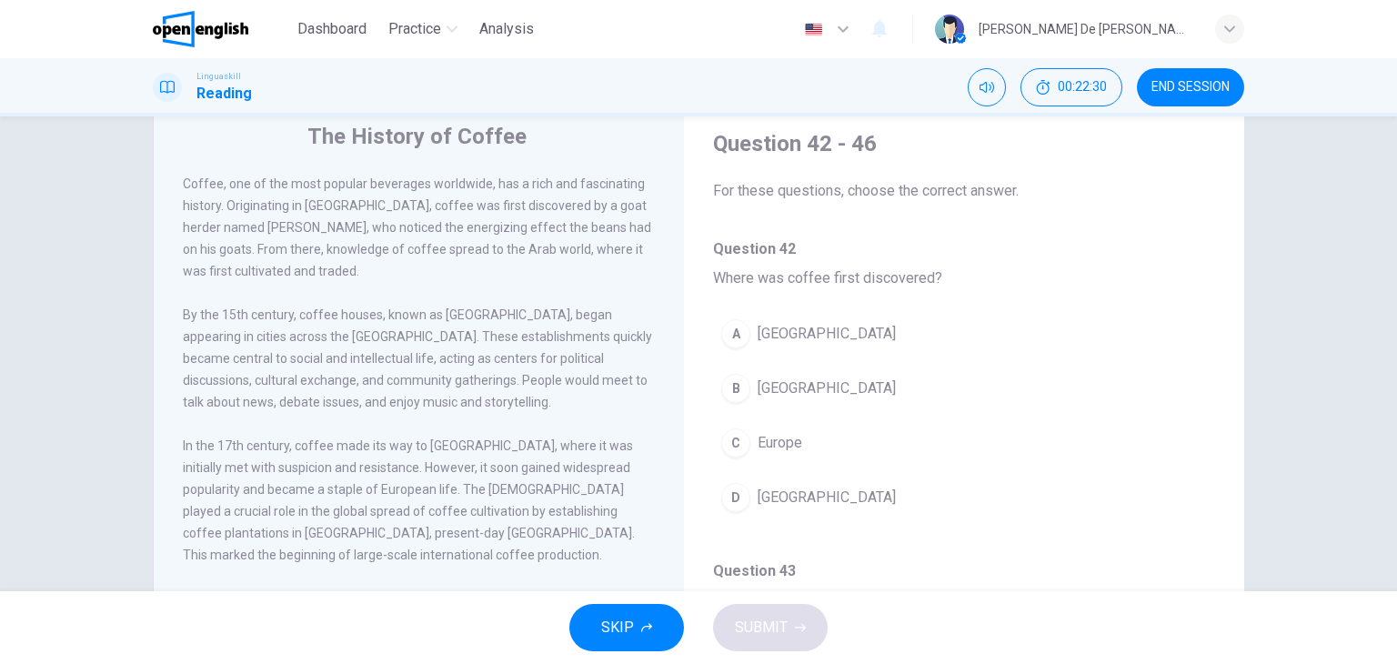
scroll to position [48, 0]
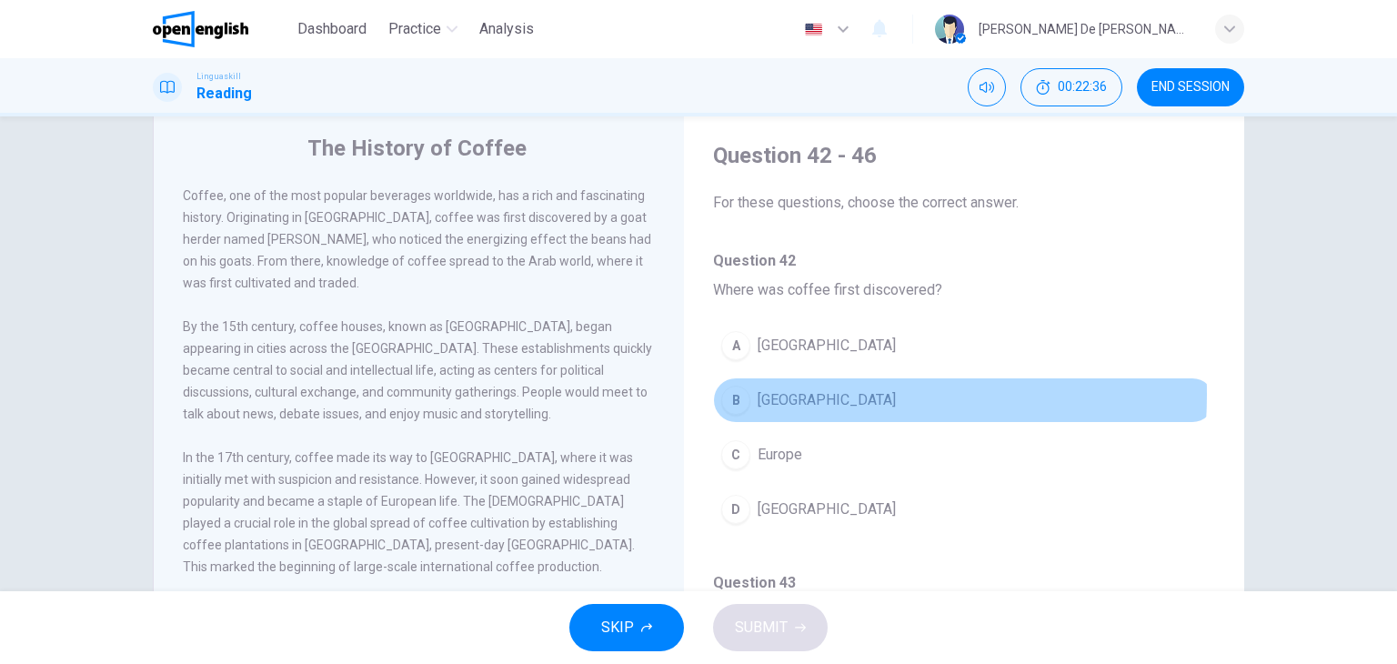
click at [787, 394] on span "Ethiopia" at bounding box center [826, 400] width 138 height 22
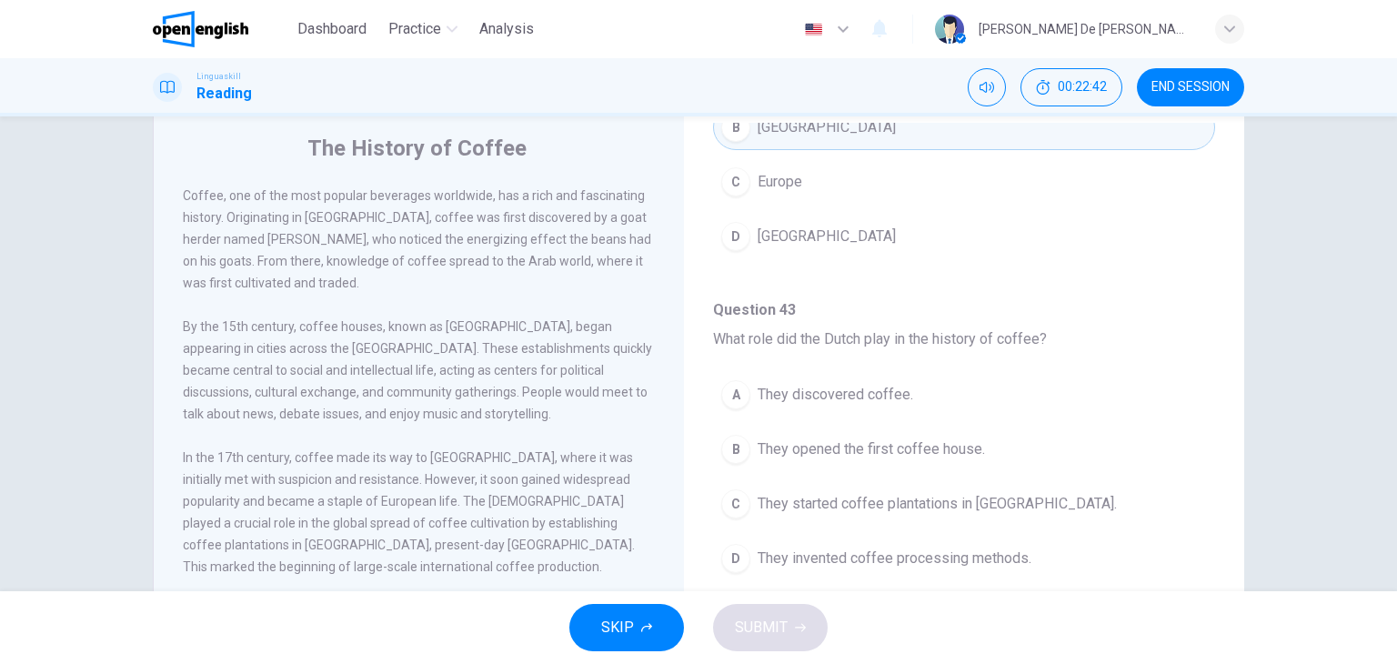
scroll to position [364, 0]
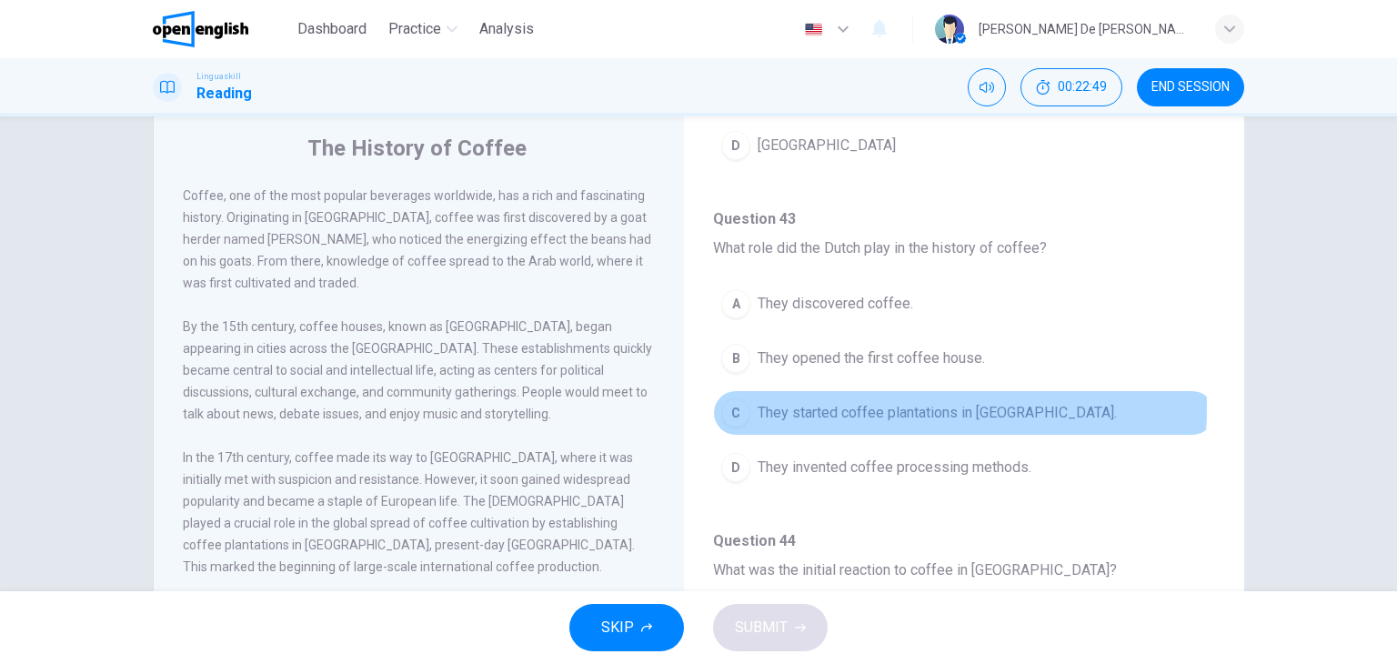
click at [812, 404] on span "They started coffee plantations in Java." at bounding box center [936, 413] width 359 height 22
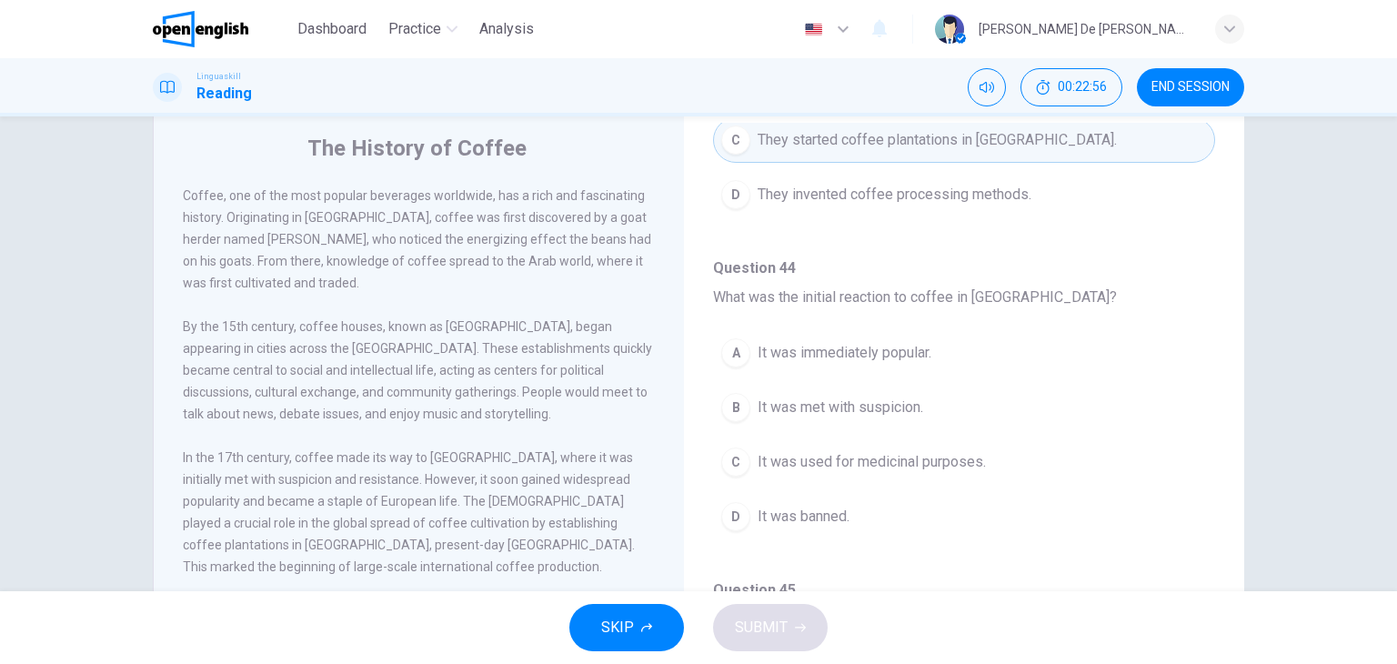
scroll to position [727, 0]
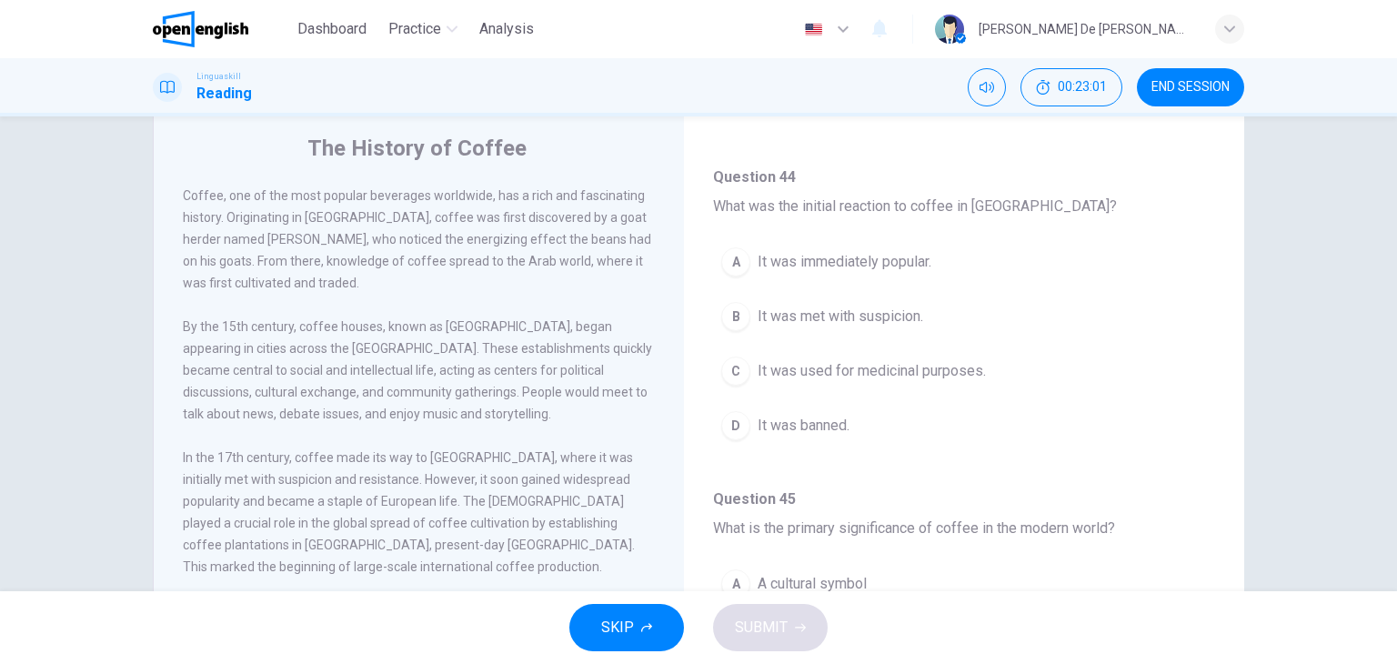
click at [846, 264] on span "It was immediately popular." at bounding box center [844, 262] width 174 height 22
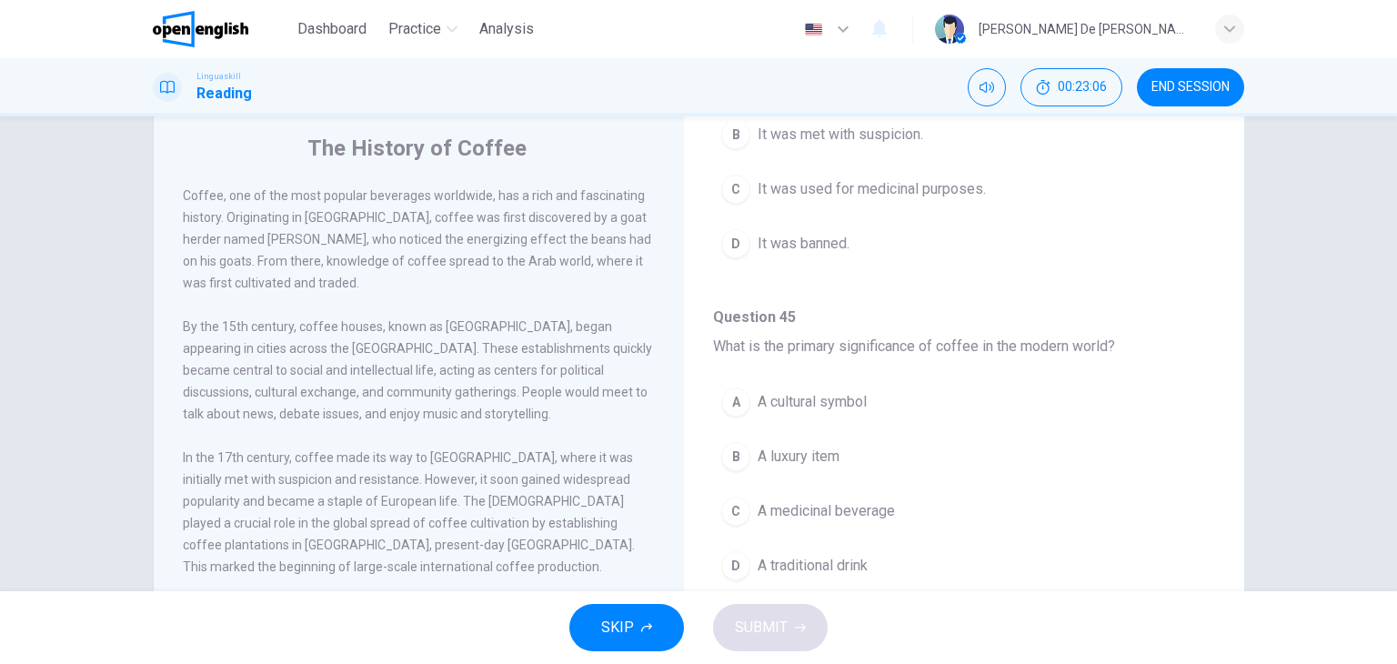
scroll to position [1000, 0]
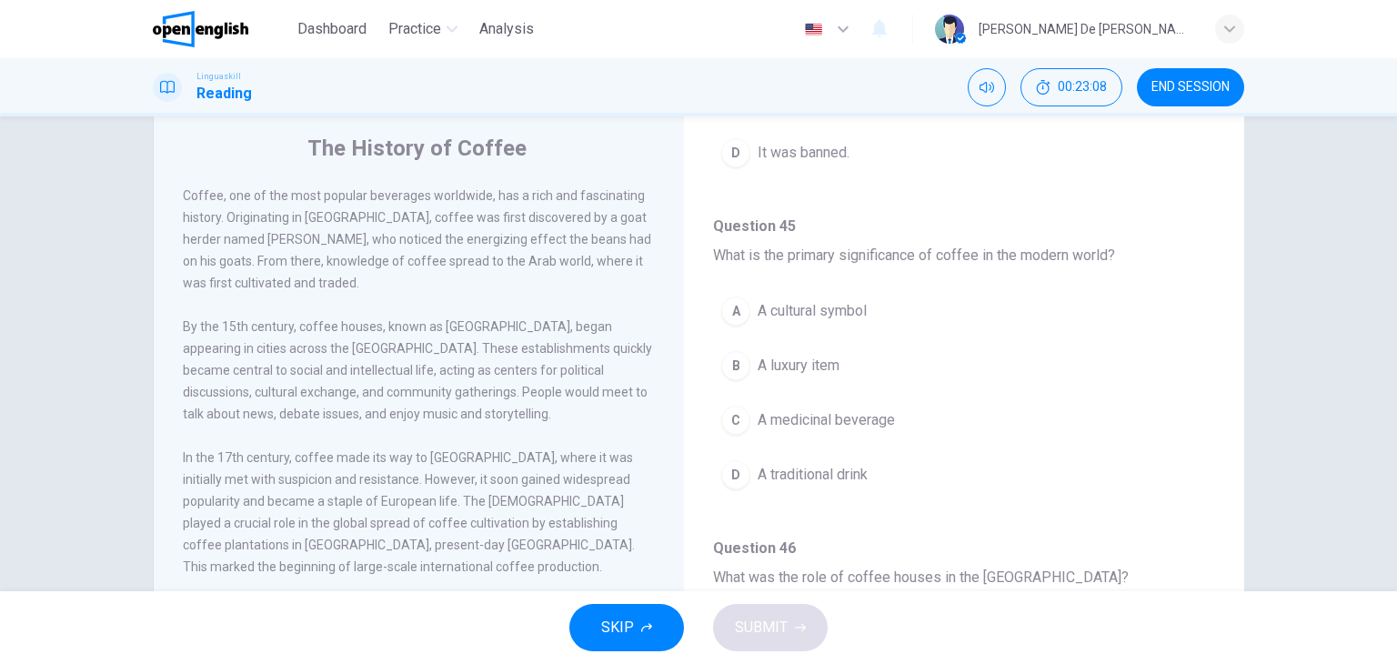
click at [825, 305] on span "A cultural symbol" at bounding box center [811, 311] width 109 height 22
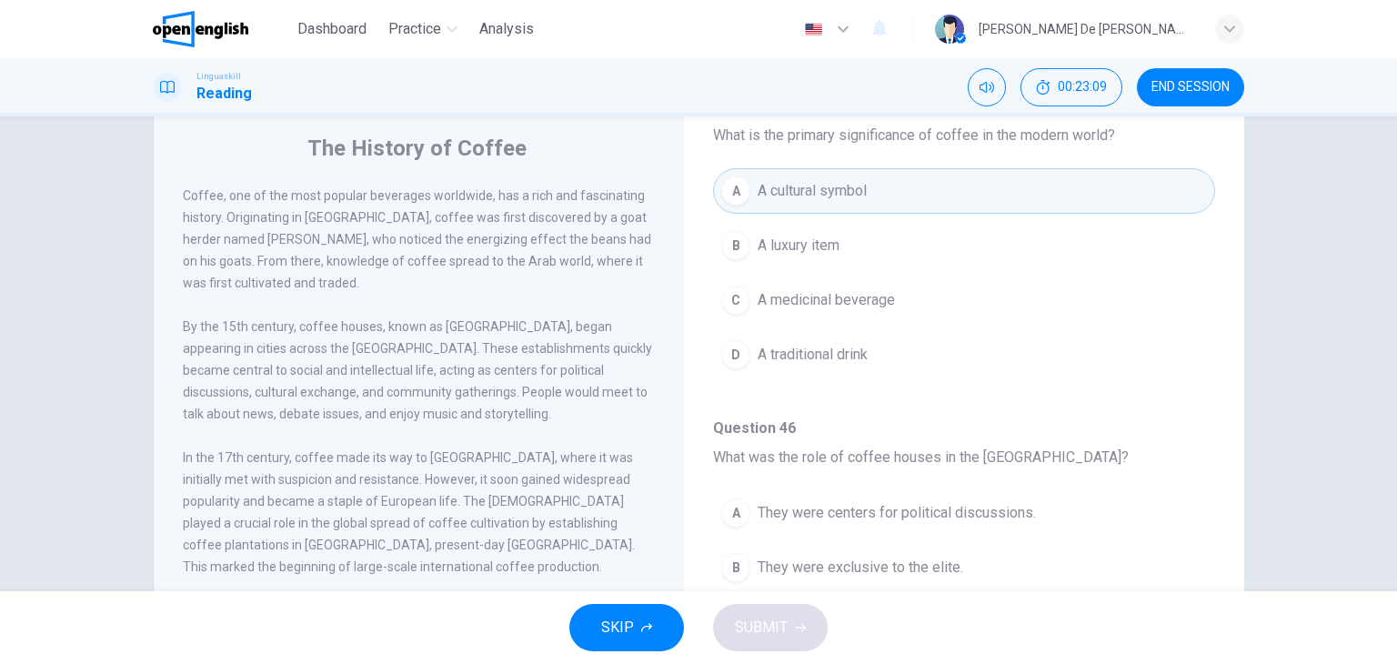
scroll to position [1130, 0]
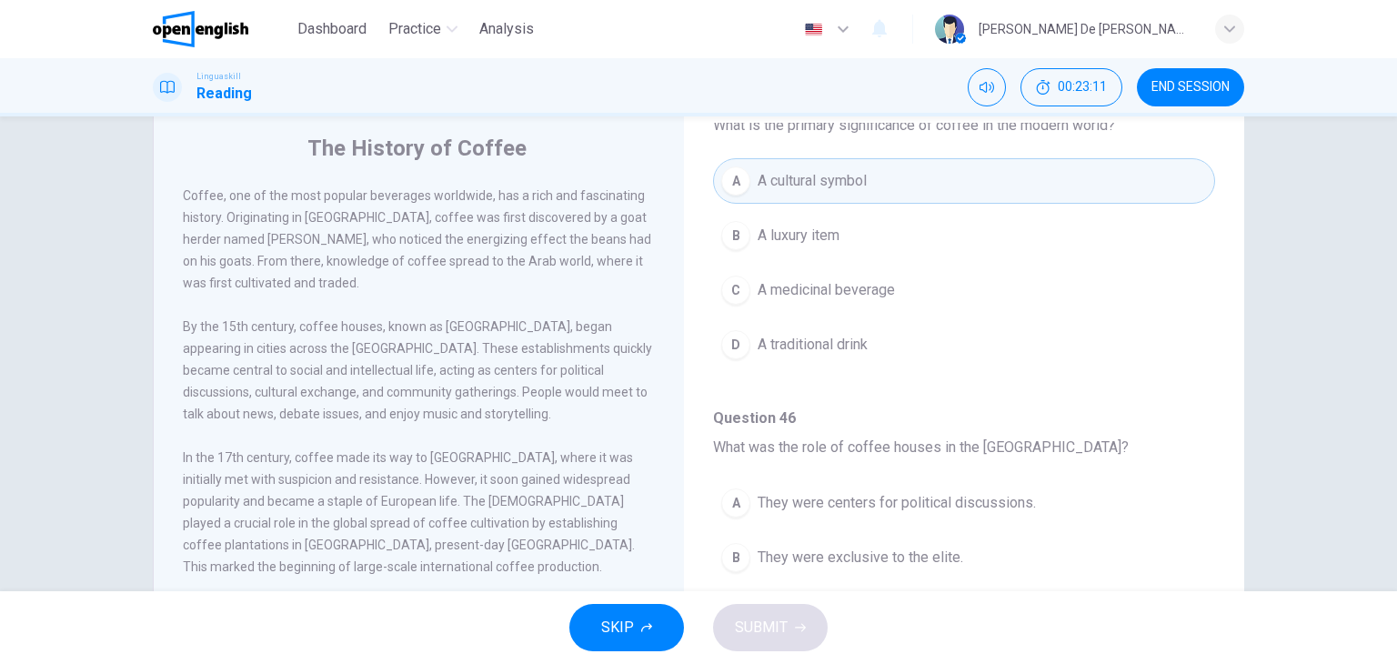
click at [847, 289] on span "A medicinal beverage" at bounding box center [825, 290] width 137 height 22
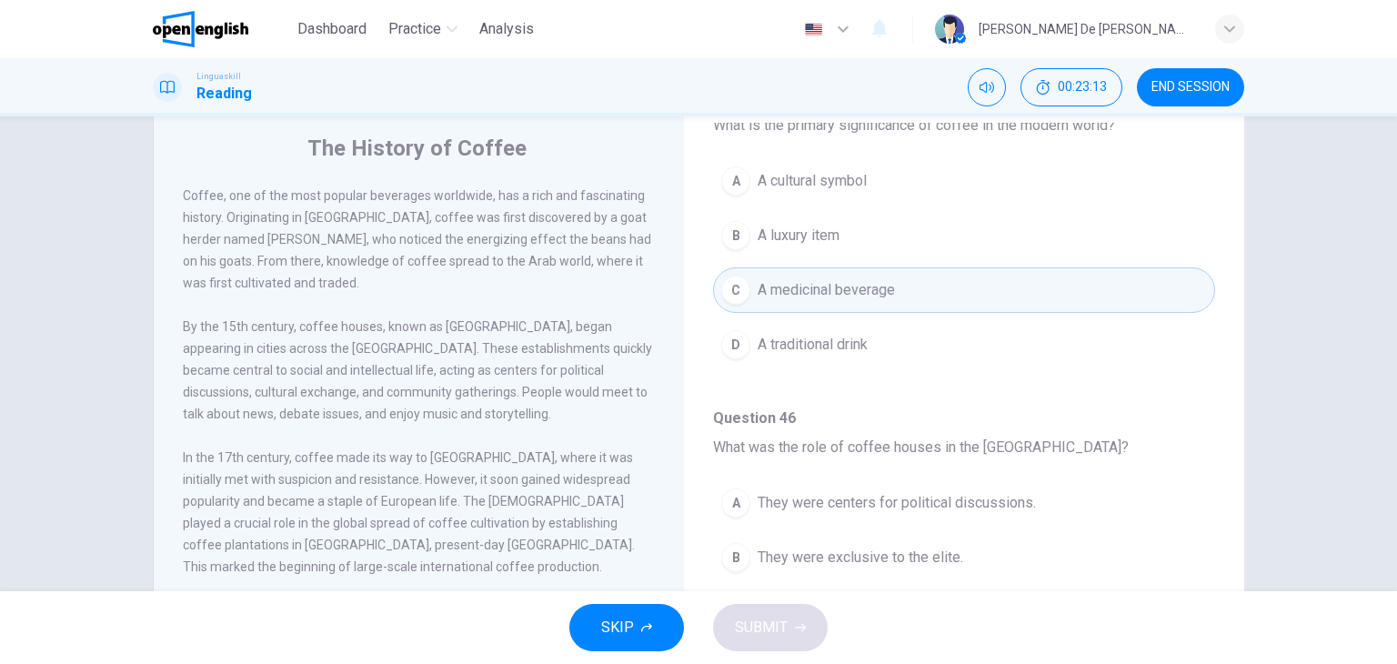
click at [826, 173] on span "A cultural symbol" at bounding box center [811, 181] width 109 height 22
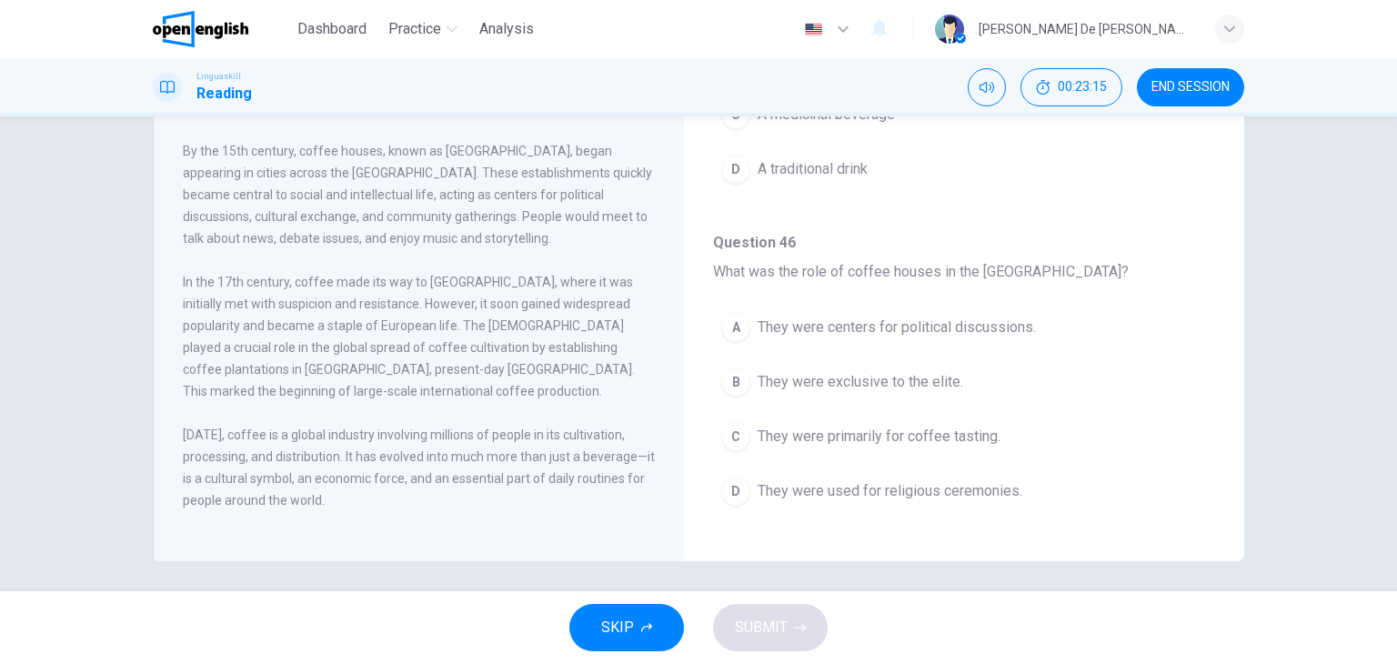
scroll to position [230, 0]
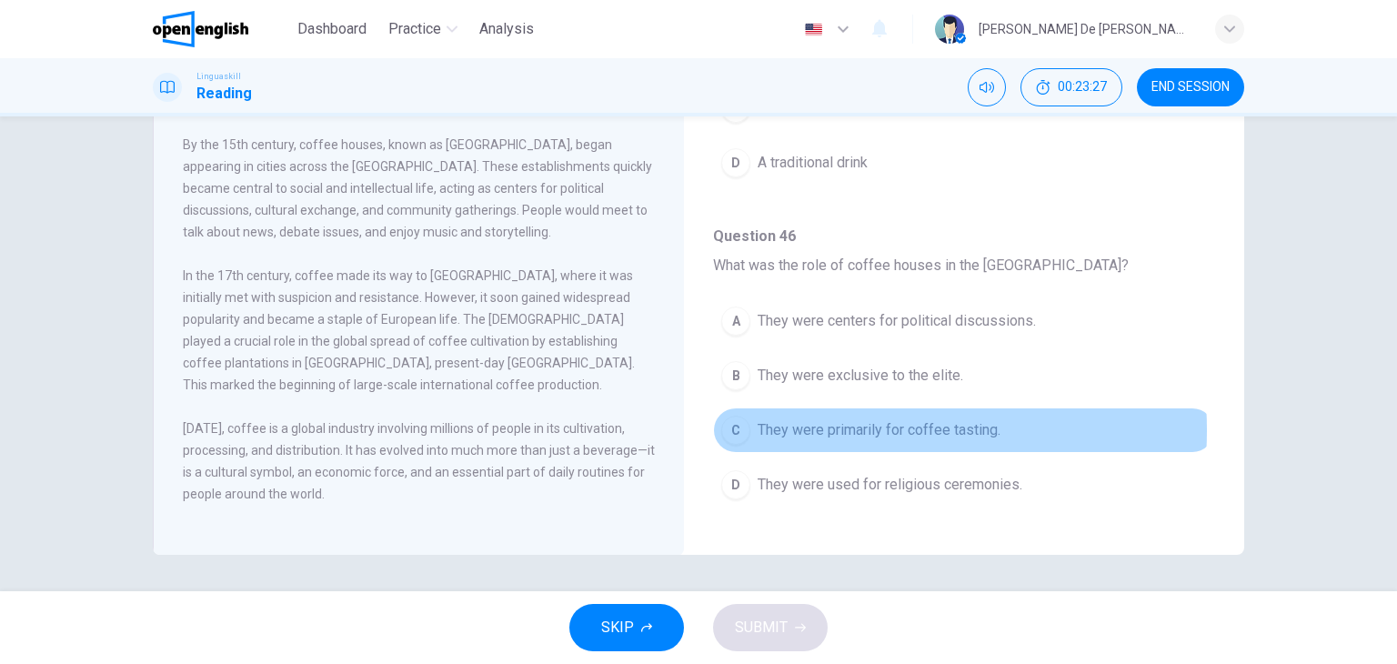
click at [822, 423] on span "They were primarily for coffee tasting." at bounding box center [878, 430] width 243 height 22
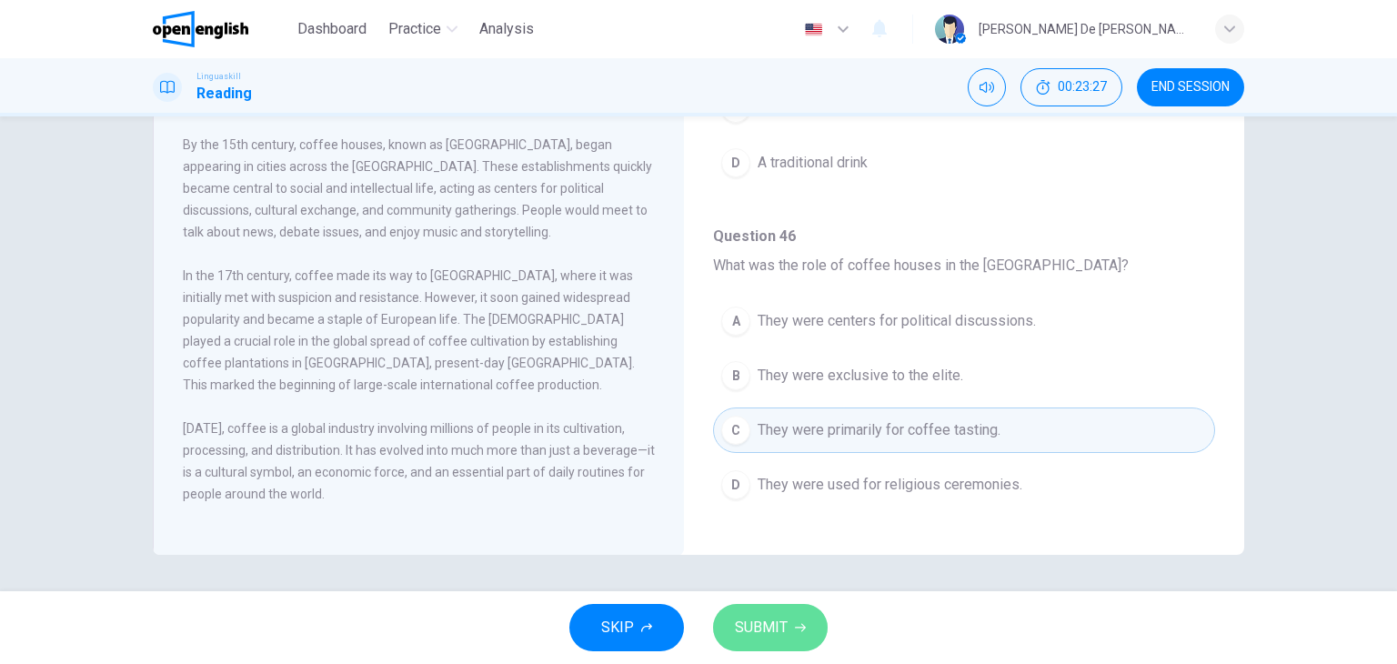
click at [786, 614] on button "SUBMIT" at bounding box center [770, 627] width 115 height 47
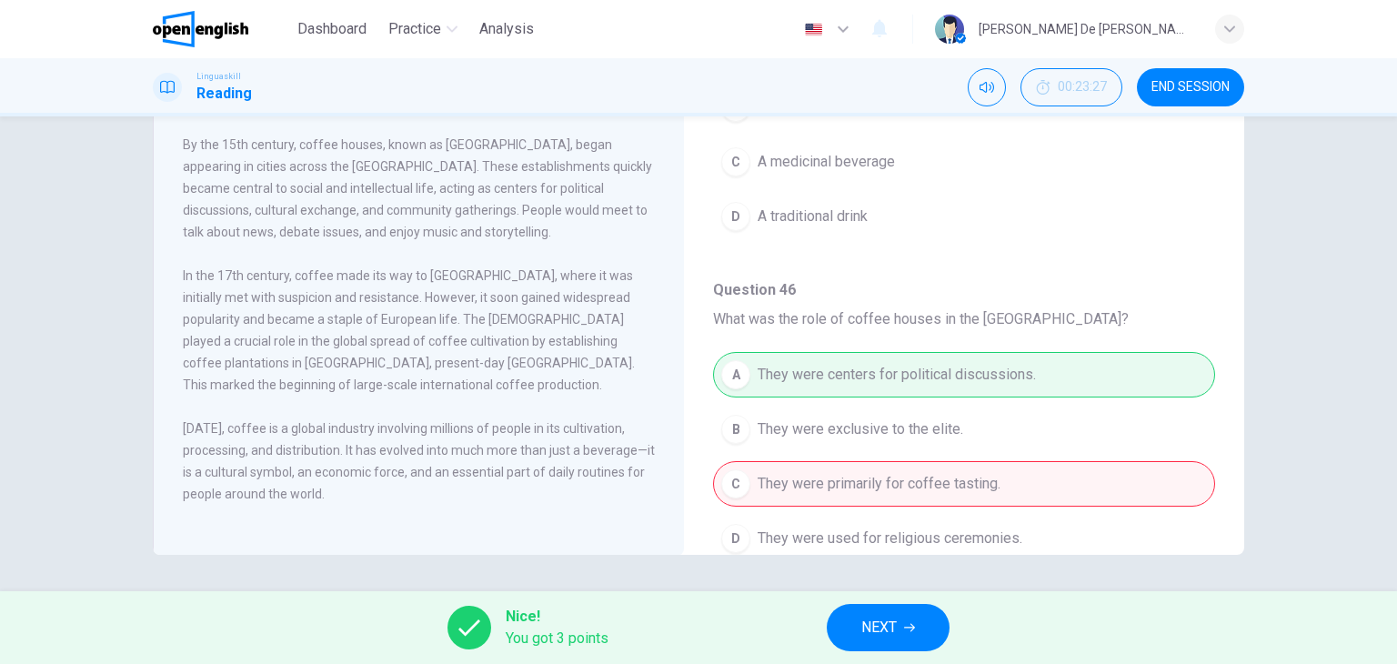
scroll to position [1130, 0]
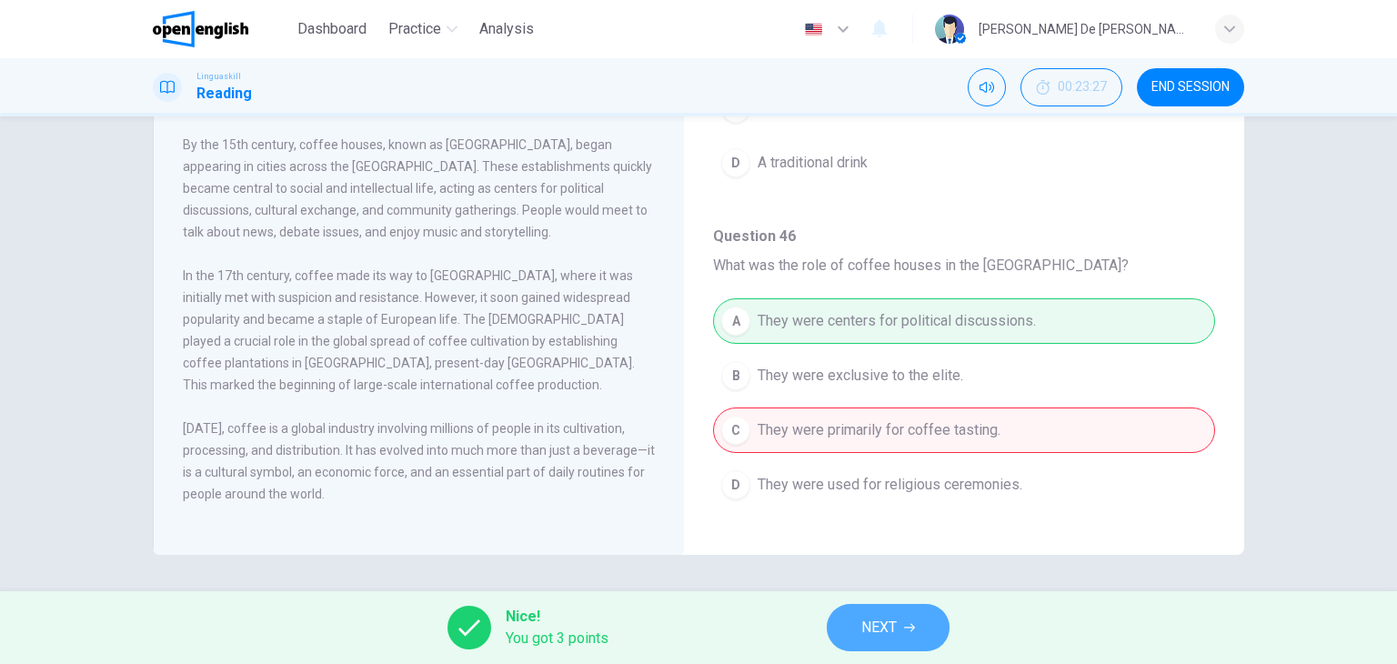
click at [902, 631] on button "NEXT" at bounding box center [887, 627] width 123 height 47
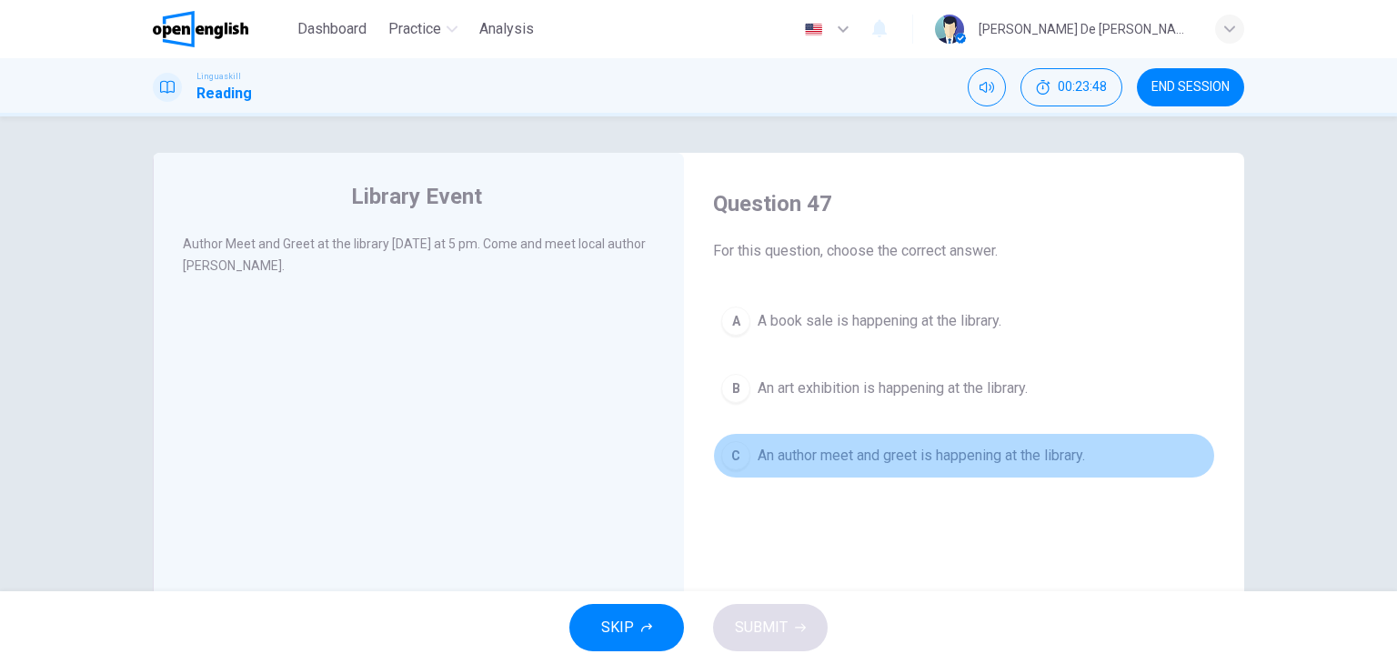
click at [884, 452] on span "An author meet and greet is happening at the library." at bounding box center [920, 456] width 327 height 22
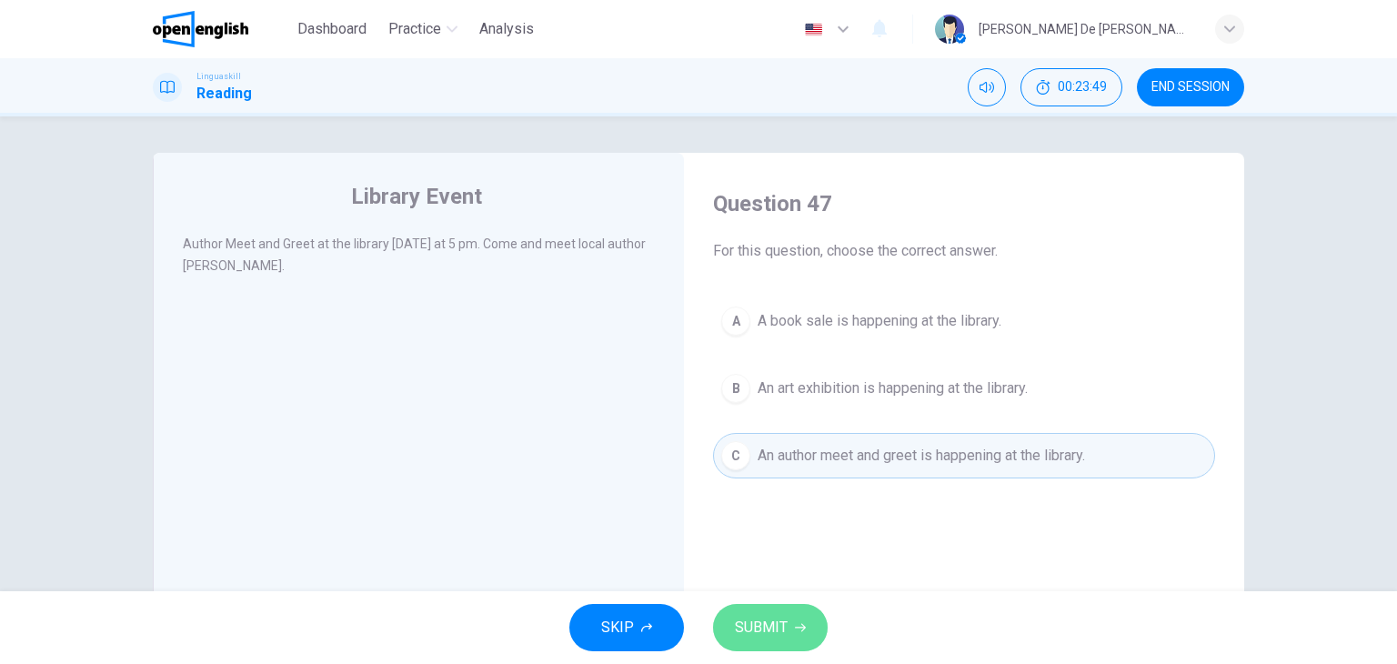
click at [781, 620] on span "SUBMIT" at bounding box center [761, 627] width 53 height 25
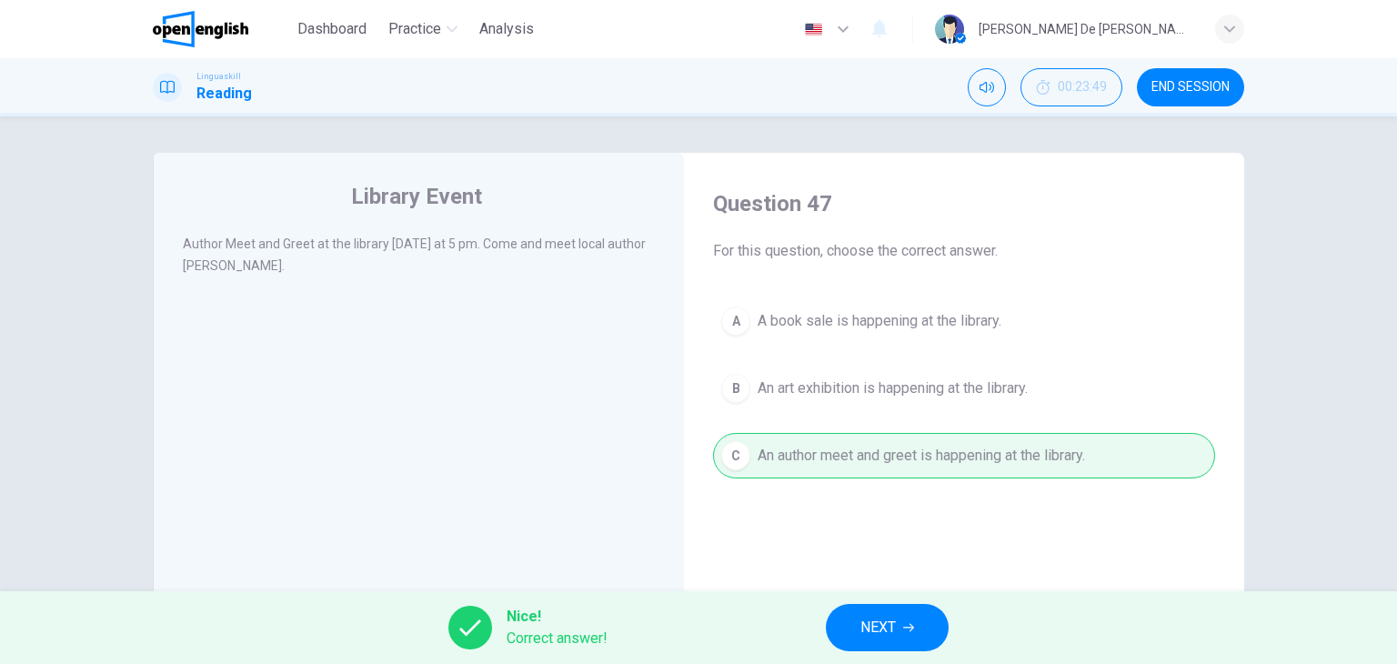
click at [895, 629] on span "NEXT" at bounding box center [877, 627] width 35 height 25
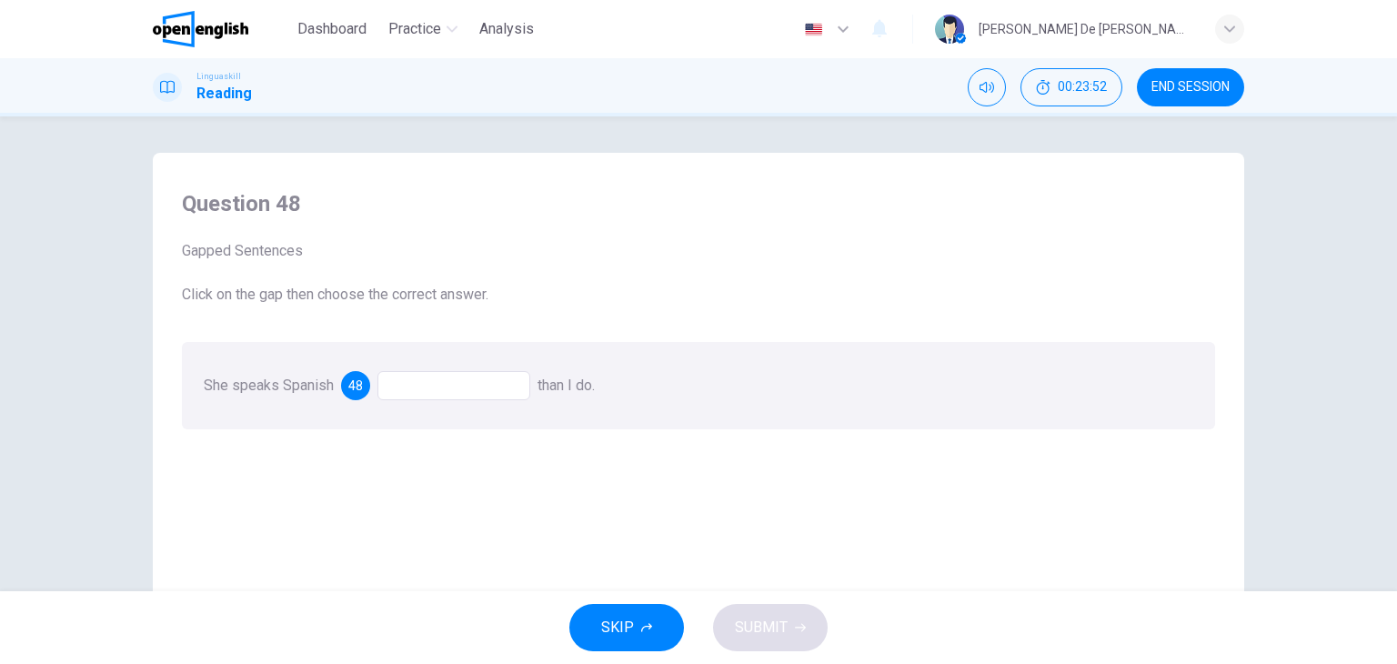
click at [463, 386] on div at bounding box center [453, 385] width 153 height 29
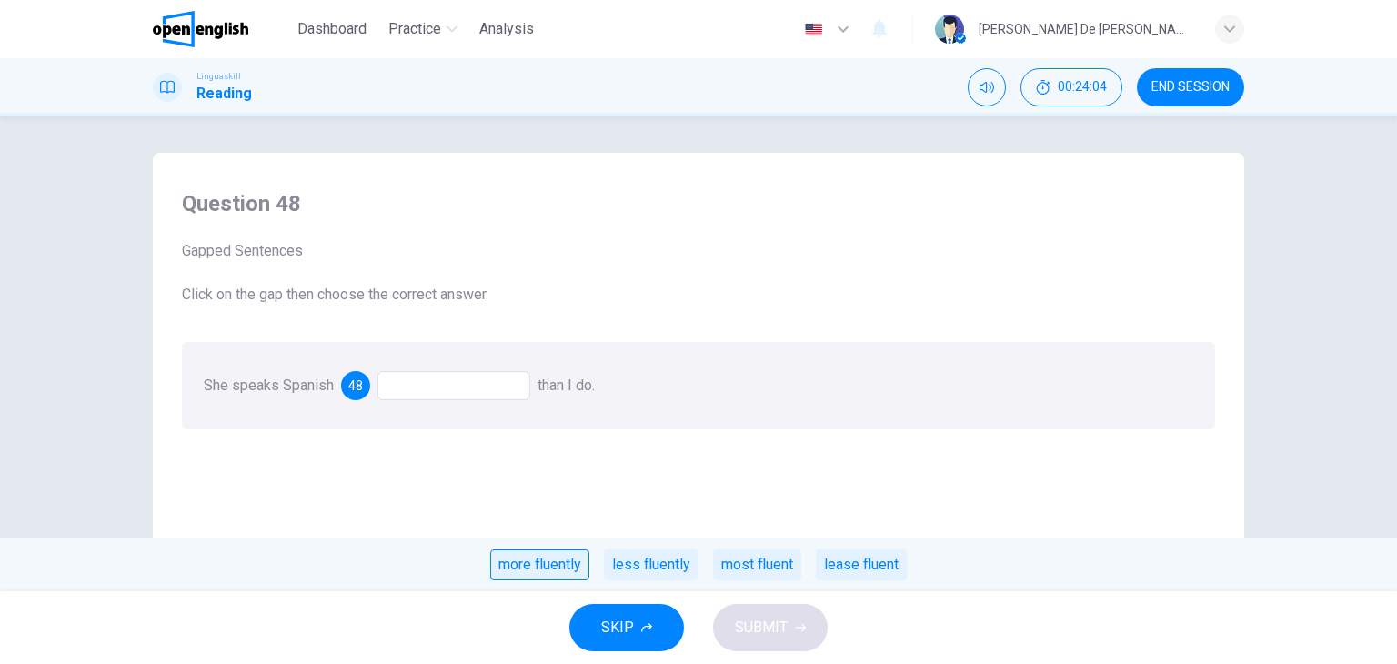
click at [567, 561] on div "more fluently" at bounding box center [539, 564] width 99 height 31
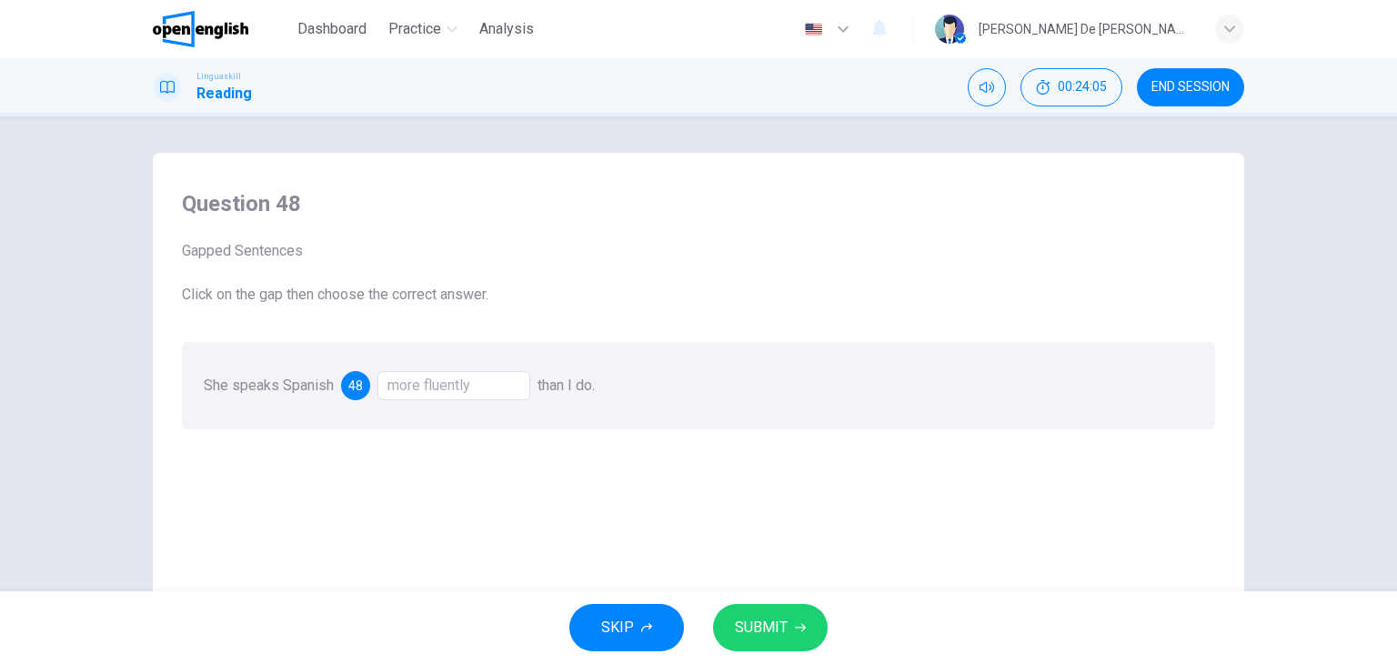
click at [775, 623] on span "SUBMIT" at bounding box center [761, 627] width 53 height 25
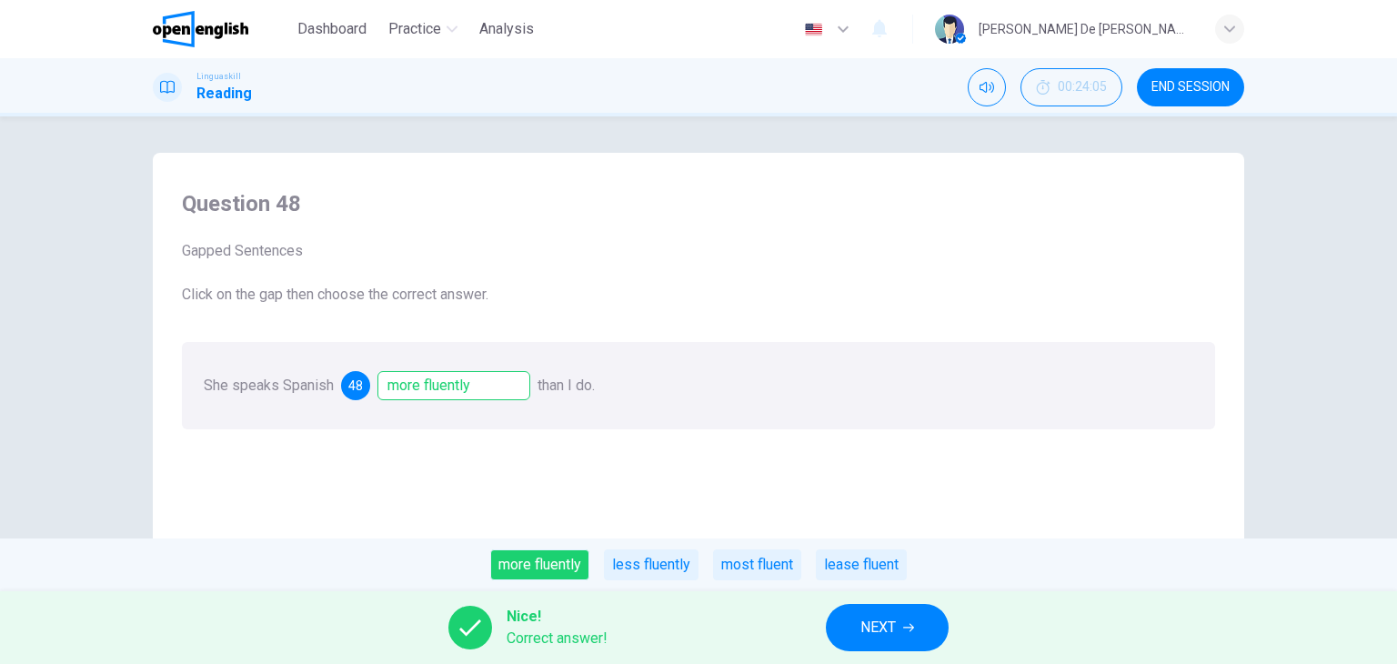
click at [885, 623] on span "NEXT" at bounding box center [877, 627] width 35 height 25
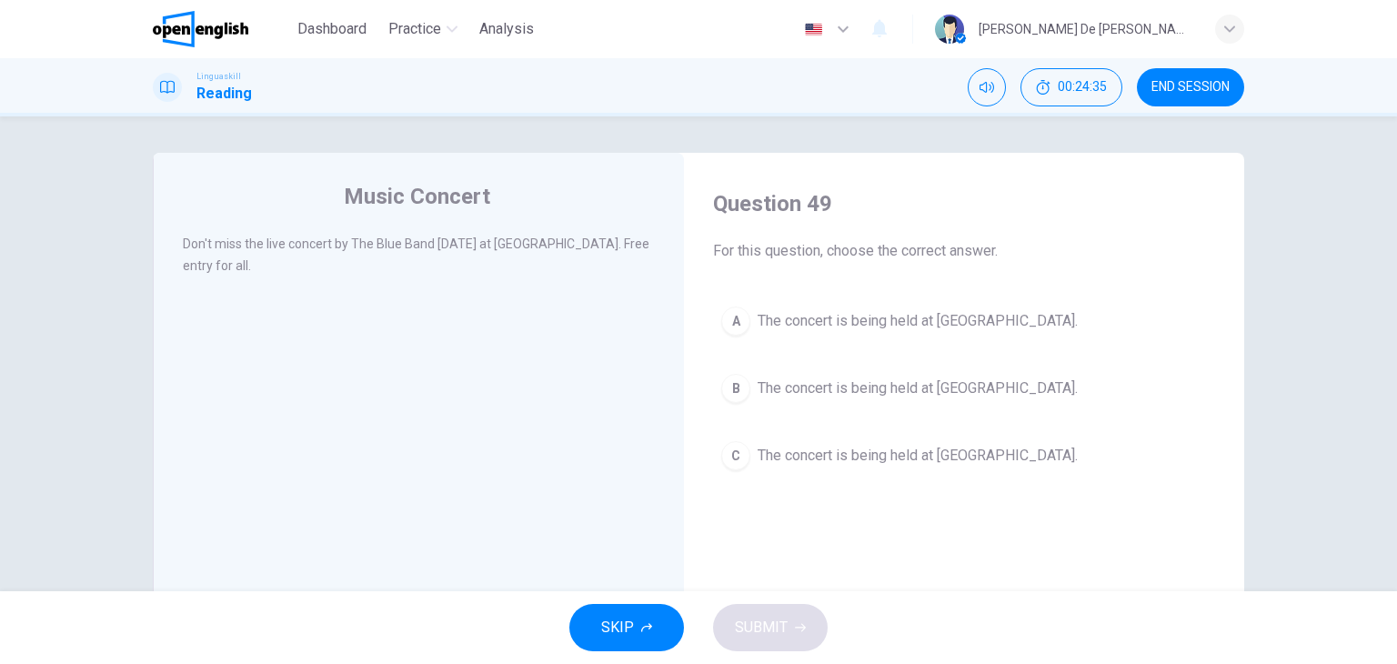
click at [877, 450] on span "The concert is being held at City Park." at bounding box center [917, 456] width 320 height 22
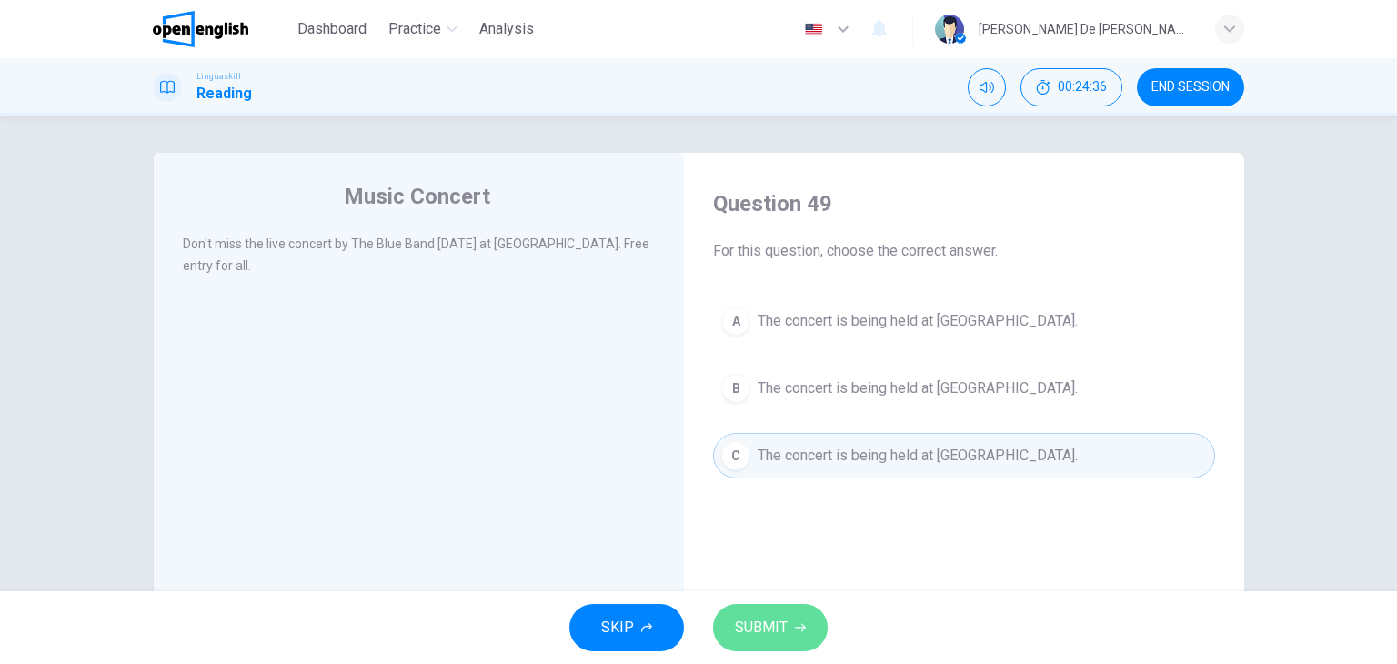
click at [767, 628] on span "SUBMIT" at bounding box center [761, 627] width 53 height 25
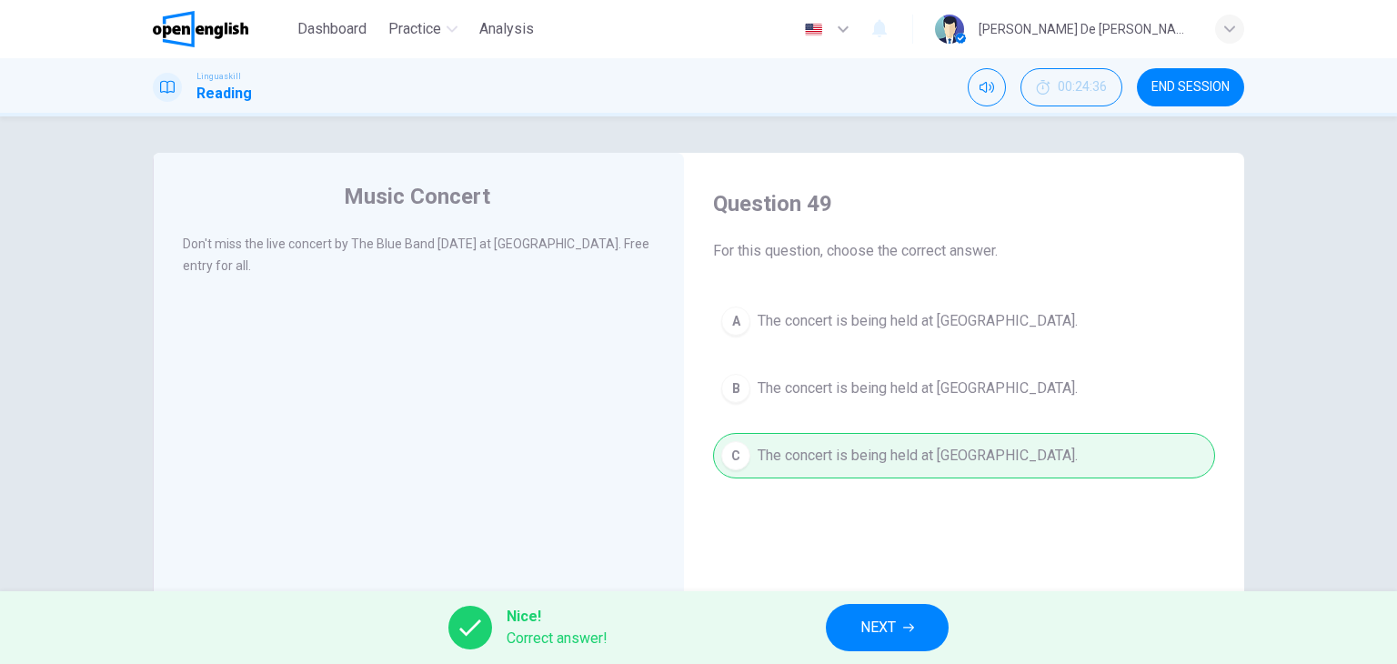
click at [909, 619] on button "NEXT" at bounding box center [887, 627] width 123 height 47
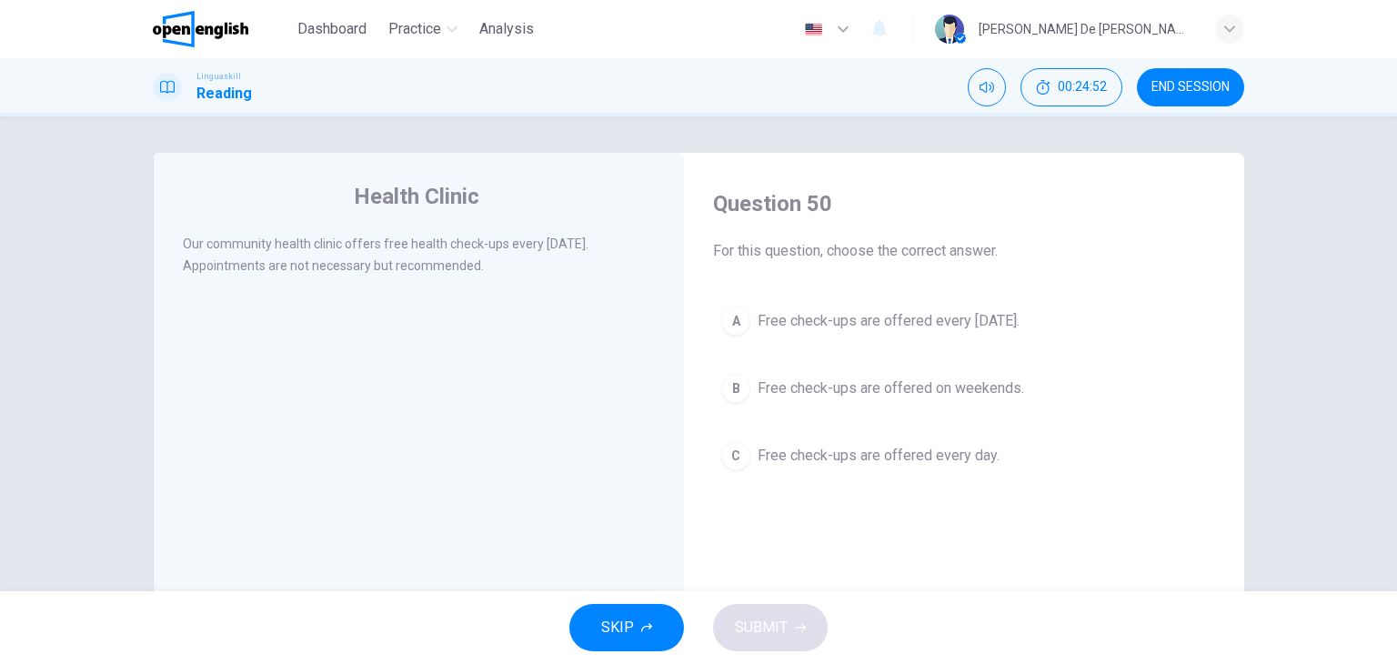
click at [818, 325] on span "Free check-ups are offered every Wednesday." at bounding box center [888, 321] width 262 height 22
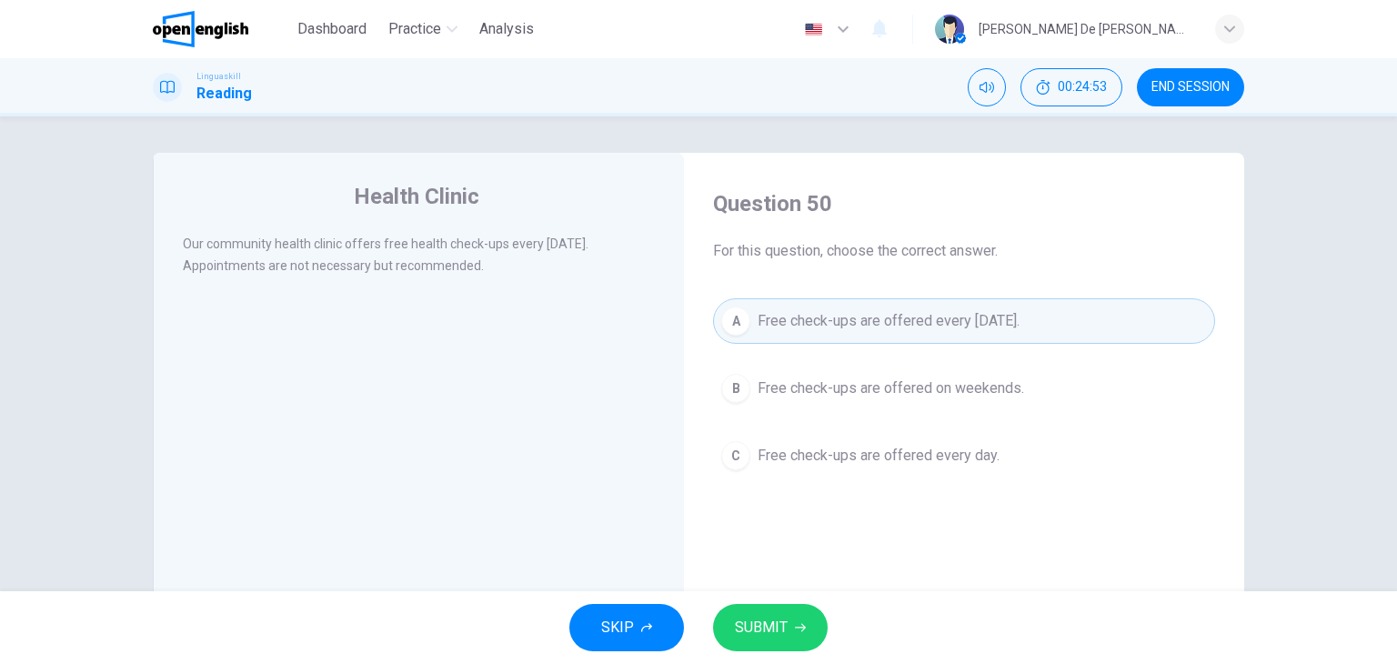
click at [778, 625] on span "SUBMIT" at bounding box center [761, 627] width 53 height 25
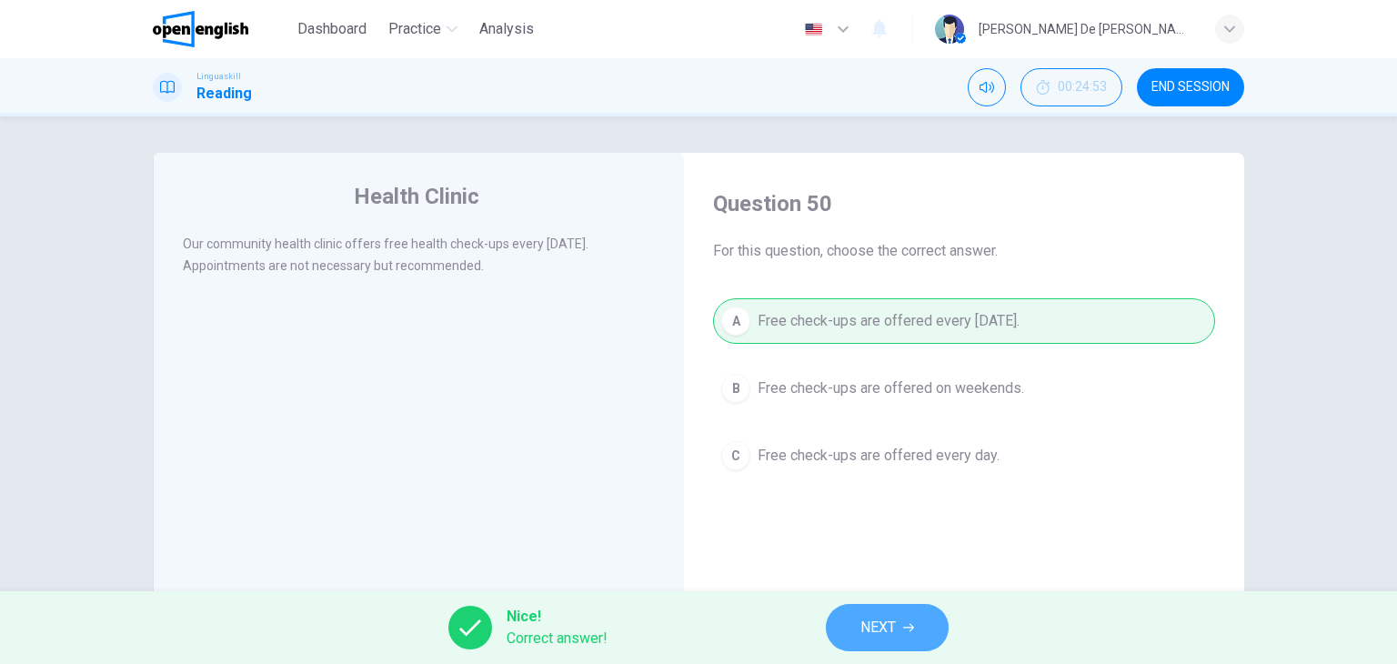
click at [921, 617] on button "NEXT" at bounding box center [887, 627] width 123 height 47
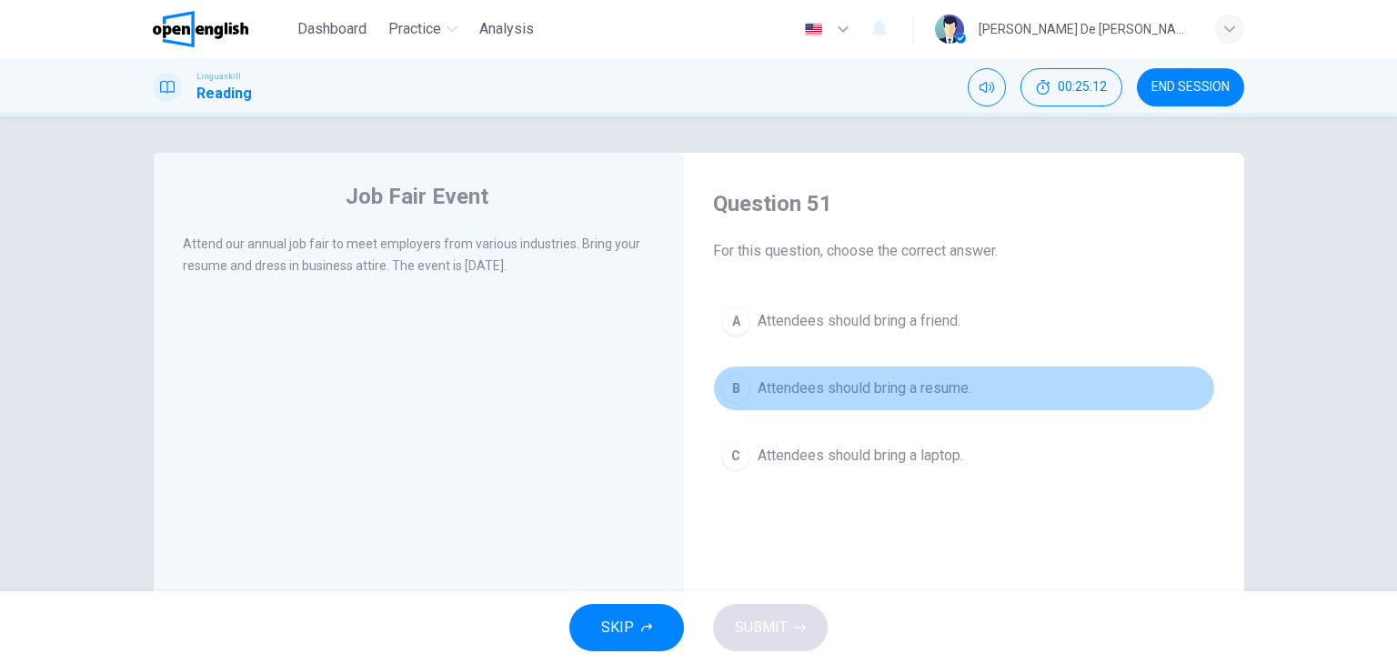
click at [869, 377] on span "Attendees should bring a resume." at bounding box center [864, 388] width 214 height 22
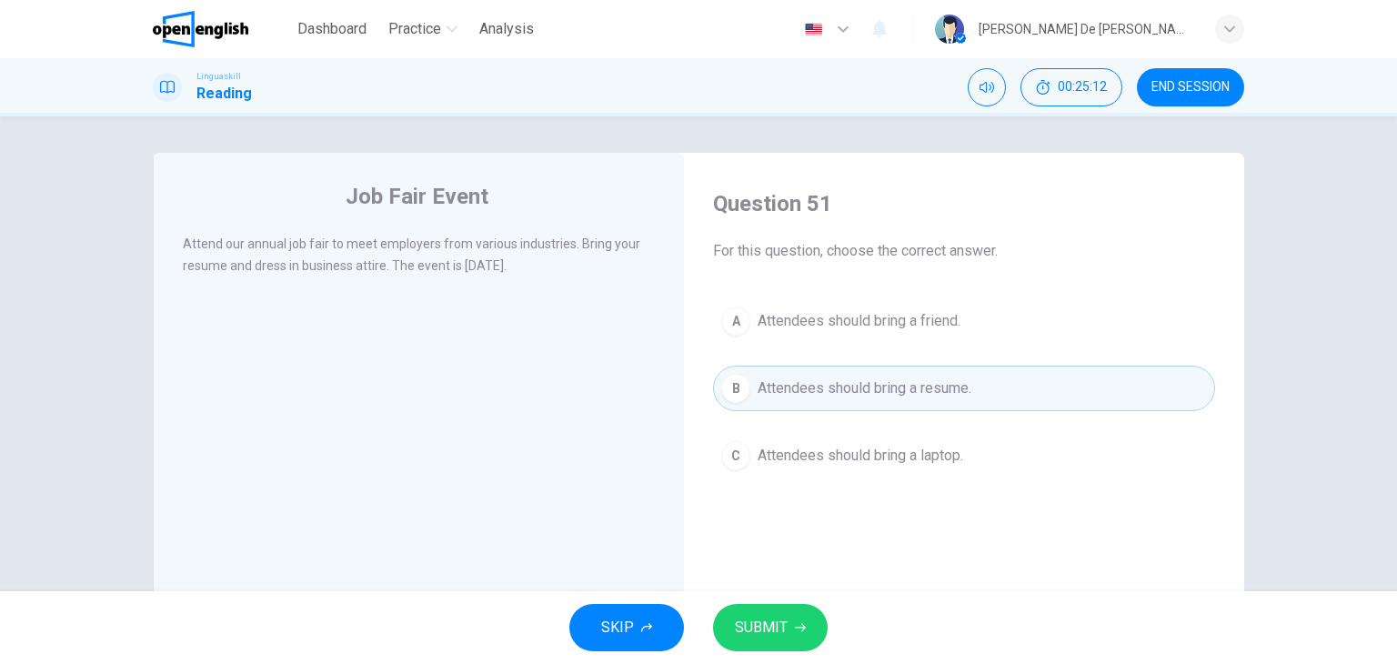
click at [770, 619] on span "SUBMIT" at bounding box center [761, 627] width 53 height 25
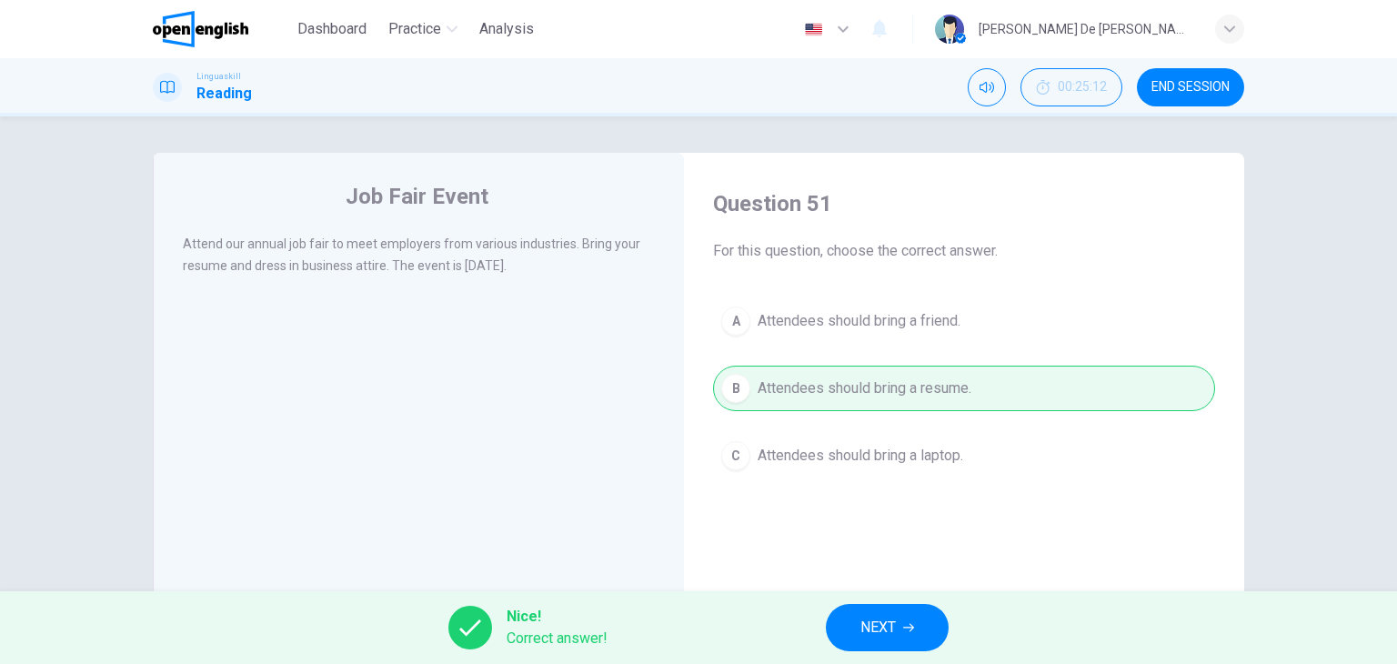
click at [891, 637] on span "NEXT" at bounding box center [877, 627] width 35 height 25
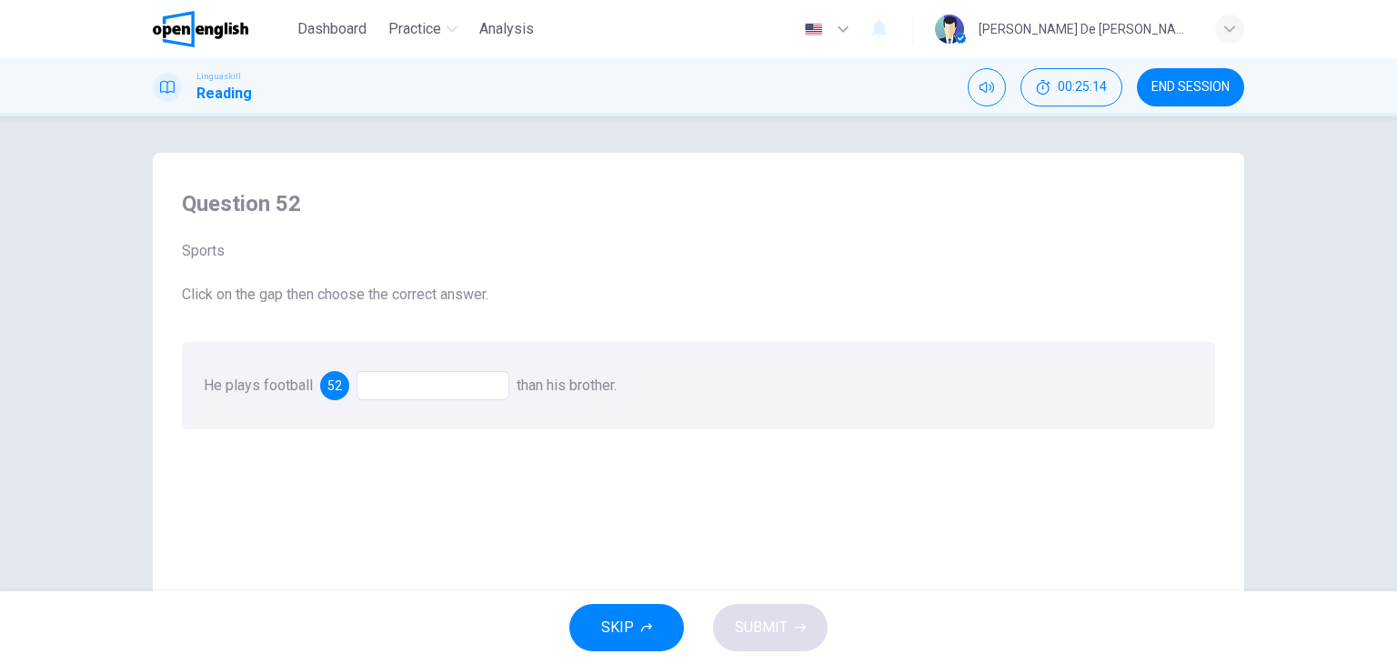
click at [432, 387] on div at bounding box center [432, 385] width 153 height 29
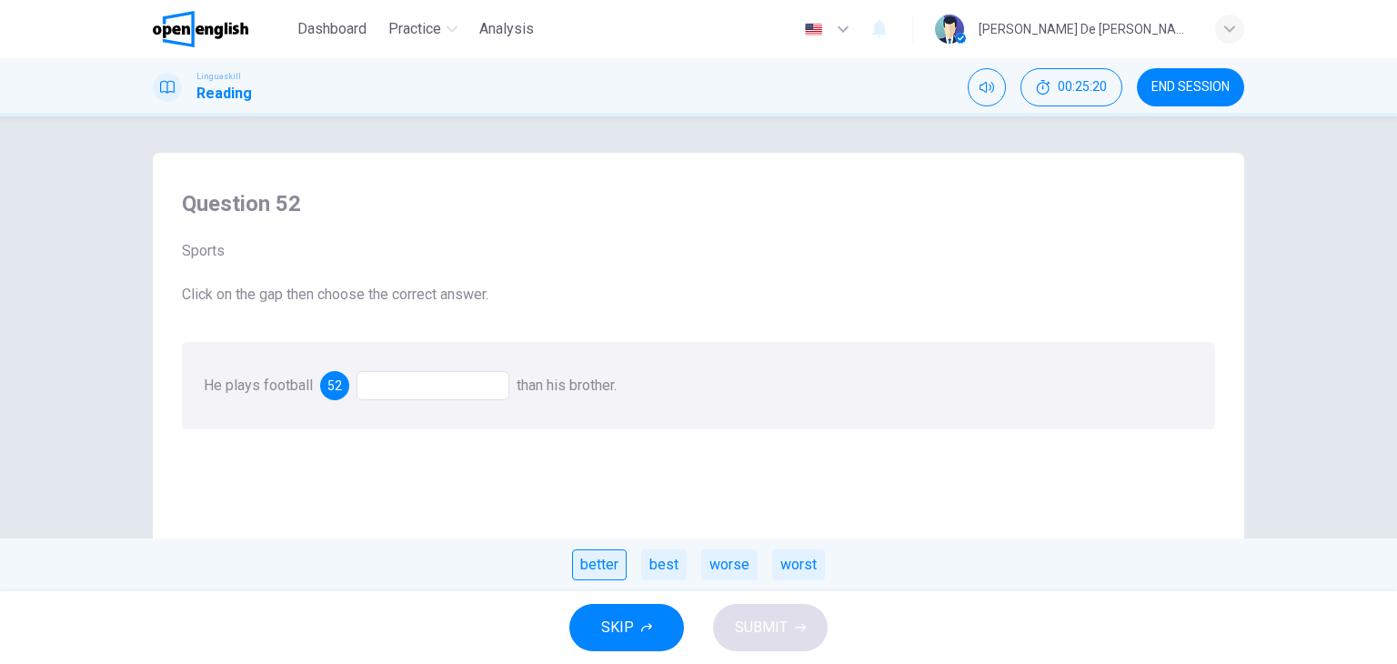
click at [601, 560] on div "better" at bounding box center [599, 564] width 55 height 31
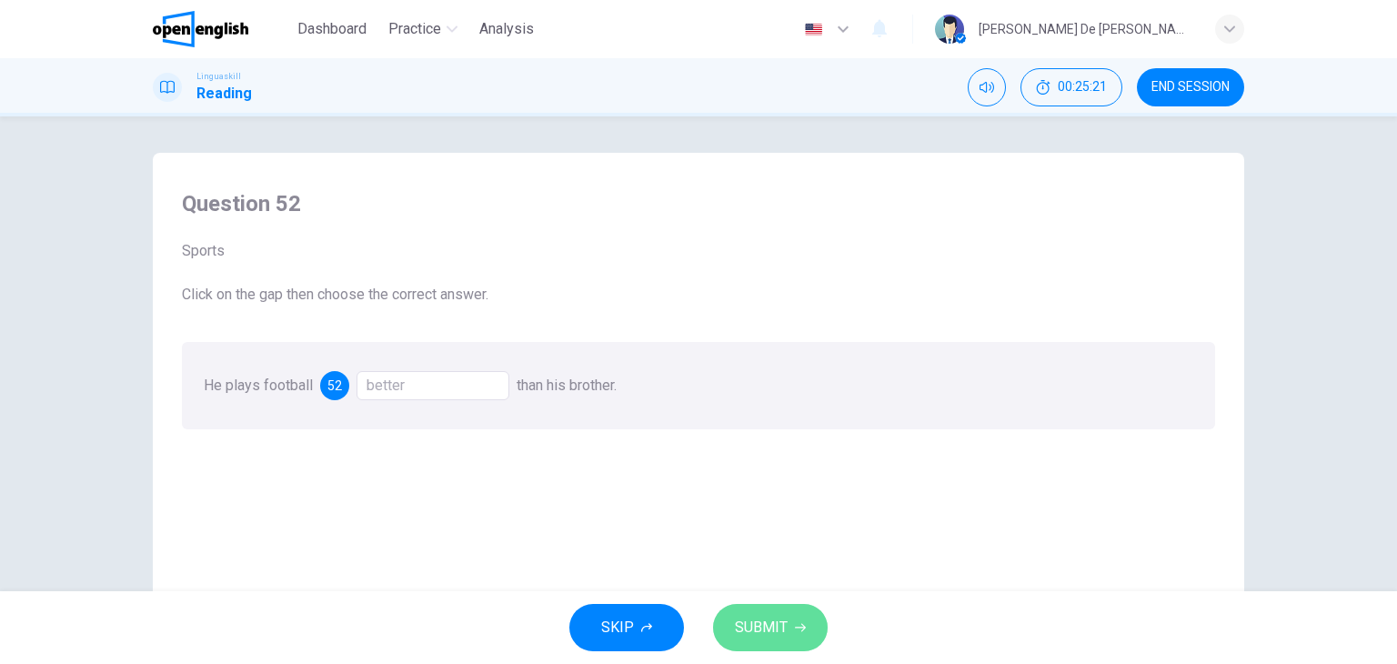
click at [760, 625] on span "SUBMIT" at bounding box center [761, 627] width 53 height 25
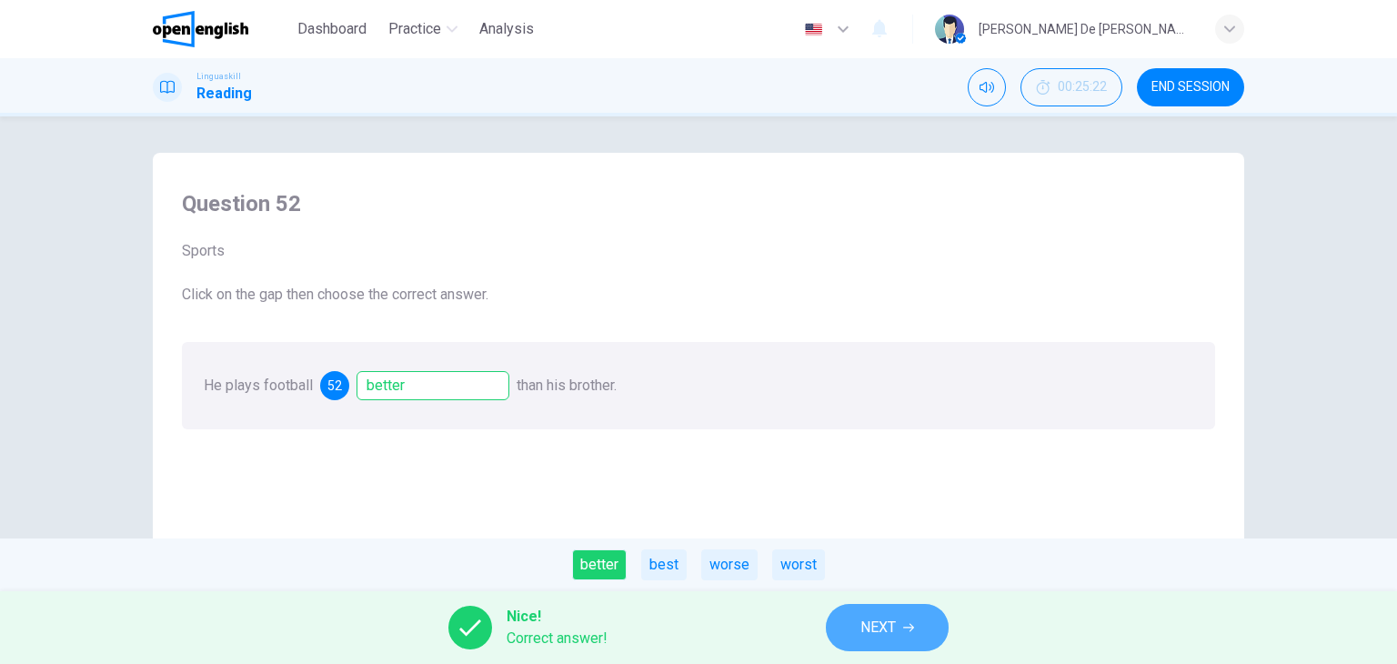
click at [879, 605] on button "NEXT" at bounding box center [887, 627] width 123 height 47
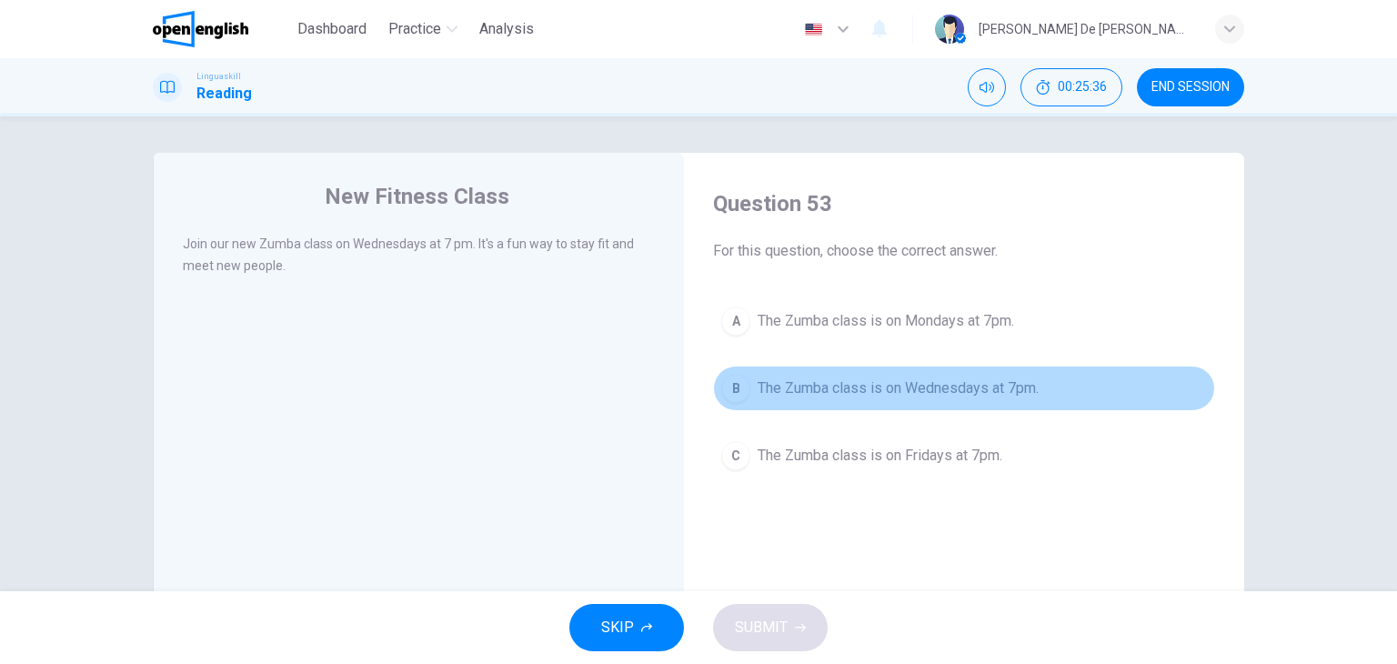
click at [835, 394] on span "The Zumba class is on Wednesdays at 7pm." at bounding box center [897, 388] width 281 height 22
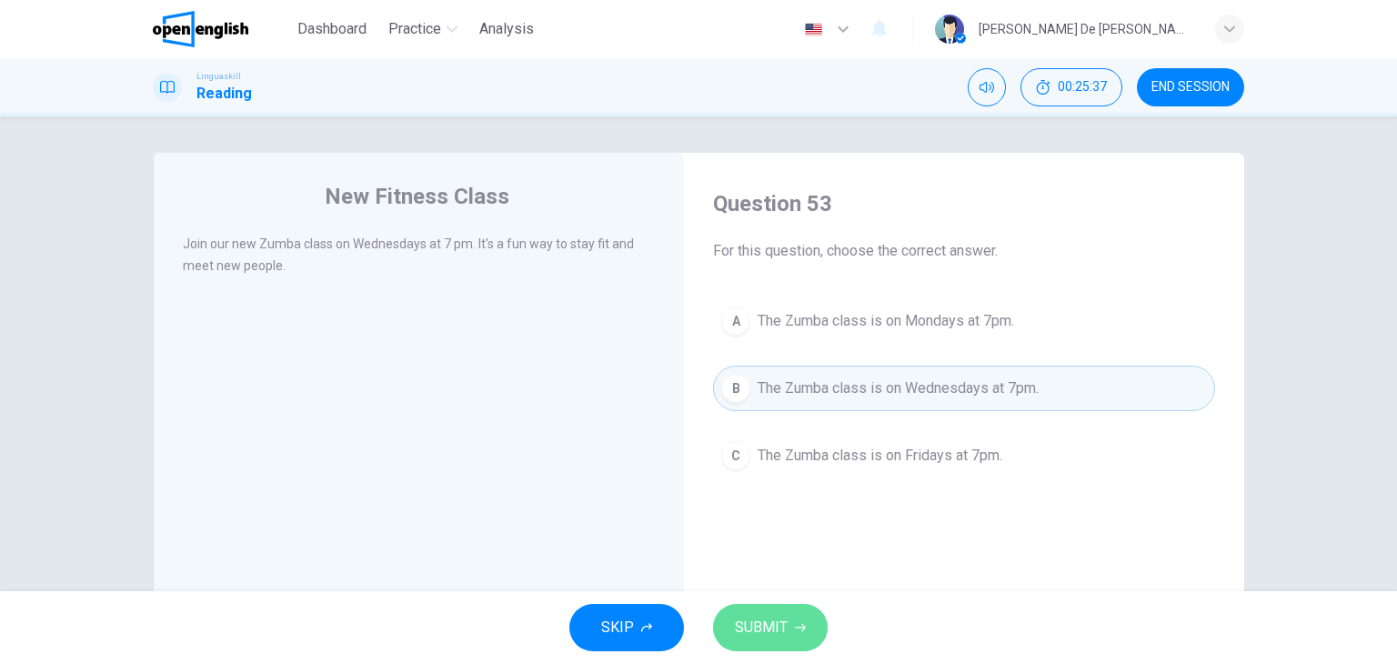
click at [785, 608] on button "SUBMIT" at bounding box center [770, 627] width 115 height 47
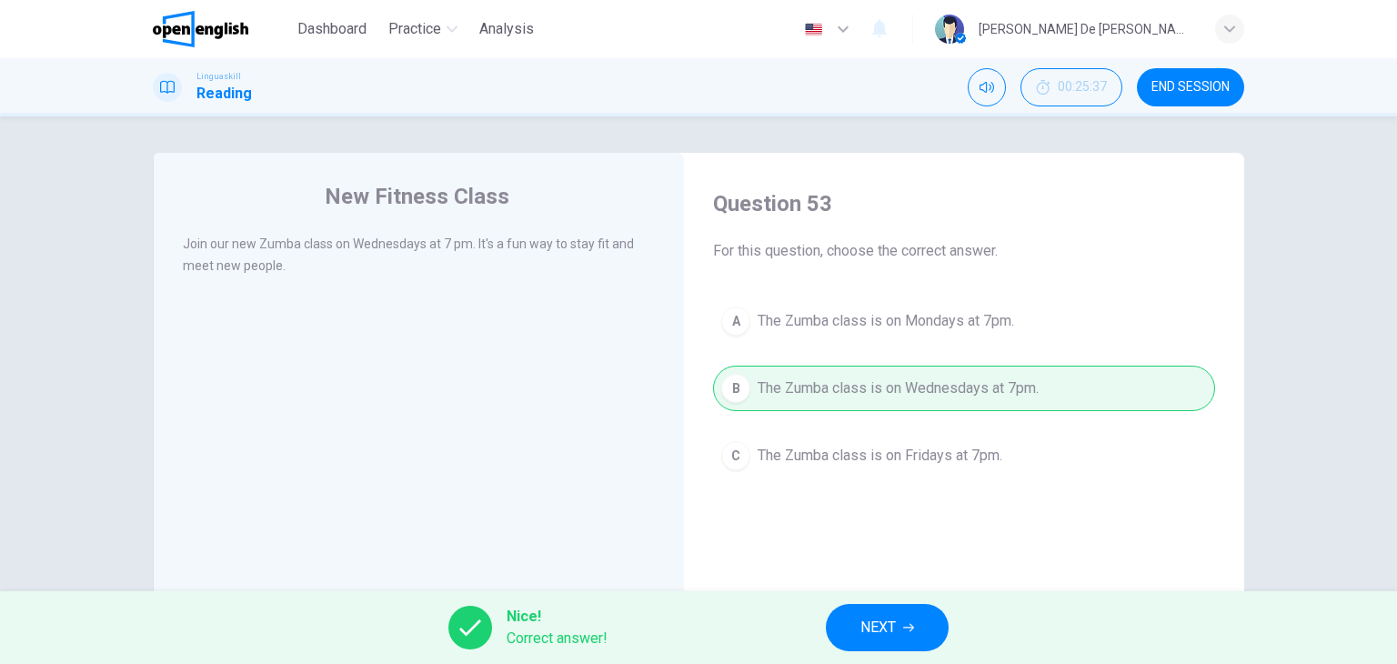
click at [897, 602] on div "Nice! Correct answer! NEXT" at bounding box center [698, 627] width 1397 height 73
click at [893, 616] on span "NEXT" at bounding box center [877, 627] width 35 height 25
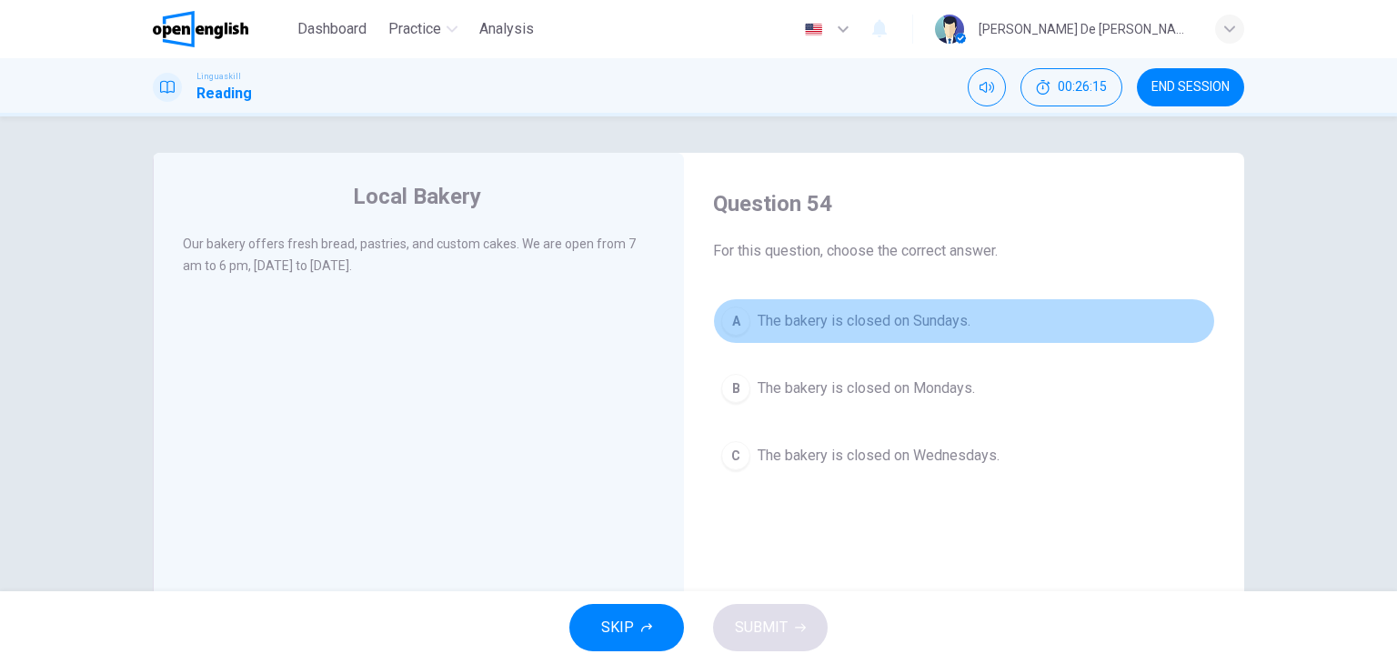
click at [726, 321] on div "A" at bounding box center [735, 320] width 29 height 29
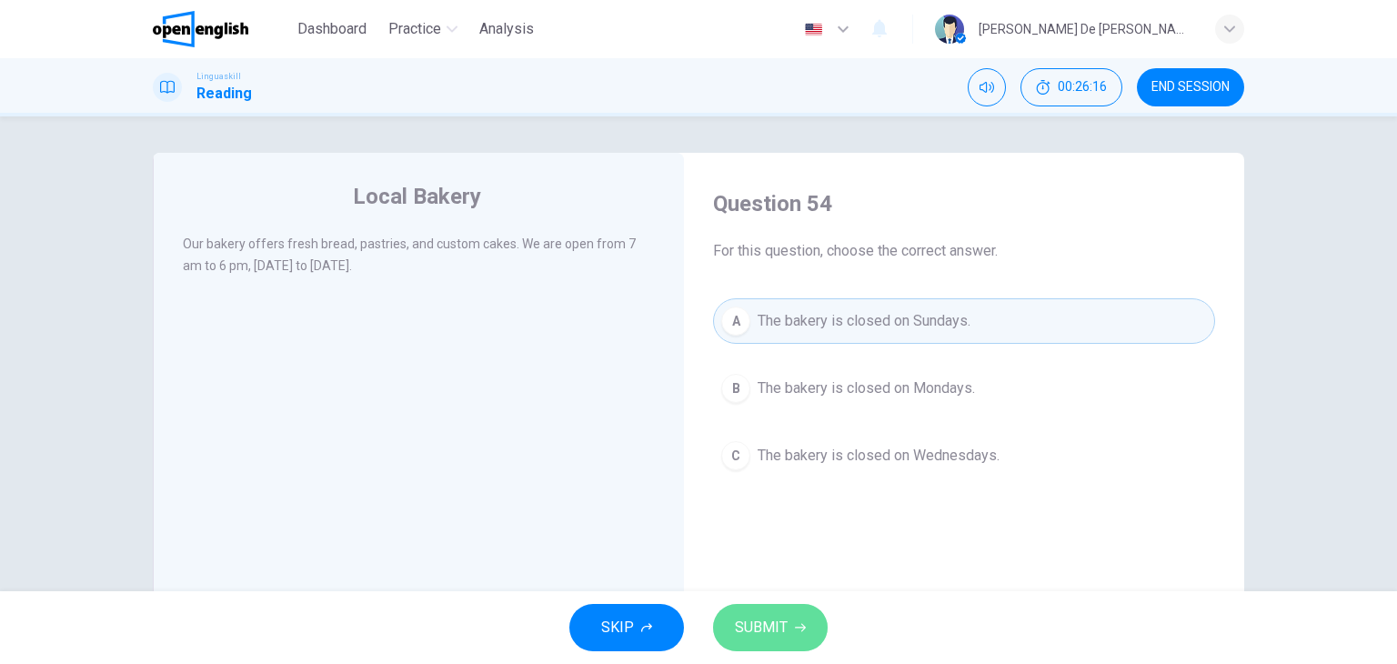
click at [784, 619] on span "SUBMIT" at bounding box center [761, 627] width 53 height 25
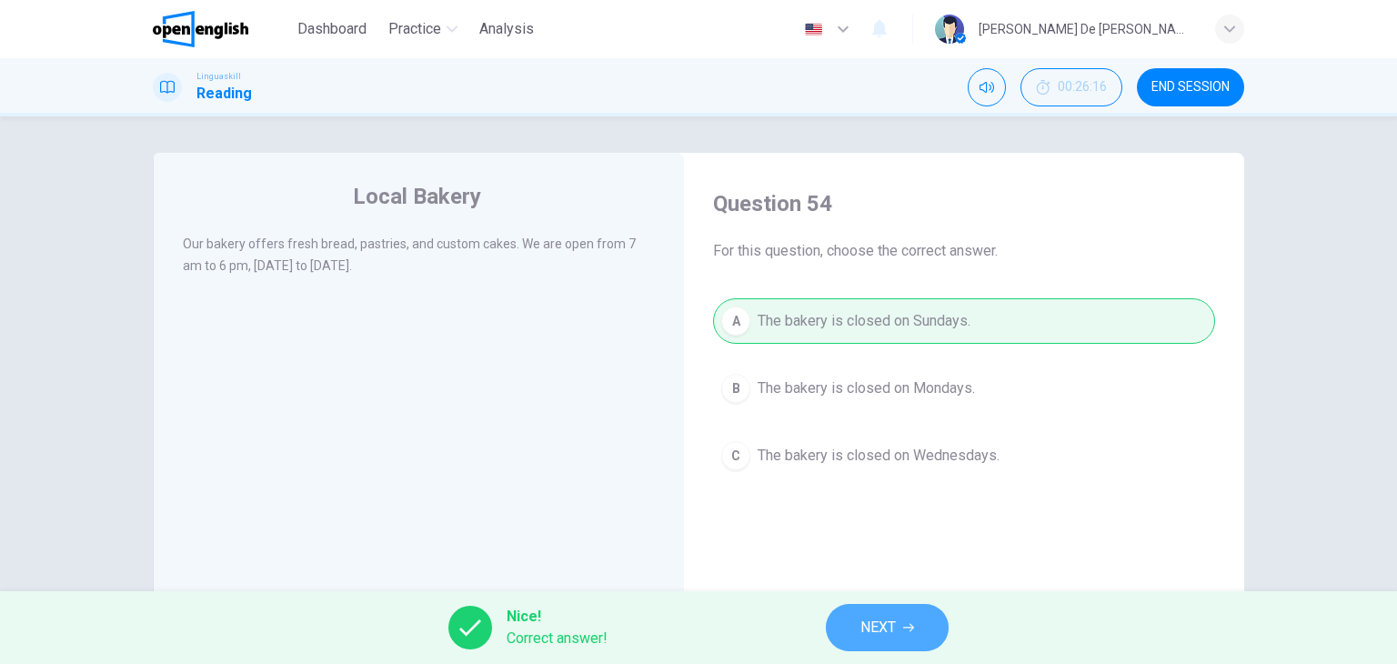
click at [876, 626] on span "NEXT" at bounding box center [877, 627] width 35 height 25
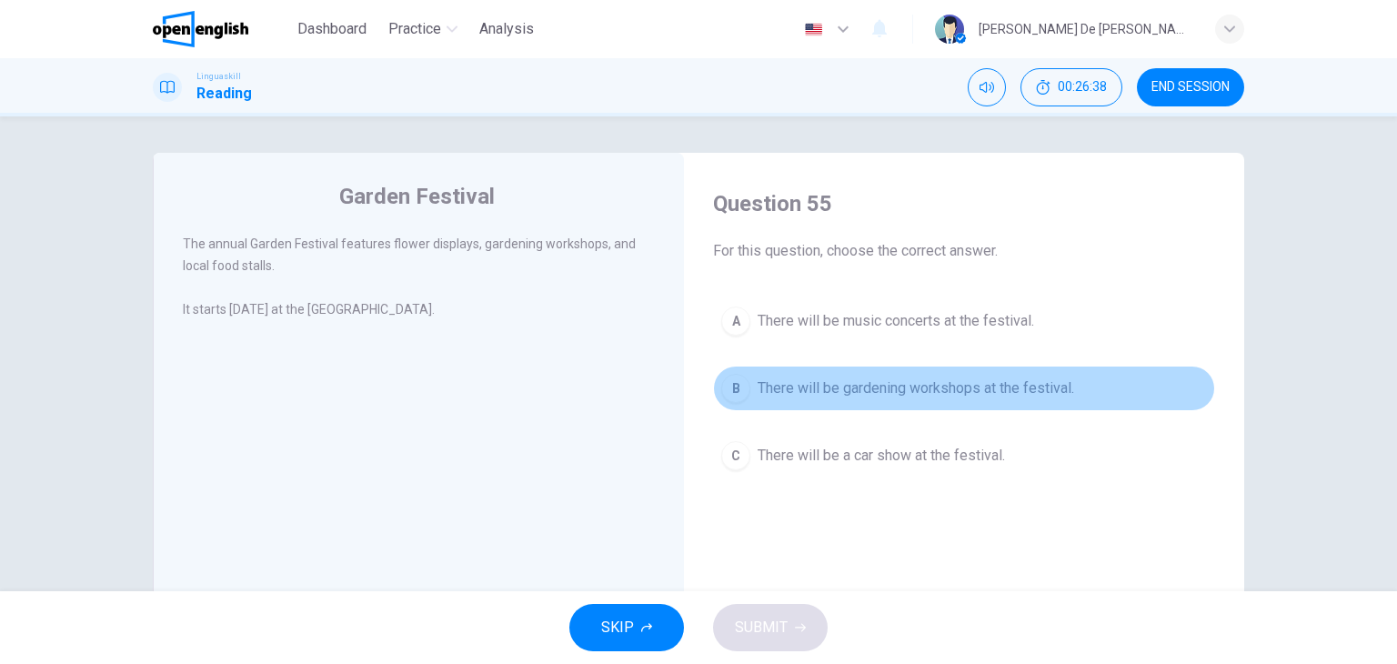
click at [821, 380] on span "There will be gardening workshops at the festival." at bounding box center [915, 388] width 316 height 22
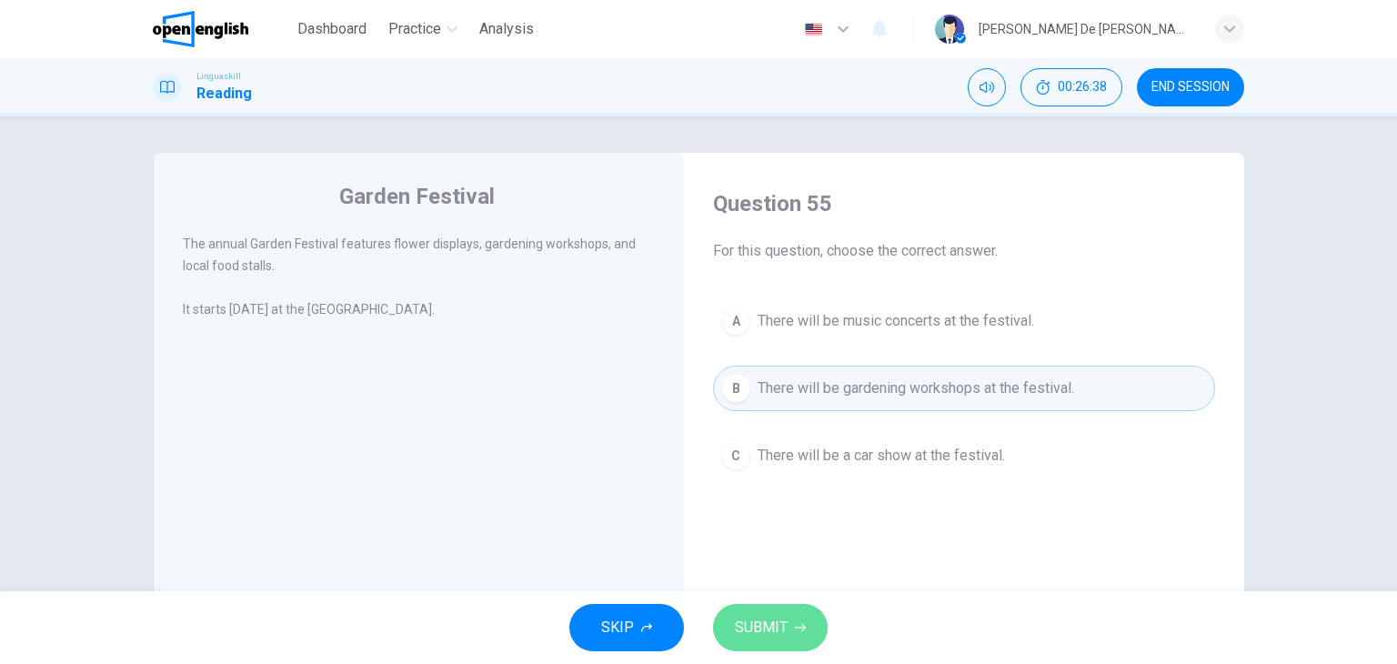
click at [778, 626] on span "SUBMIT" at bounding box center [761, 627] width 53 height 25
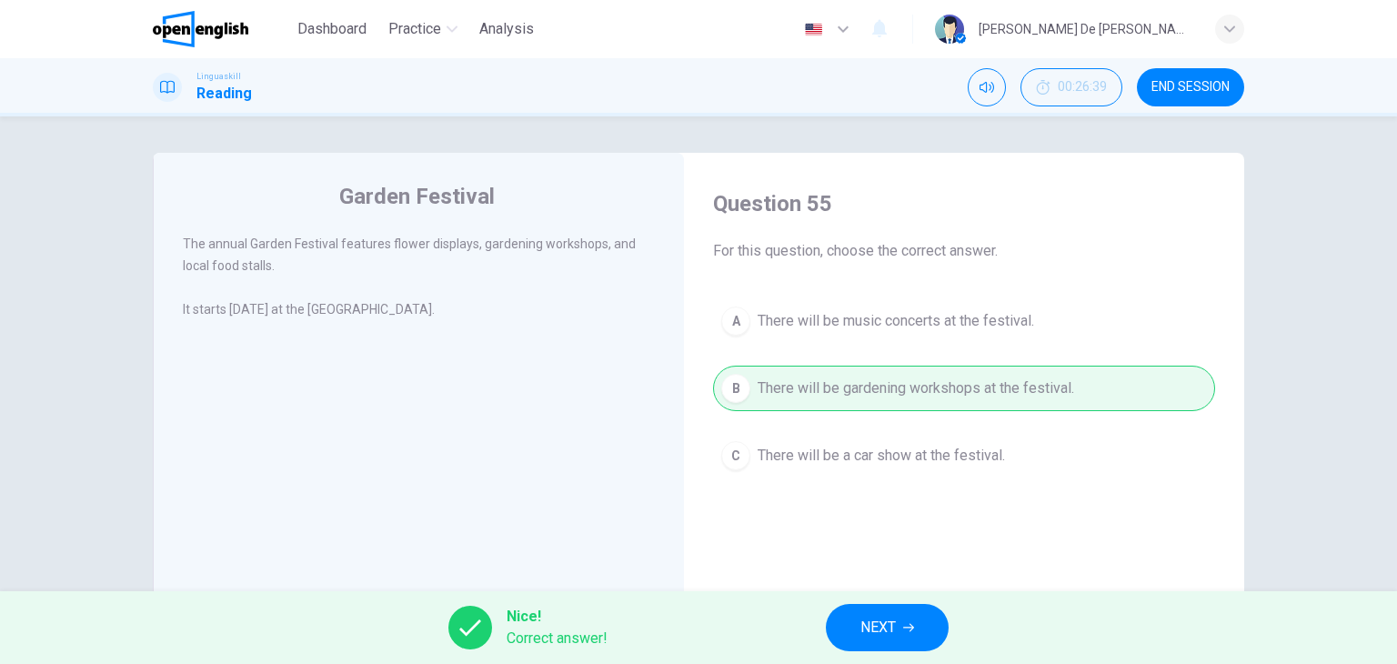
click at [1179, 92] on span "END SESSION" at bounding box center [1190, 87] width 78 height 15
